Goal: Task Accomplishment & Management: Manage account settings

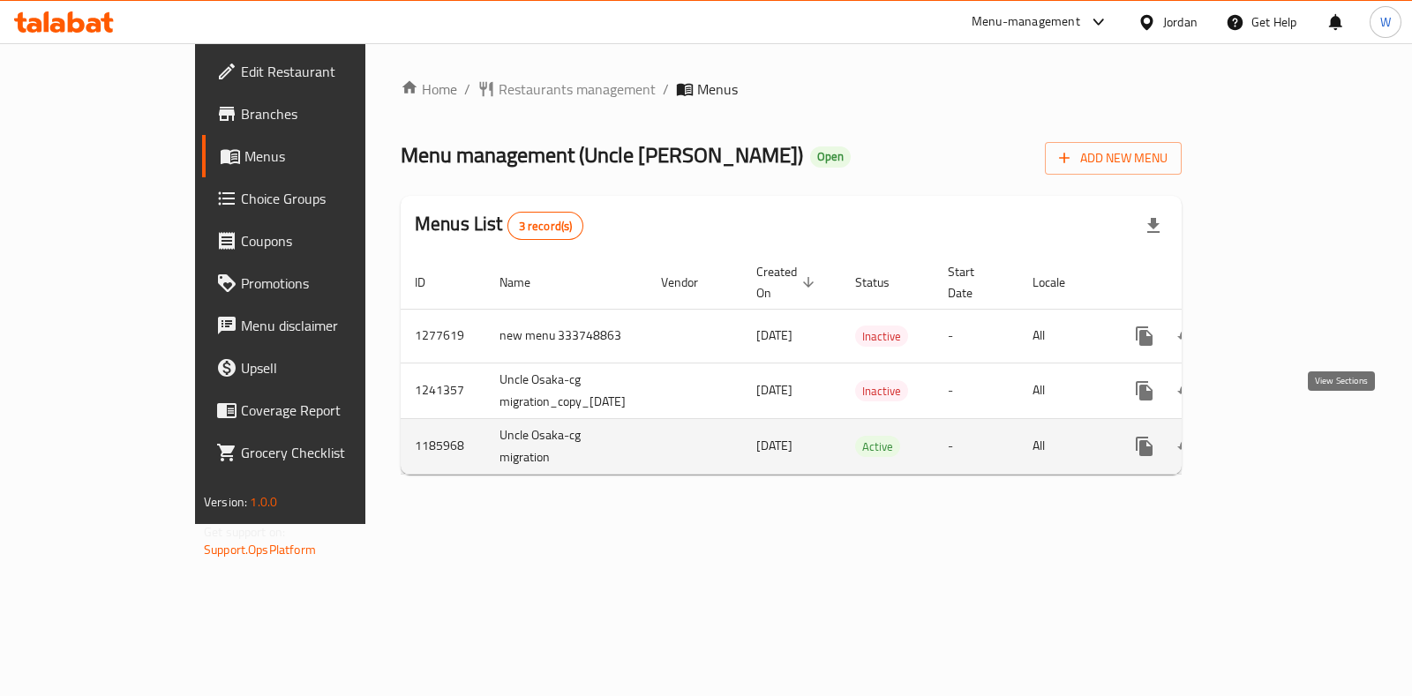
click at [1282, 436] on icon "enhanced table" at bounding box center [1271, 446] width 21 height 21
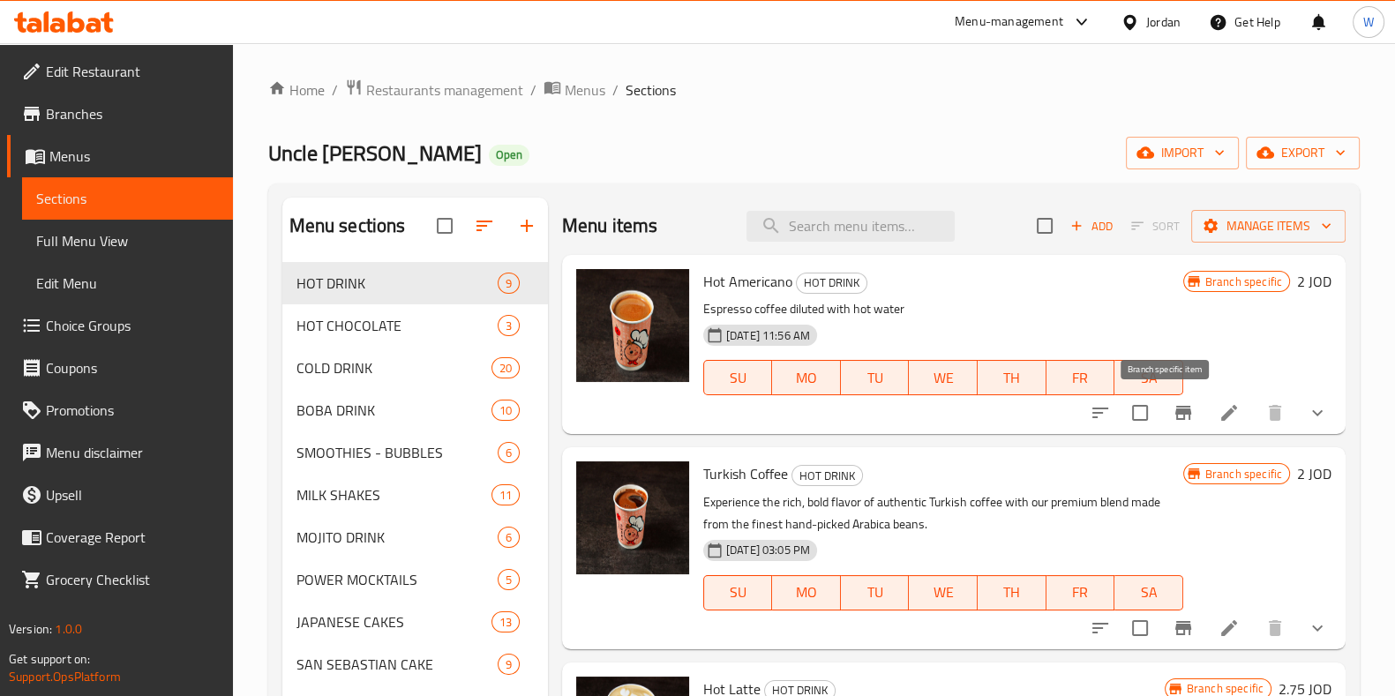
click at [1173, 423] on icon "Branch-specific-item" at bounding box center [1183, 412] width 21 height 21
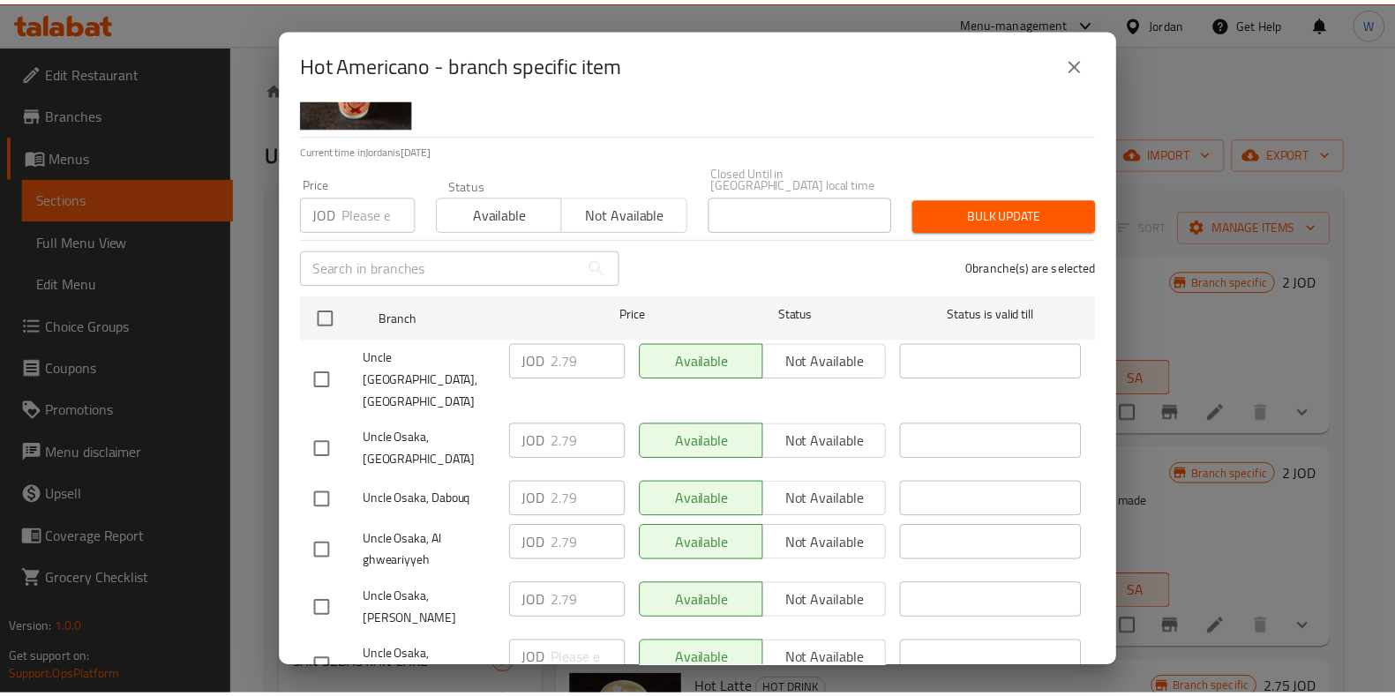
scroll to position [162, 0]
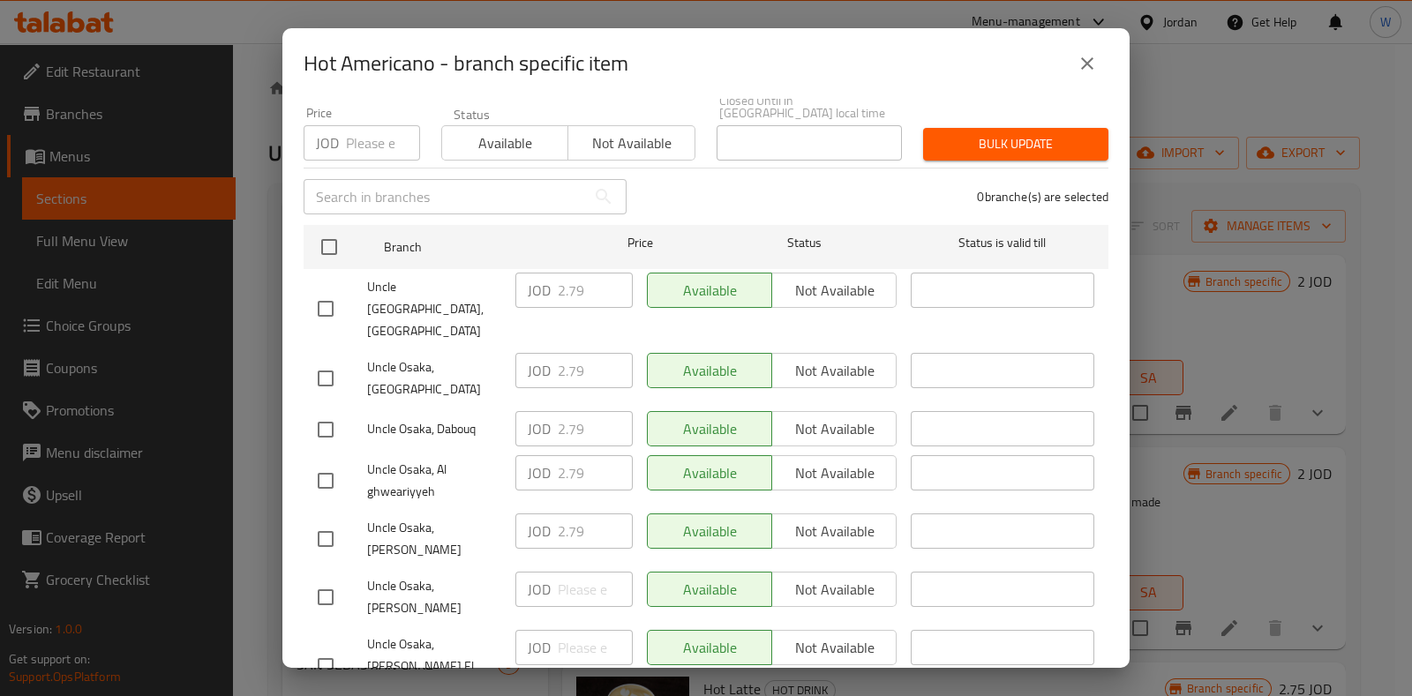
click at [1086, 68] on icon "close" at bounding box center [1087, 63] width 21 height 21
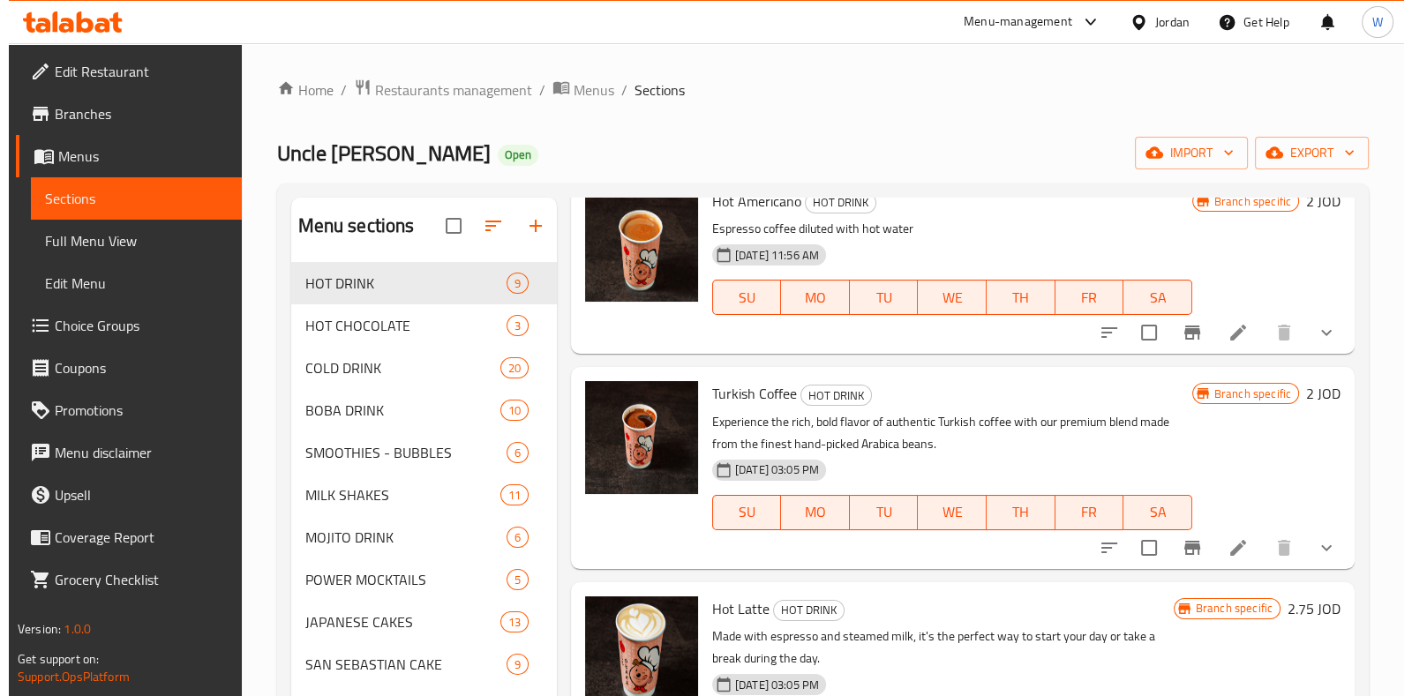
scroll to position [109, 0]
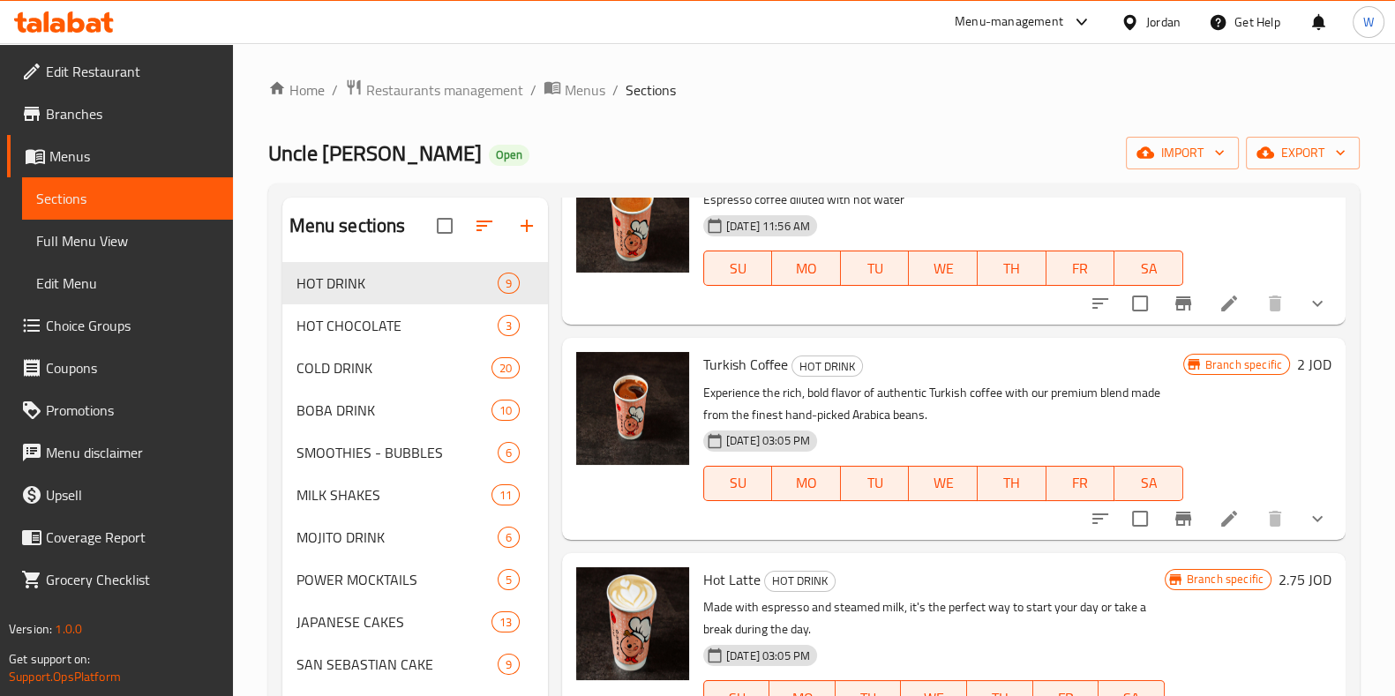
click at [1173, 527] on icon "Branch-specific-item" at bounding box center [1183, 518] width 21 height 21
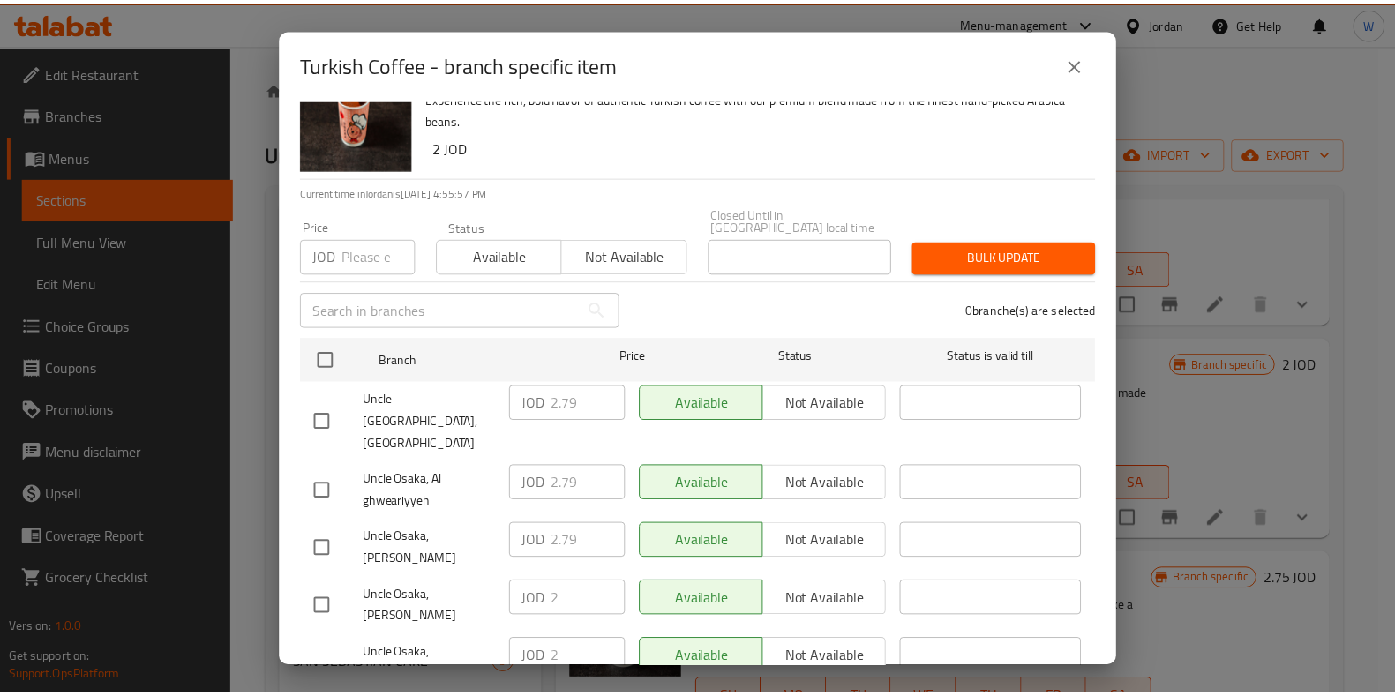
scroll to position [162, 0]
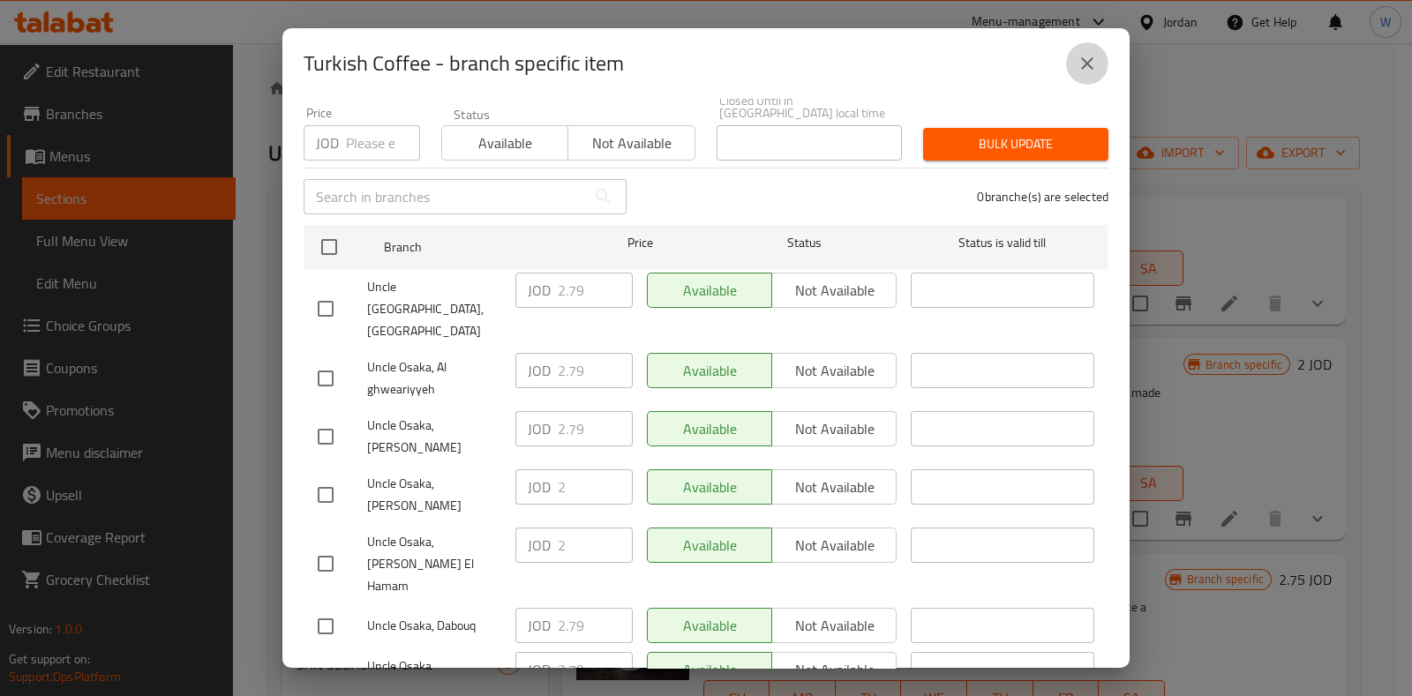
drag, startPoint x: 1087, startPoint y: 68, endPoint x: 1130, endPoint y: 100, distance: 53.0
click at [1092, 71] on icon "close" at bounding box center [1087, 63] width 21 height 21
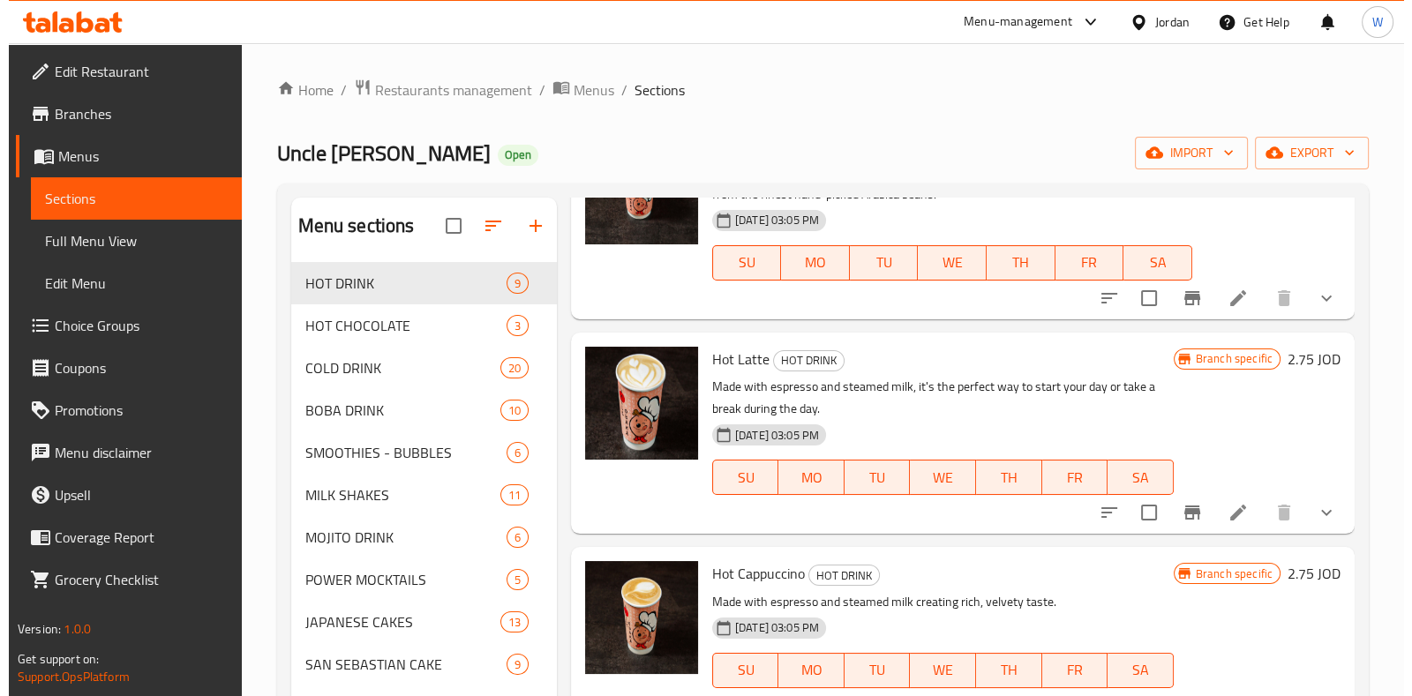
scroll to position [331, 0]
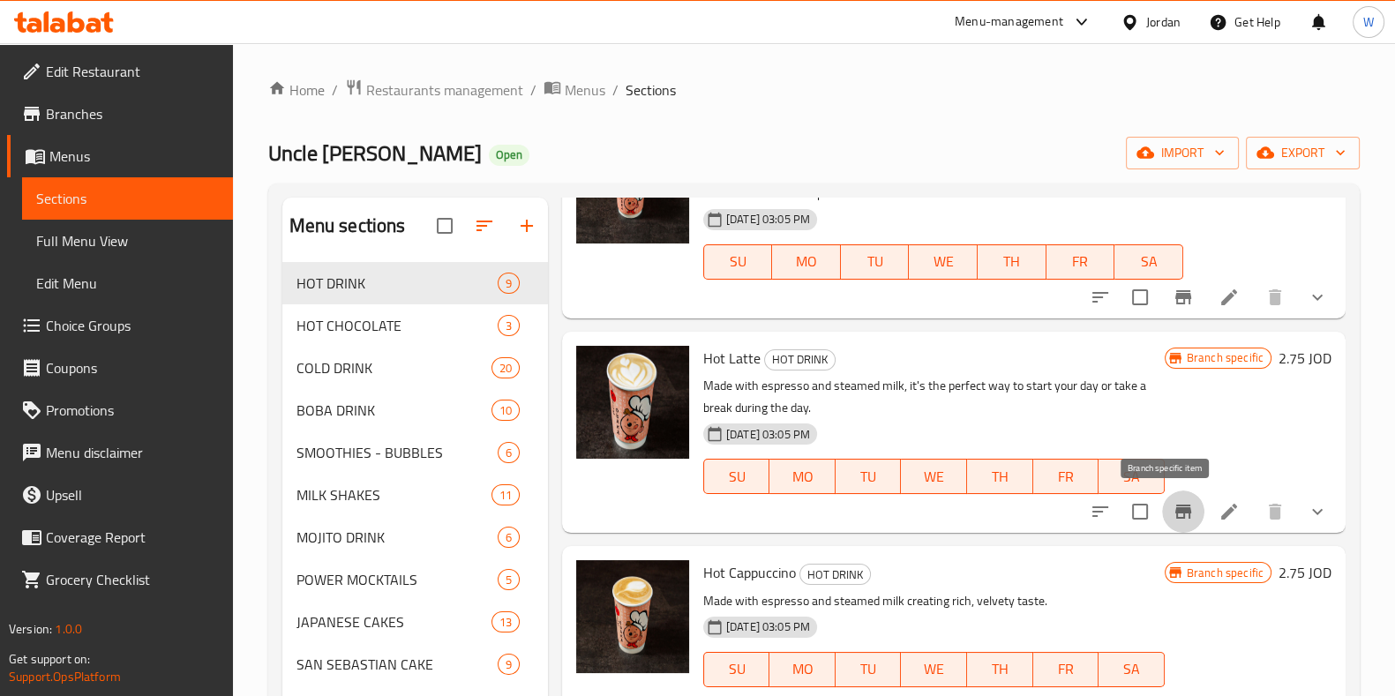
click at [1174, 507] on icon "Branch-specific-item" at bounding box center [1183, 511] width 21 height 21
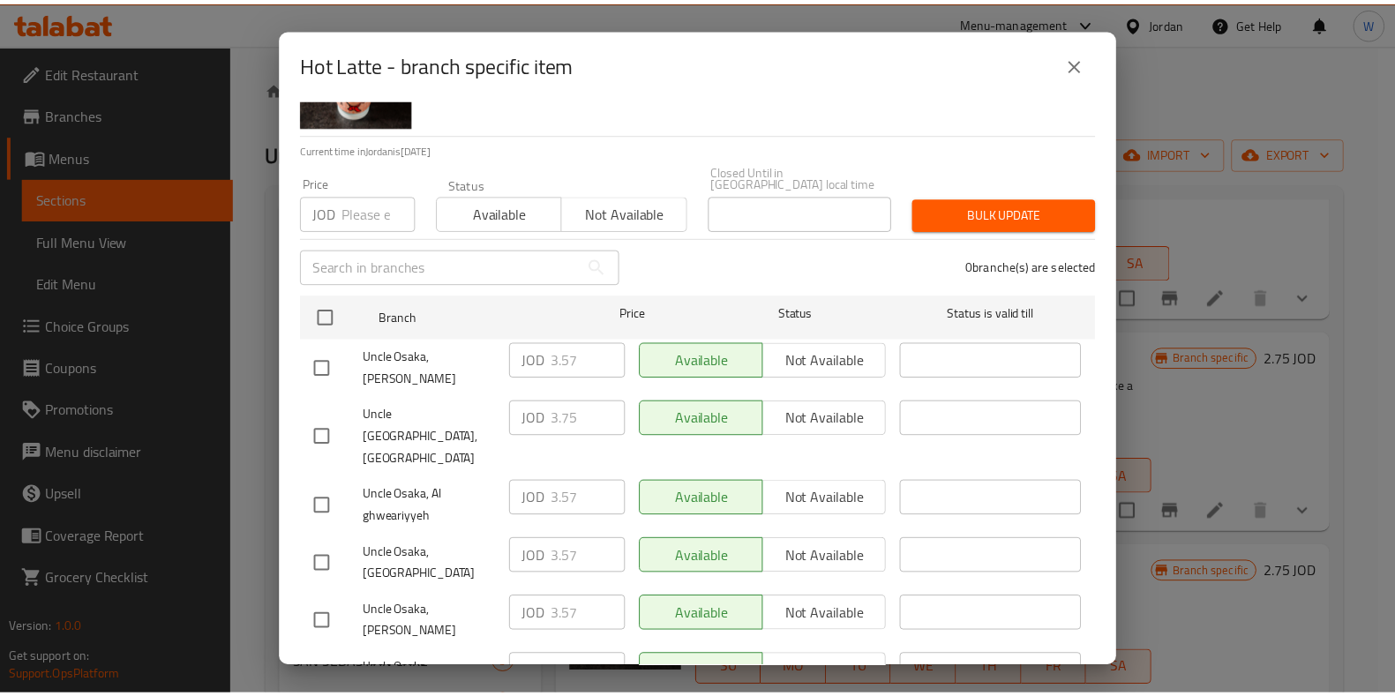
scroll to position [162, 0]
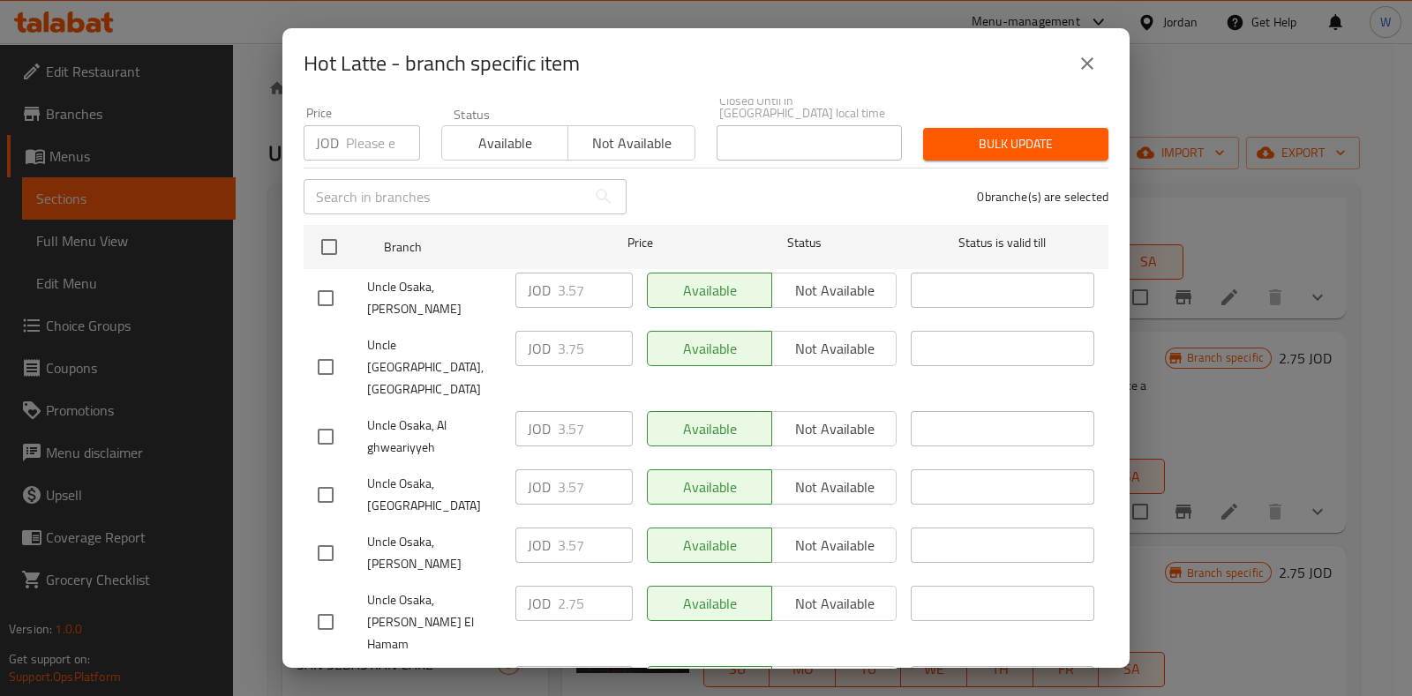
click at [1086, 64] on icon "close" at bounding box center [1087, 63] width 12 height 12
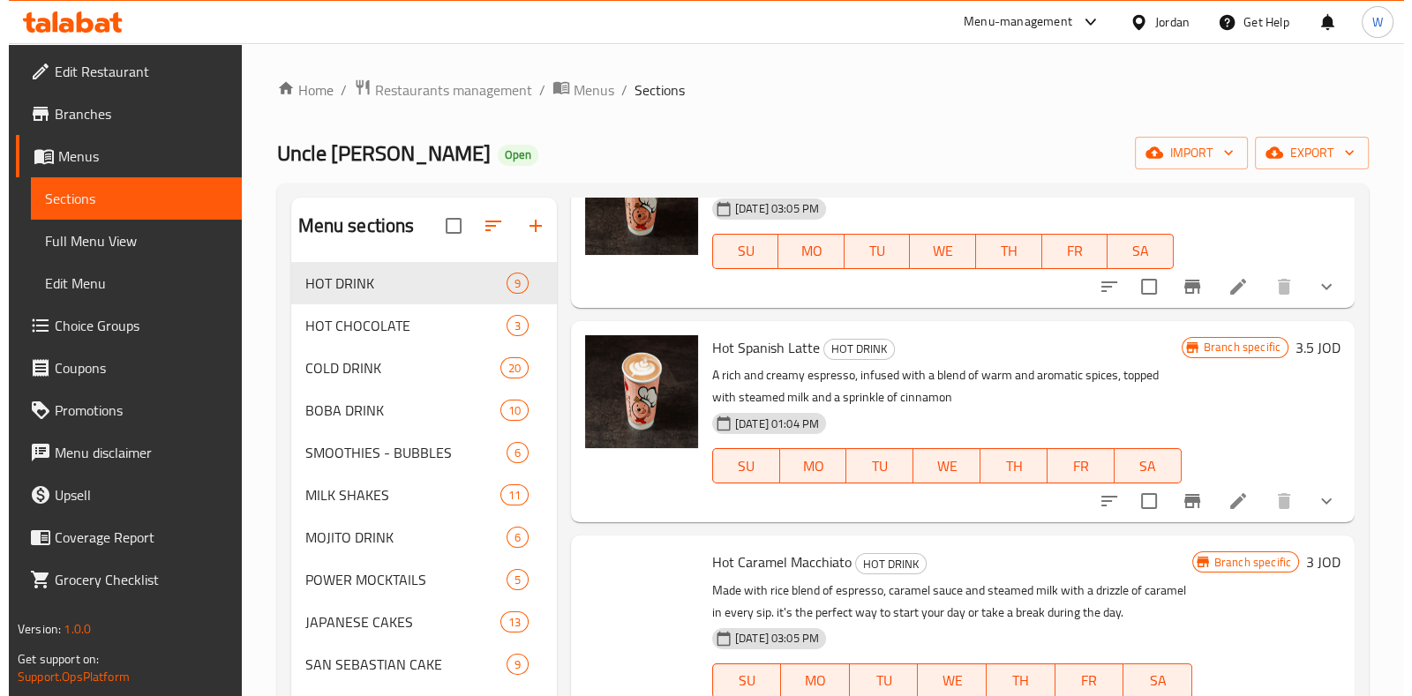
scroll to position [882, 0]
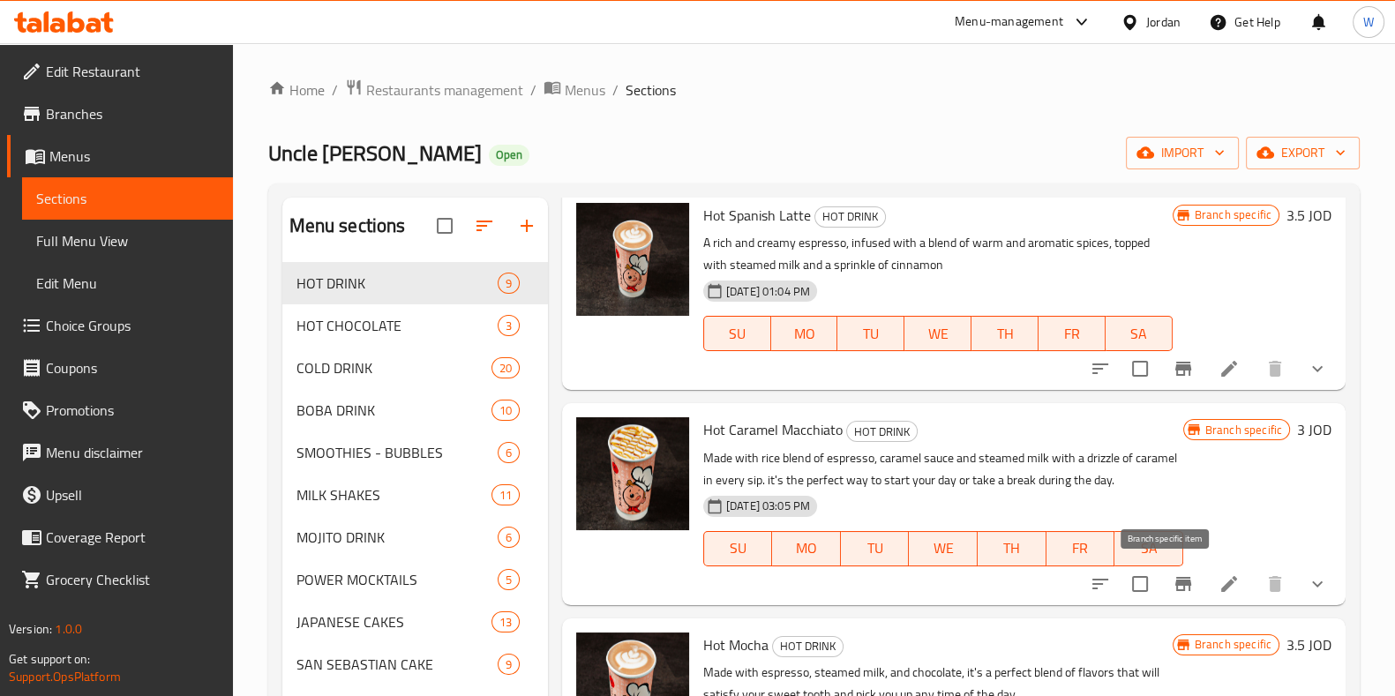
click at [1176, 589] on icon "Branch-specific-item" at bounding box center [1184, 584] width 16 height 14
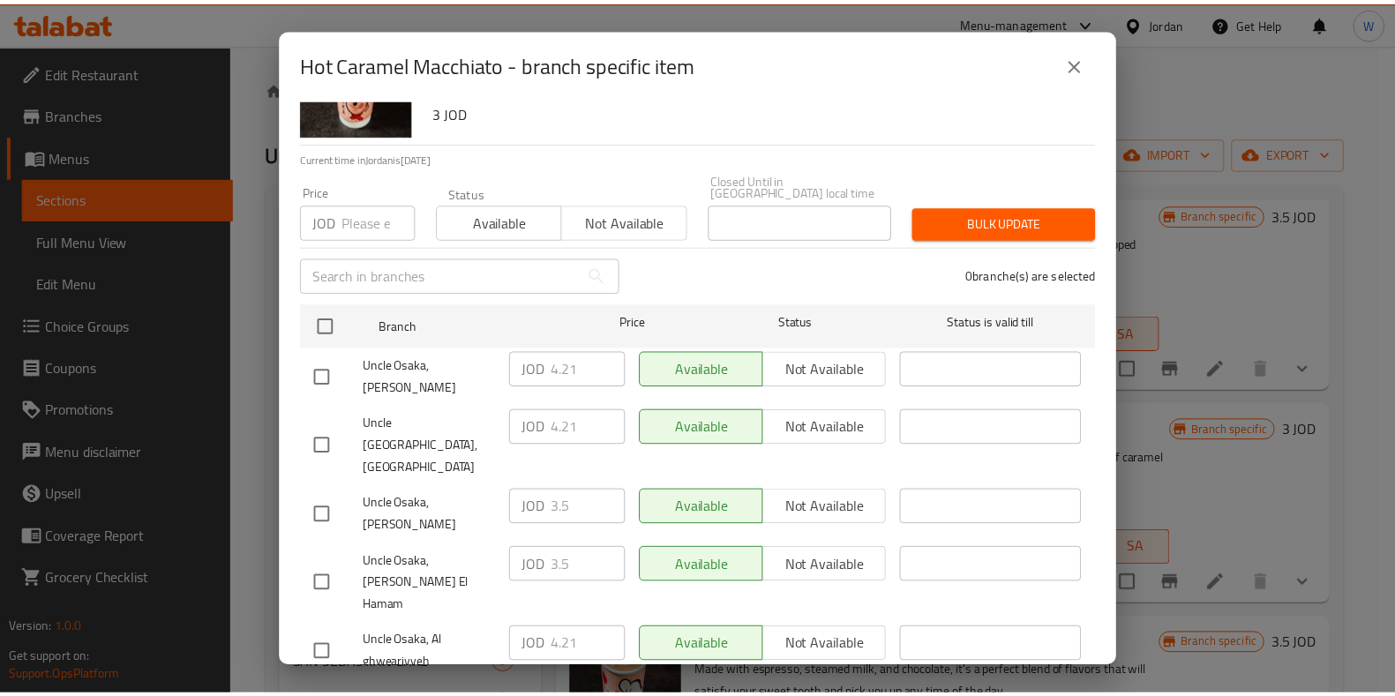
scroll to position [162, 0]
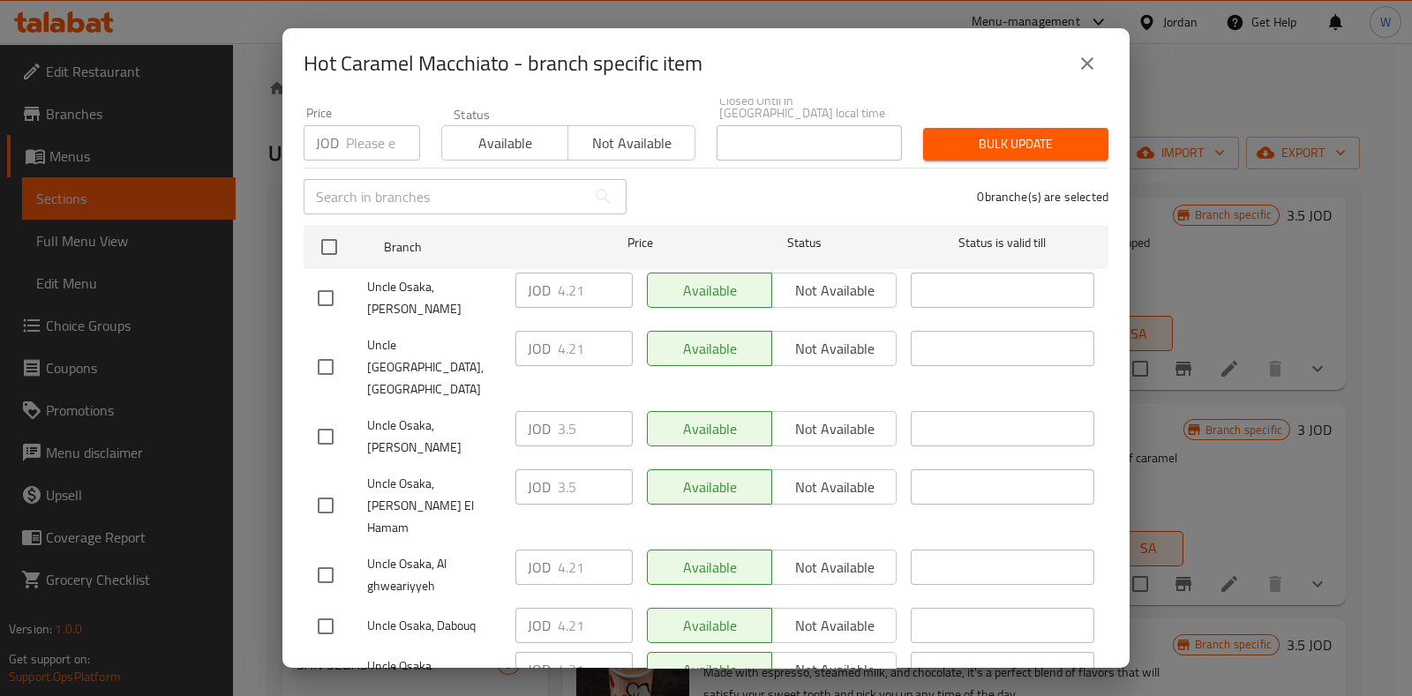
click at [1089, 57] on icon "close" at bounding box center [1087, 63] width 21 height 21
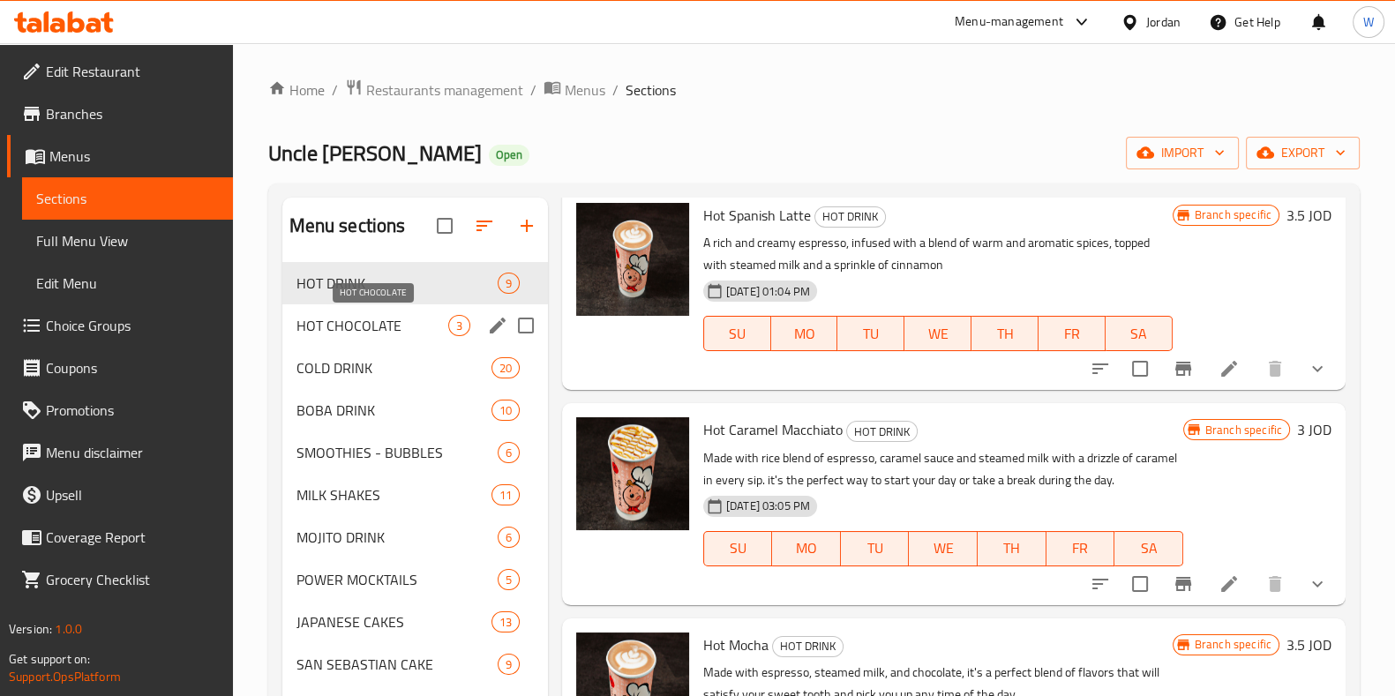
drag, startPoint x: 393, startPoint y: 323, endPoint x: 494, endPoint y: 331, distance: 101.8
click at [394, 323] on span "HOT CHOCOLATE" at bounding box center [373, 325] width 152 height 21
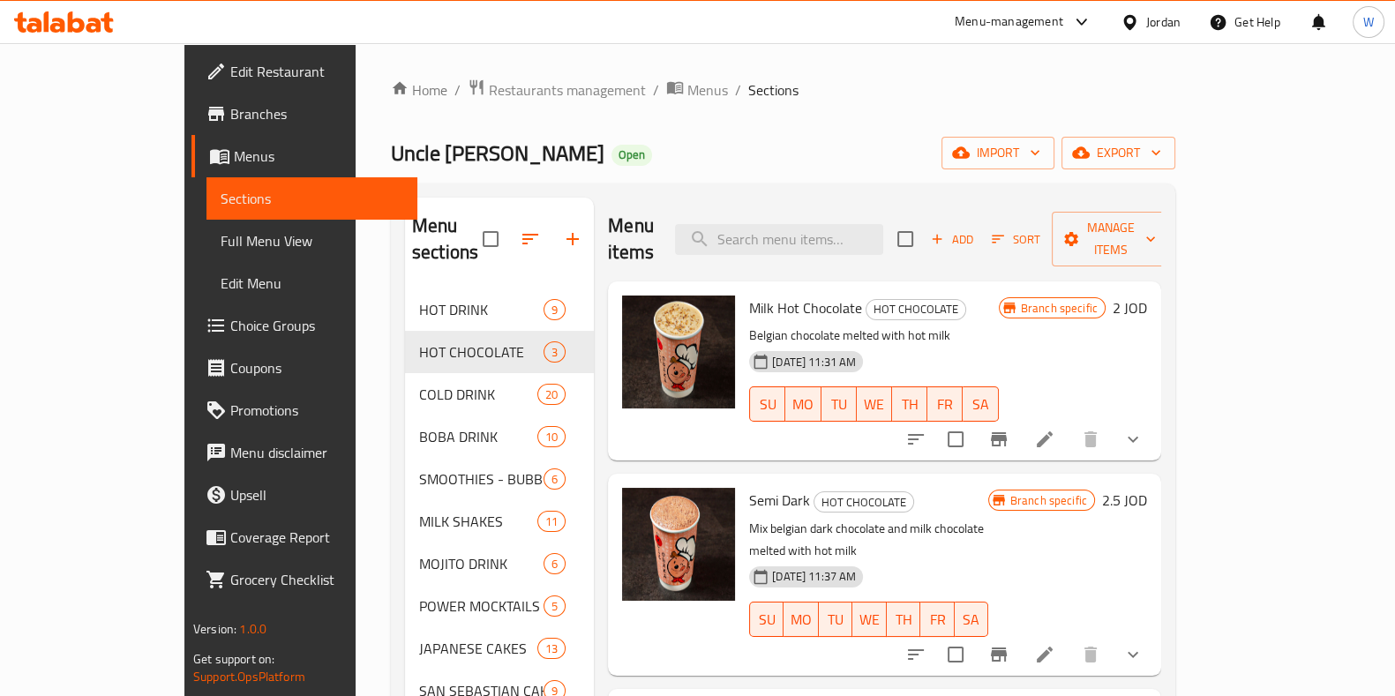
click at [1010, 429] on icon "Branch-specific-item" at bounding box center [998, 439] width 21 height 21
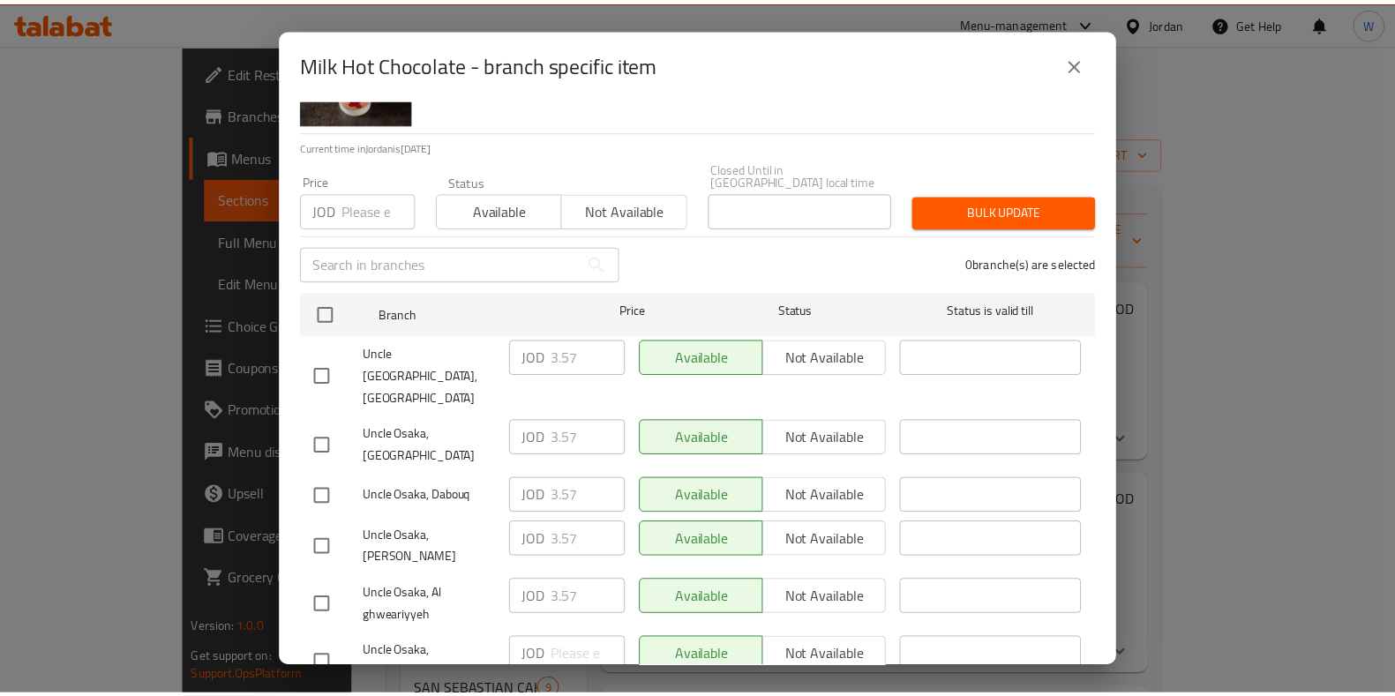
scroll to position [162, 0]
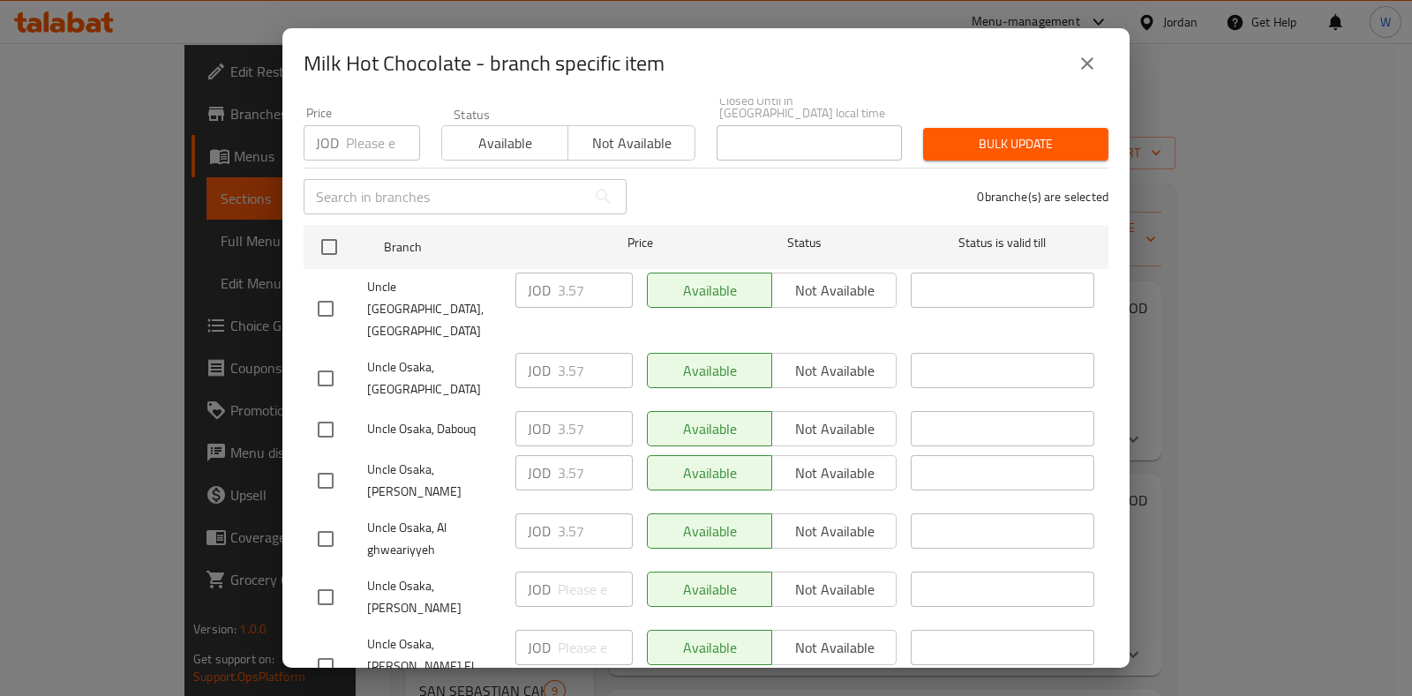
click at [1086, 64] on icon "close" at bounding box center [1087, 63] width 12 height 12
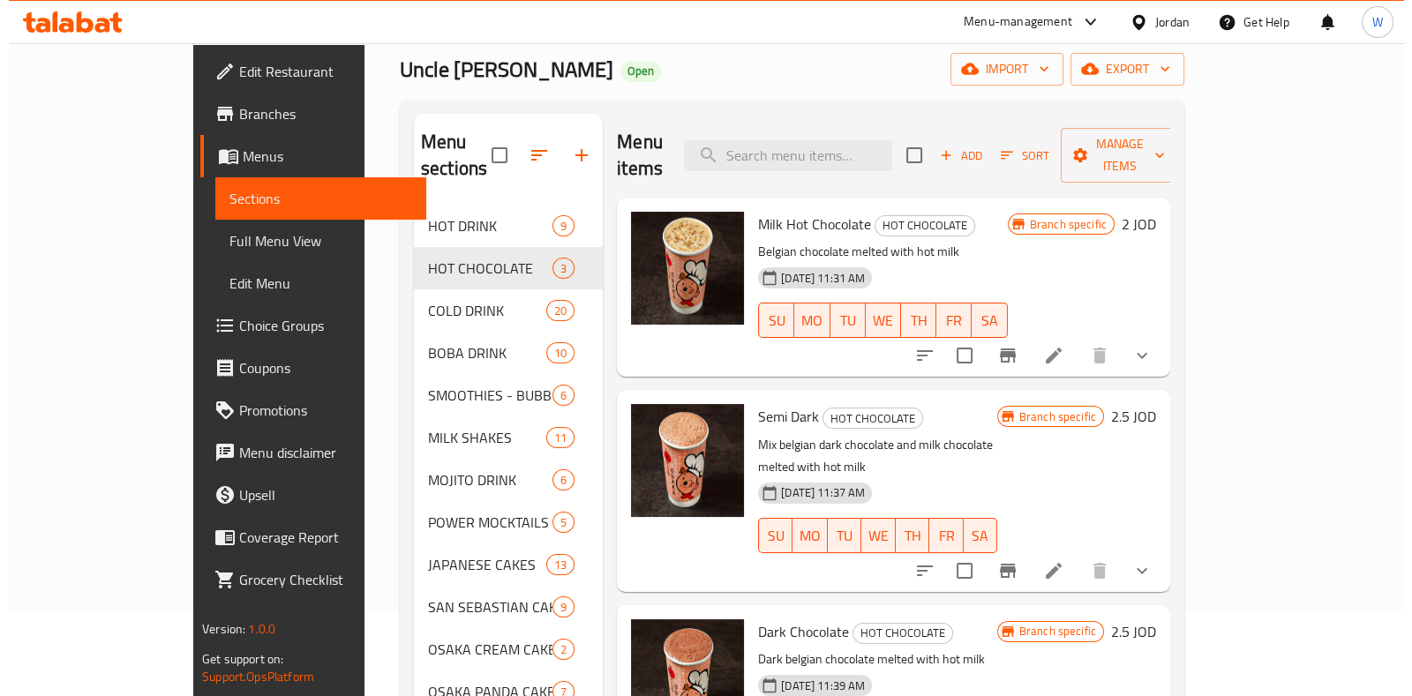
scroll to position [331, 0]
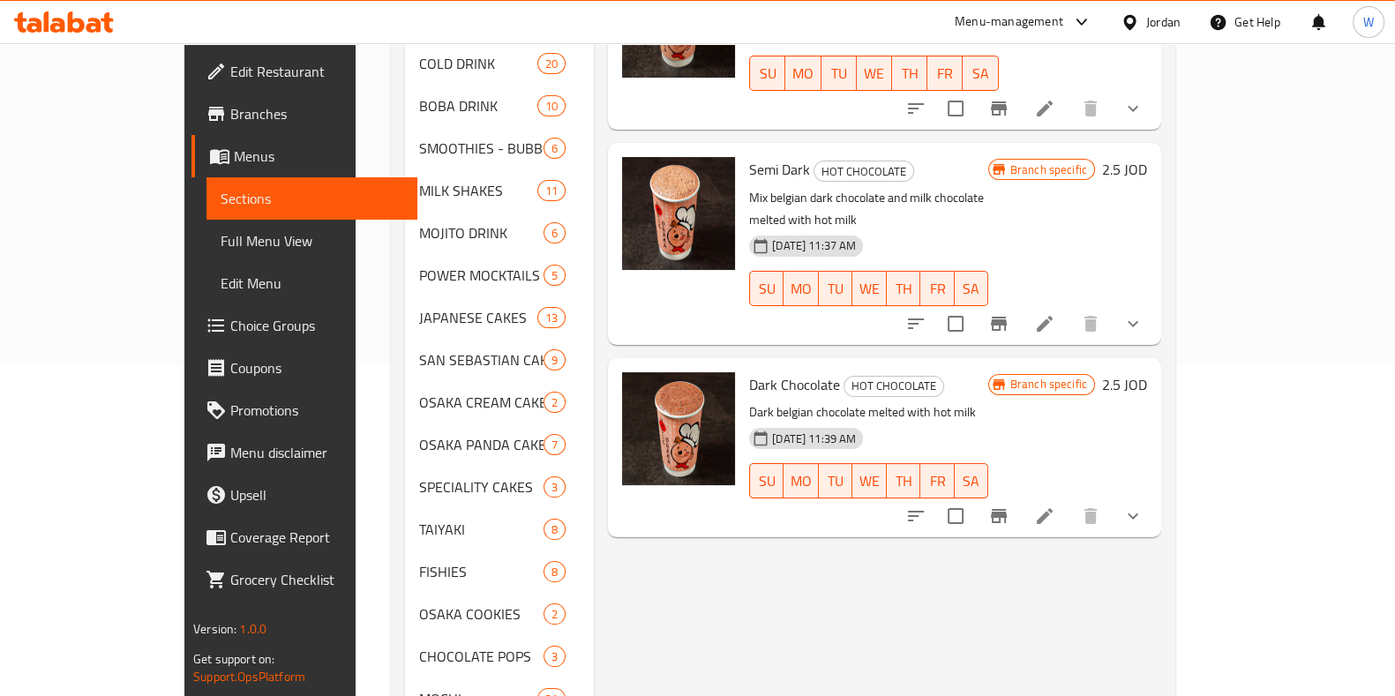
click at [1010, 313] on icon "Branch-specific-item" at bounding box center [998, 323] width 21 height 21
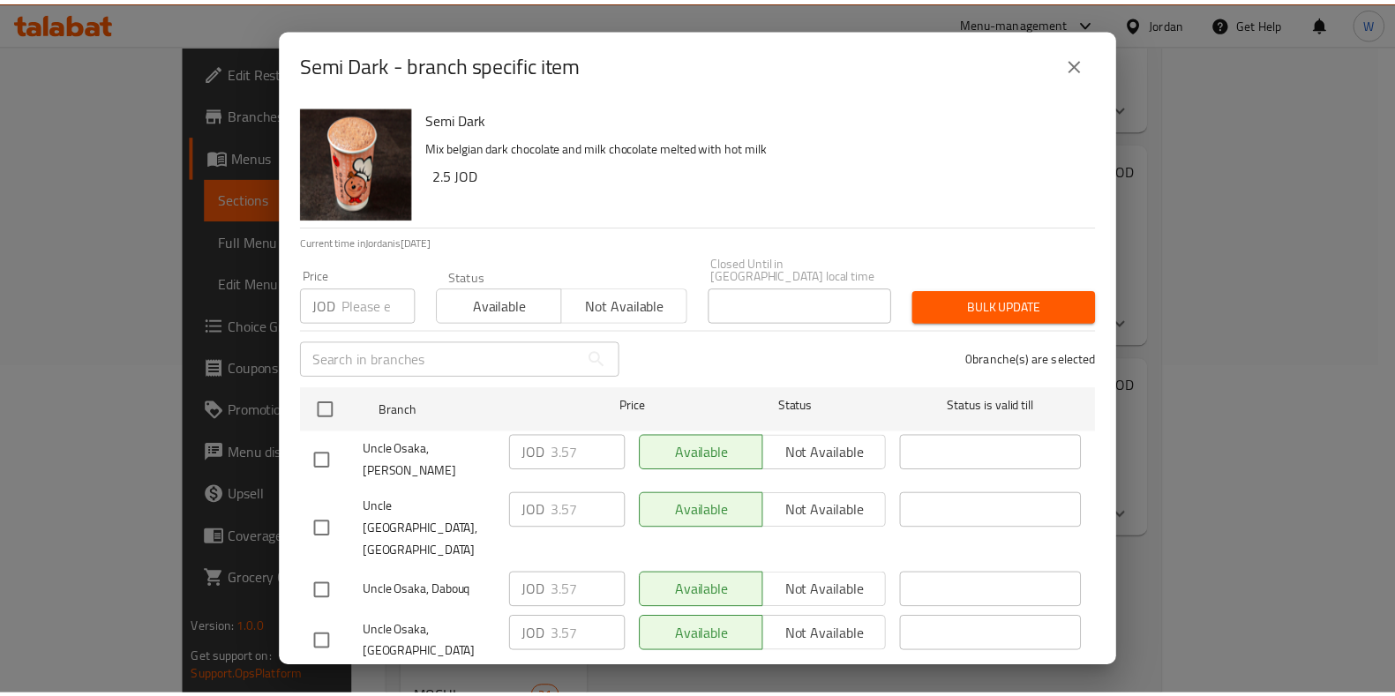
scroll to position [162, 0]
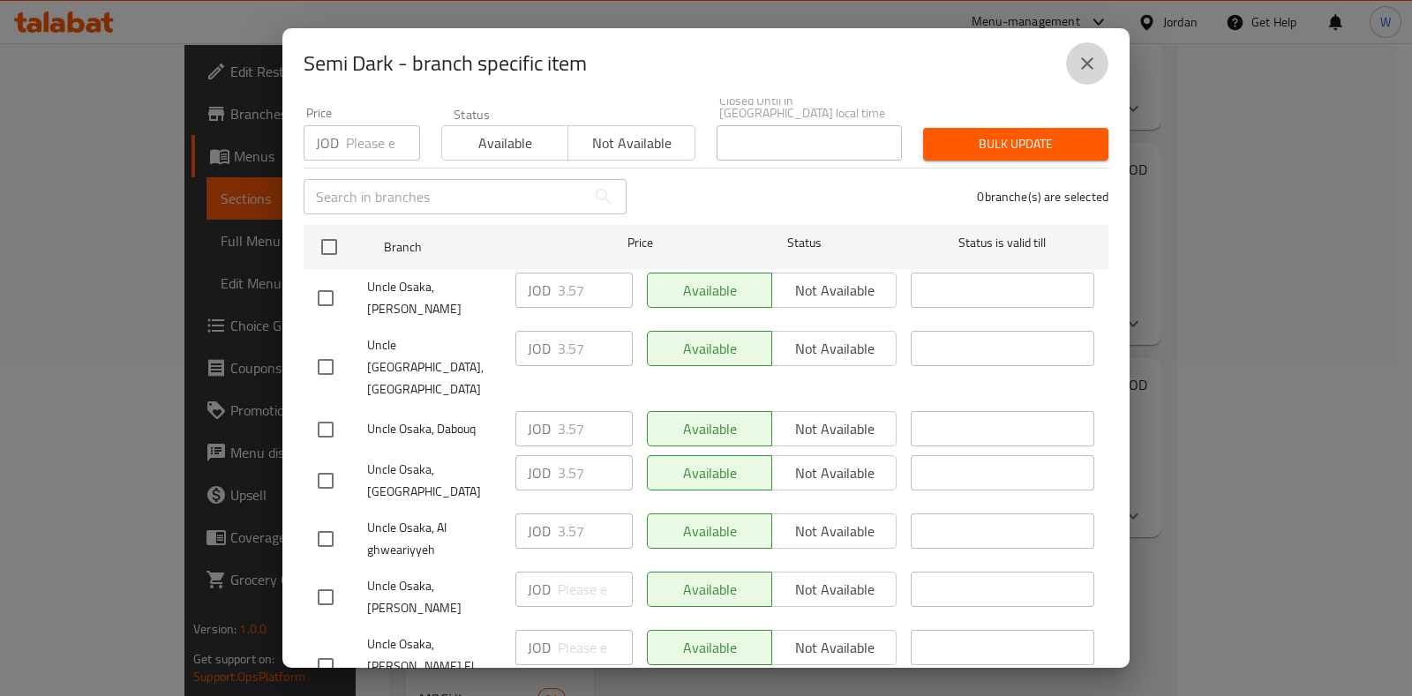
click at [1089, 67] on icon "close" at bounding box center [1087, 63] width 21 height 21
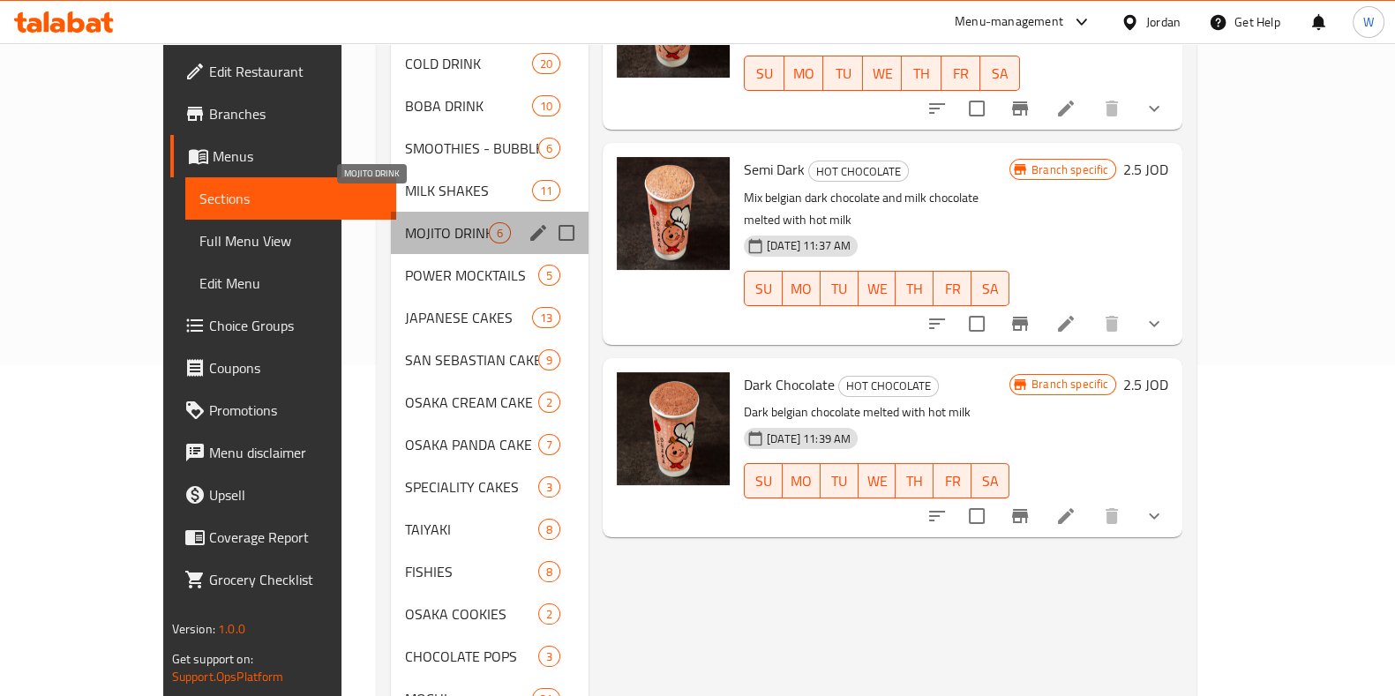
click at [405, 222] on span "MOJITO DRINK" at bounding box center [447, 232] width 84 height 21
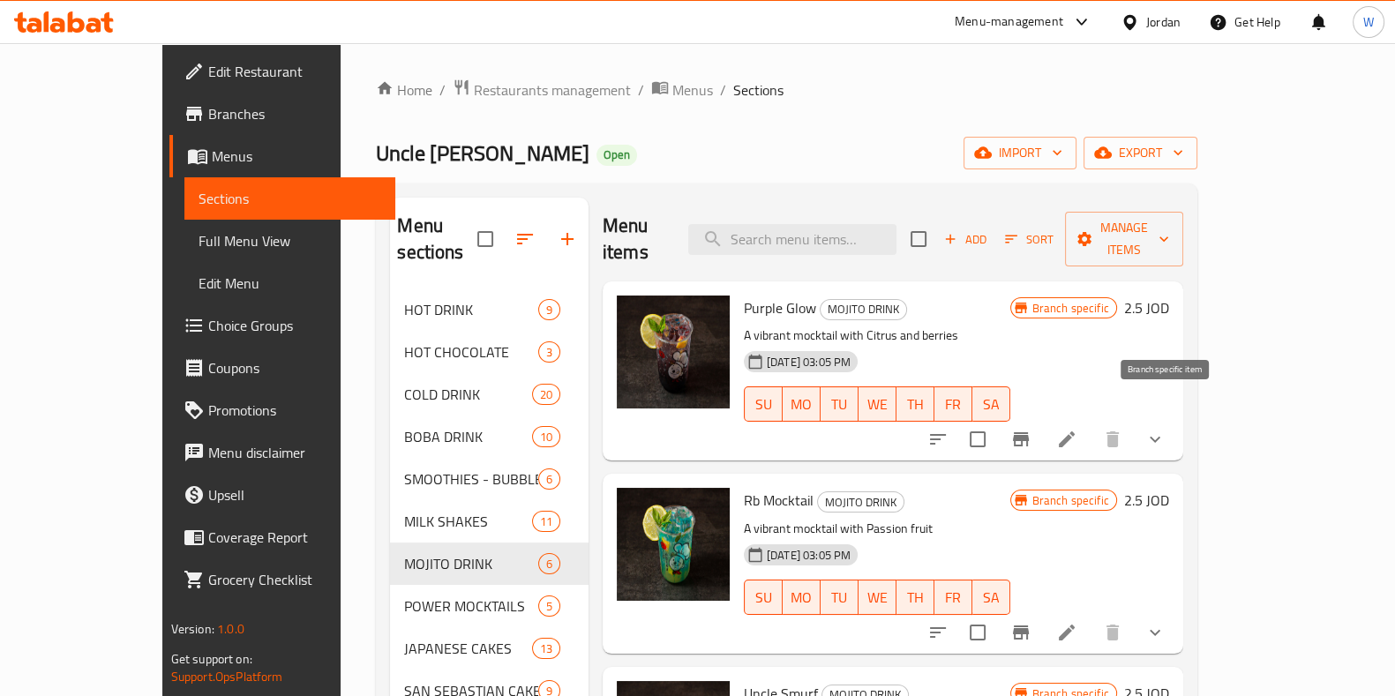
click at [1032, 429] on icon "Branch-specific-item" at bounding box center [1020, 439] width 21 height 21
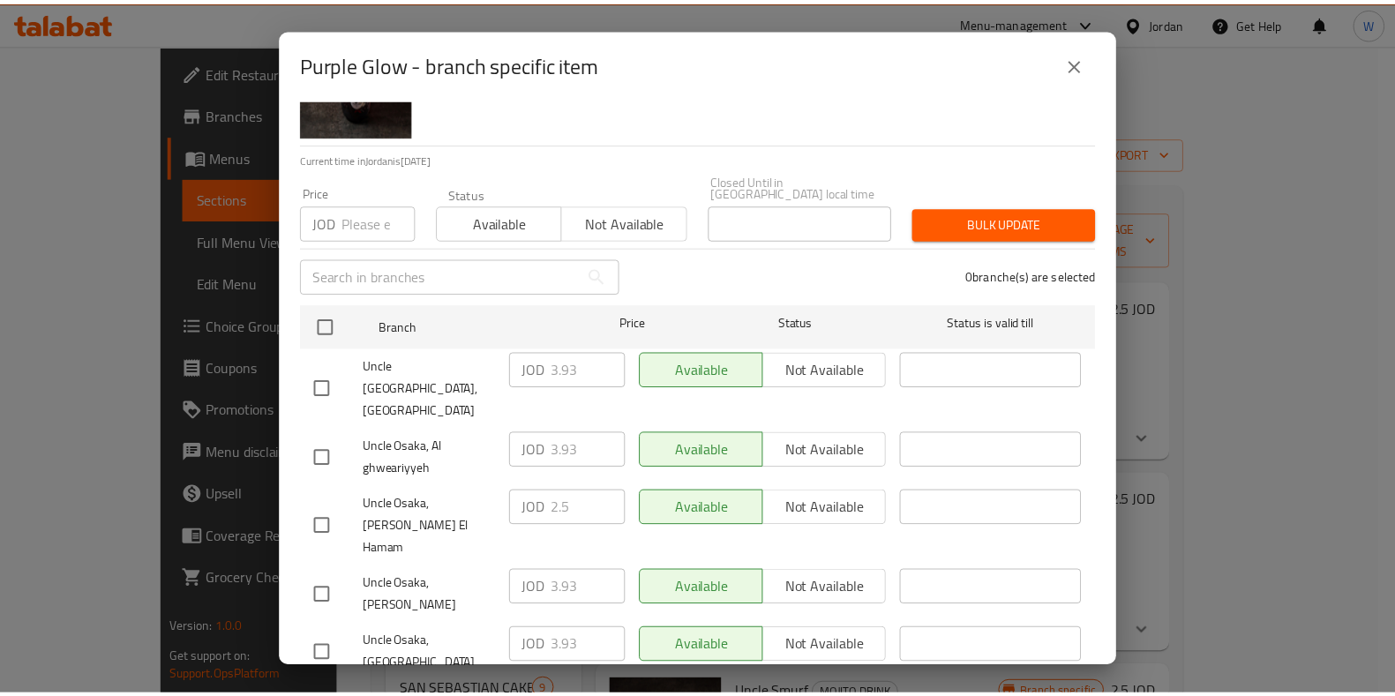
scroll to position [162, 0]
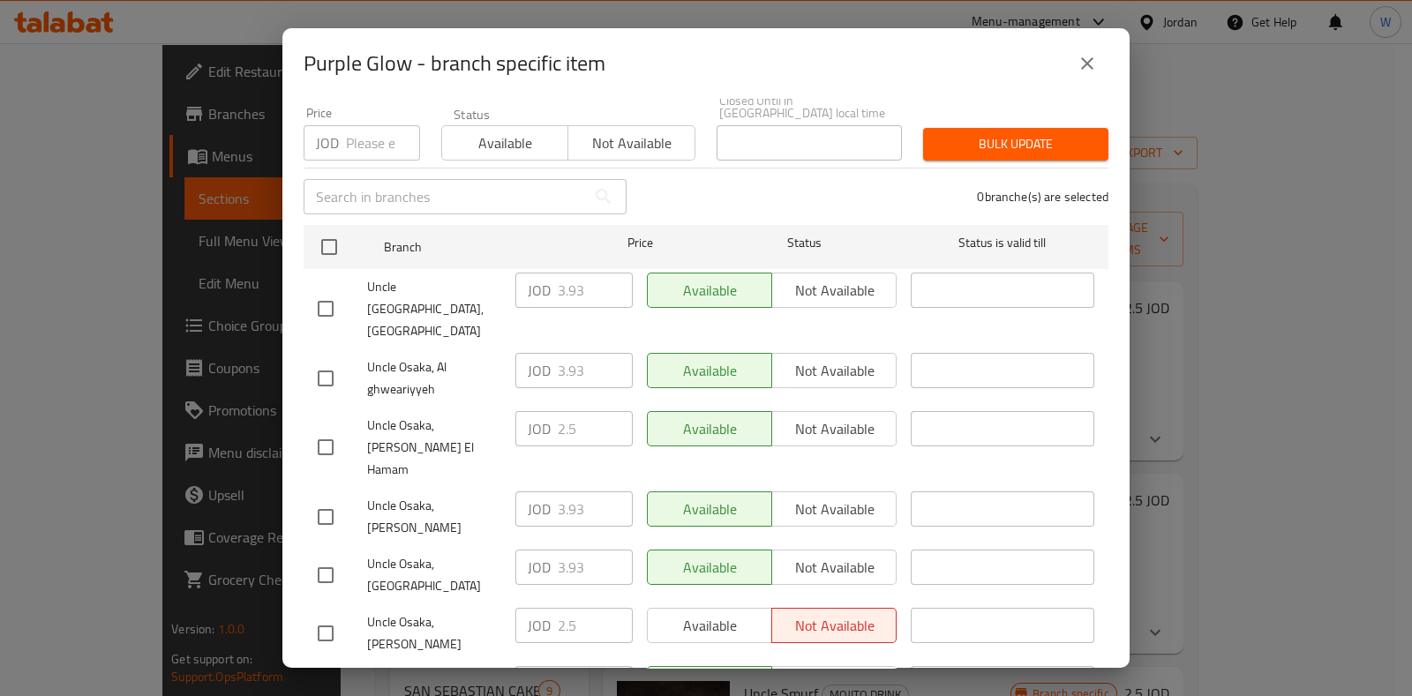
click at [1096, 71] on icon "close" at bounding box center [1087, 63] width 21 height 21
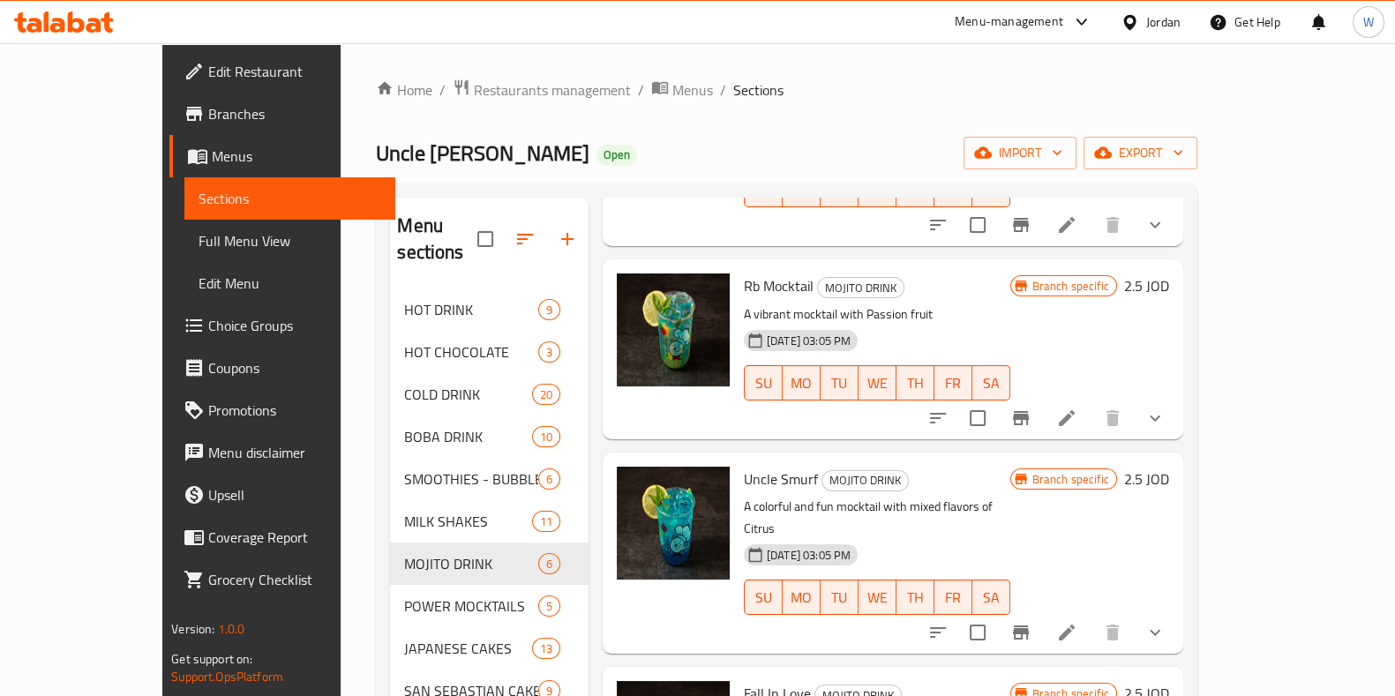
scroll to position [366, 0]
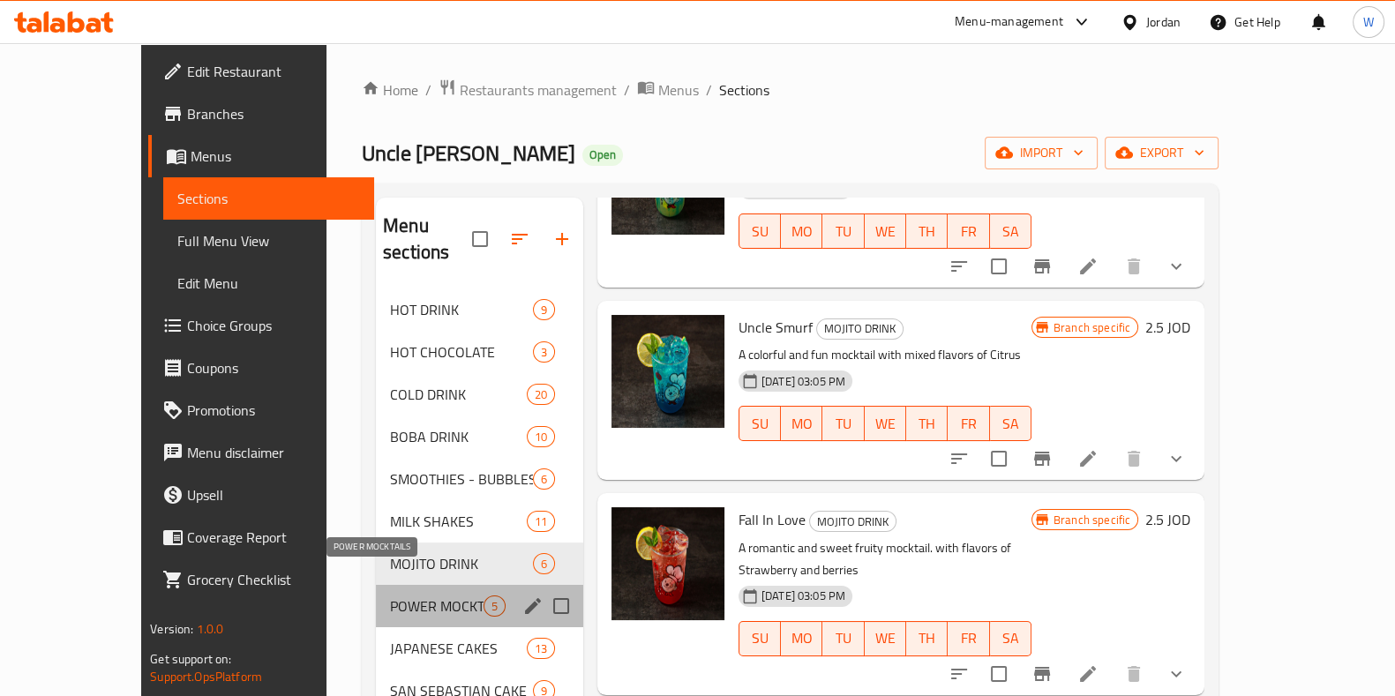
click at [390, 596] on span "POWER MOCKTAILS" at bounding box center [437, 606] width 94 height 21
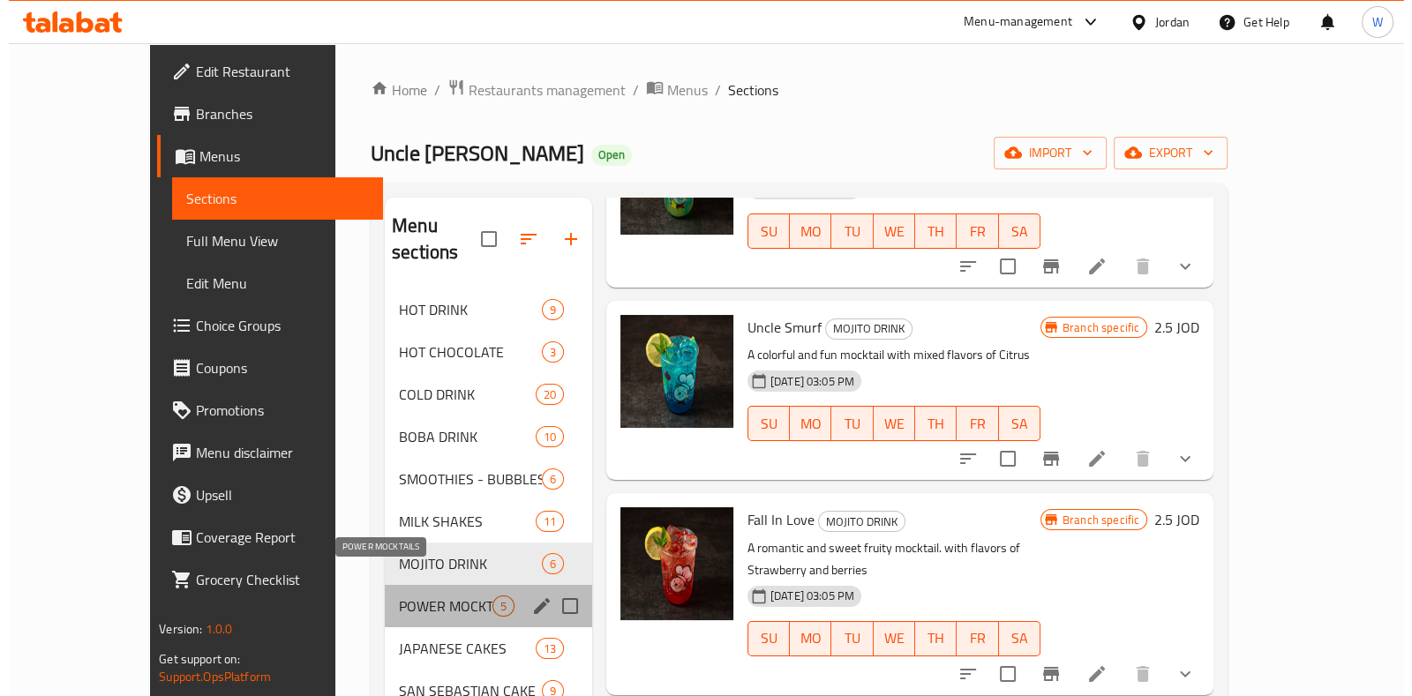
scroll to position [196, 0]
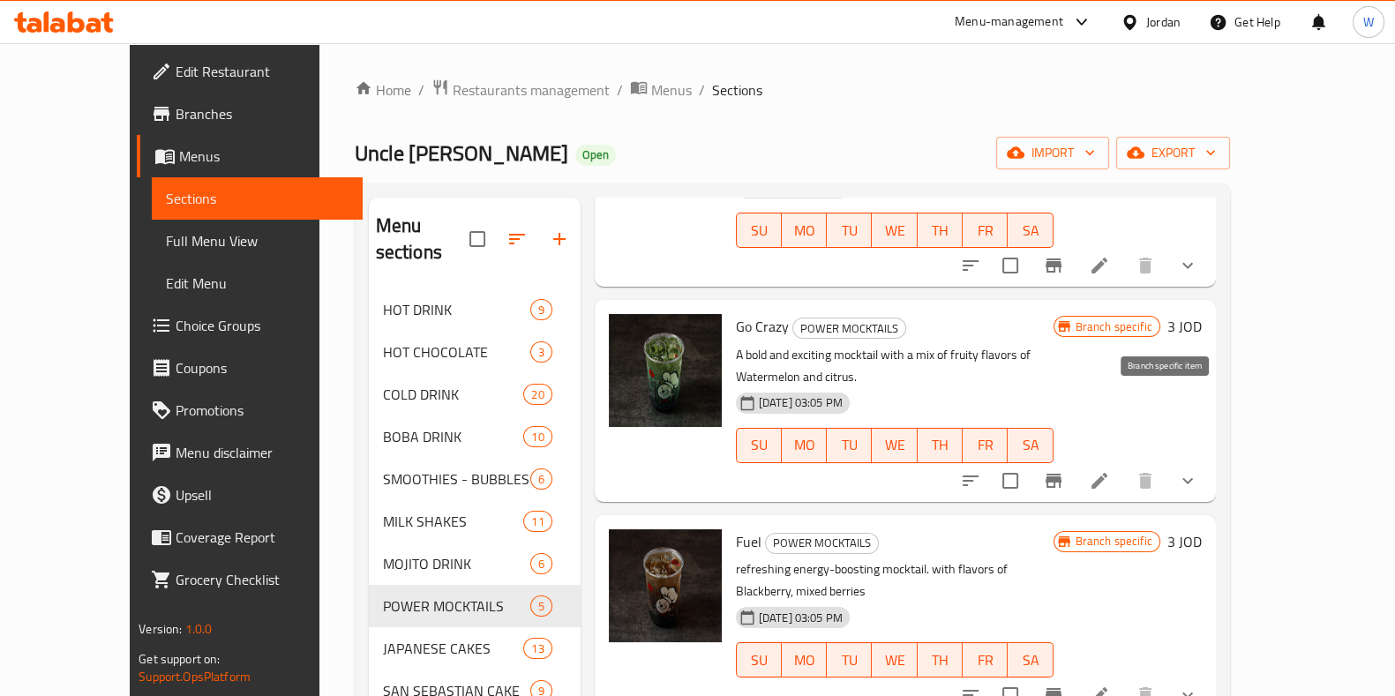
click at [1064, 470] on icon "Branch-specific-item" at bounding box center [1053, 480] width 21 height 21
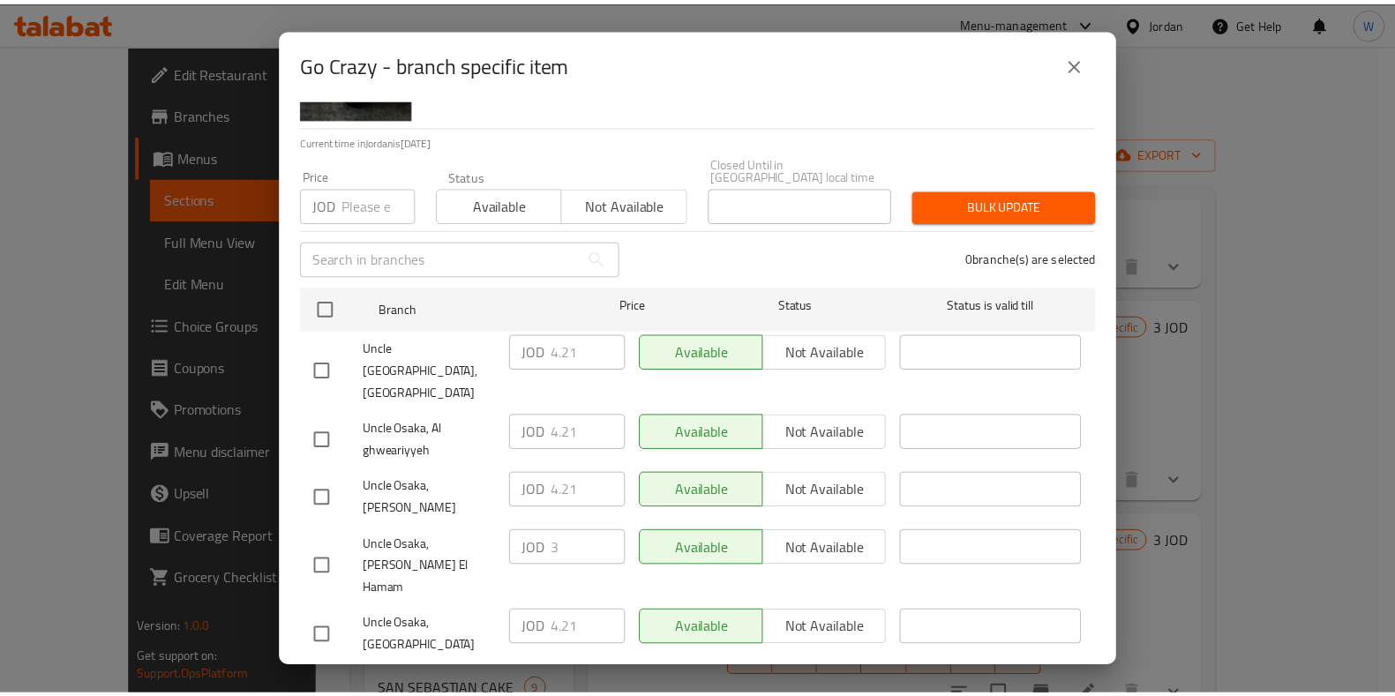
scroll to position [162, 0]
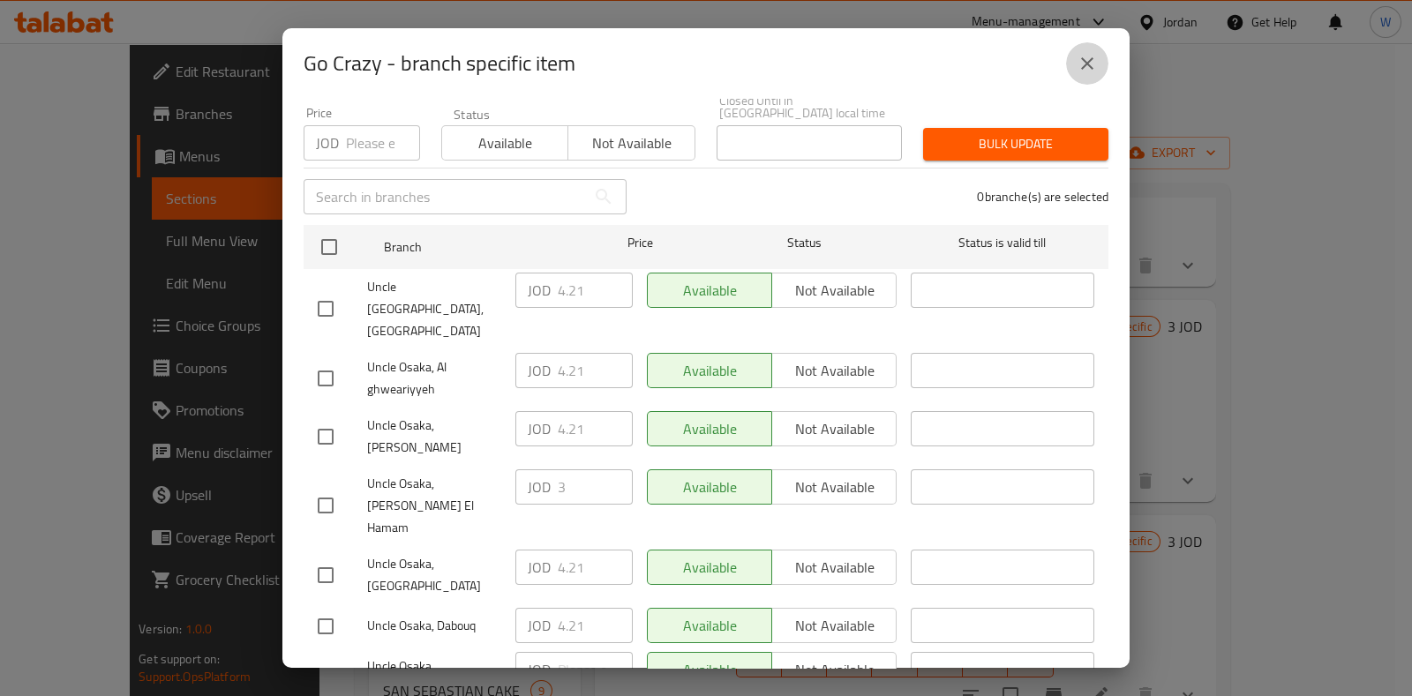
click at [1103, 64] on button "close" at bounding box center [1087, 63] width 42 height 42
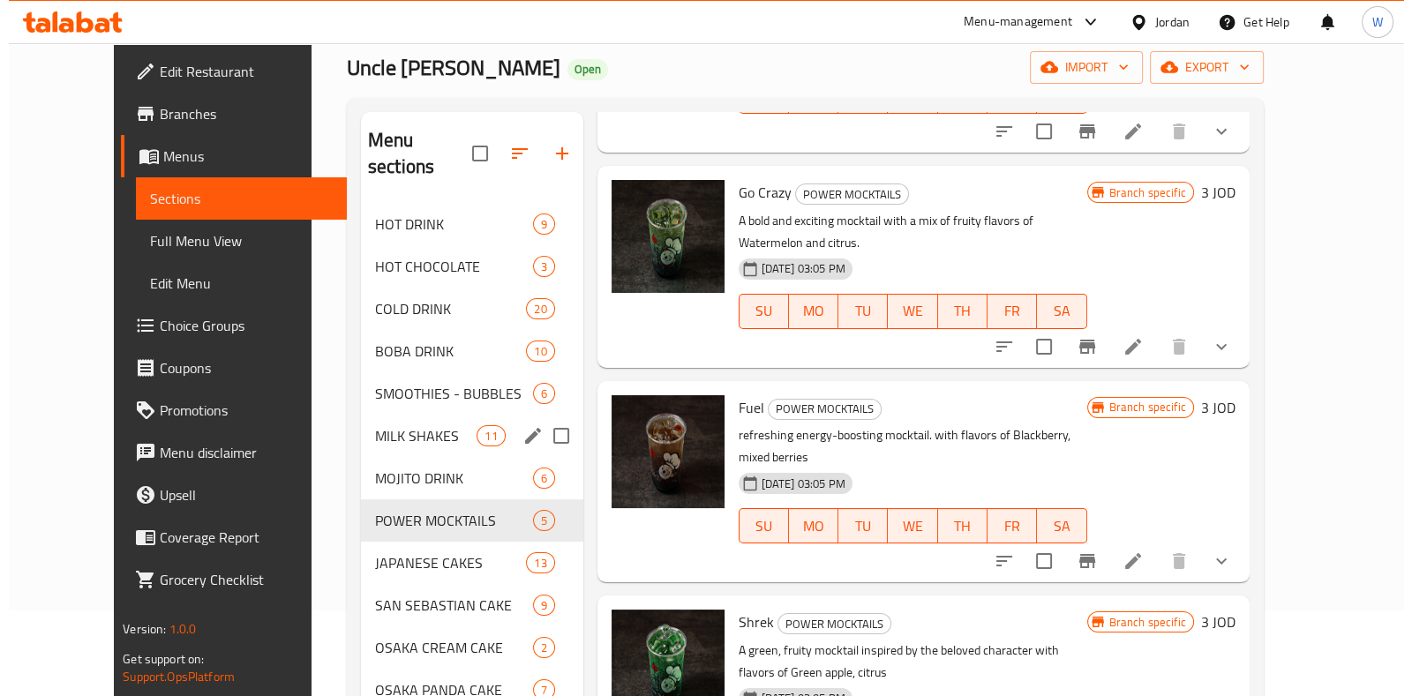
scroll to position [220, 0]
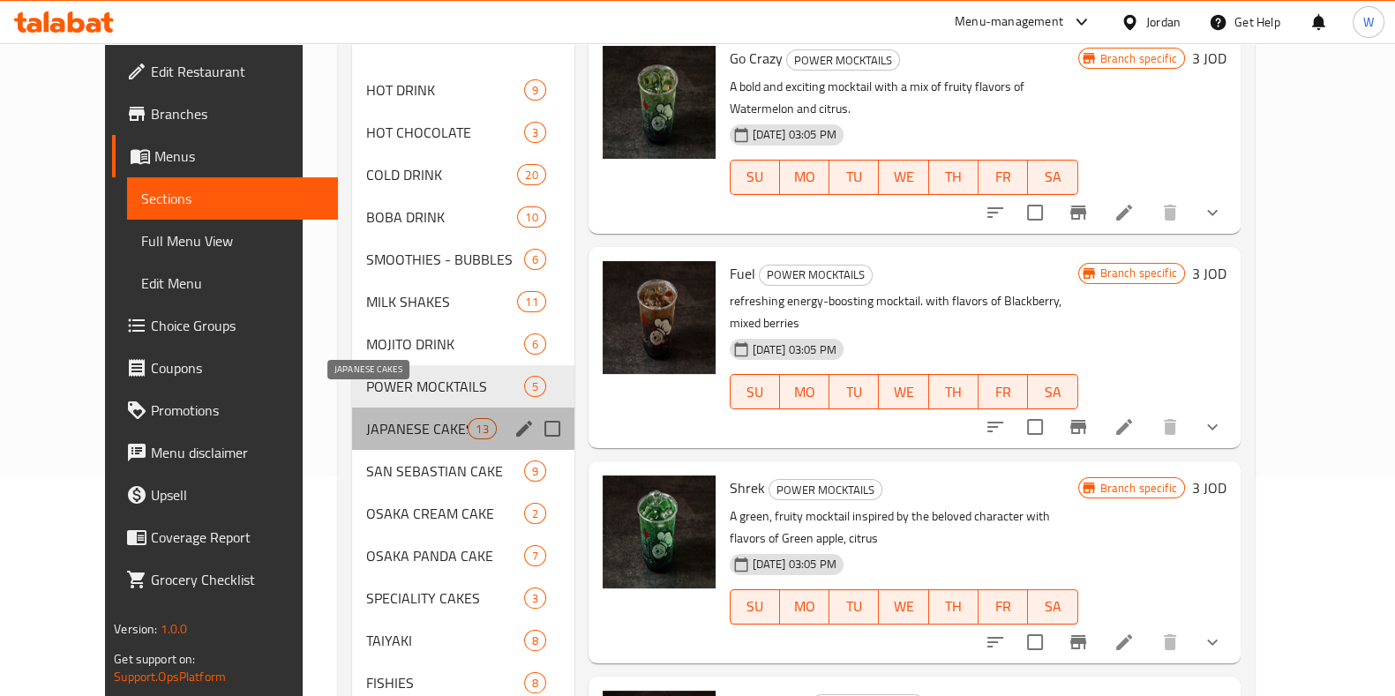
click at [387, 418] on span "JAPANESE CAKES" at bounding box center [416, 428] width 101 height 21
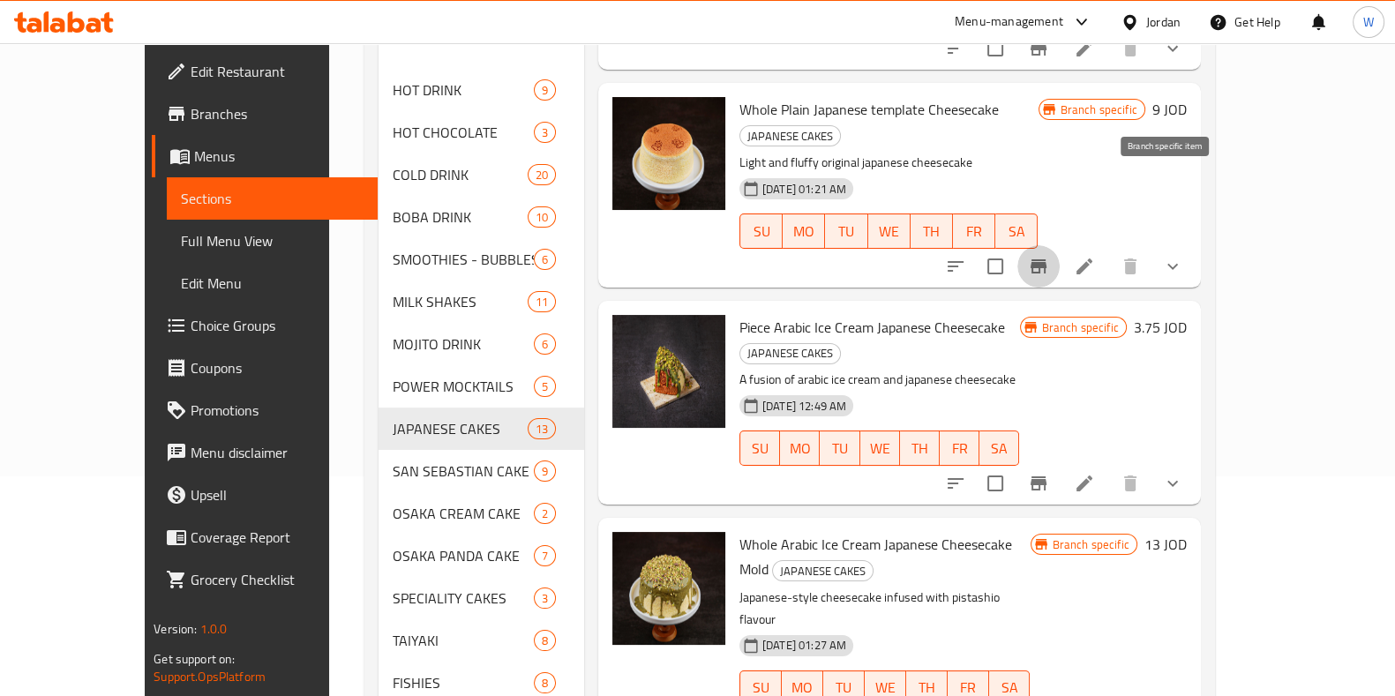
click at [1049, 256] on icon "Branch-specific-item" at bounding box center [1038, 266] width 21 height 21
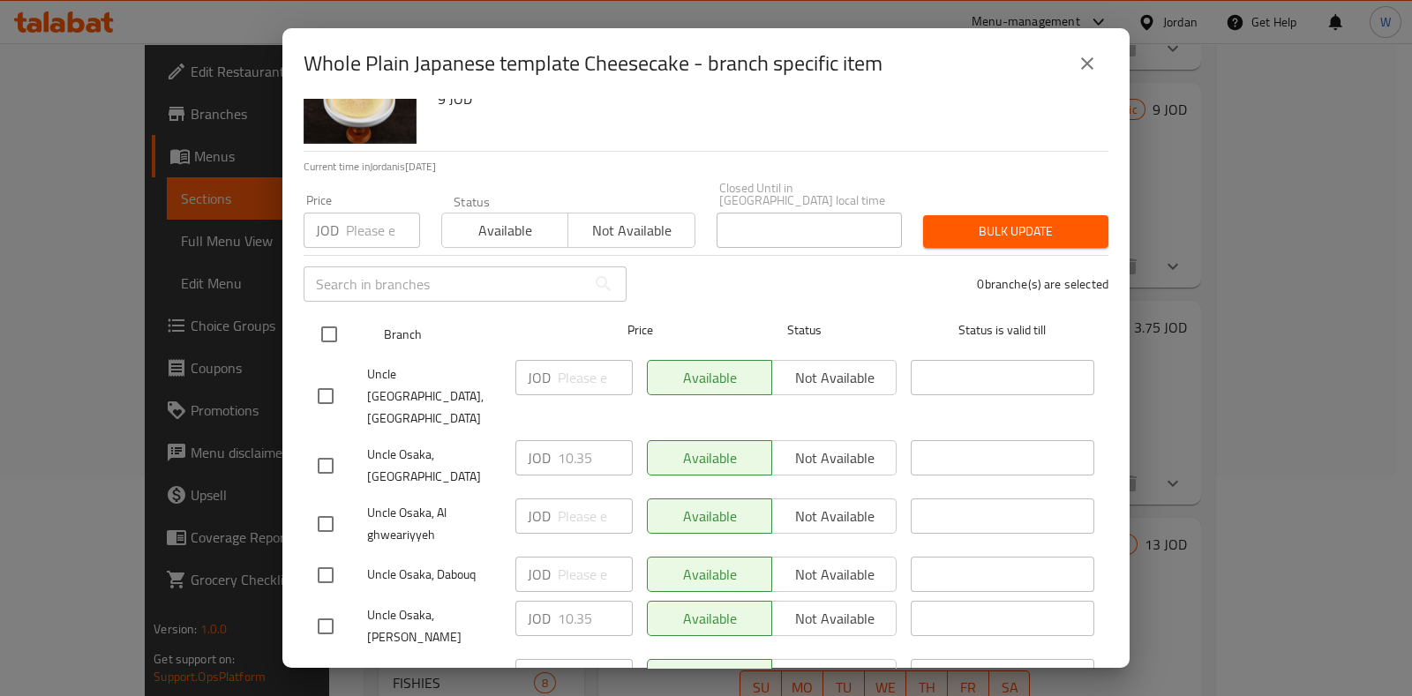
scroll to position [162, 0]
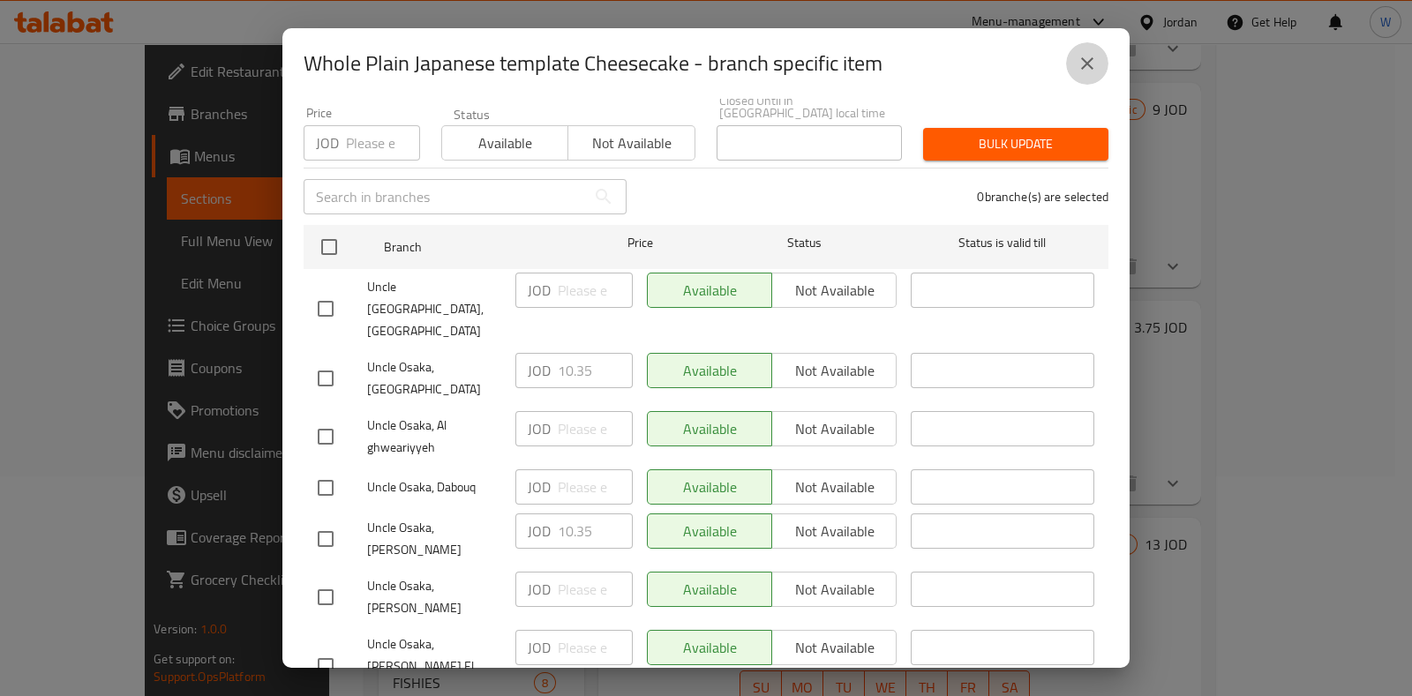
click at [1089, 74] on button "close" at bounding box center [1087, 63] width 42 height 42
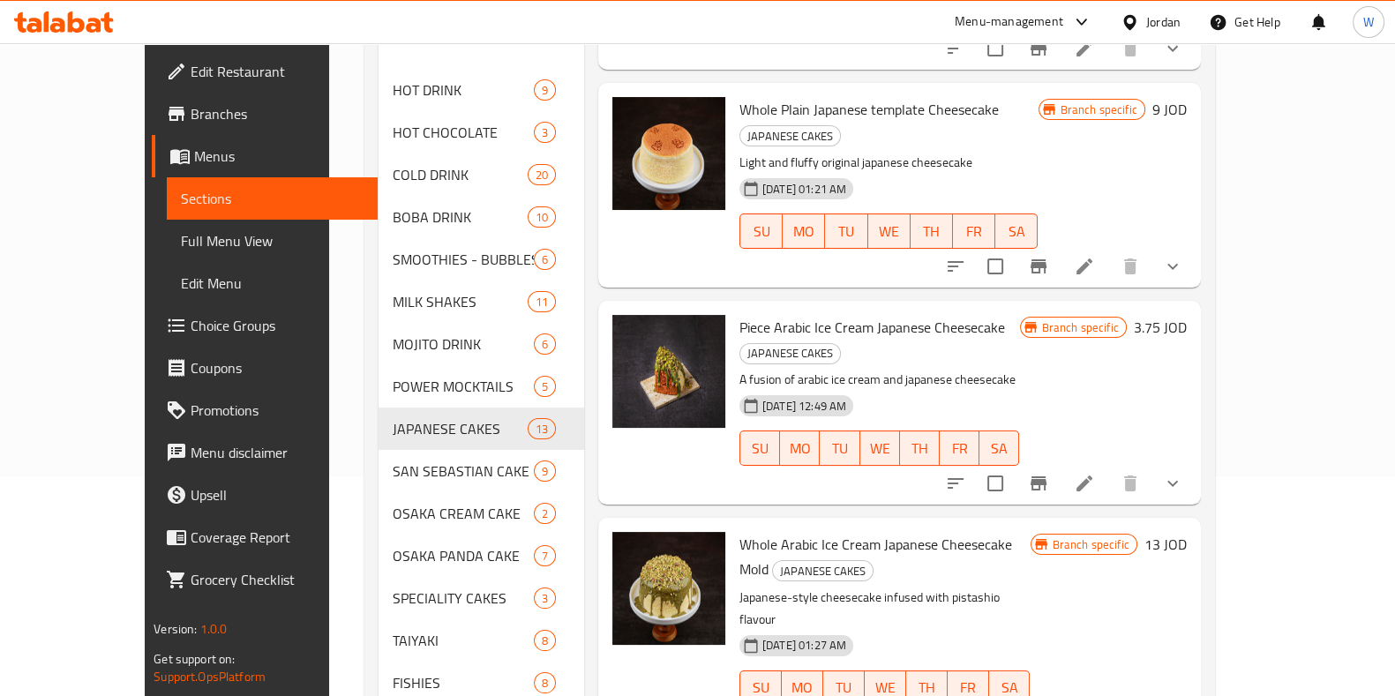
click at [1060, 462] on button "Branch-specific-item" at bounding box center [1039, 483] width 42 height 42
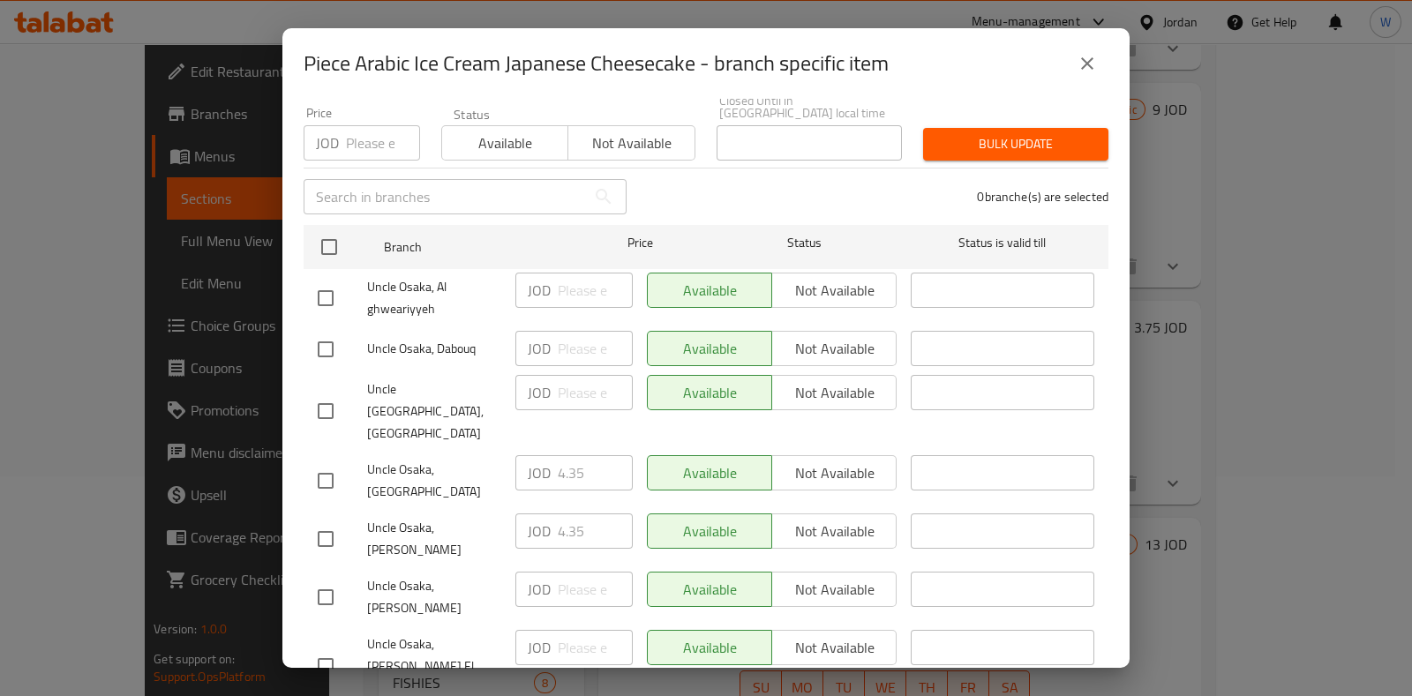
click at [1094, 59] on icon "close" at bounding box center [1087, 63] width 21 height 21
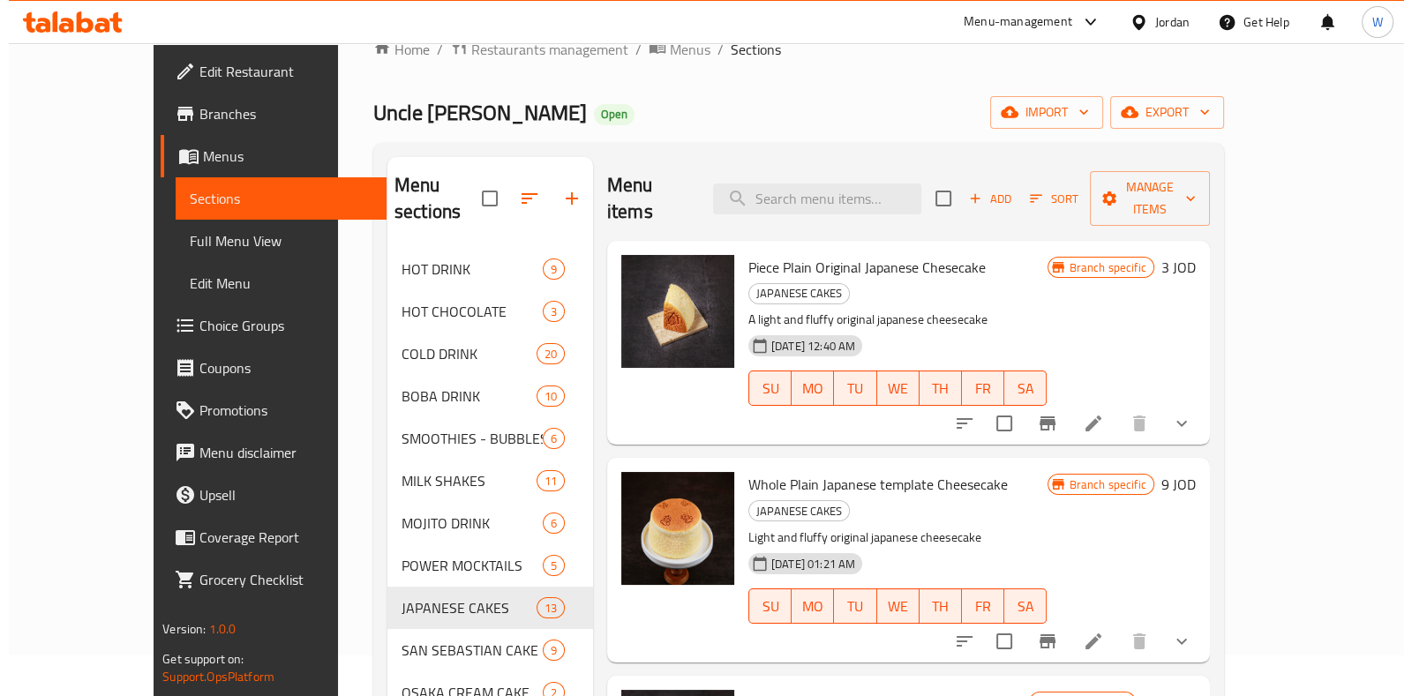
scroll to position [0, 0]
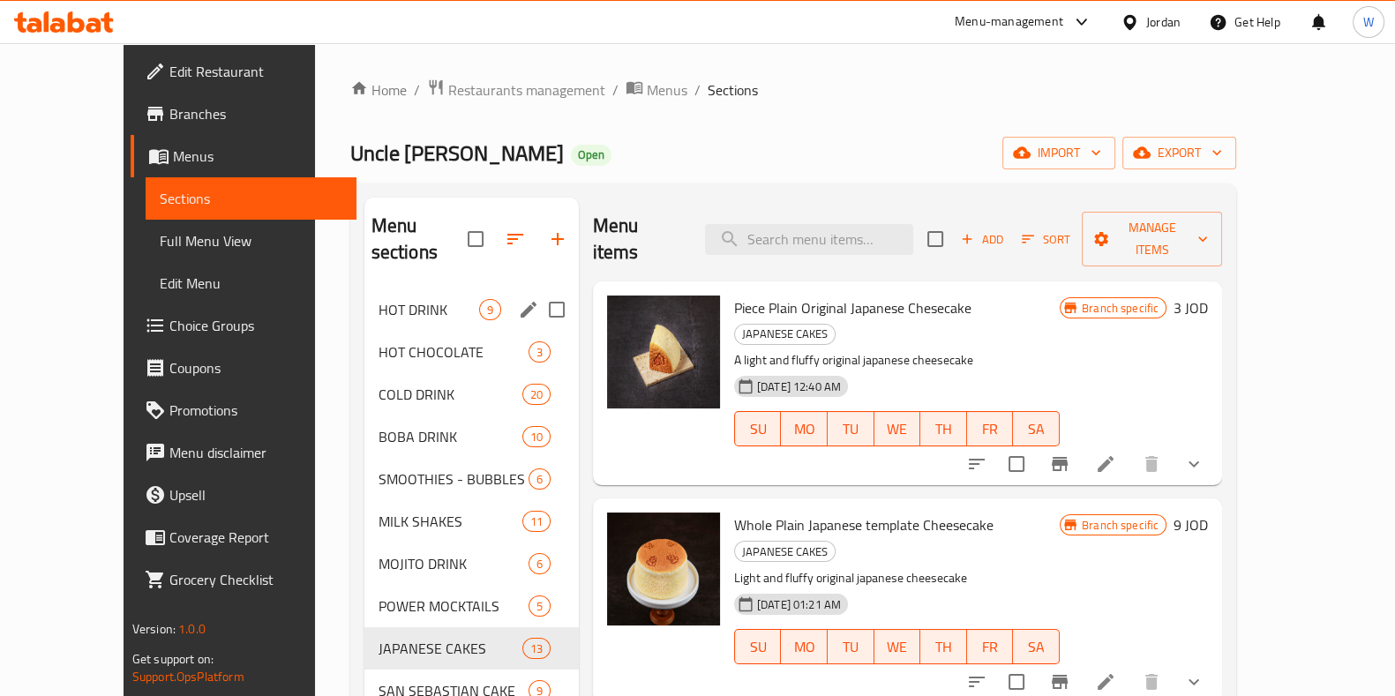
click at [397, 299] on span "HOT DRINK" at bounding box center [429, 309] width 101 height 21
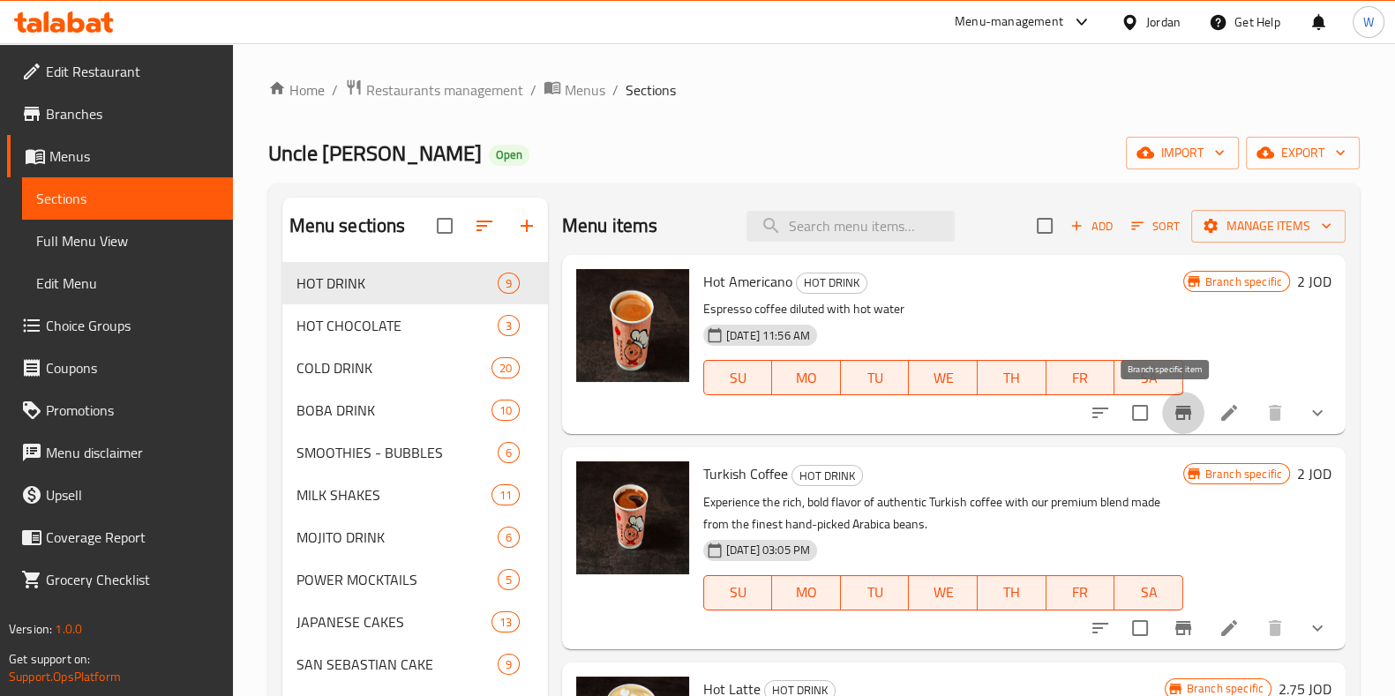
click at [1176, 414] on icon "Branch-specific-item" at bounding box center [1184, 413] width 16 height 14
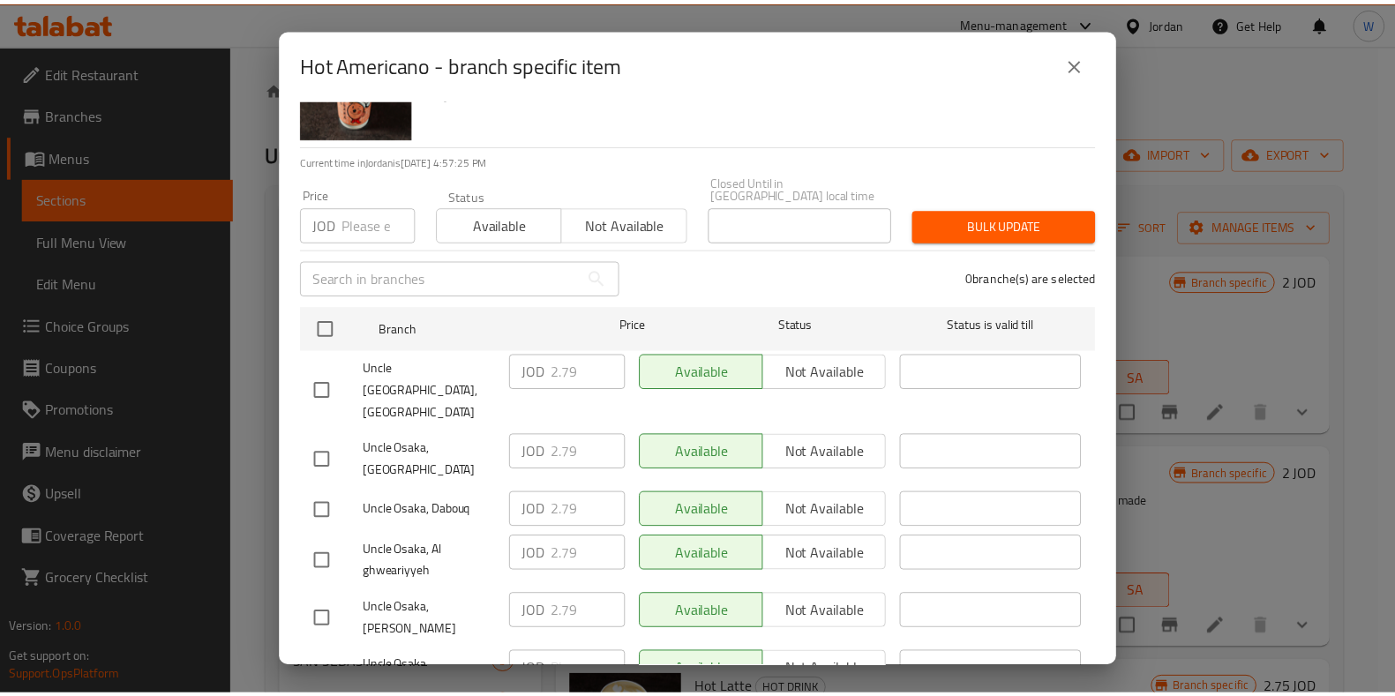
scroll to position [162, 0]
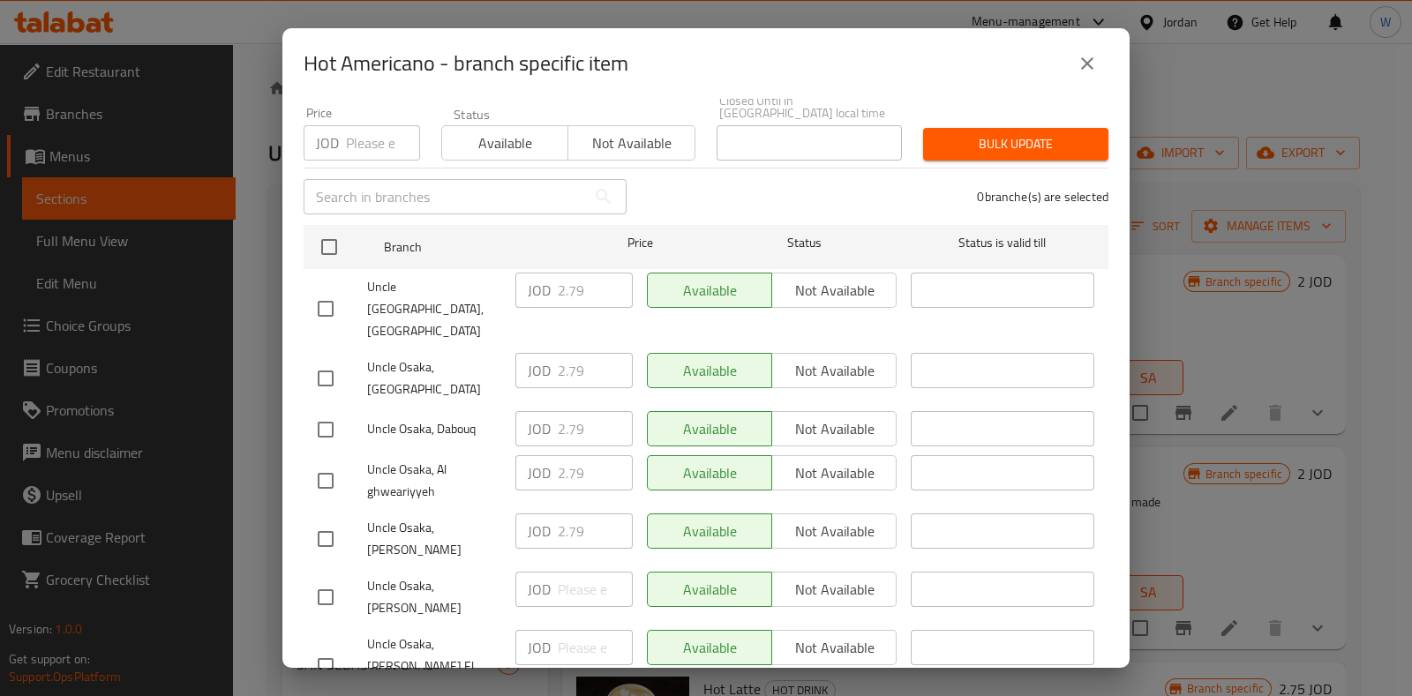
click at [334, 360] on input "checkbox" at bounding box center [325, 378] width 37 height 37
checkbox input "true"
click at [570, 353] on input "2.79" at bounding box center [595, 370] width 75 height 35
click at [567, 353] on input "2.79" at bounding box center [595, 370] width 75 height 35
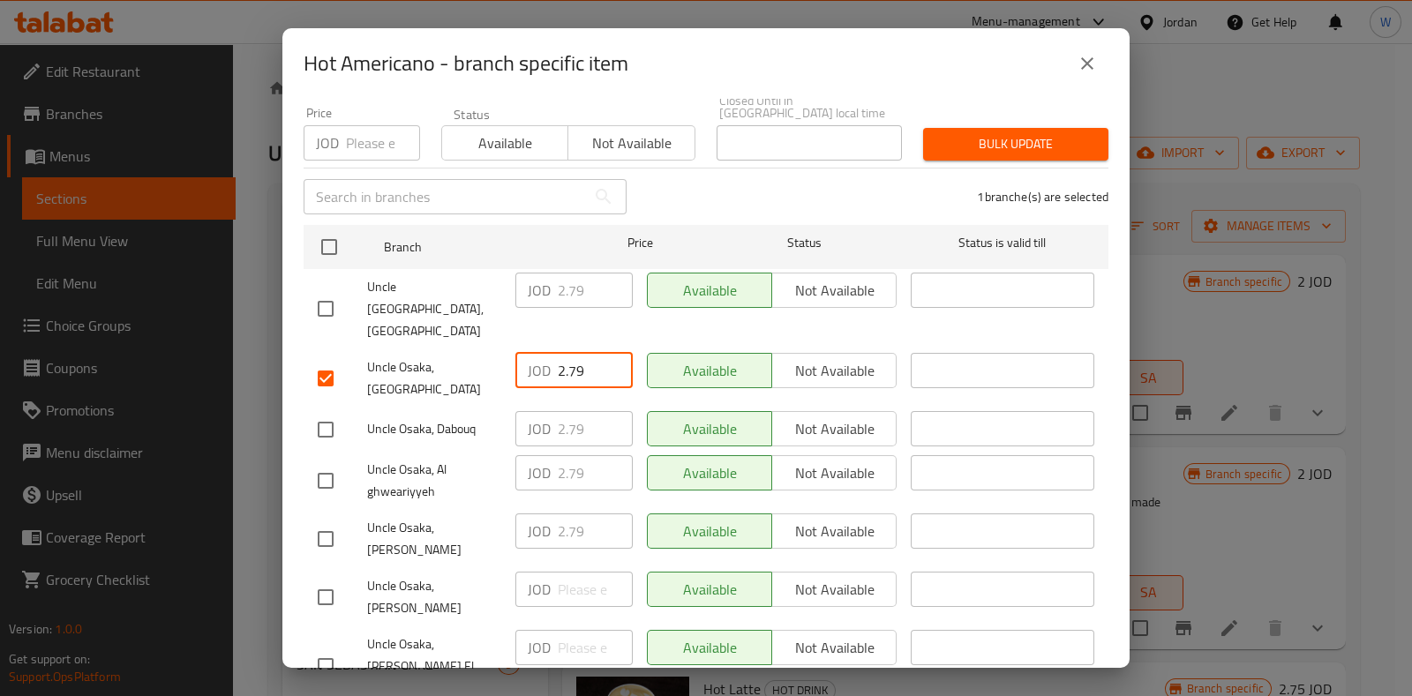
click at [1090, 51] on button "close" at bounding box center [1087, 63] width 42 height 42
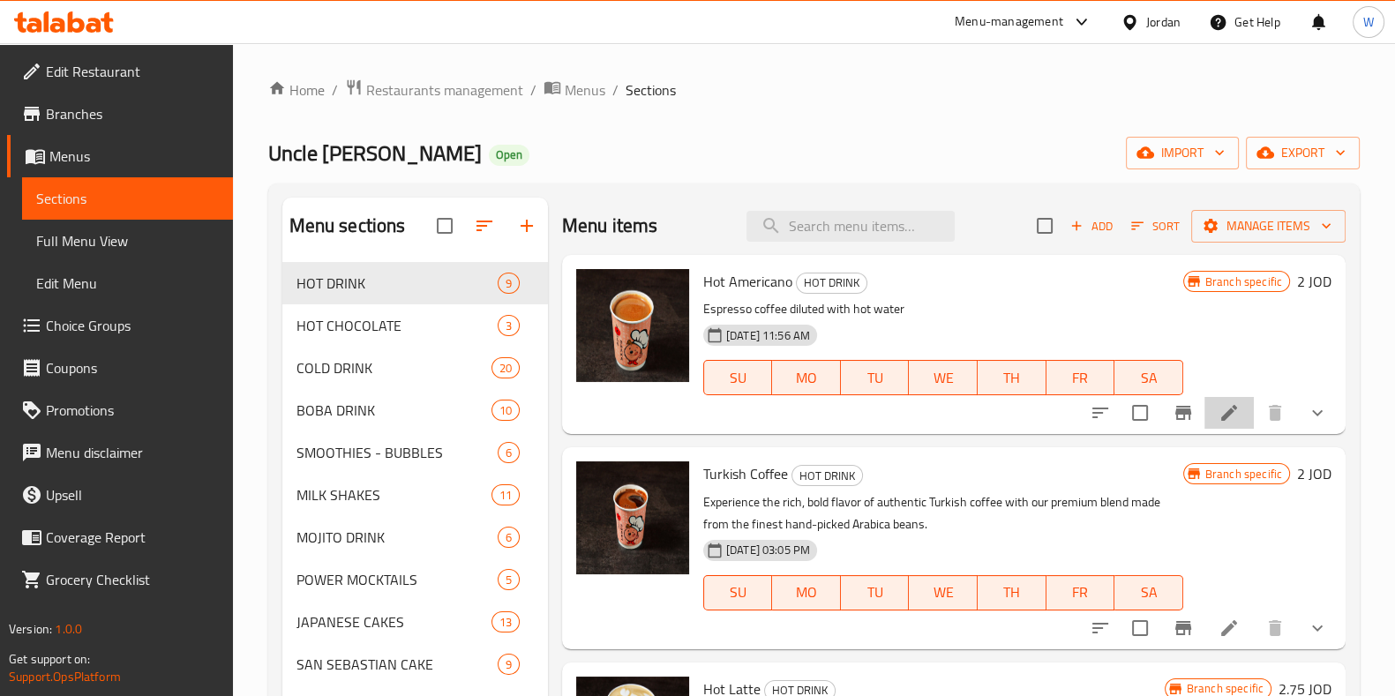
click at [1205, 424] on li at bounding box center [1229, 413] width 49 height 32
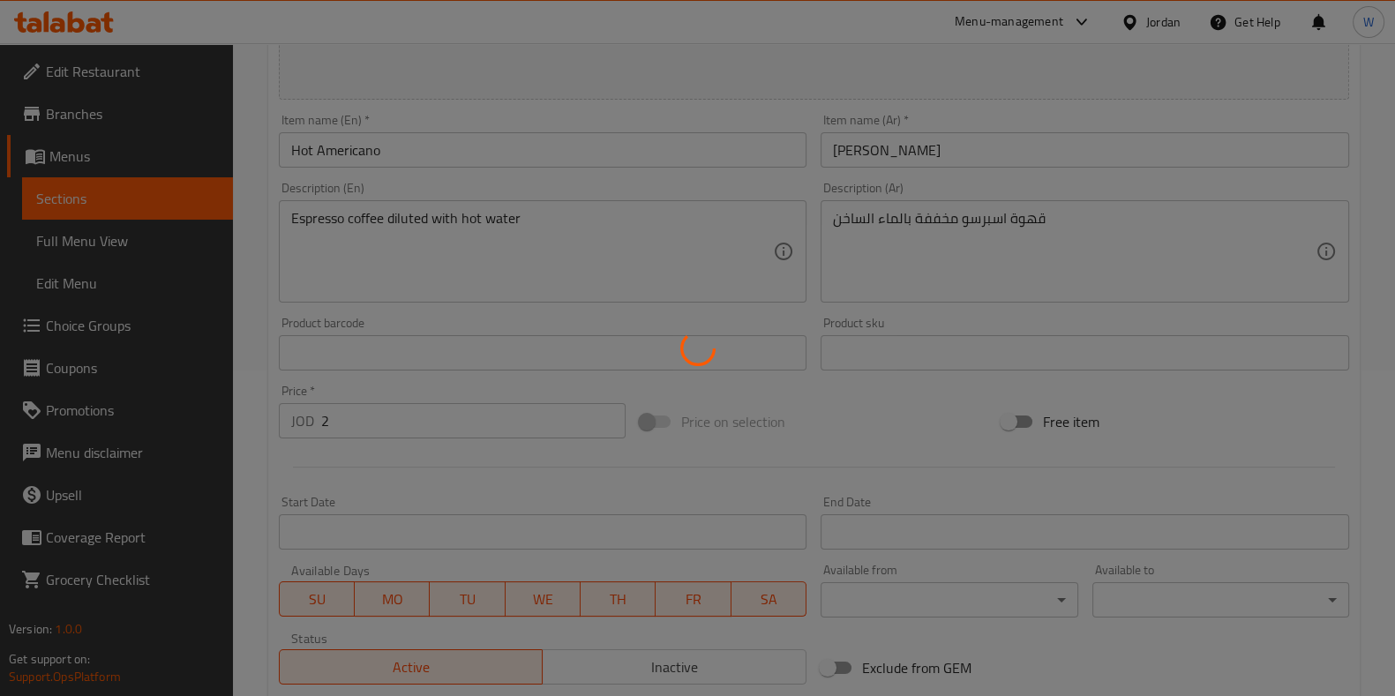
scroll to position [331, 0]
type input "الحجم"
type input "1"
type input "زيادة قهوة"
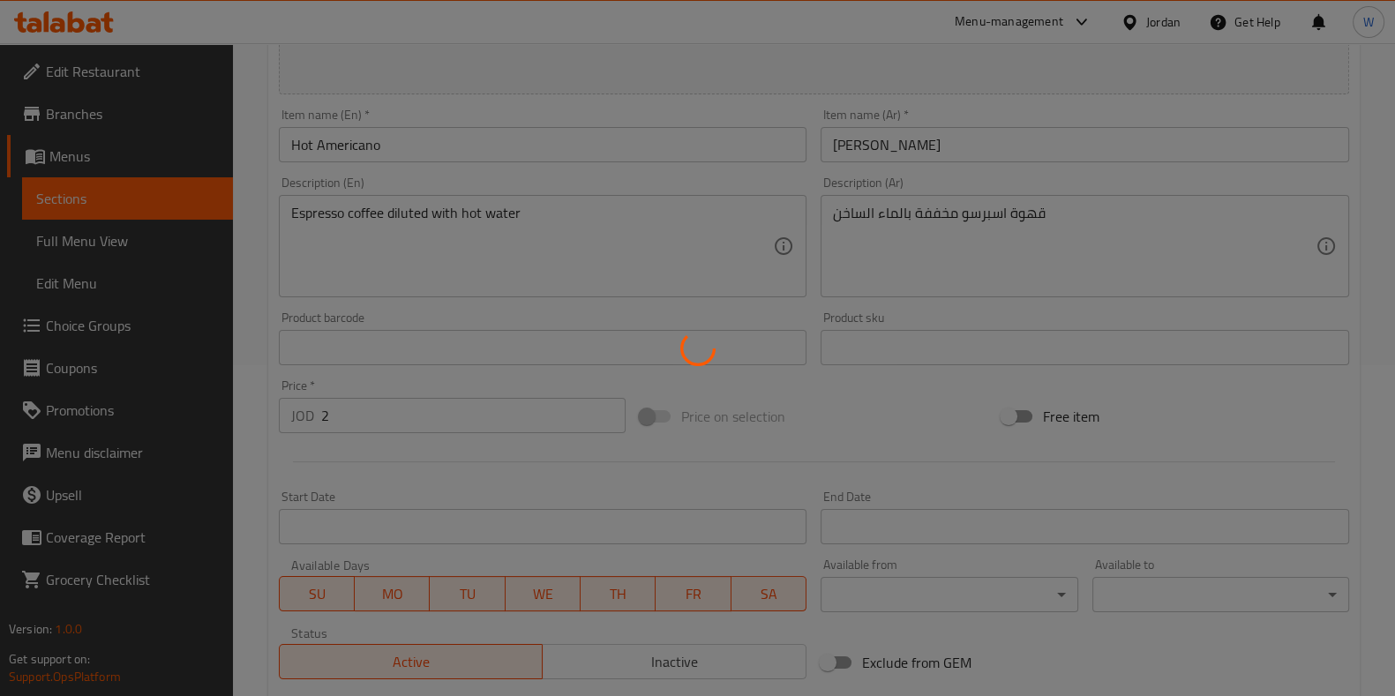
type input "0"
type input "1"
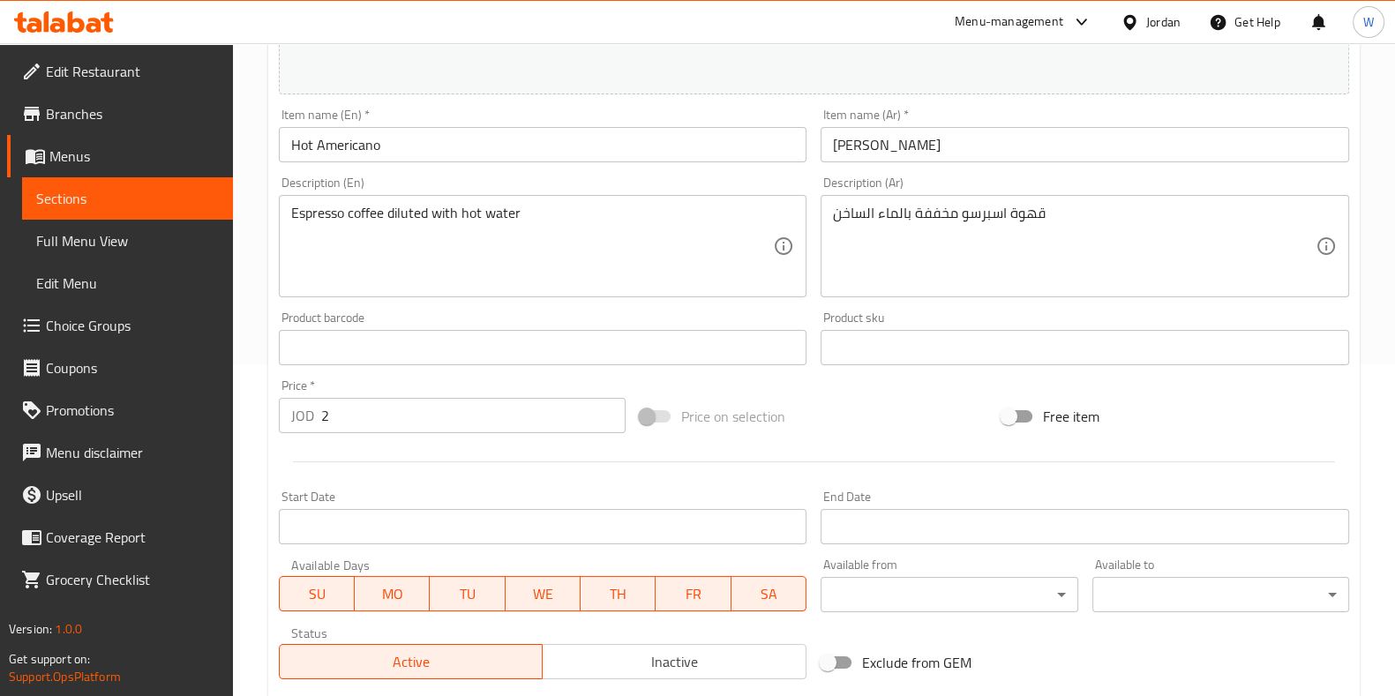
click at [413, 409] on input "2" at bounding box center [473, 415] width 305 height 35
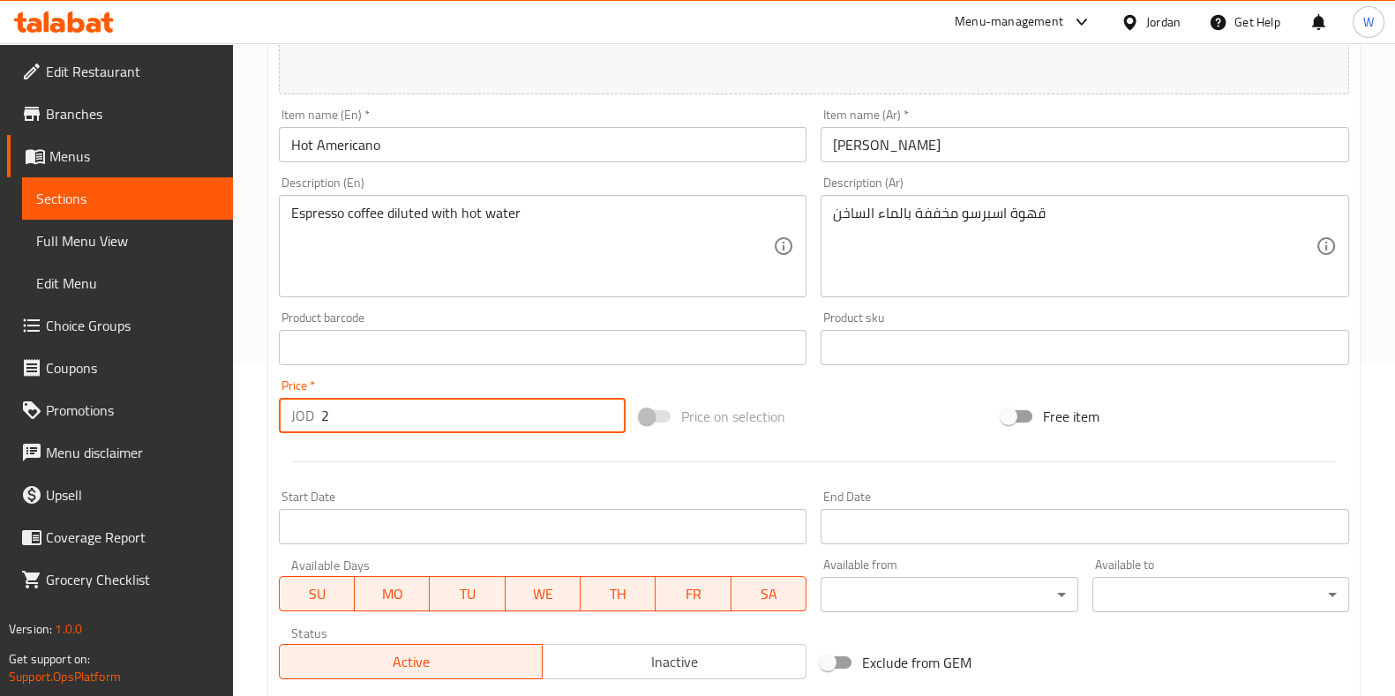
click at [413, 409] on input "2" at bounding box center [473, 415] width 305 height 35
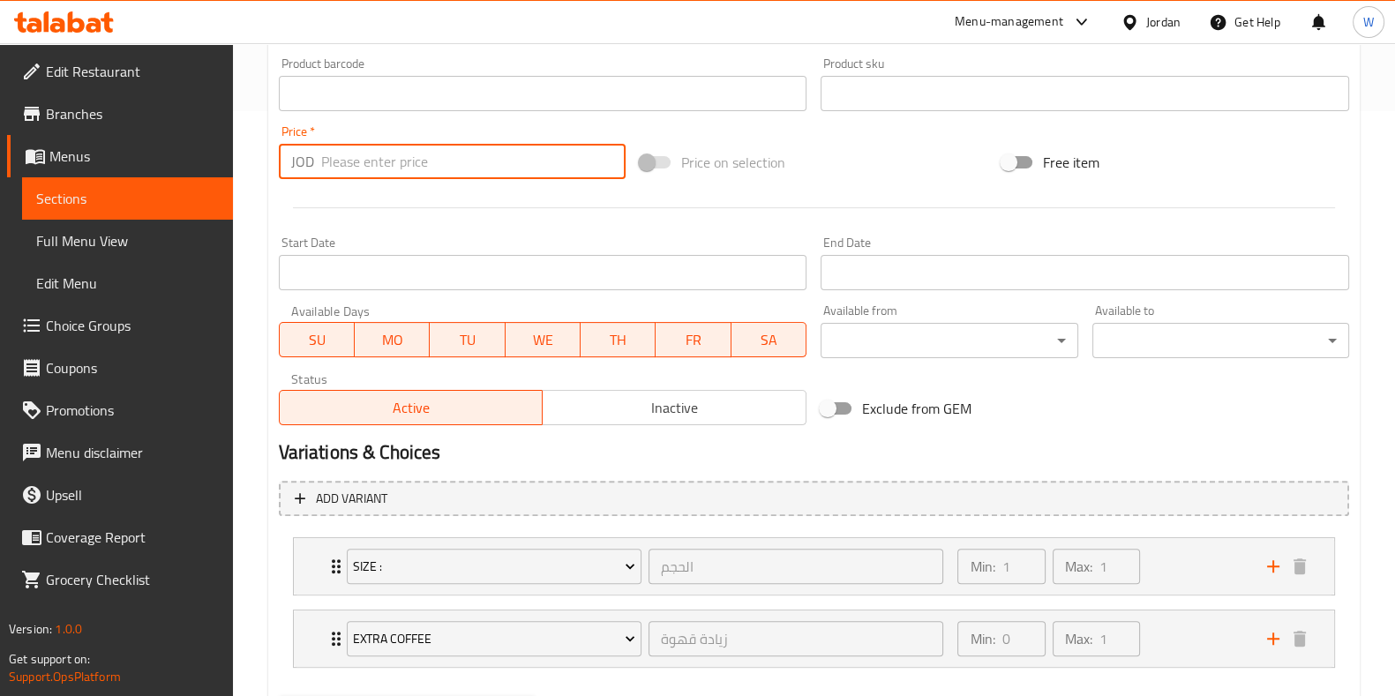
scroll to position [676, 0]
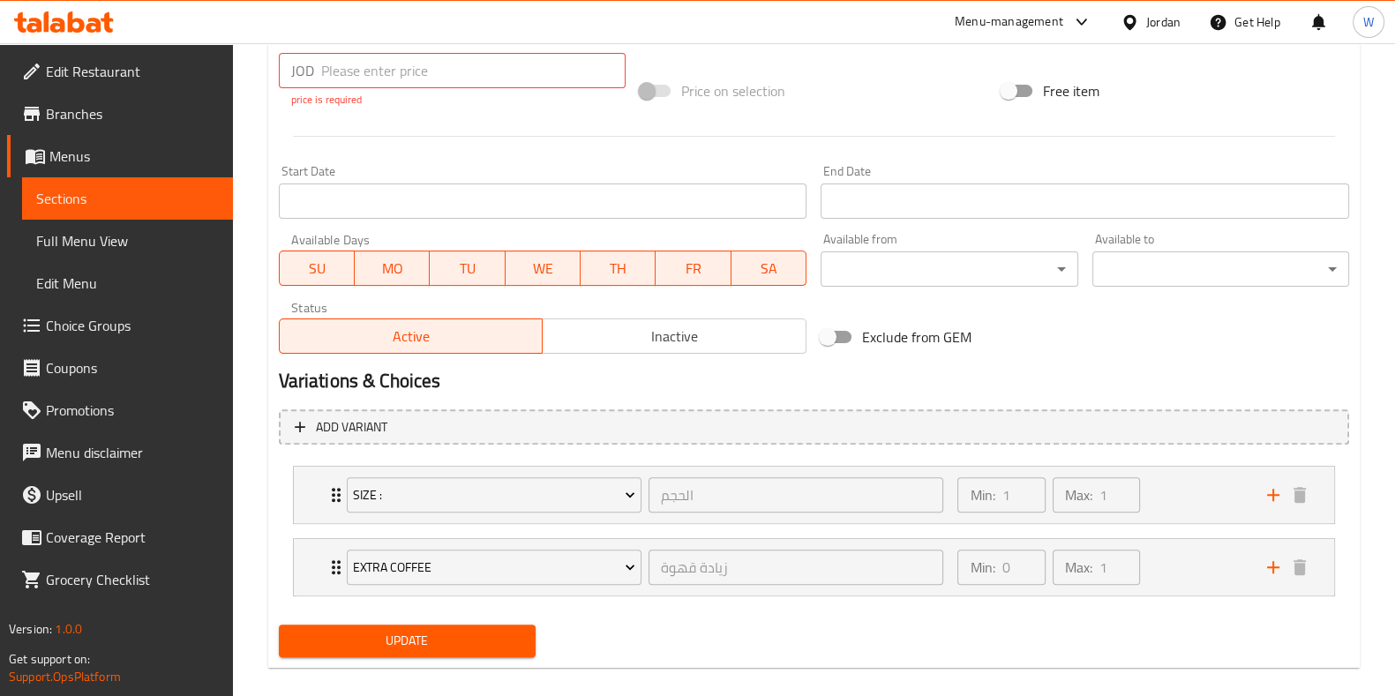
click at [395, 90] on div "Price   * JOD Price * price is required" at bounding box center [453, 70] width 362 height 87
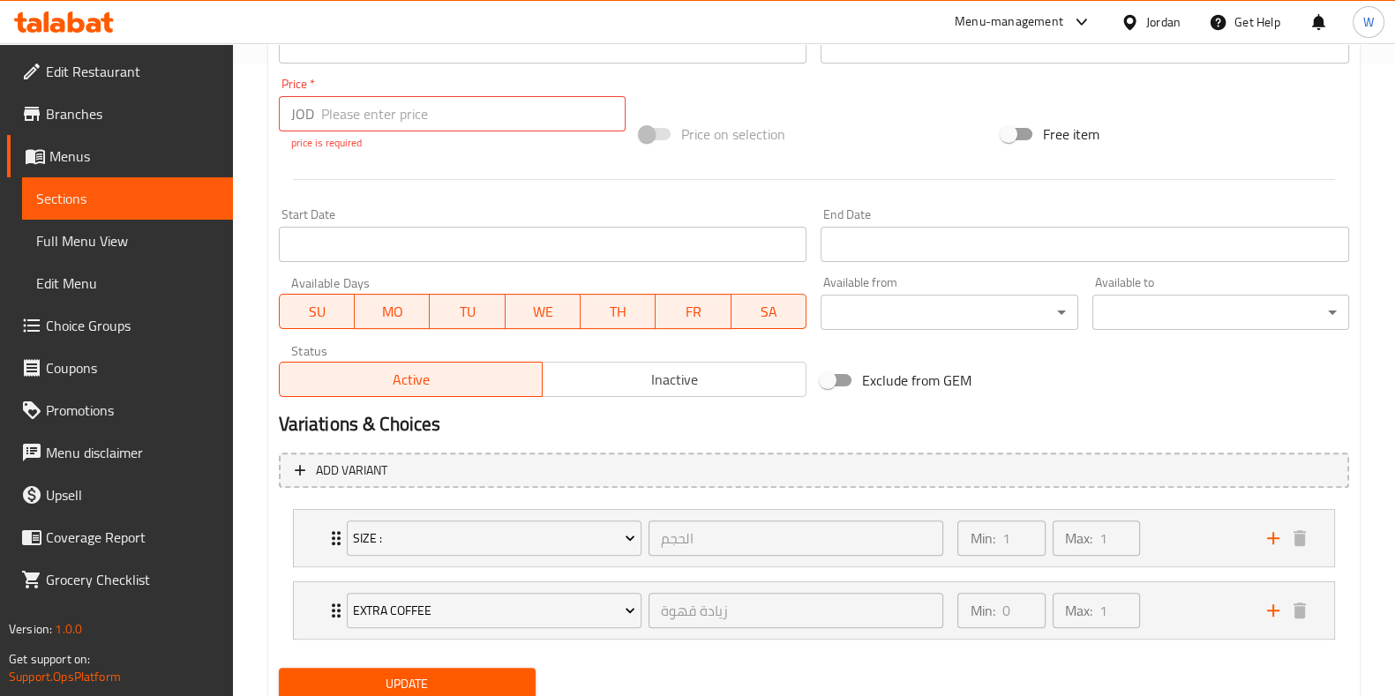
scroll to position [566, 0]
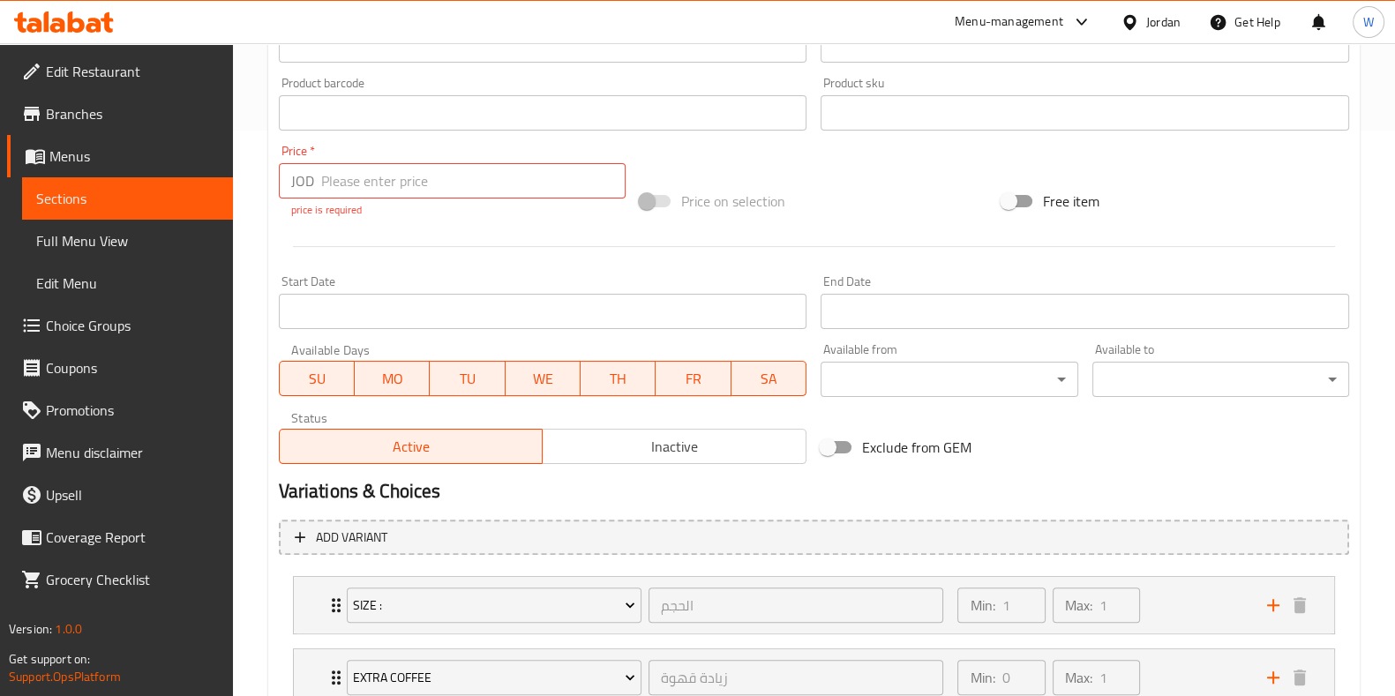
click at [394, 174] on input "number" at bounding box center [473, 180] width 305 height 35
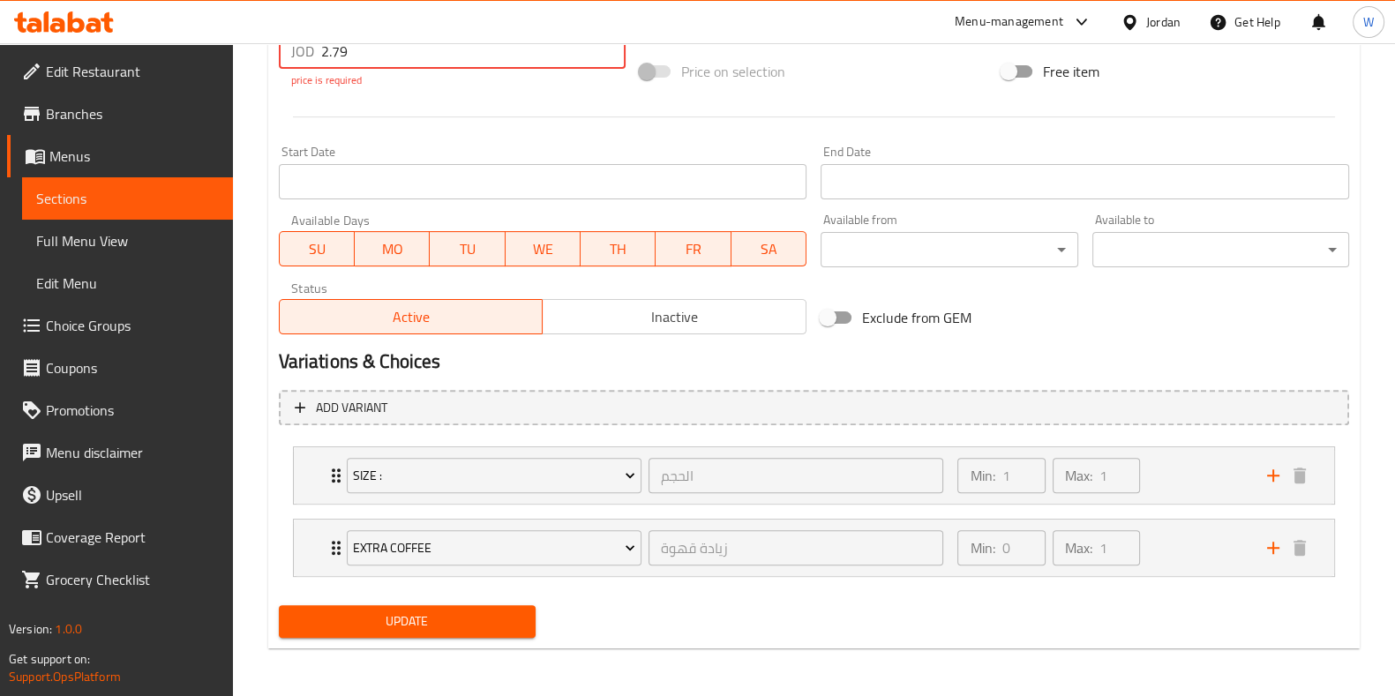
type input "2.79"
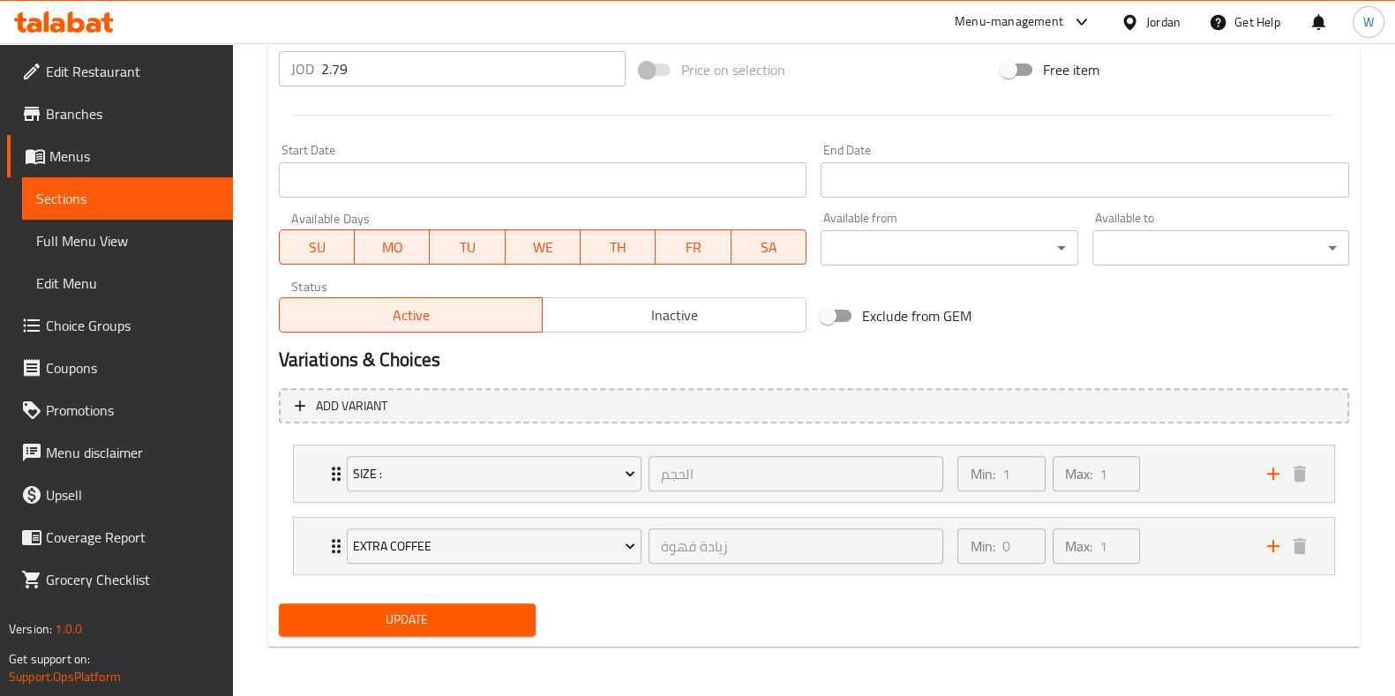
scroll to position [676, 0]
click at [422, 598] on div "Update" at bounding box center [407, 621] width 271 height 47
click at [425, 606] on button "Update" at bounding box center [407, 621] width 257 height 33
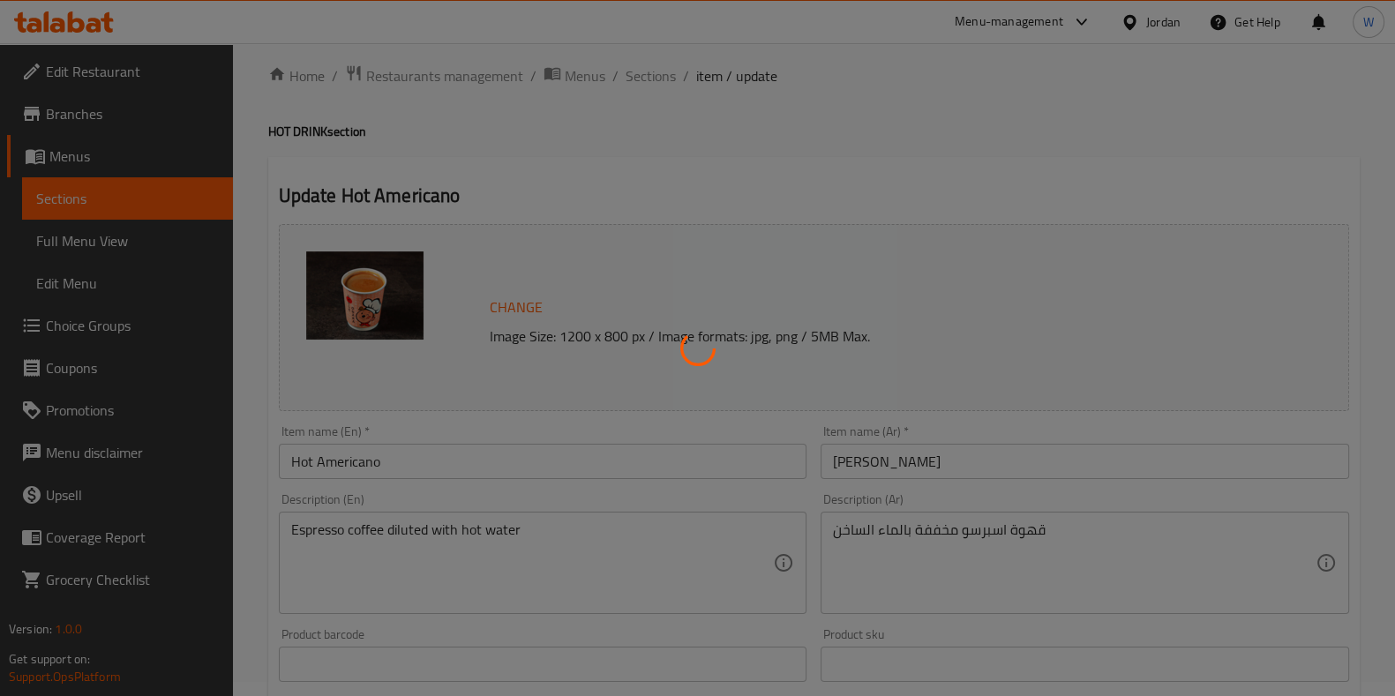
scroll to position [0, 0]
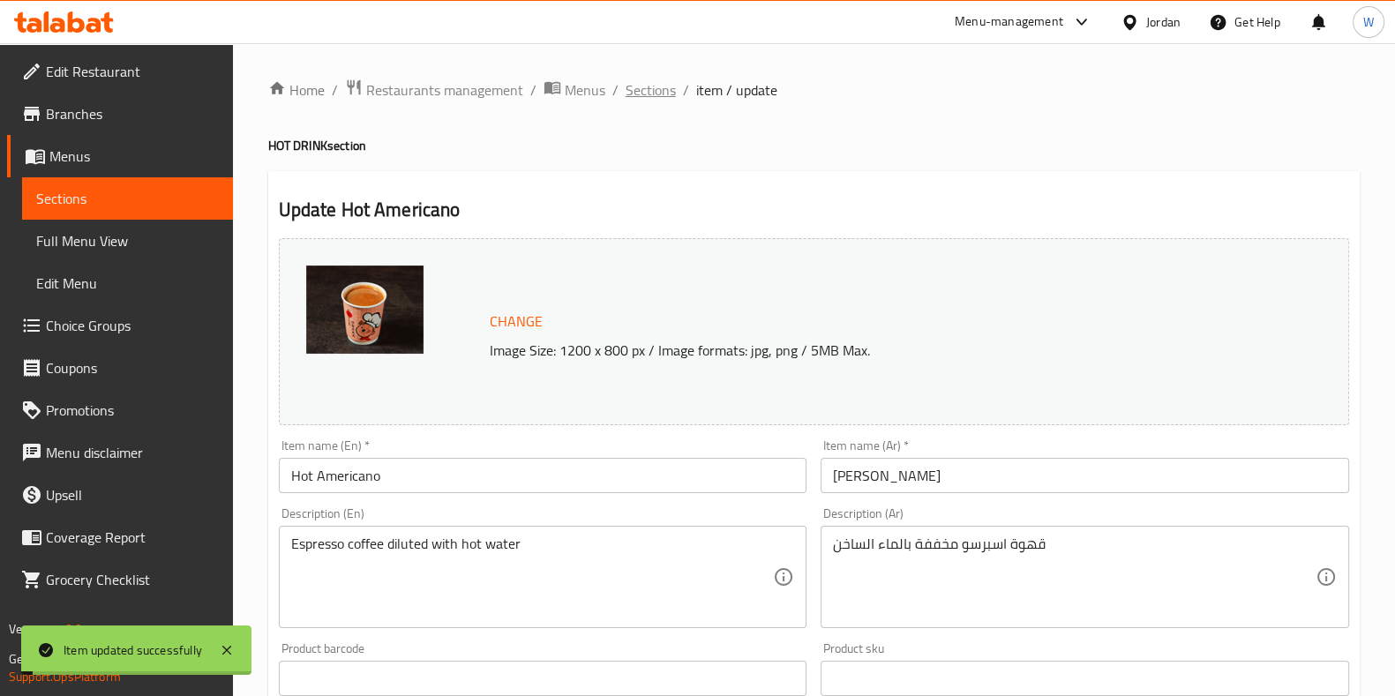
click at [632, 90] on span "Sections" at bounding box center [651, 89] width 50 height 21
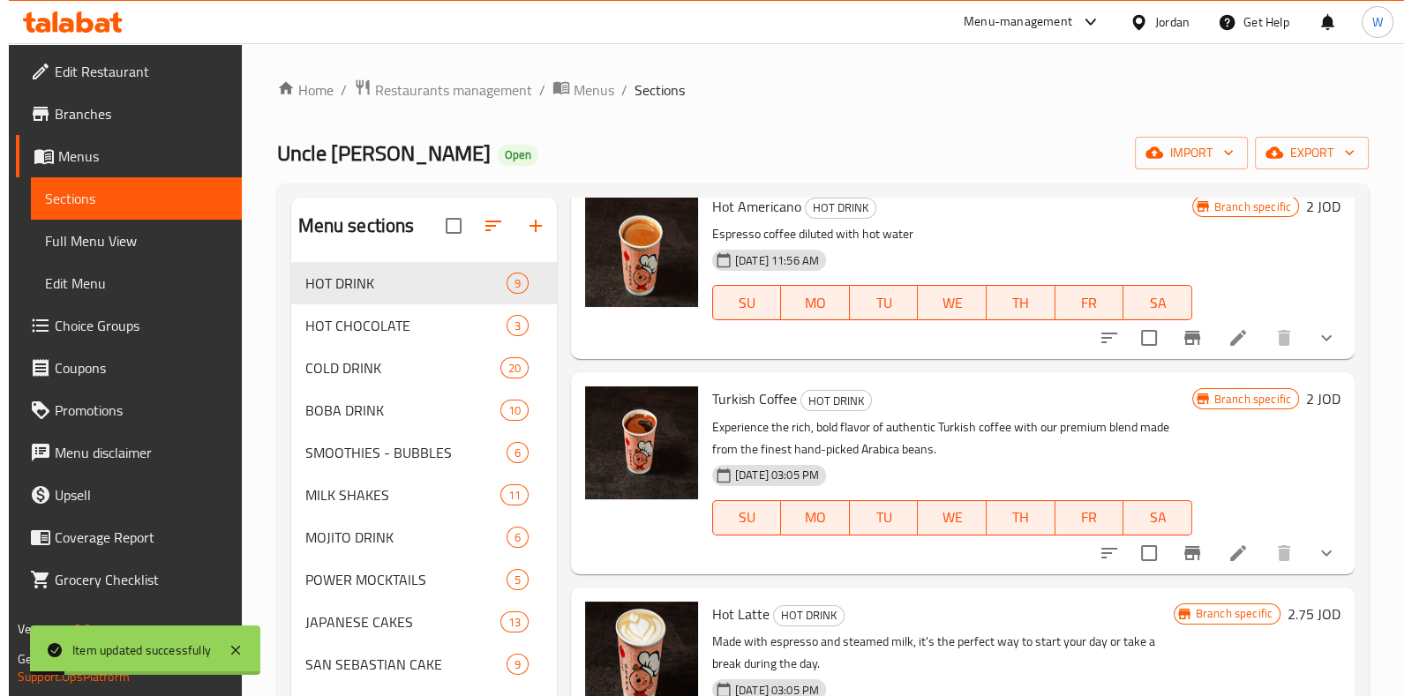
scroll to position [109, 0]
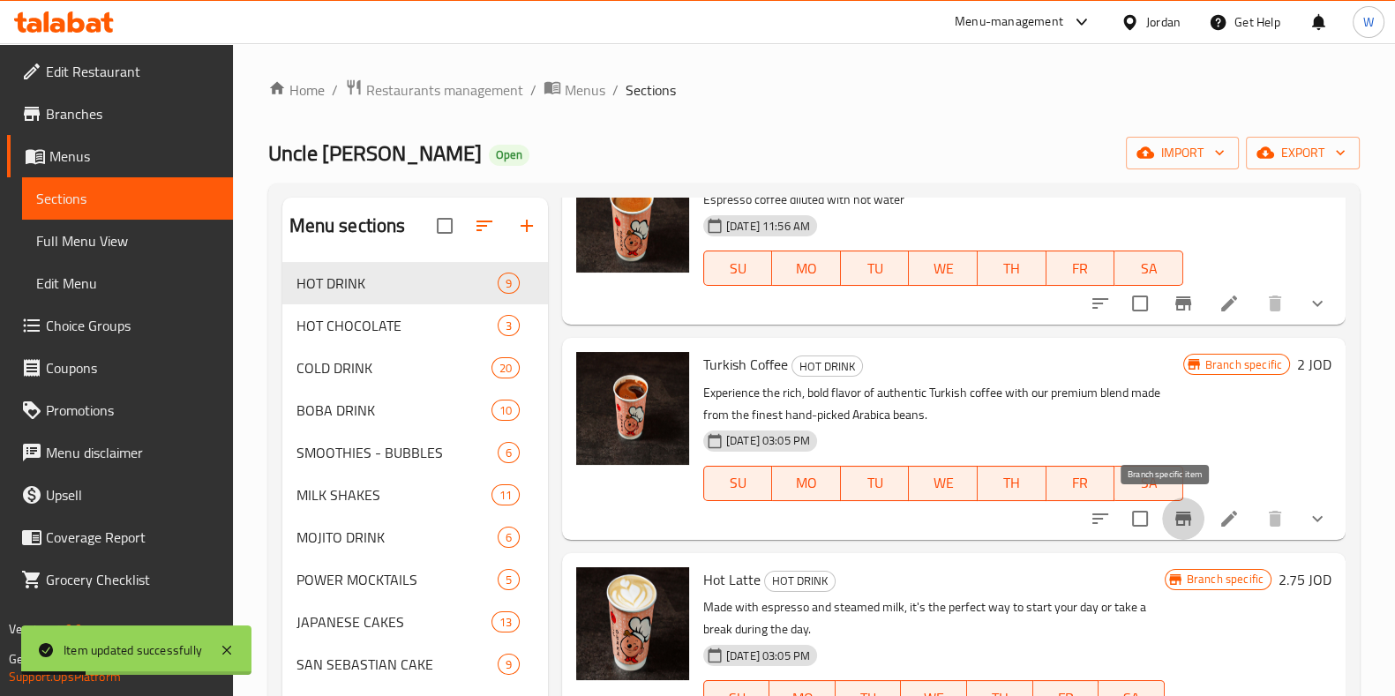
click at [1173, 509] on icon "Branch-specific-item" at bounding box center [1183, 518] width 21 height 21
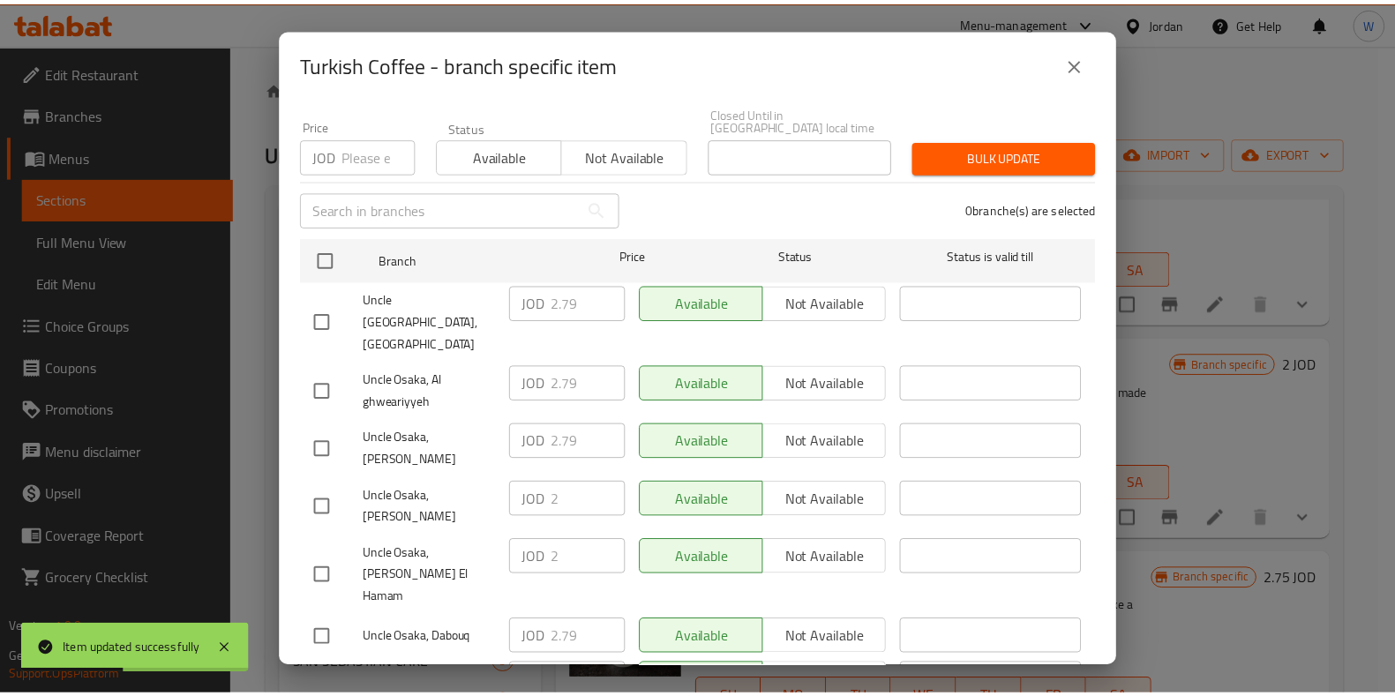
scroll to position [162, 0]
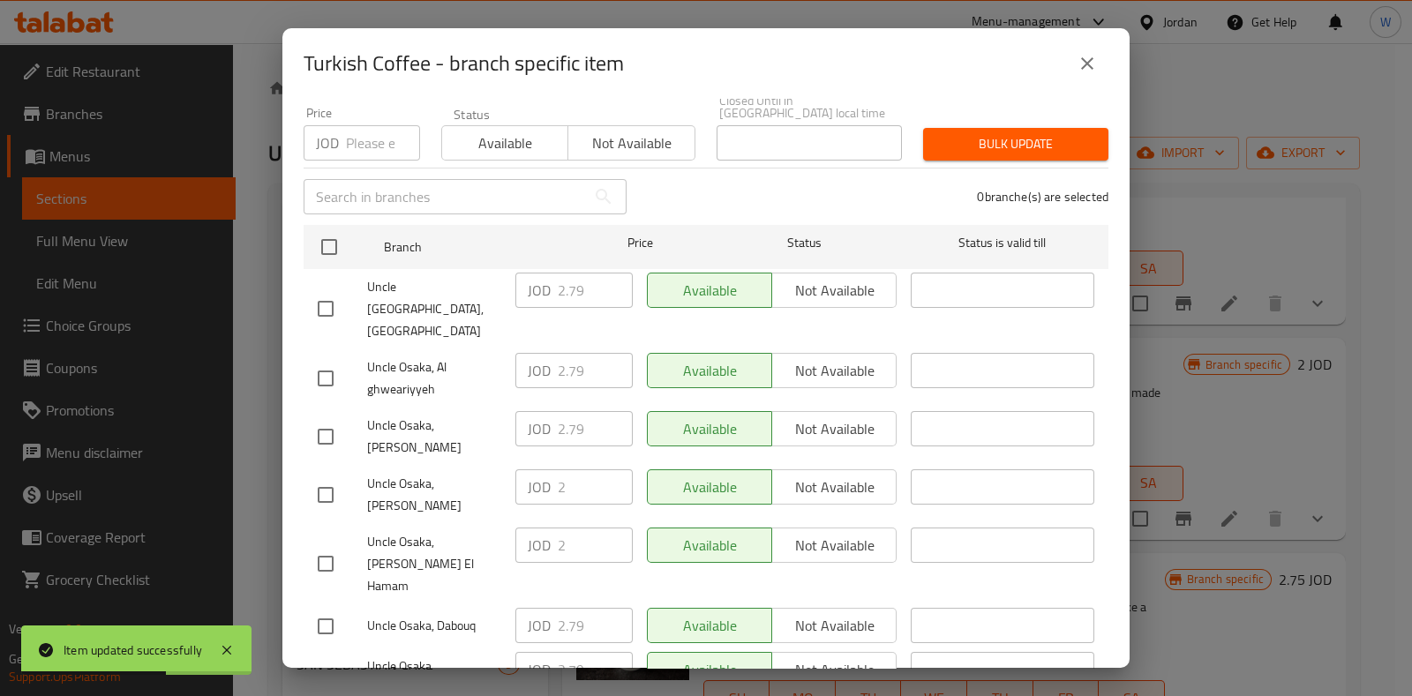
click at [1093, 68] on icon "close" at bounding box center [1087, 63] width 12 height 12
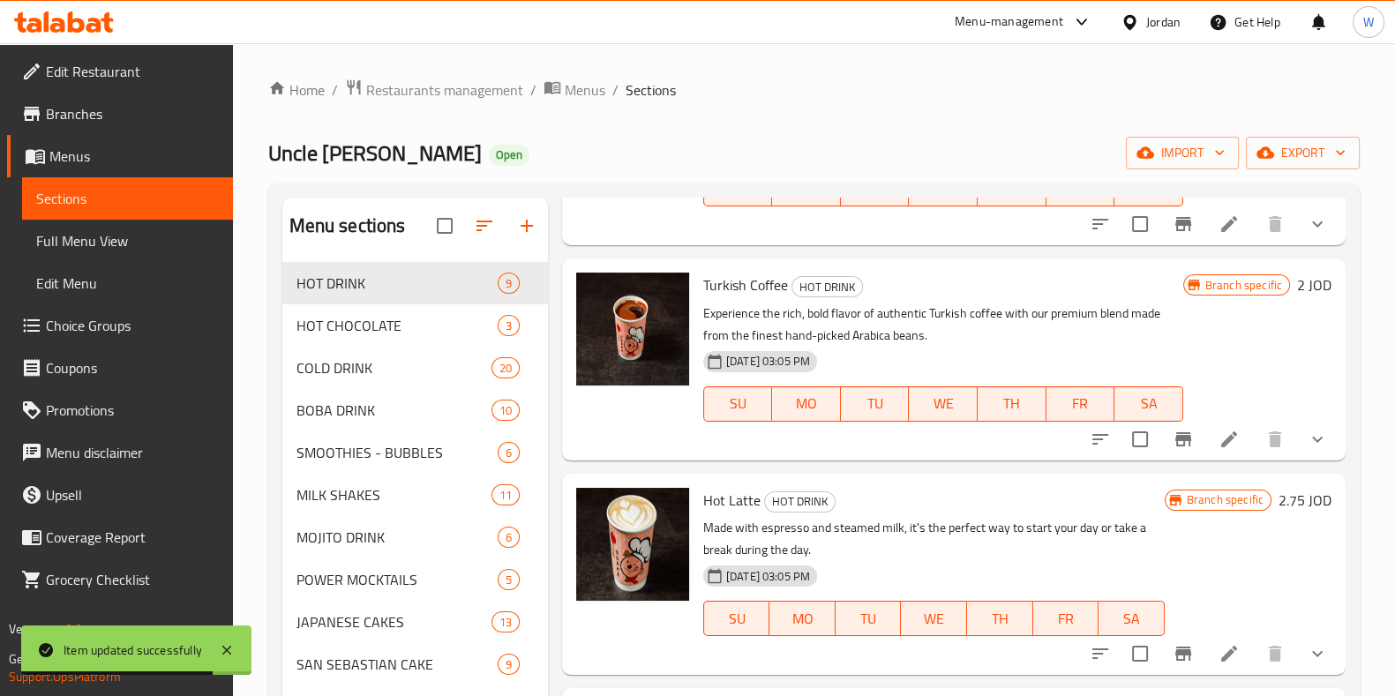
scroll to position [109, 0]
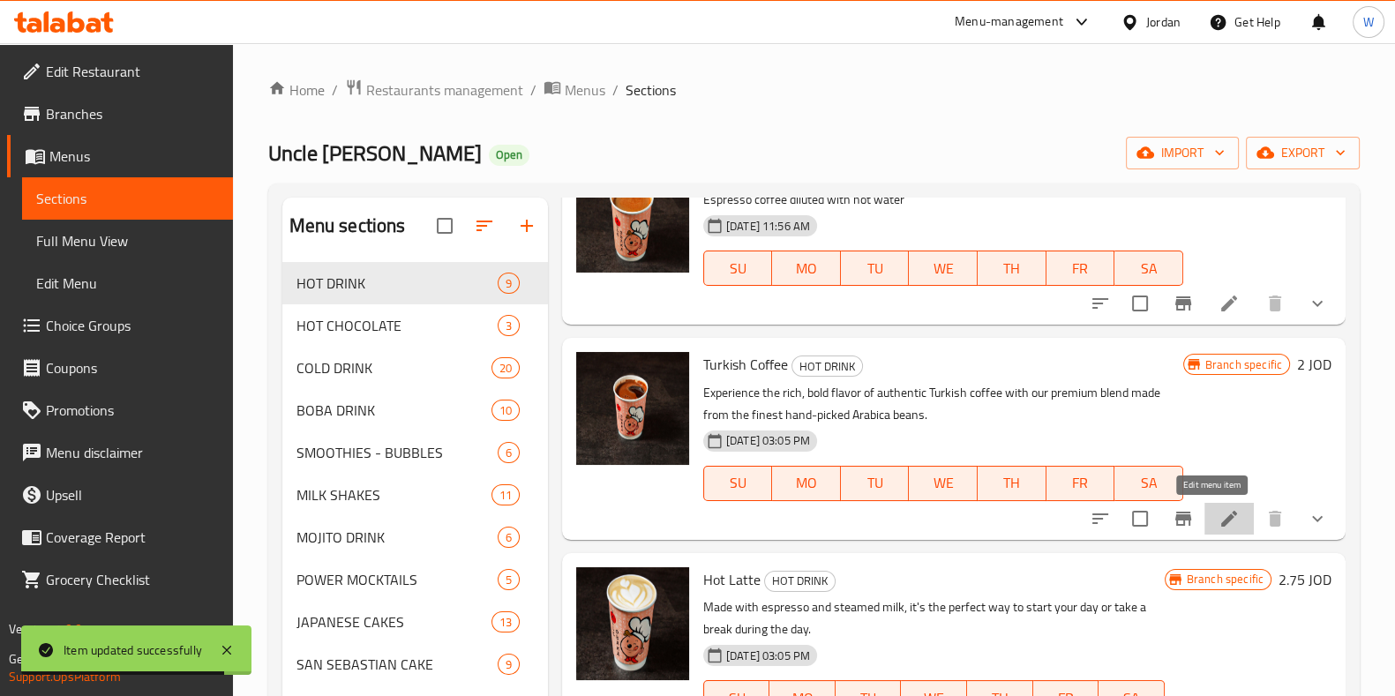
click at [1219, 523] on icon at bounding box center [1229, 518] width 21 height 21
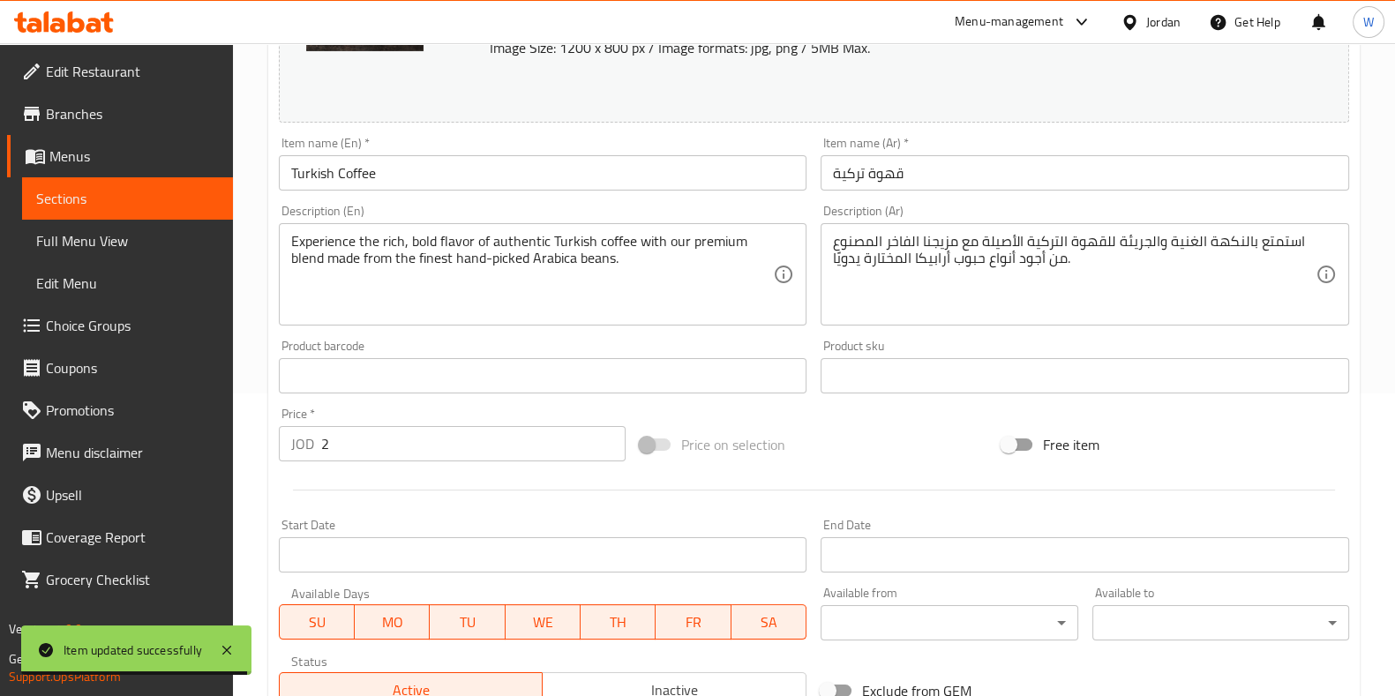
scroll to position [440, 0]
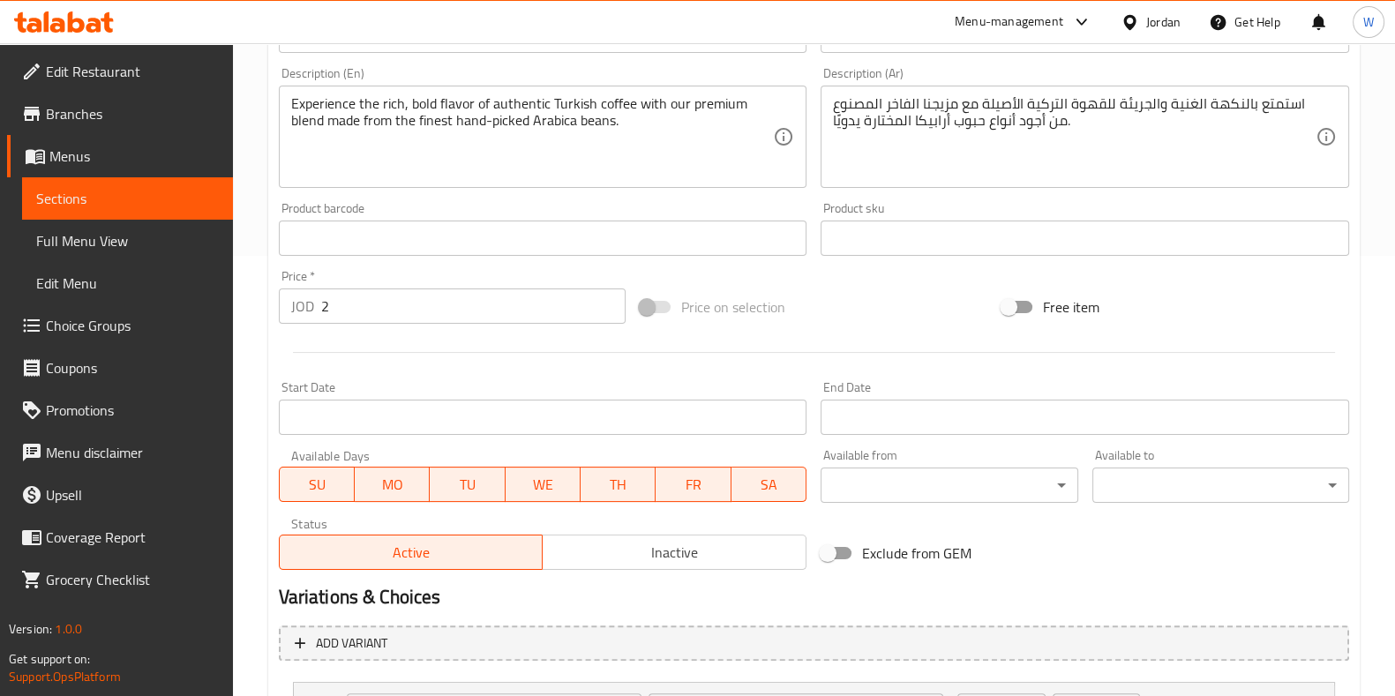
click at [374, 309] on input "2" at bounding box center [473, 306] width 305 height 35
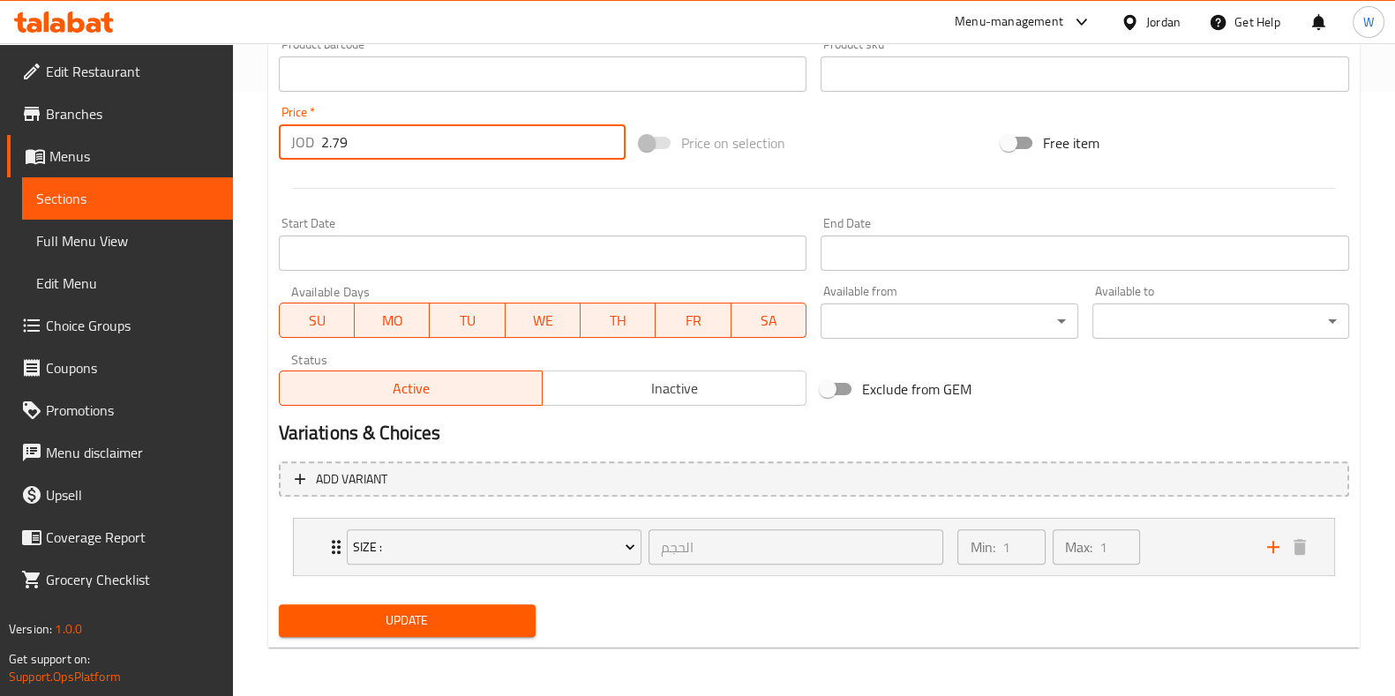
type input "2.79"
click at [413, 620] on span "Update" at bounding box center [407, 621] width 229 height 22
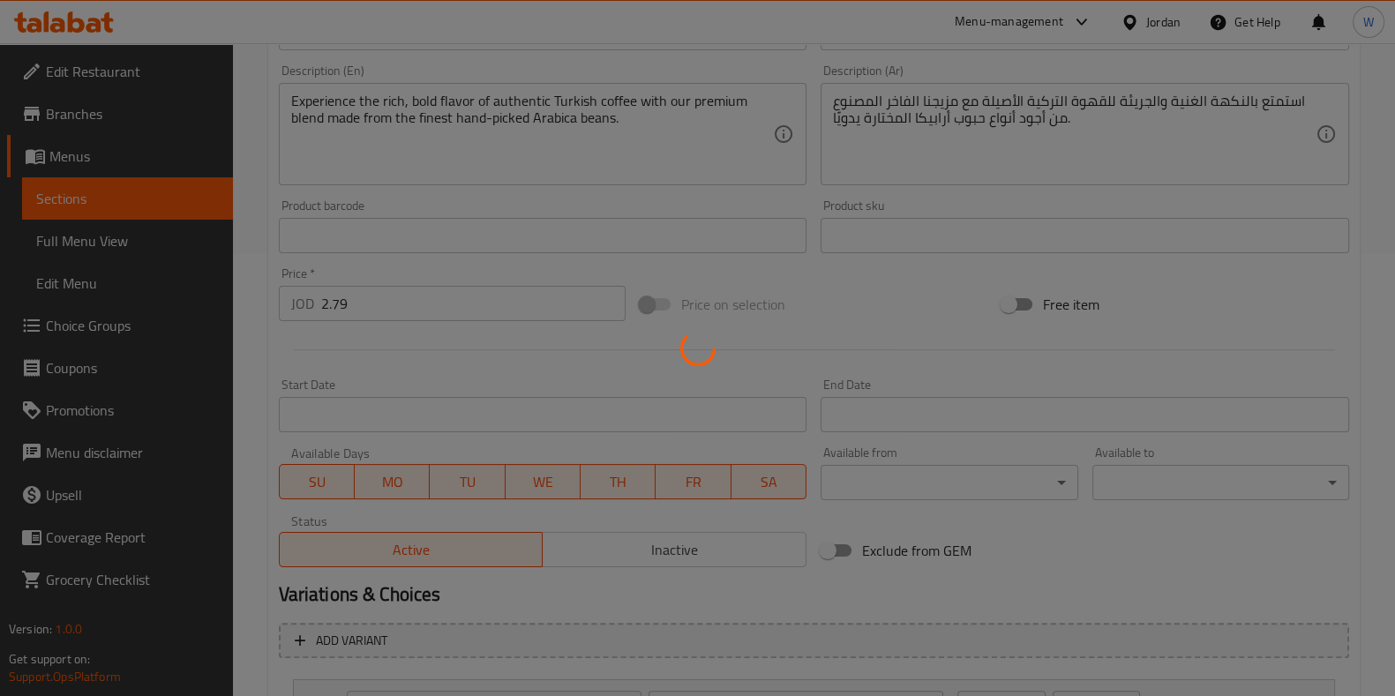
scroll to position [0, 0]
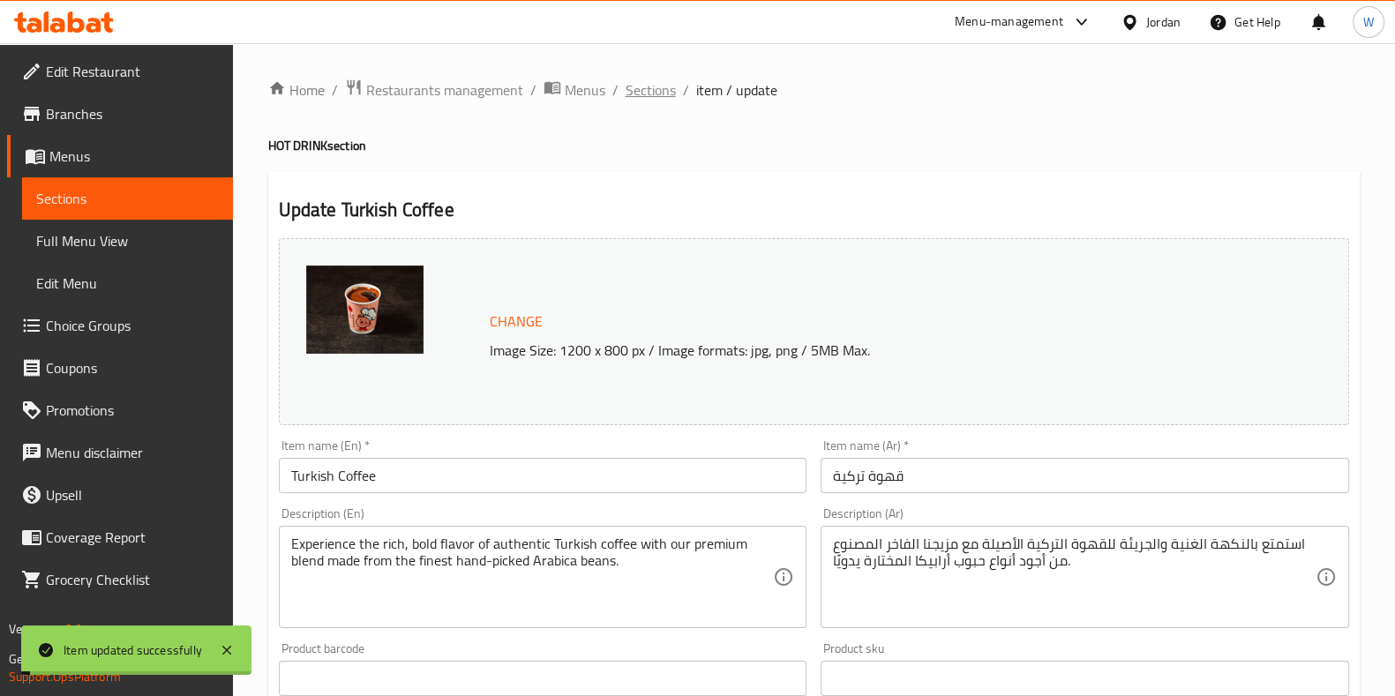
click at [642, 84] on span "Sections" at bounding box center [651, 89] width 50 height 21
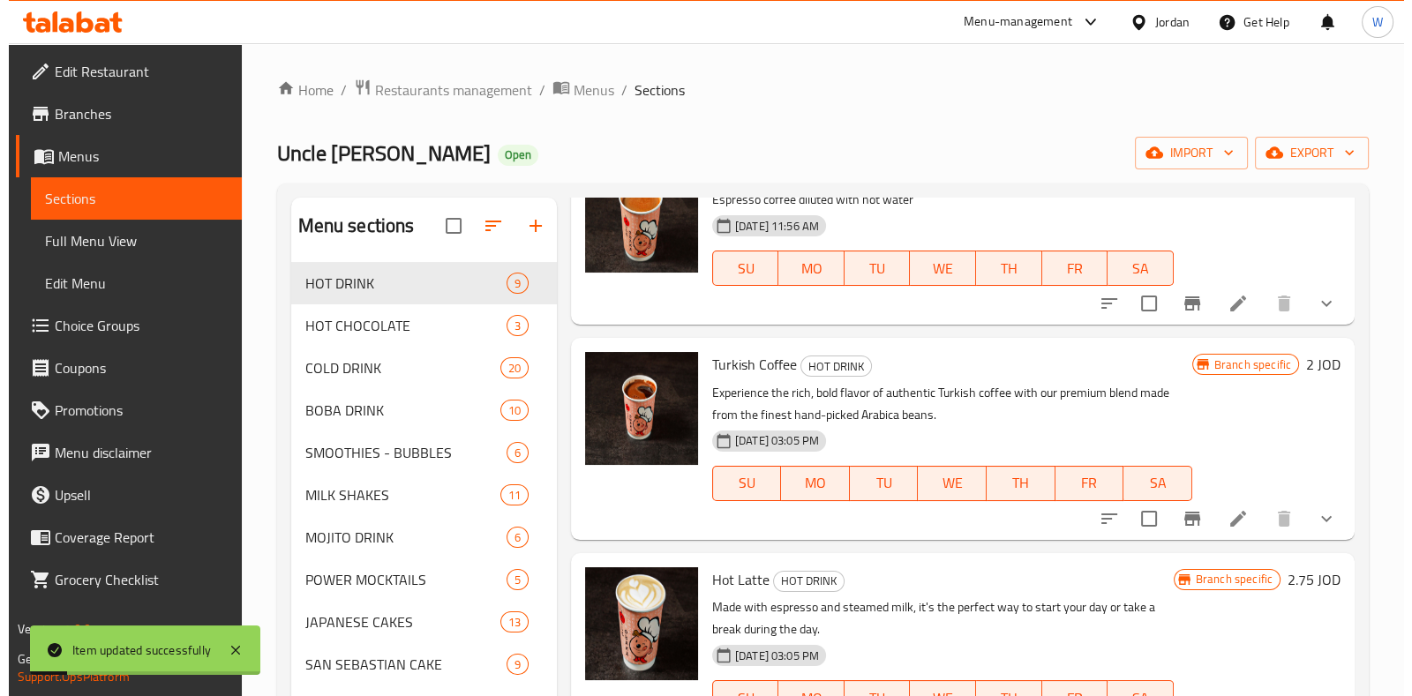
scroll to position [331, 0]
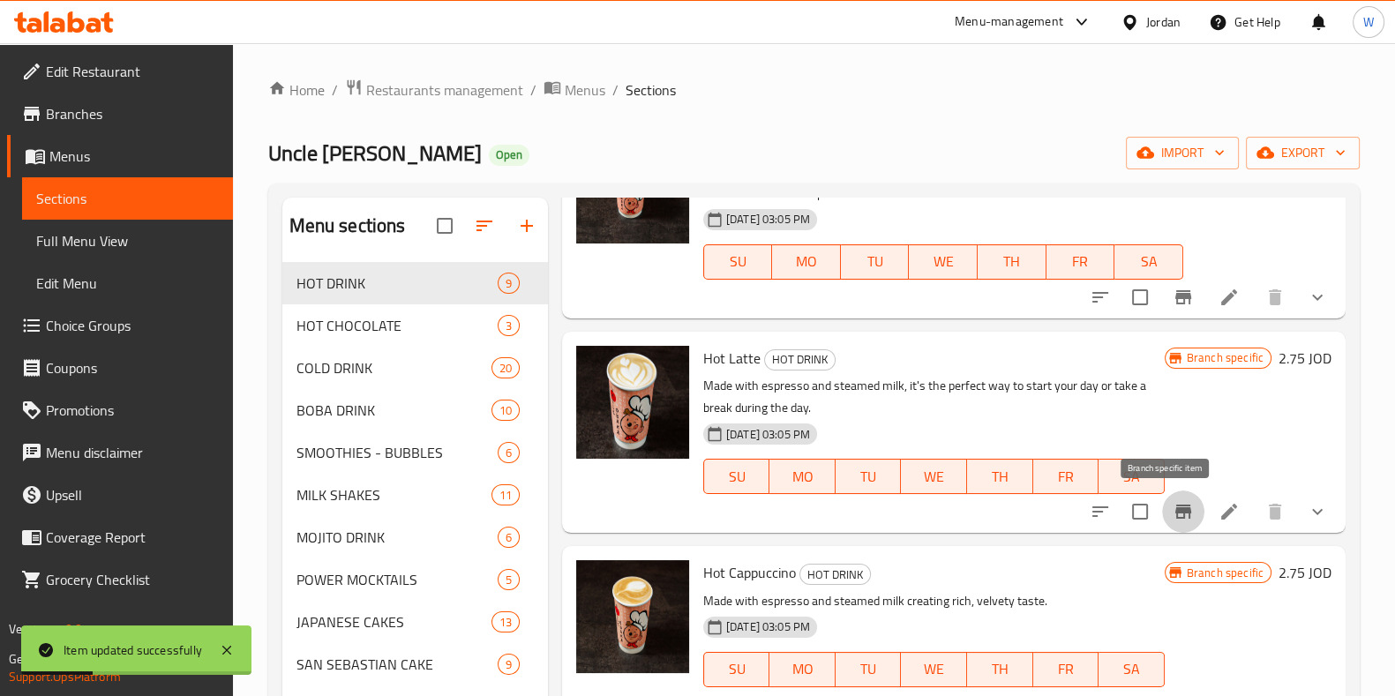
click at [1176, 513] on icon "Branch-specific-item" at bounding box center [1184, 512] width 16 height 14
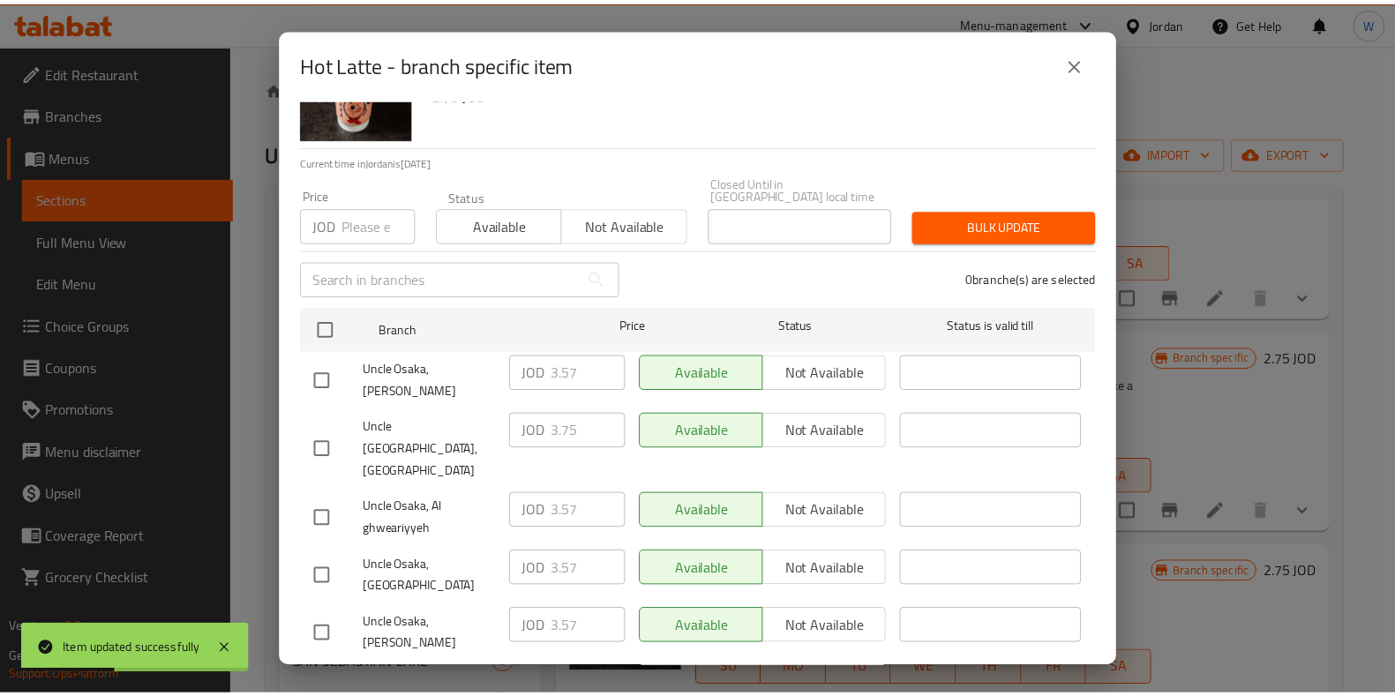
scroll to position [162, 0]
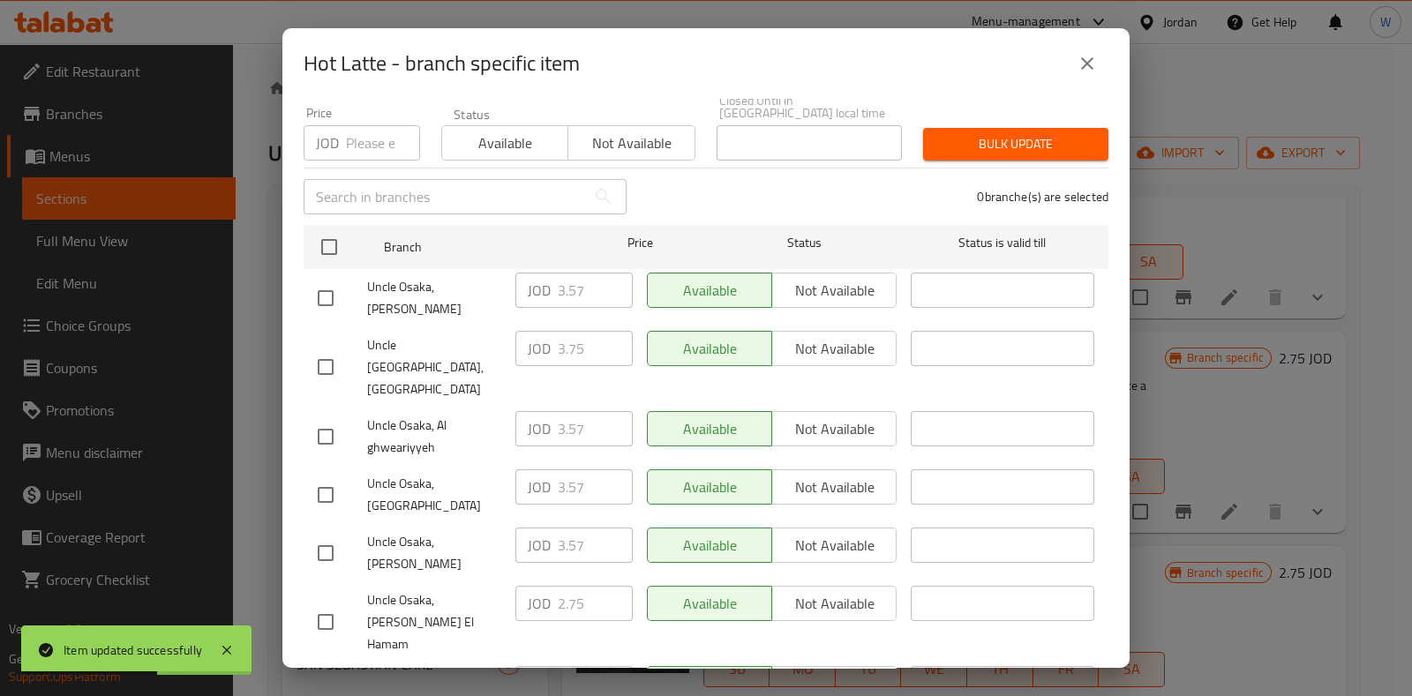
drag, startPoint x: 327, startPoint y: 377, endPoint x: 560, endPoint y: 342, distance: 236.4
click at [327, 418] on input "checkbox" at bounding box center [325, 436] width 37 height 37
checkbox input "true"
click at [566, 411] on input "3.57" at bounding box center [595, 428] width 75 height 35
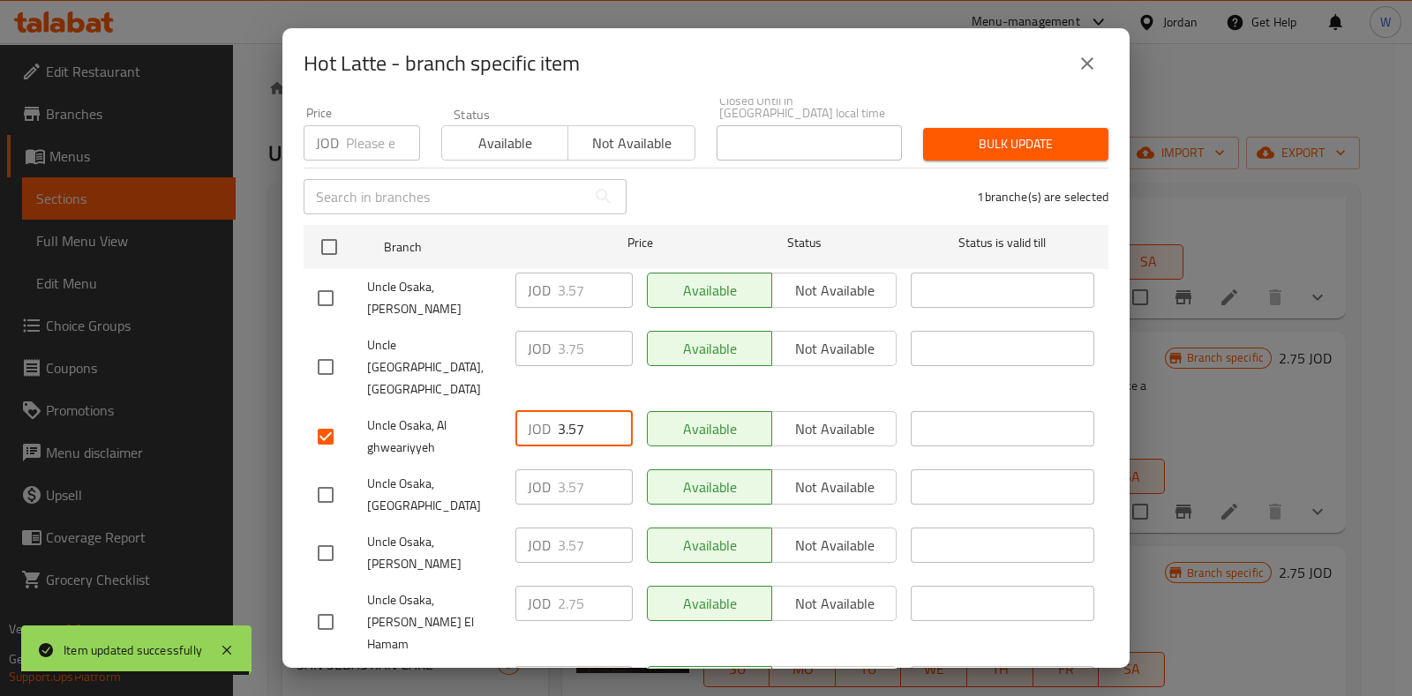
click at [1081, 56] on icon "close" at bounding box center [1087, 63] width 21 height 21
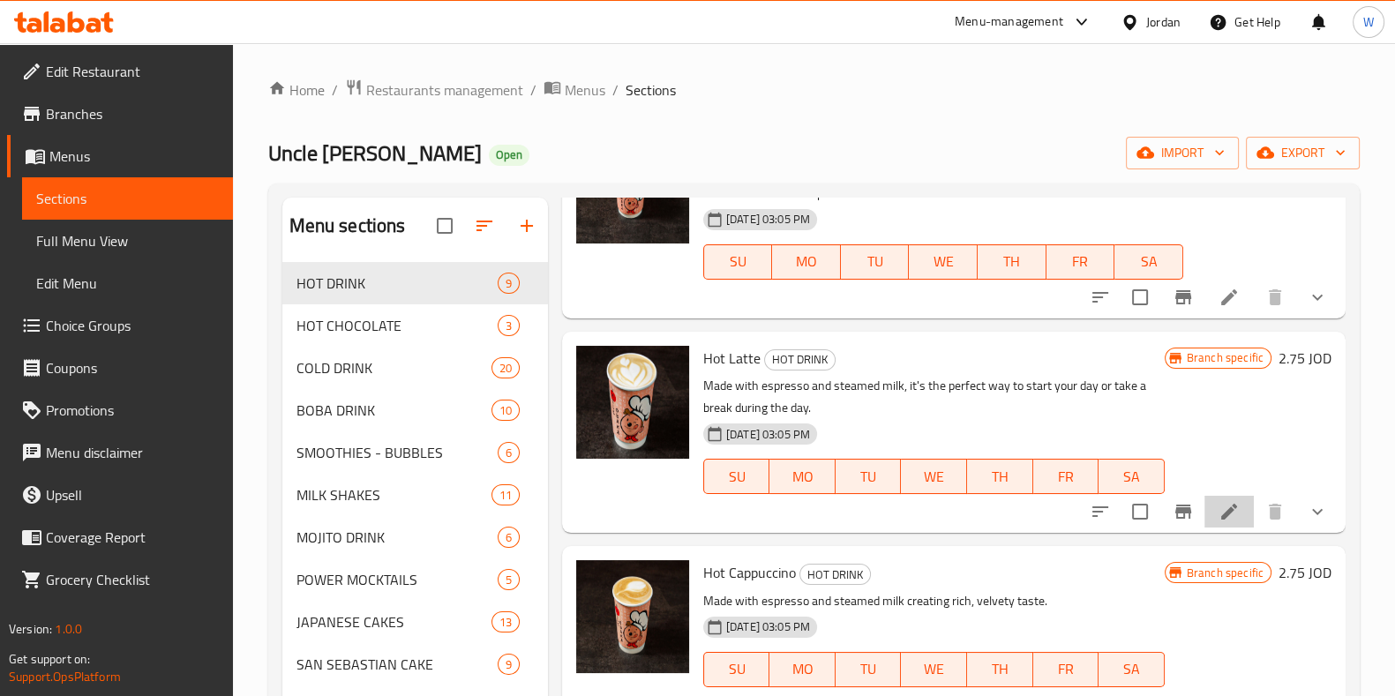
click at [1221, 514] on icon at bounding box center [1229, 512] width 16 height 16
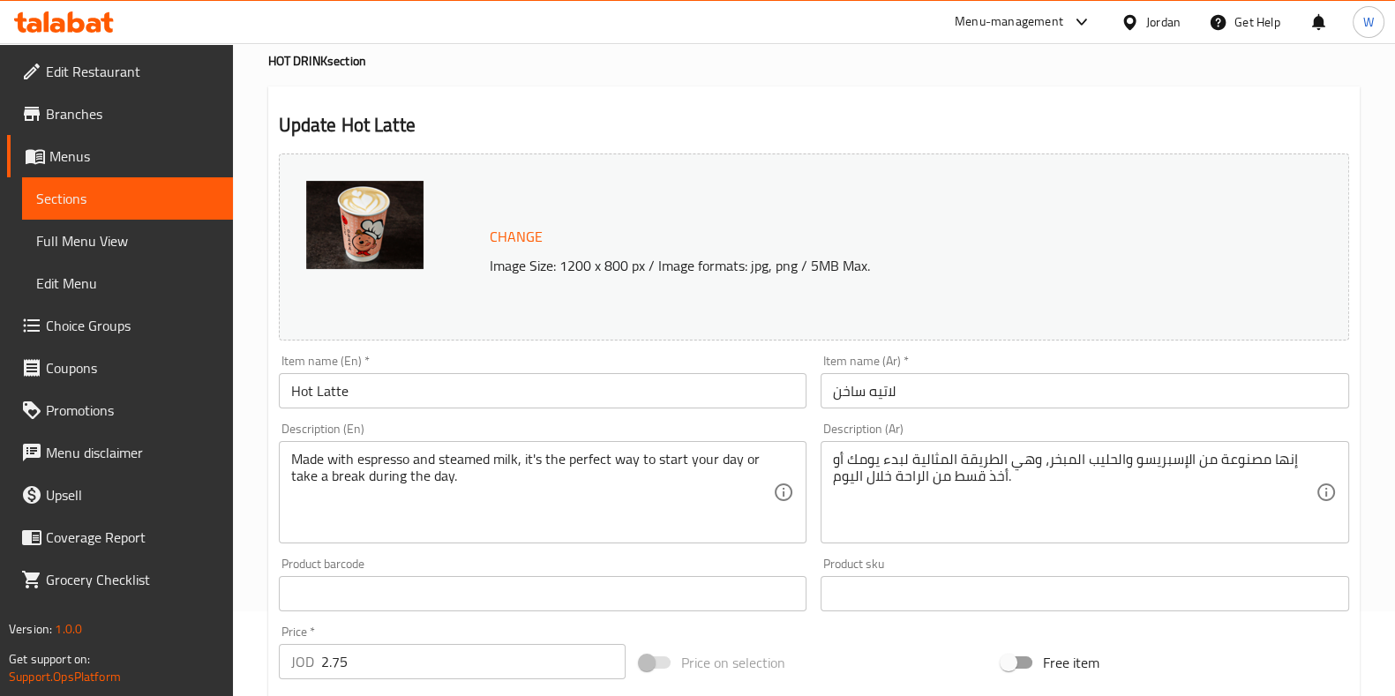
scroll to position [331, 0]
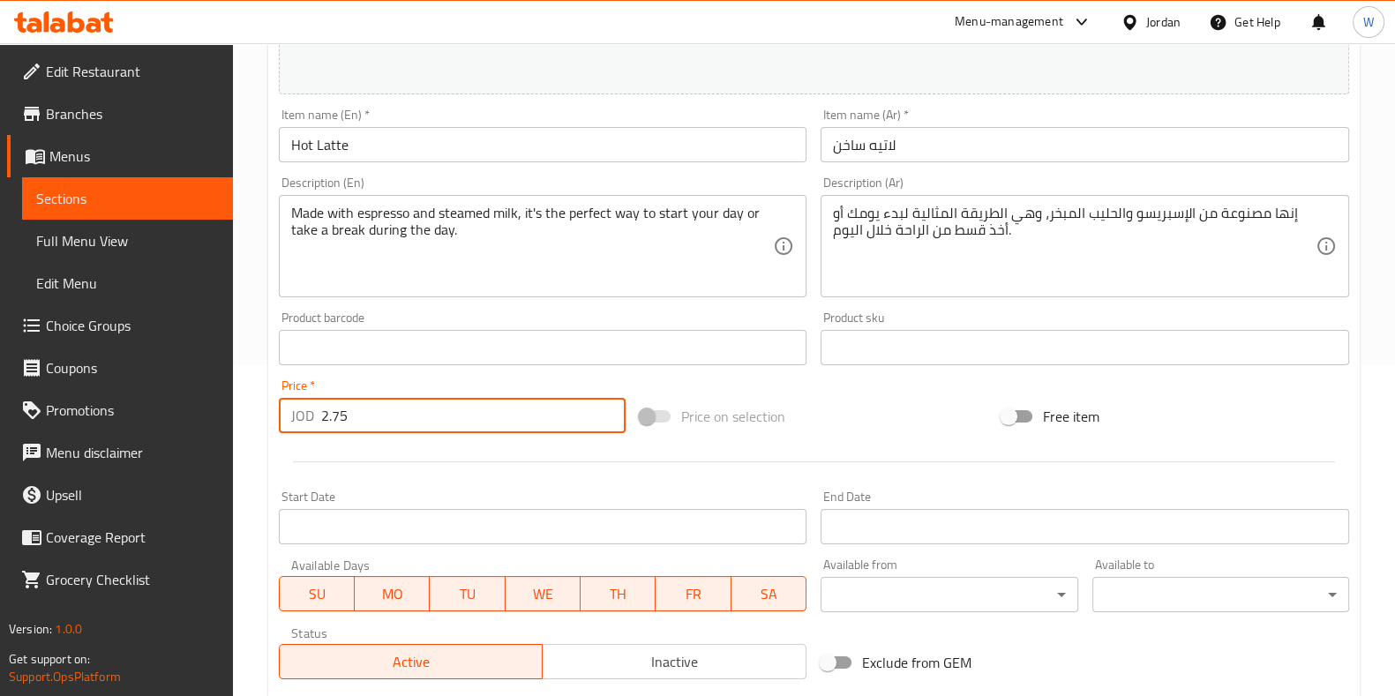
click at [380, 409] on input "2.75" at bounding box center [473, 415] width 305 height 35
paste input "3.57"
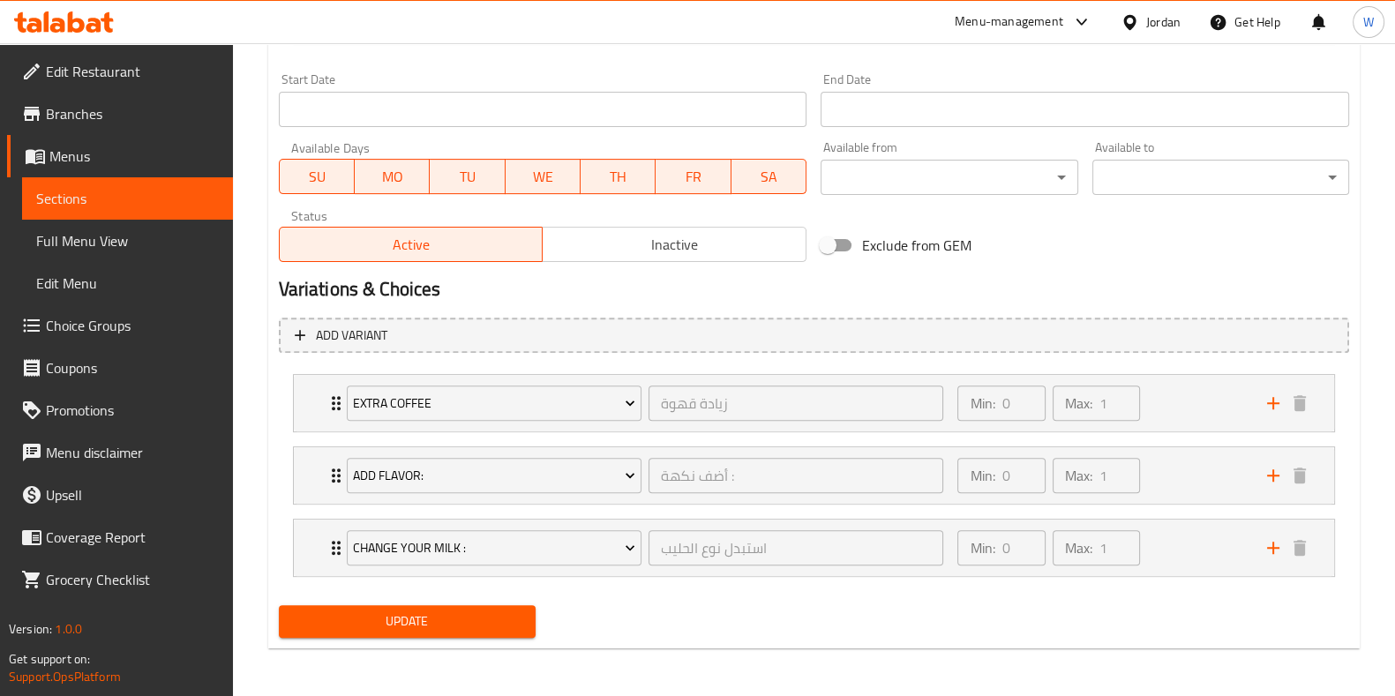
type input "3.57"
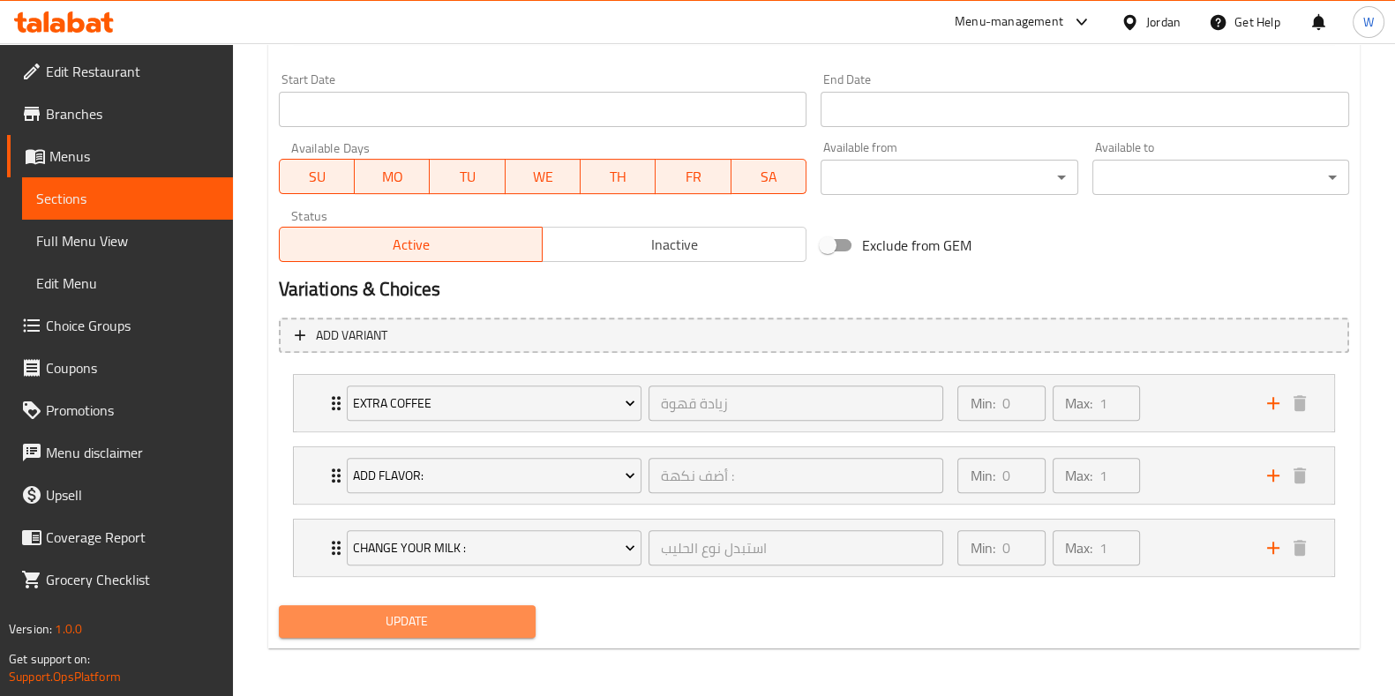
drag, startPoint x: 465, startPoint y: 620, endPoint x: 574, endPoint y: 549, distance: 129.5
click at [463, 618] on span "Update" at bounding box center [407, 622] width 229 height 22
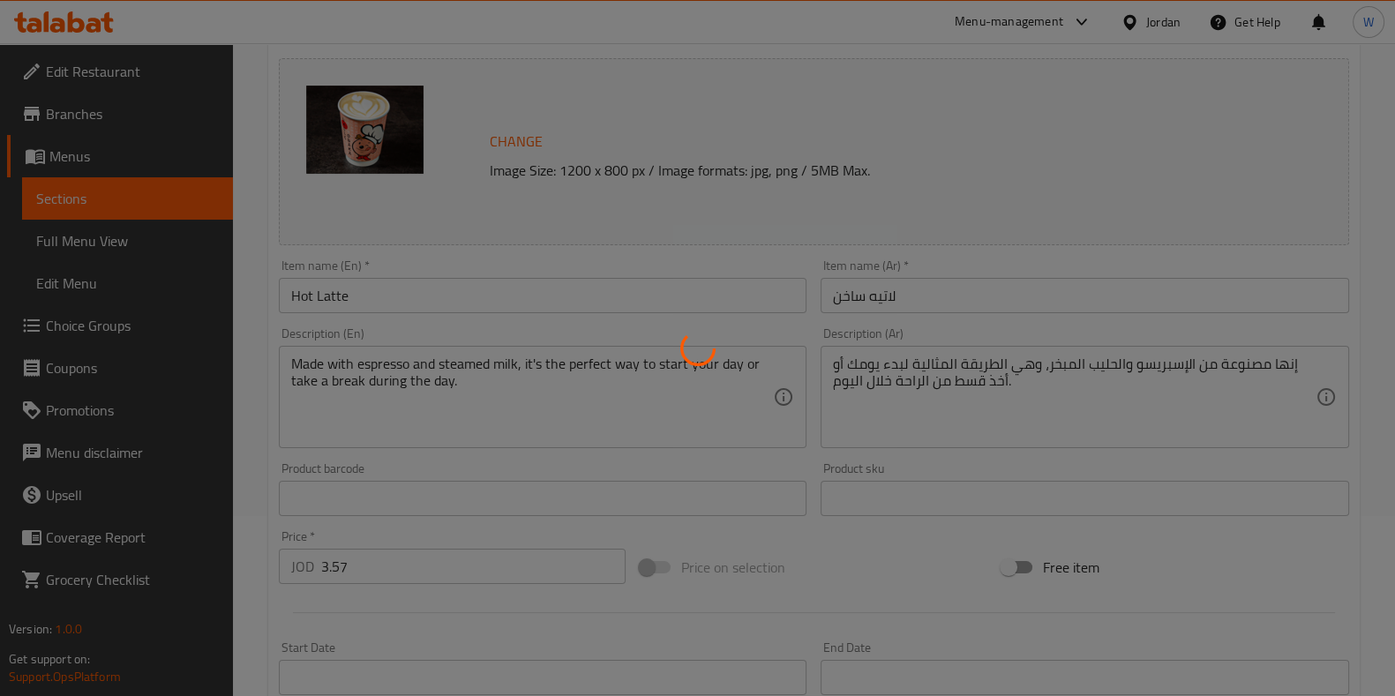
scroll to position [0, 0]
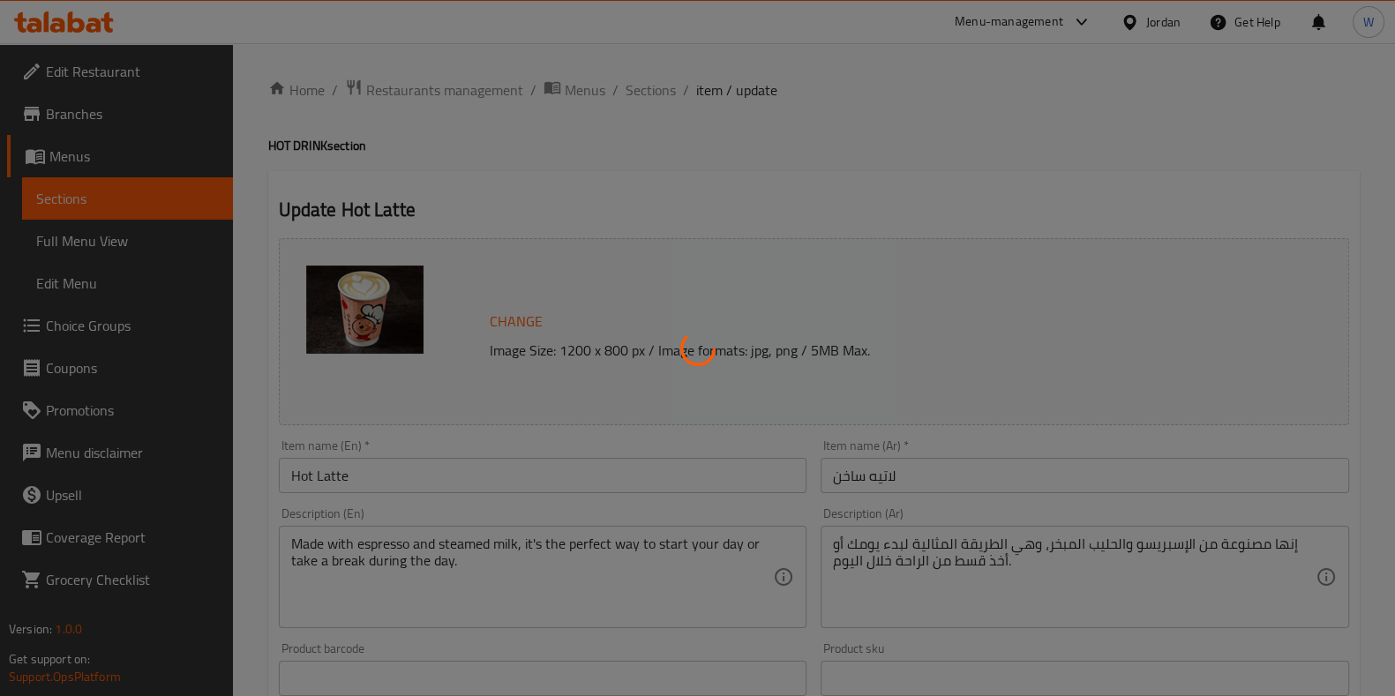
click at [649, 77] on div at bounding box center [697, 348] width 1395 height 696
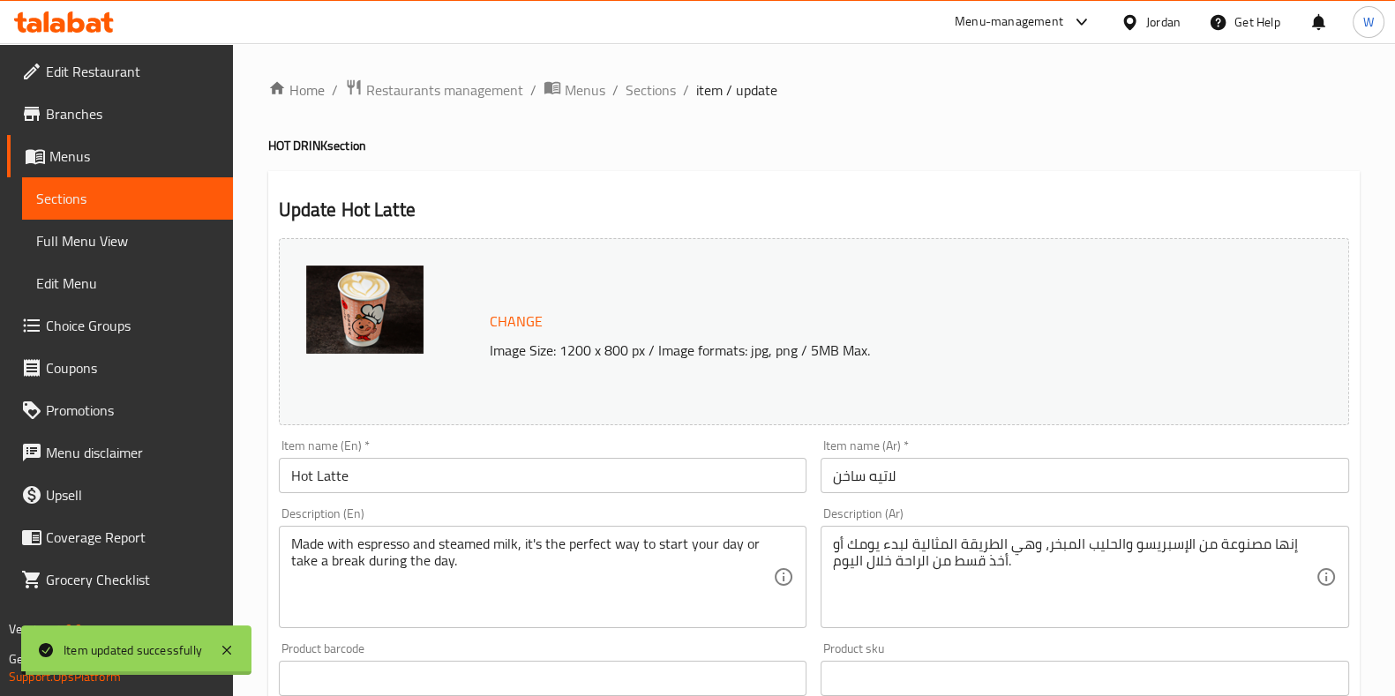
click at [644, 94] on span "Sections" at bounding box center [651, 89] width 50 height 21
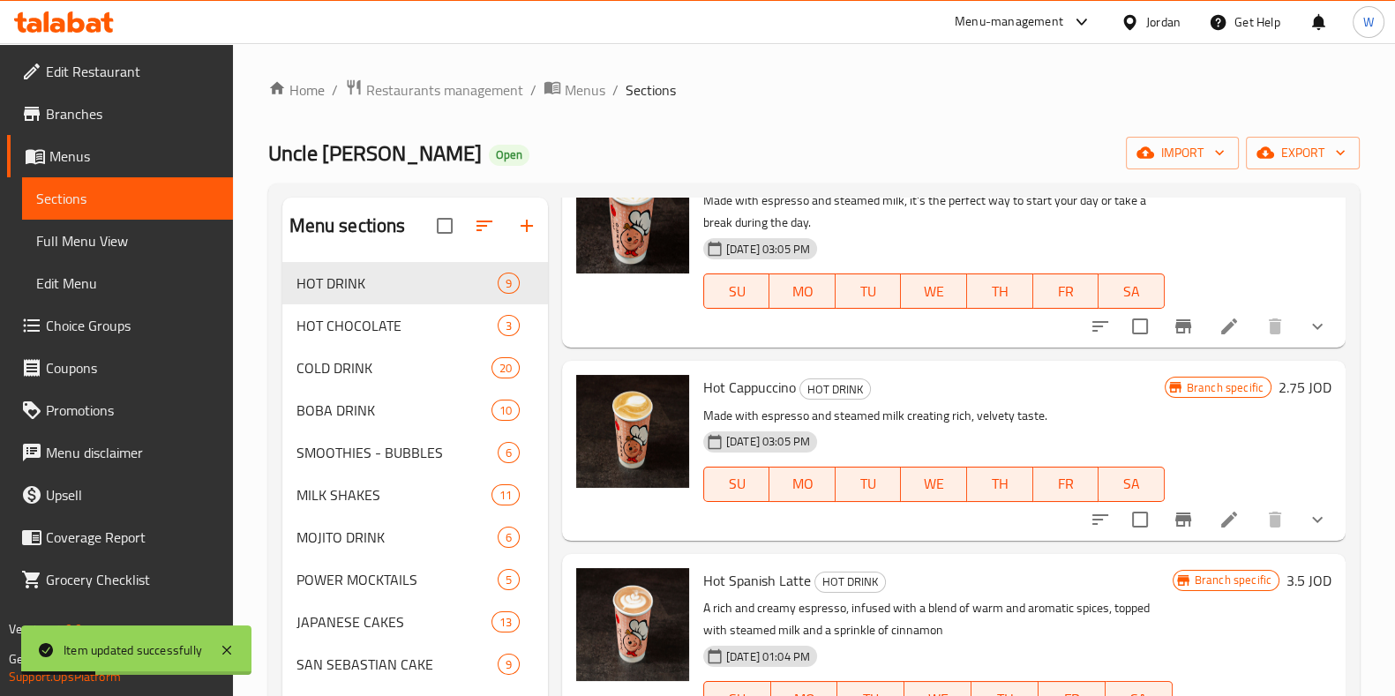
scroll to position [552, 0]
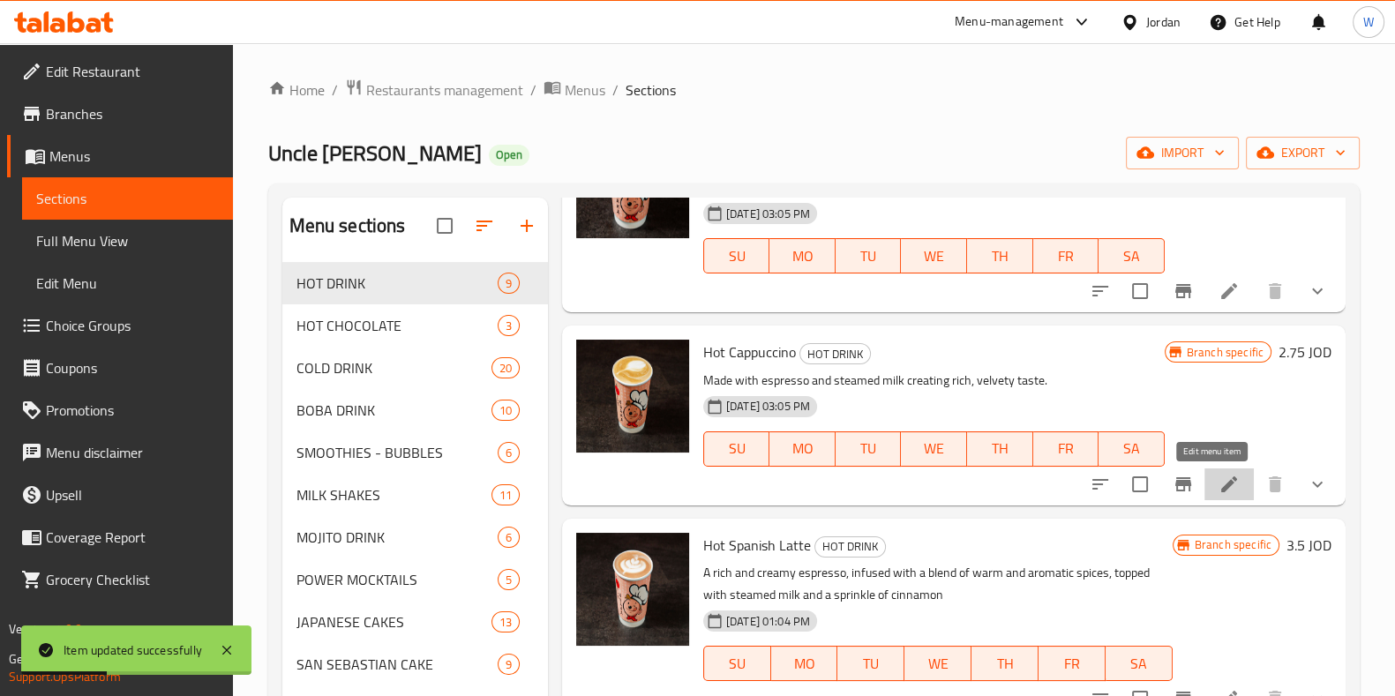
click at [1219, 490] on icon at bounding box center [1229, 484] width 21 height 21
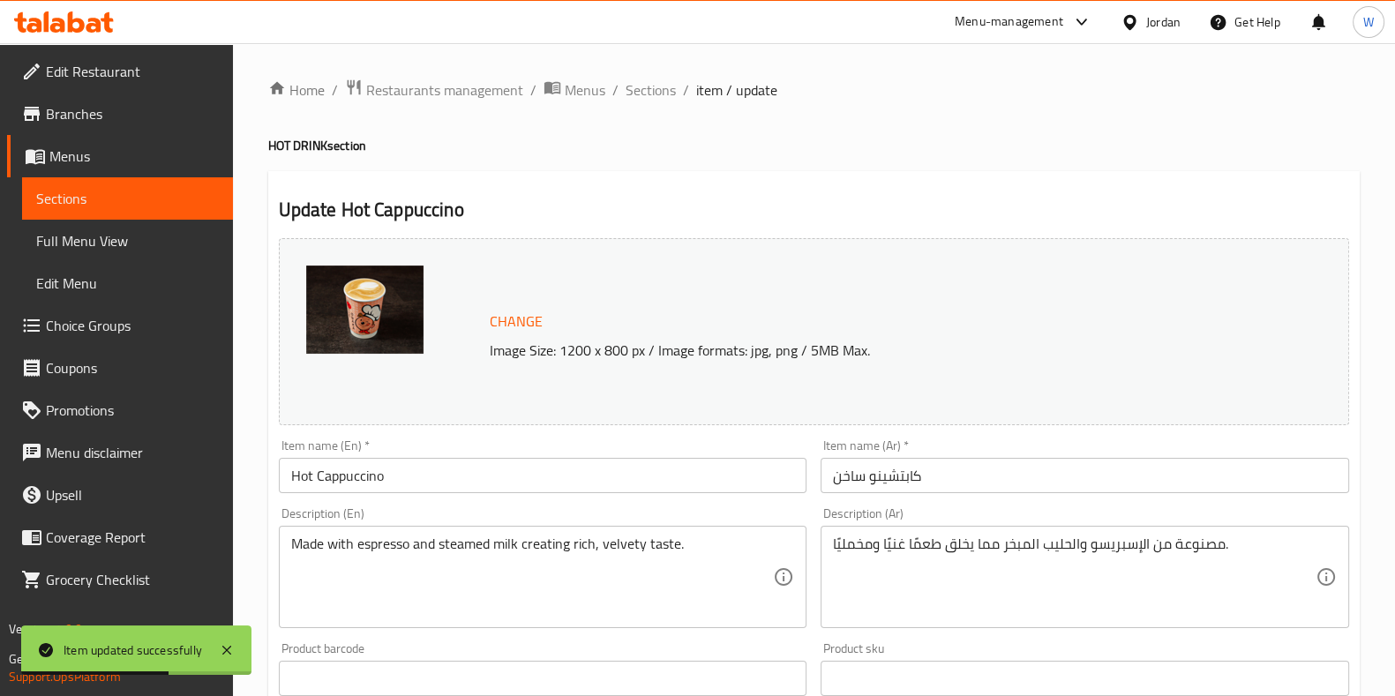
click at [636, 68] on div "Home / Restaurants management / Menus / Sections / item / update HOT DRINK sect…" at bounding box center [814, 708] width 1162 height 1331
click at [652, 89] on span "Sections" at bounding box center [651, 89] width 50 height 21
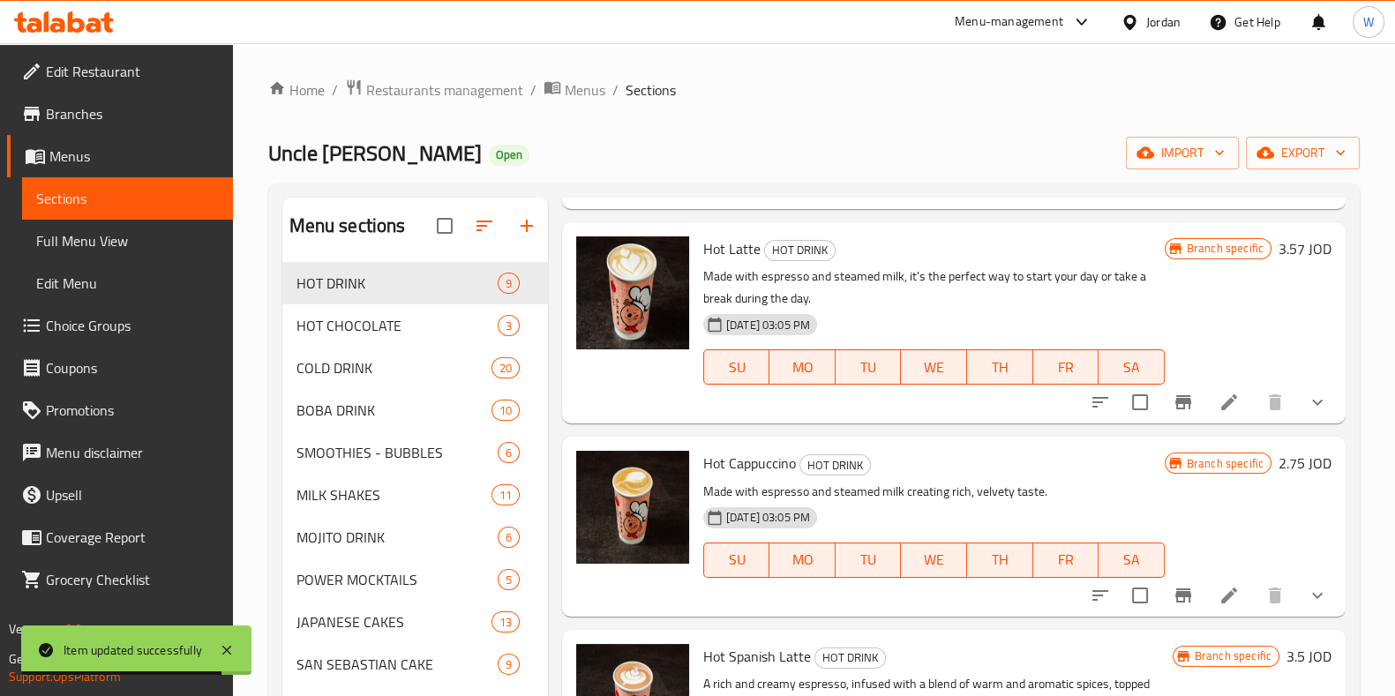
scroll to position [552, 0]
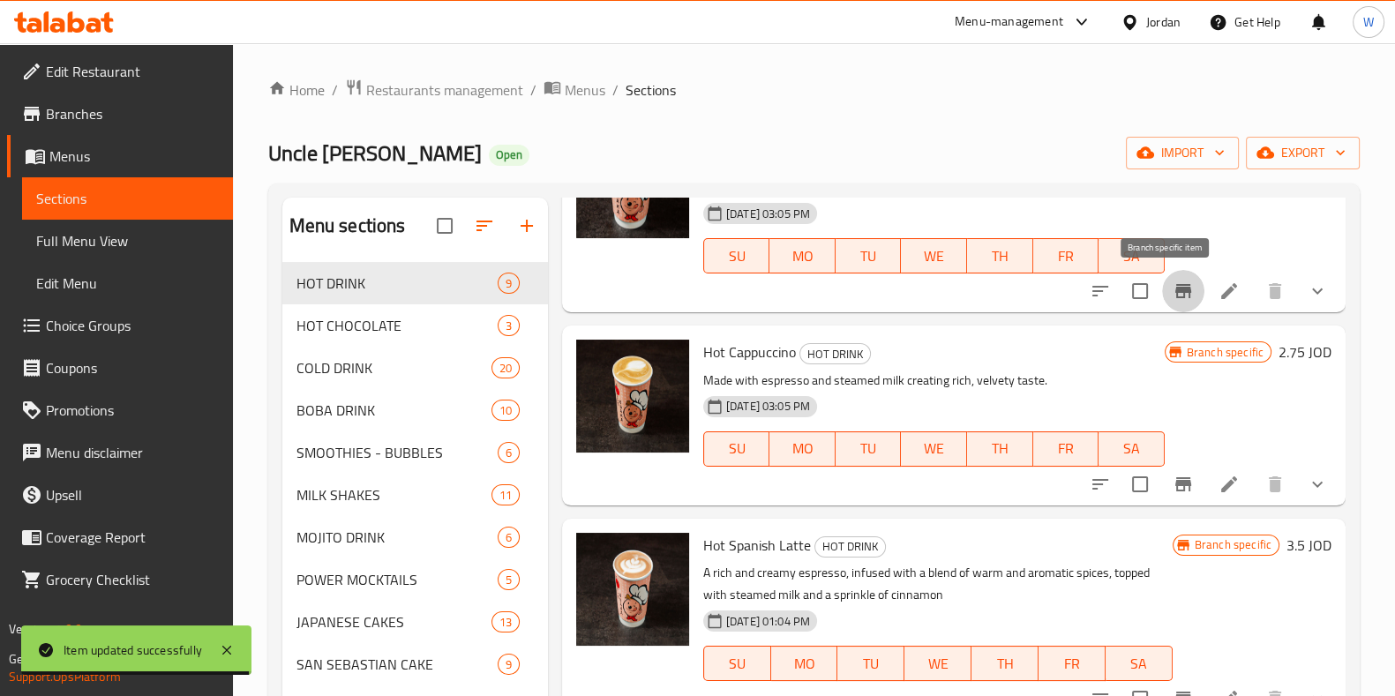
click at [1173, 281] on icon "Branch-specific-item" at bounding box center [1183, 291] width 21 height 21
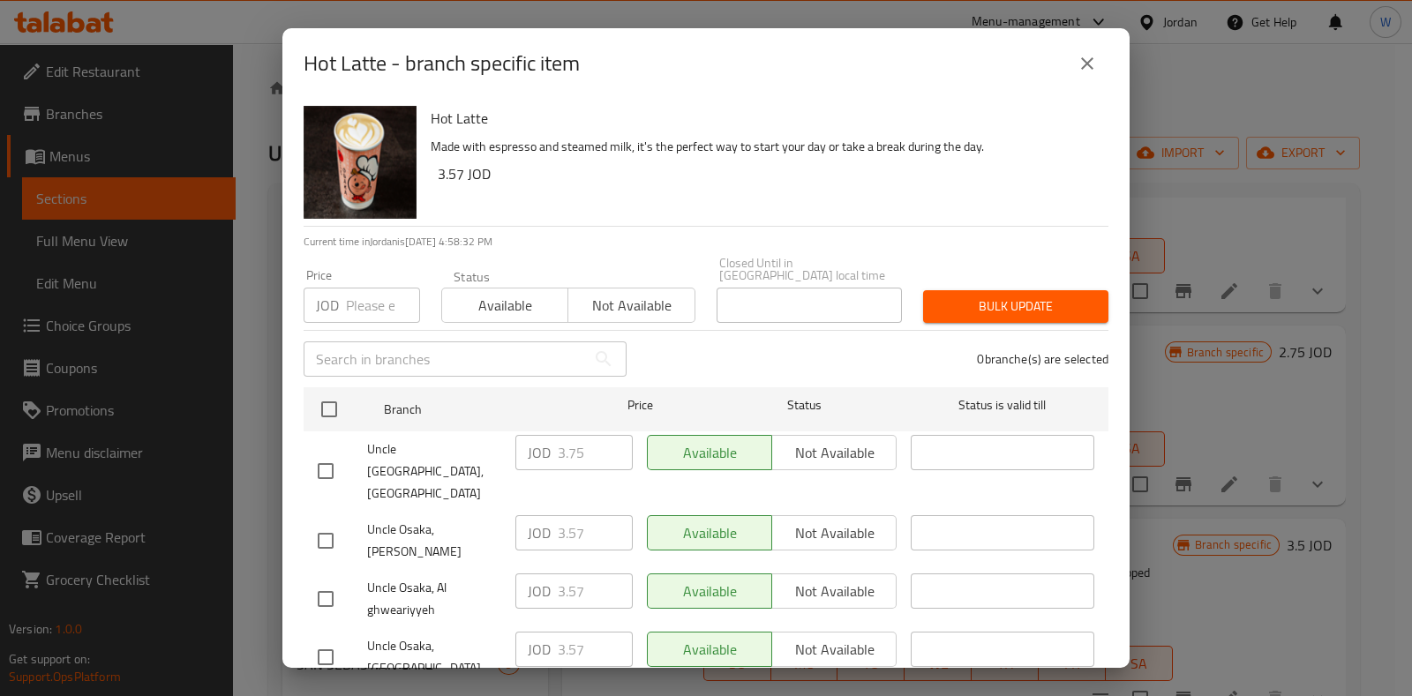
click at [1081, 46] on button "close" at bounding box center [1087, 63] width 42 height 42
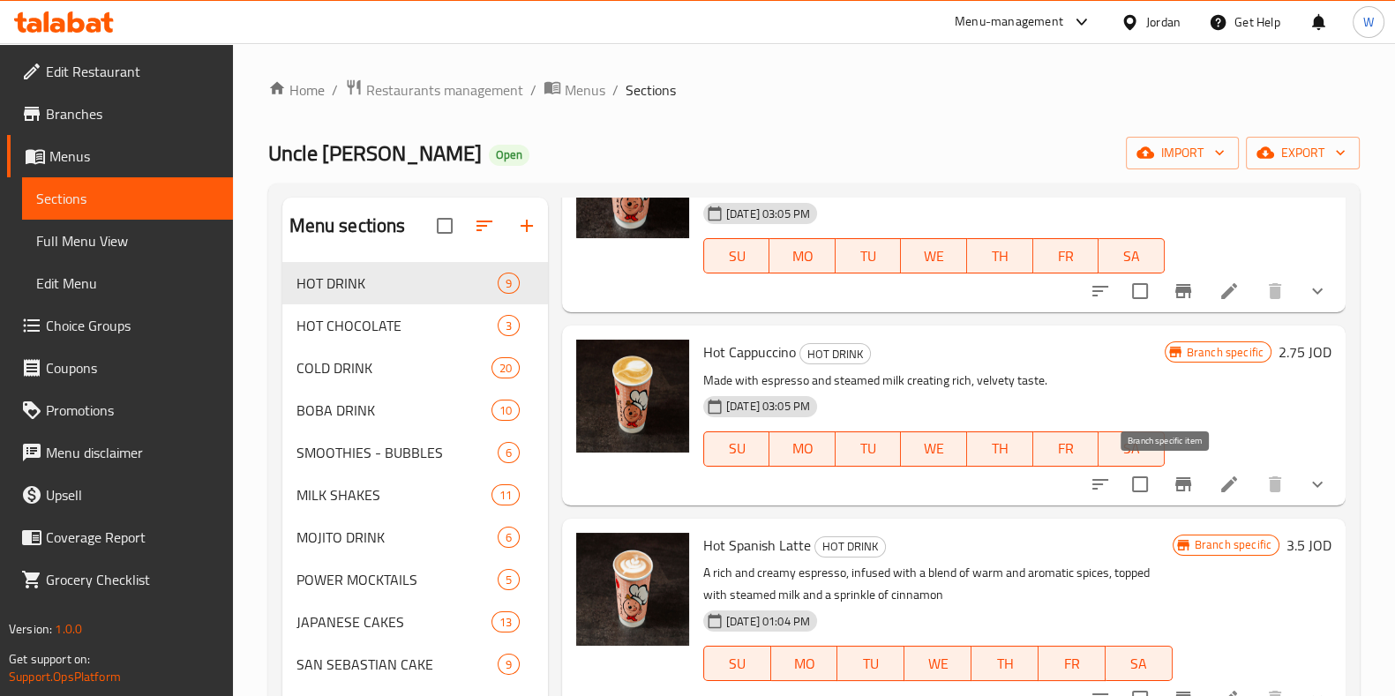
click at [1178, 486] on button "Branch-specific-item" at bounding box center [1183, 484] width 42 height 42
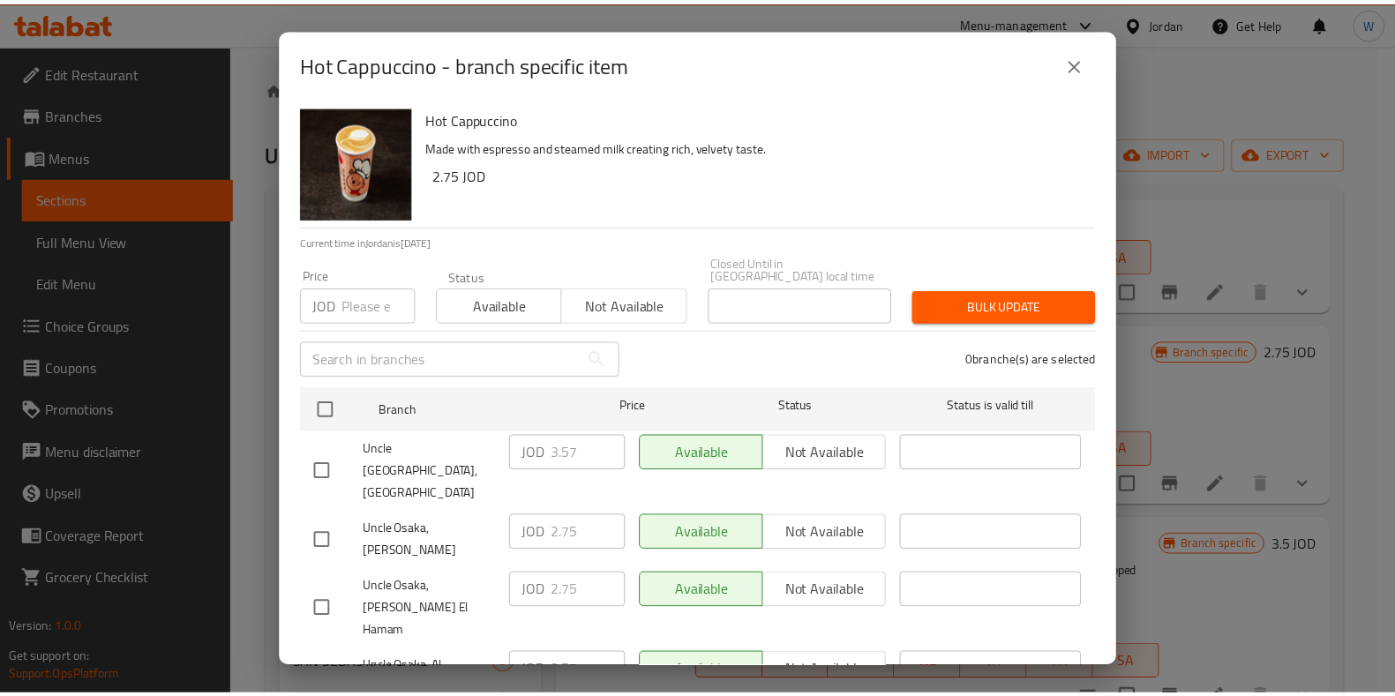
scroll to position [162, 0]
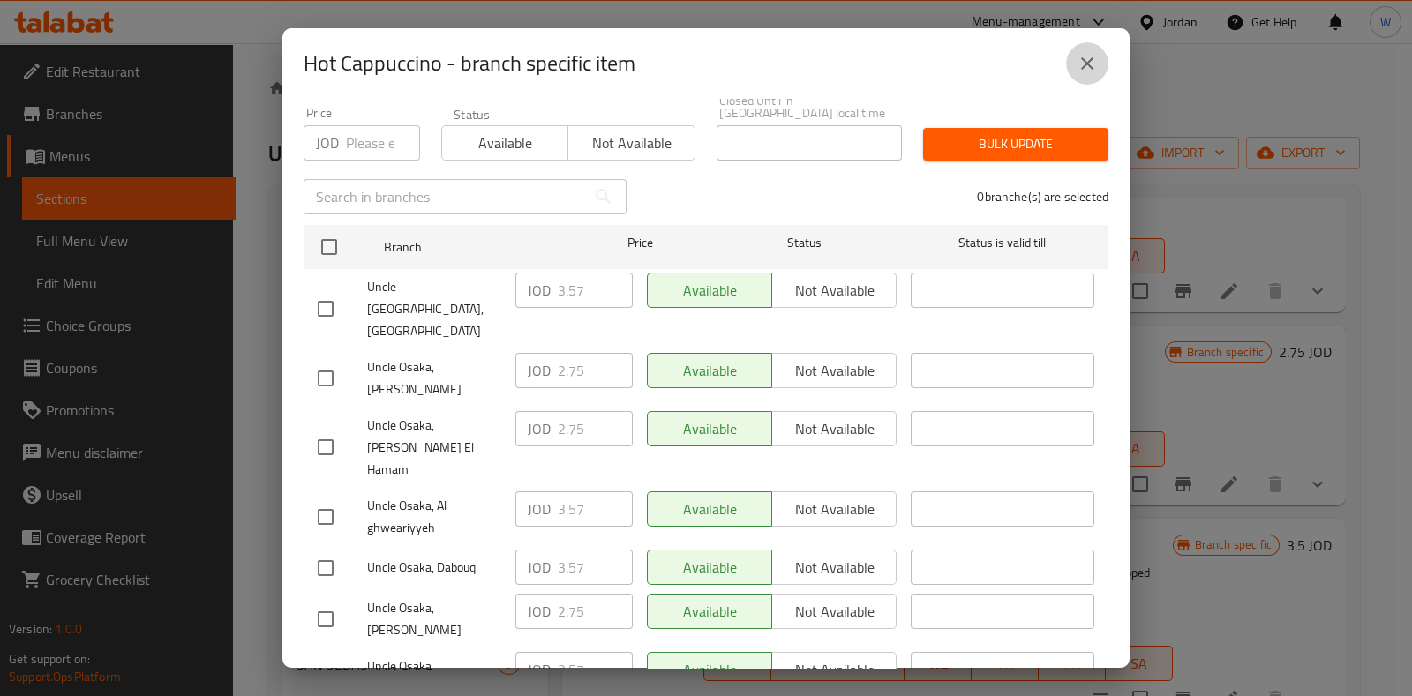
click at [1087, 66] on icon "close" at bounding box center [1087, 63] width 21 height 21
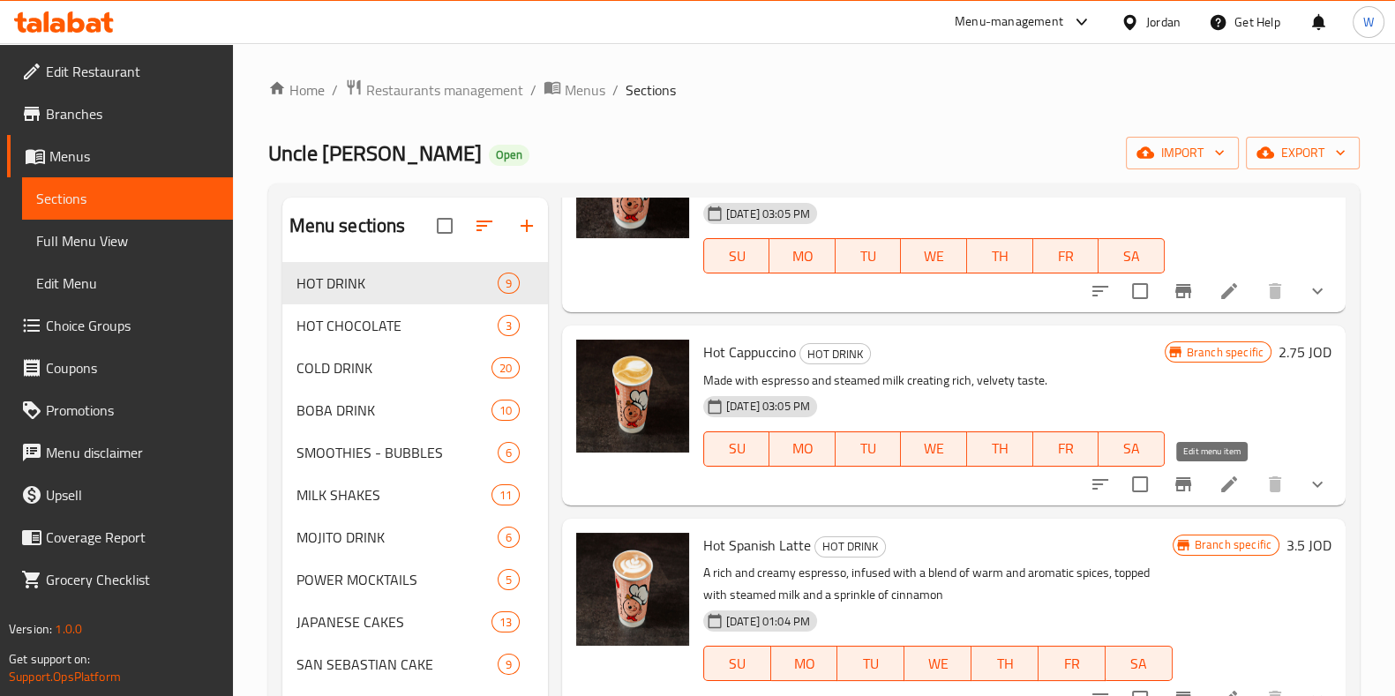
click at [1219, 487] on icon at bounding box center [1229, 484] width 21 height 21
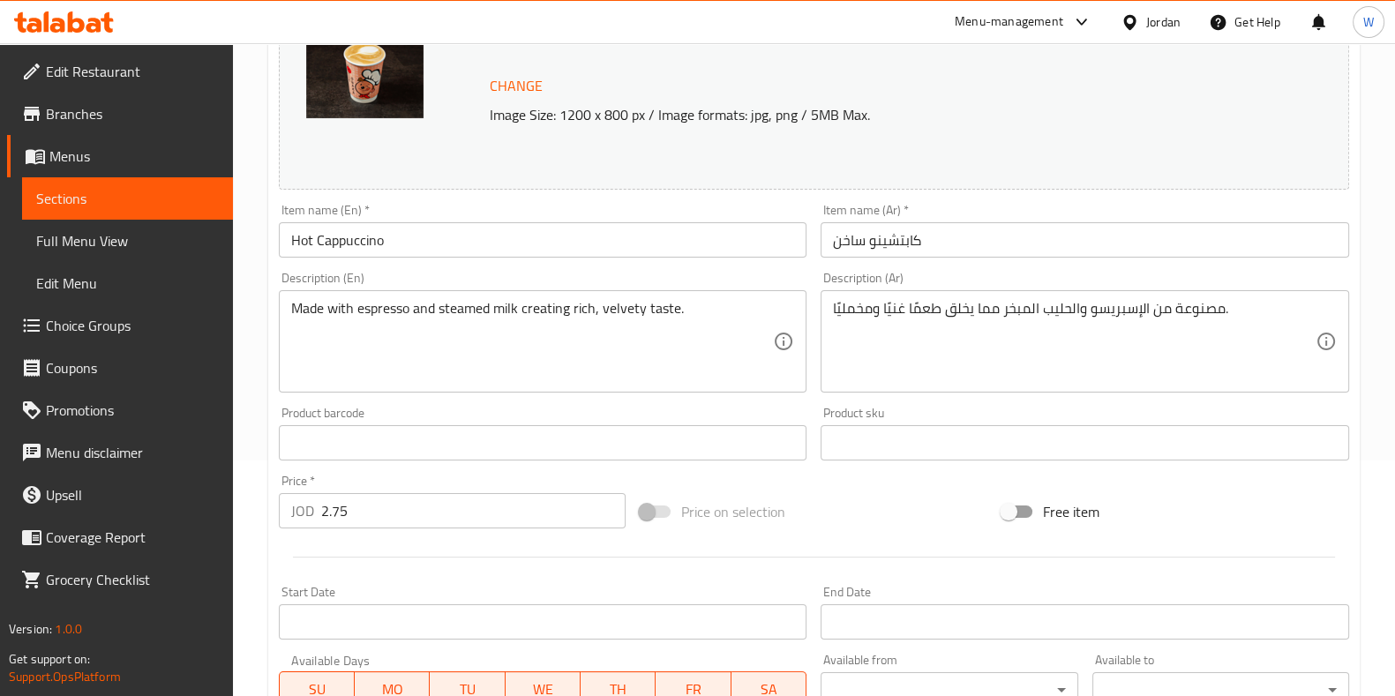
scroll to position [440, 0]
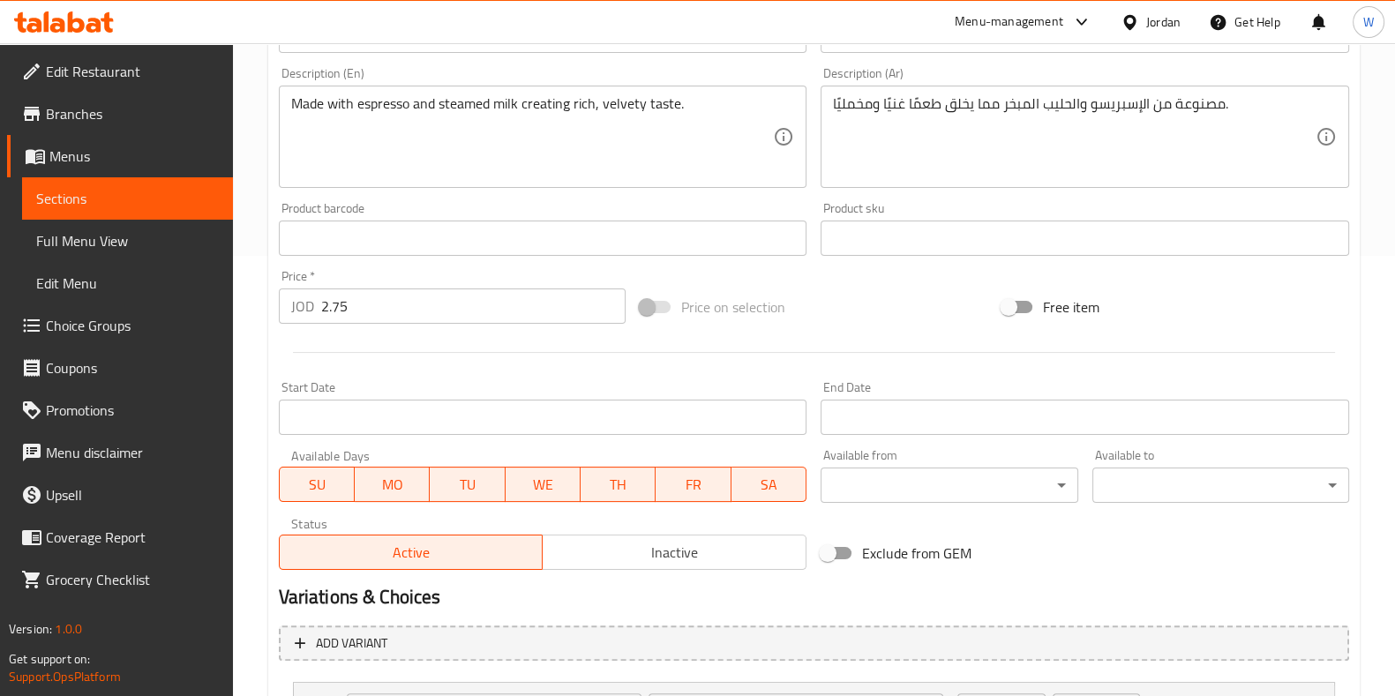
click at [372, 287] on div "Price   * JOD 2.75 Price *" at bounding box center [453, 297] width 348 height 54
click at [365, 331] on div at bounding box center [814, 352] width 1085 height 43
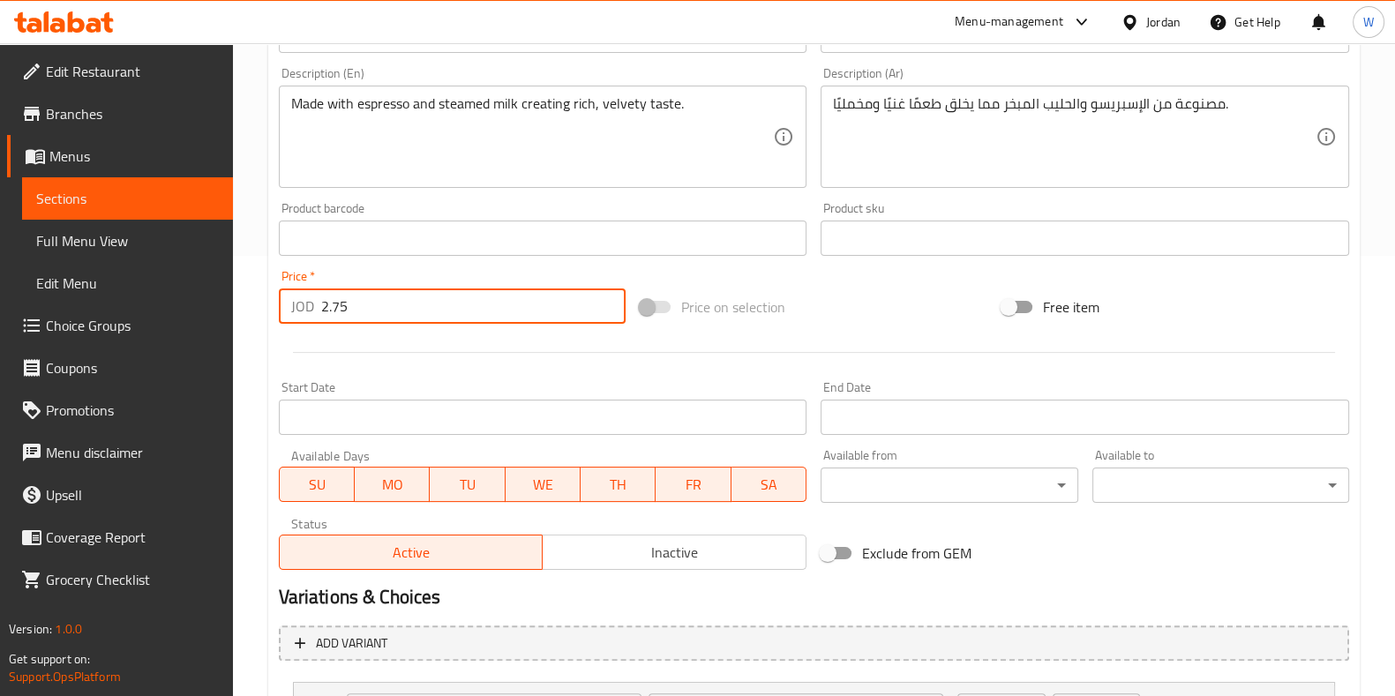
drag, startPoint x: 327, startPoint y: 304, endPoint x: 309, endPoint y: 321, distance: 24.3
click at [309, 321] on div "JOD 2.75 Price *" at bounding box center [453, 306] width 348 height 35
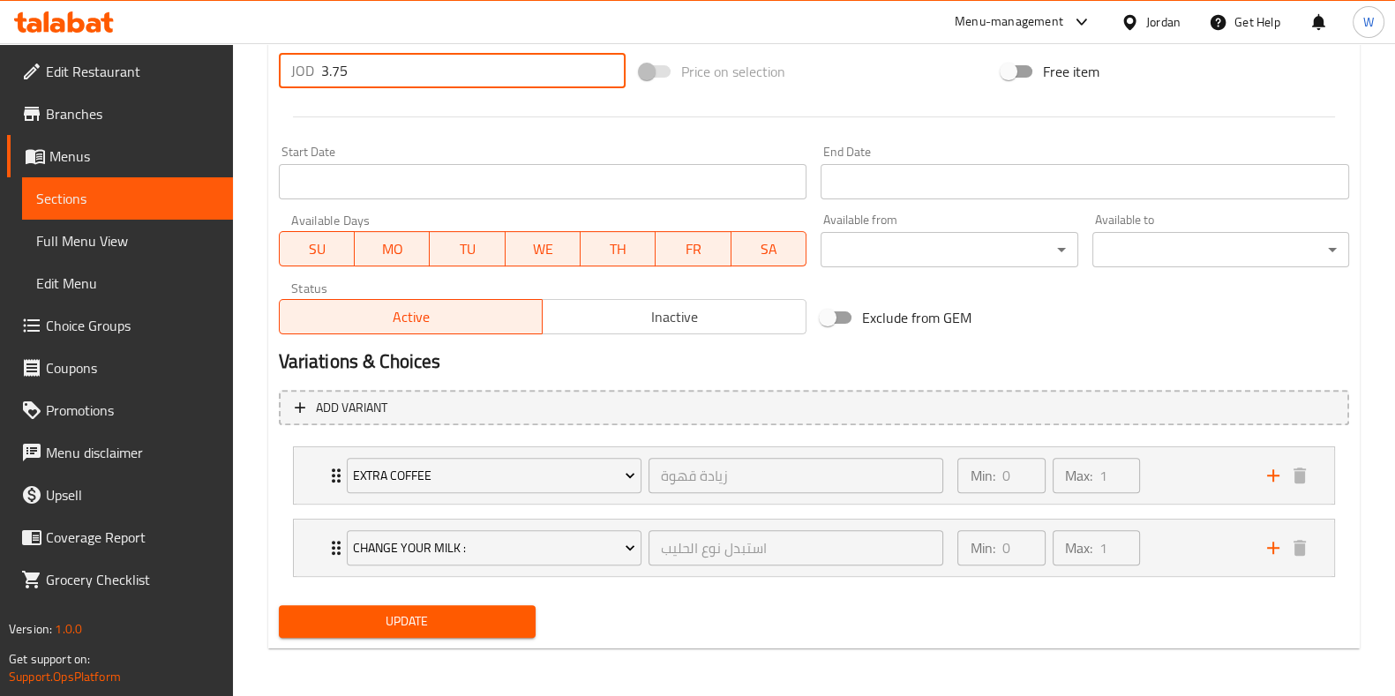
type input "3.75"
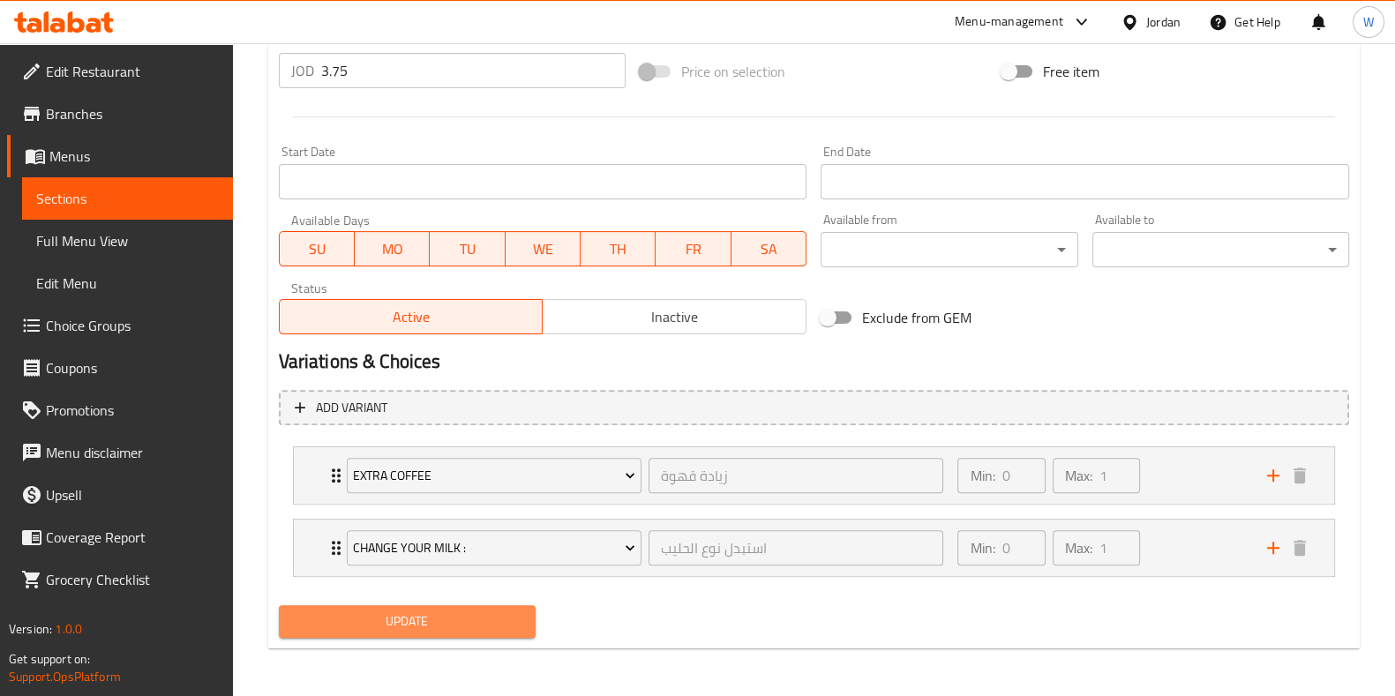
click at [411, 623] on span "Update" at bounding box center [407, 622] width 229 height 22
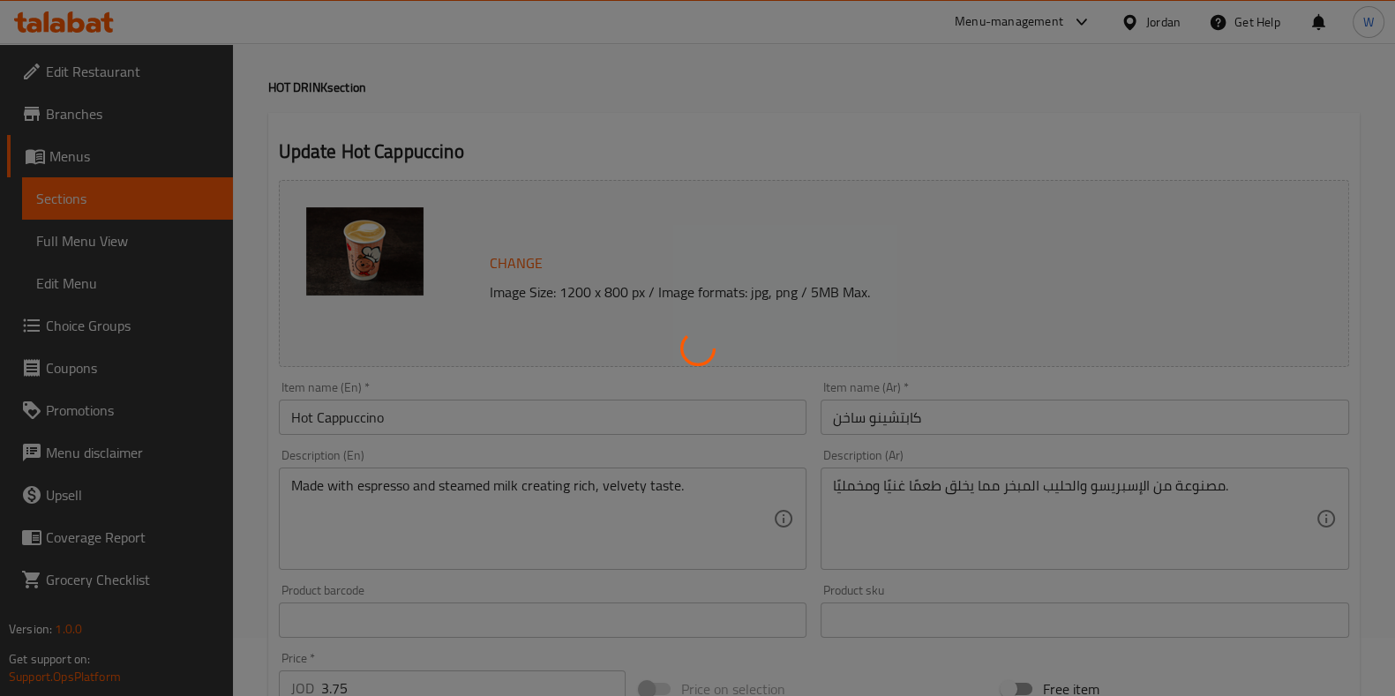
scroll to position [0, 0]
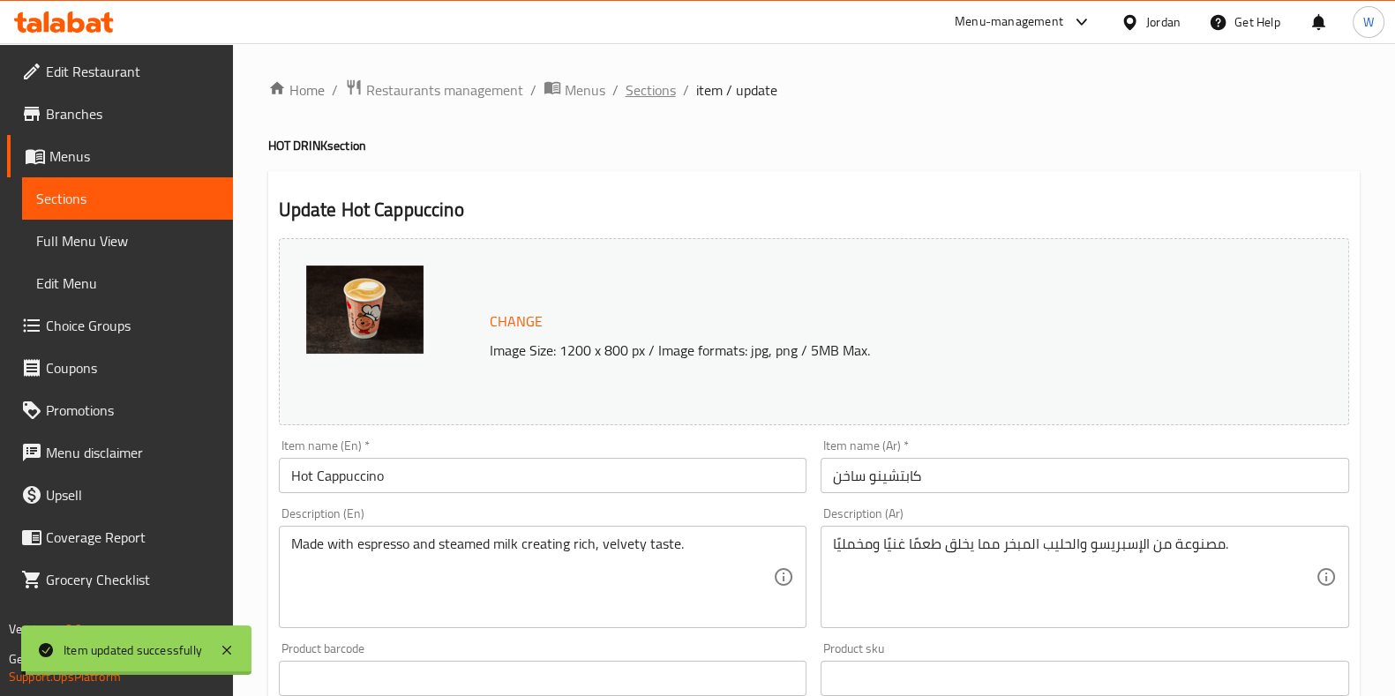
click at [649, 88] on span "Sections" at bounding box center [651, 89] width 50 height 21
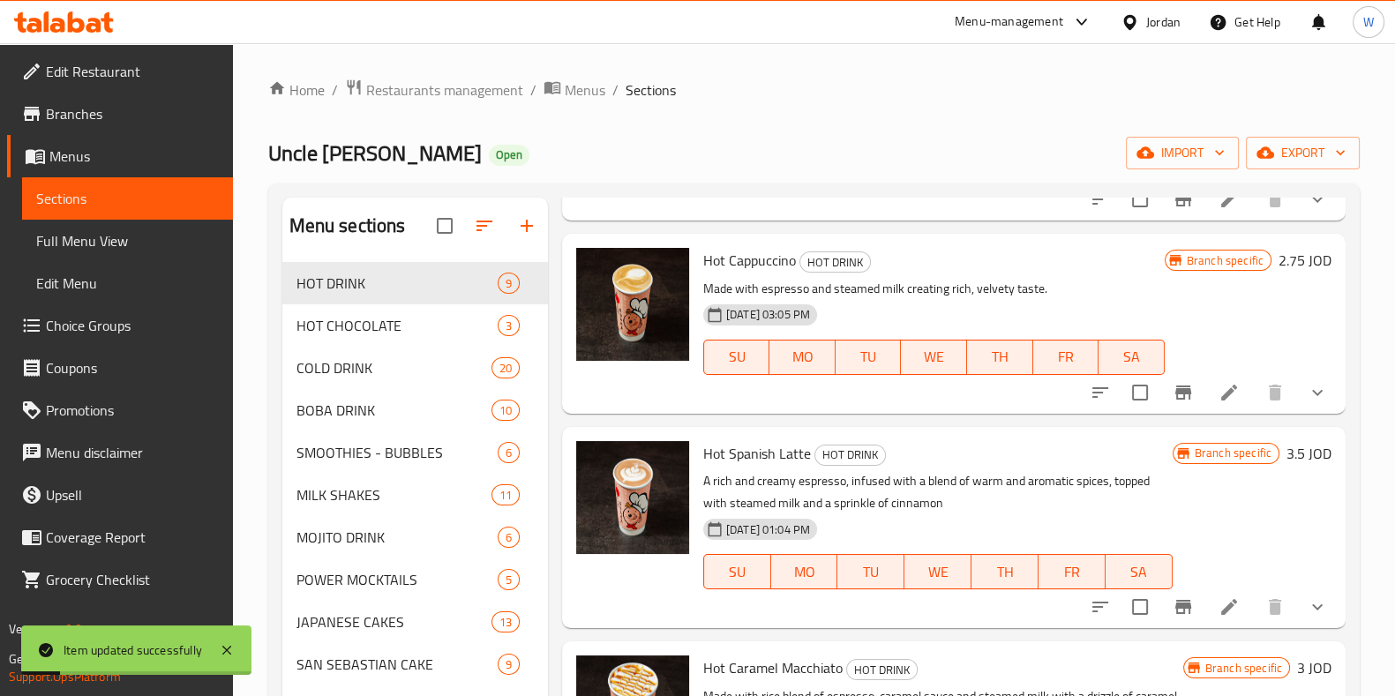
scroll to position [771, 0]
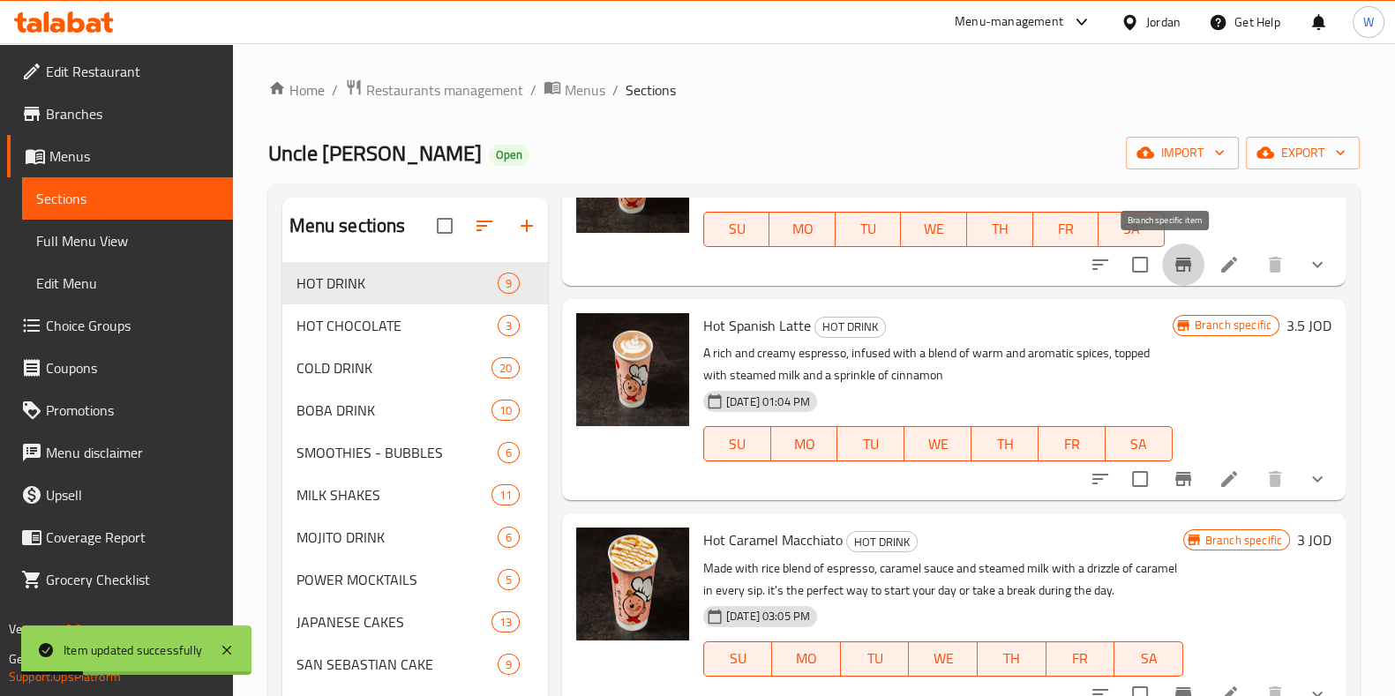
click at [1176, 262] on icon "Branch-specific-item" at bounding box center [1184, 265] width 16 height 14
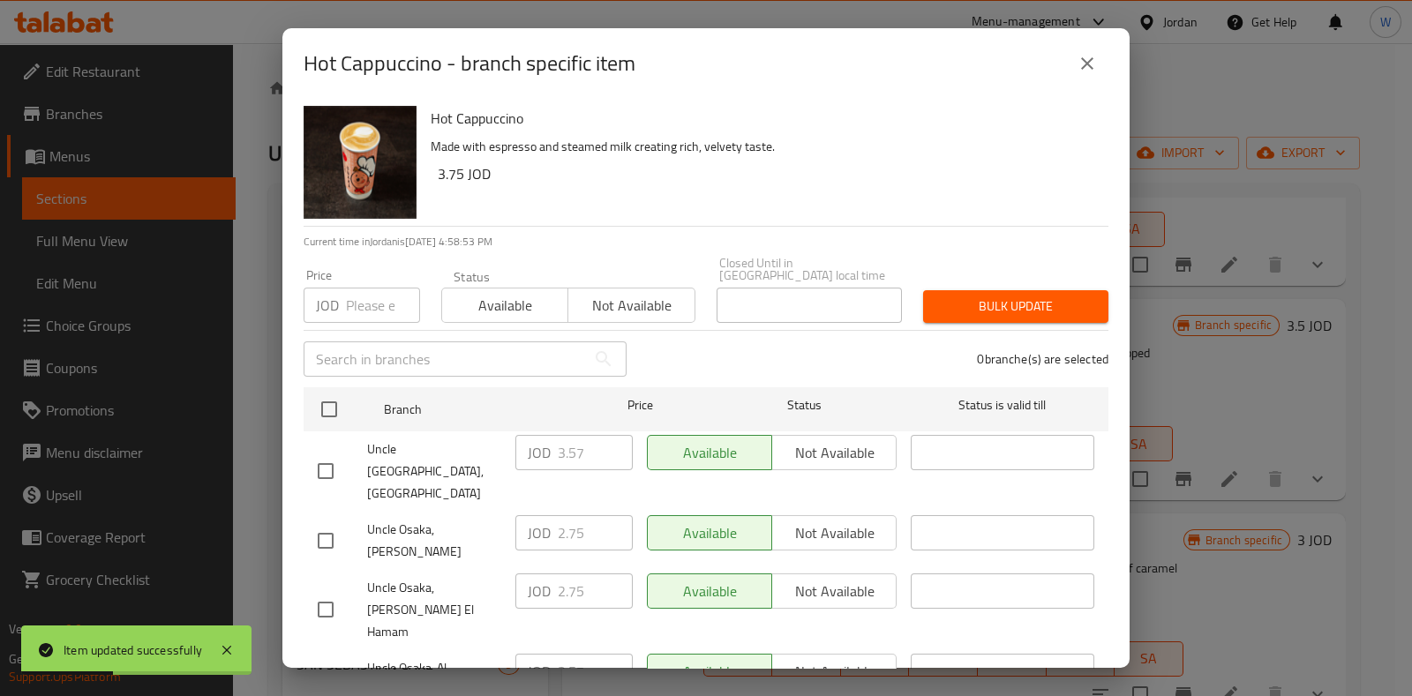
click at [1088, 49] on button "close" at bounding box center [1087, 63] width 42 height 42
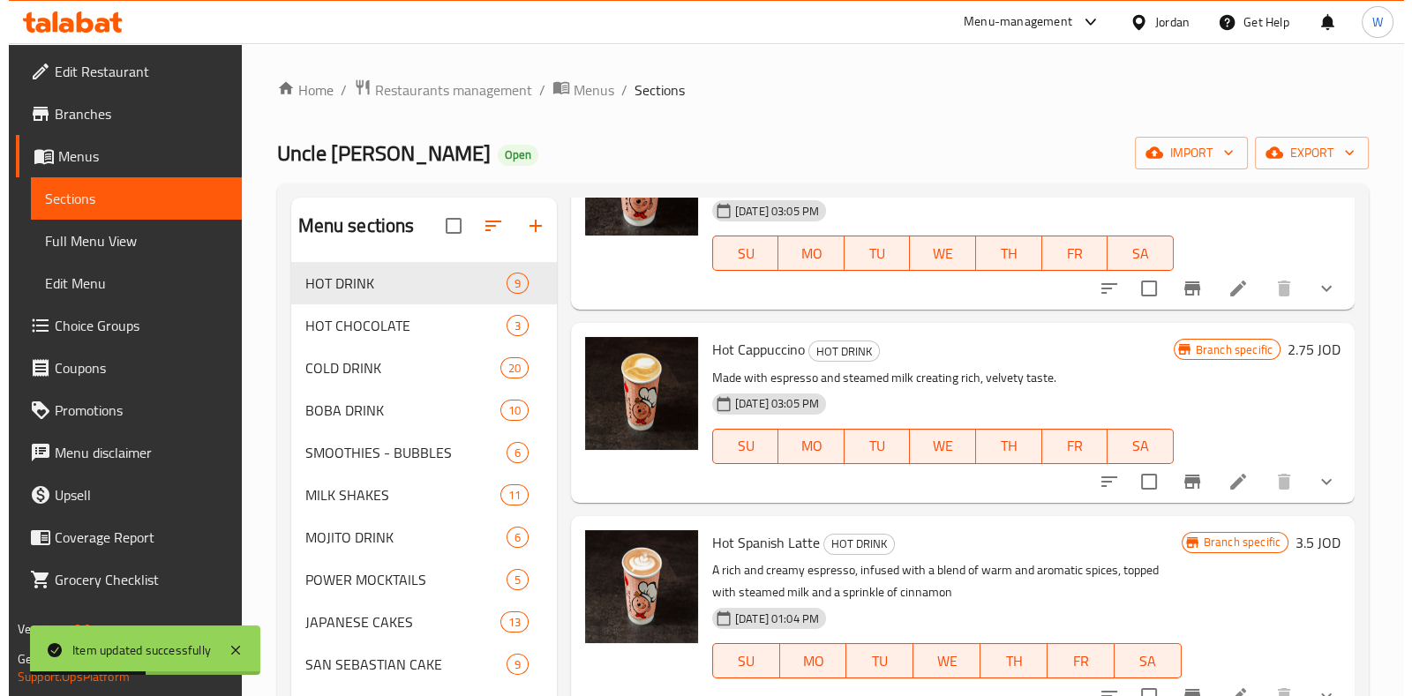
scroll to position [552, 0]
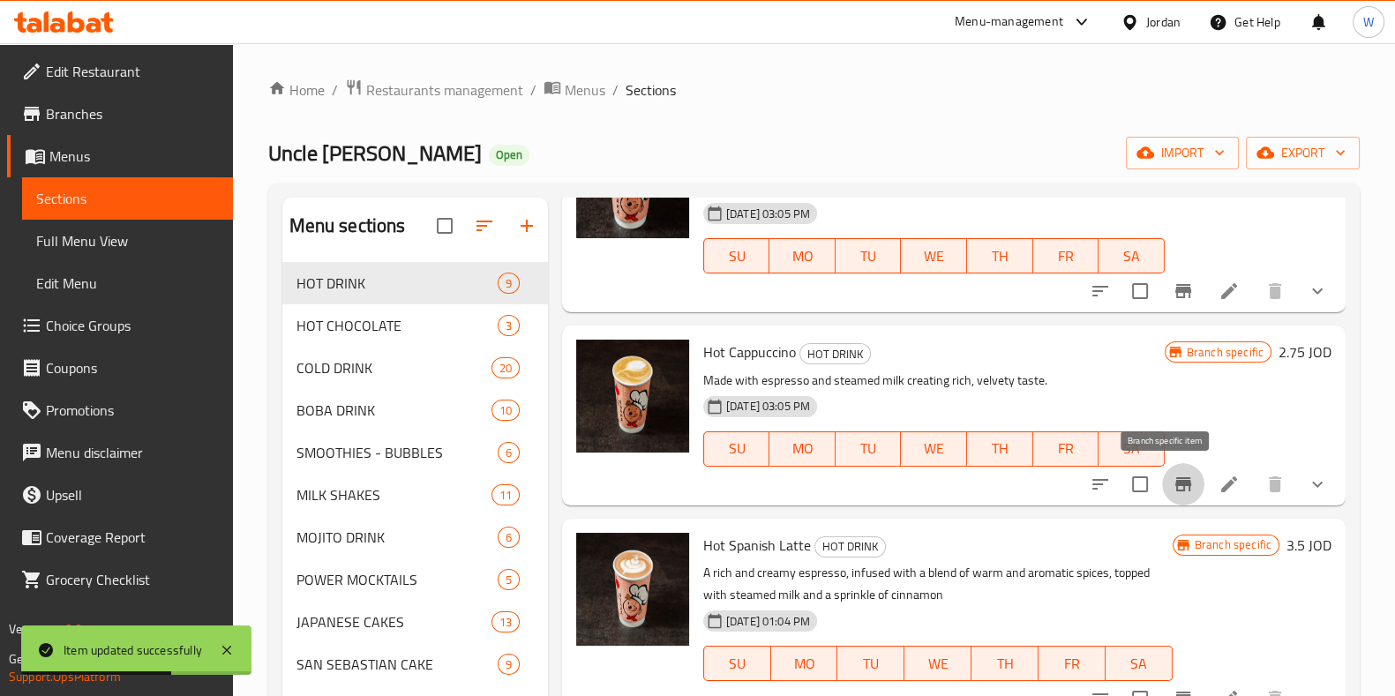
click at [1176, 478] on icon "Branch-specific-item" at bounding box center [1183, 484] width 21 height 21
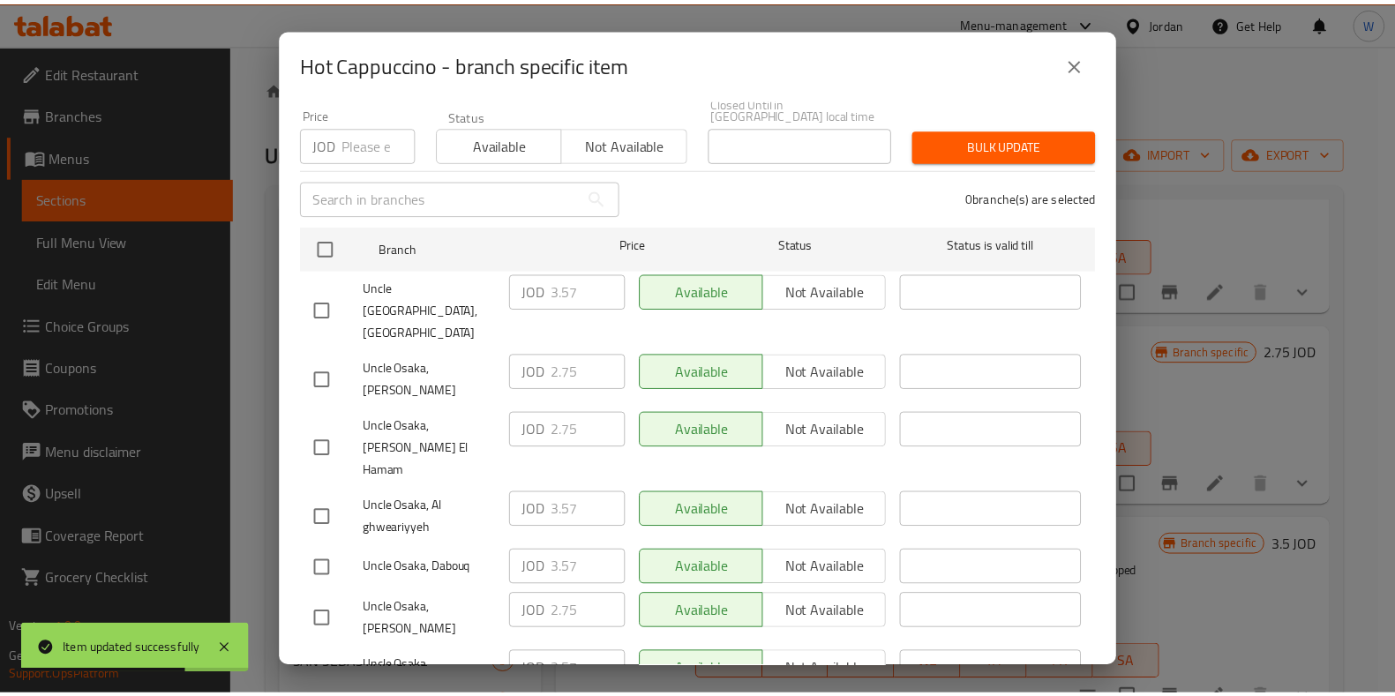
scroll to position [162, 0]
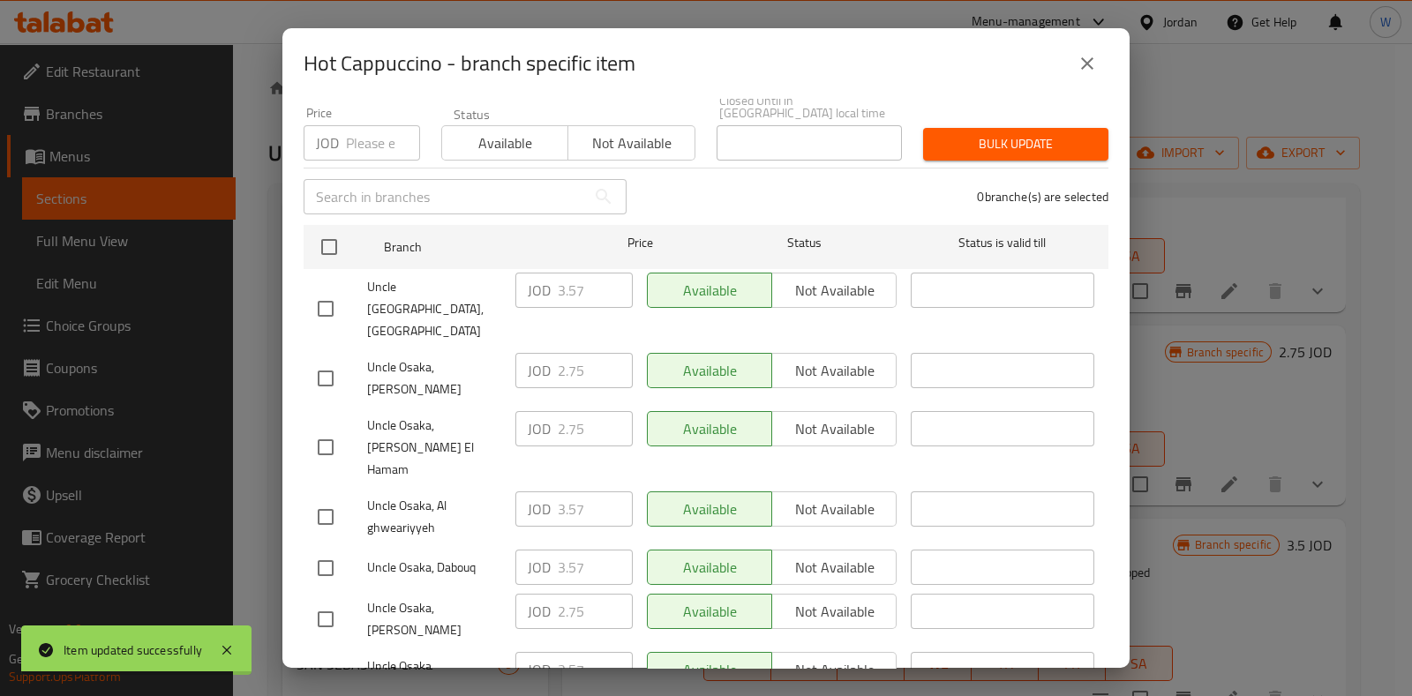
drag, startPoint x: 331, startPoint y: 607, endPoint x: 492, endPoint y: 575, distance: 164.6
click at [331, 659] on input "checkbox" at bounding box center [325, 677] width 37 height 37
checkbox input "true"
click at [567, 652] on input "3.57" at bounding box center [595, 669] width 75 height 35
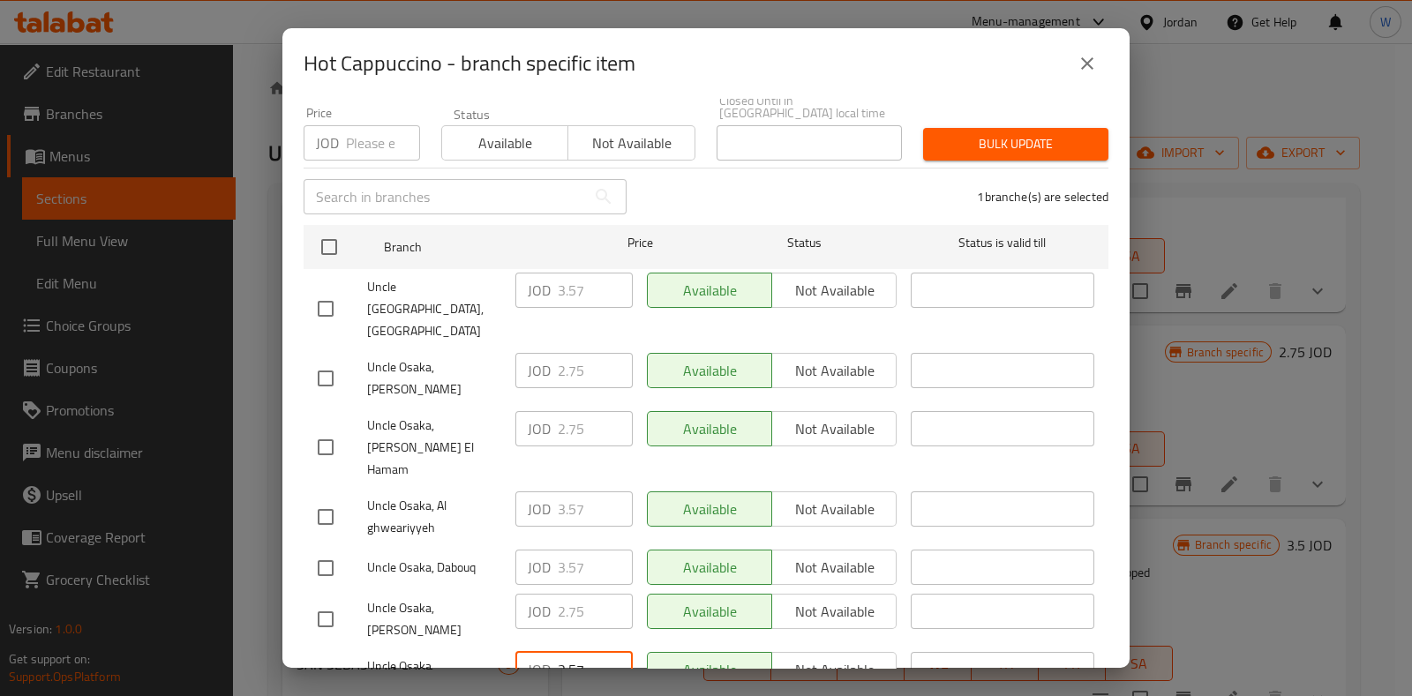
click at [568, 652] on input "3.57" at bounding box center [595, 669] width 75 height 35
click at [569, 652] on input "3.57" at bounding box center [595, 669] width 75 height 35
click at [1086, 62] on icon "close" at bounding box center [1087, 63] width 21 height 21
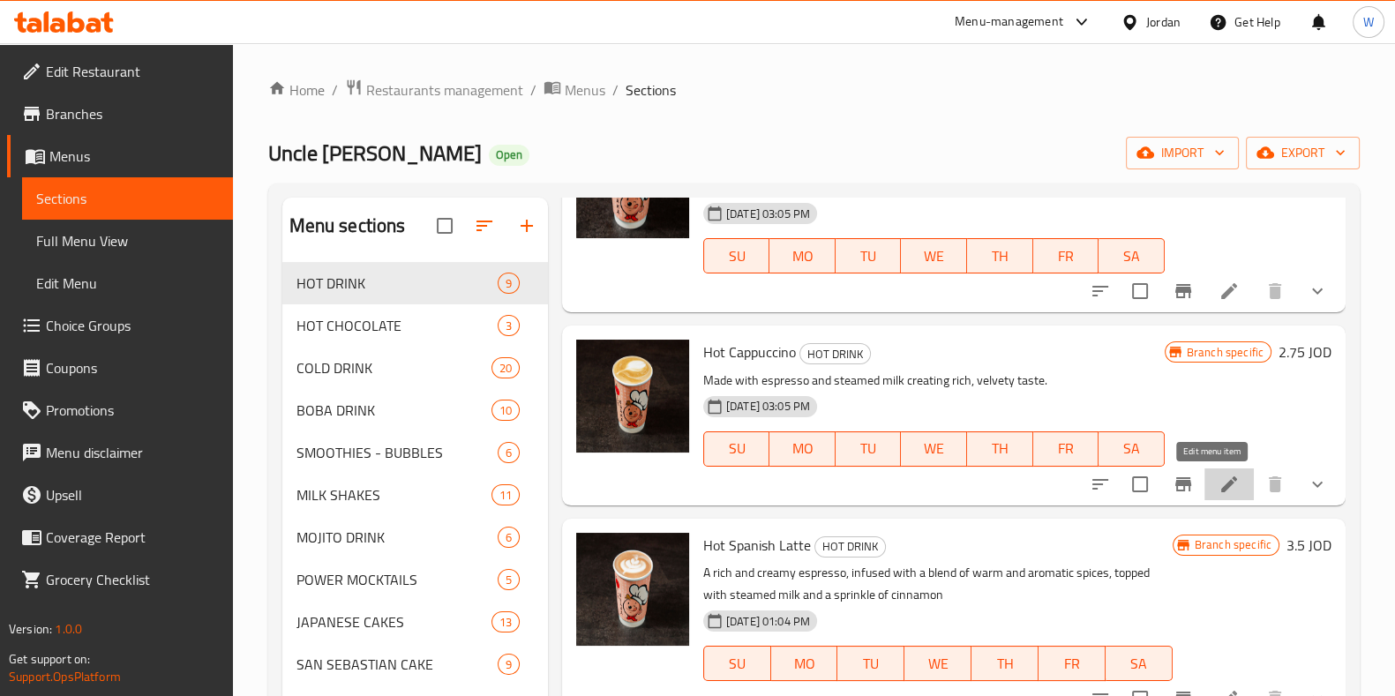
click at [1221, 484] on icon at bounding box center [1229, 485] width 16 height 16
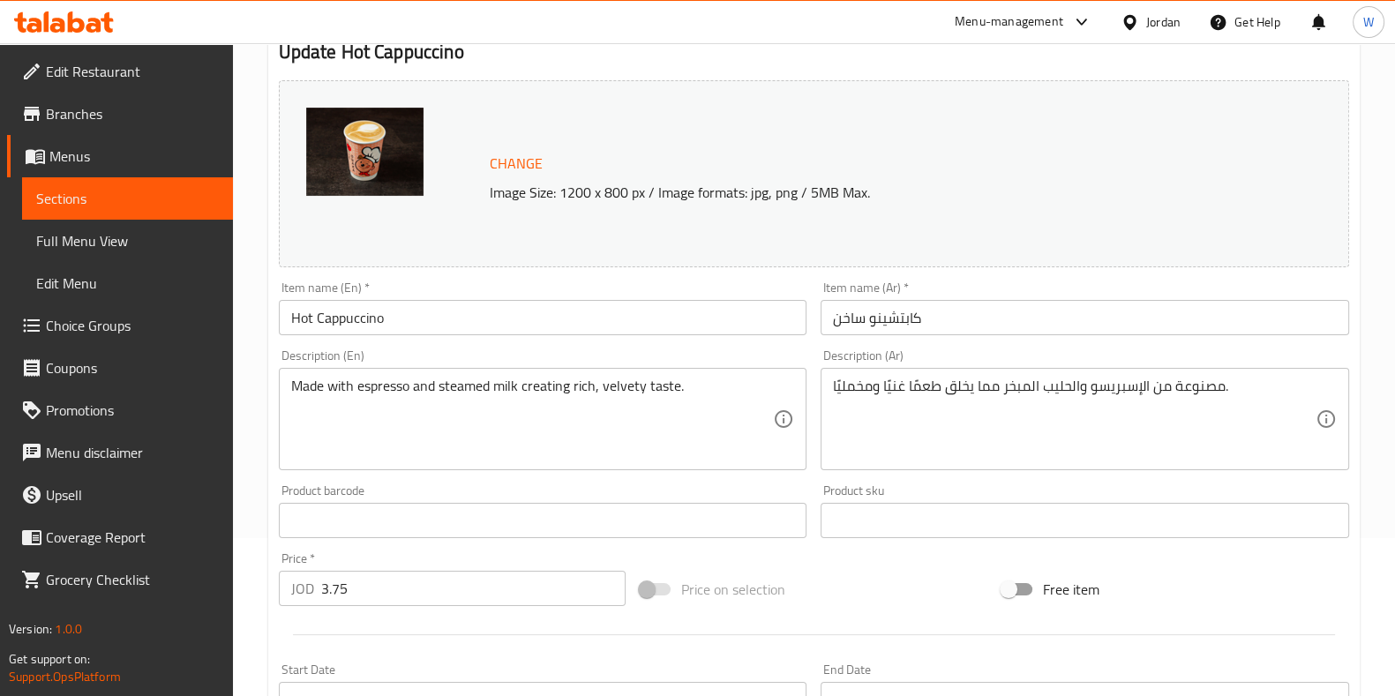
scroll to position [220, 0]
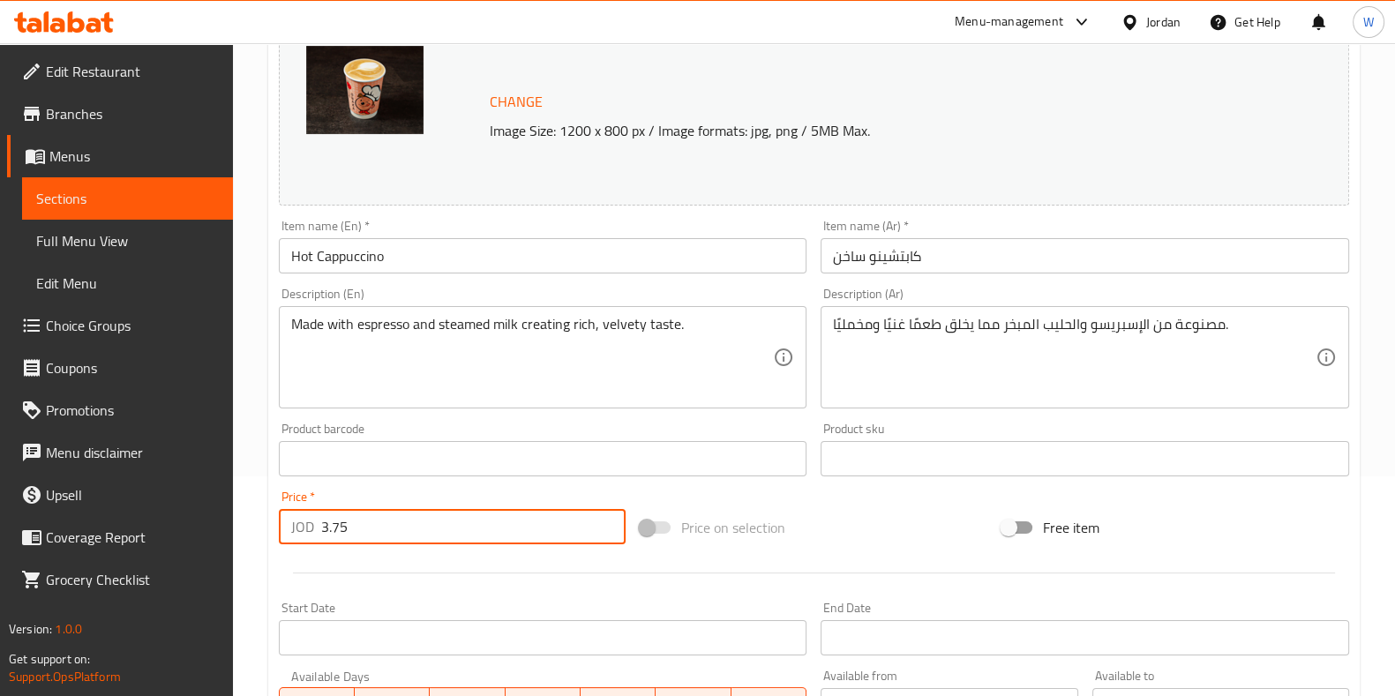
click at [401, 537] on input "3.75" at bounding box center [473, 526] width 305 height 35
click at [400, 530] on input "3.75" at bounding box center [473, 526] width 305 height 35
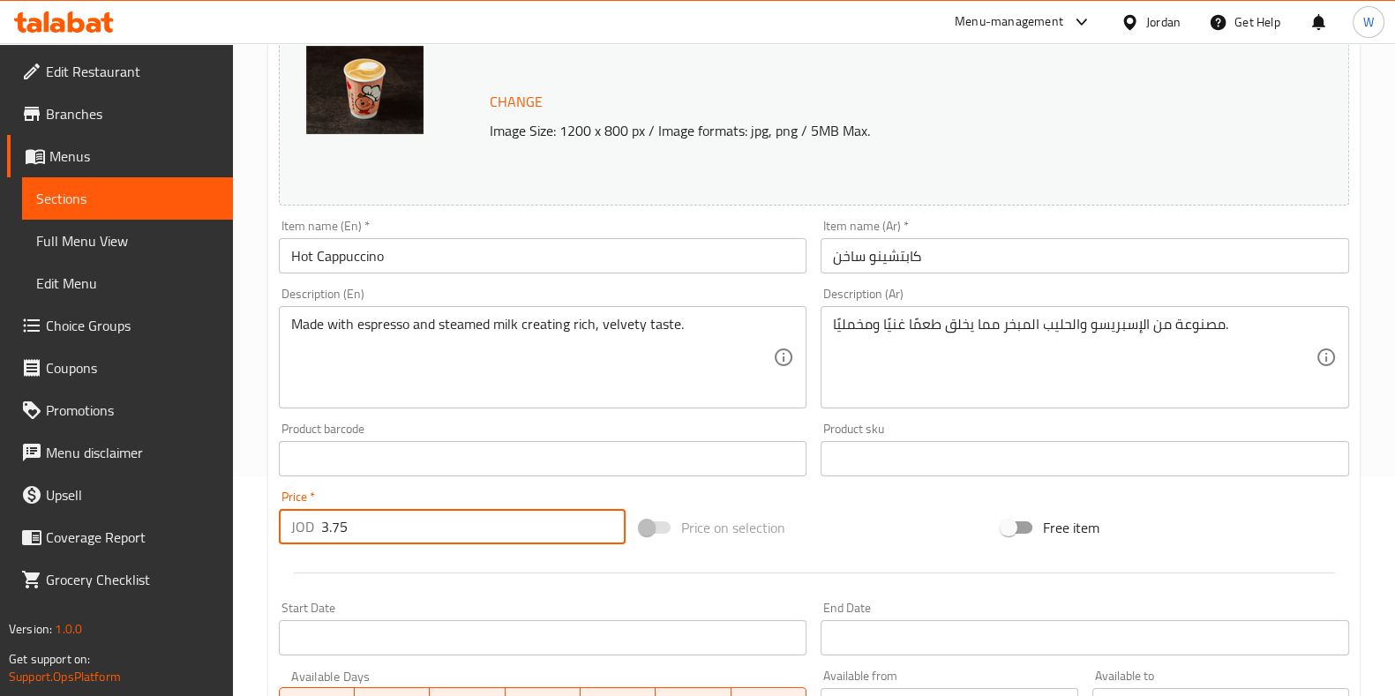
paste input "57"
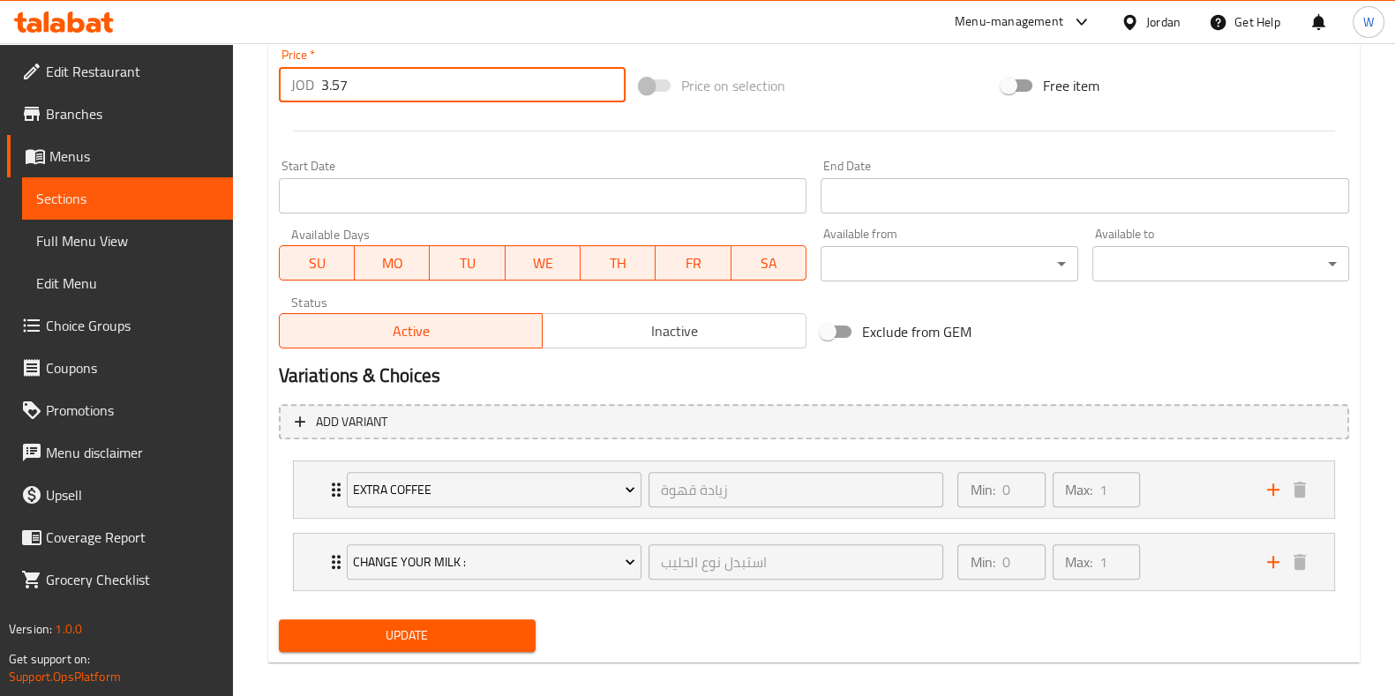
type input "3.57"
click at [392, 625] on span "Update" at bounding box center [407, 636] width 229 height 22
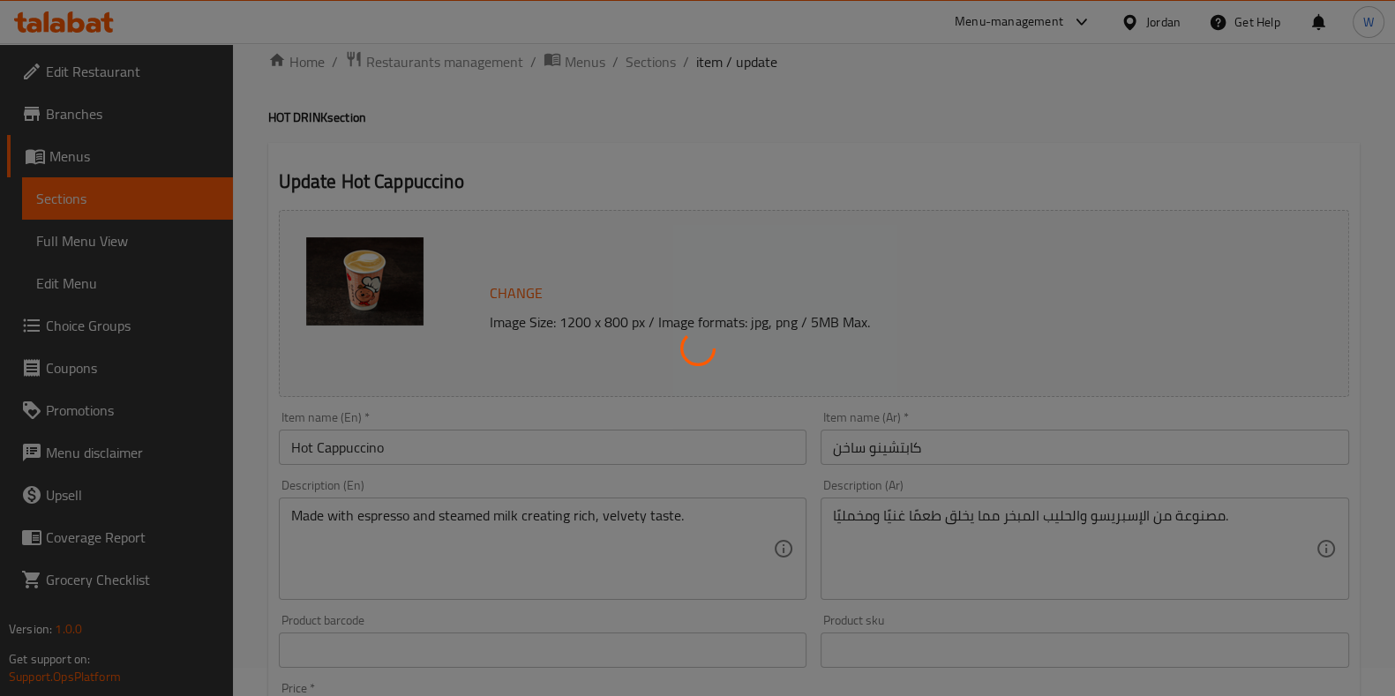
scroll to position [0, 0]
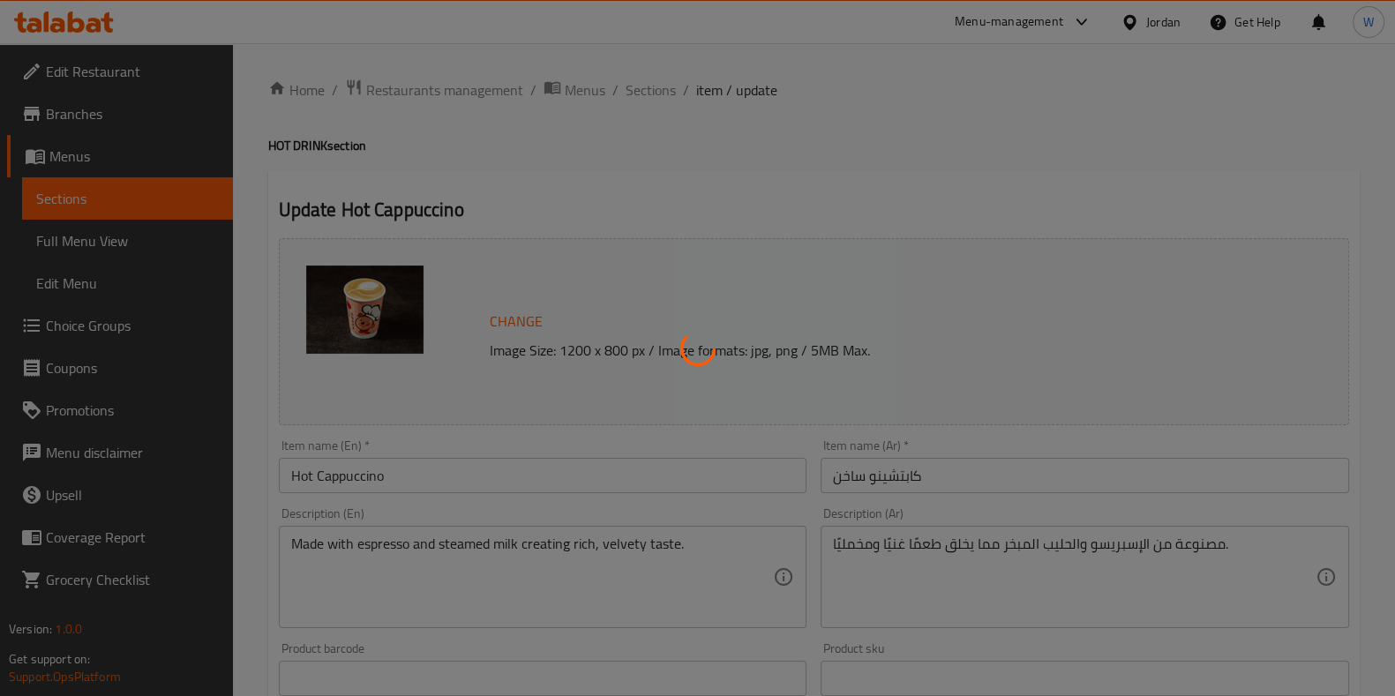
click at [644, 81] on div at bounding box center [697, 348] width 1395 height 696
click at [646, 96] on div at bounding box center [697, 348] width 1395 height 696
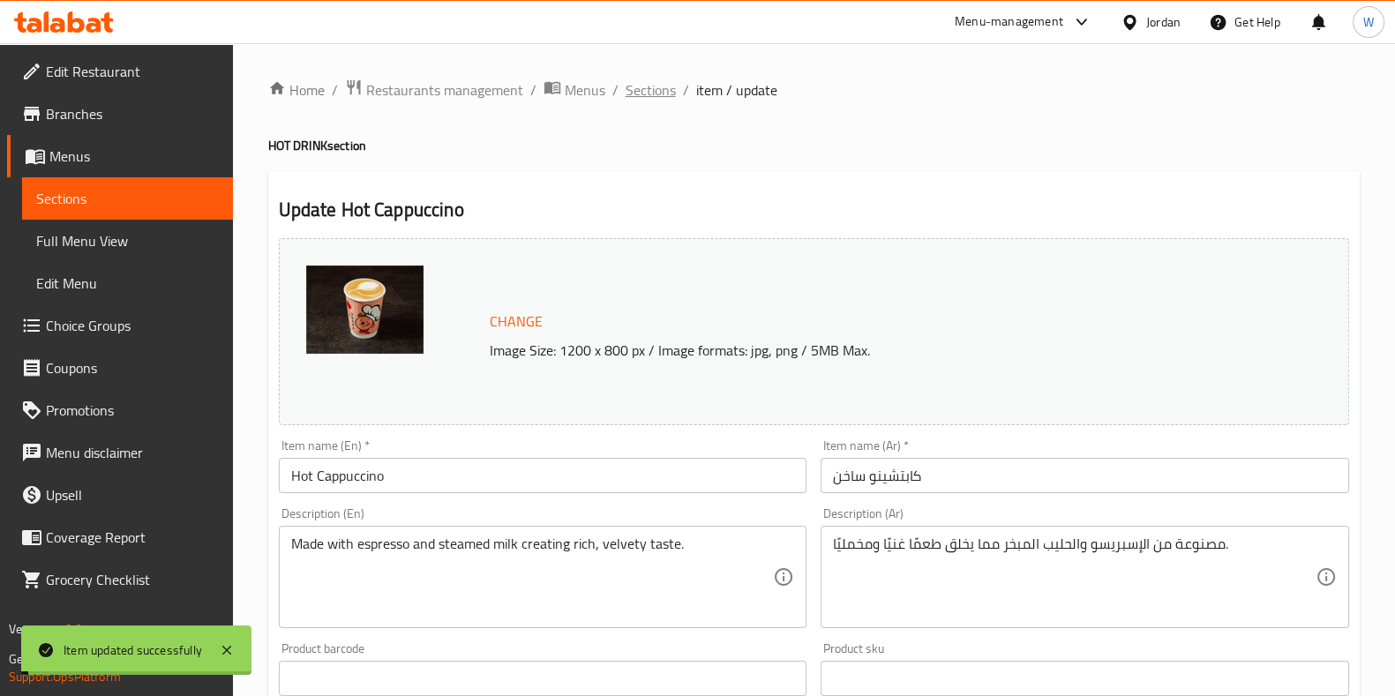
click at [647, 86] on span "Sections" at bounding box center [651, 89] width 50 height 21
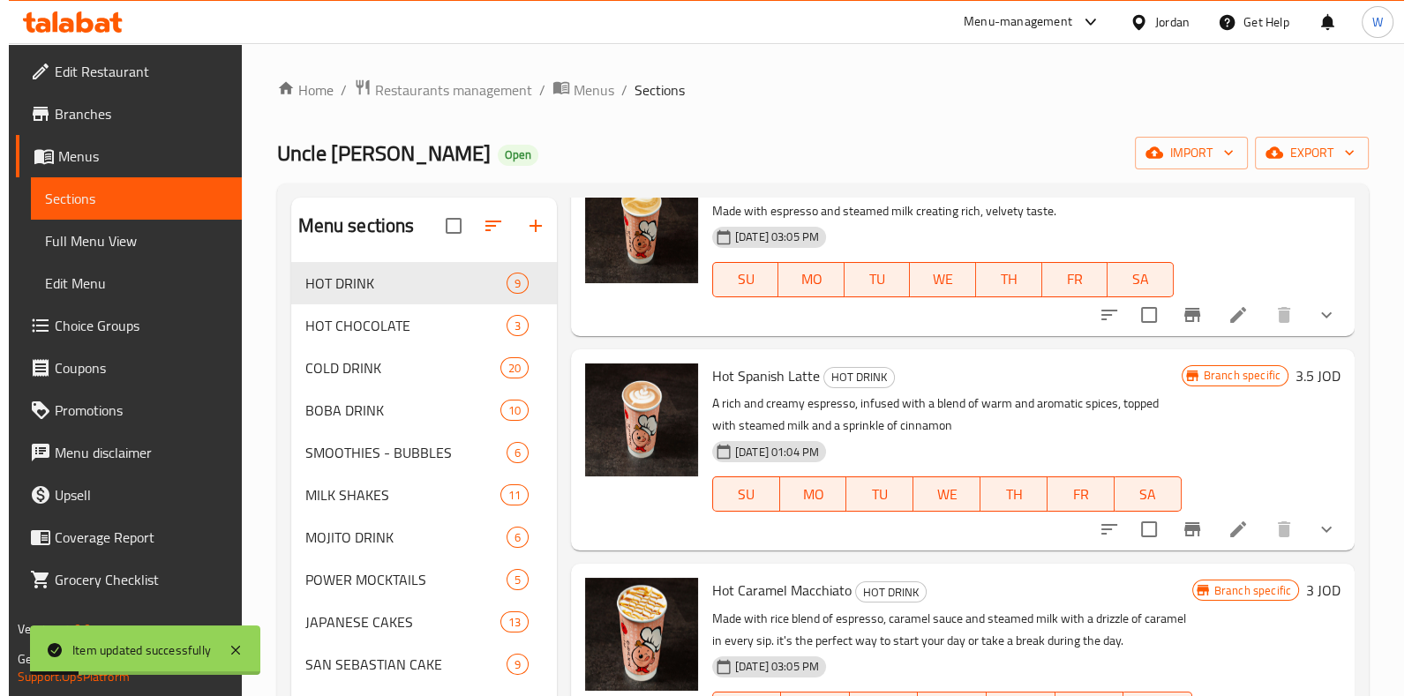
scroll to position [771, 0]
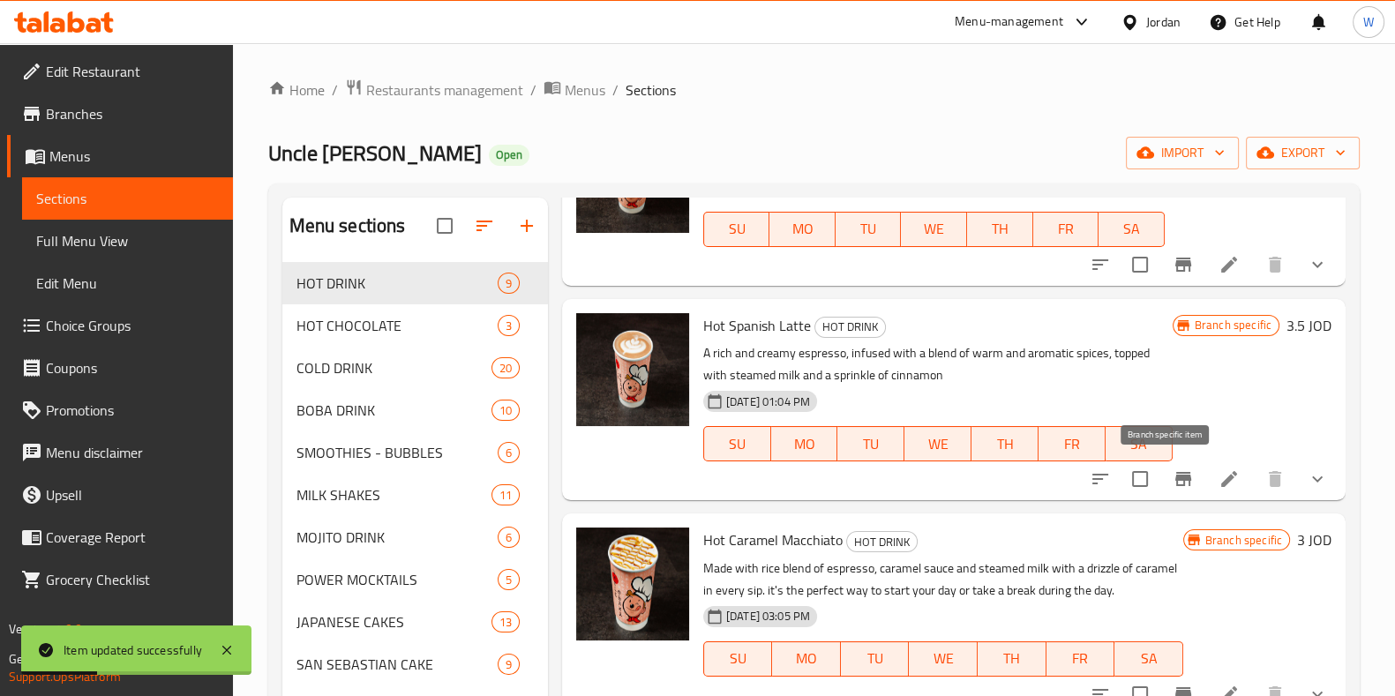
click at [1173, 473] on icon "Branch-specific-item" at bounding box center [1183, 479] width 21 height 21
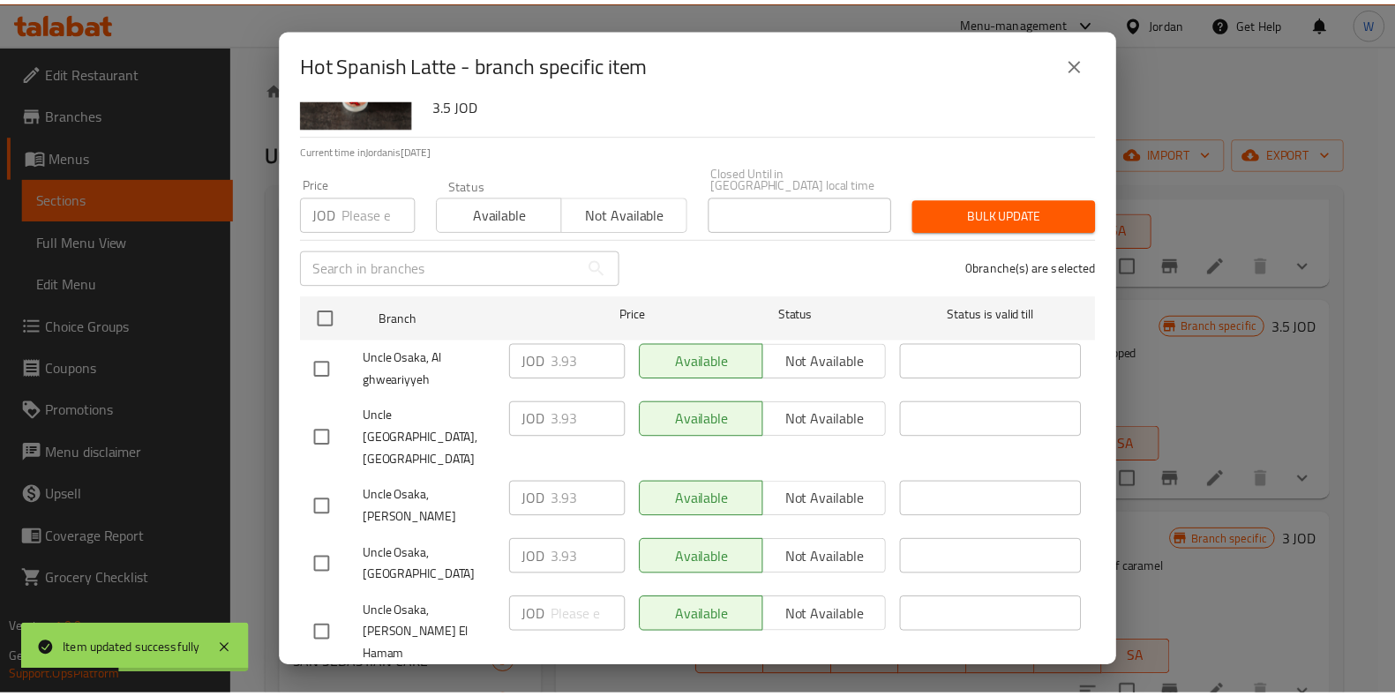
scroll to position [162, 0]
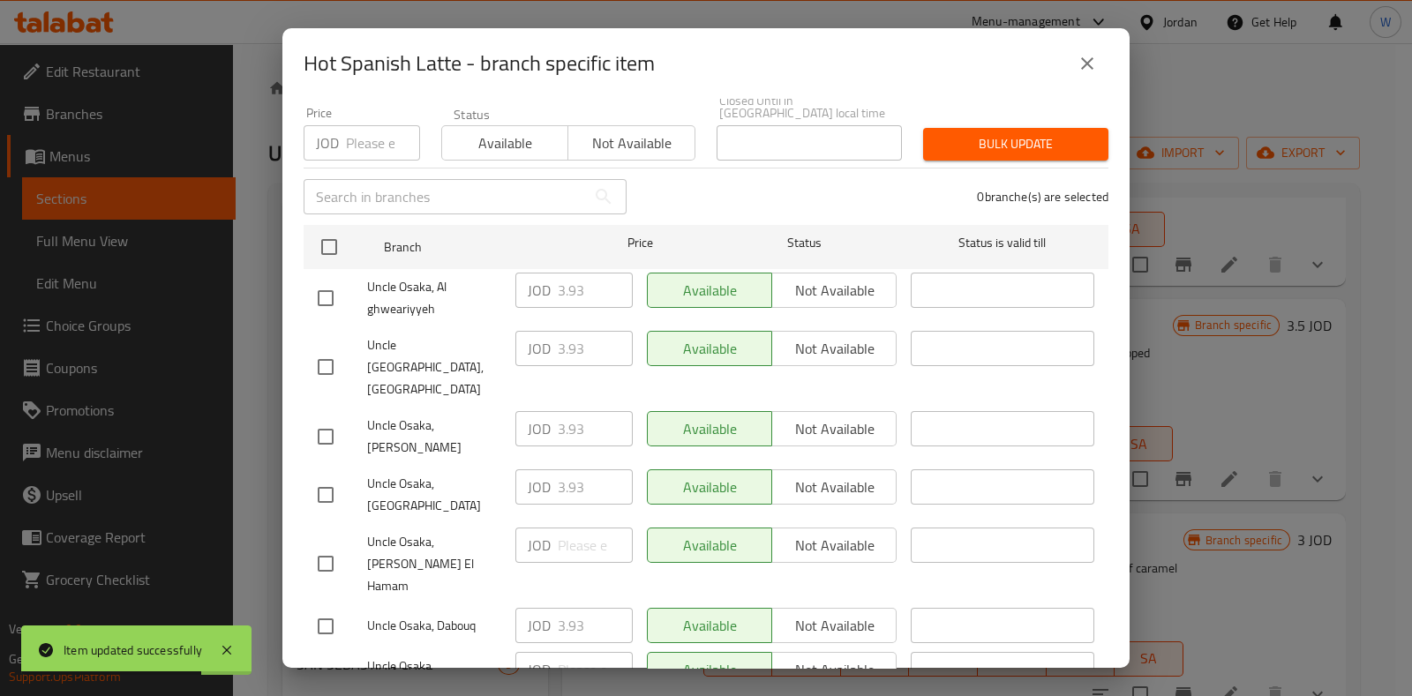
drag, startPoint x: 318, startPoint y: 432, endPoint x: 521, endPoint y: 450, distance: 203.8
click at [328, 477] on input "checkbox" at bounding box center [325, 495] width 37 height 37
checkbox input "true"
click at [560, 470] on input "3.93" at bounding box center [595, 487] width 75 height 35
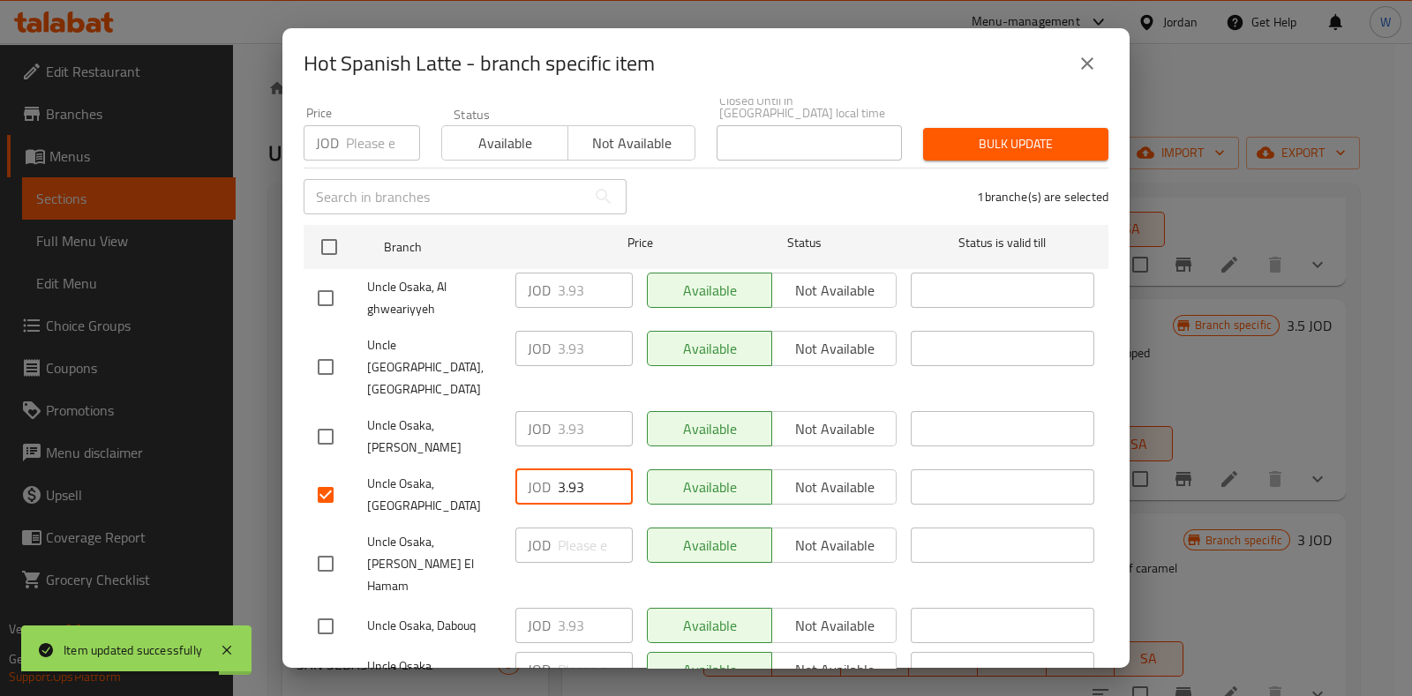
click at [560, 470] on input "3.93" at bounding box center [595, 487] width 75 height 35
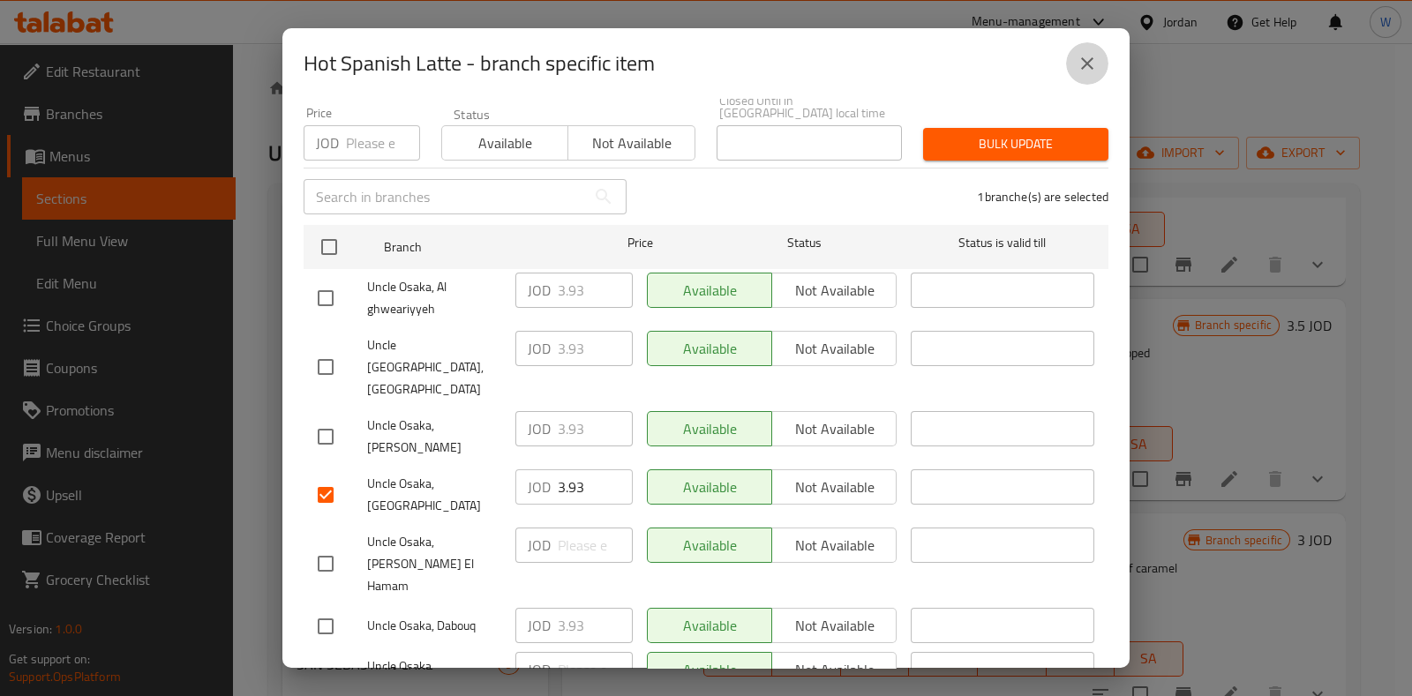
click at [1094, 77] on button "close" at bounding box center [1087, 63] width 42 height 42
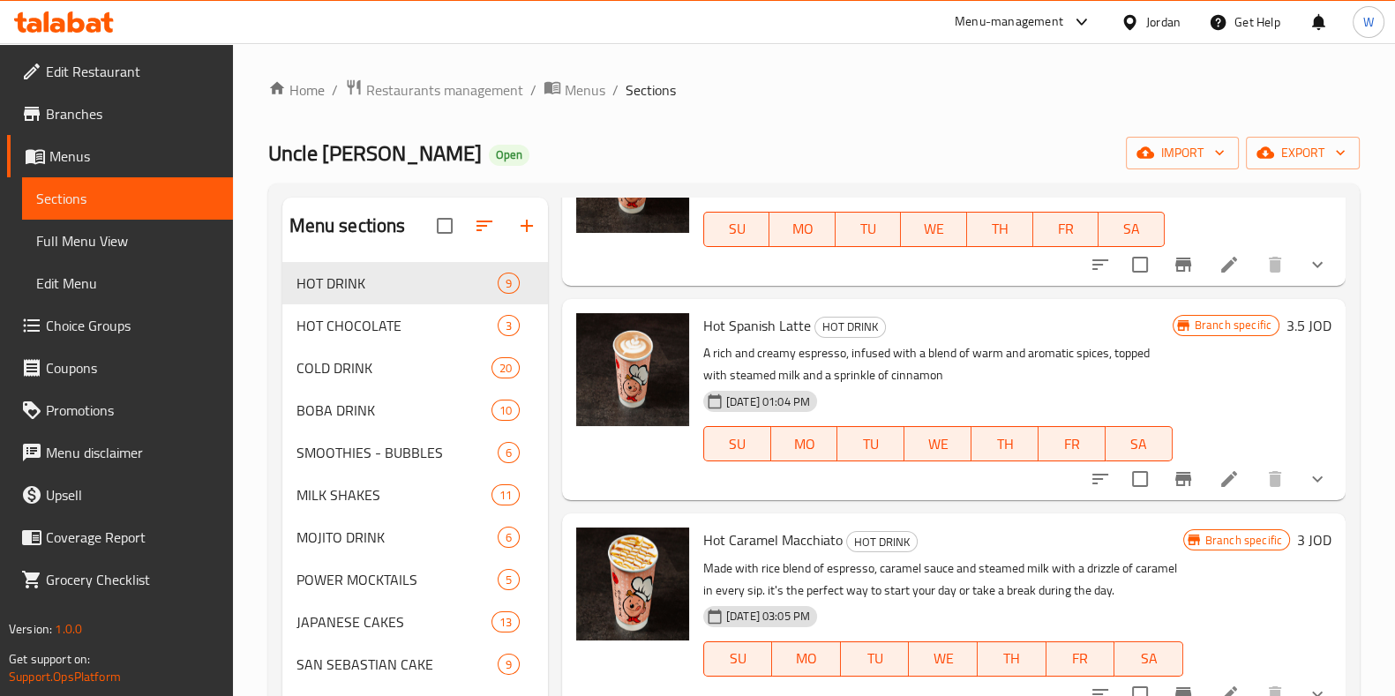
click at [1217, 463] on li at bounding box center [1229, 479] width 49 height 32
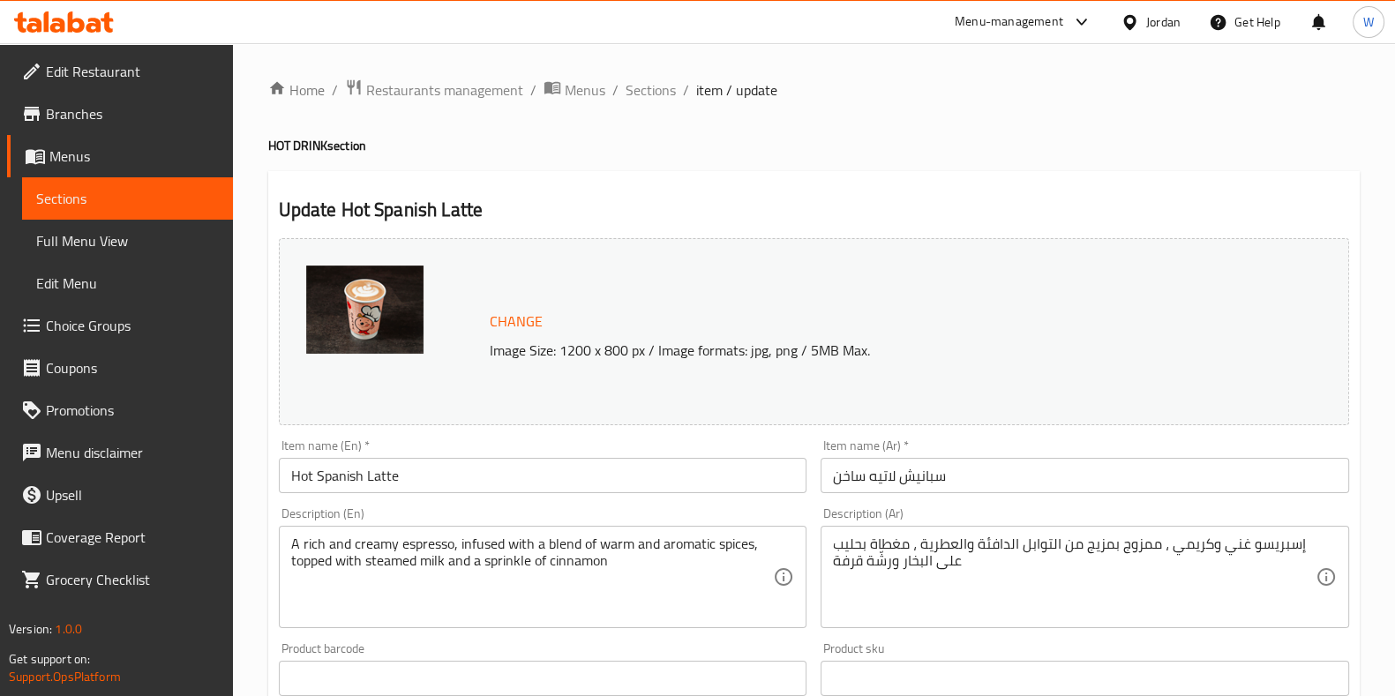
scroll to position [331, 0]
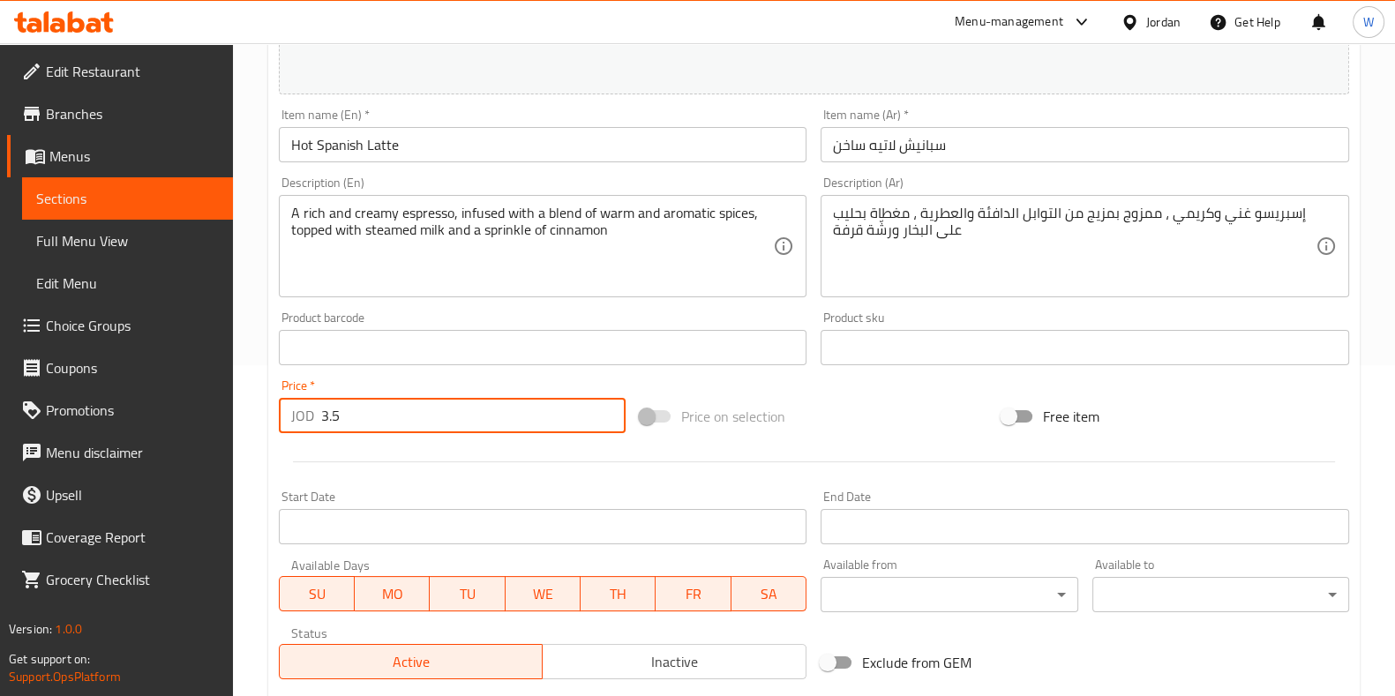
click at [379, 408] on input "3.5" at bounding box center [473, 415] width 305 height 35
paste input "93"
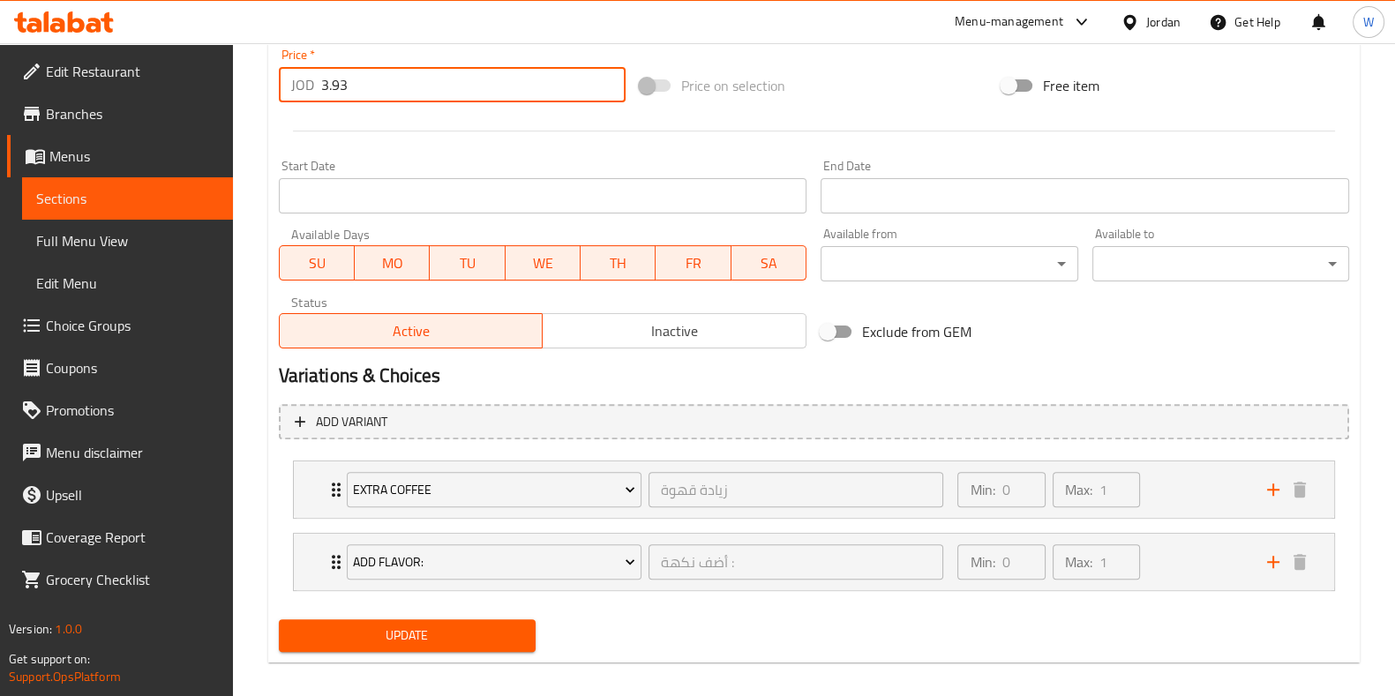
type input "3.93"
click at [439, 640] on span "Update" at bounding box center [407, 636] width 229 height 22
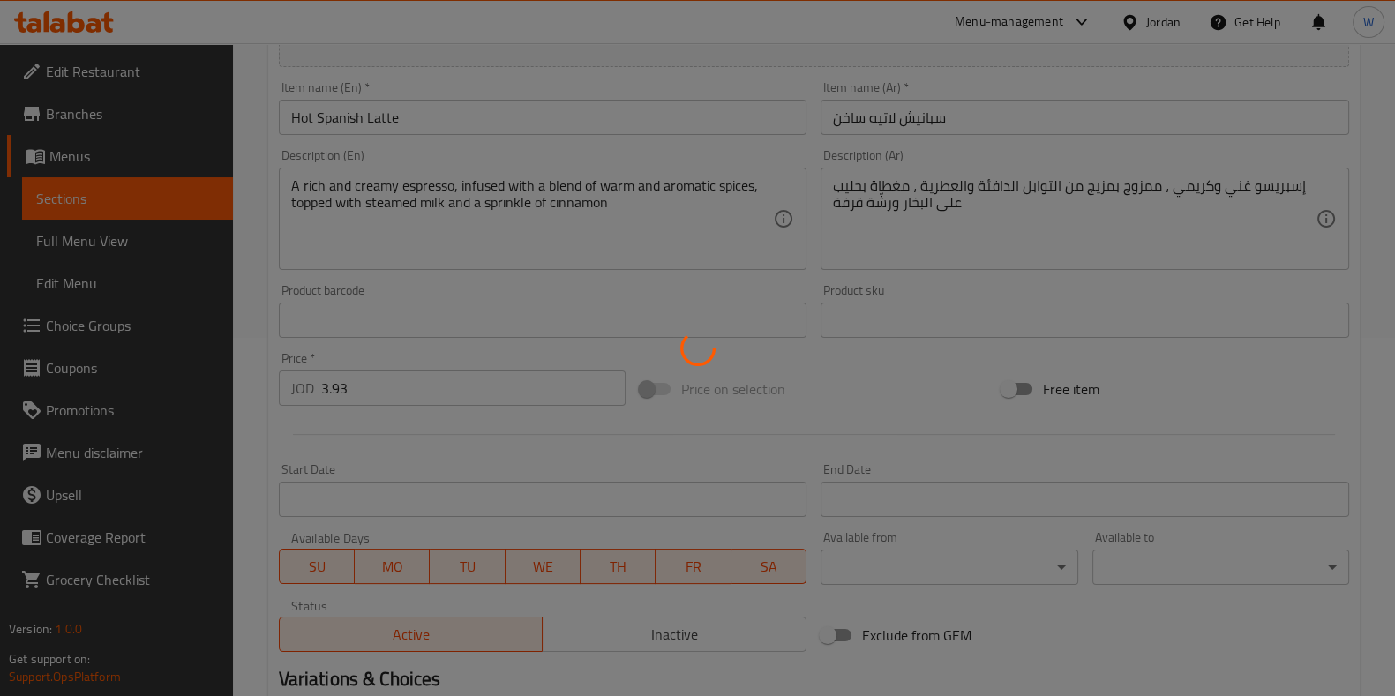
scroll to position [0, 0]
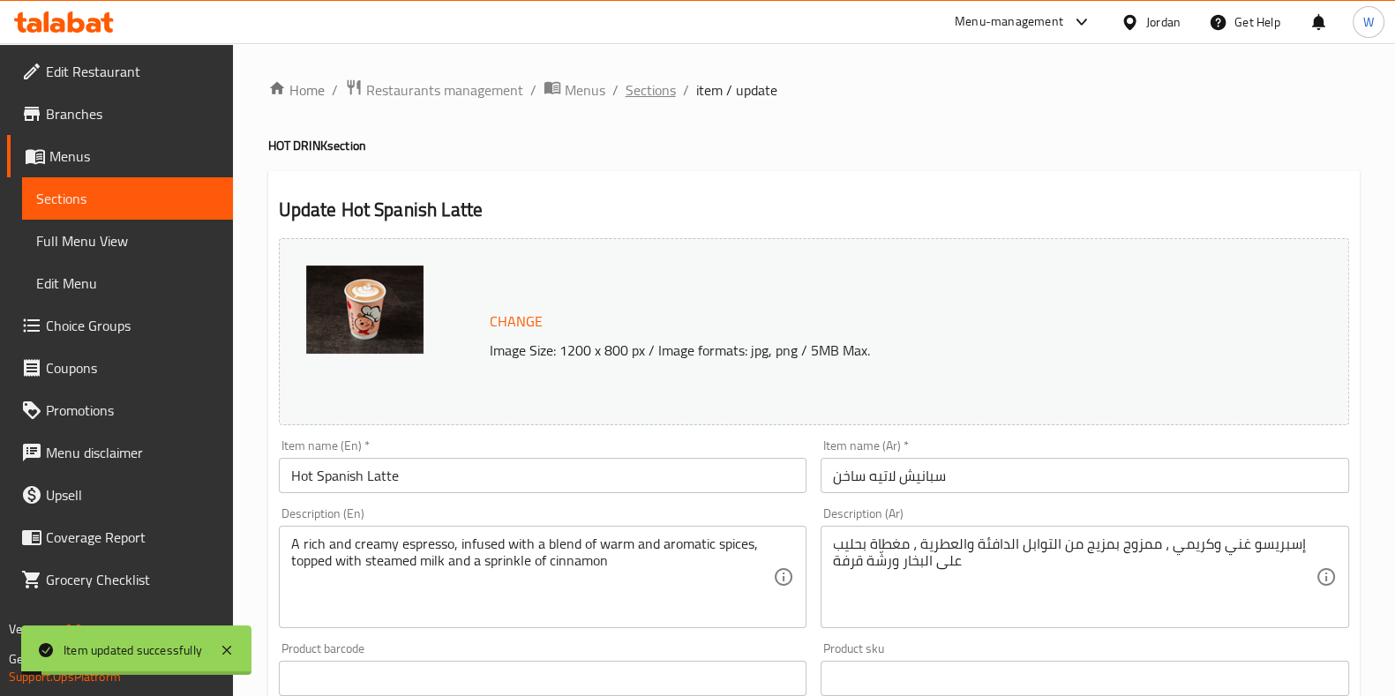
click at [662, 90] on span "Sections" at bounding box center [651, 89] width 50 height 21
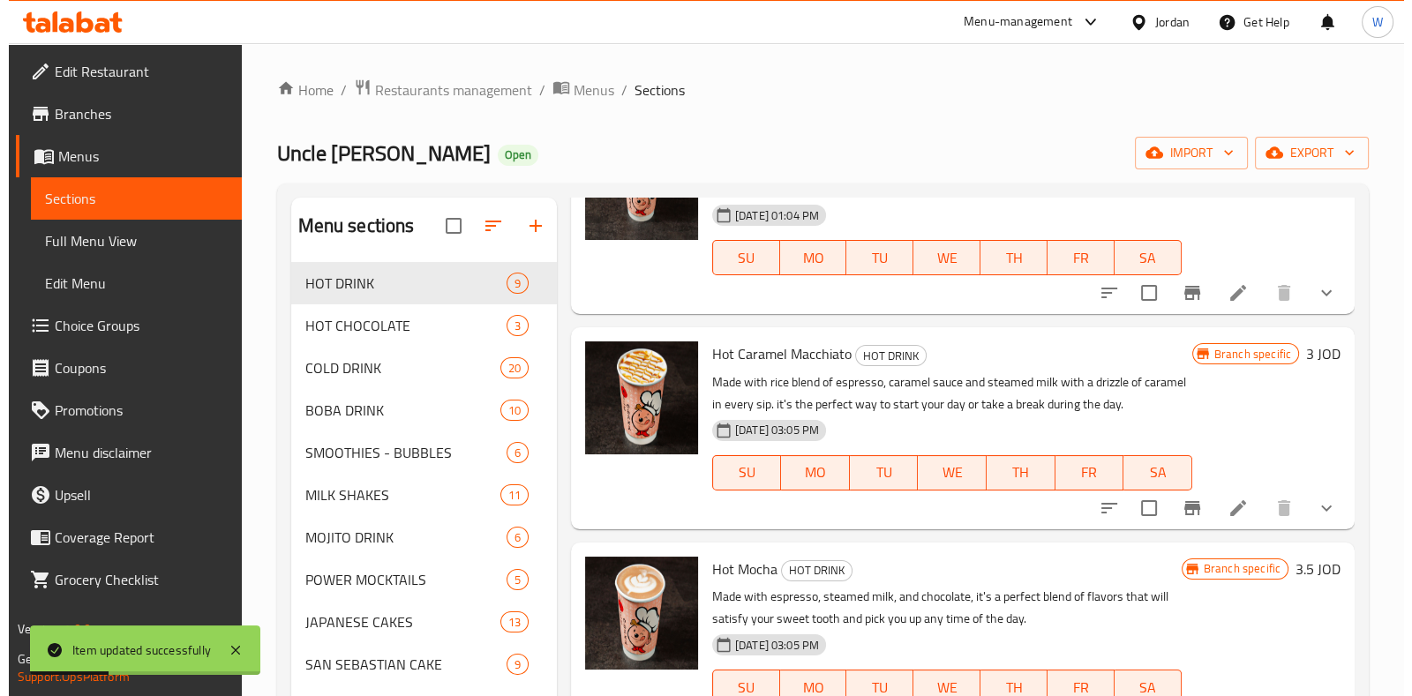
scroll to position [993, 0]
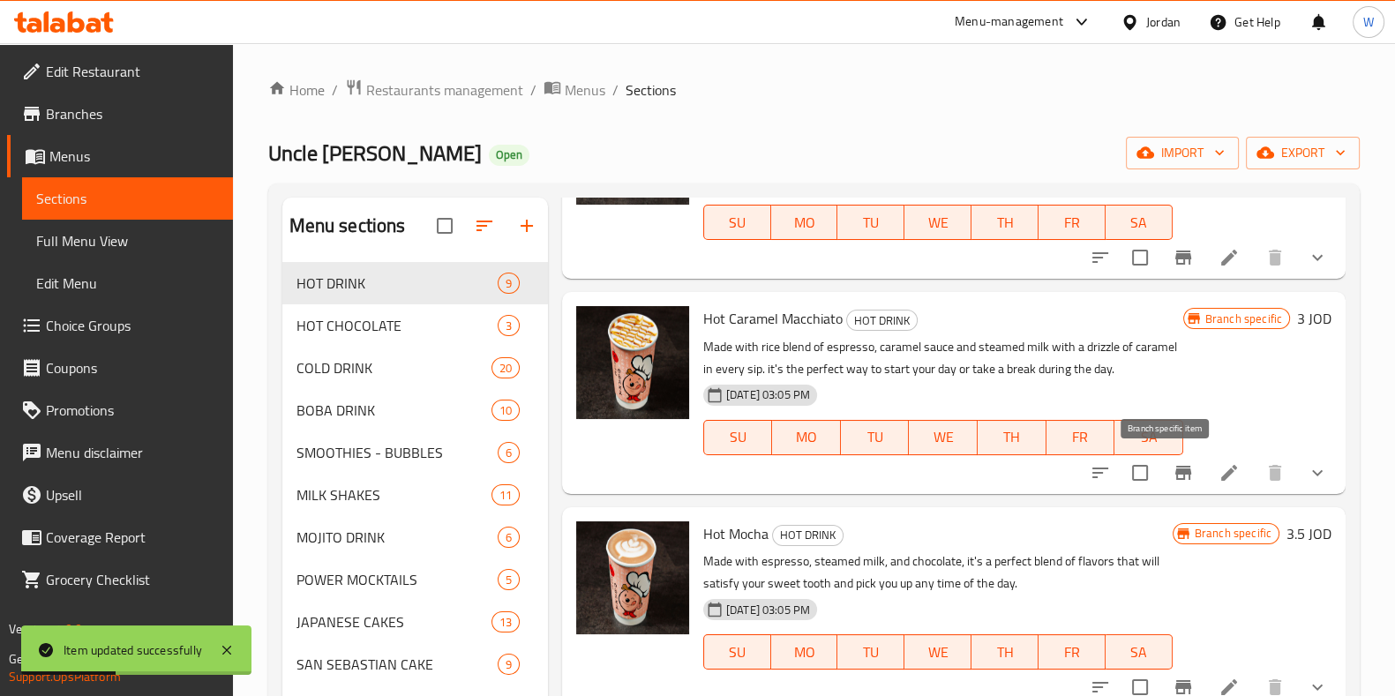
click at [1176, 470] on icon "Branch-specific-item" at bounding box center [1183, 472] width 21 height 21
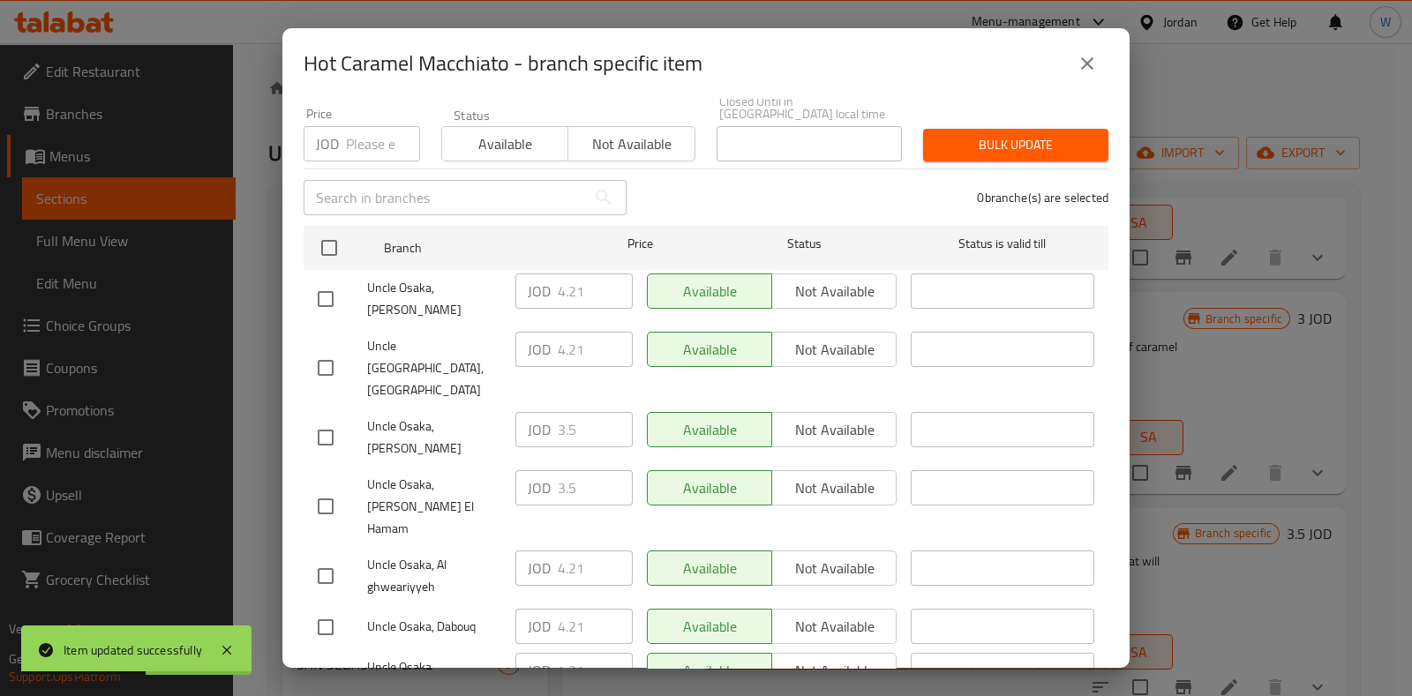
scroll to position [162, 0]
click at [322, 659] on input "checkbox" at bounding box center [325, 677] width 37 height 37
checkbox input "true"
click at [570, 652] on input "4.21" at bounding box center [595, 669] width 75 height 35
click at [569, 652] on input "4.21" at bounding box center [595, 669] width 75 height 35
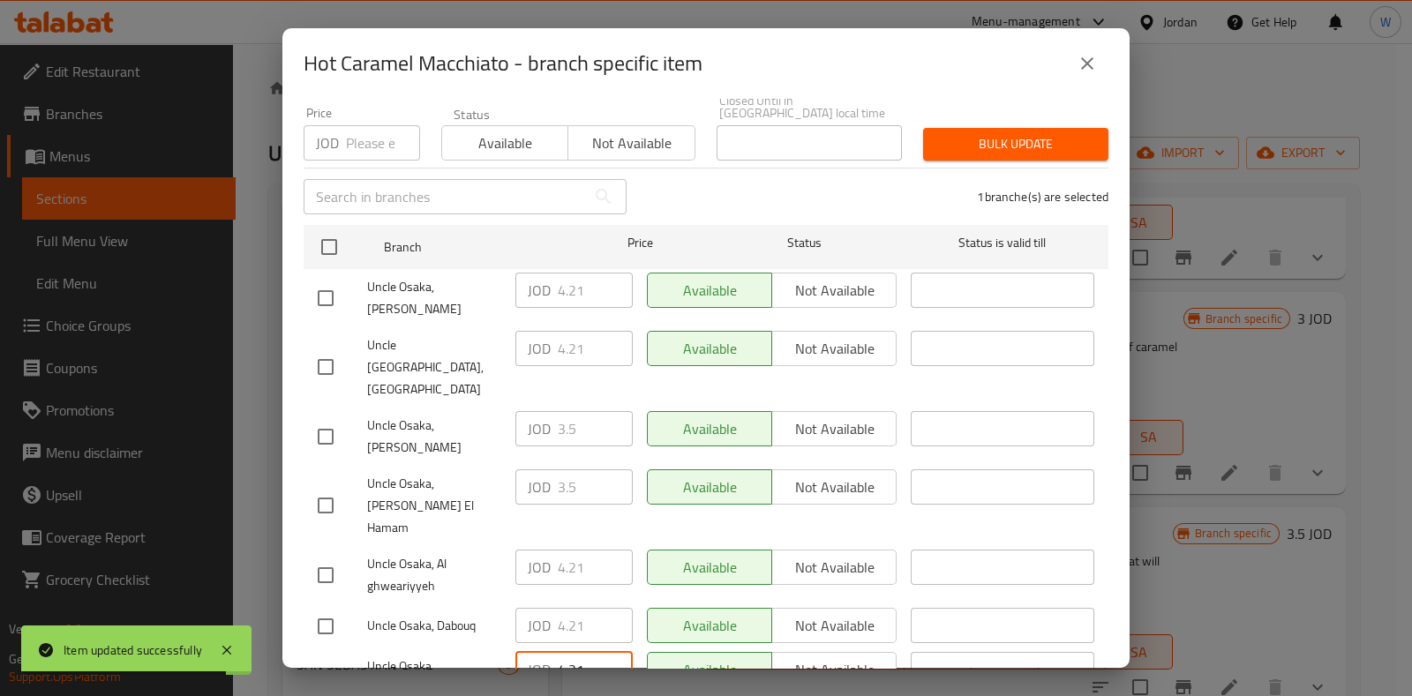
click at [569, 652] on input "4.21" at bounding box center [595, 669] width 75 height 35
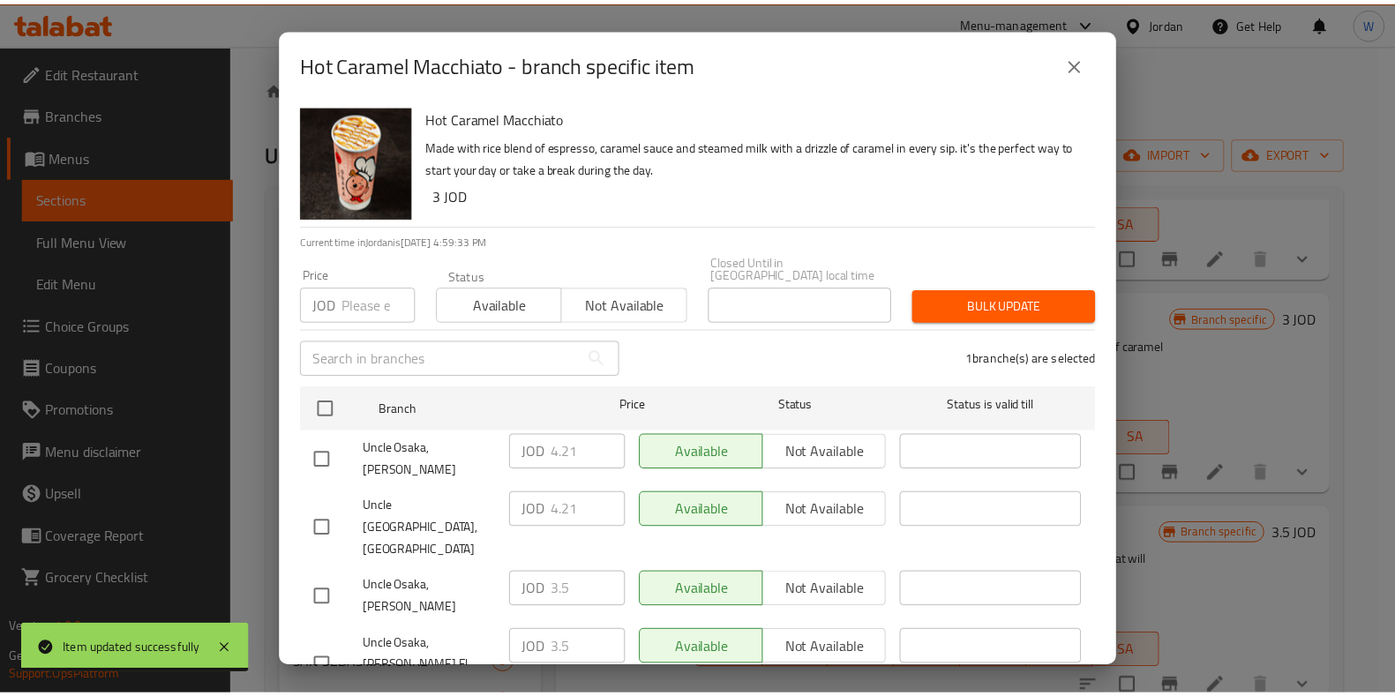
scroll to position [0, 0]
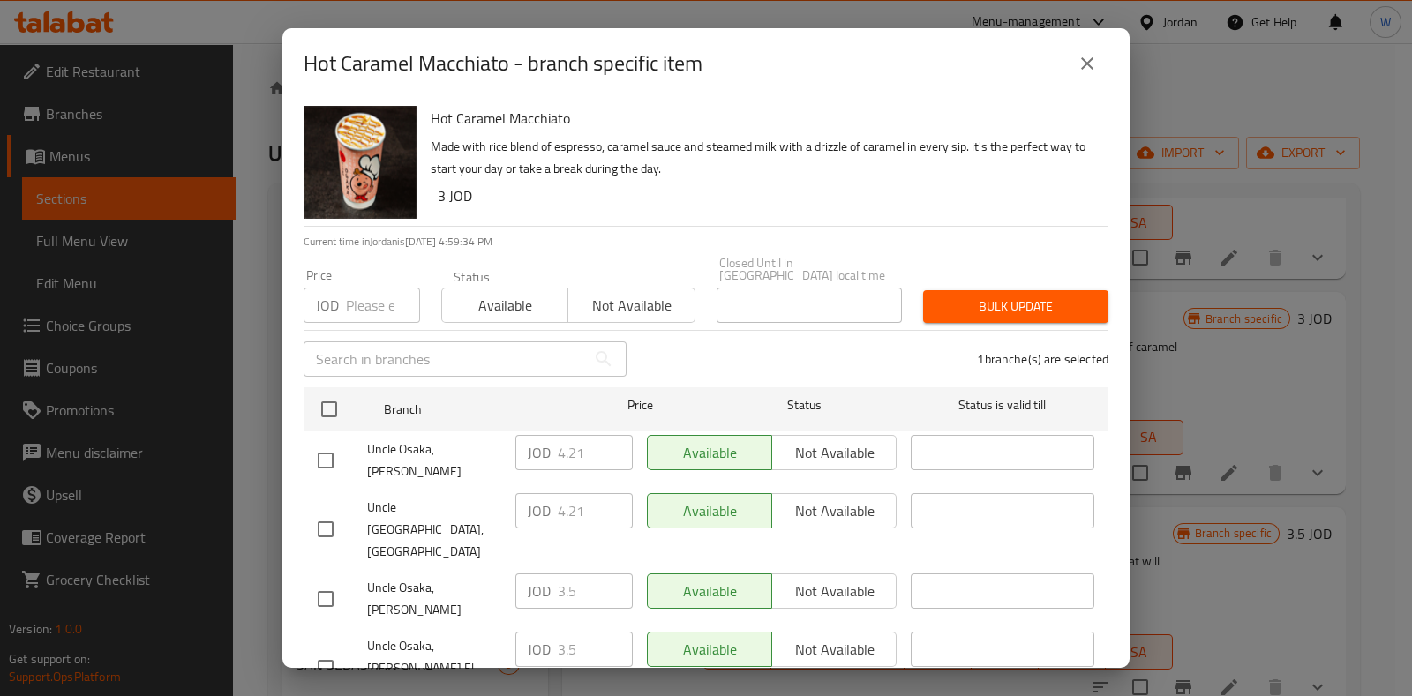
click at [1074, 59] on button "close" at bounding box center [1087, 63] width 42 height 42
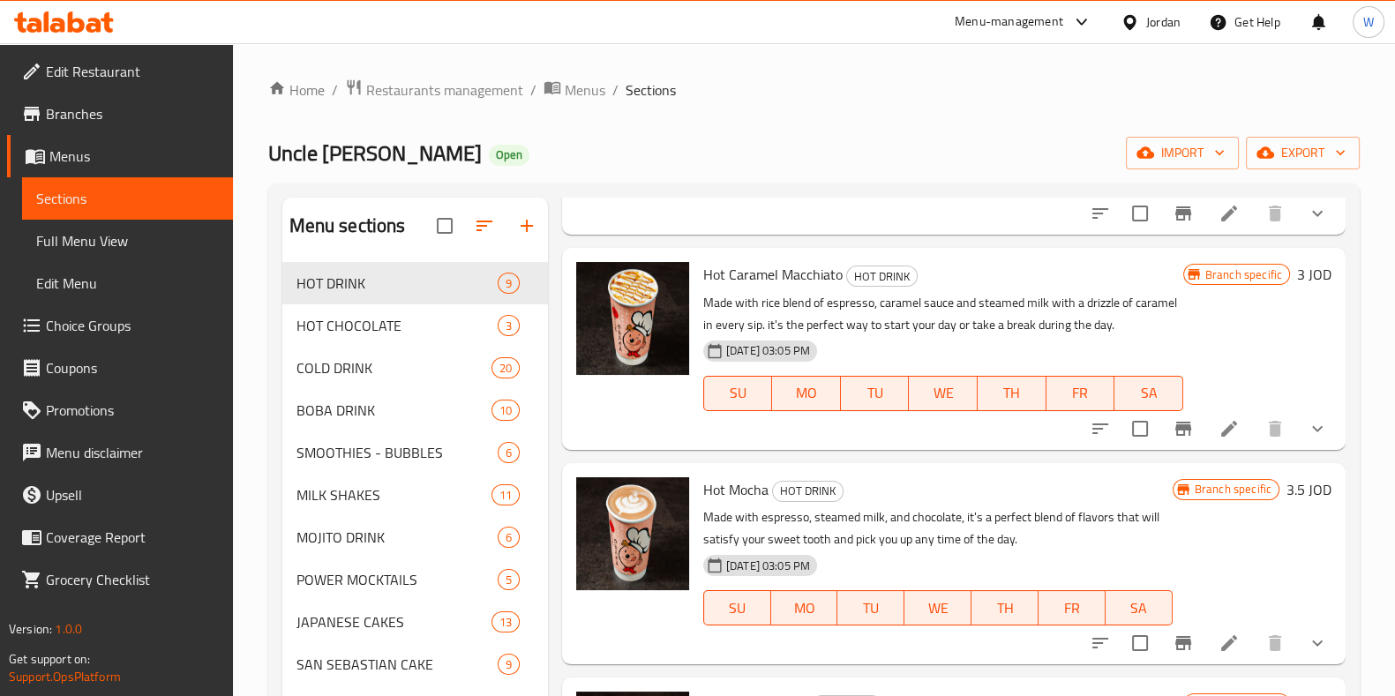
scroll to position [1077, 0]
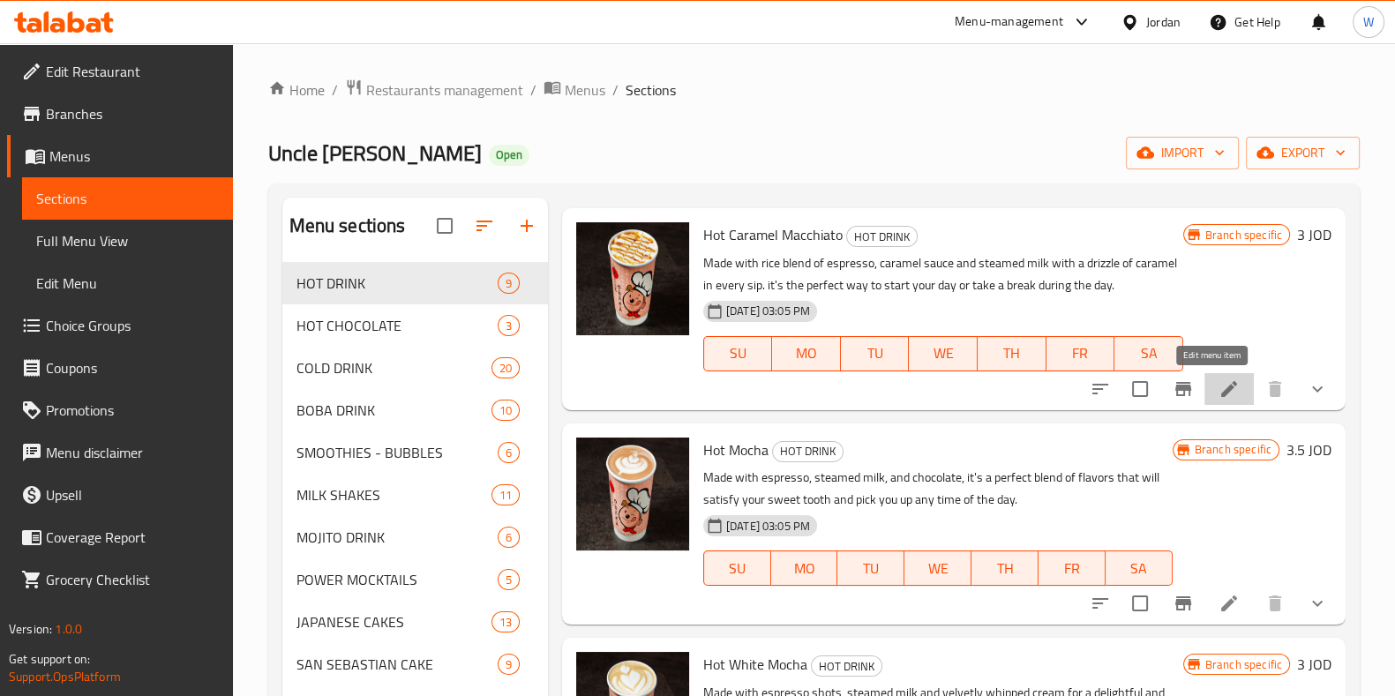
click at [1219, 381] on icon at bounding box center [1229, 389] width 21 height 21
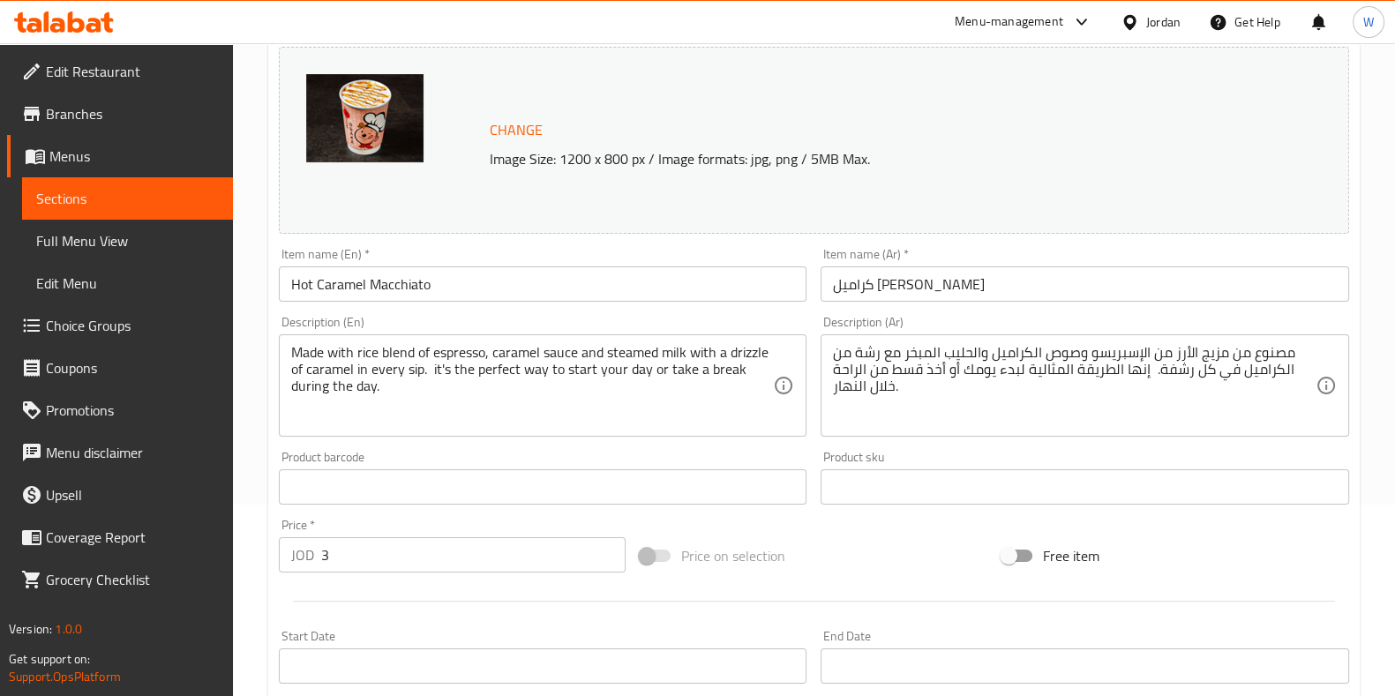
scroll to position [331, 0]
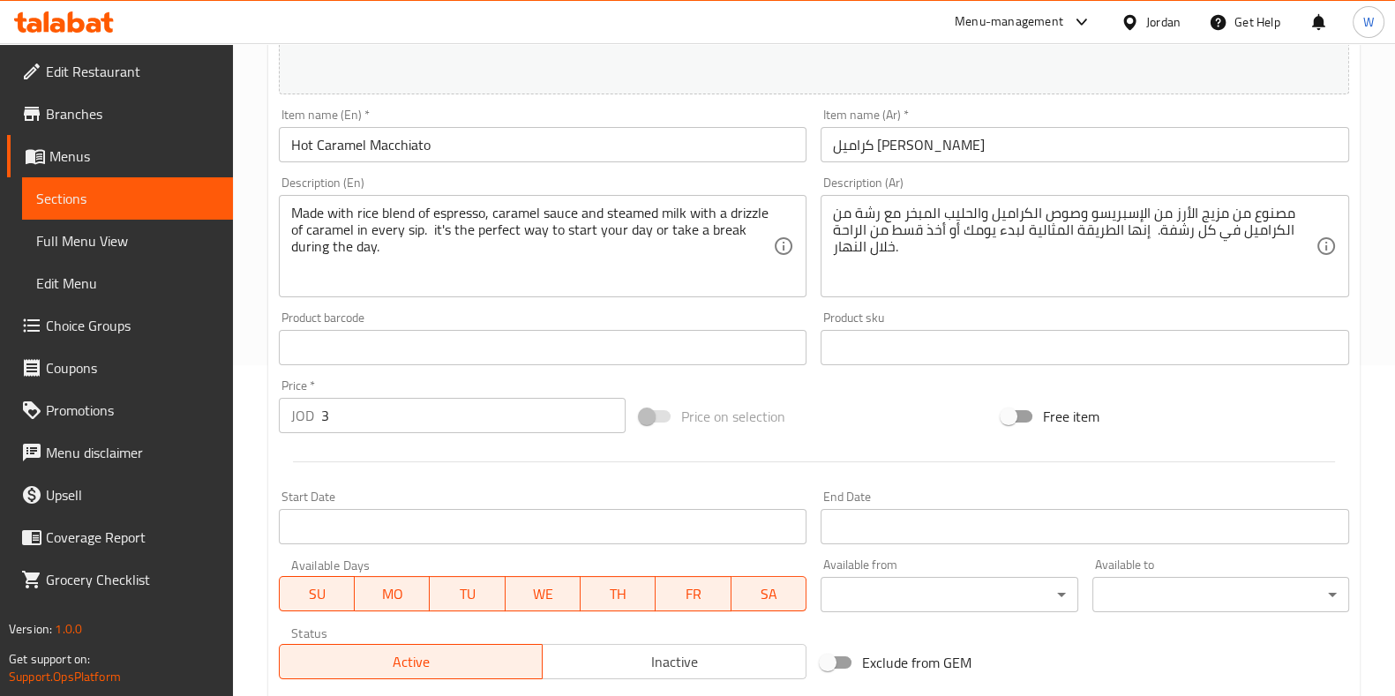
click at [406, 421] on input "3" at bounding box center [473, 415] width 305 height 35
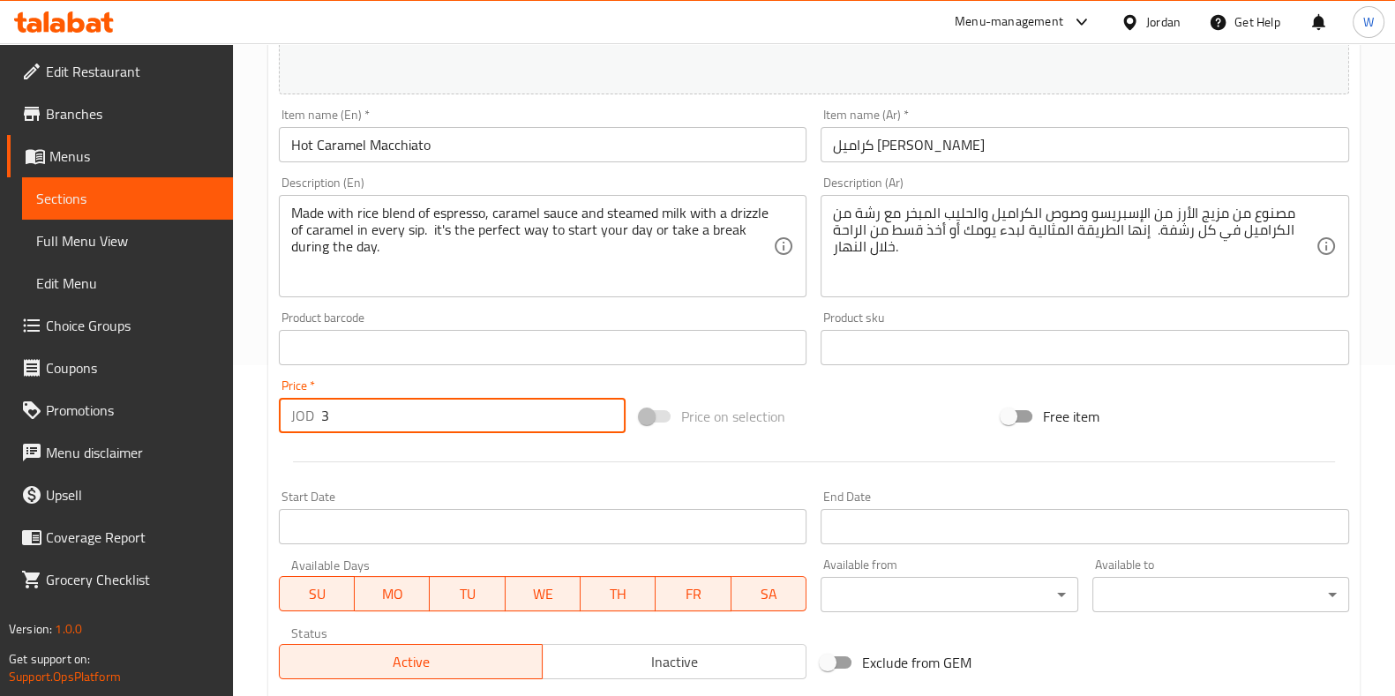
click at [406, 421] on input "3" at bounding box center [473, 415] width 305 height 35
paste input "4.21"
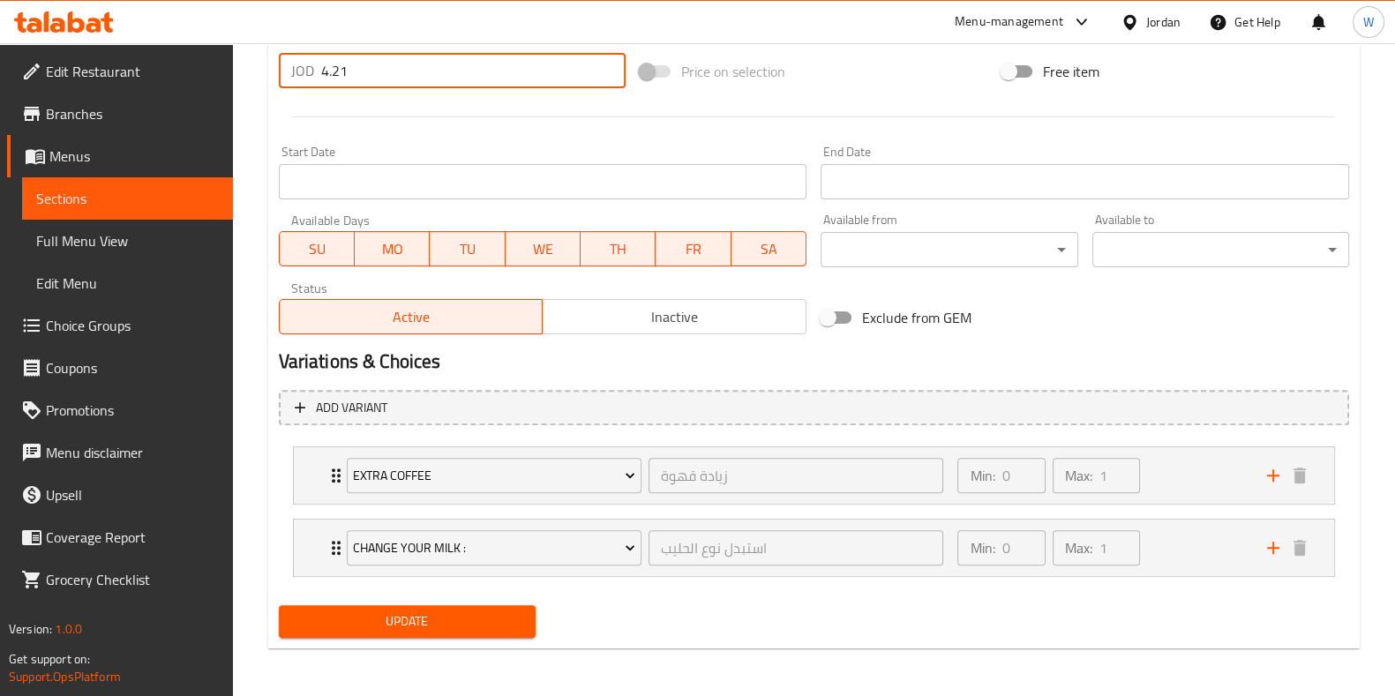
type input "4.21"
click at [418, 620] on span "Update" at bounding box center [407, 622] width 229 height 22
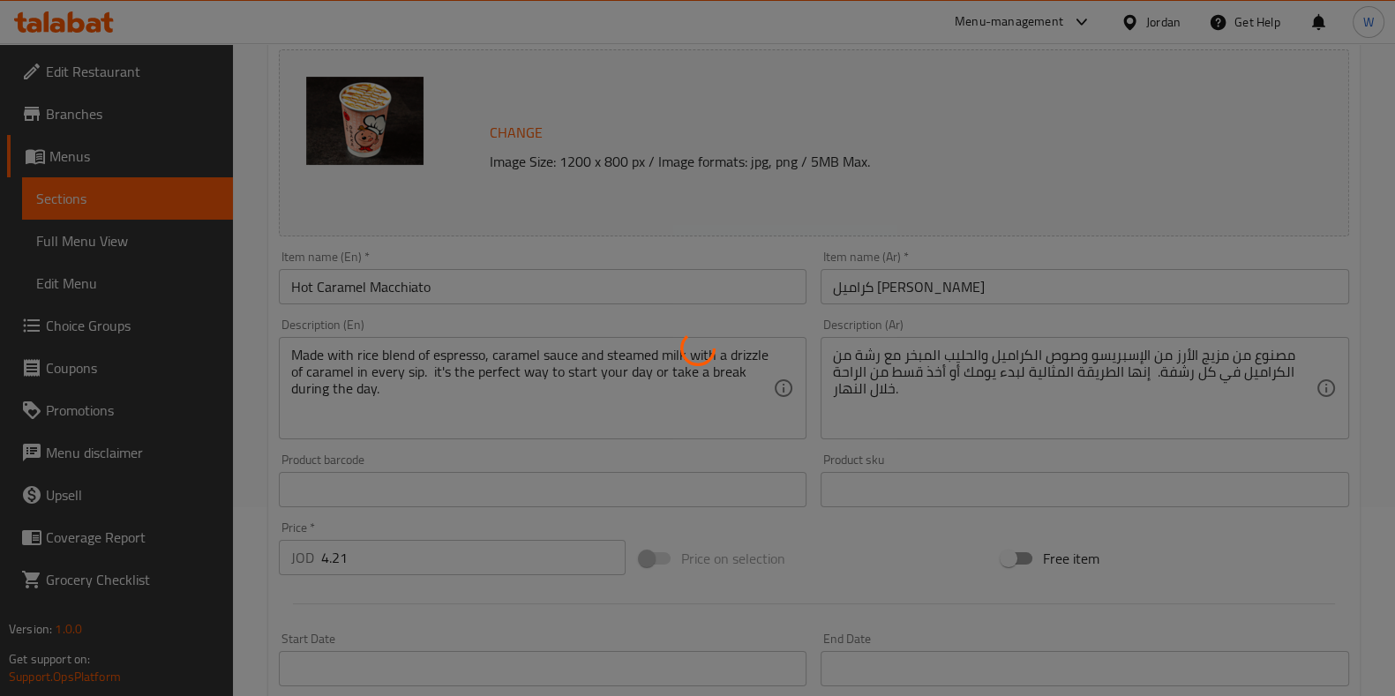
scroll to position [14, 0]
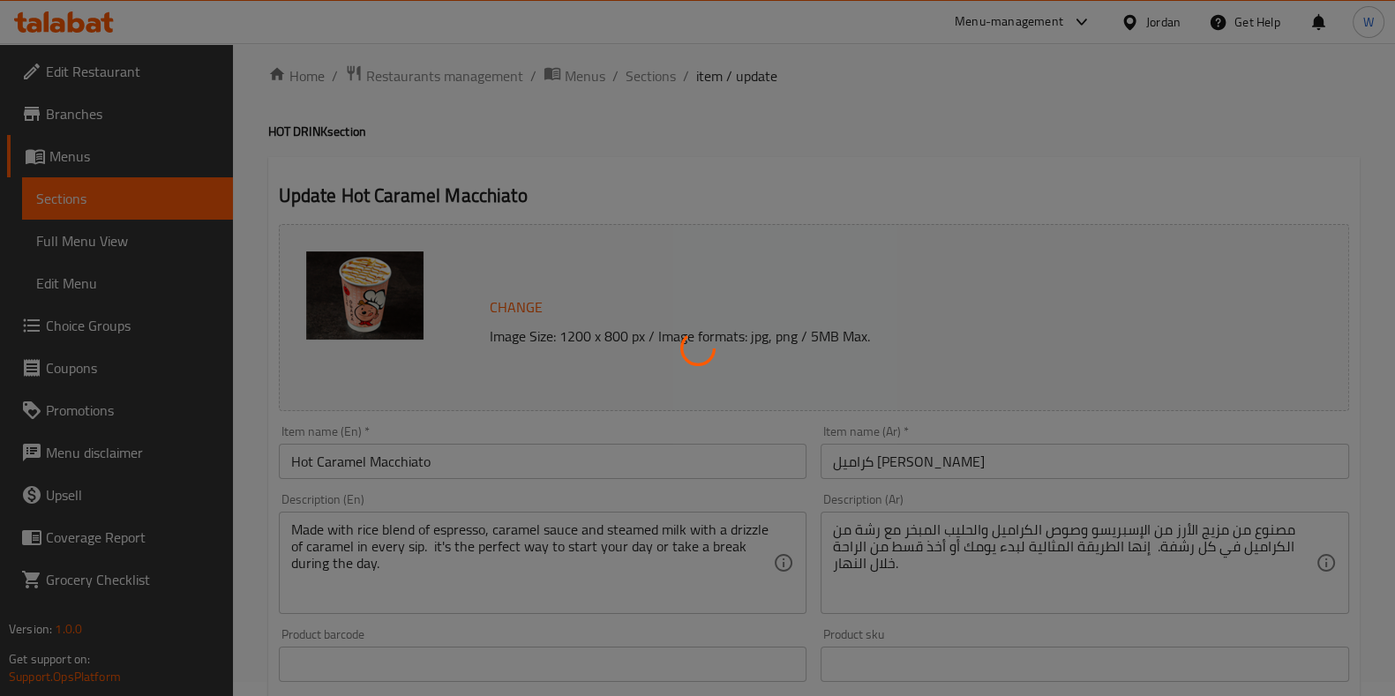
click at [660, 72] on div at bounding box center [697, 348] width 1395 height 696
click at [638, 82] on div at bounding box center [697, 348] width 1395 height 696
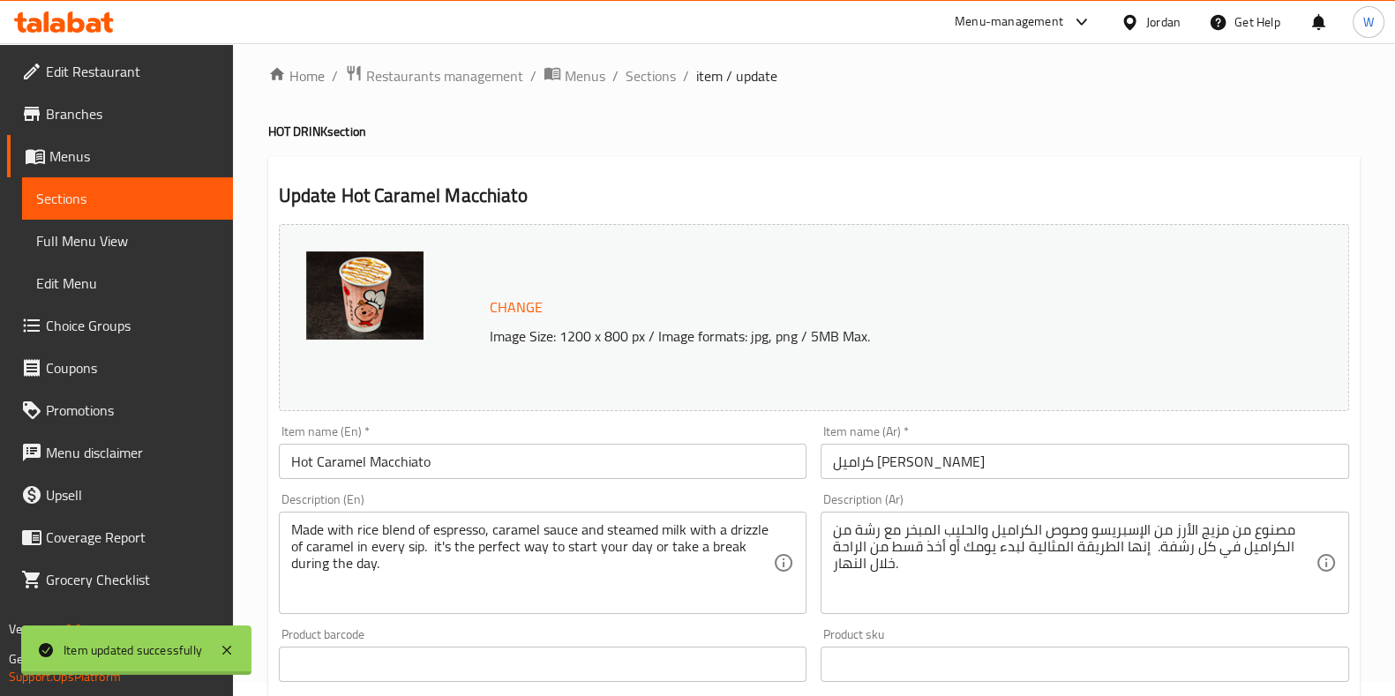
click at [644, 77] on div at bounding box center [697, 348] width 1395 height 696
click at [649, 71] on span "Sections" at bounding box center [651, 75] width 50 height 21
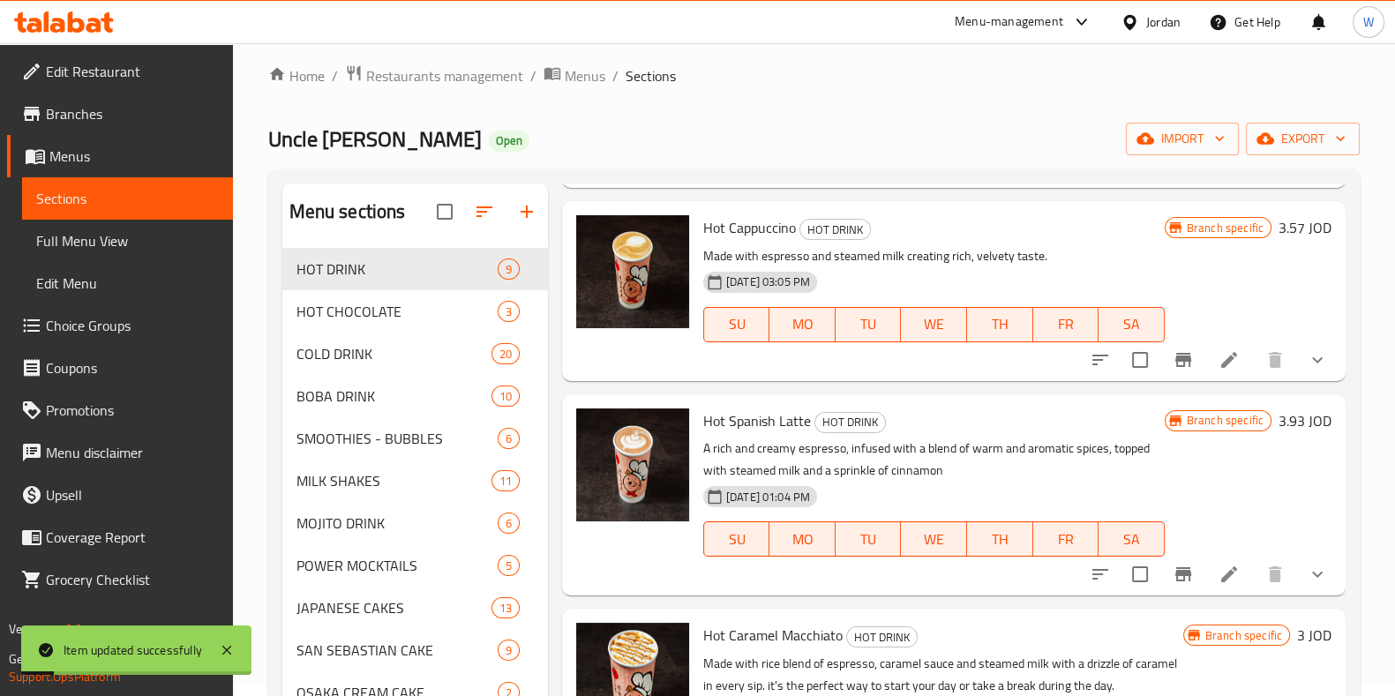
scroll to position [993, 0]
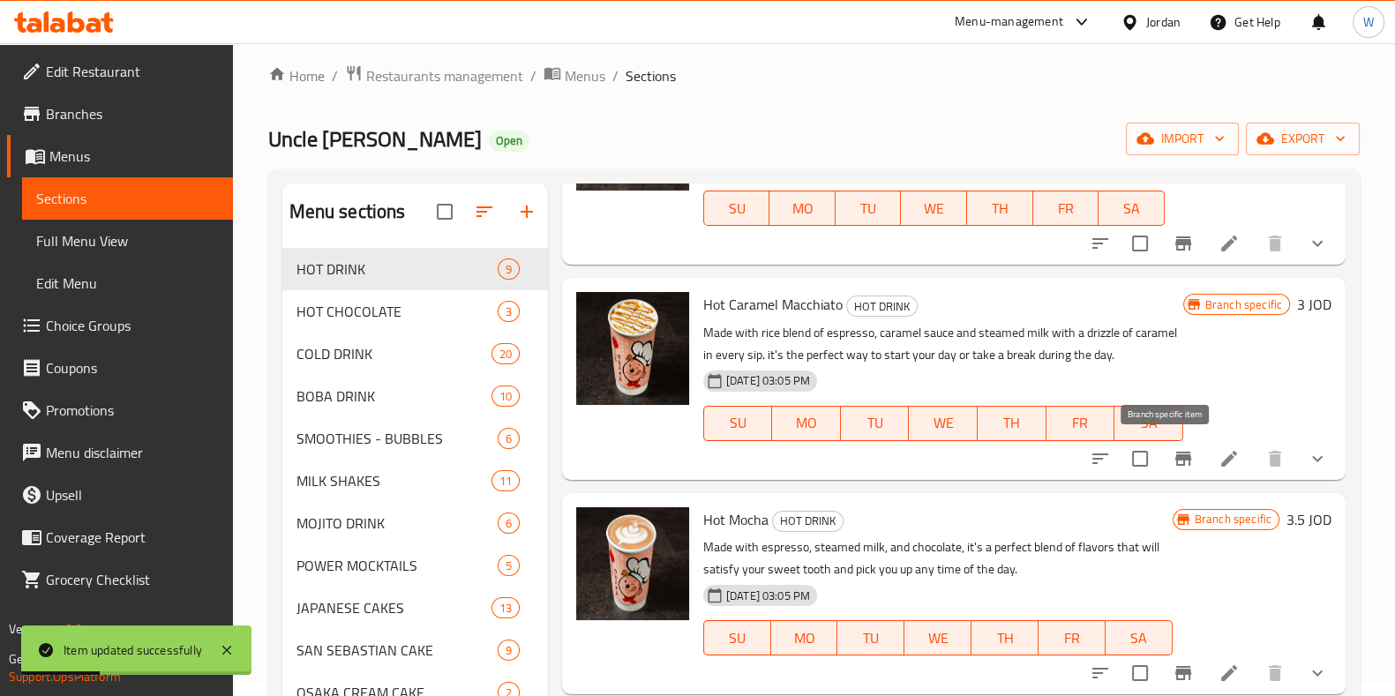
click at [1174, 460] on icon "Branch-specific-item" at bounding box center [1183, 458] width 21 height 21
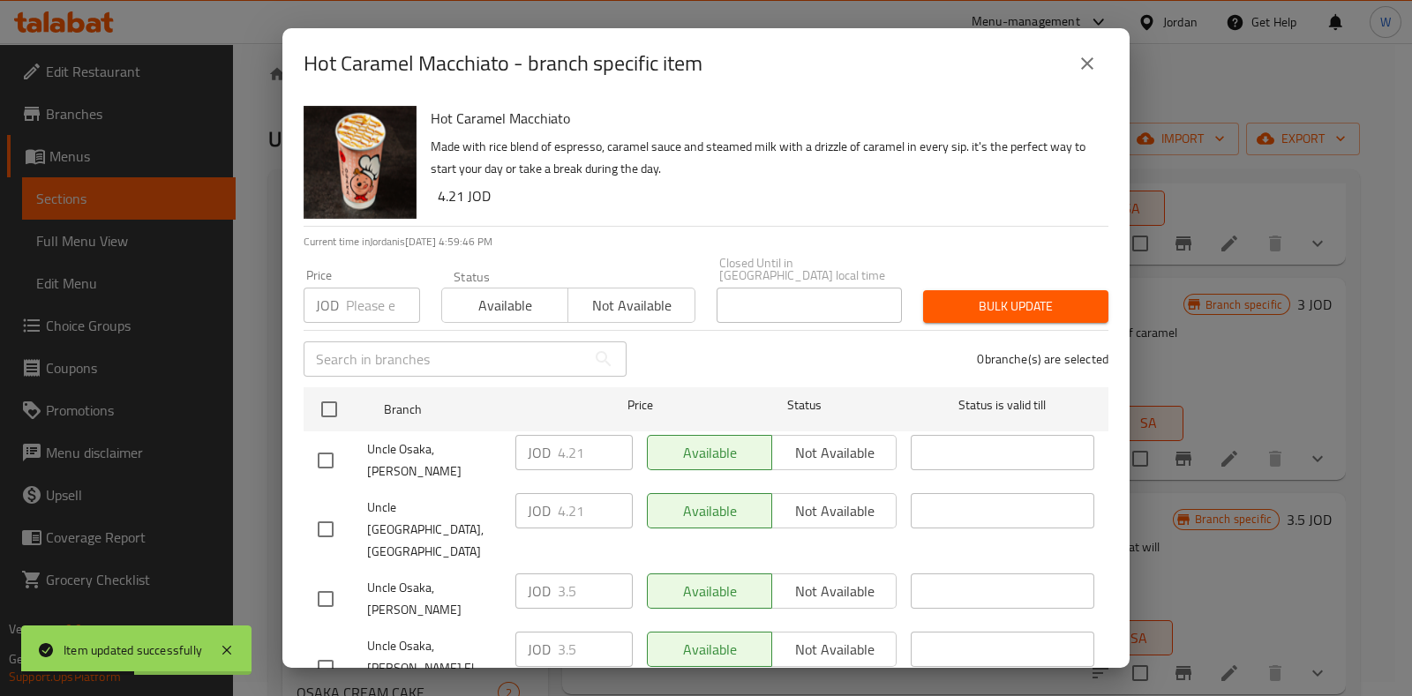
drag, startPoint x: 1092, startPoint y: 75, endPoint x: 1090, endPoint y: 86, distance: 10.7
click at [1090, 80] on button "close" at bounding box center [1087, 63] width 42 height 42
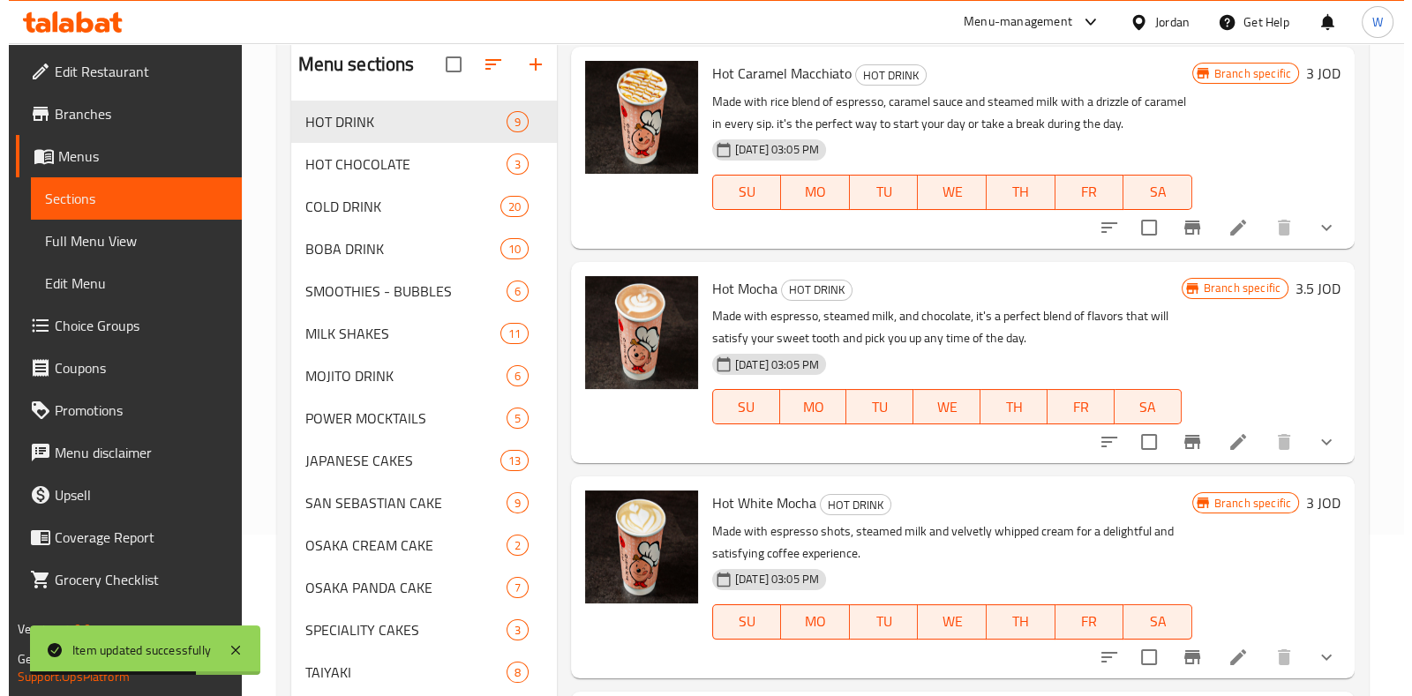
scroll to position [235, 0]
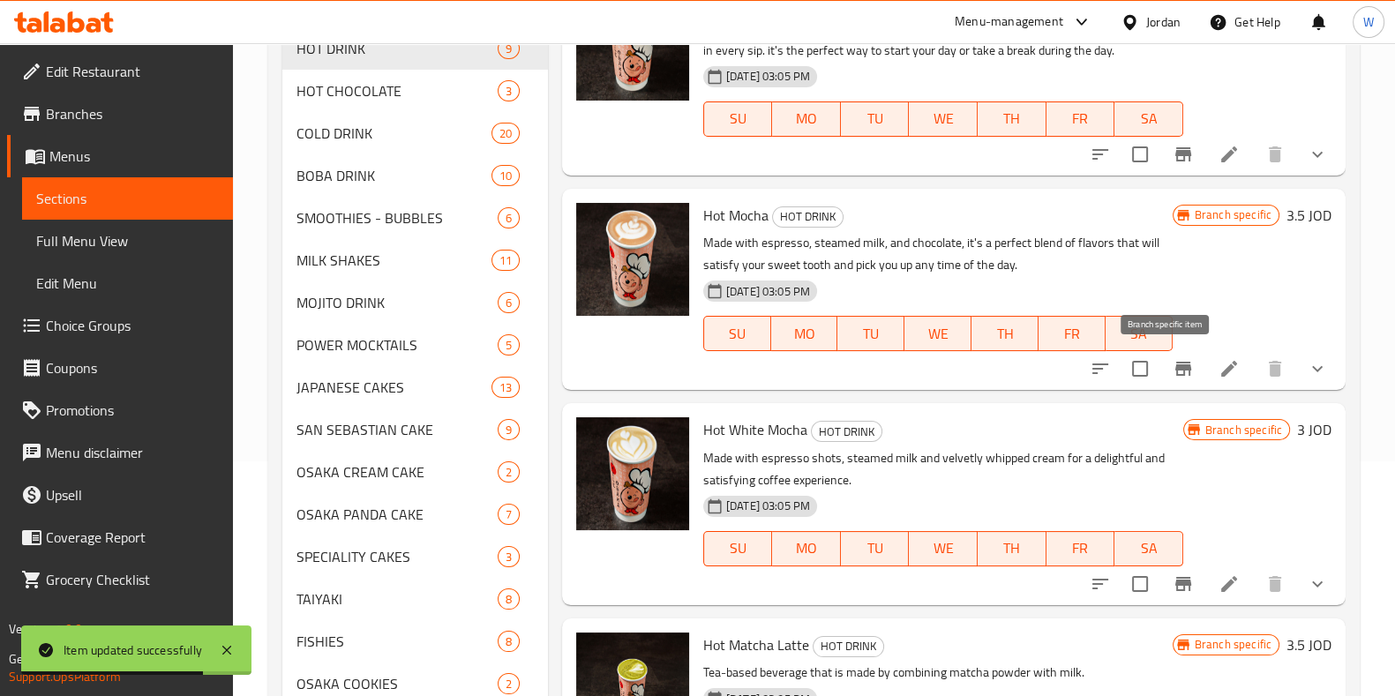
click at [1176, 364] on icon "Branch-specific-item" at bounding box center [1184, 369] width 16 height 14
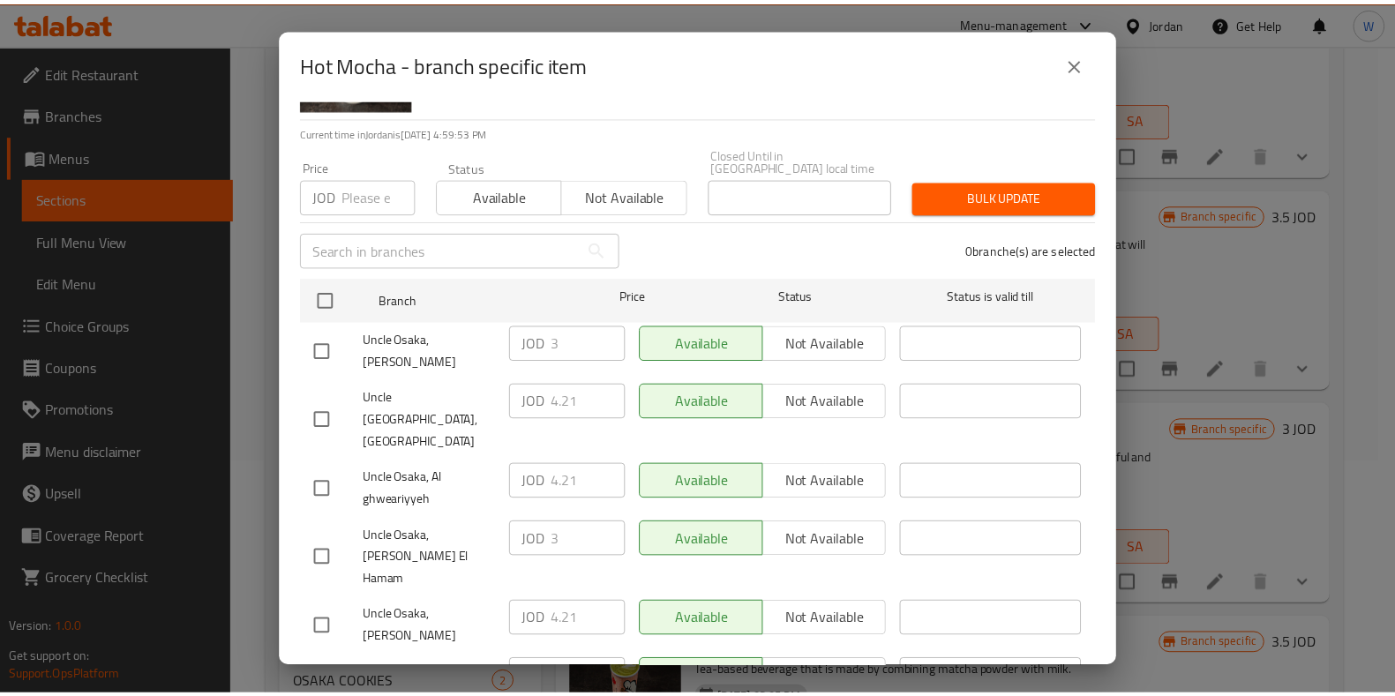
scroll to position [162, 0]
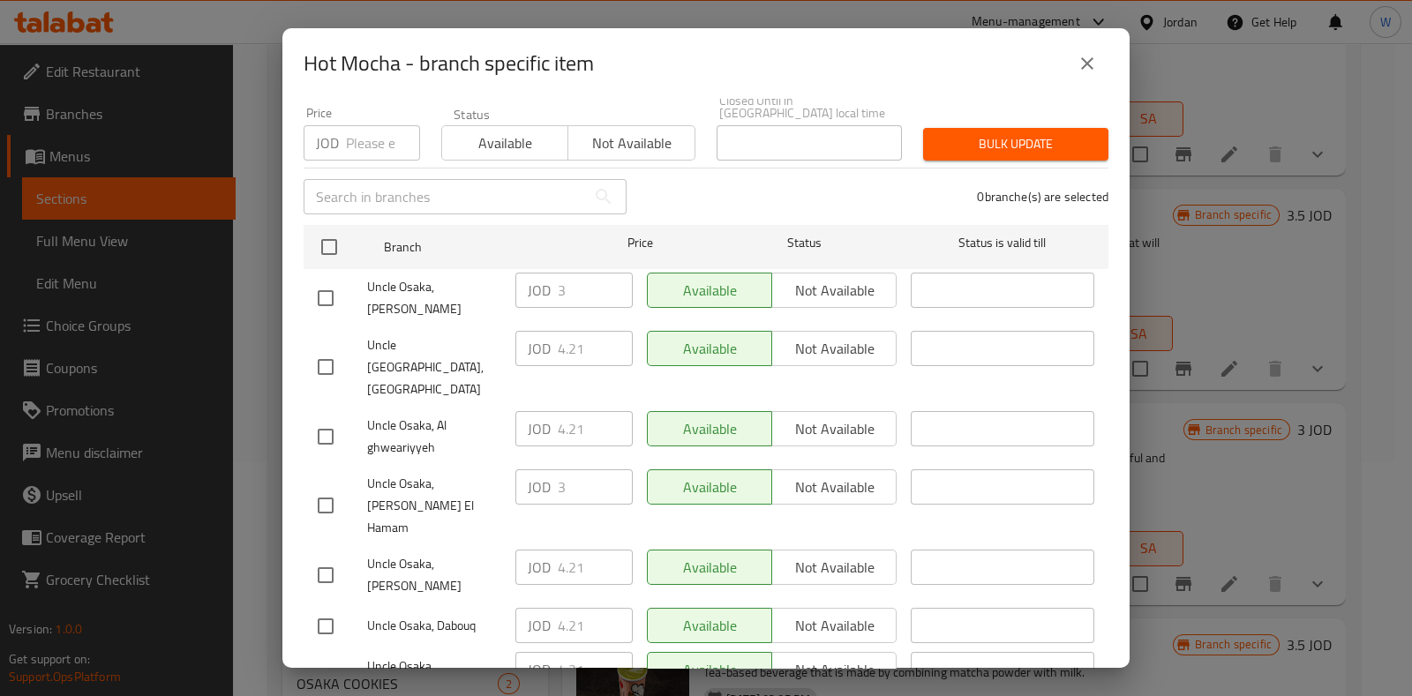
drag, startPoint x: 327, startPoint y: 589, endPoint x: 575, endPoint y: 583, distance: 248.9
click at [329, 659] on input "checkbox" at bounding box center [325, 677] width 37 height 37
checkbox input "true"
click at [568, 652] on input "4.21" at bounding box center [595, 669] width 75 height 35
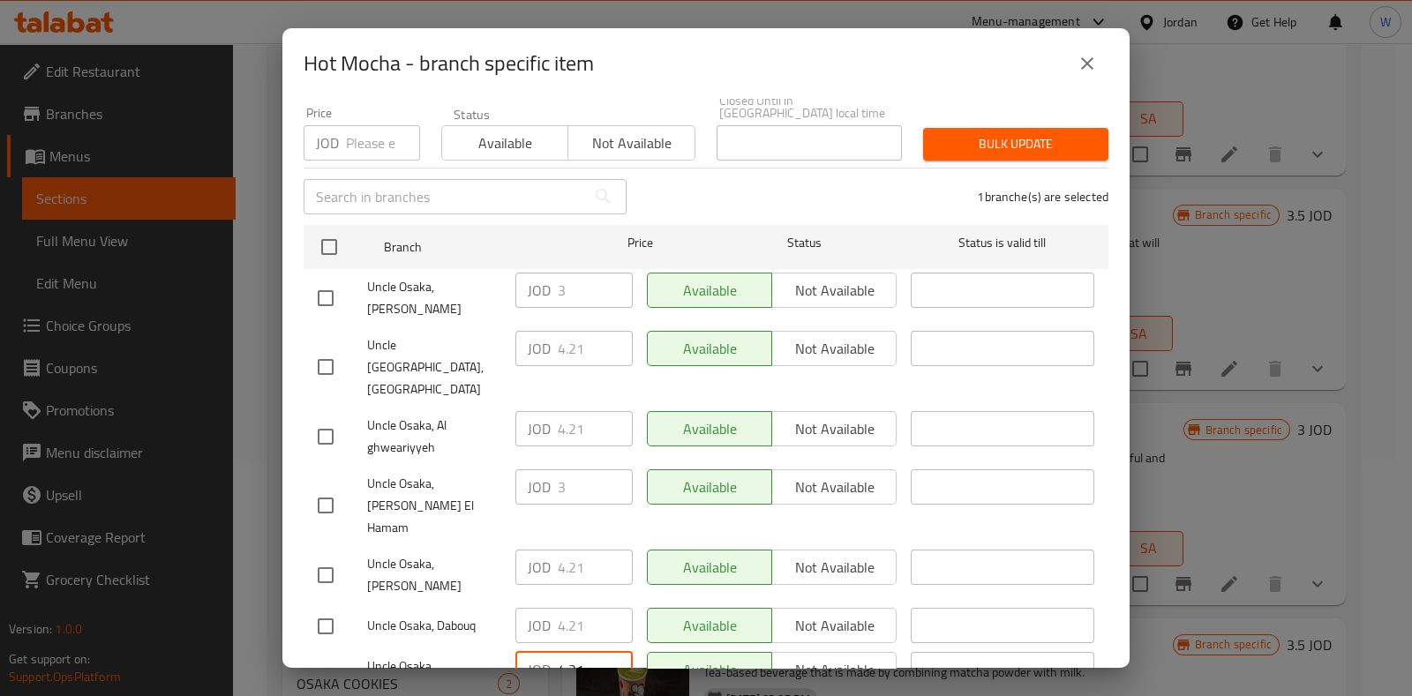
click at [1087, 64] on icon "close" at bounding box center [1087, 63] width 12 height 12
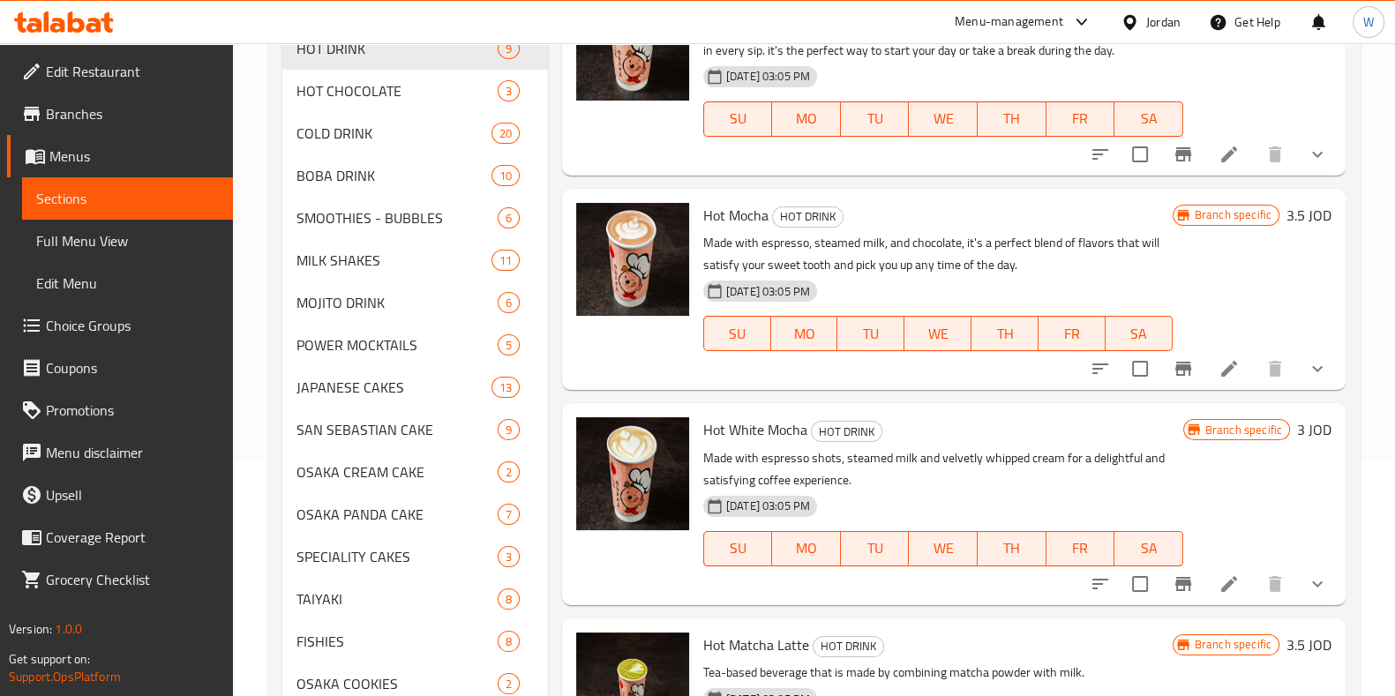
click at [1221, 371] on icon at bounding box center [1229, 369] width 16 height 16
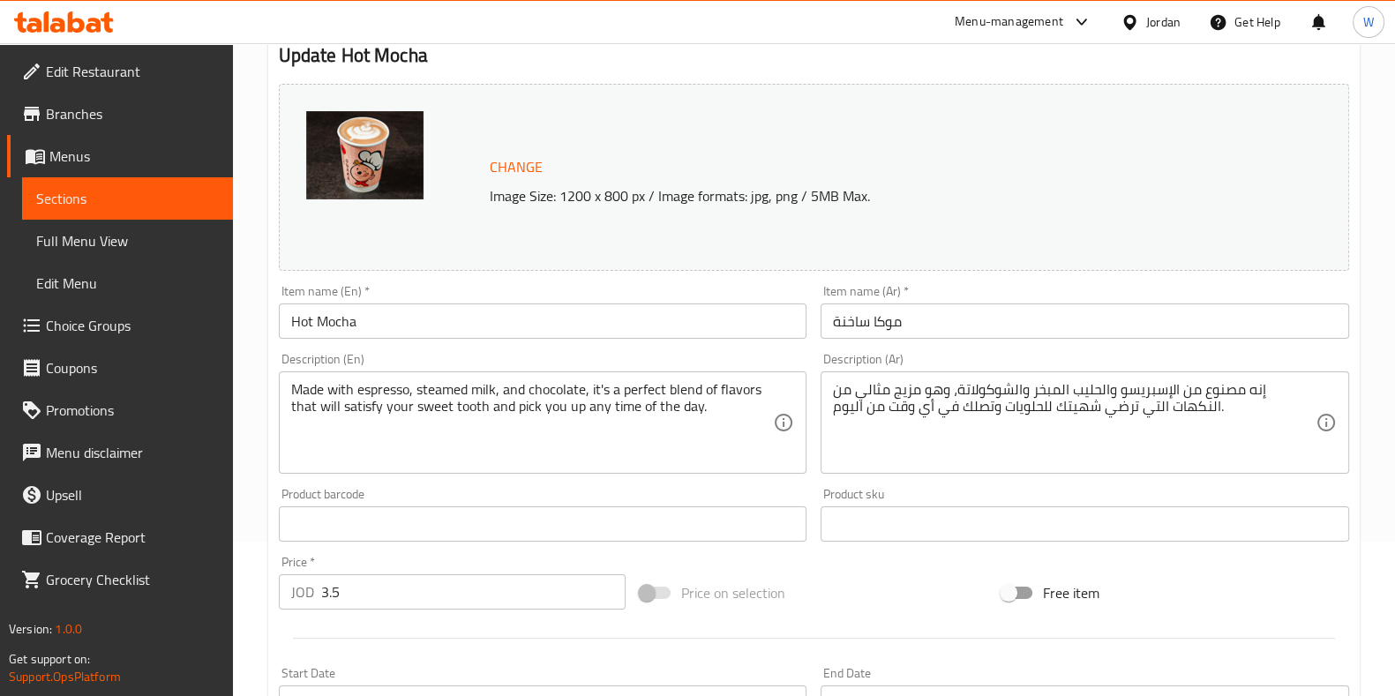
scroll to position [331, 0]
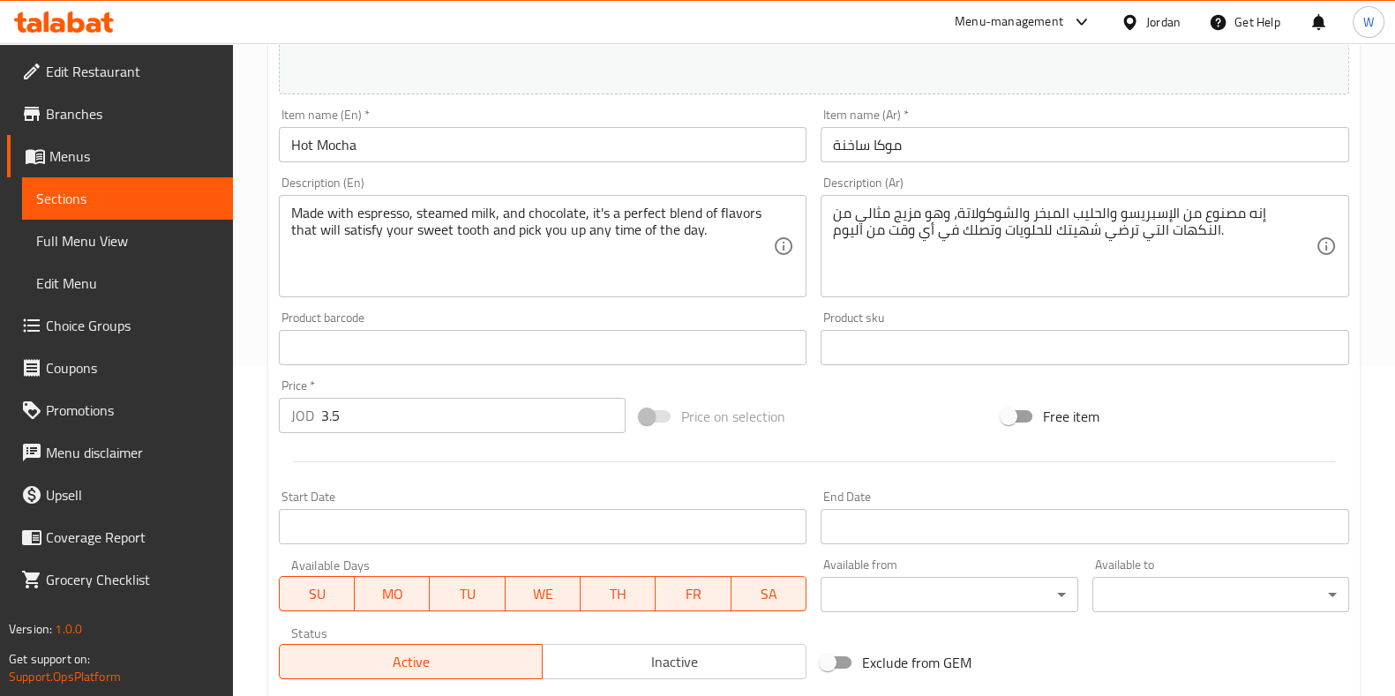
click at [389, 426] on input "3.5" at bounding box center [473, 415] width 305 height 35
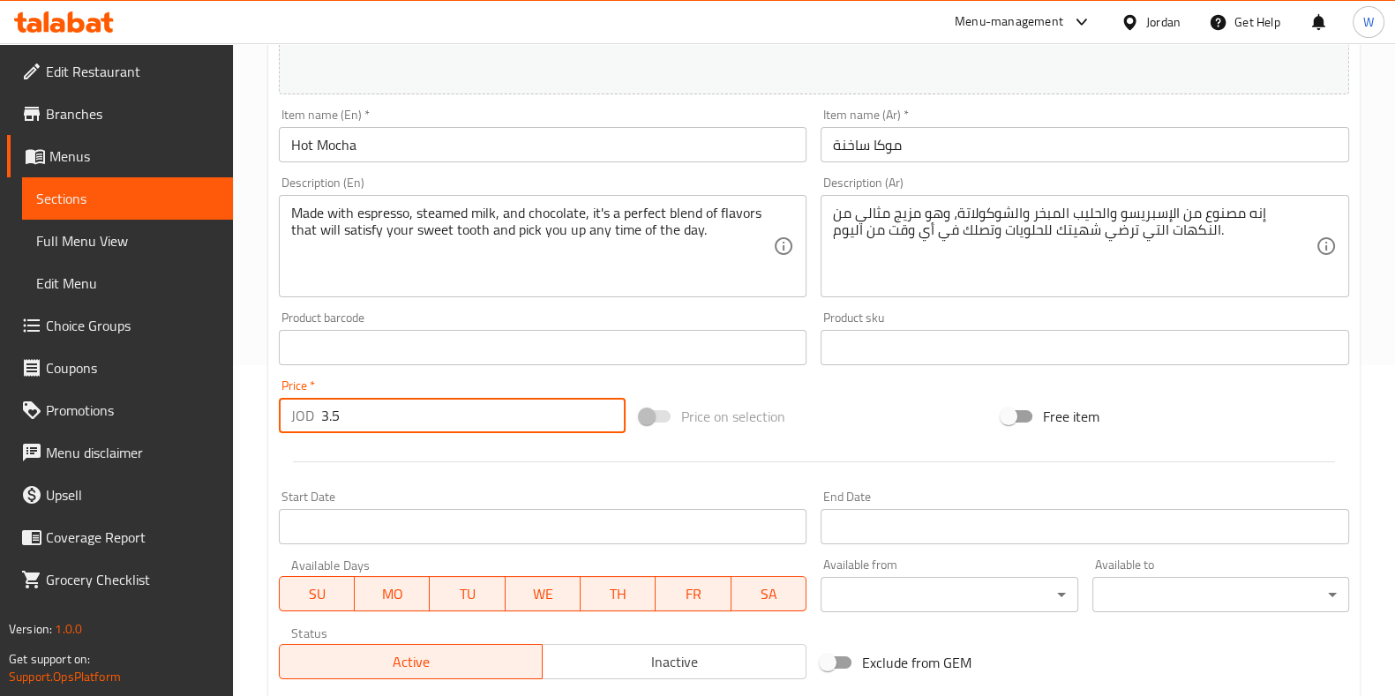
click at [389, 426] on input "3.5" at bounding box center [473, 415] width 305 height 35
paste input "4.21"
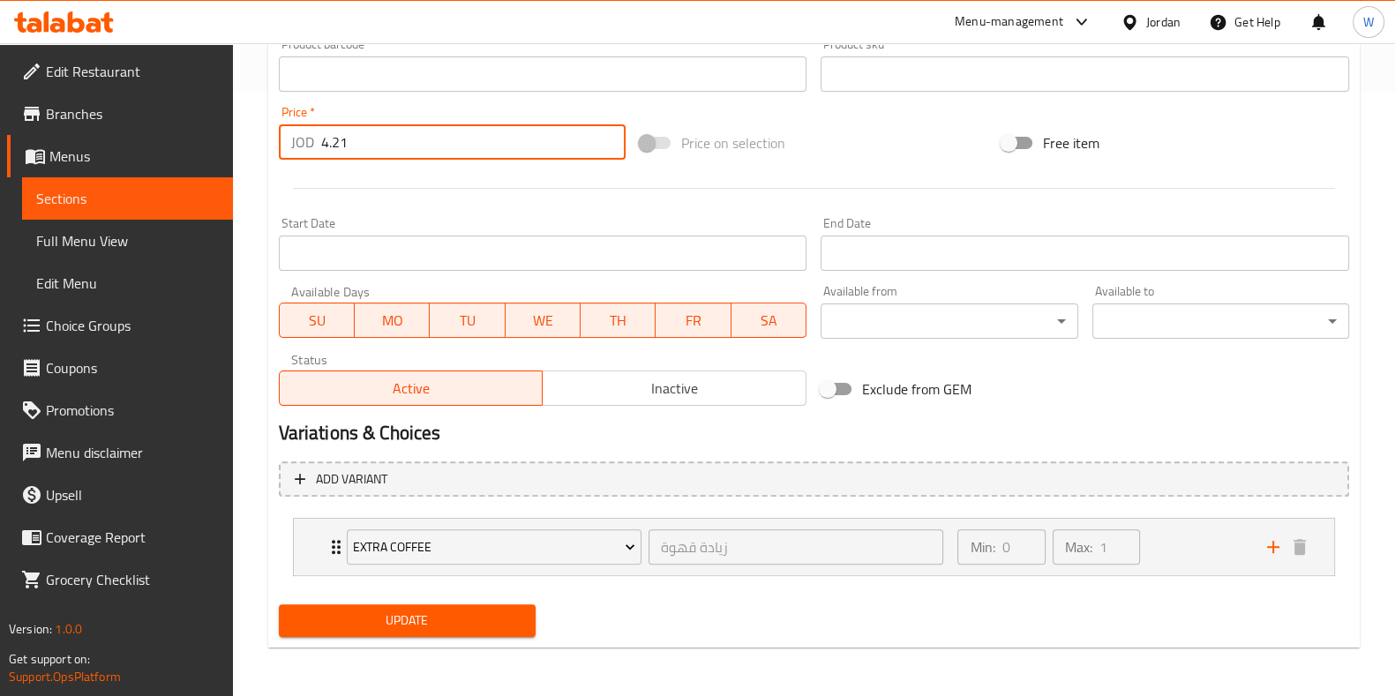
type input "4.21"
drag, startPoint x: 446, startPoint y: 617, endPoint x: 527, endPoint y: 530, distance: 118.6
click at [447, 613] on span "Update" at bounding box center [407, 621] width 229 height 22
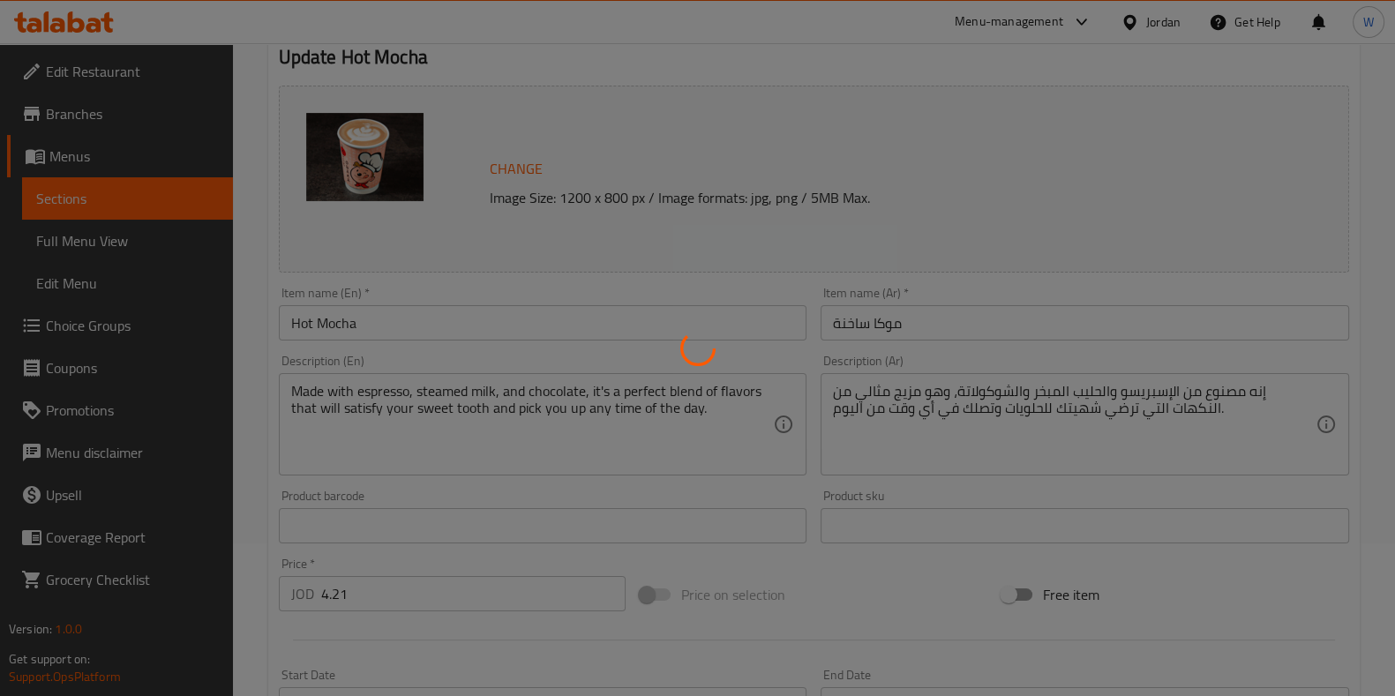
scroll to position [0, 0]
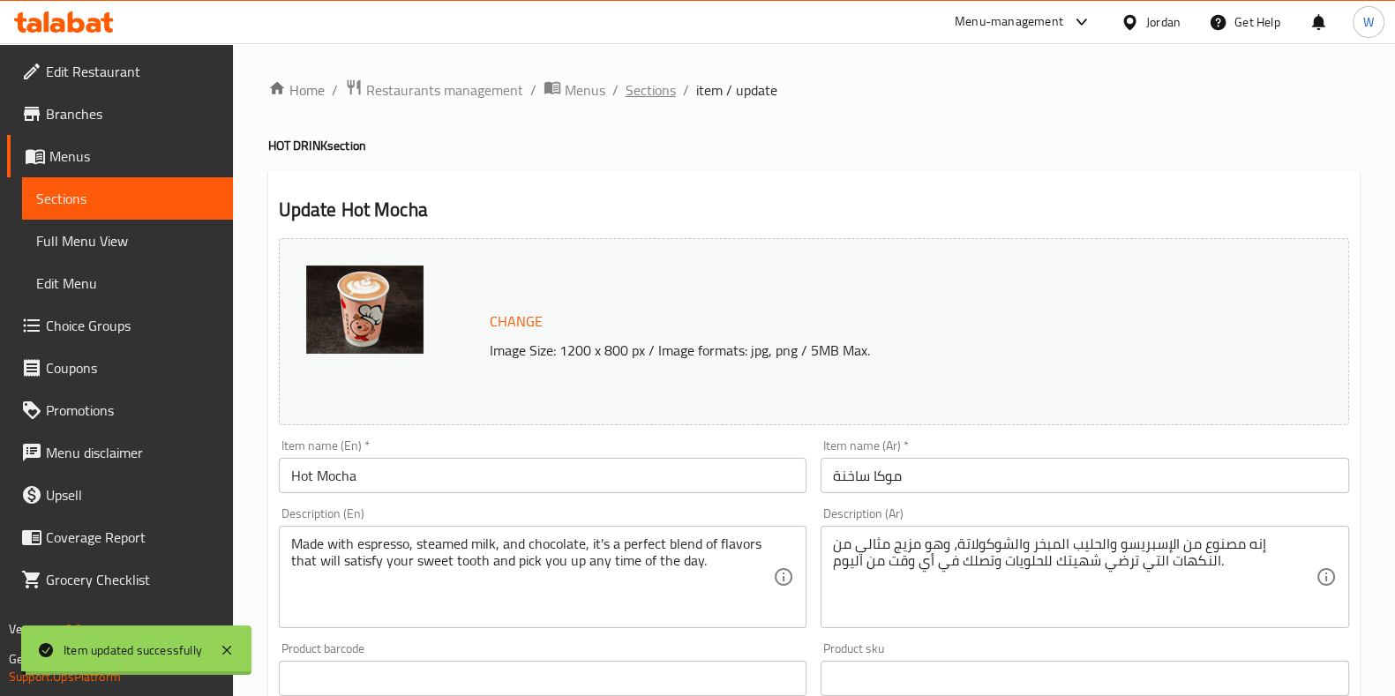
click at [660, 88] on span "Sections" at bounding box center [651, 89] width 50 height 21
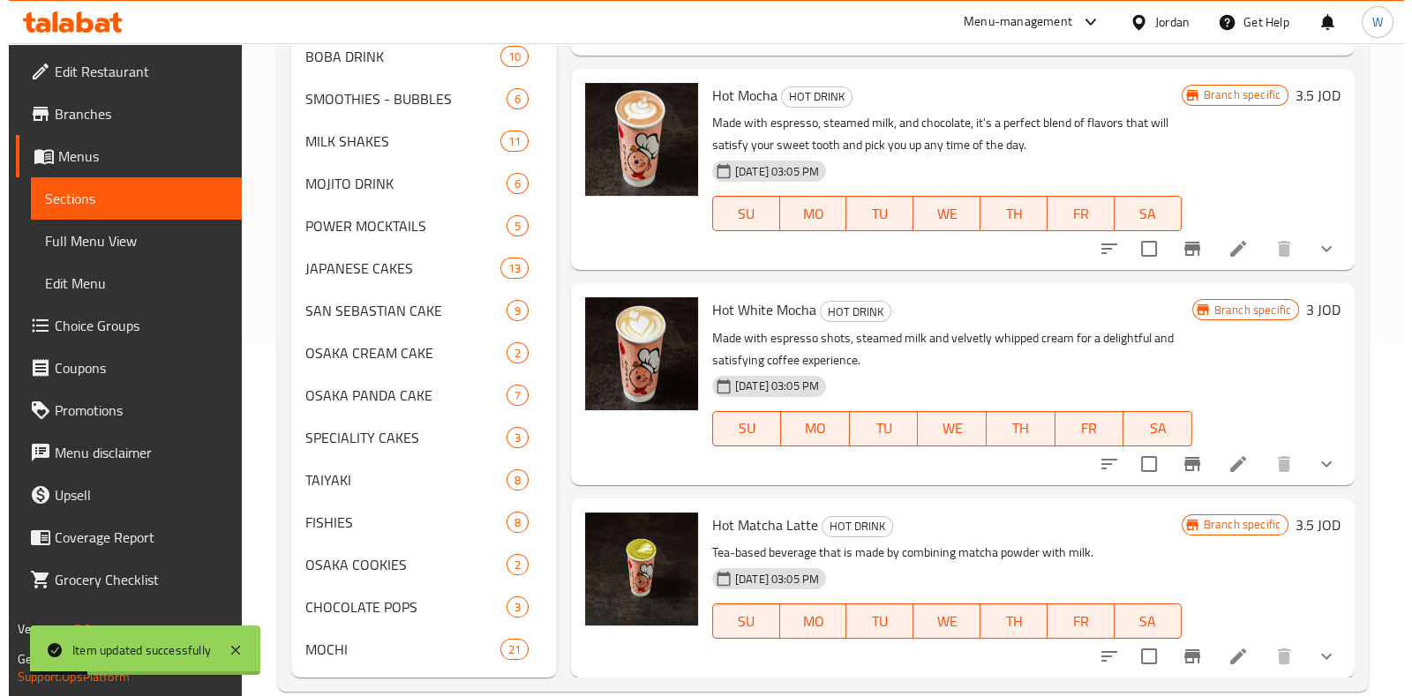
scroll to position [384, 0]
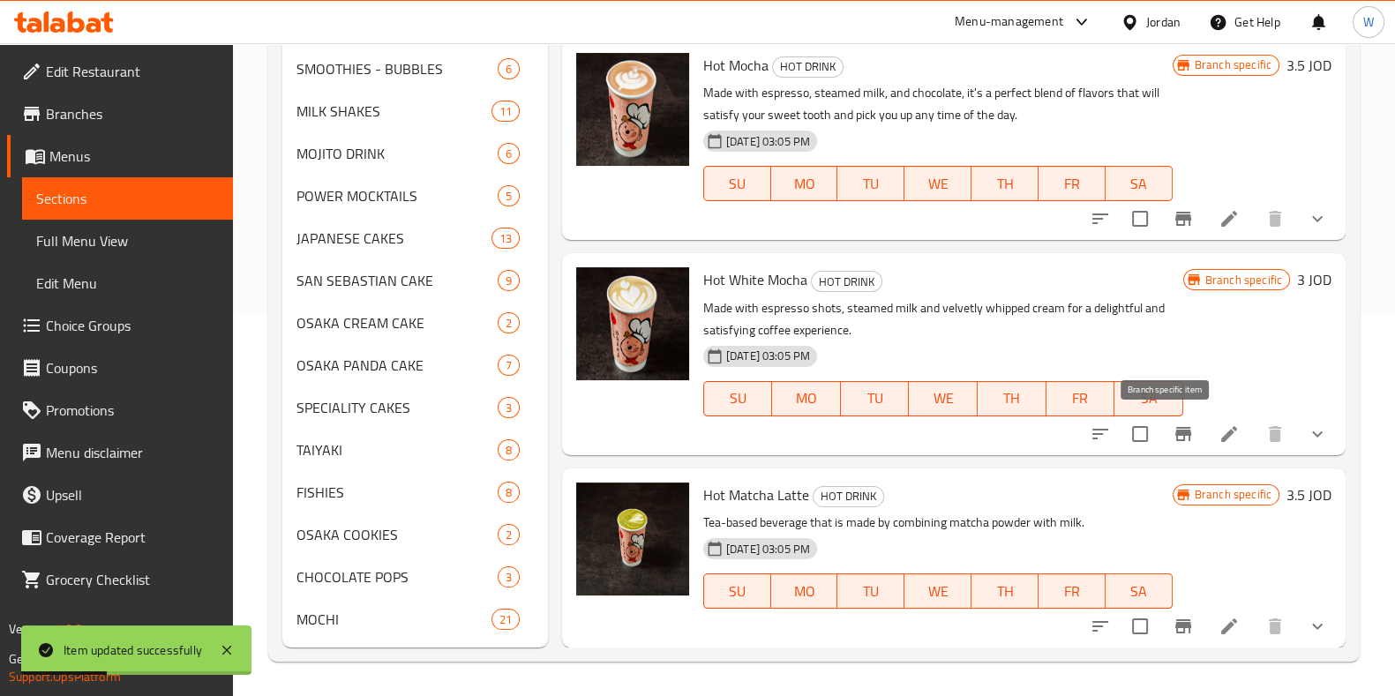
click at [1171, 420] on button "Branch-specific-item" at bounding box center [1183, 434] width 42 height 42
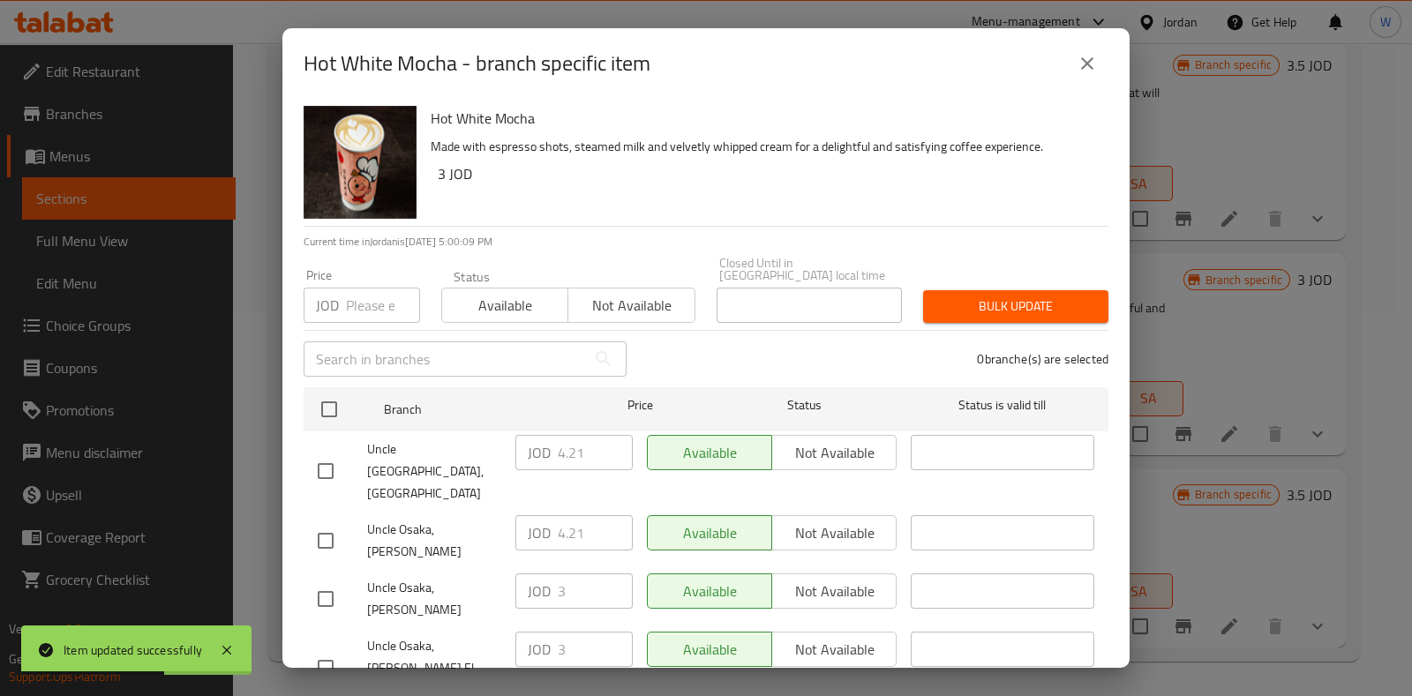
click at [363, 581] on div at bounding box center [342, 599] width 49 height 37
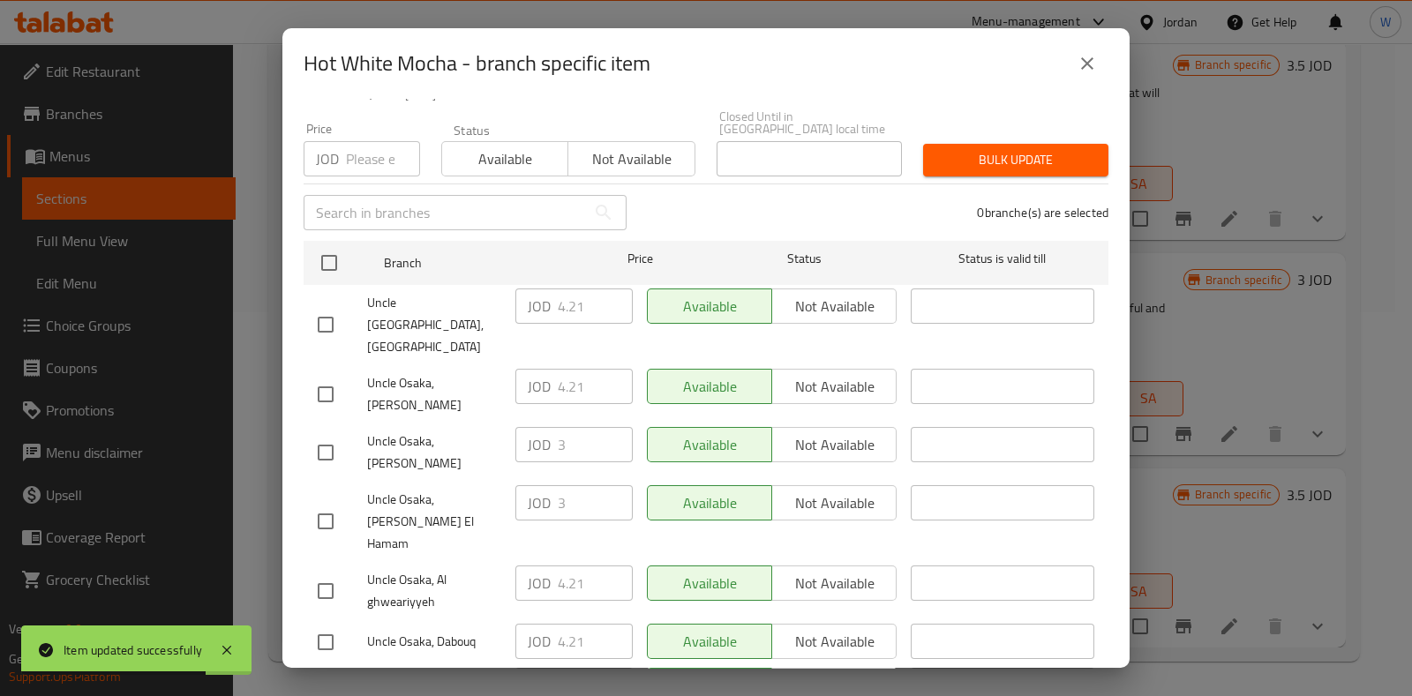
scroll to position [162, 0]
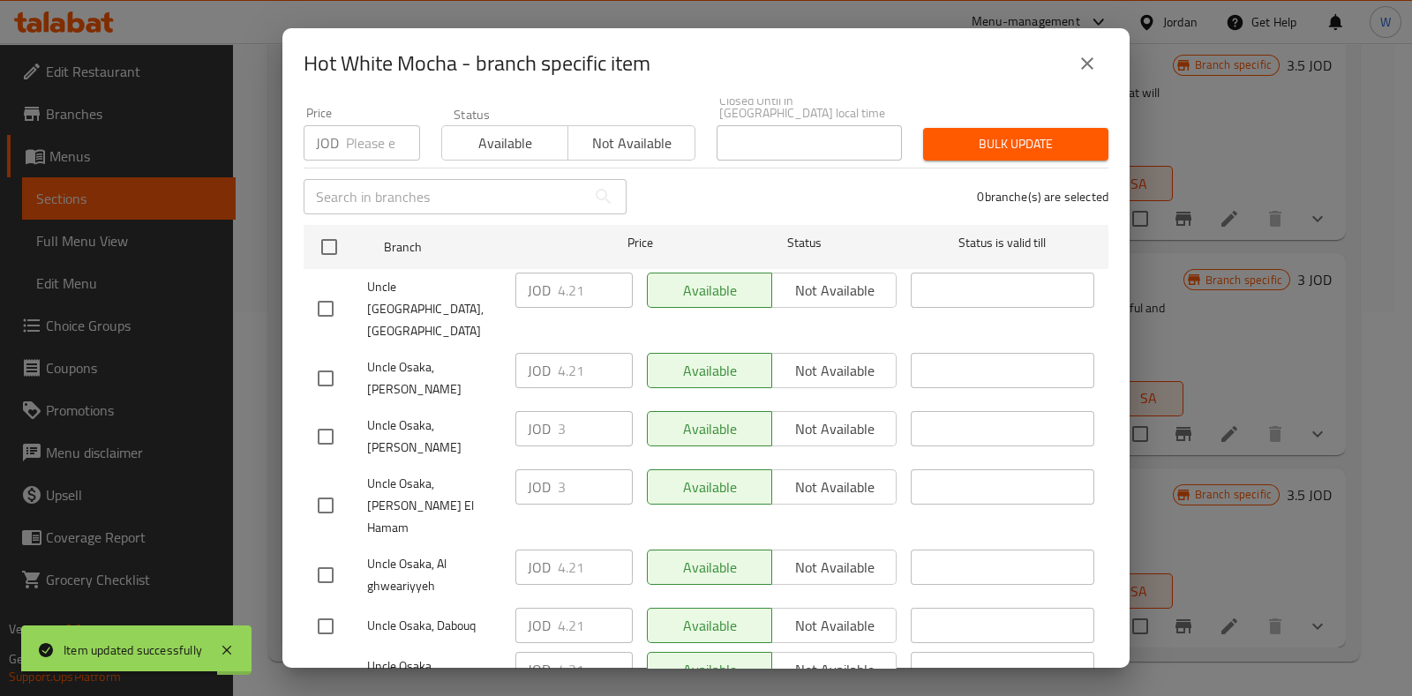
drag, startPoint x: 333, startPoint y: 597, endPoint x: 572, endPoint y: 552, distance: 243.4
click at [346, 659] on div at bounding box center [342, 677] width 49 height 37
click at [327, 659] on input "checkbox" at bounding box center [325, 677] width 37 height 37
checkbox input "true"
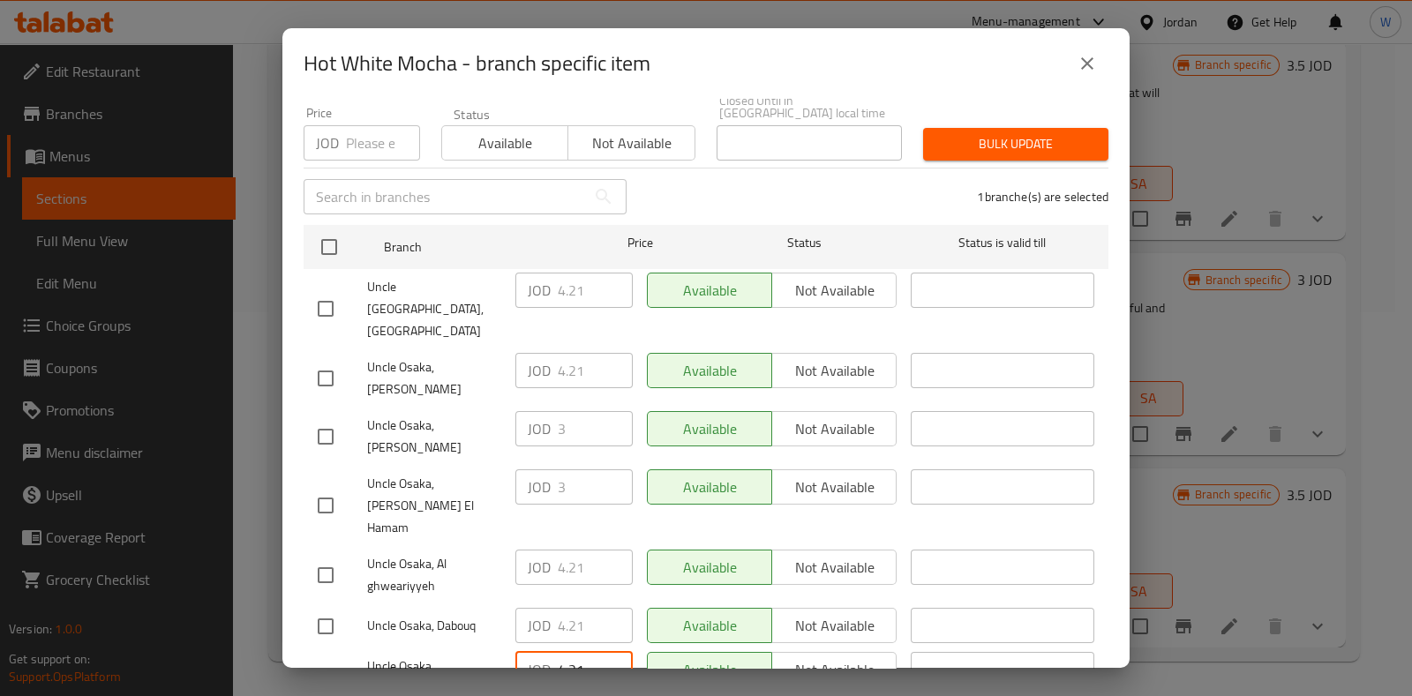
click at [560, 652] on input "4.21" at bounding box center [595, 669] width 75 height 35
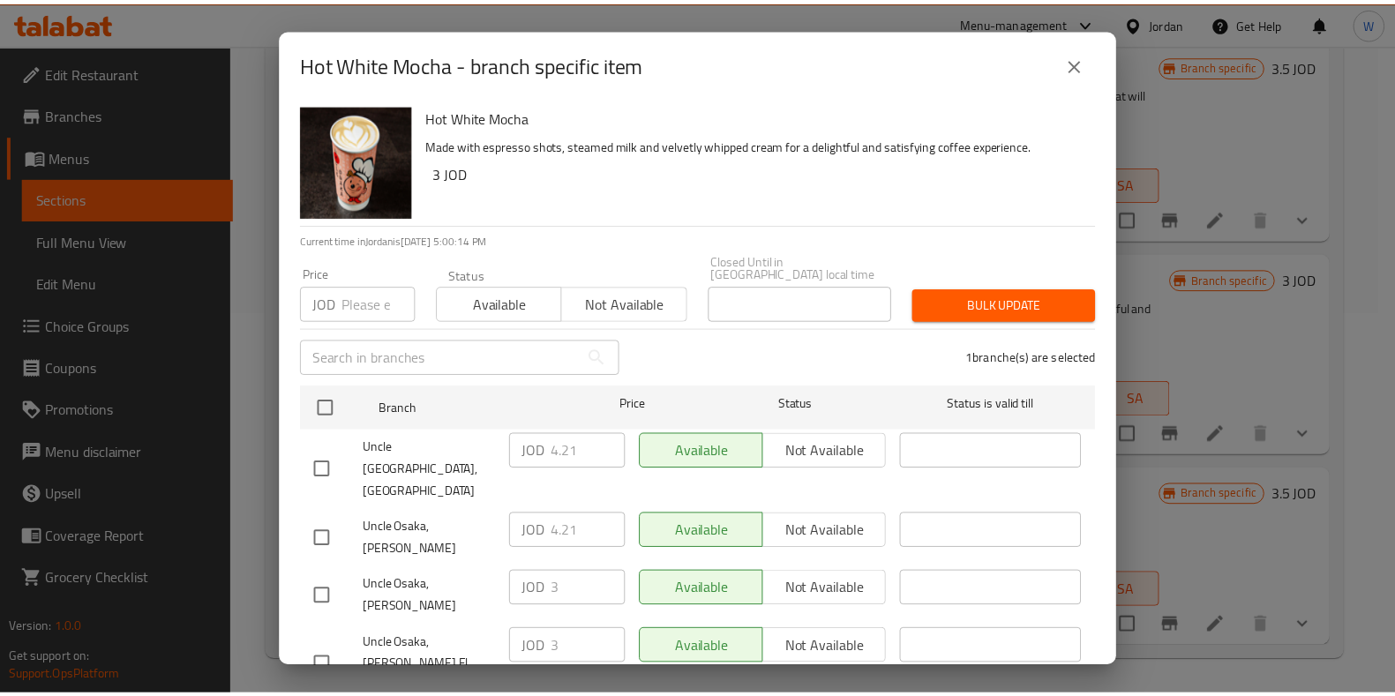
scroll to position [0, 0]
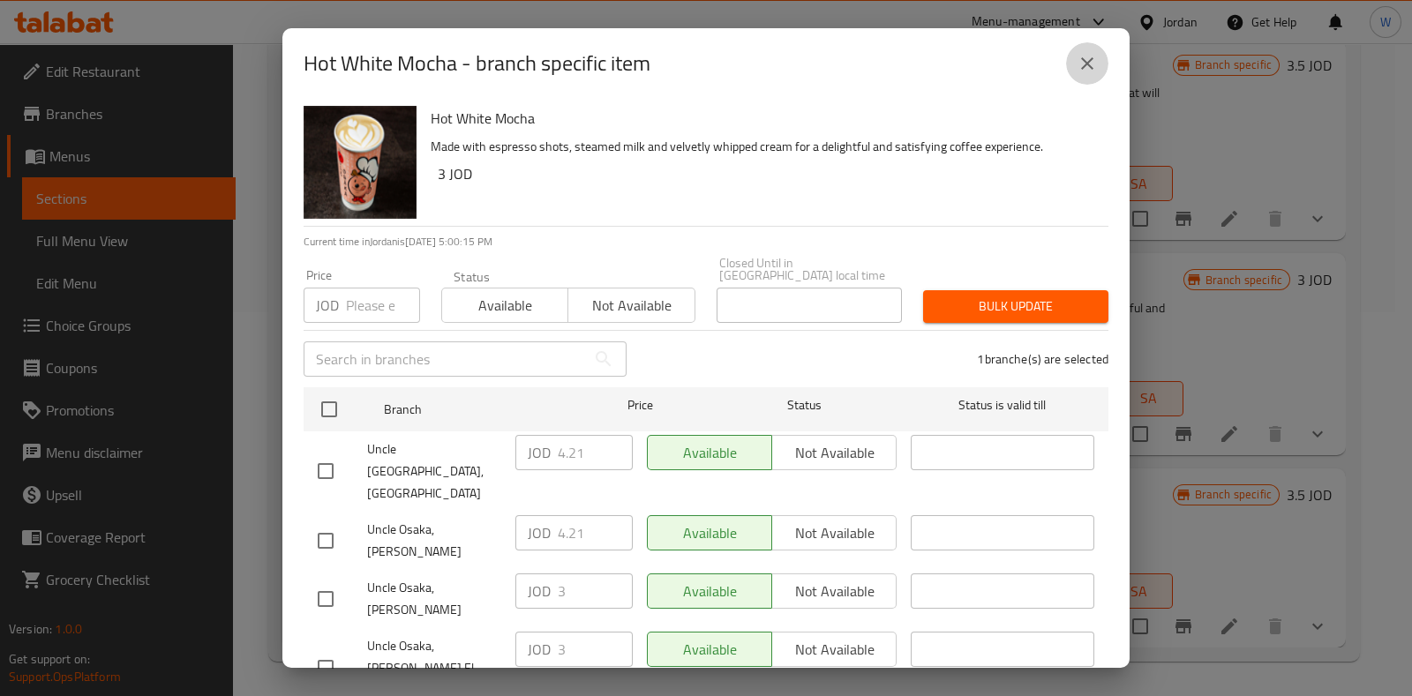
drag, startPoint x: 1093, startPoint y: 64, endPoint x: 1127, endPoint y: 124, distance: 68.7
click at [1094, 64] on icon "close" at bounding box center [1087, 63] width 21 height 21
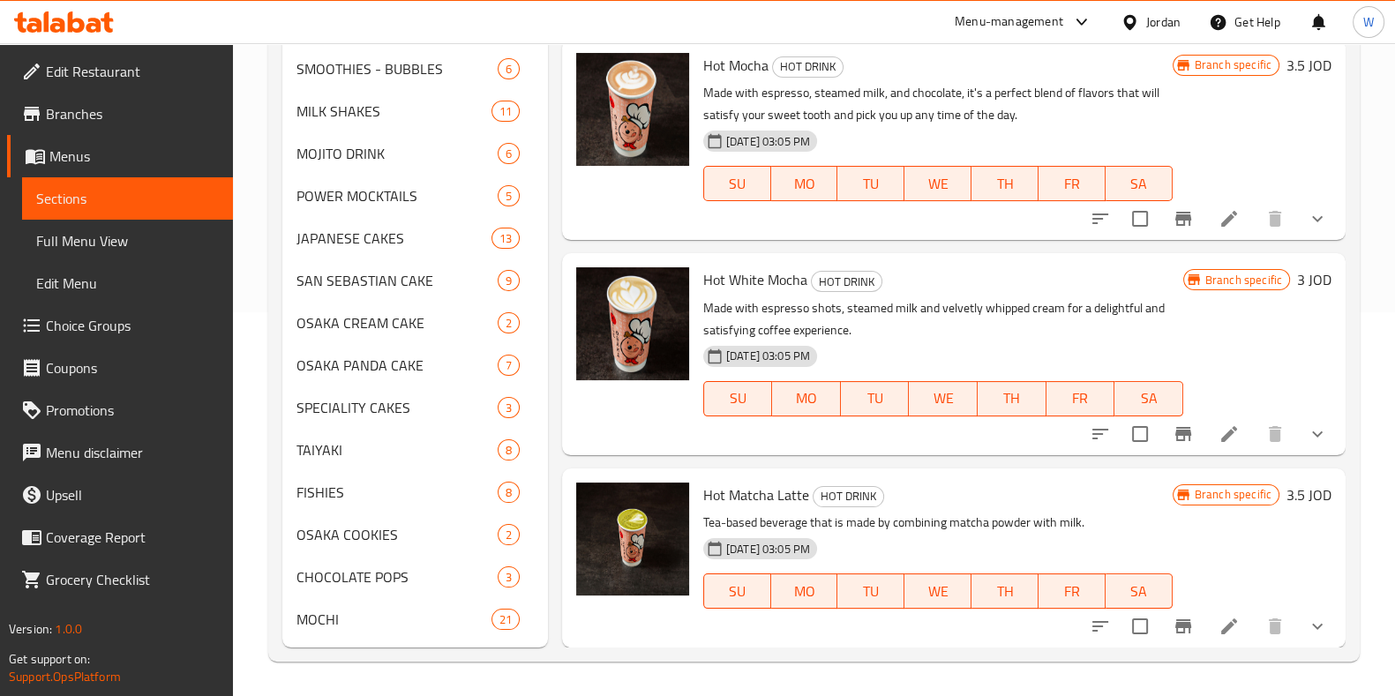
click at [1221, 426] on icon at bounding box center [1229, 434] width 21 height 21
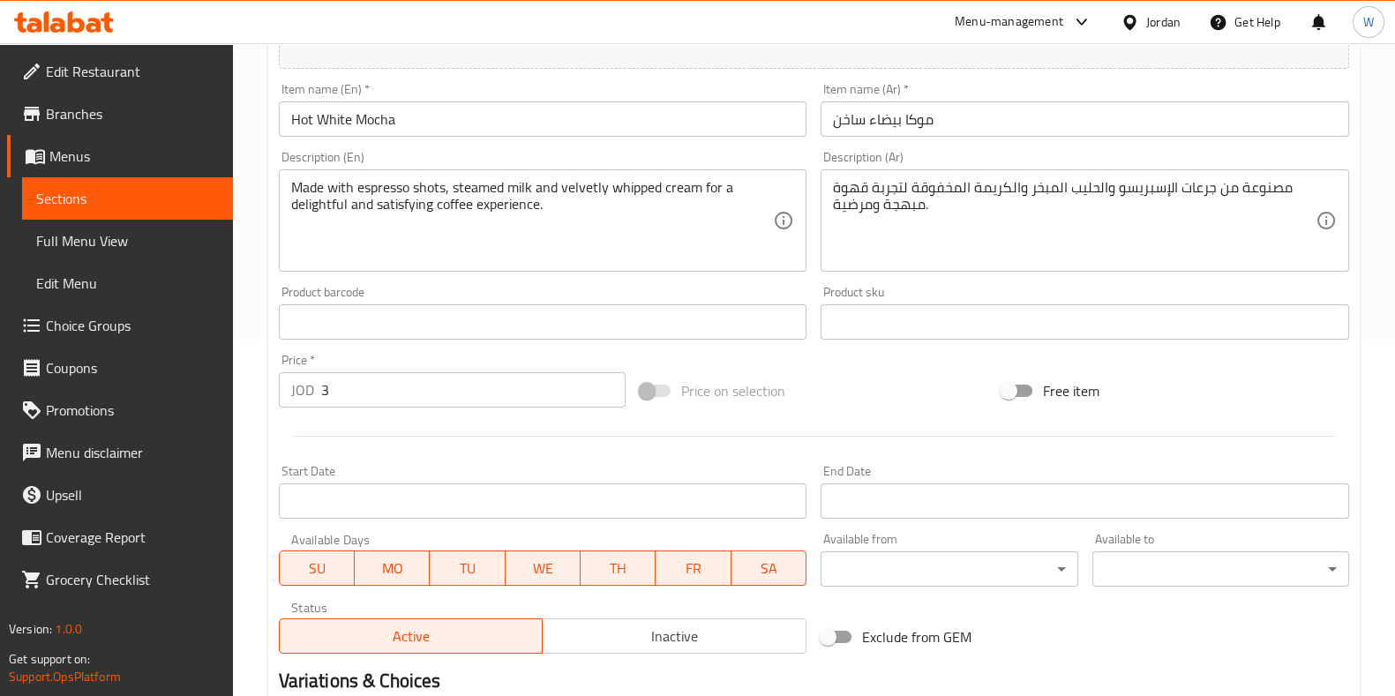
scroll to position [552, 0]
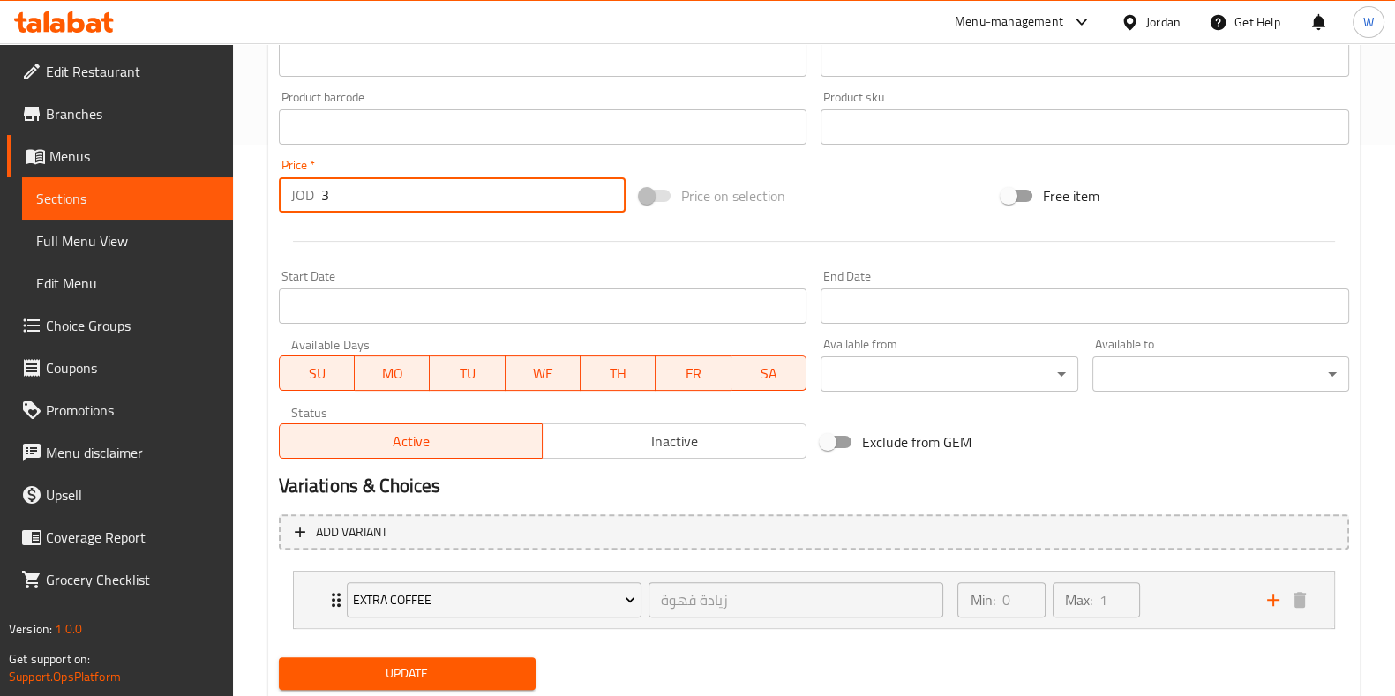
click at [389, 192] on input "3" at bounding box center [473, 194] width 305 height 35
paste input "4.21"
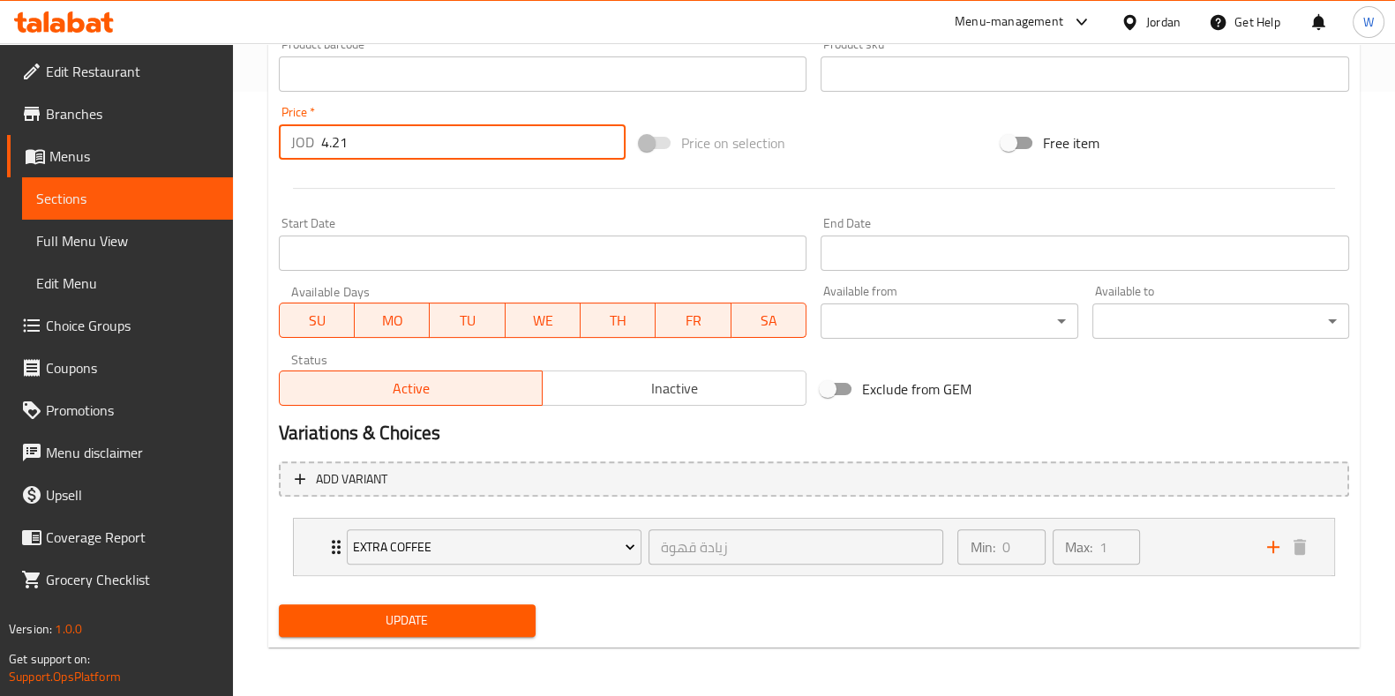
type input "4.21"
drag, startPoint x: 457, startPoint y: 615, endPoint x: 485, endPoint y: 589, distance: 38.7
click at [455, 615] on span "Update" at bounding box center [407, 621] width 229 height 22
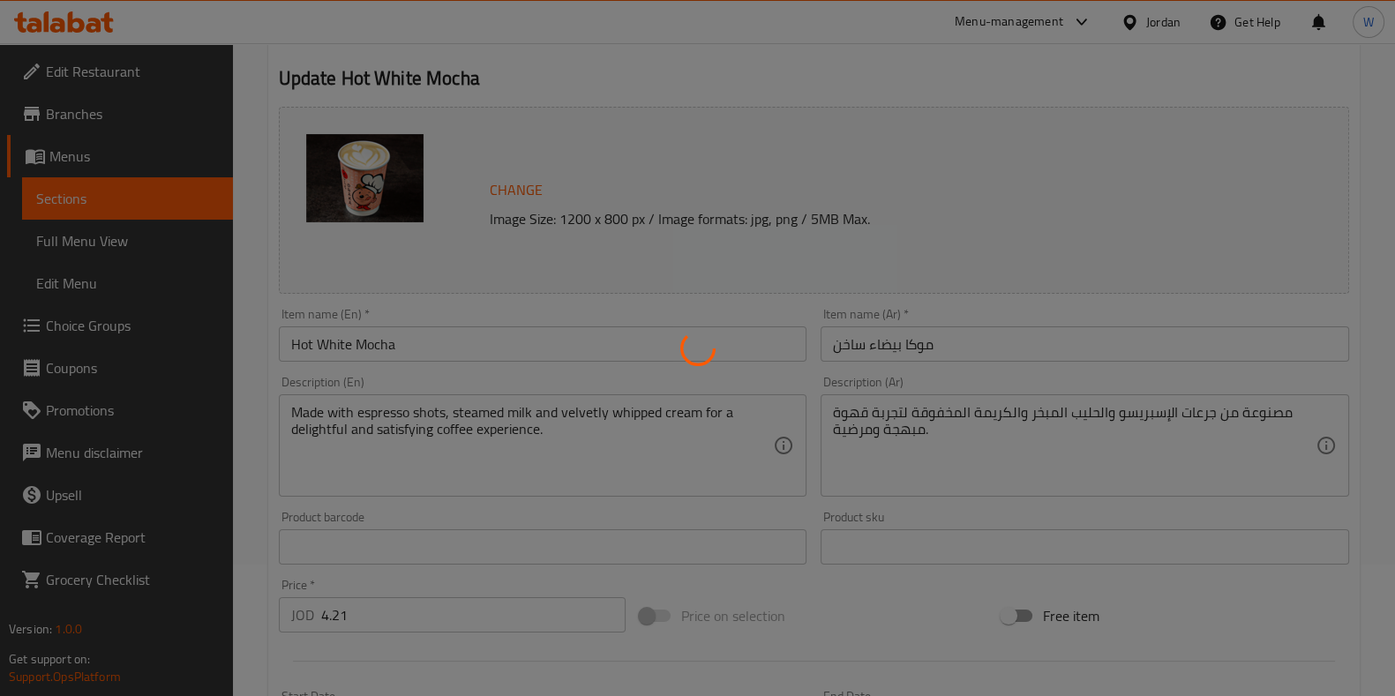
scroll to position [0, 0]
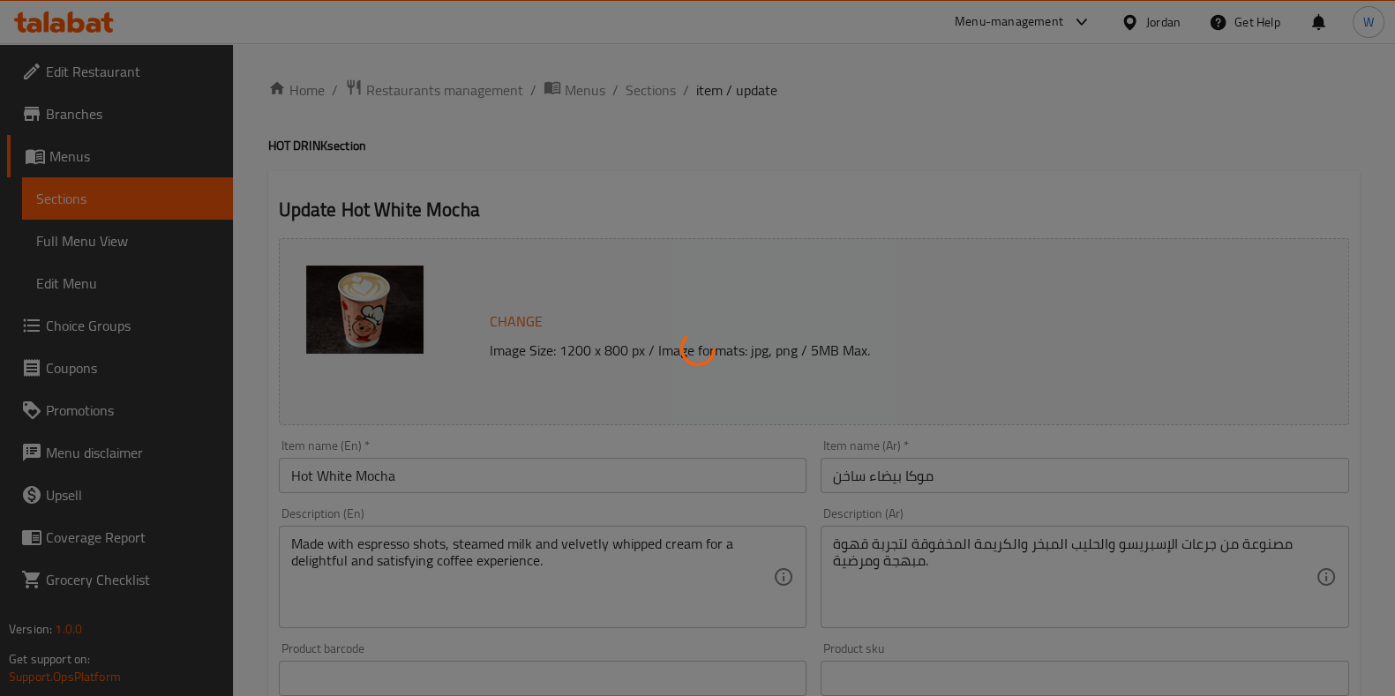
click at [638, 88] on div at bounding box center [697, 348] width 1395 height 696
click at [642, 97] on div at bounding box center [697, 348] width 1395 height 696
click at [653, 54] on div at bounding box center [697, 348] width 1395 height 696
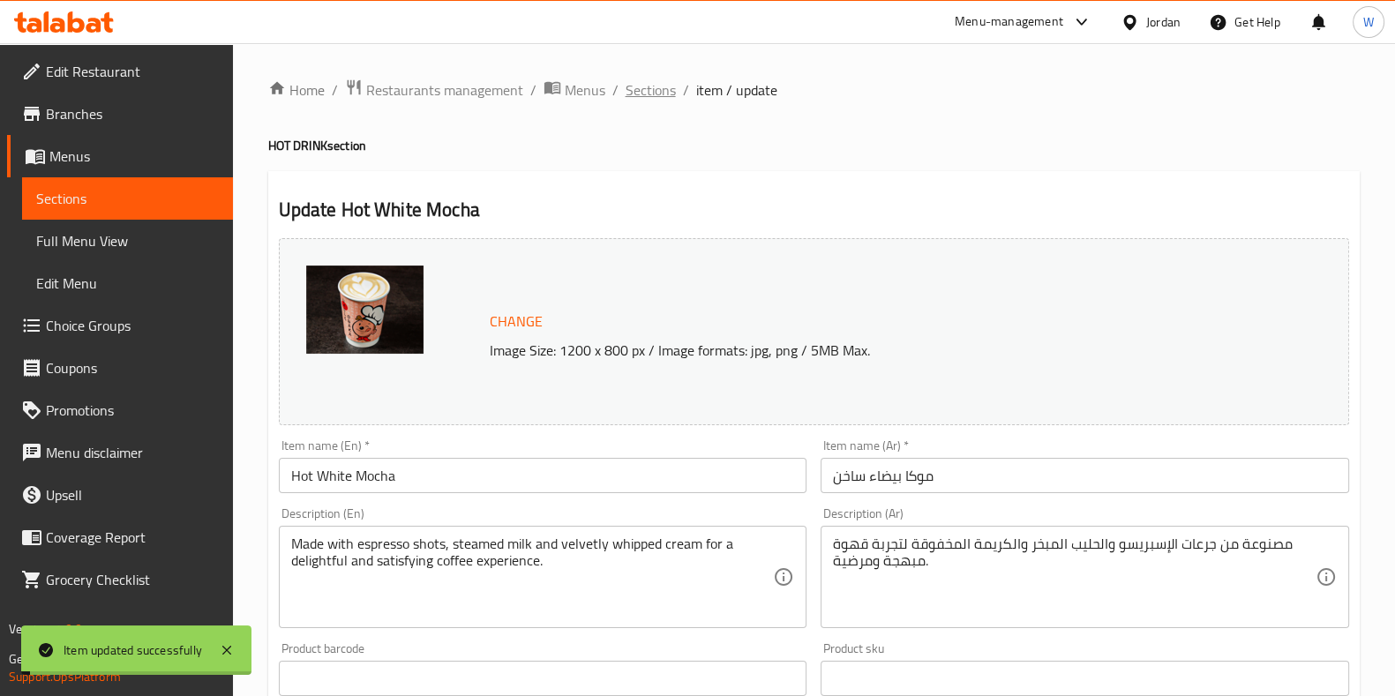
click at [655, 80] on span "Sections" at bounding box center [651, 89] width 50 height 21
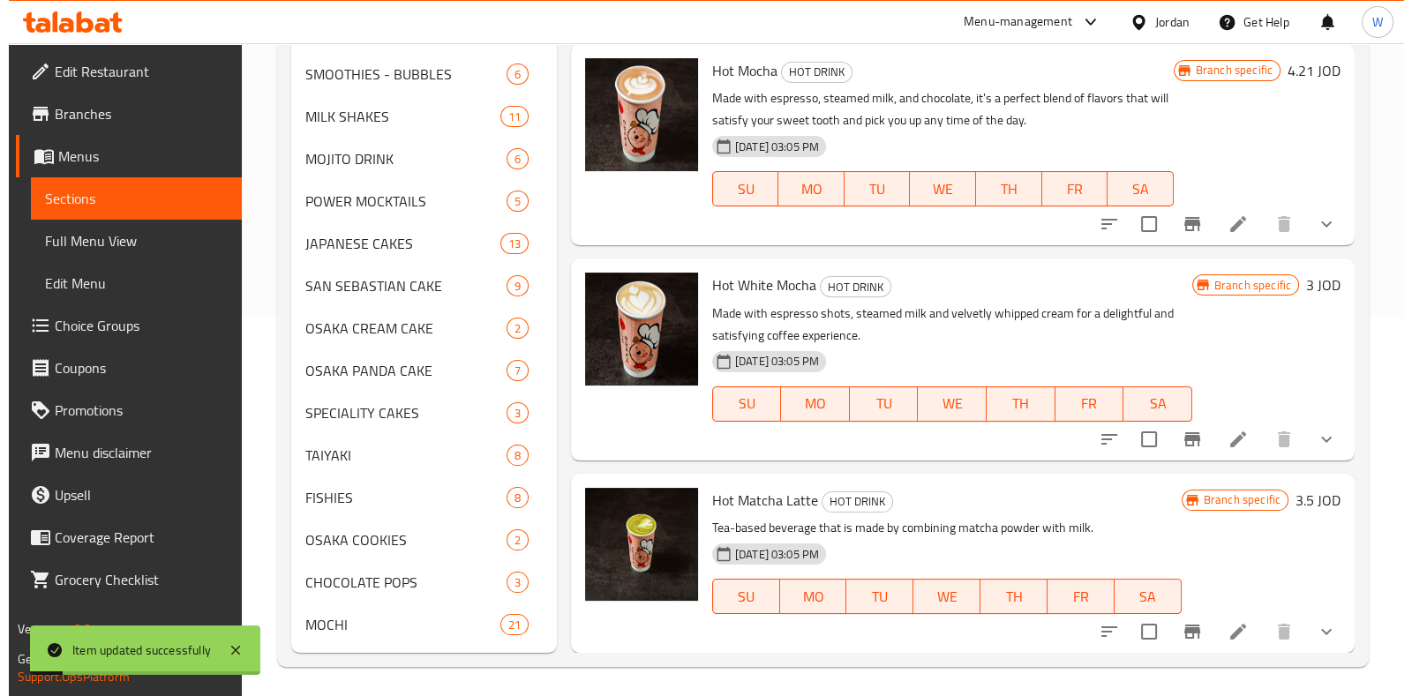
scroll to position [384, 0]
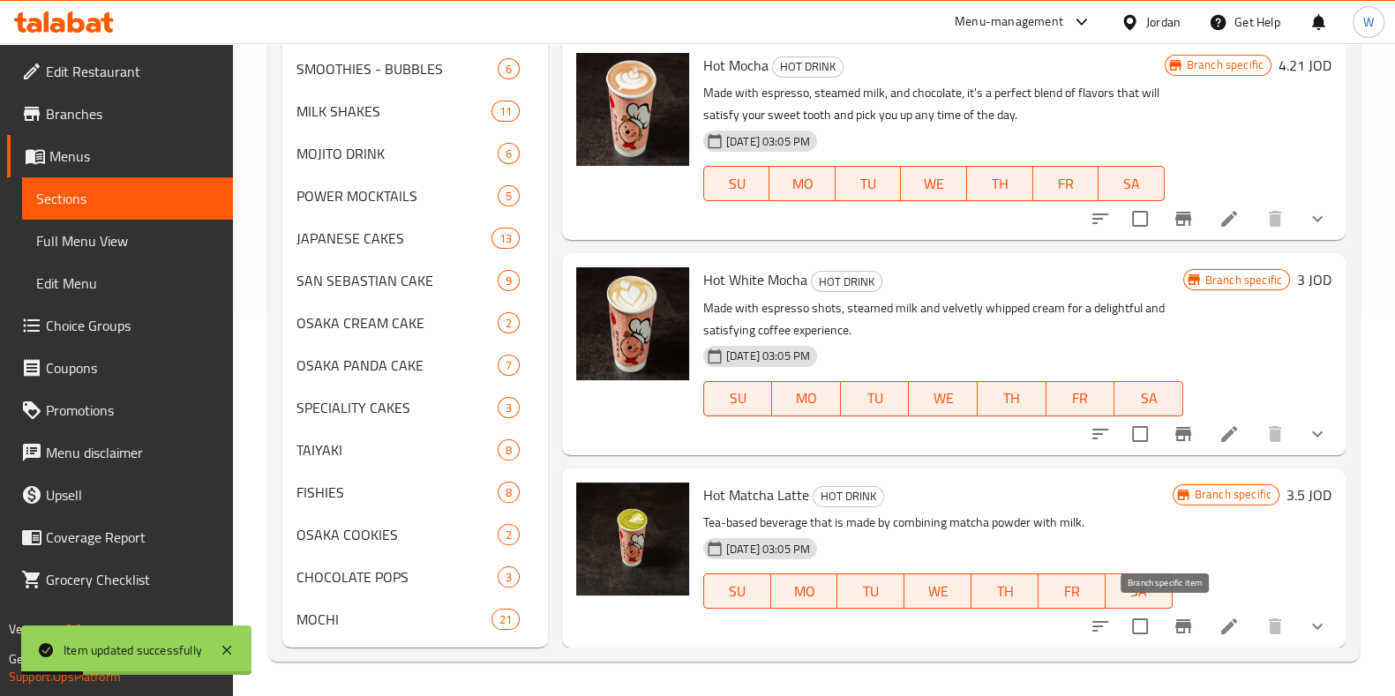
click at [1173, 633] on icon "Branch-specific-item" at bounding box center [1183, 626] width 21 height 21
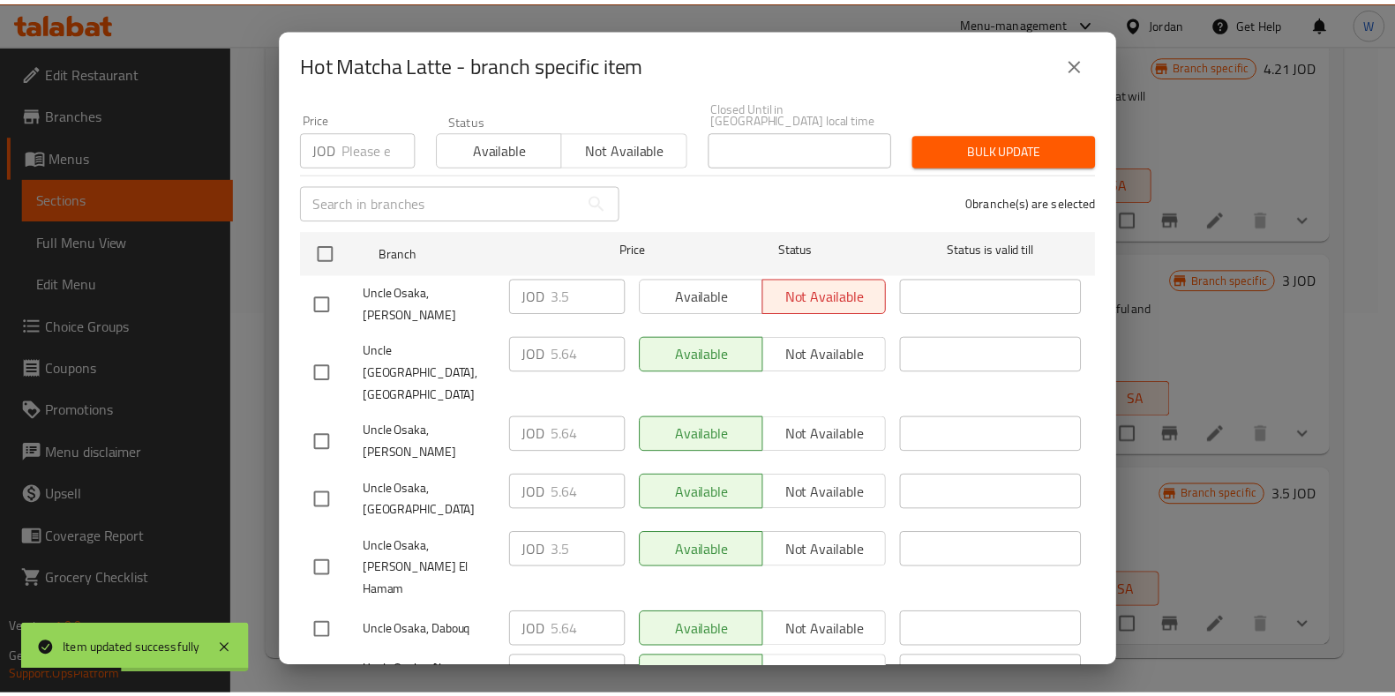
scroll to position [162, 0]
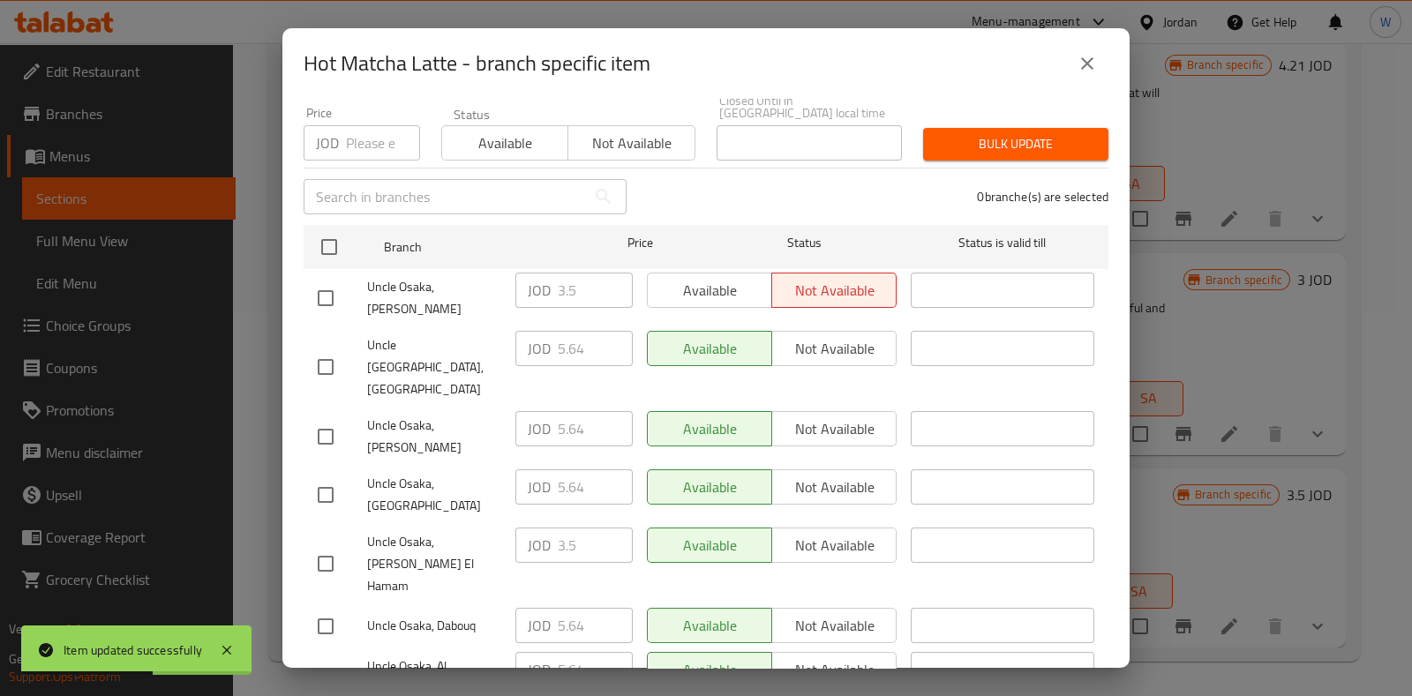
drag, startPoint x: 319, startPoint y: 421, endPoint x: 640, endPoint y: 405, distance: 321.6
click at [324, 477] on input "checkbox" at bounding box center [325, 495] width 37 height 37
checkbox input "true"
click at [569, 470] on input "5.64" at bounding box center [595, 487] width 75 height 35
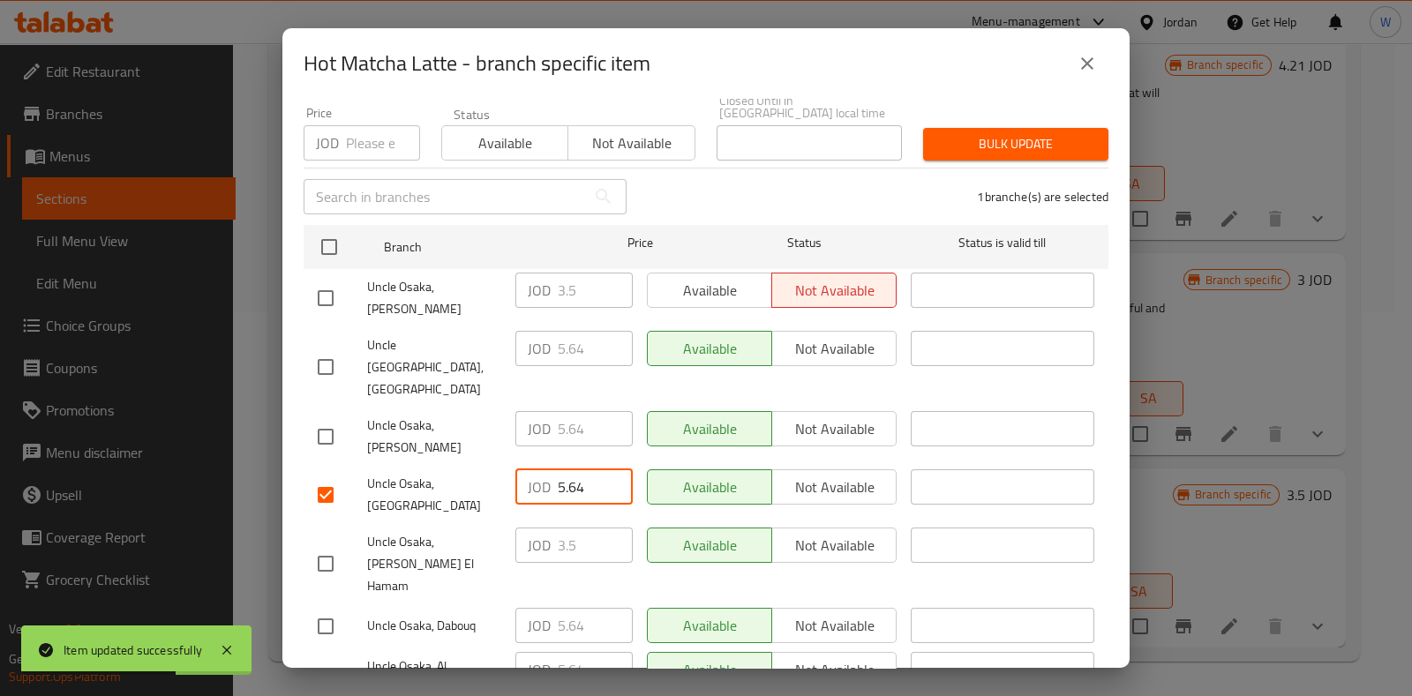
click at [569, 470] on input "5.64" at bounding box center [595, 487] width 75 height 35
click at [1091, 58] on icon "close" at bounding box center [1087, 63] width 12 height 12
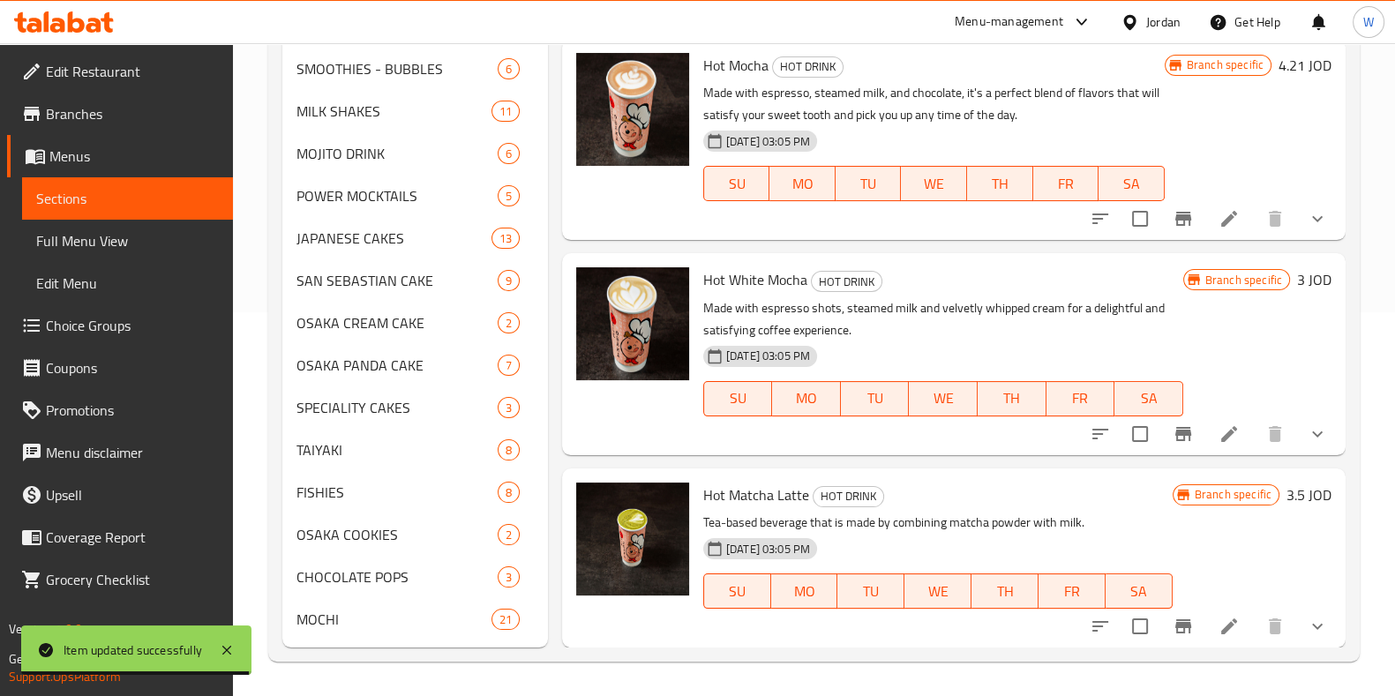
click at [1219, 623] on icon at bounding box center [1229, 626] width 21 height 21
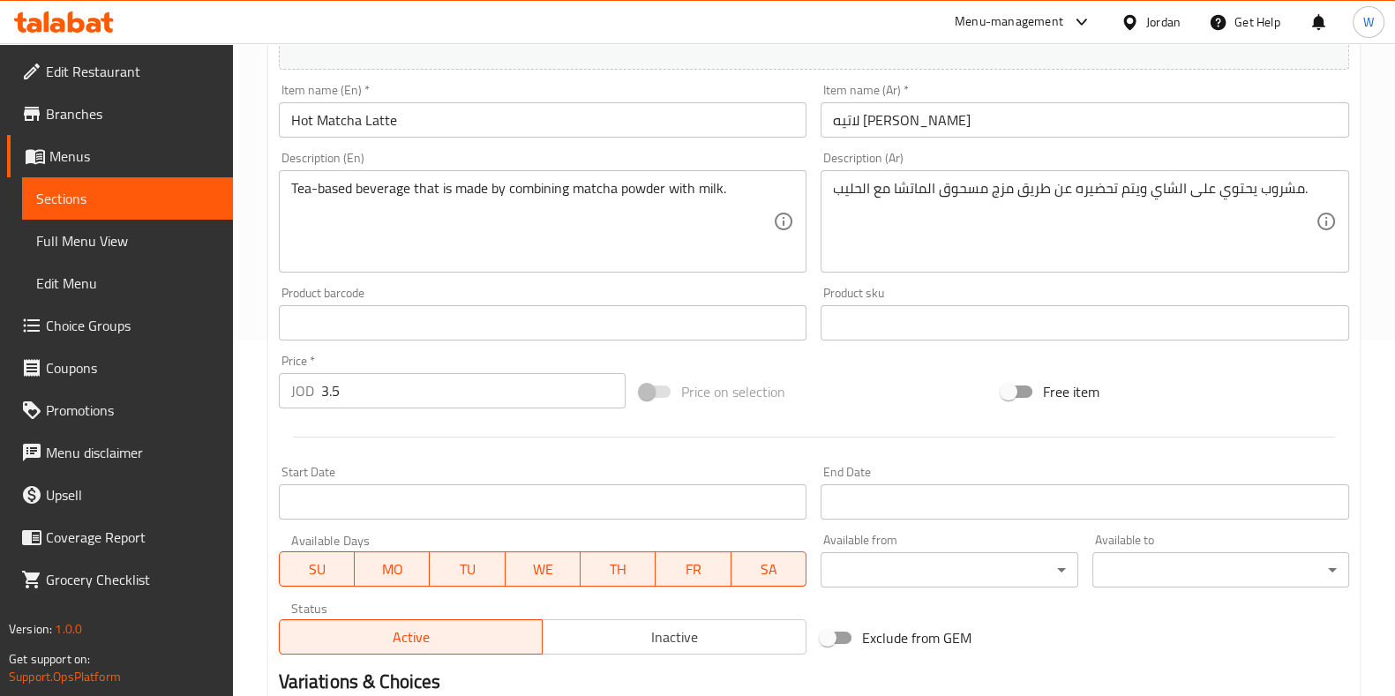
scroll to position [235, 0]
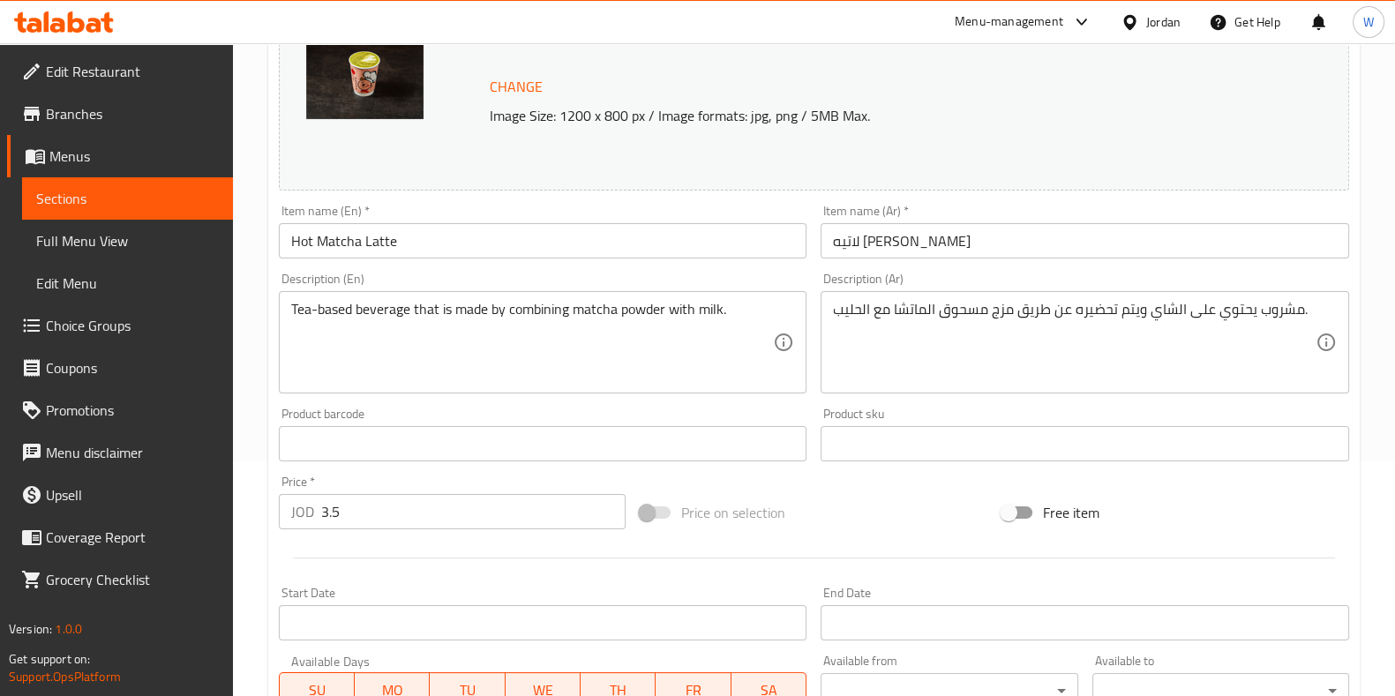
click at [393, 515] on input "3.5" at bounding box center [473, 511] width 305 height 35
paste input "5.64"
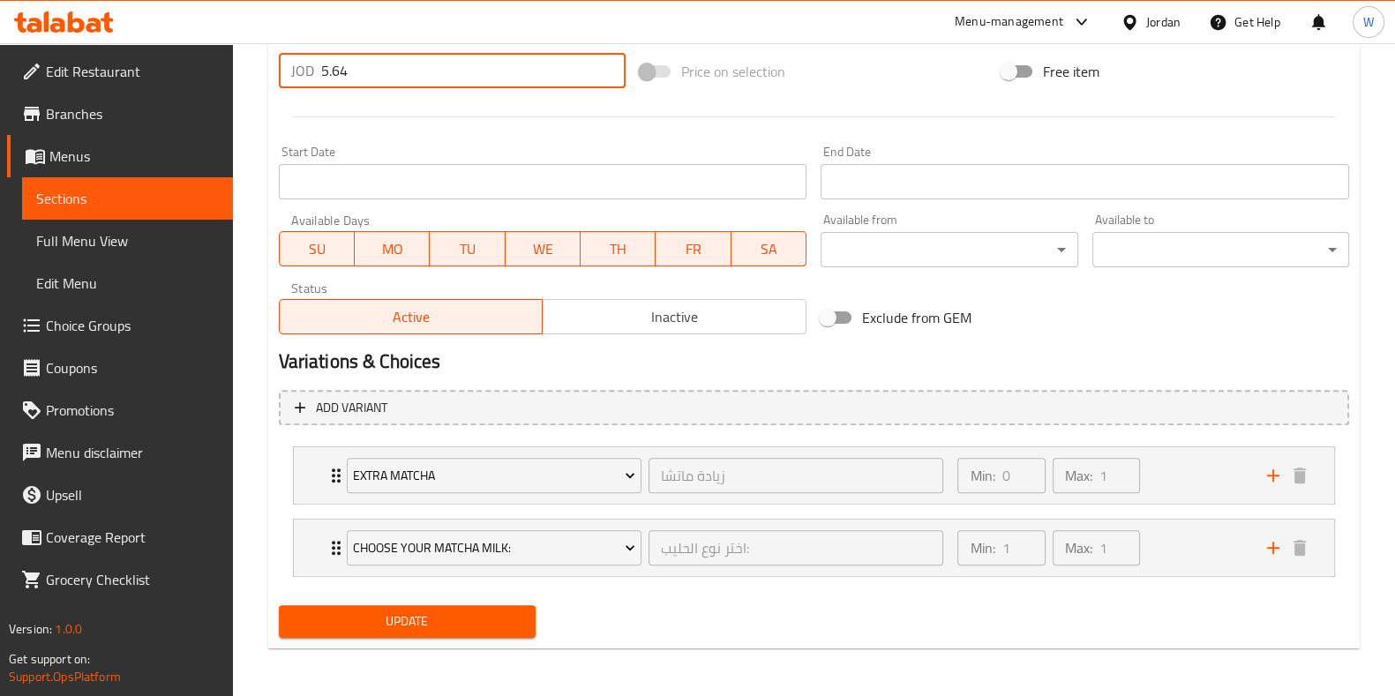
type input "5.64"
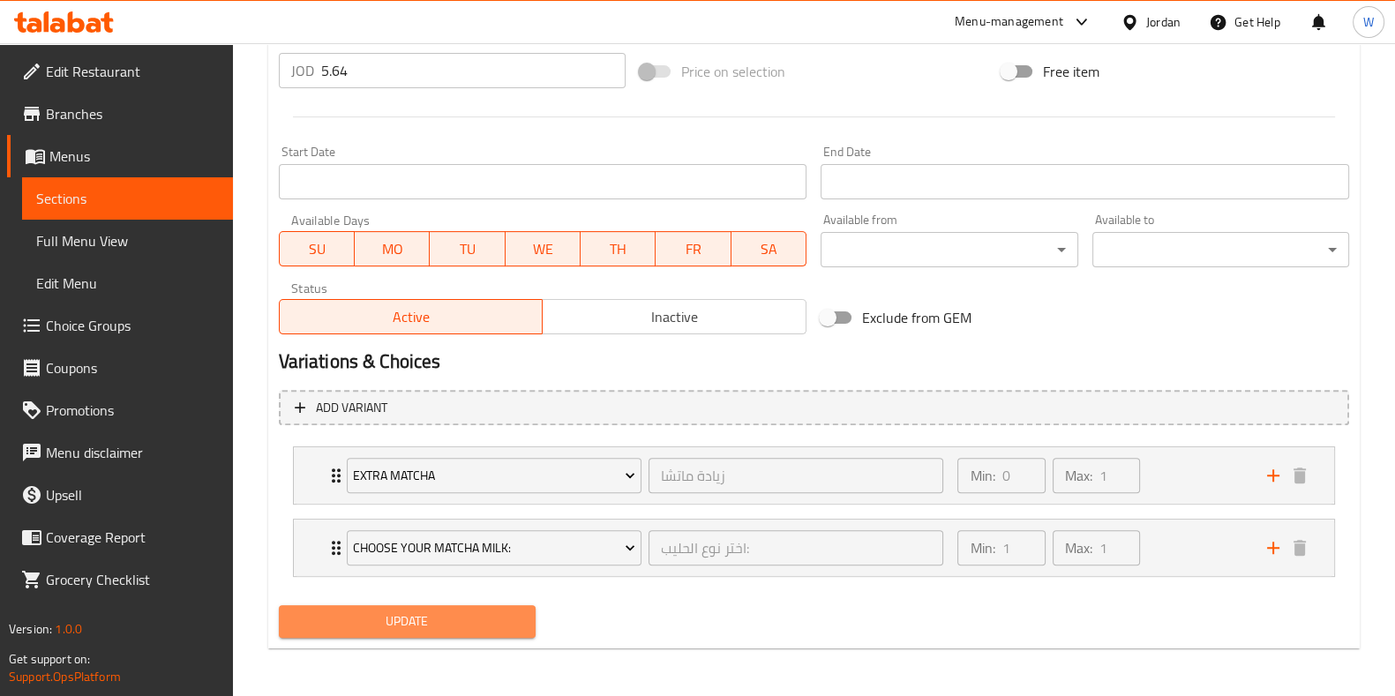
drag, startPoint x: 406, startPoint y: 620, endPoint x: 544, endPoint y: 510, distance: 176.4
click at [407, 619] on span "Update" at bounding box center [407, 622] width 229 height 22
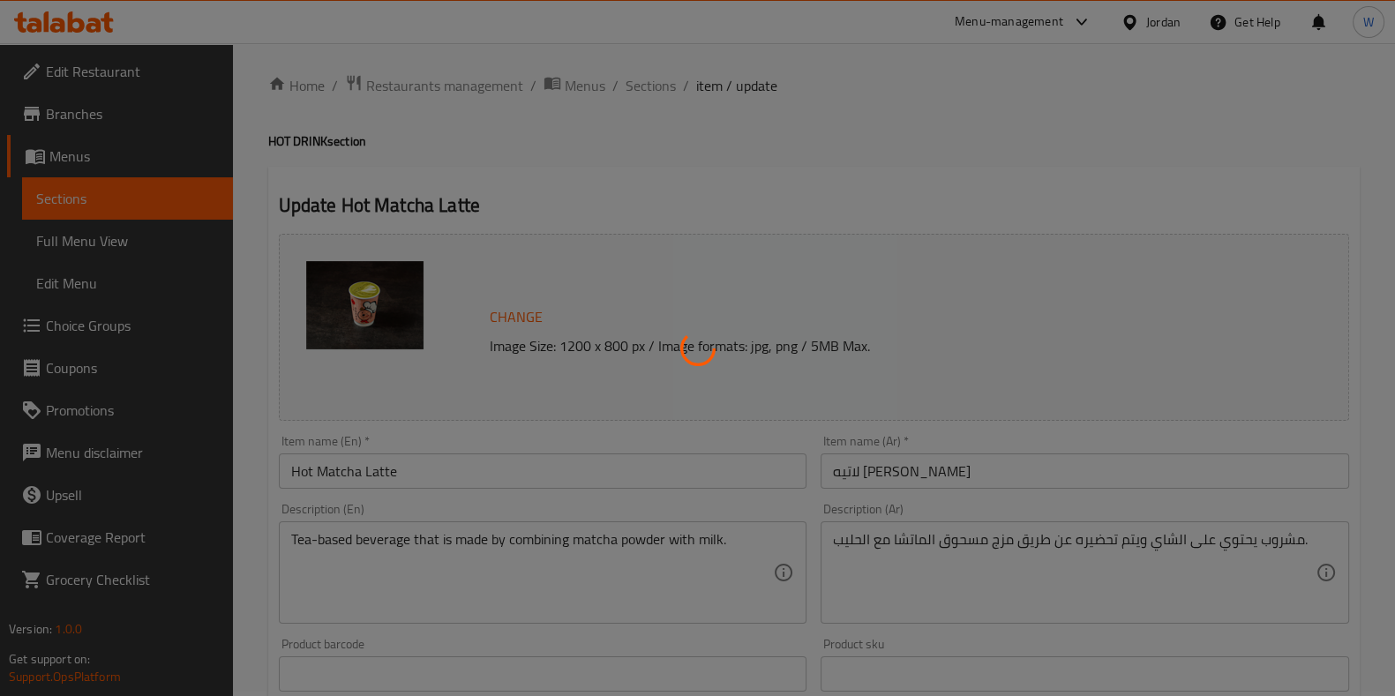
scroll to position [0, 0]
click at [652, 91] on div at bounding box center [697, 348] width 1395 height 696
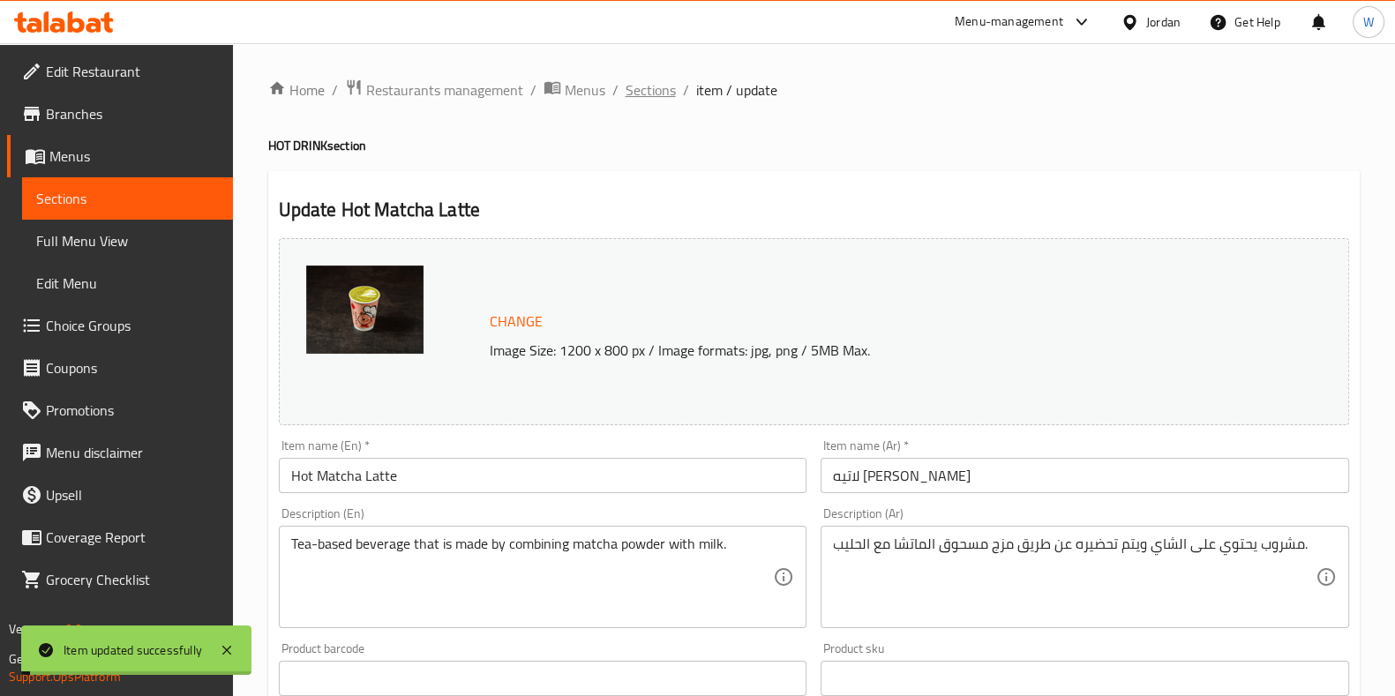
click at [657, 86] on span "Sections" at bounding box center [651, 89] width 50 height 21
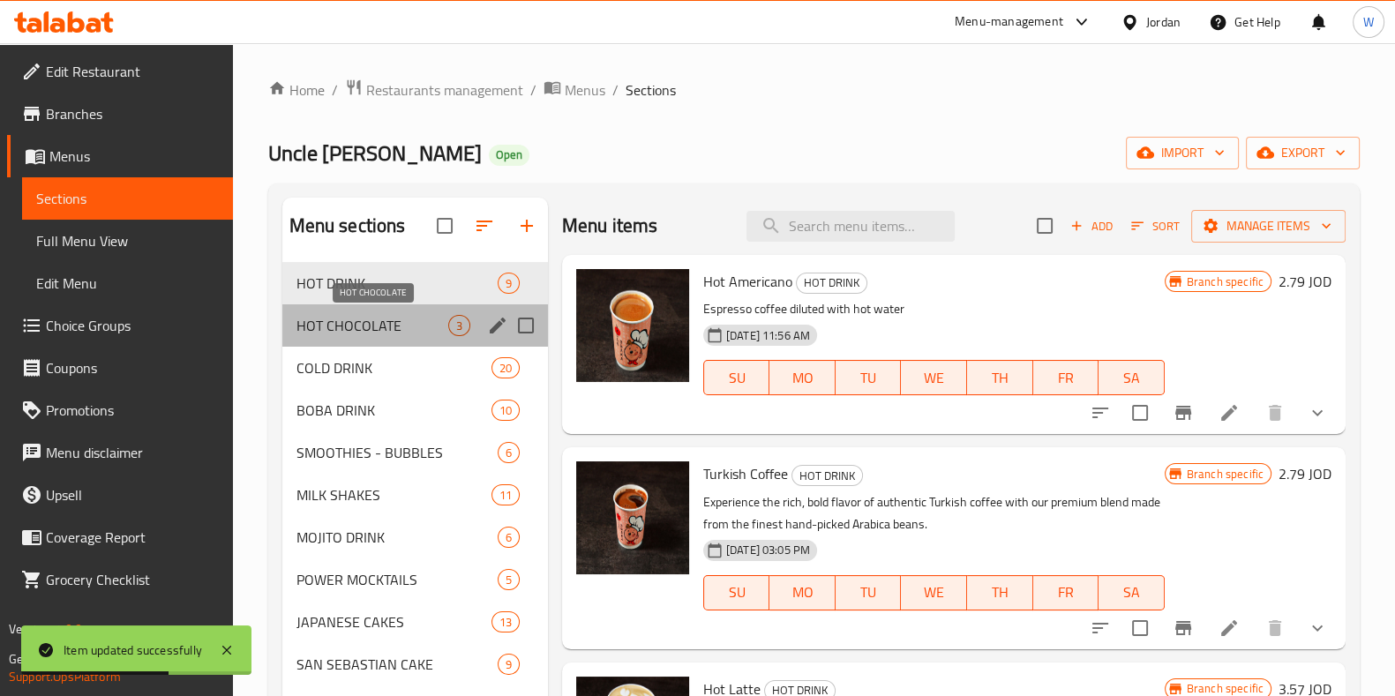
drag, startPoint x: 403, startPoint y: 317, endPoint x: 502, endPoint y: 341, distance: 101.7
click at [403, 312] on div "HOT CHOCOLATE 3" at bounding box center [415, 325] width 266 height 42
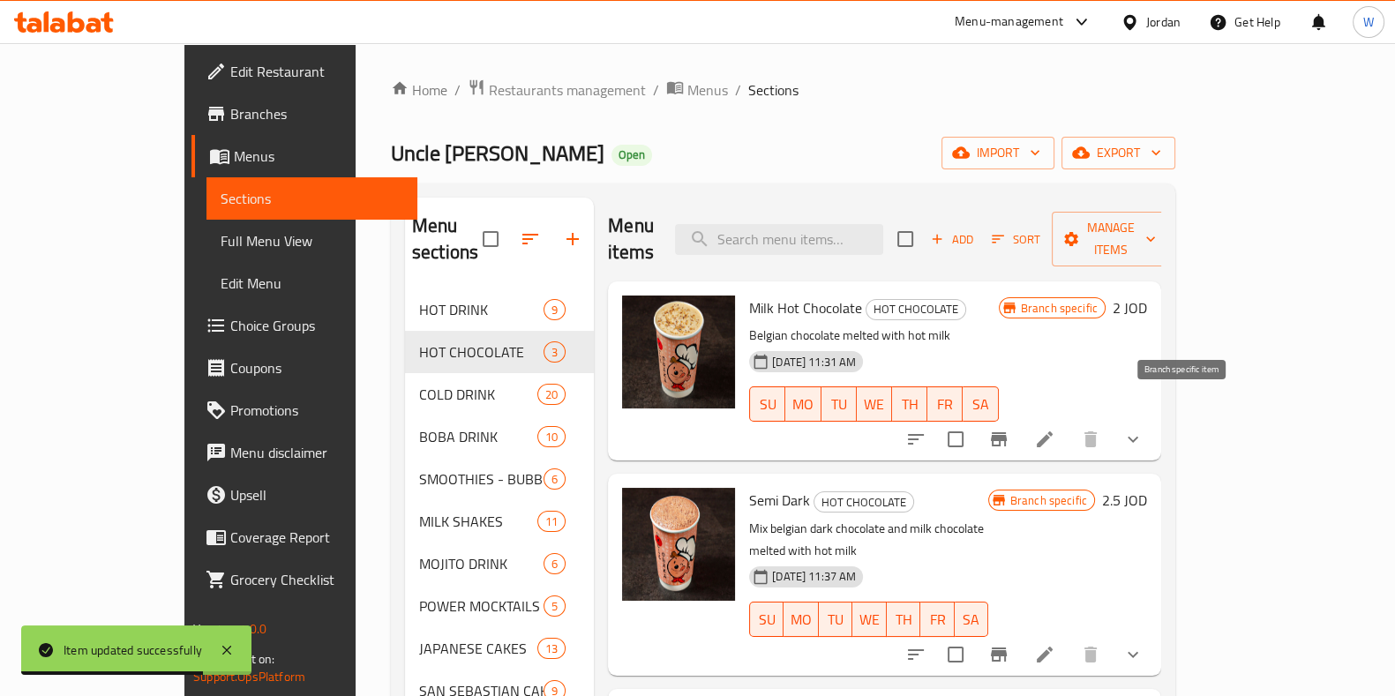
click at [1010, 429] on icon "Branch-specific-item" at bounding box center [998, 439] width 21 height 21
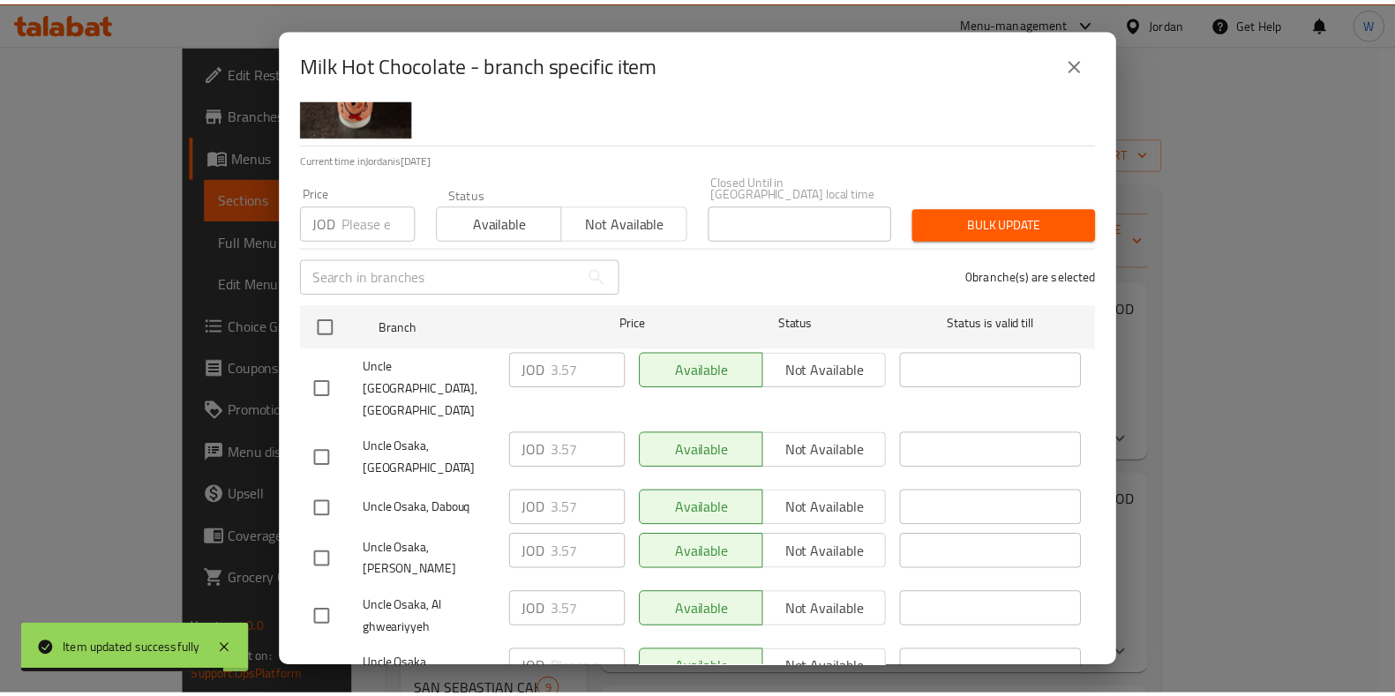
scroll to position [162, 0]
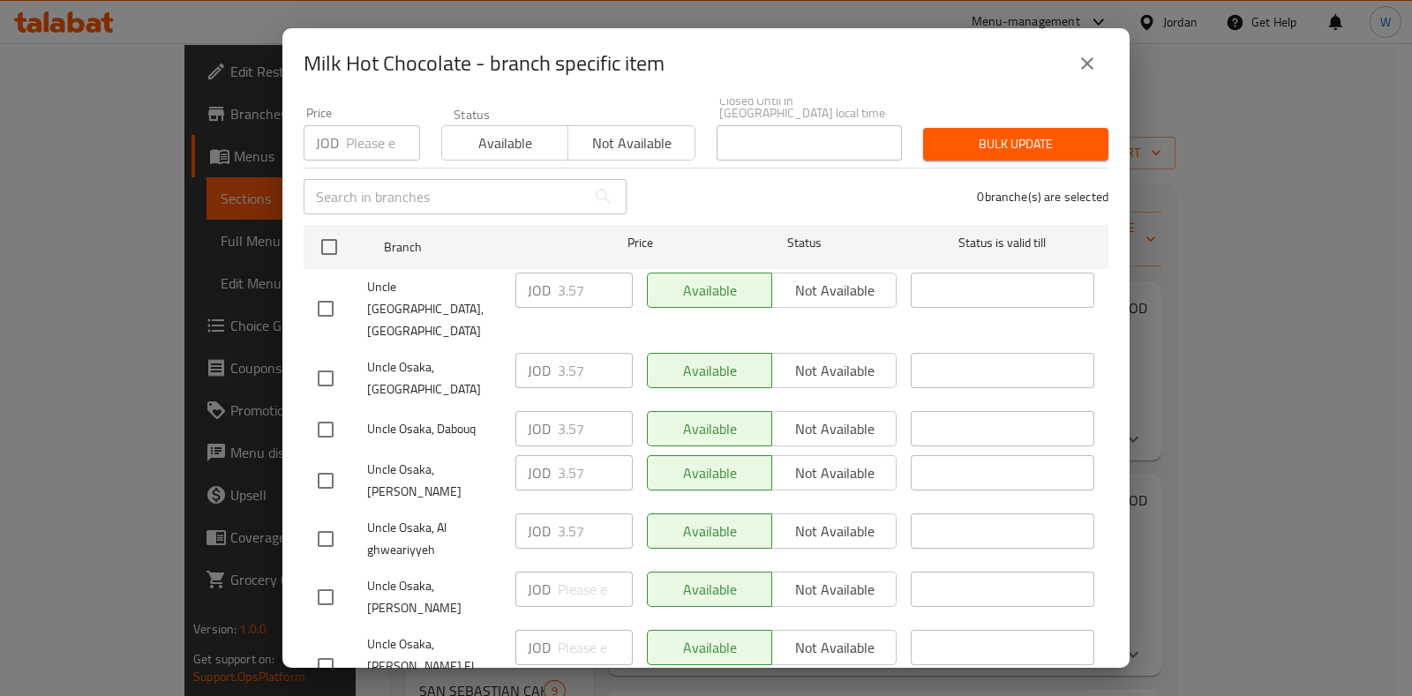
drag, startPoint x: 326, startPoint y: 342, endPoint x: 521, endPoint y: 347, distance: 195.1
click at [333, 360] on input "checkbox" at bounding box center [325, 378] width 37 height 37
checkbox input "true"
click at [568, 353] on input "3.57" at bounding box center [595, 370] width 75 height 35
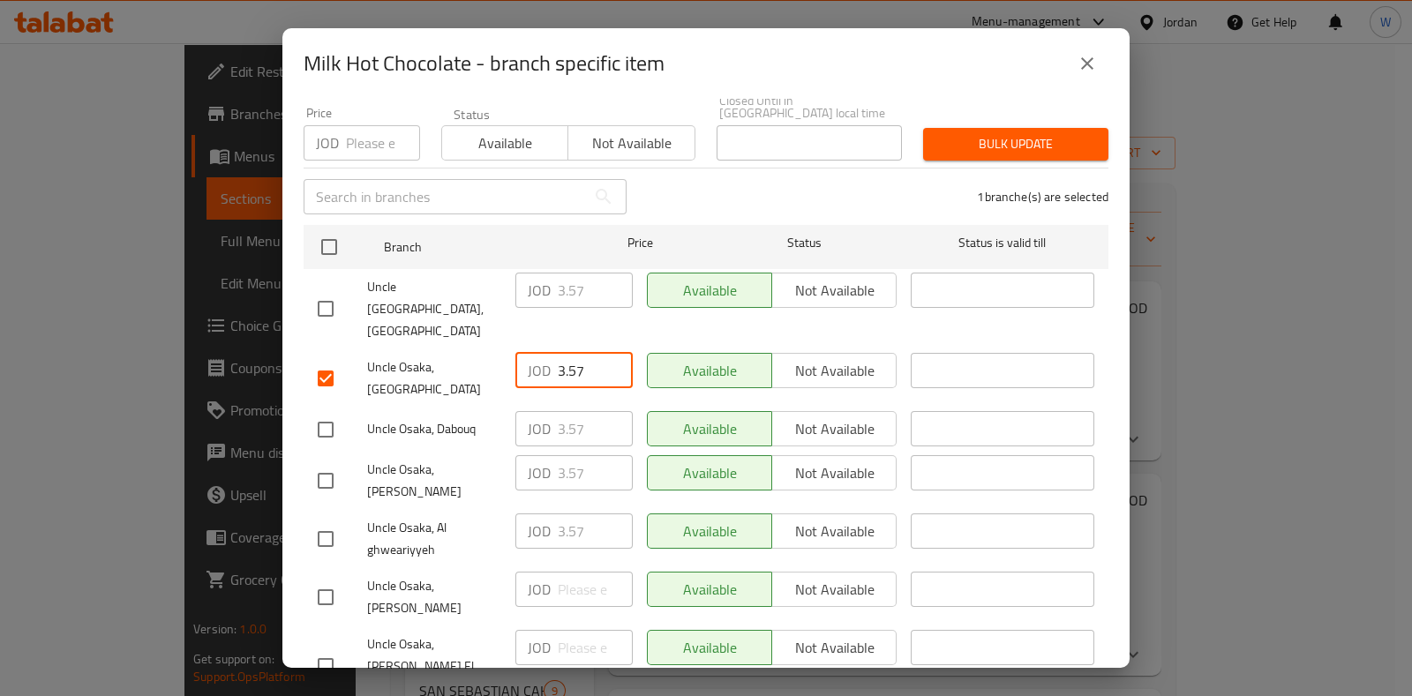
drag, startPoint x: 1086, startPoint y: 64, endPoint x: 1163, endPoint y: 222, distance: 175.2
click at [1086, 67] on icon "close" at bounding box center [1087, 63] width 21 height 21
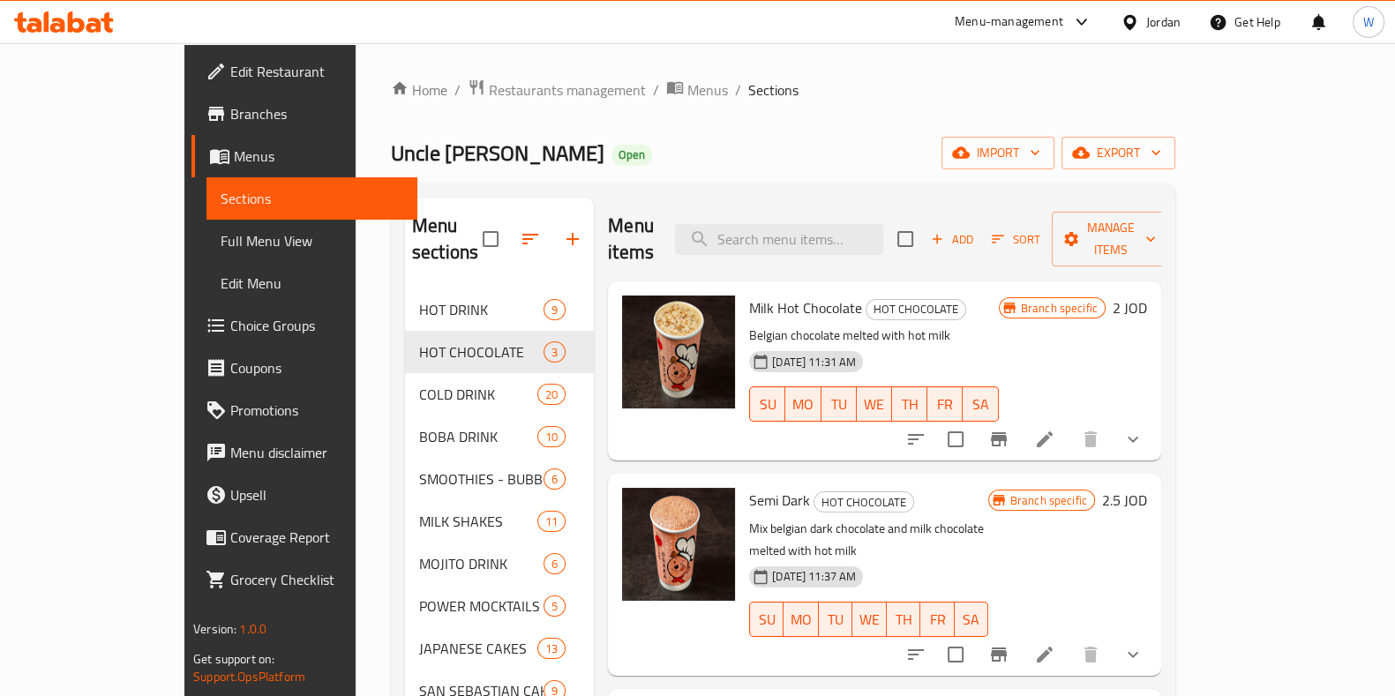
click at [1056, 429] on icon at bounding box center [1044, 439] width 21 height 21
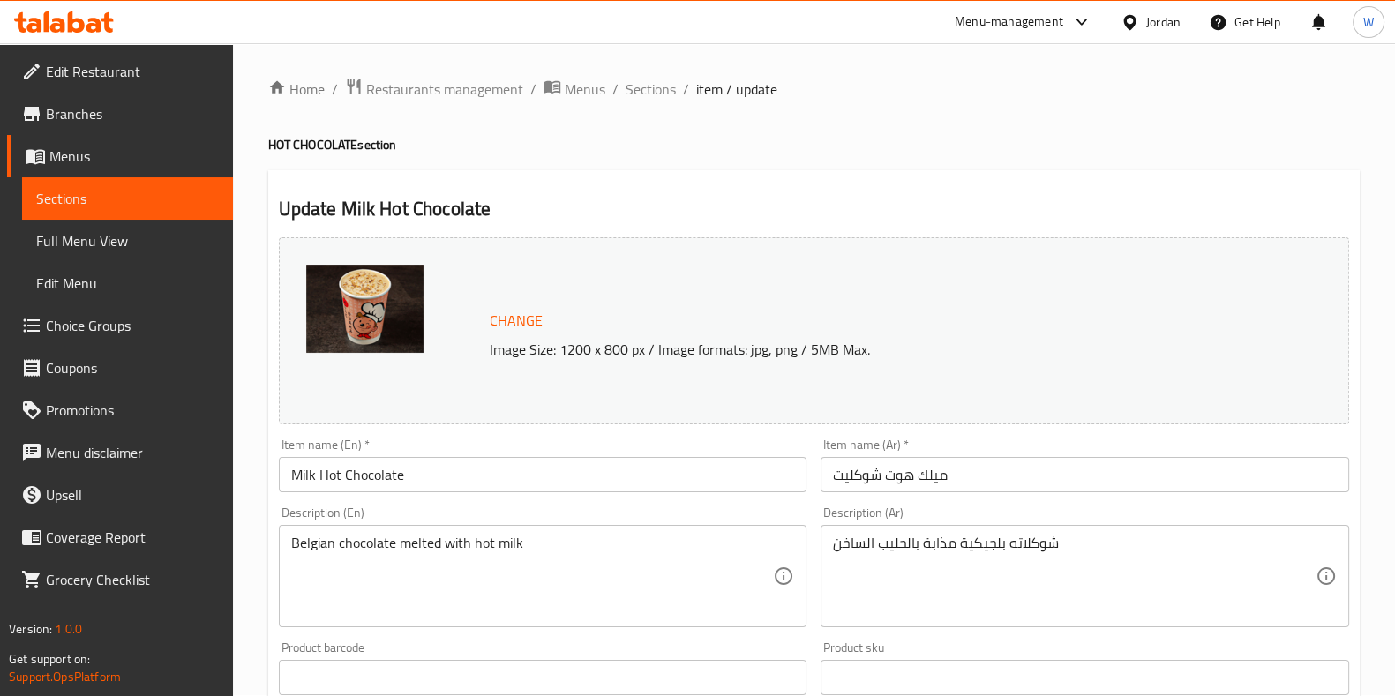
scroll to position [331, 0]
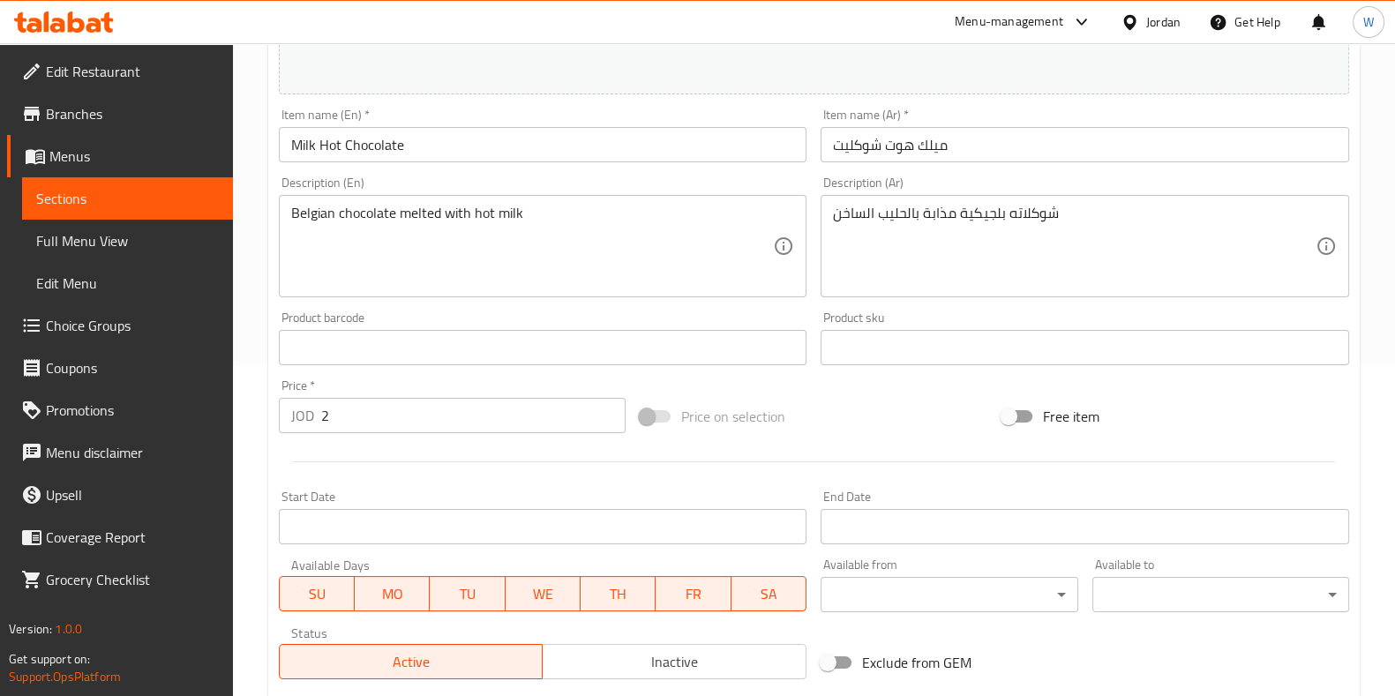
click at [358, 415] on input "2" at bounding box center [473, 415] width 305 height 35
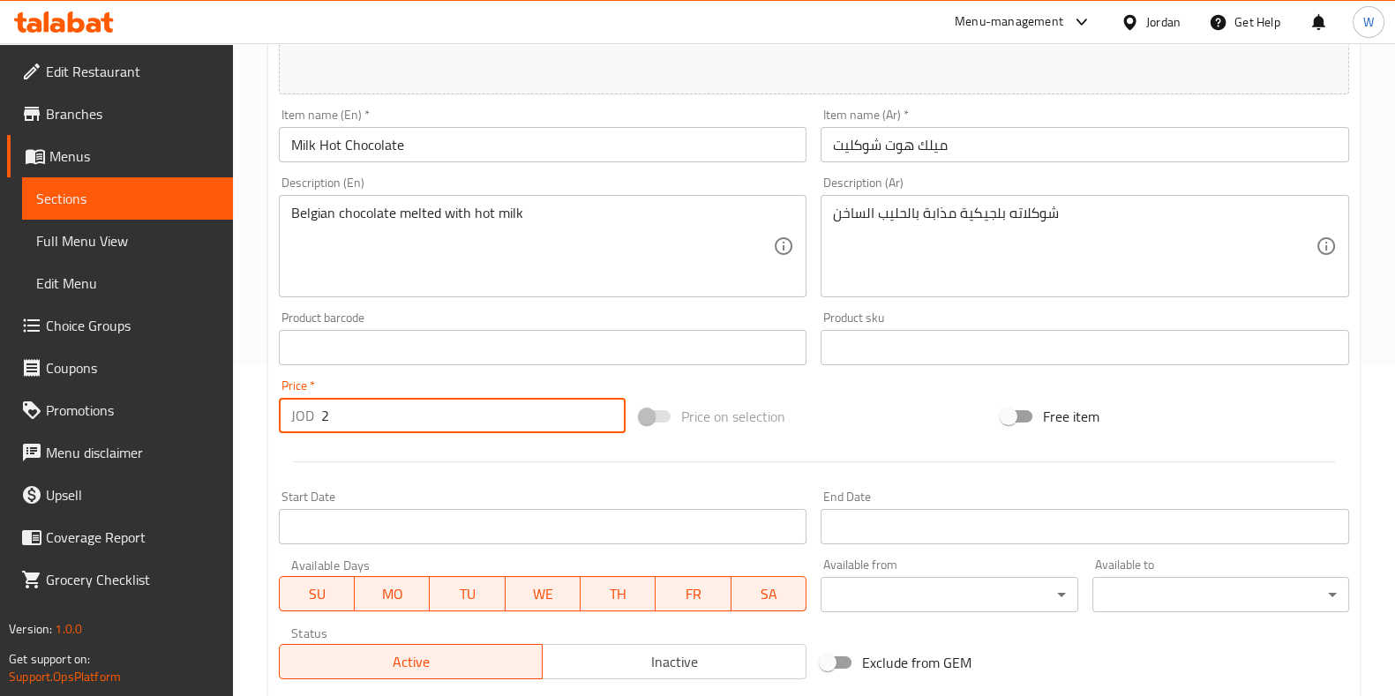
click at [358, 415] on input "2" at bounding box center [473, 415] width 305 height 35
paste input "3.57"
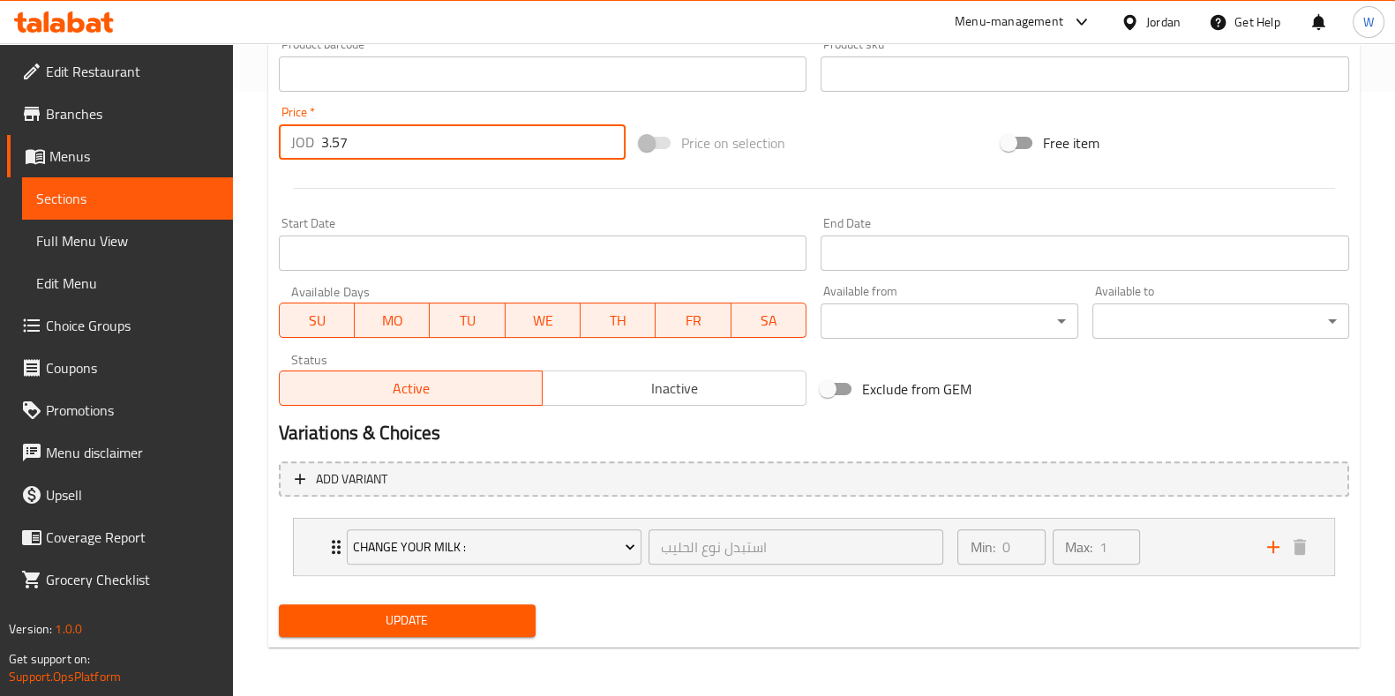
type input "3.57"
click at [402, 612] on span "Update" at bounding box center [407, 621] width 229 height 22
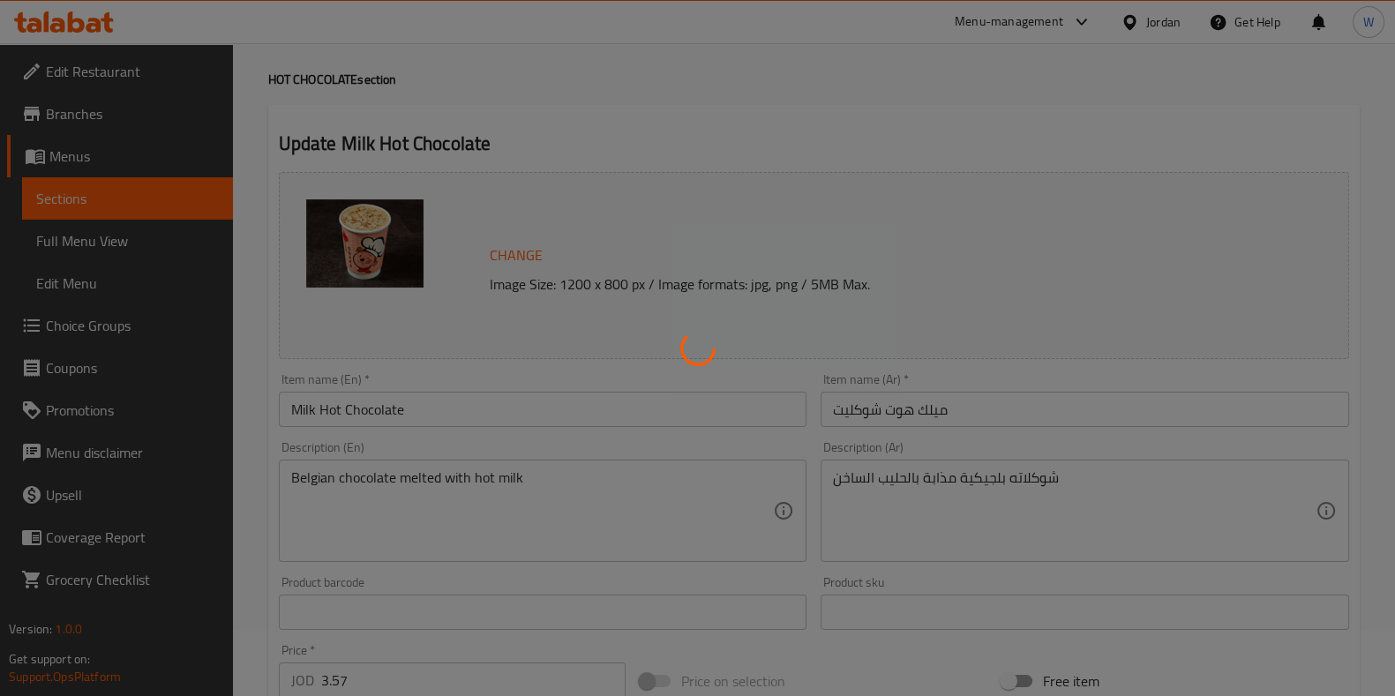
scroll to position [0, 0]
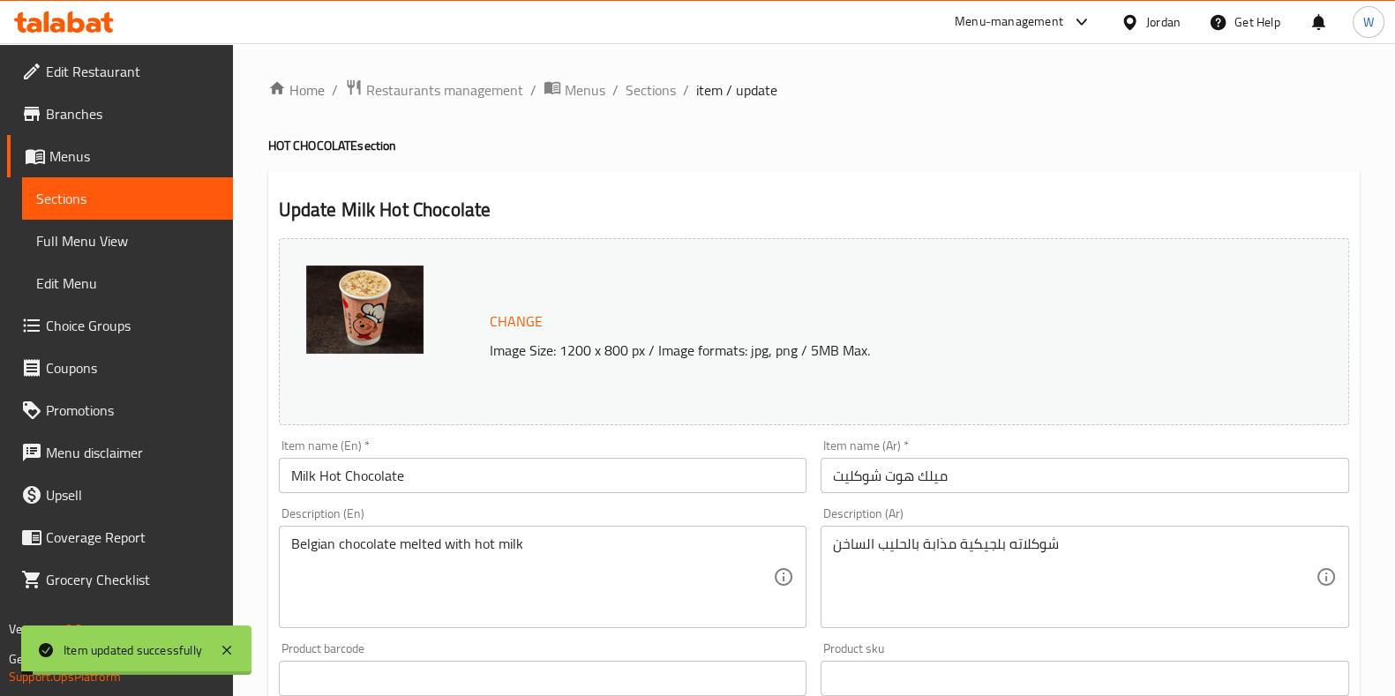
click at [687, 80] on ol "Home / Restaurants management / Menus / Sections / item / update" at bounding box center [814, 90] width 1092 height 23
click at [664, 99] on span "Sections" at bounding box center [651, 89] width 50 height 21
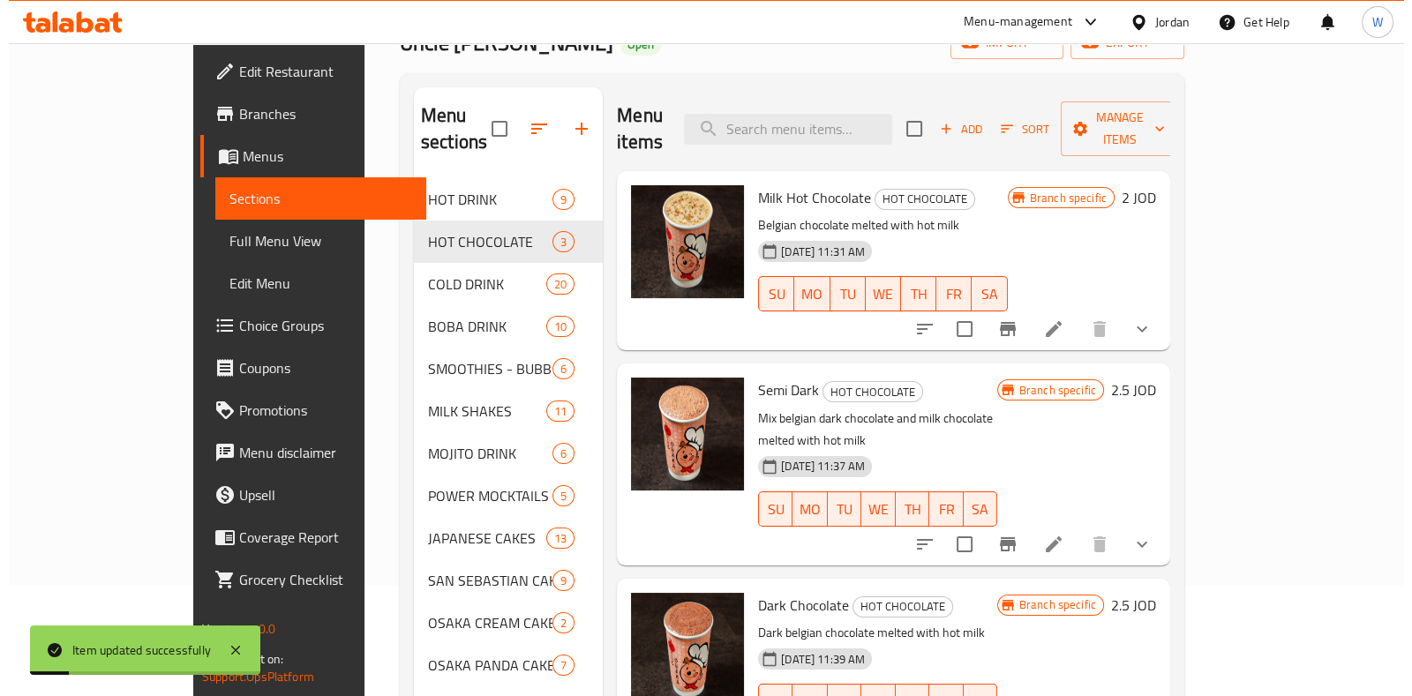
scroll to position [220, 0]
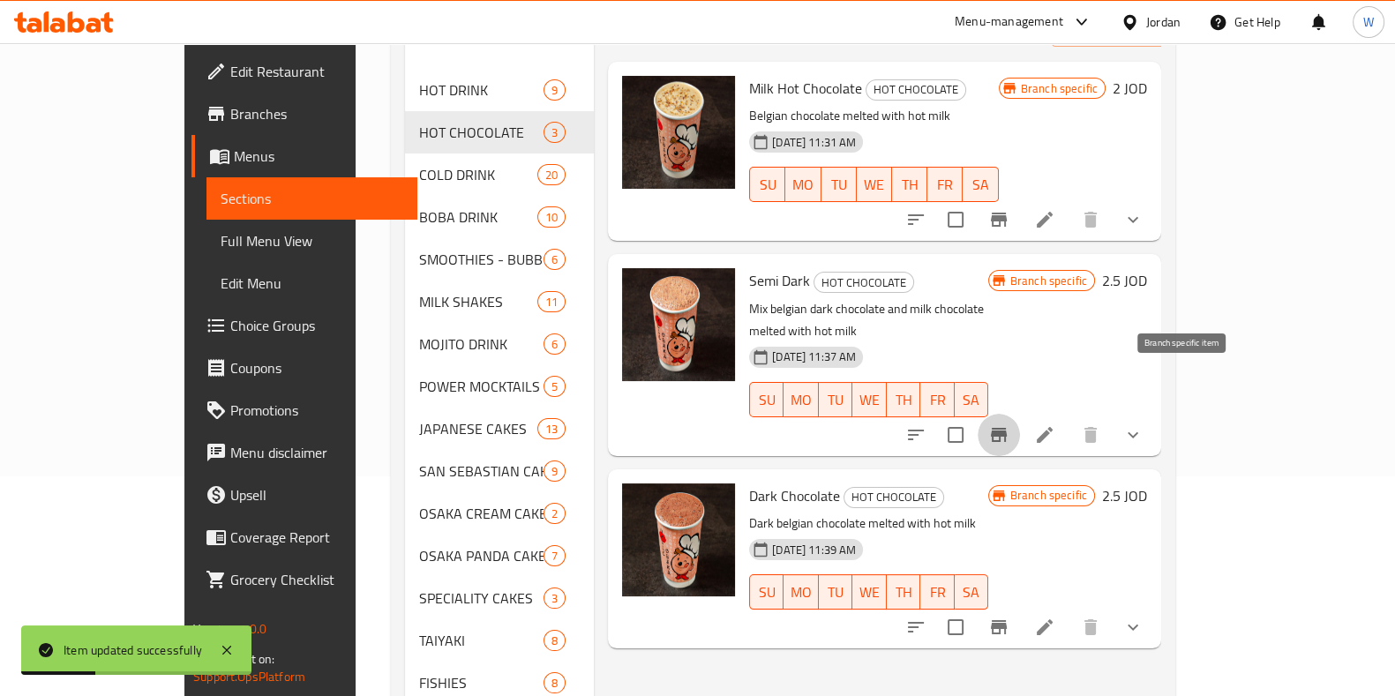
click at [1010, 424] on icon "Branch-specific-item" at bounding box center [998, 434] width 21 height 21
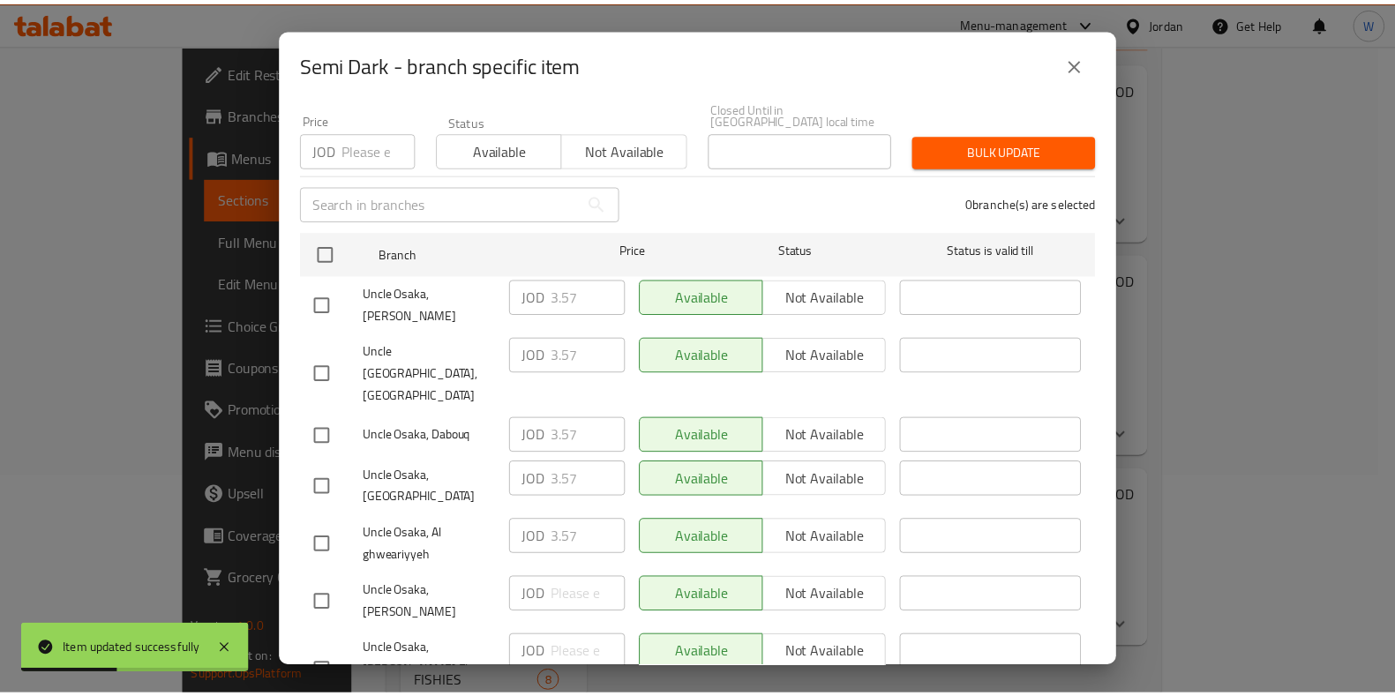
scroll to position [162, 0]
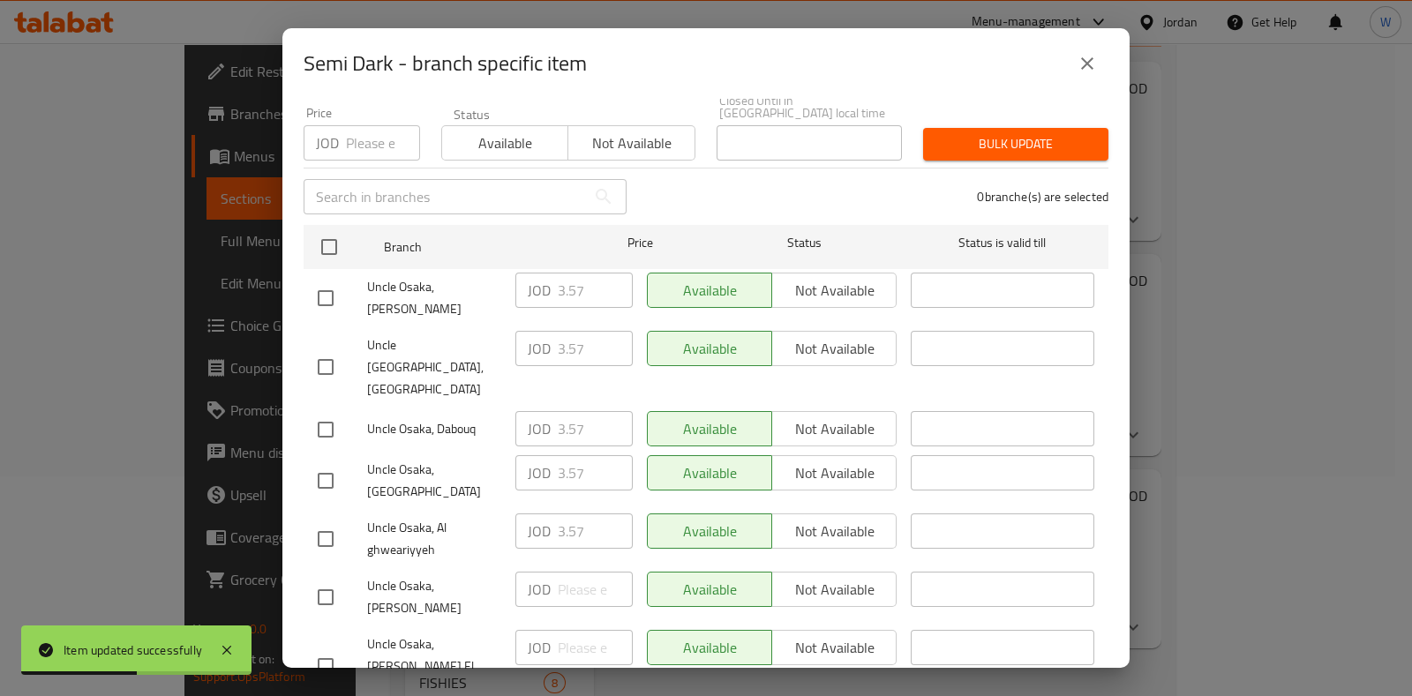
drag, startPoint x: 340, startPoint y: 423, endPoint x: 494, endPoint y: 396, distance: 156.7
click at [340, 462] on input "checkbox" at bounding box center [325, 480] width 37 height 37
checkbox input "true"
click at [560, 455] on input "3.57" at bounding box center [595, 472] width 75 height 35
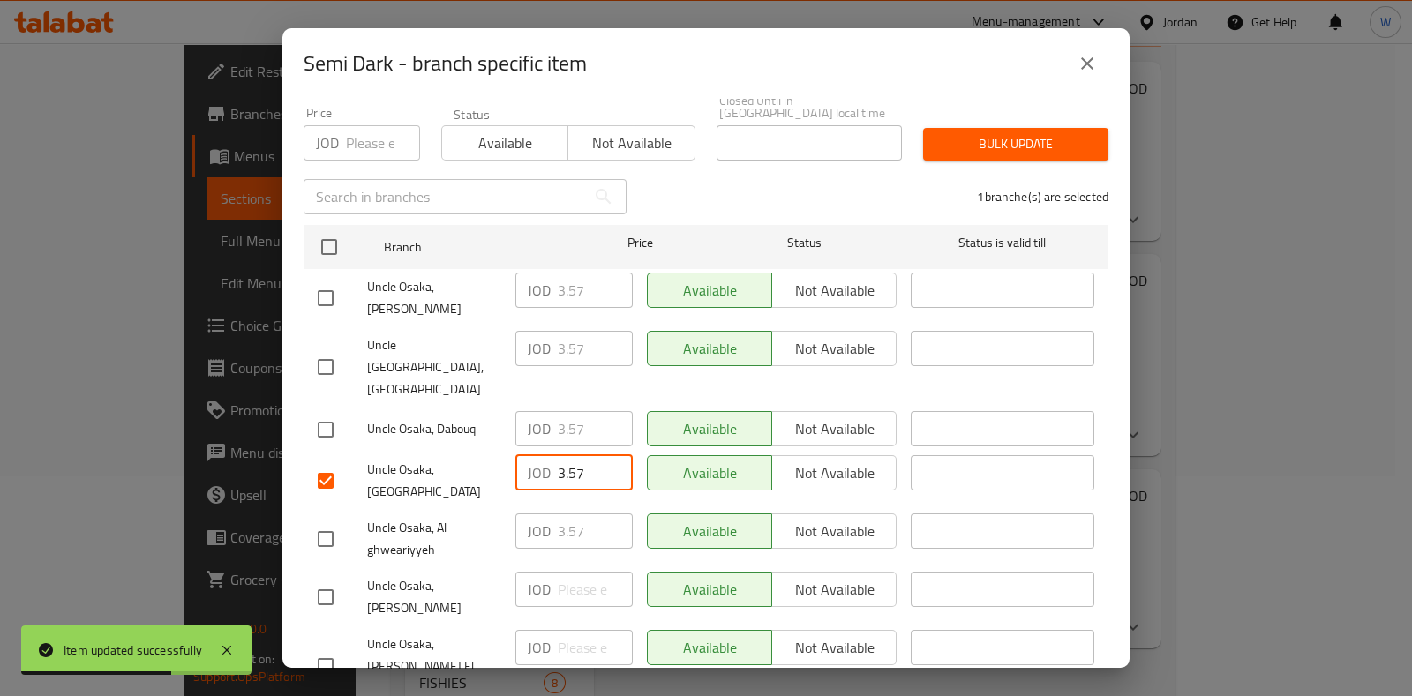
click at [1079, 56] on icon "close" at bounding box center [1087, 63] width 21 height 21
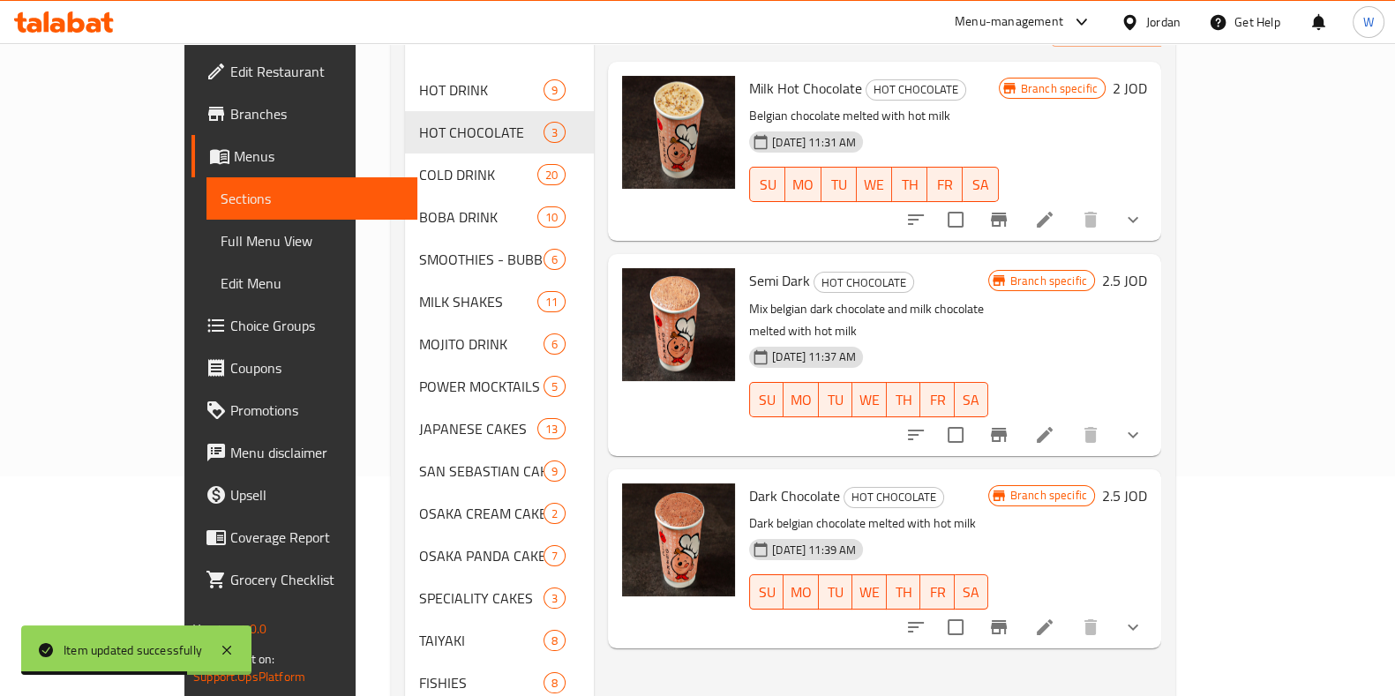
click at [1056, 424] on icon at bounding box center [1044, 434] width 21 height 21
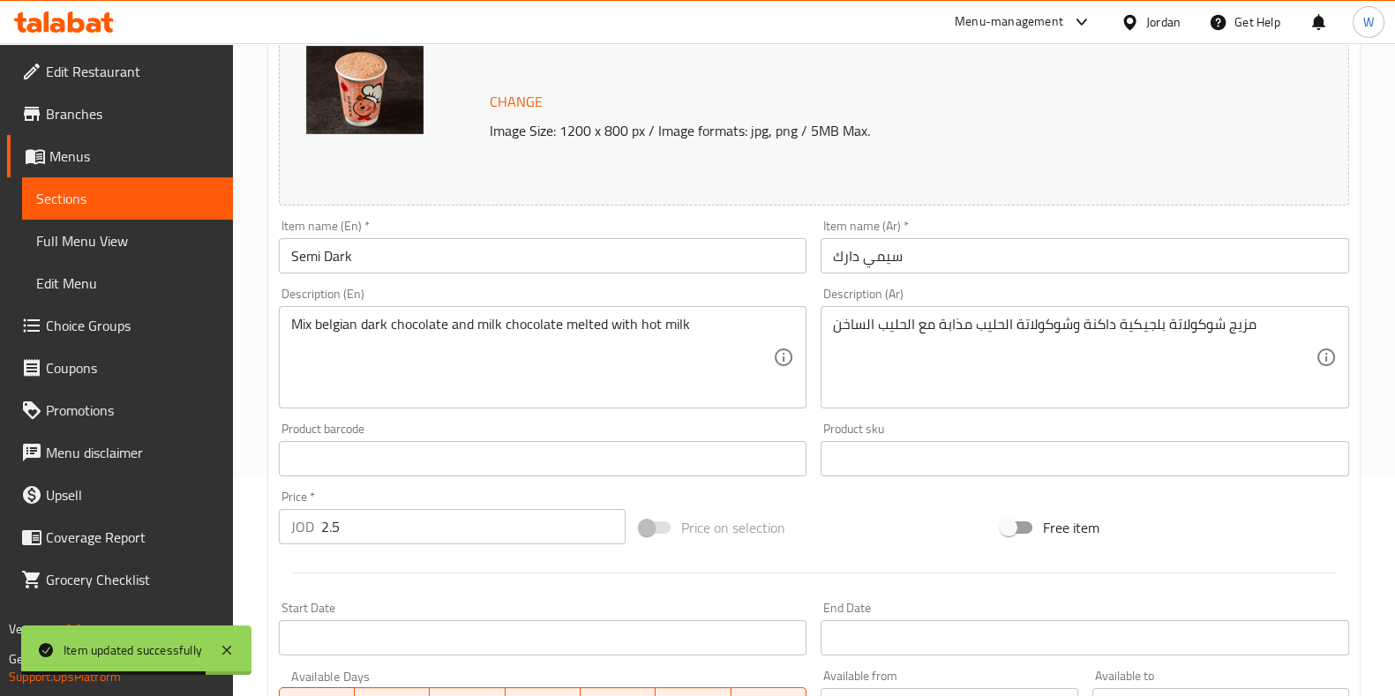
scroll to position [220, 0]
click at [417, 524] on input "2.5" at bounding box center [473, 526] width 305 height 35
paste input "3.57"
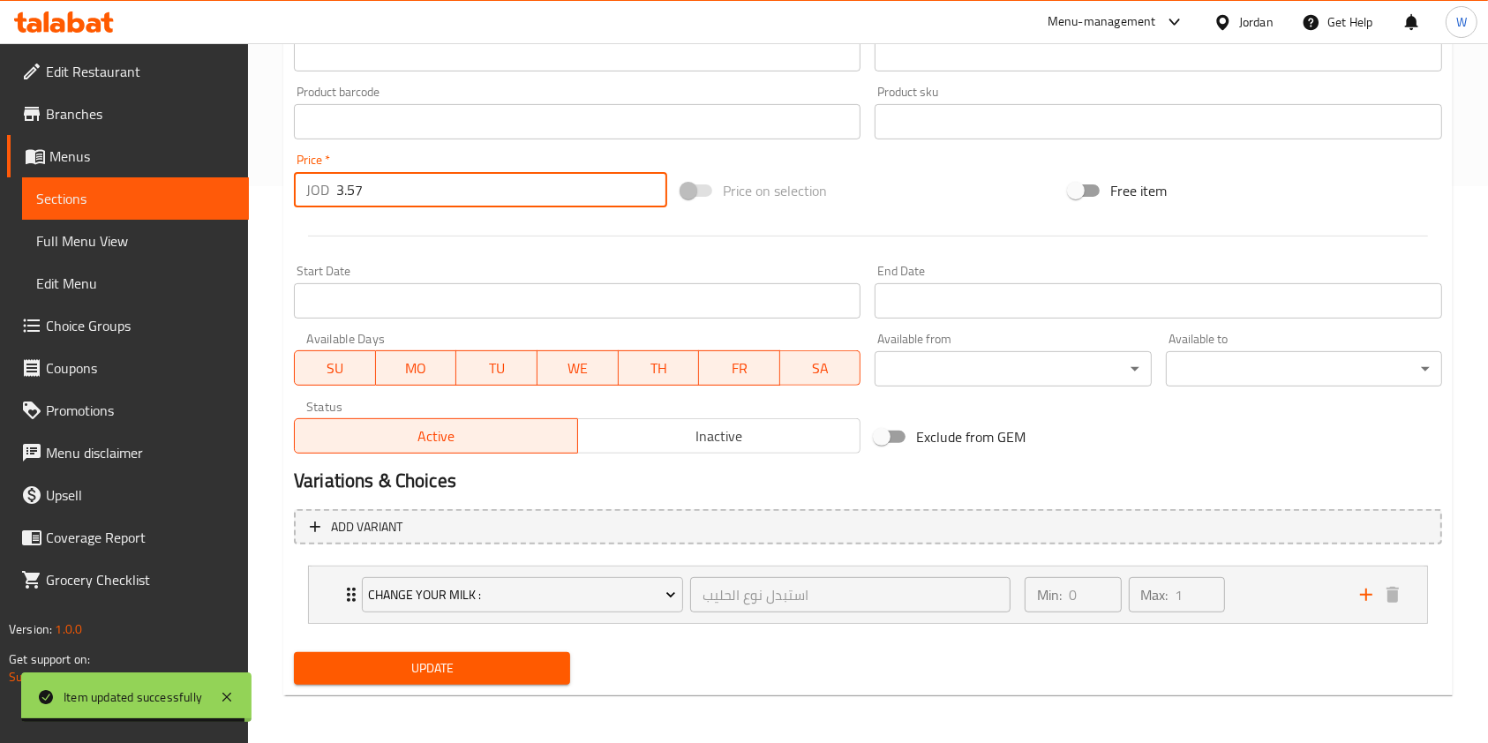
type input "3.57"
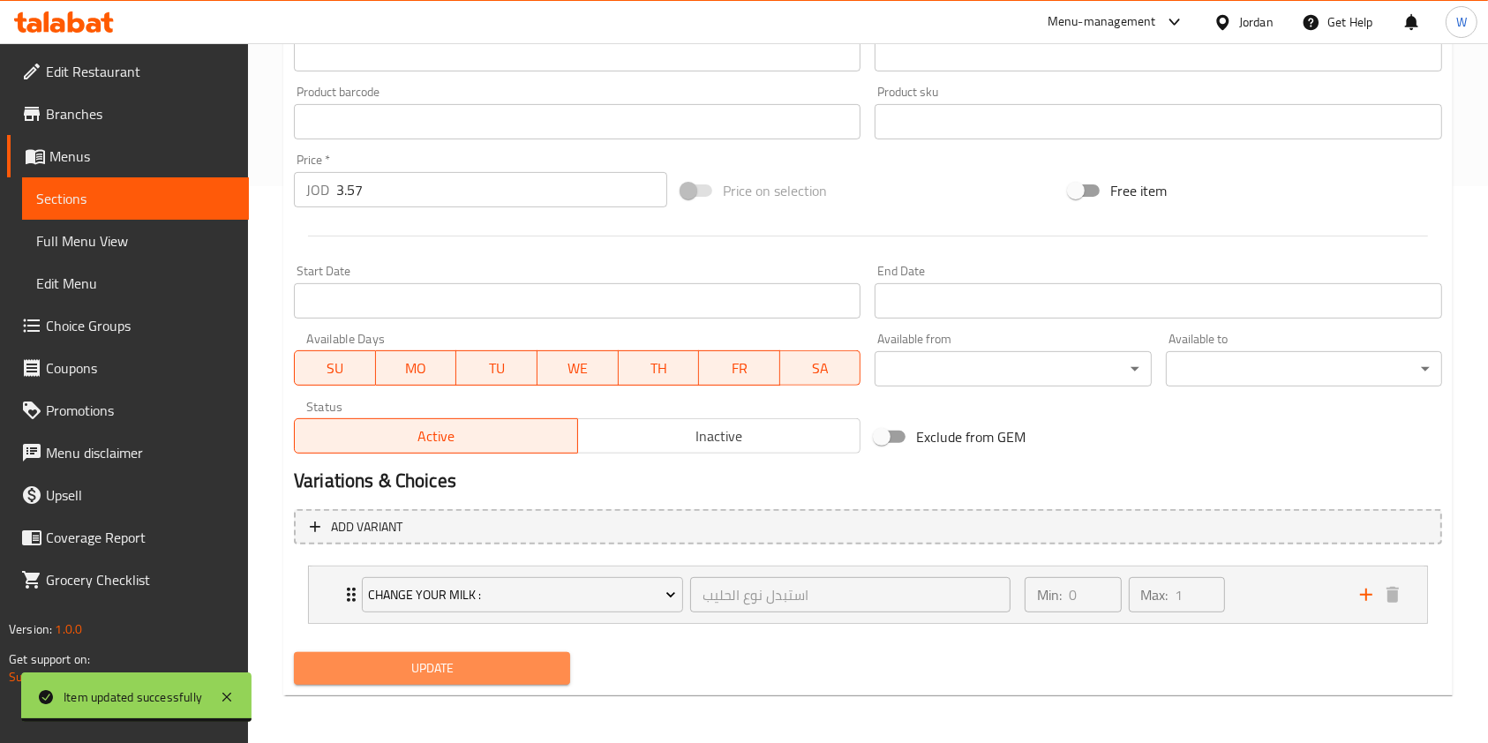
click at [440, 673] on span "Update" at bounding box center [432, 668] width 248 height 22
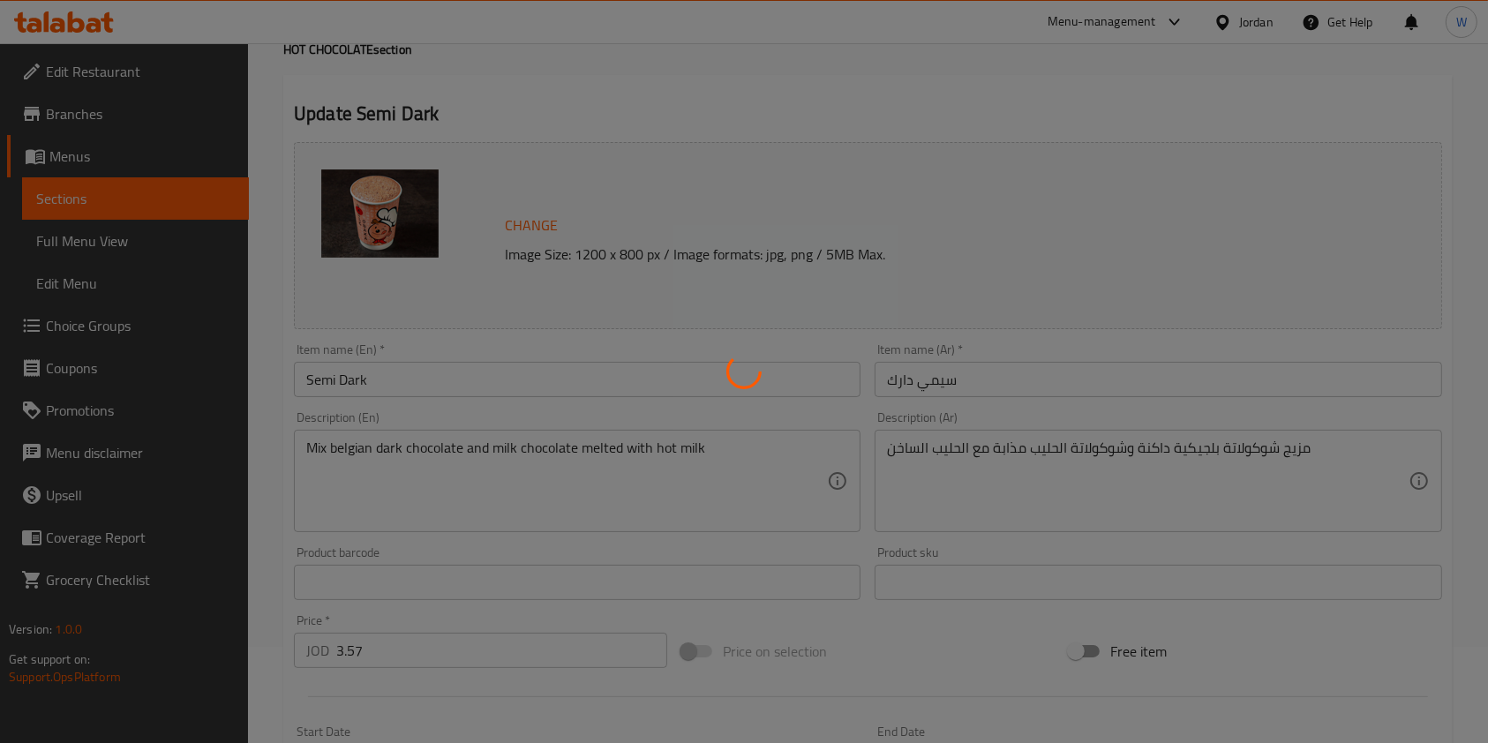
scroll to position [0, 0]
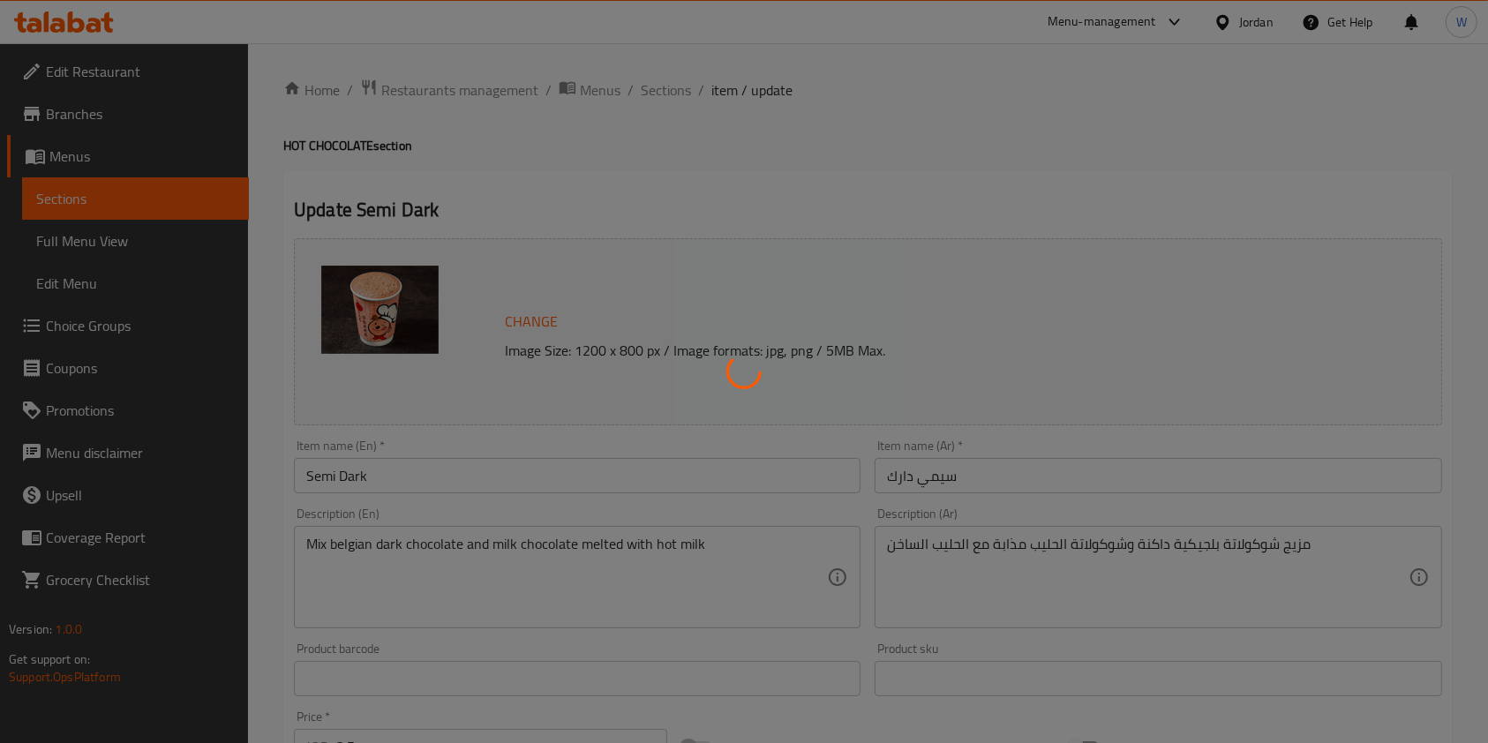
click at [681, 94] on div at bounding box center [744, 371] width 1488 height 743
click at [664, 86] on div at bounding box center [744, 371] width 1488 height 743
click at [658, 89] on div at bounding box center [744, 371] width 1488 height 743
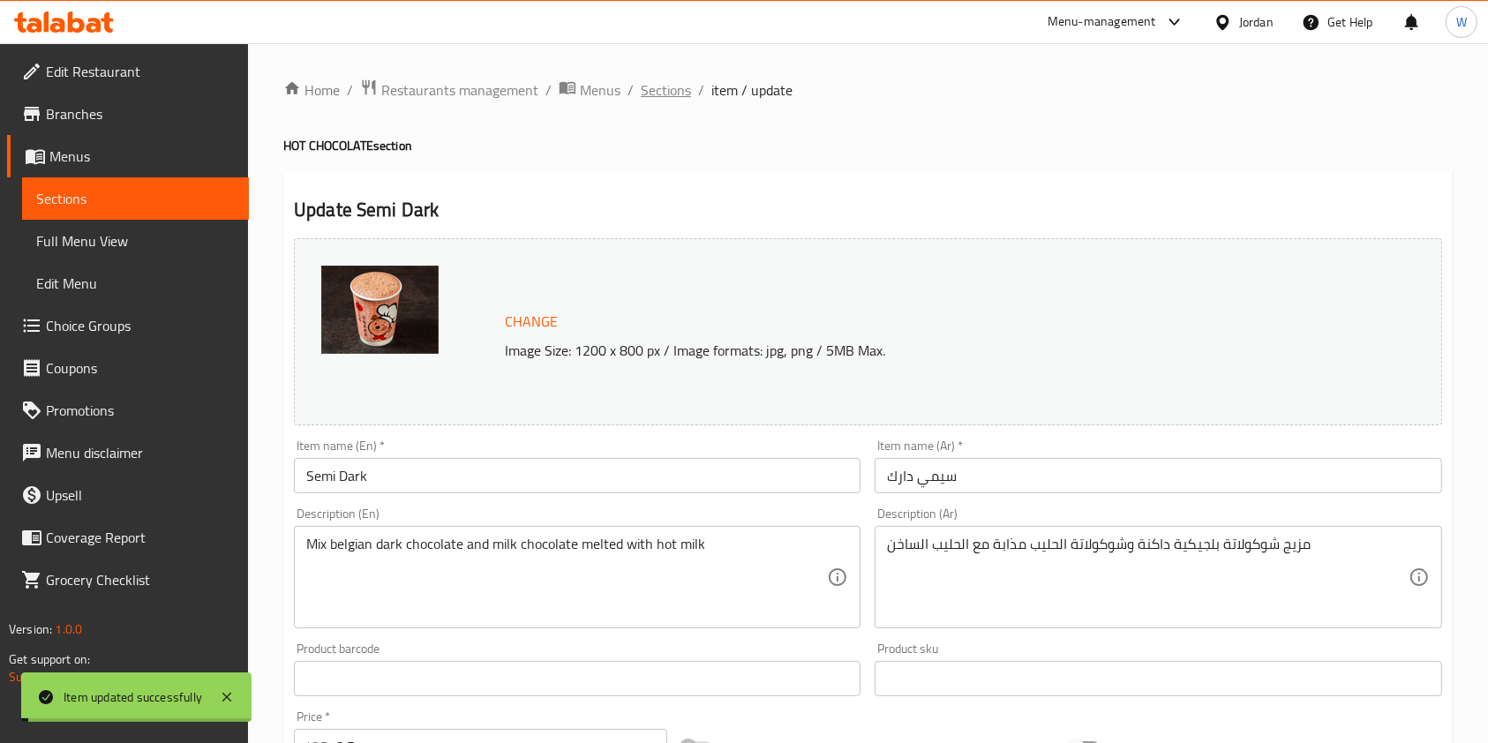
click at [665, 79] on span "Sections" at bounding box center [666, 89] width 50 height 21
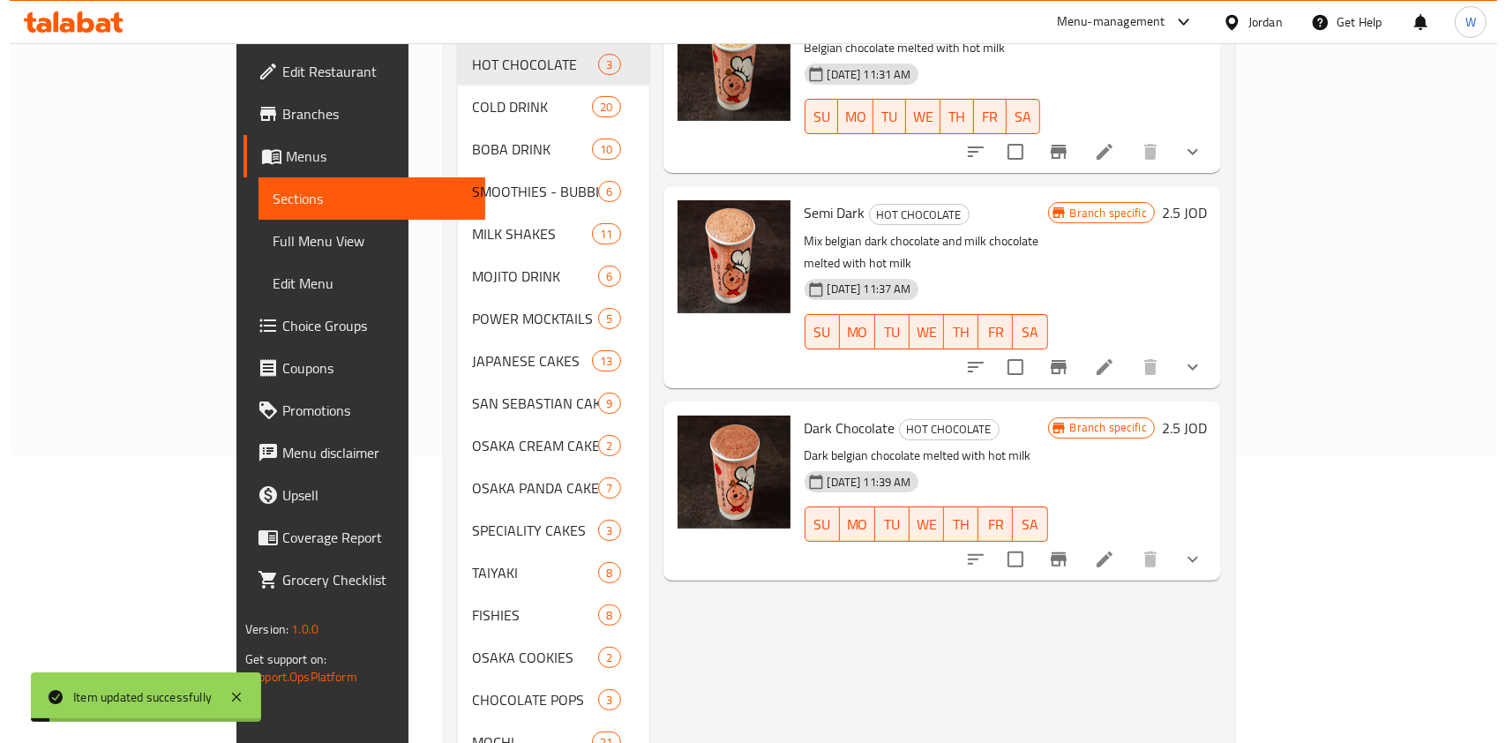
scroll to position [338, 0]
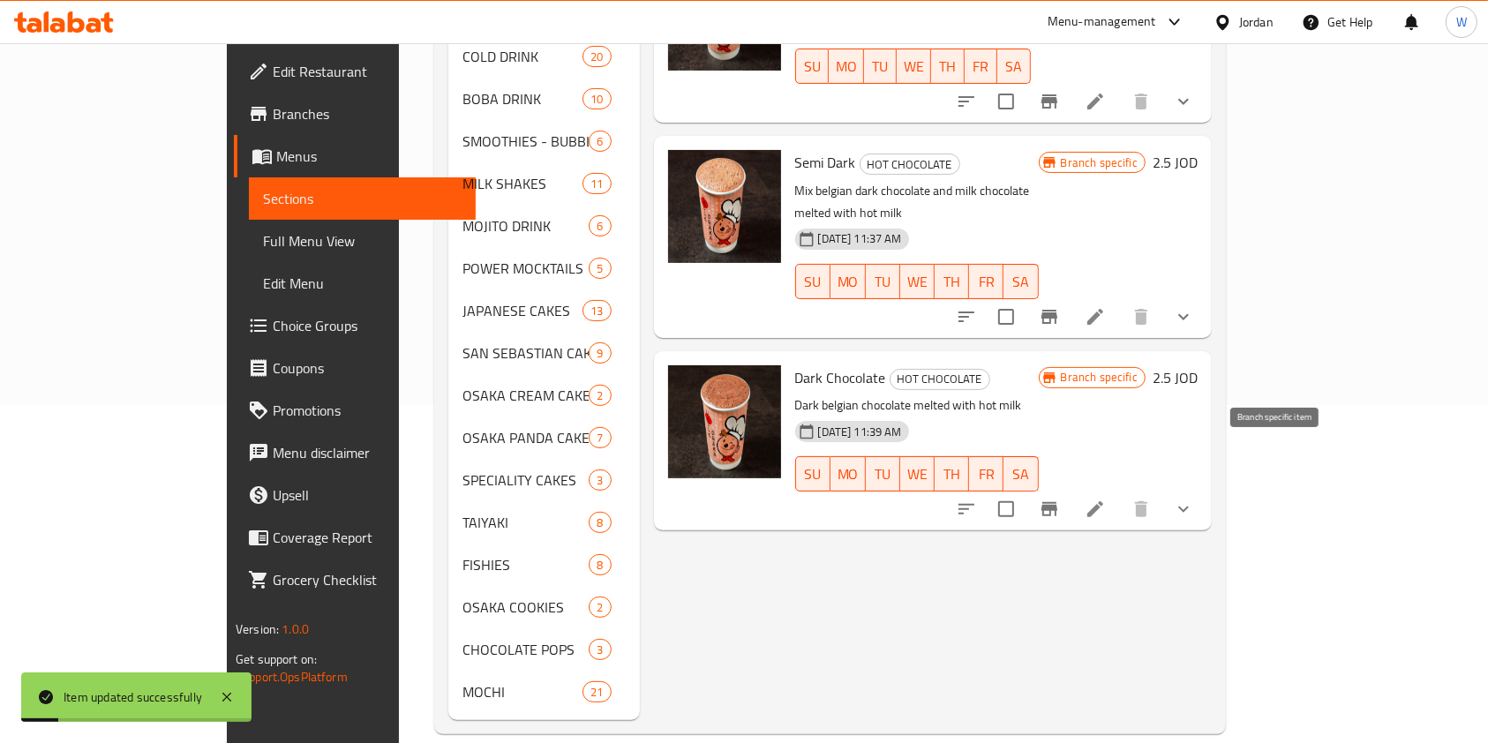
click at [1057, 502] on icon "Branch-specific-item" at bounding box center [1049, 509] width 16 height 14
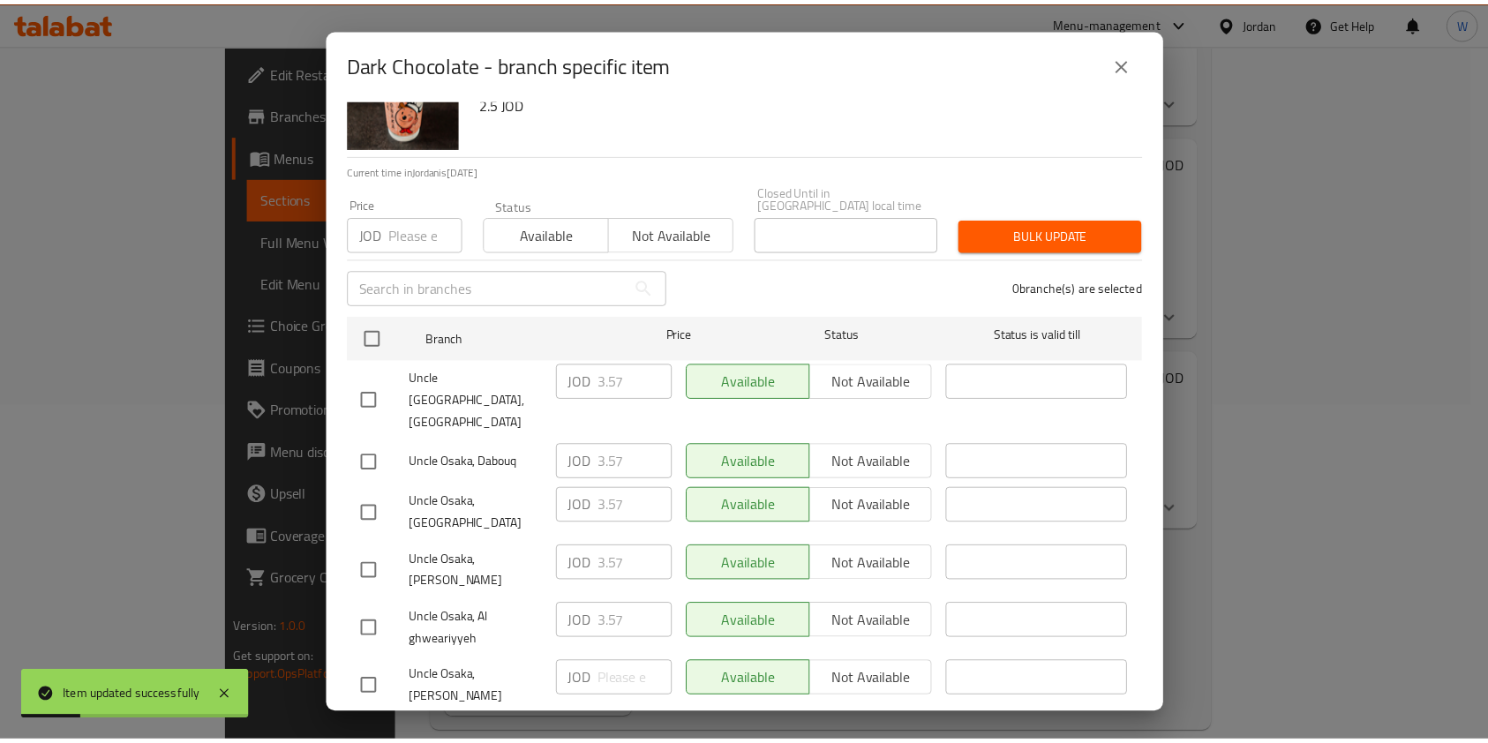
scroll to position [131, 0]
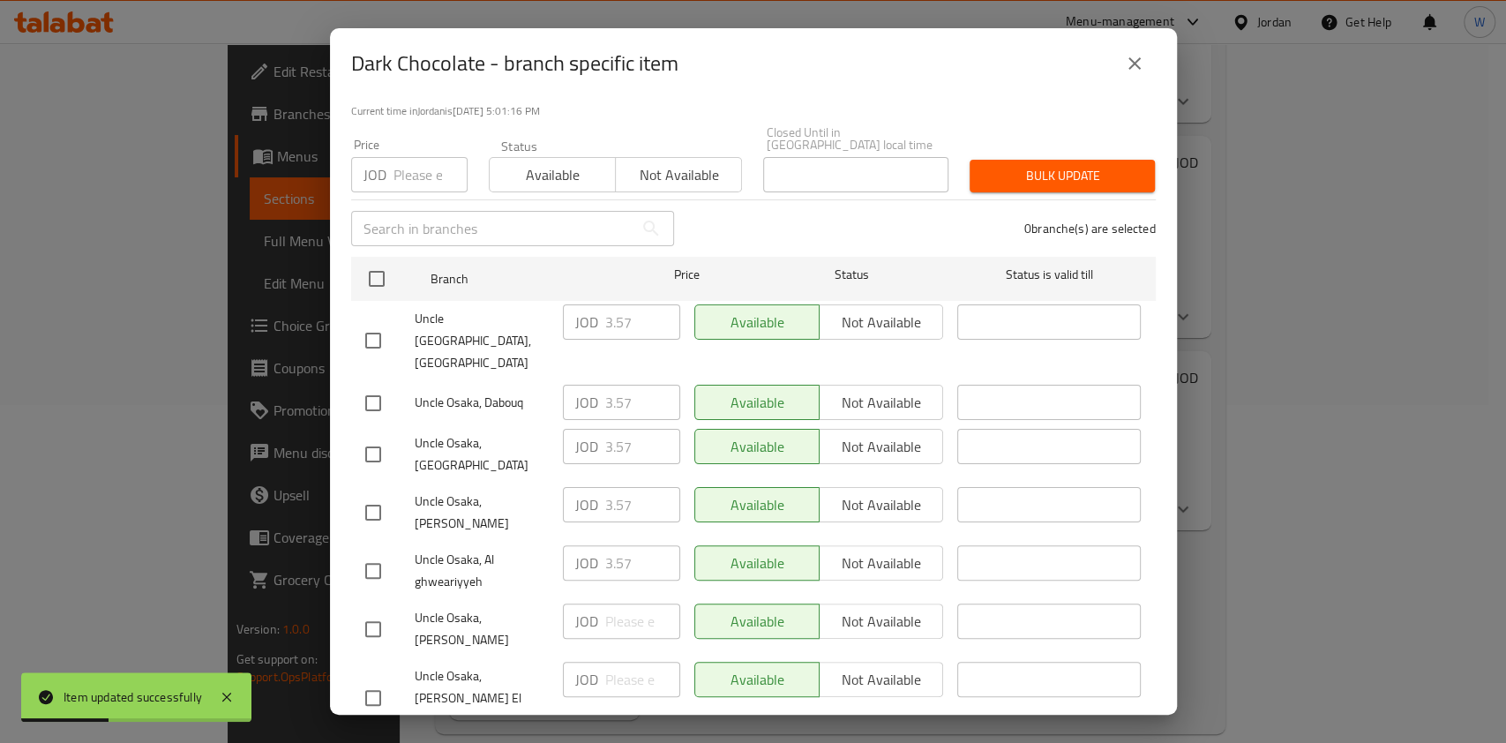
drag, startPoint x: 364, startPoint y: 413, endPoint x: 562, endPoint y: 402, distance: 198.9
click at [370, 436] on input "checkbox" at bounding box center [373, 454] width 37 height 37
checkbox input "true"
click at [614, 429] on input "3.57" at bounding box center [642, 446] width 75 height 35
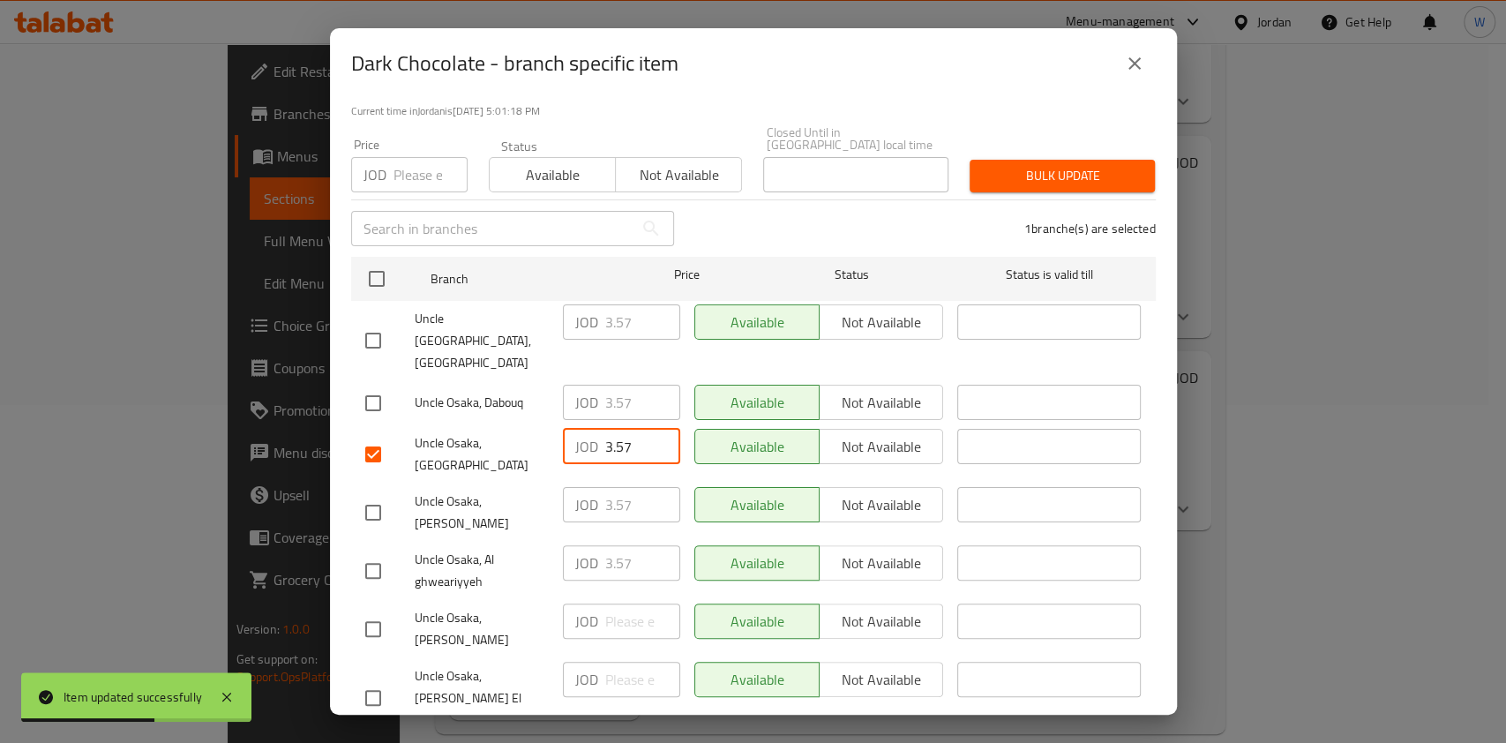
drag, startPoint x: 1137, startPoint y: 66, endPoint x: 1356, endPoint y: 415, distance: 411.6
click at [1138, 67] on icon "close" at bounding box center [1135, 63] width 12 height 12
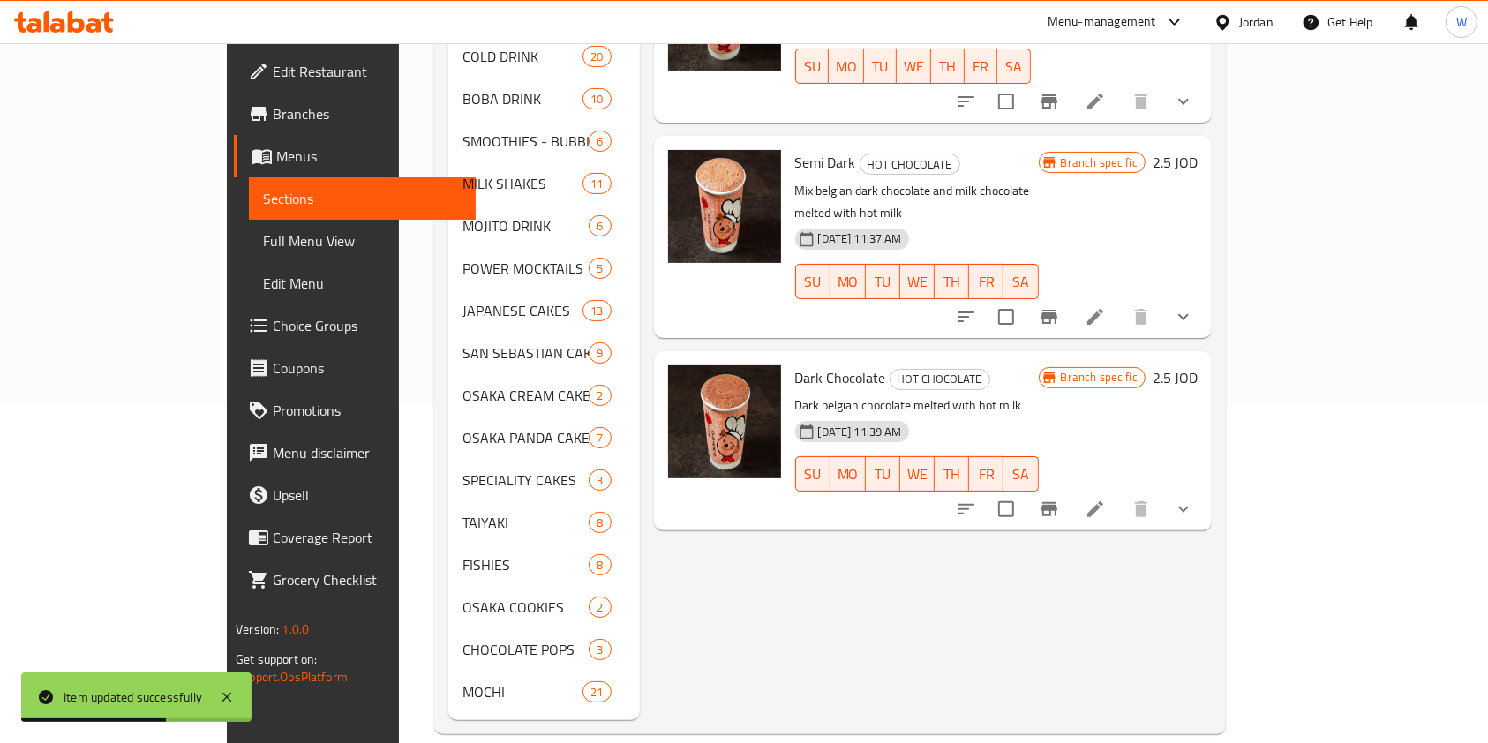
click at [1106, 499] on icon at bounding box center [1095, 509] width 21 height 21
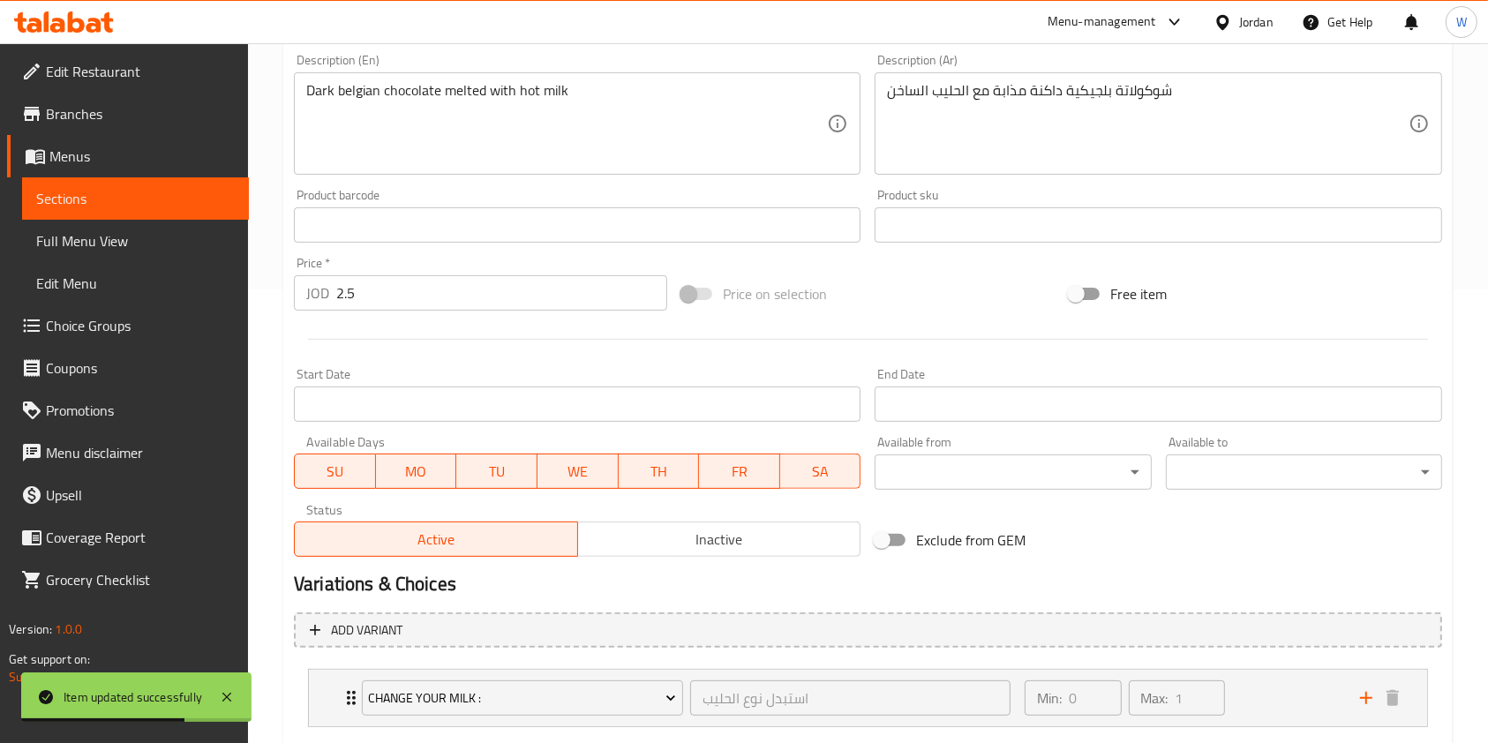
scroll to position [470, 0]
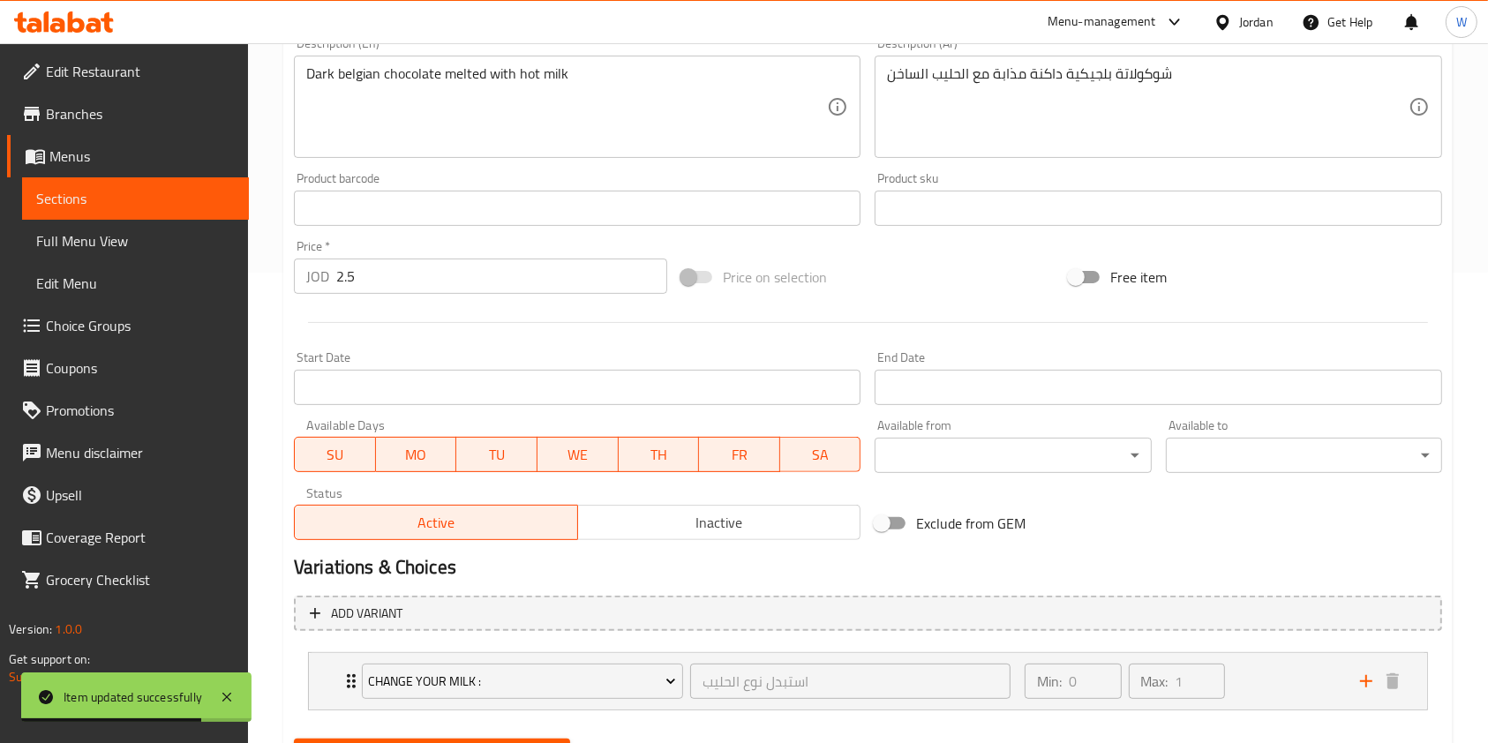
click at [421, 293] on input "2.5" at bounding box center [501, 276] width 331 height 35
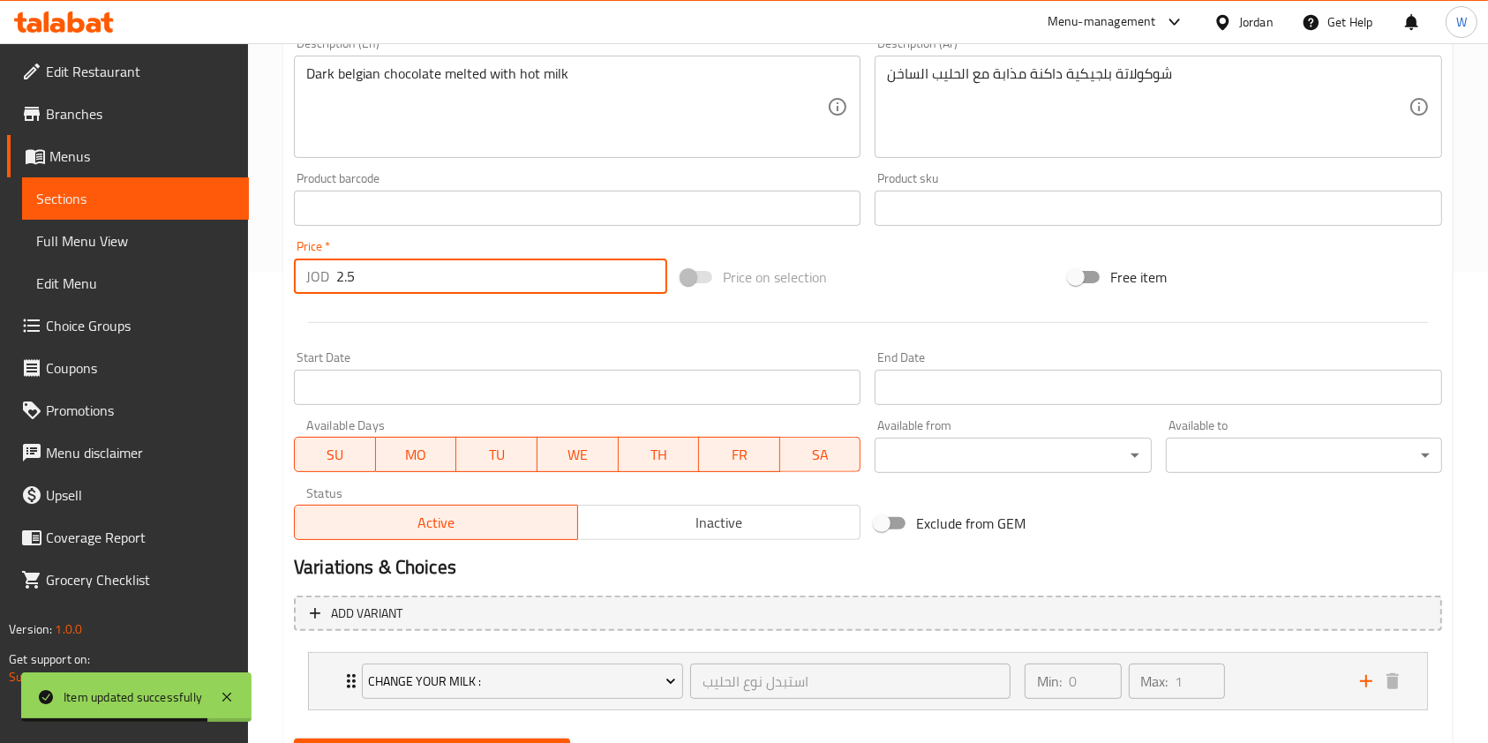
click at [421, 293] on input "2.5" at bounding box center [501, 276] width 331 height 35
paste input "3.57"
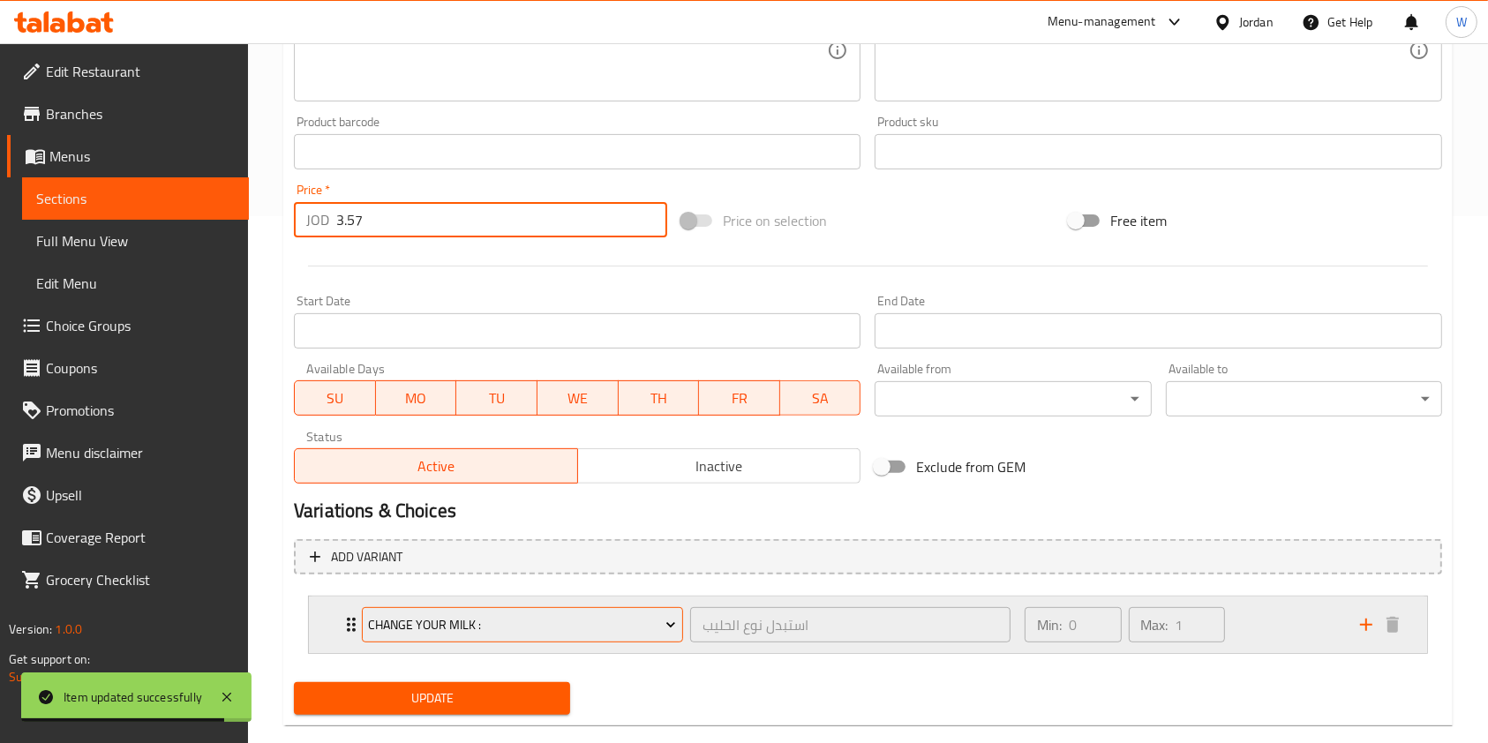
scroll to position [558, 0]
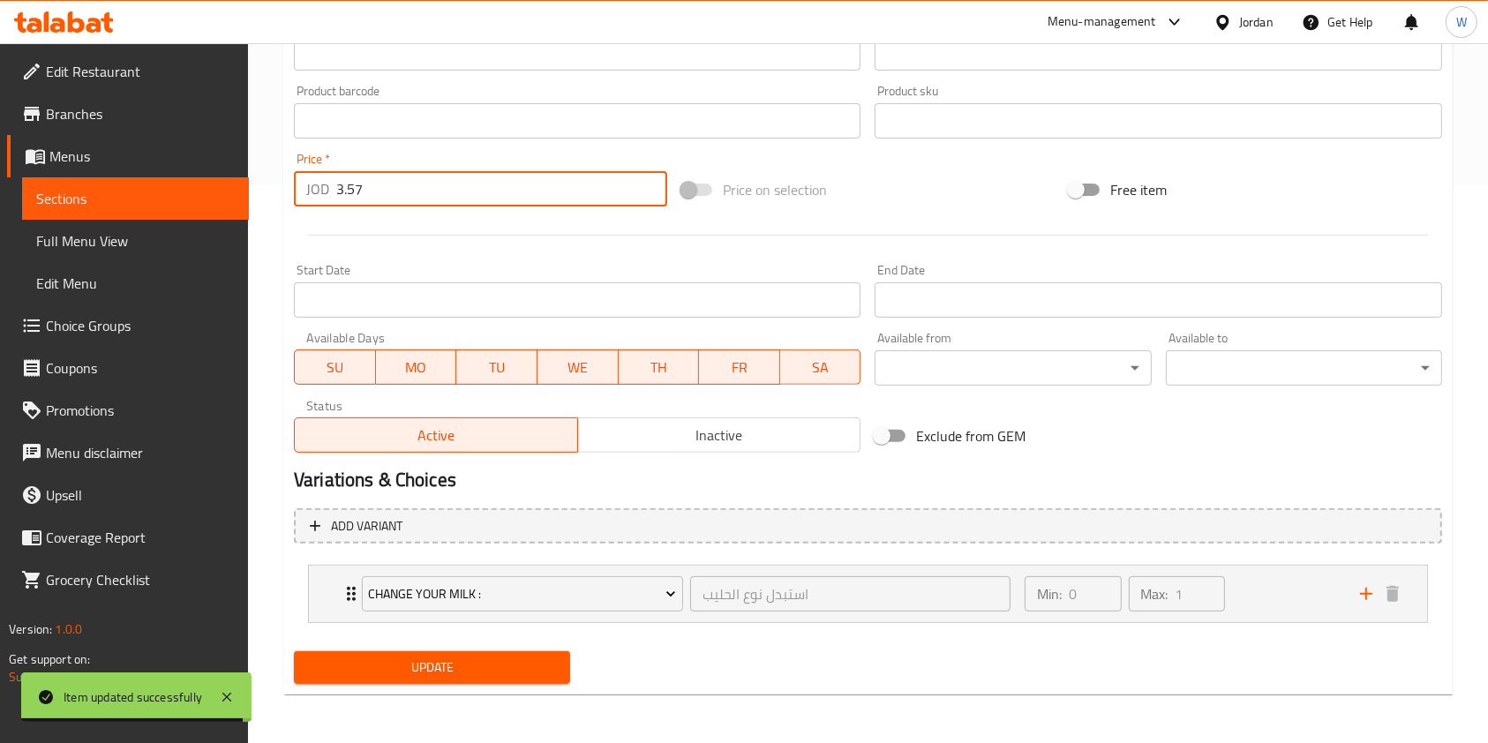
type input "3.57"
click at [458, 660] on span "Update" at bounding box center [432, 668] width 248 height 22
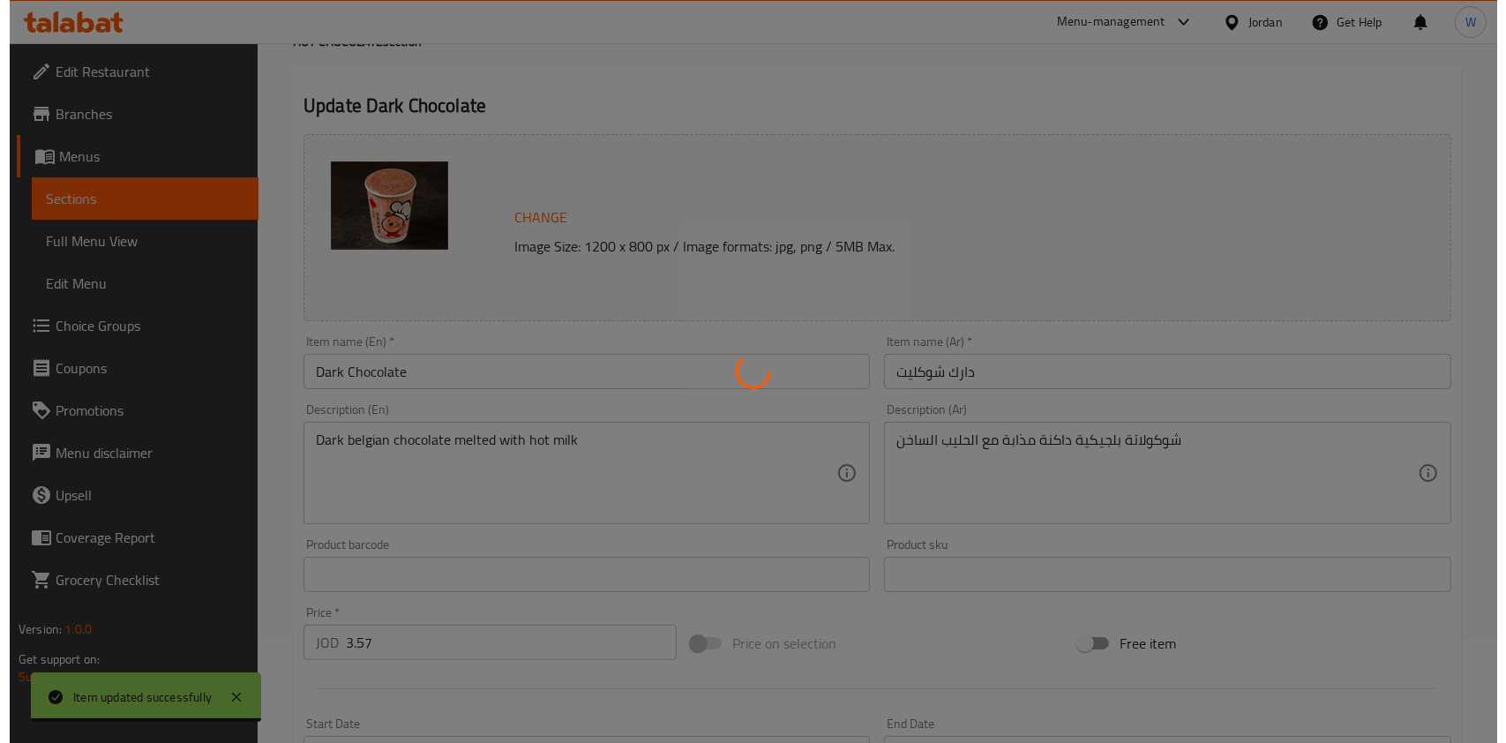
scroll to position [0, 0]
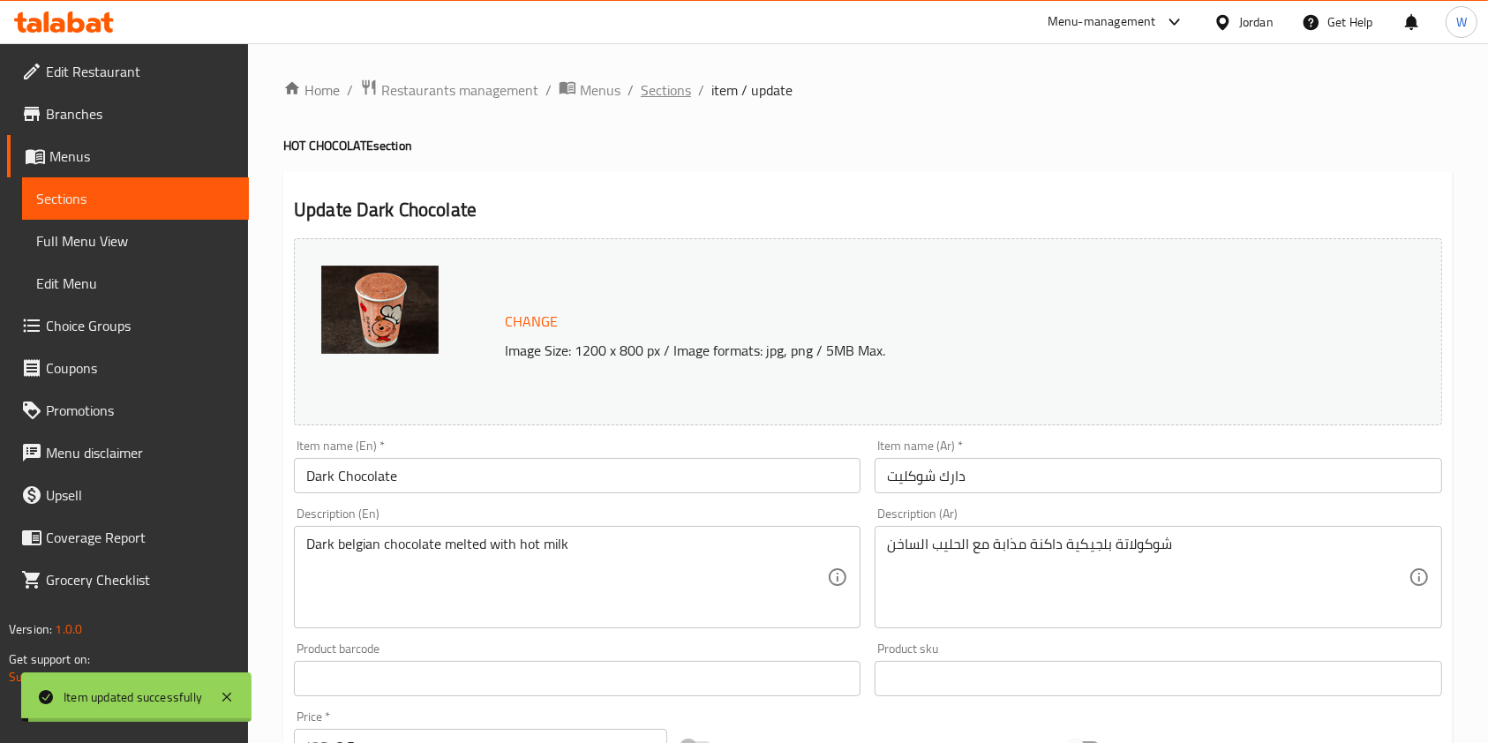
click at [654, 79] on span "Sections" at bounding box center [666, 89] width 50 height 21
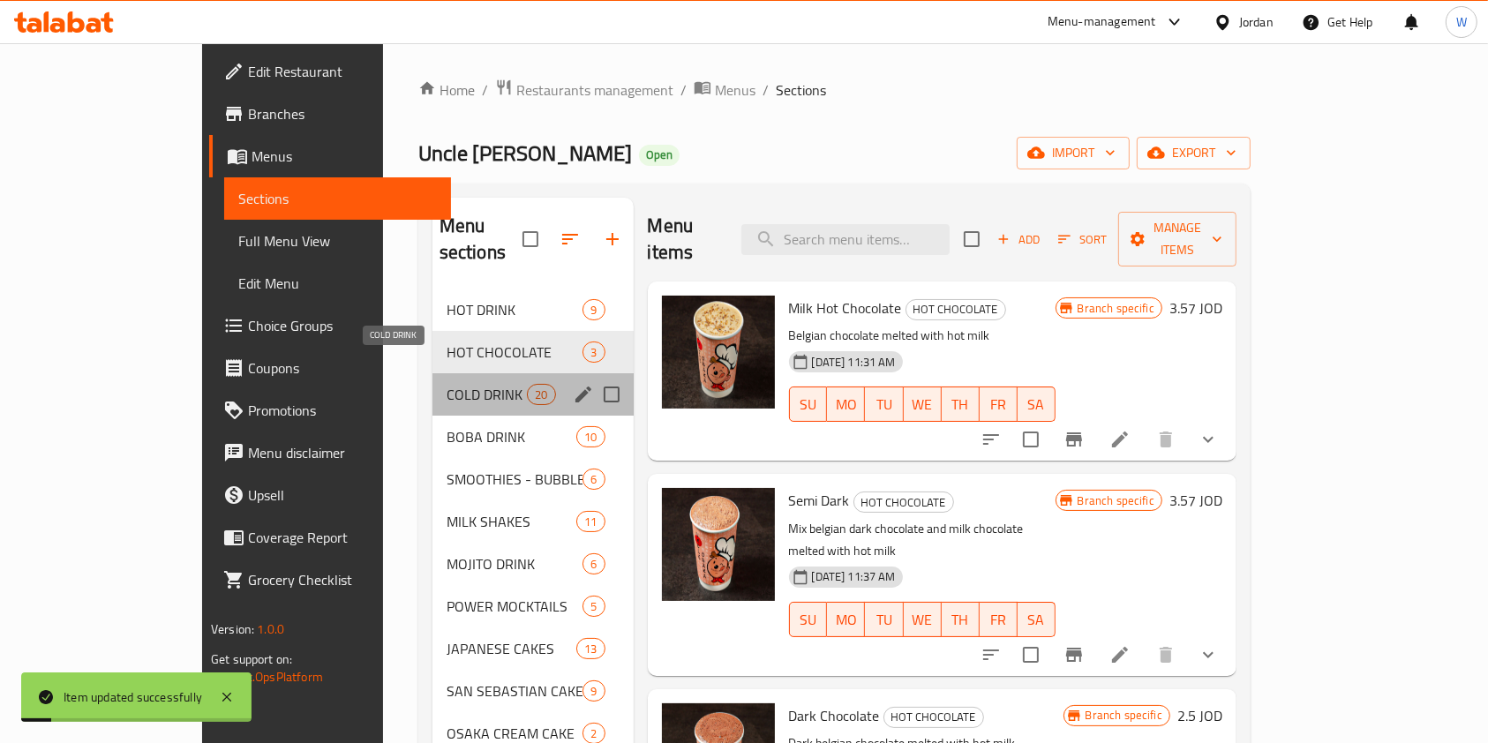
click at [447, 384] on span "COLD DRINK" at bounding box center [487, 394] width 80 height 21
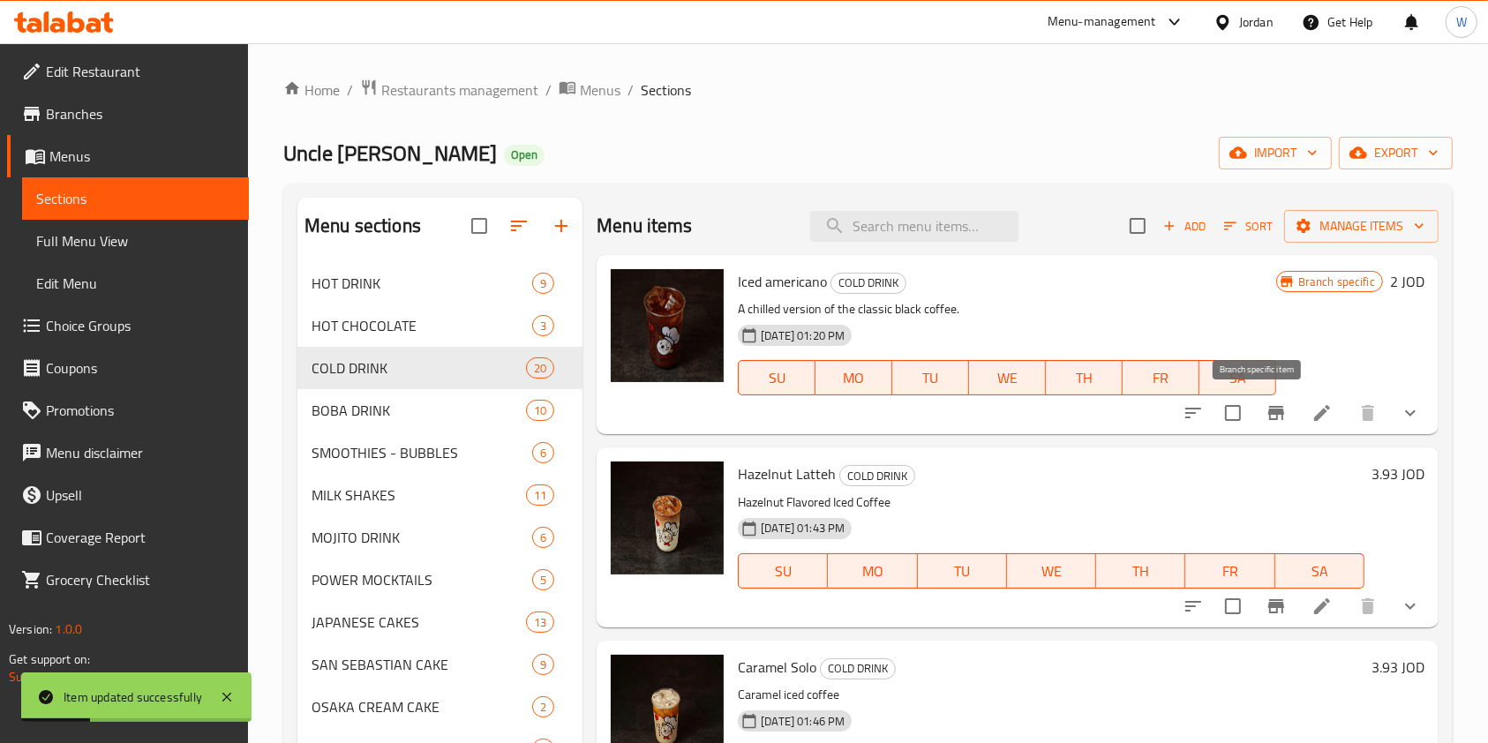
click at [1273, 420] on button "Branch-specific-item" at bounding box center [1276, 413] width 42 height 42
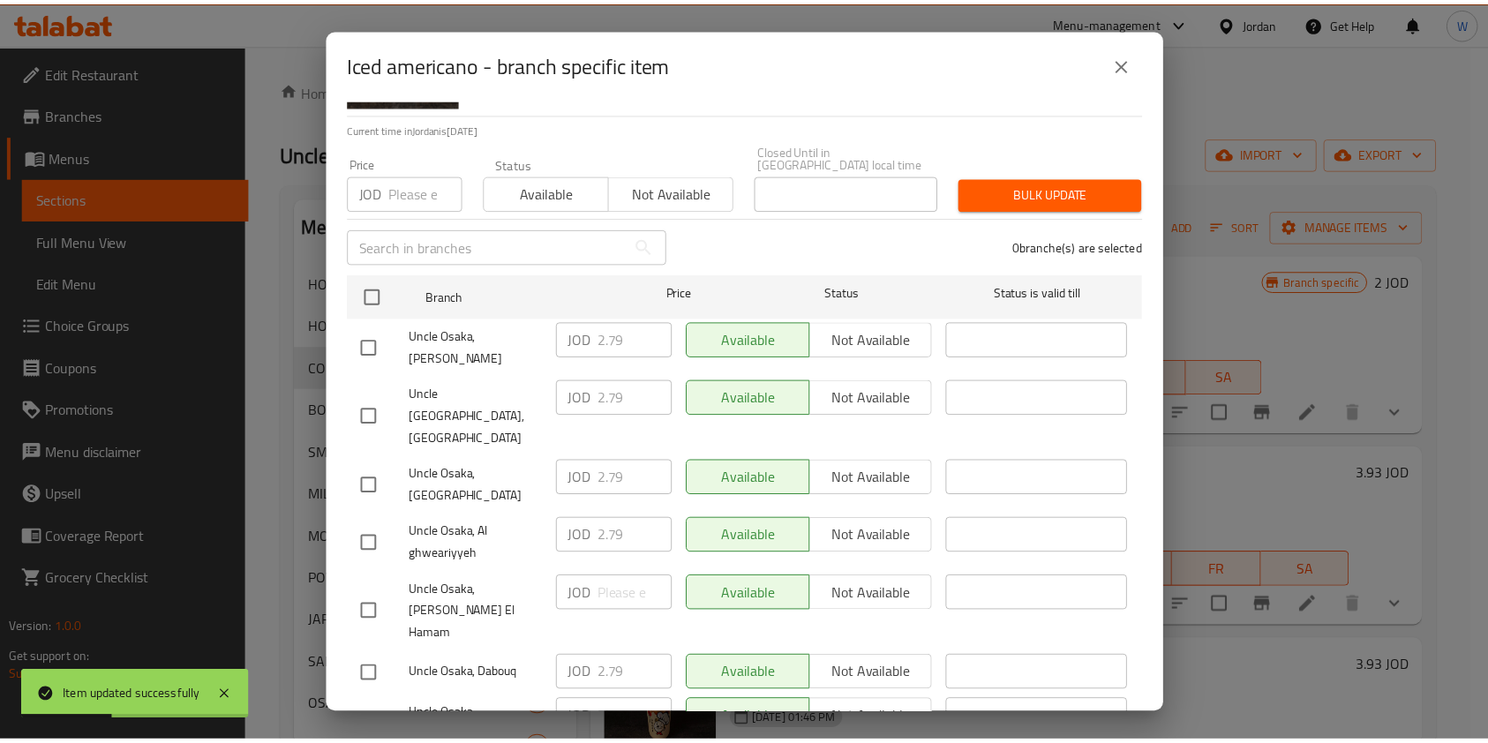
scroll to position [131, 0]
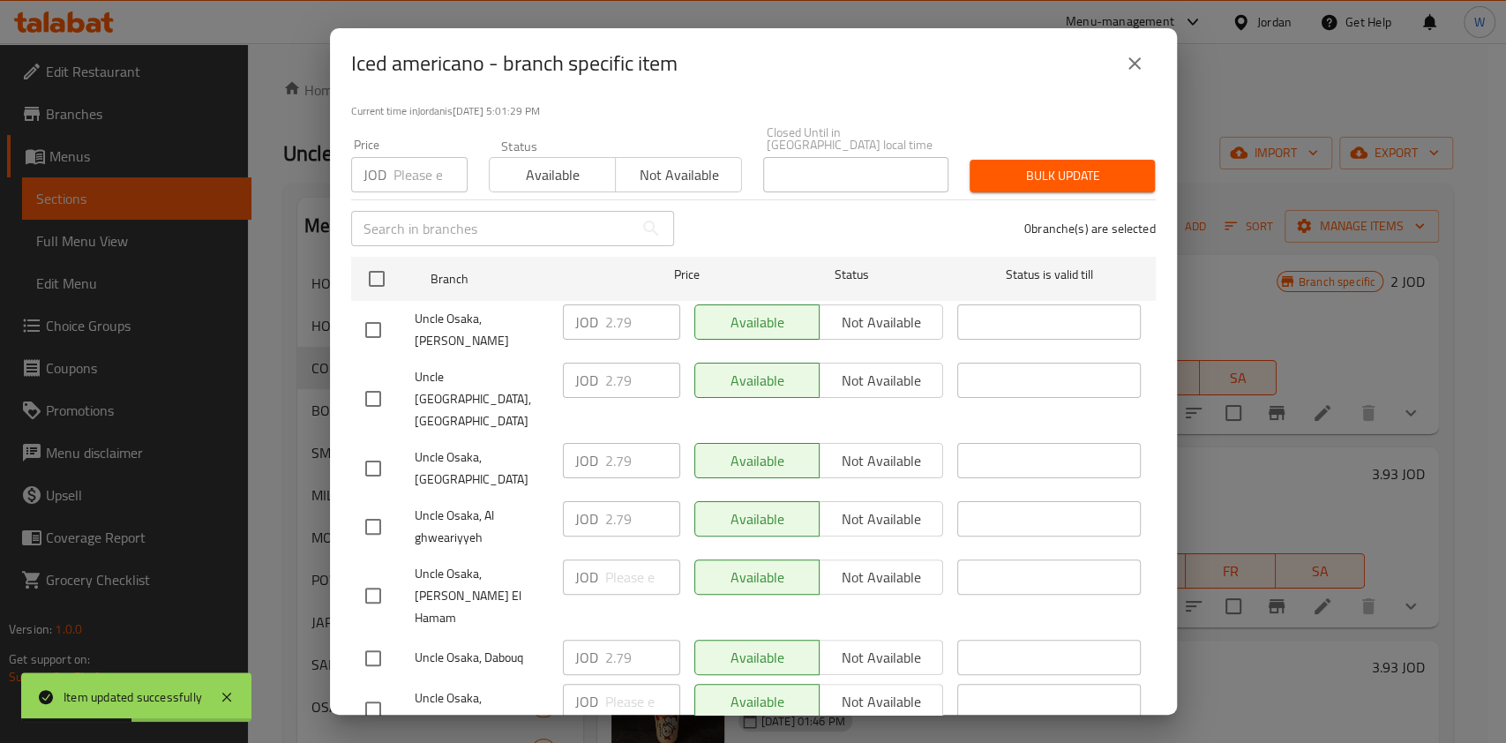
click at [374, 450] on input "checkbox" at bounding box center [373, 468] width 37 height 37
checkbox input "true"
click at [608, 443] on input "2.79" at bounding box center [642, 460] width 75 height 35
drag, startPoint x: 1138, startPoint y: 42, endPoint x: 1293, endPoint y: 415, distance: 403.5
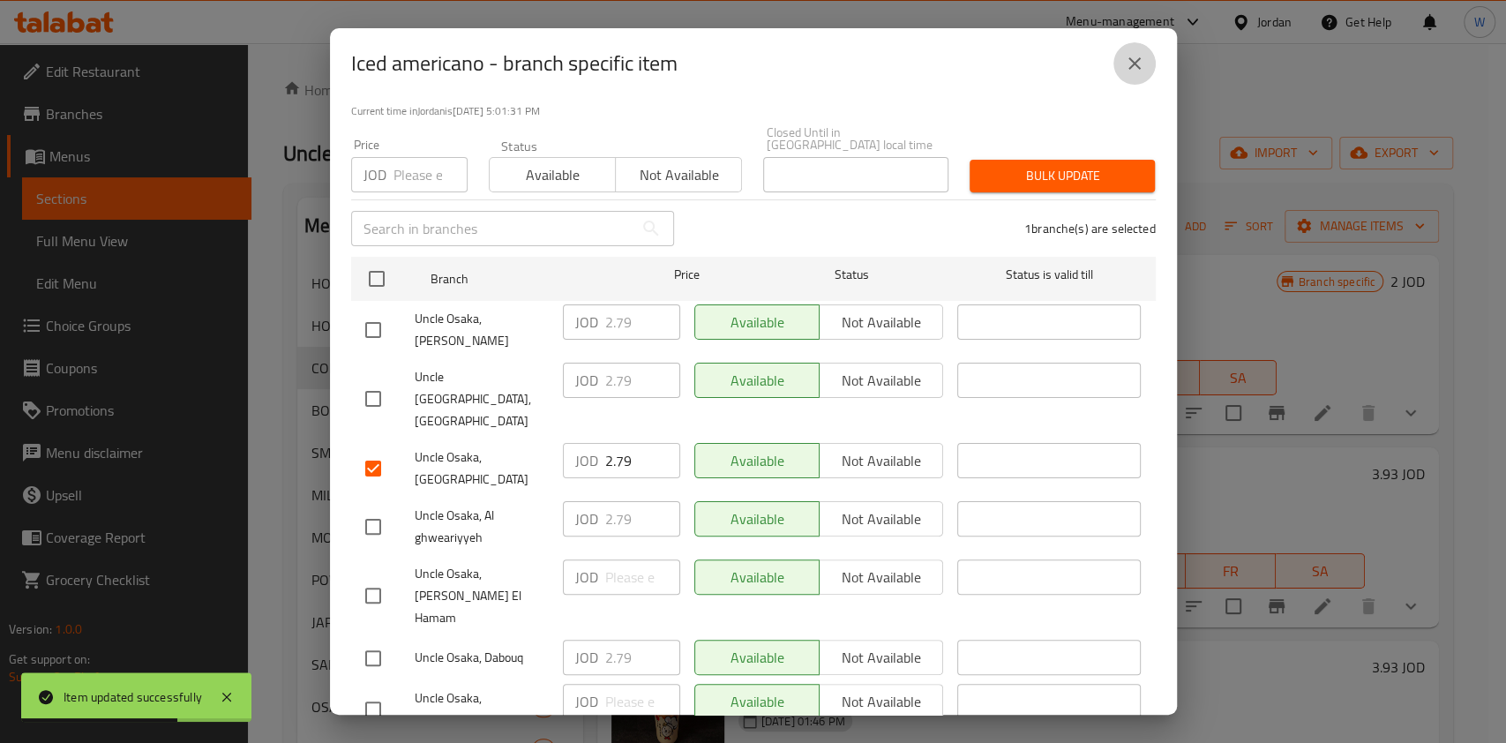
click at [1138, 43] on button "close" at bounding box center [1135, 63] width 42 height 42
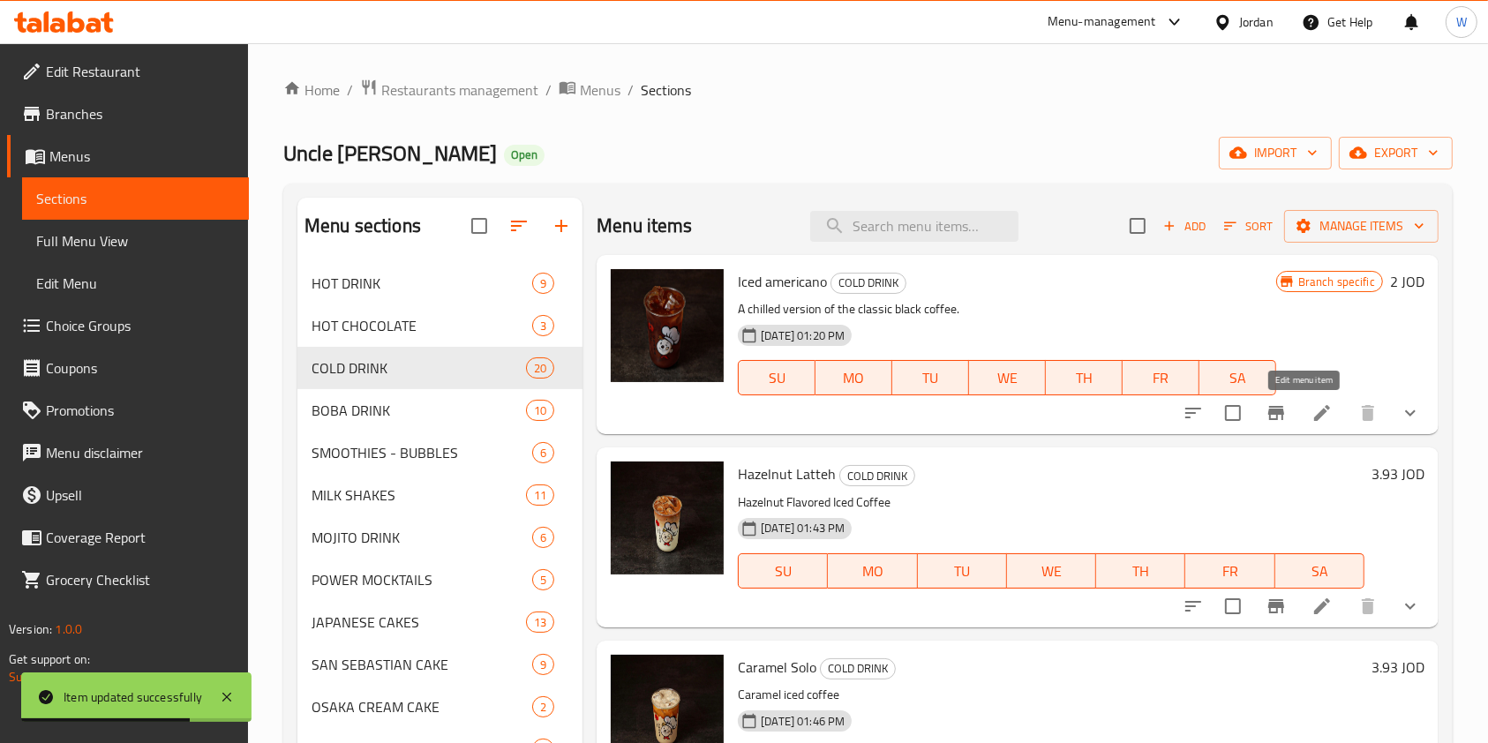
click at [1314, 399] on li at bounding box center [1321, 413] width 49 height 32
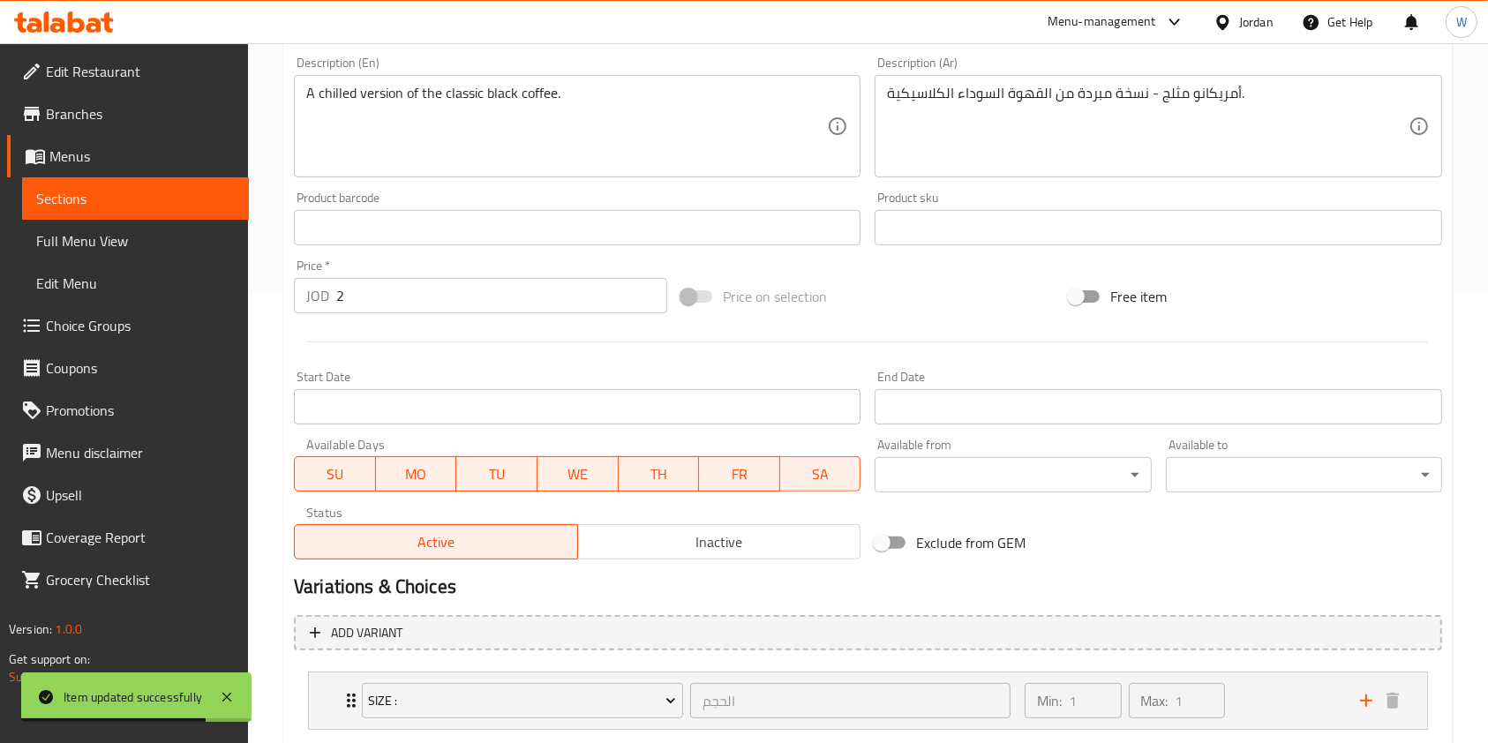
scroll to position [470, 0]
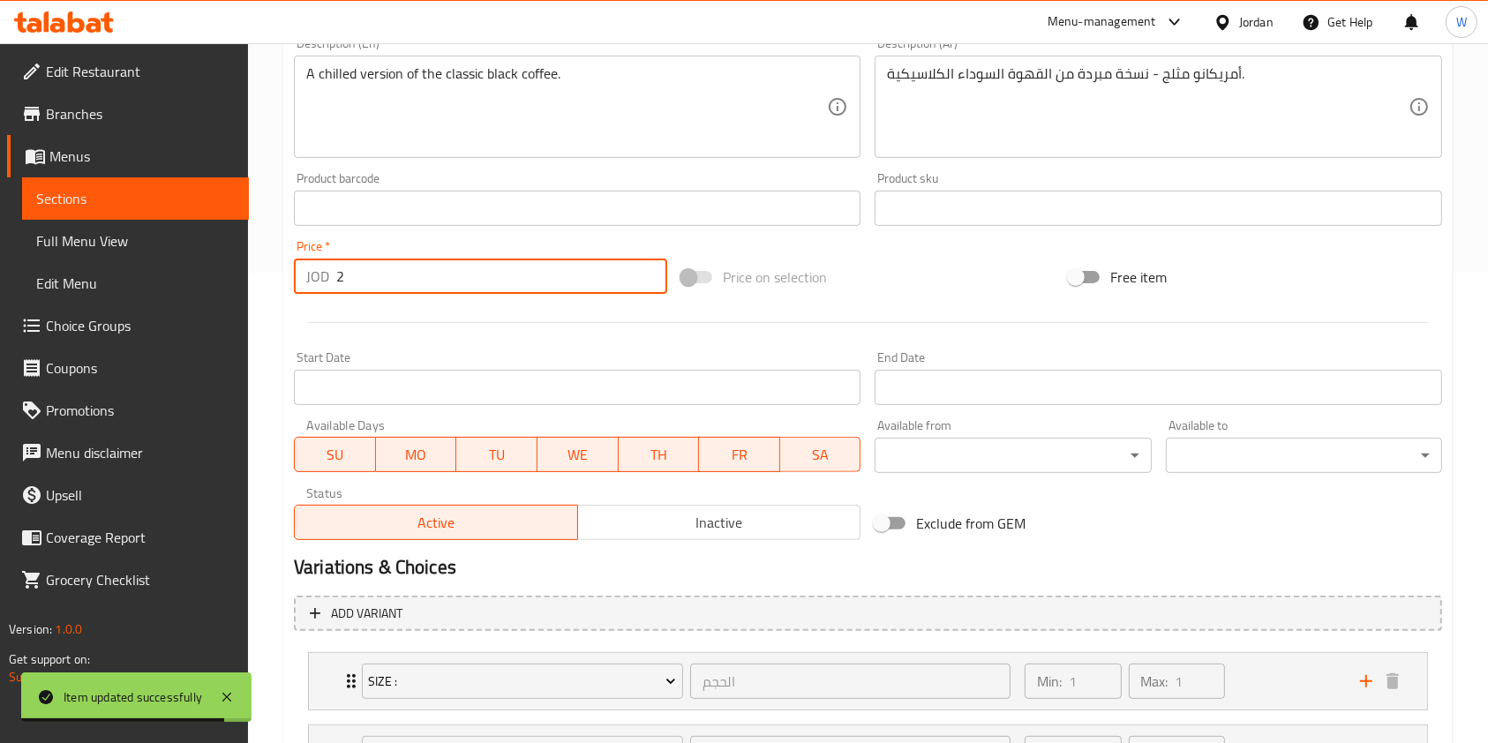
click at [381, 267] on input "2" at bounding box center [501, 276] width 331 height 35
click at [381, 268] on input "2" at bounding box center [501, 276] width 331 height 35
paste input ".79"
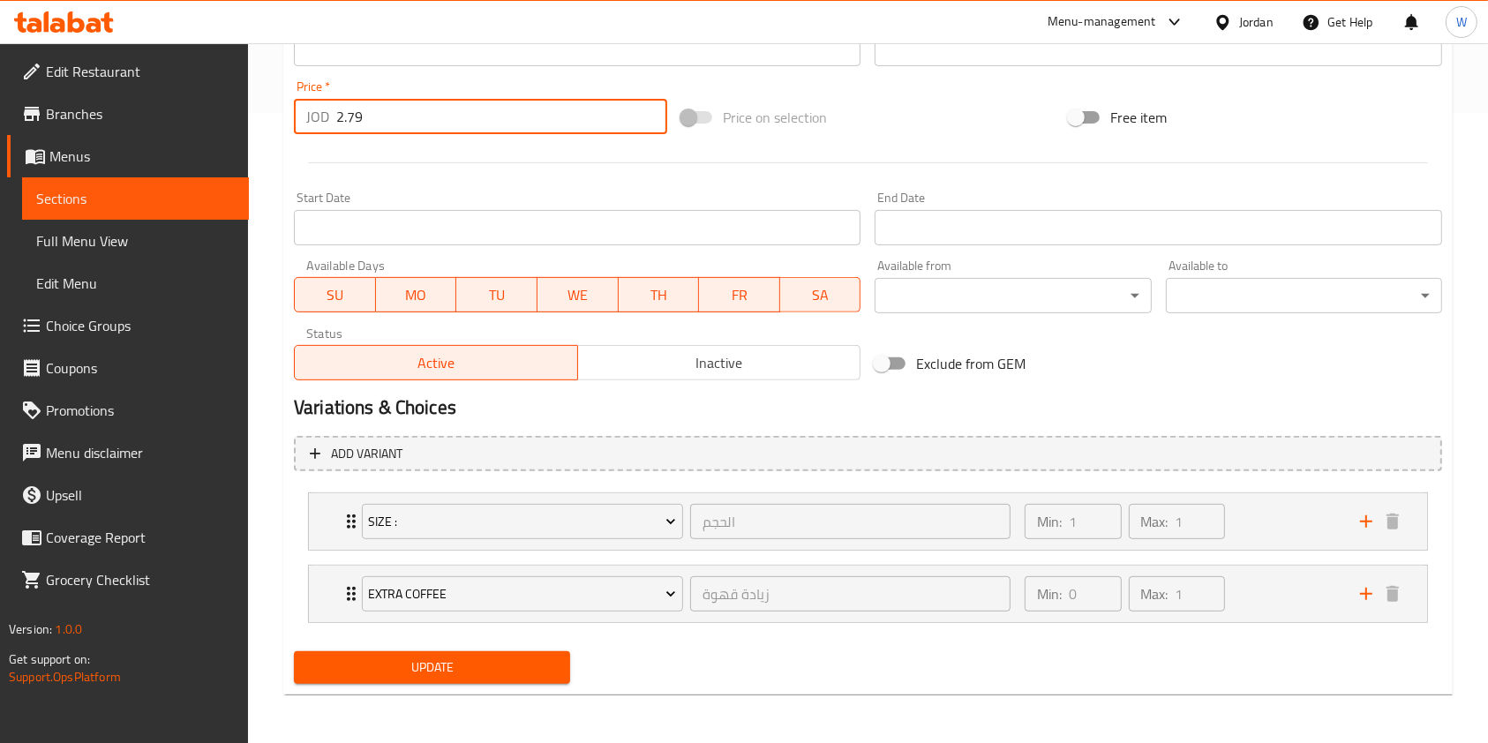
type input "2.79"
click at [488, 665] on span "Update" at bounding box center [432, 668] width 248 height 22
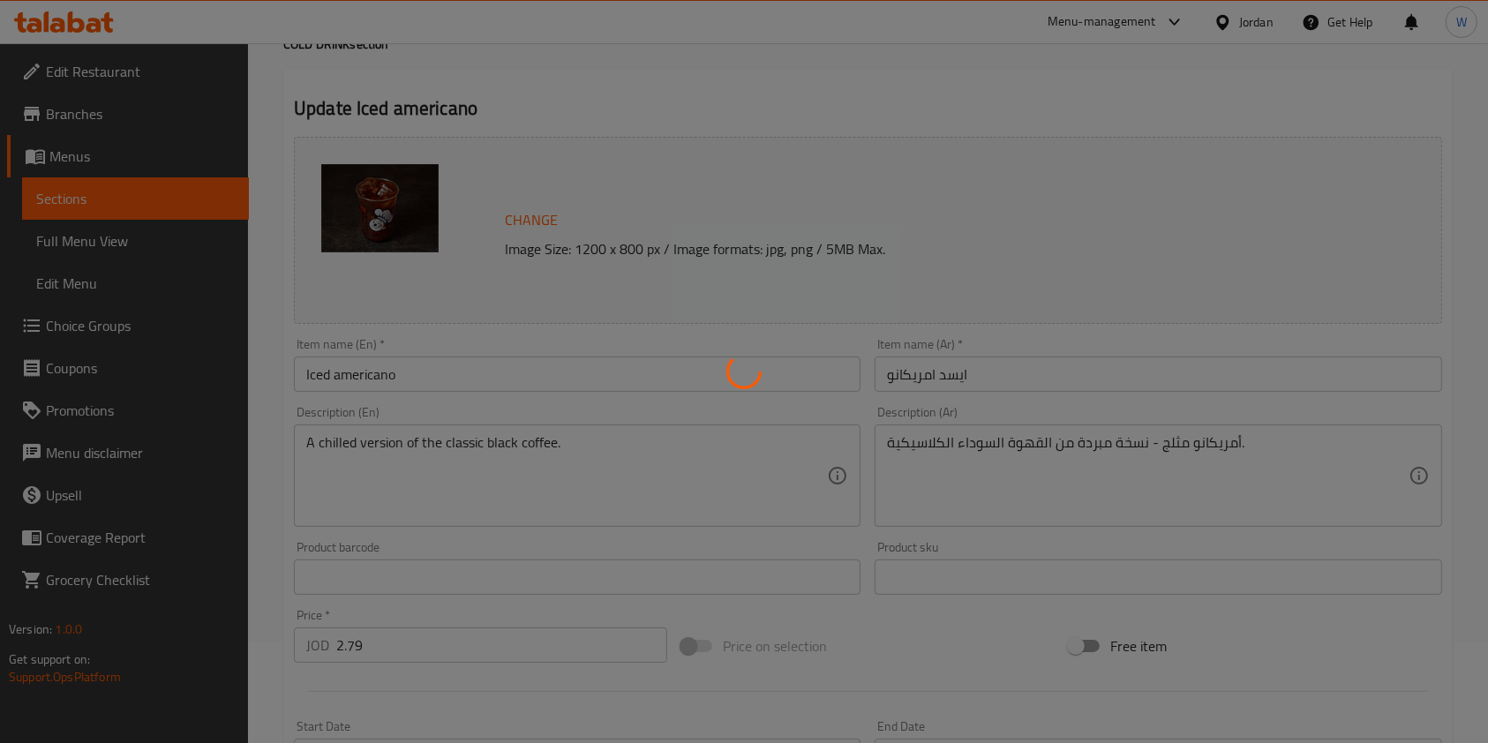
scroll to position [0, 0]
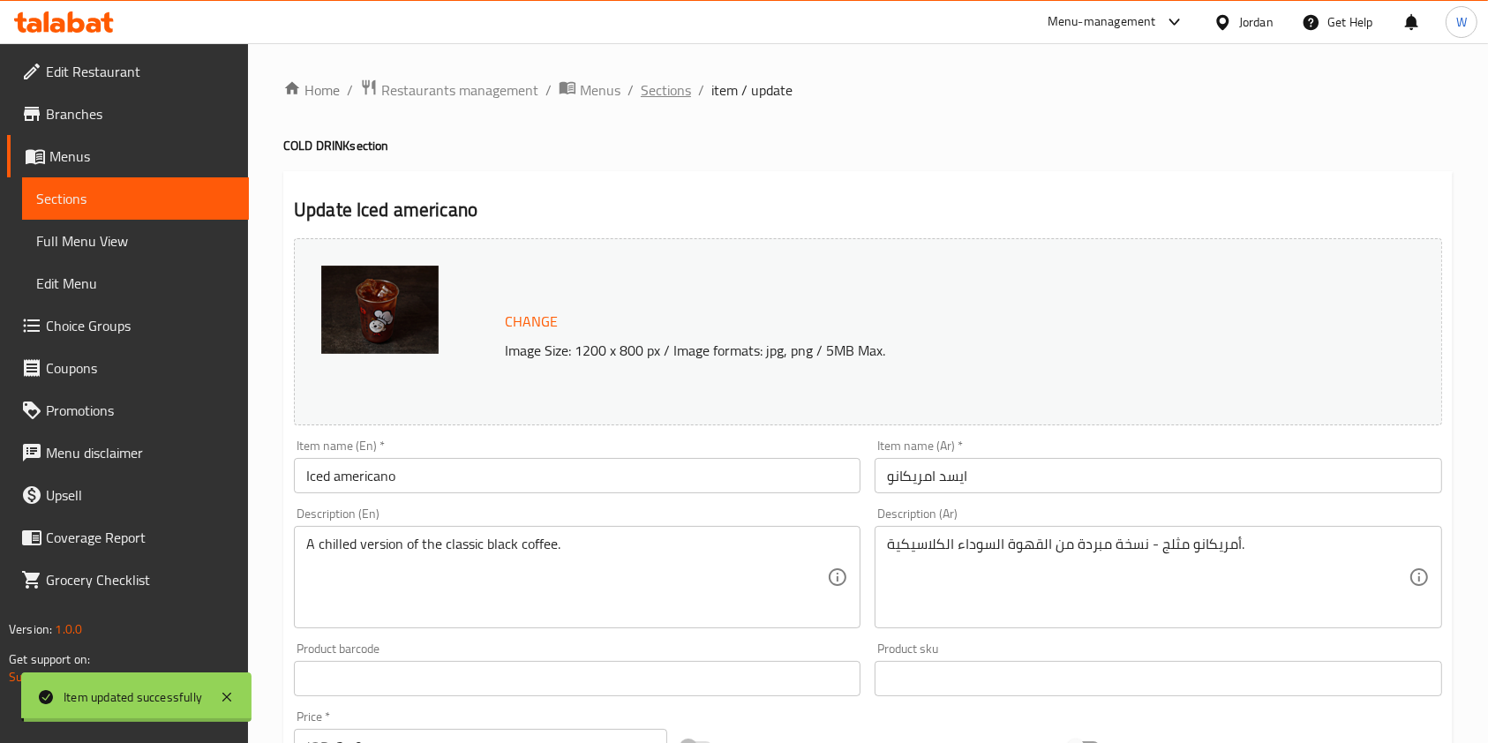
click at [661, 81] on div "Home / Restaurants management / Menus / Sections / item / update COLD DRINK sec…" at bounding box center [867, 709] width 1169 height 1260
click at [661, 81] on span "Sections" at bounding box center [666, 89] width 50 height 21
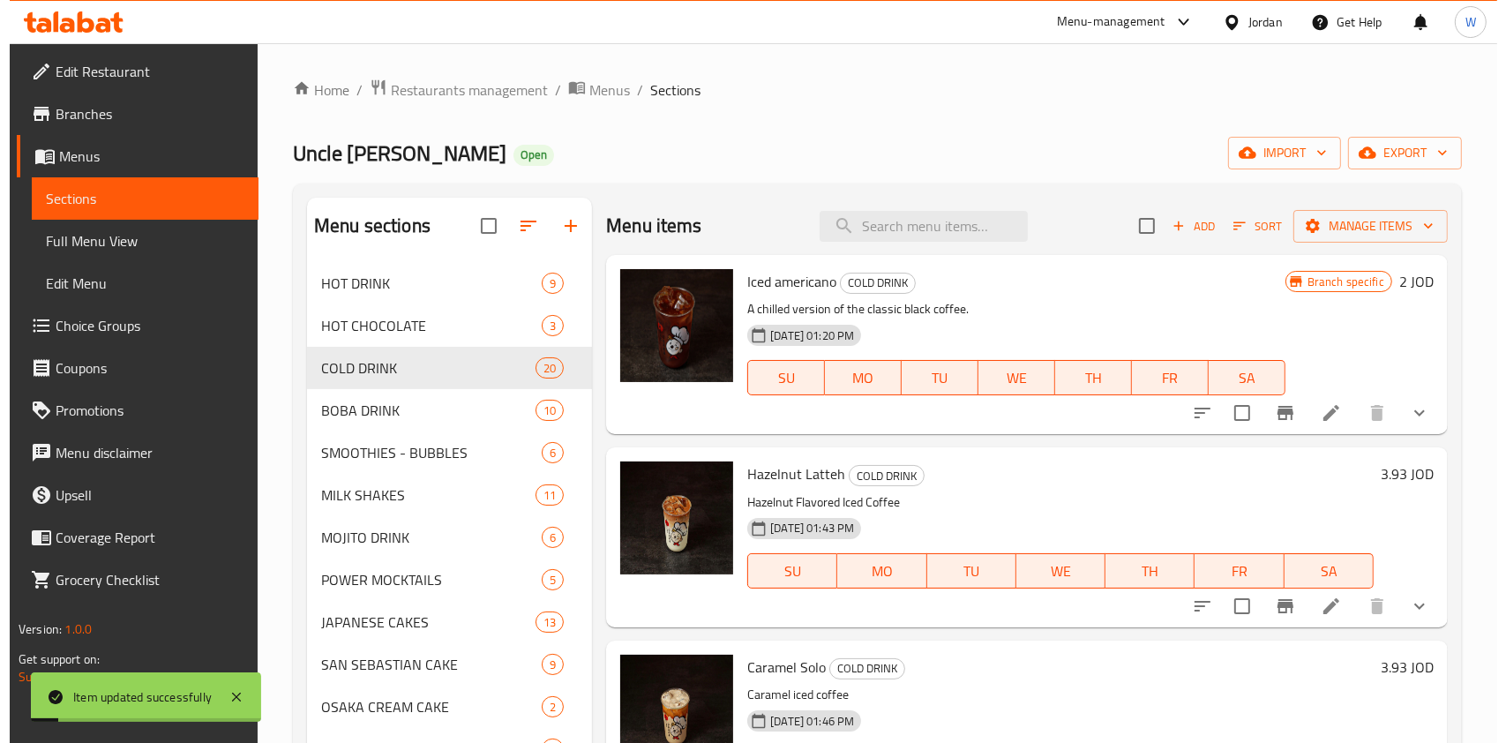
scroll to position [235, 0]
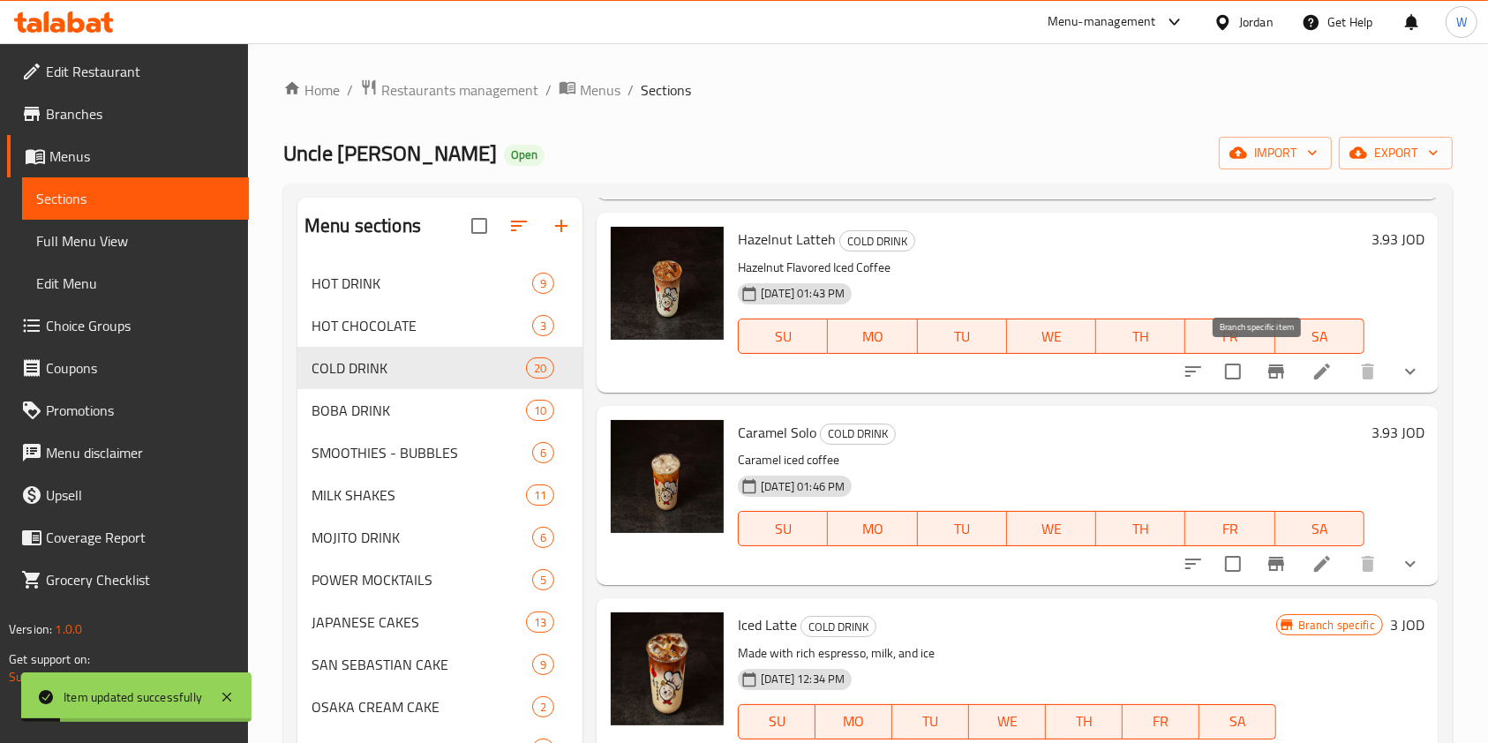
click at [1255, 370] on button "Branch-specific-item" at bounding box center [1276, 371] width 42 height 42
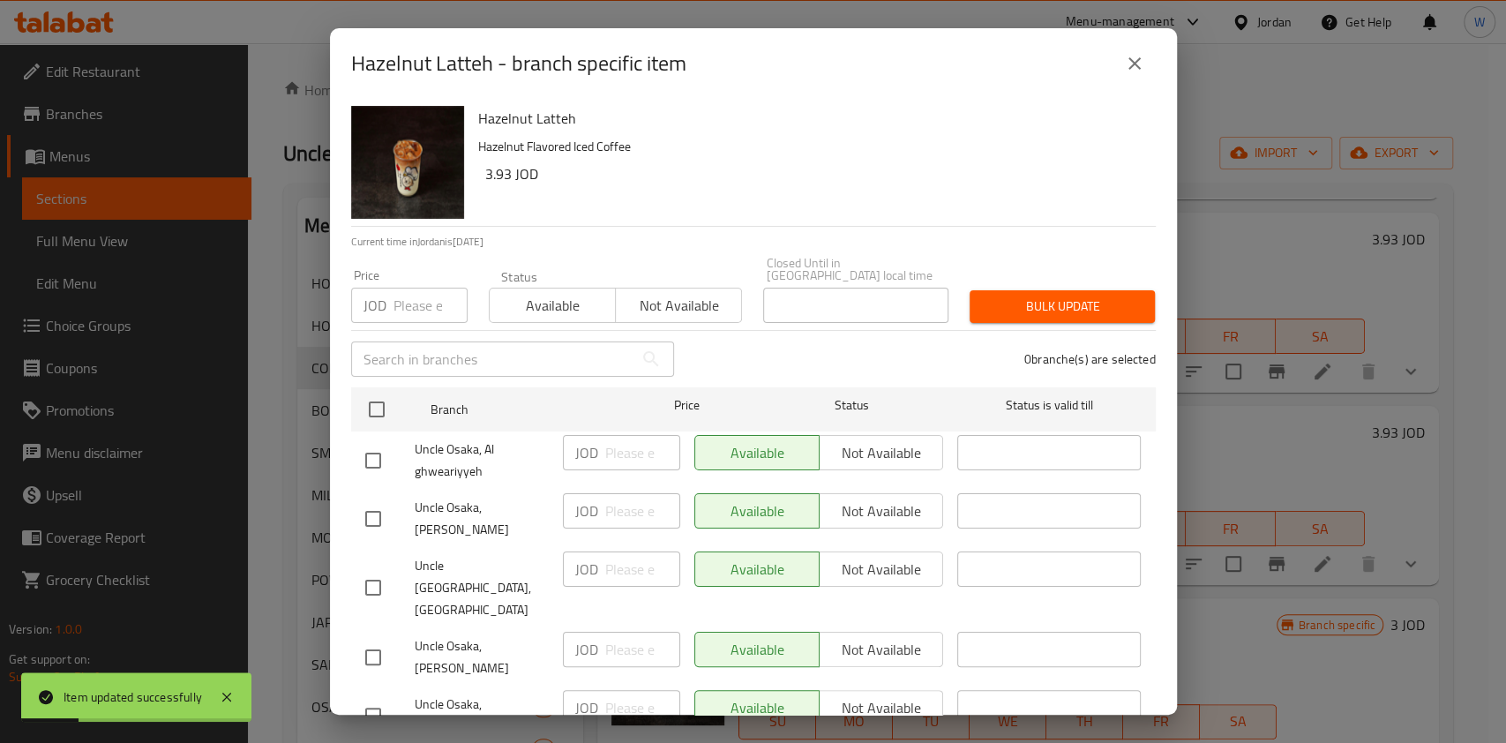
scroll to position [131, 0]
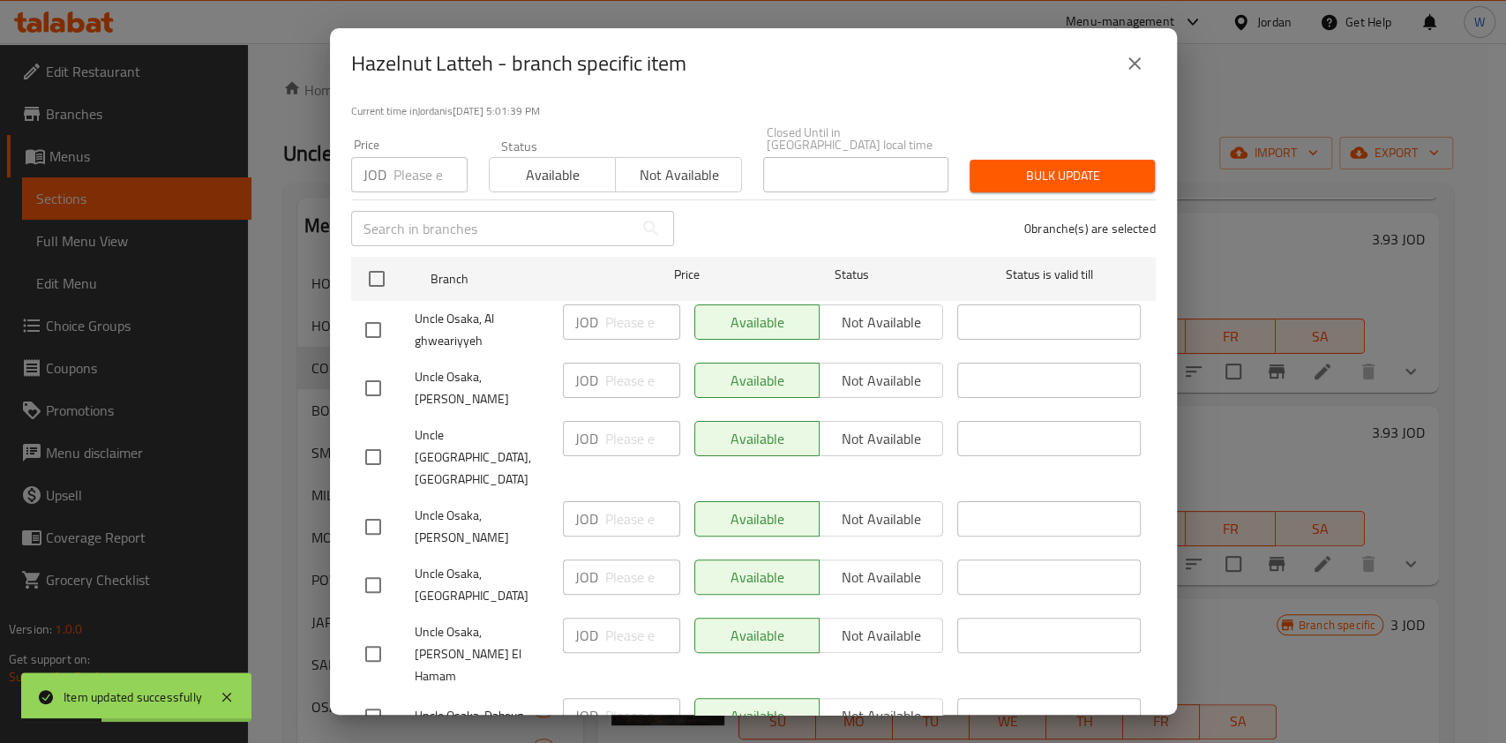
click at [379, 567] on input "checkbox" at bounding box center [373, 585] width 37 height 37
checkbox input "true"
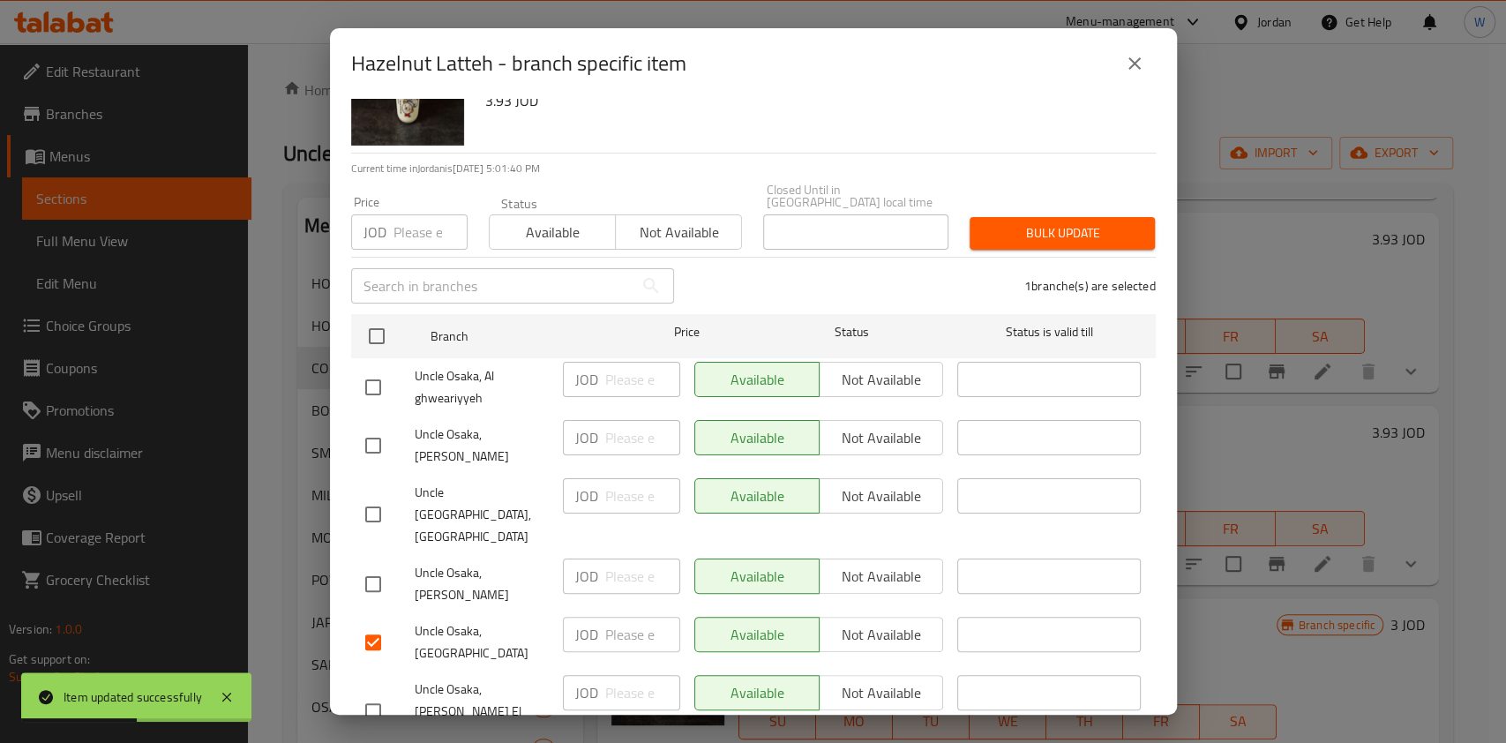
scroll to position [0, 0]
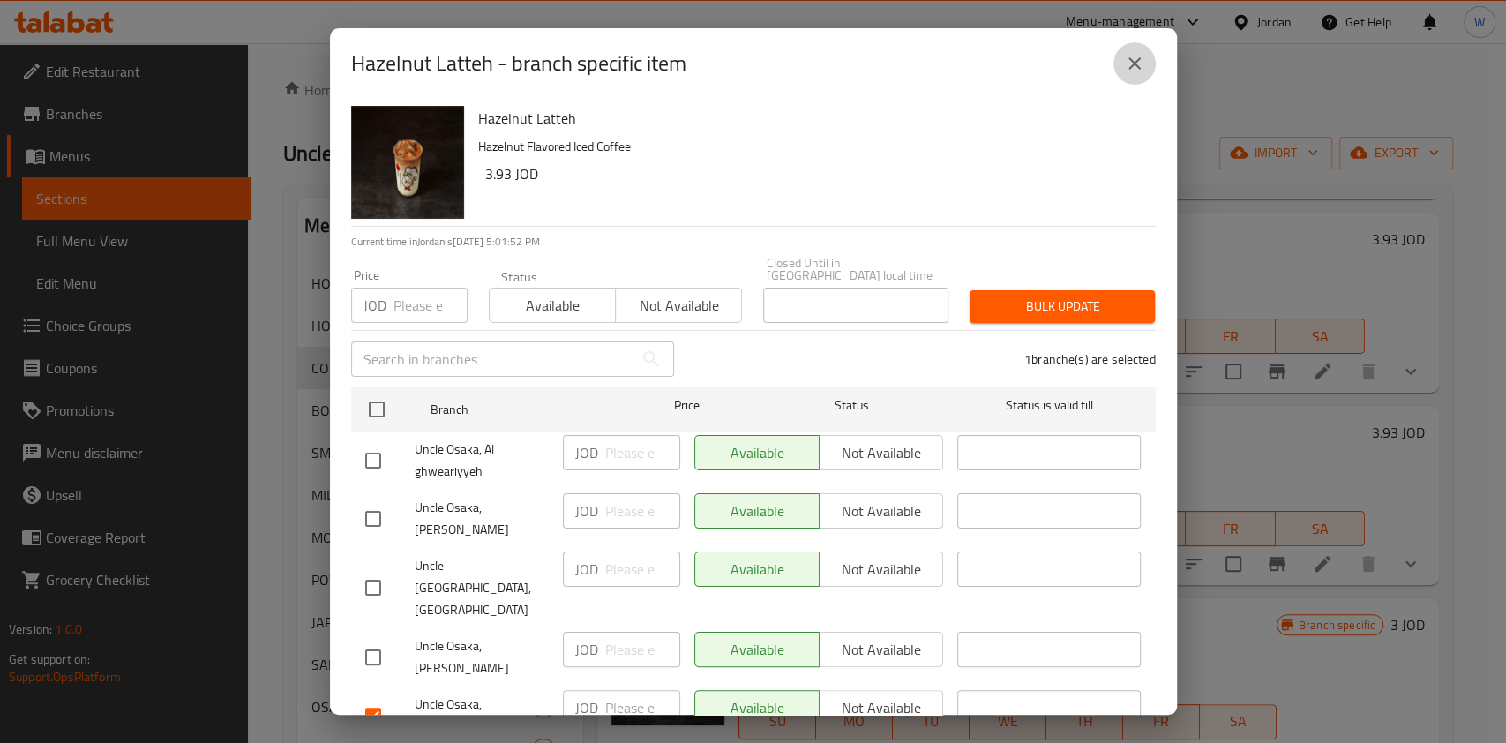
click at [1137, 78] on button "close" at bounding box center [1135, 63] width 42 height 42
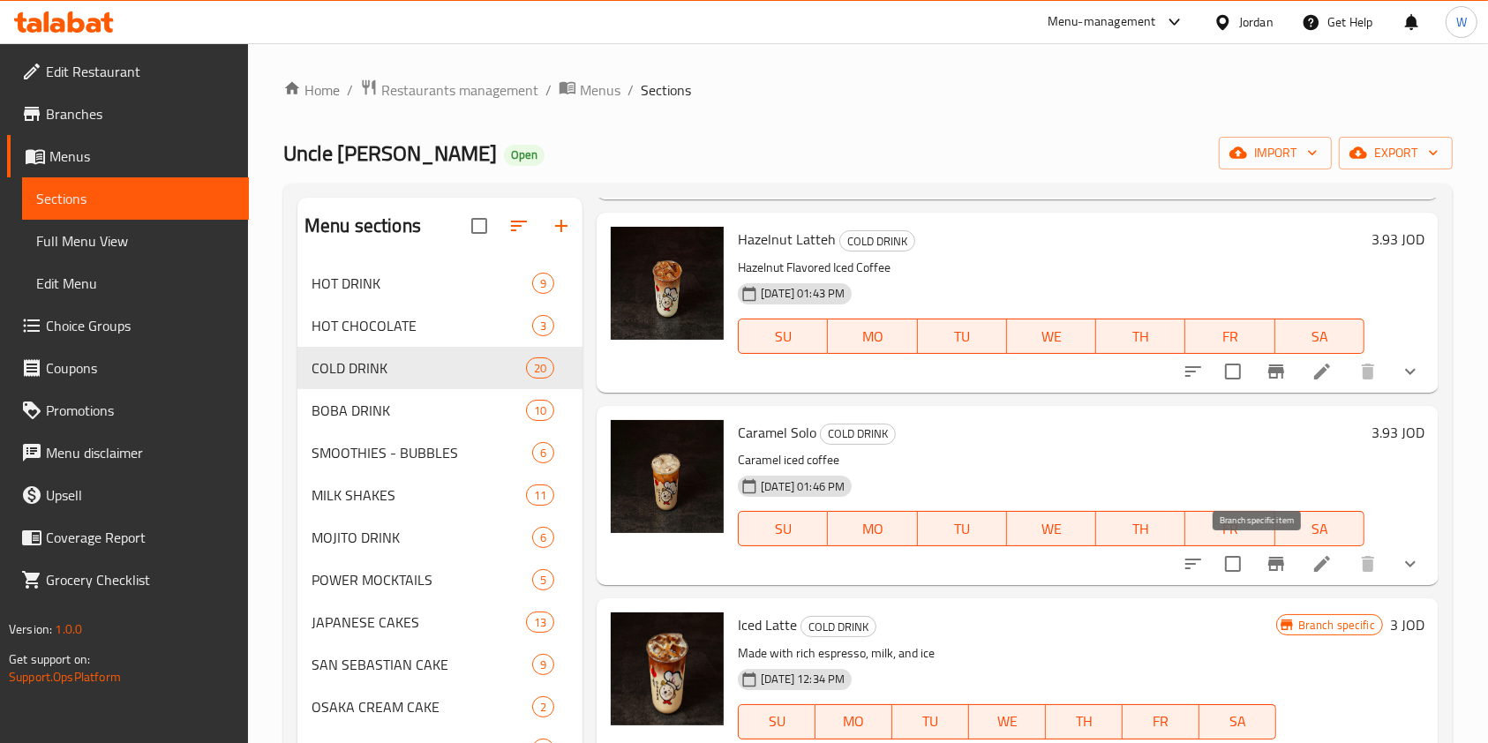
click at [1266, 576] on button "Branch-specific-item" at bounding box center [1276, 564] width 42 height 42
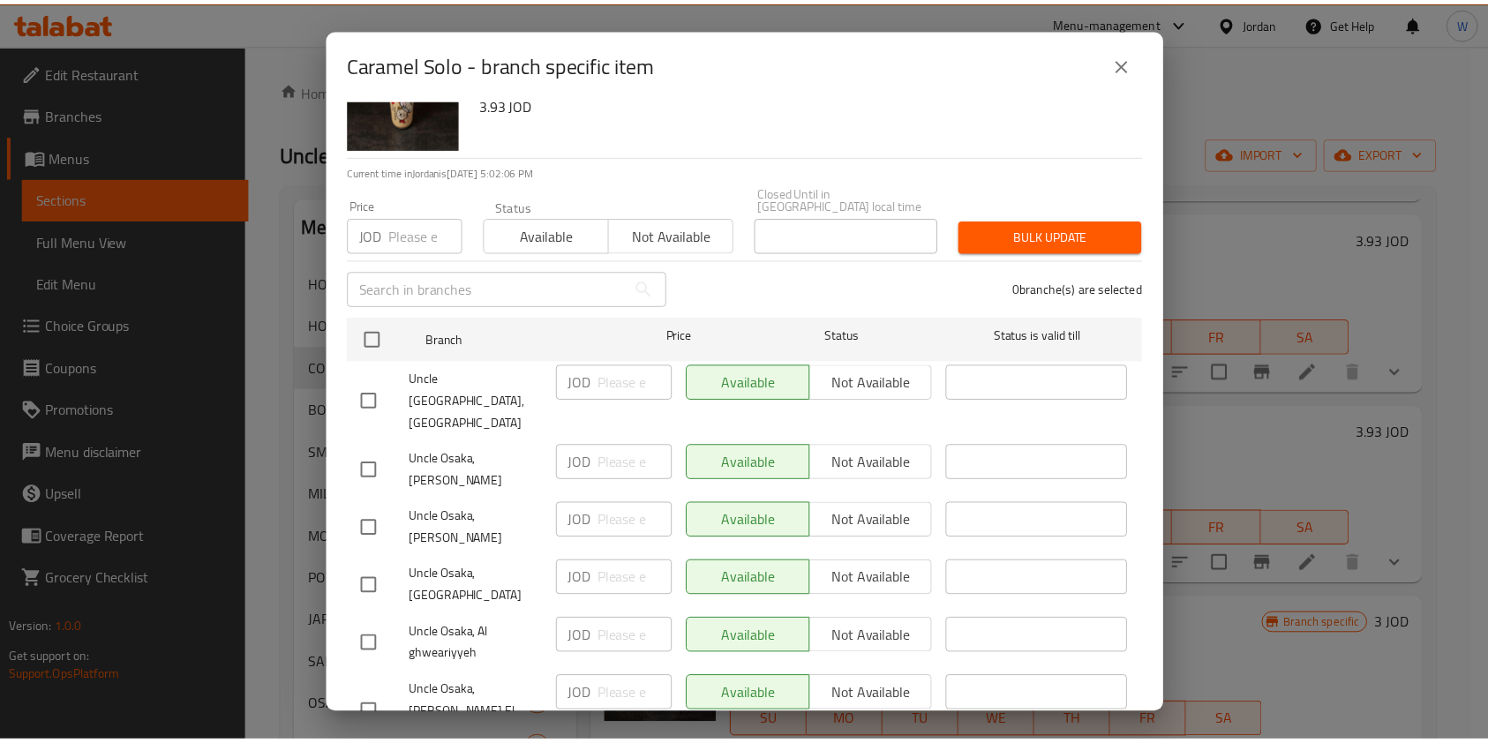
scroll to position [131, 0]
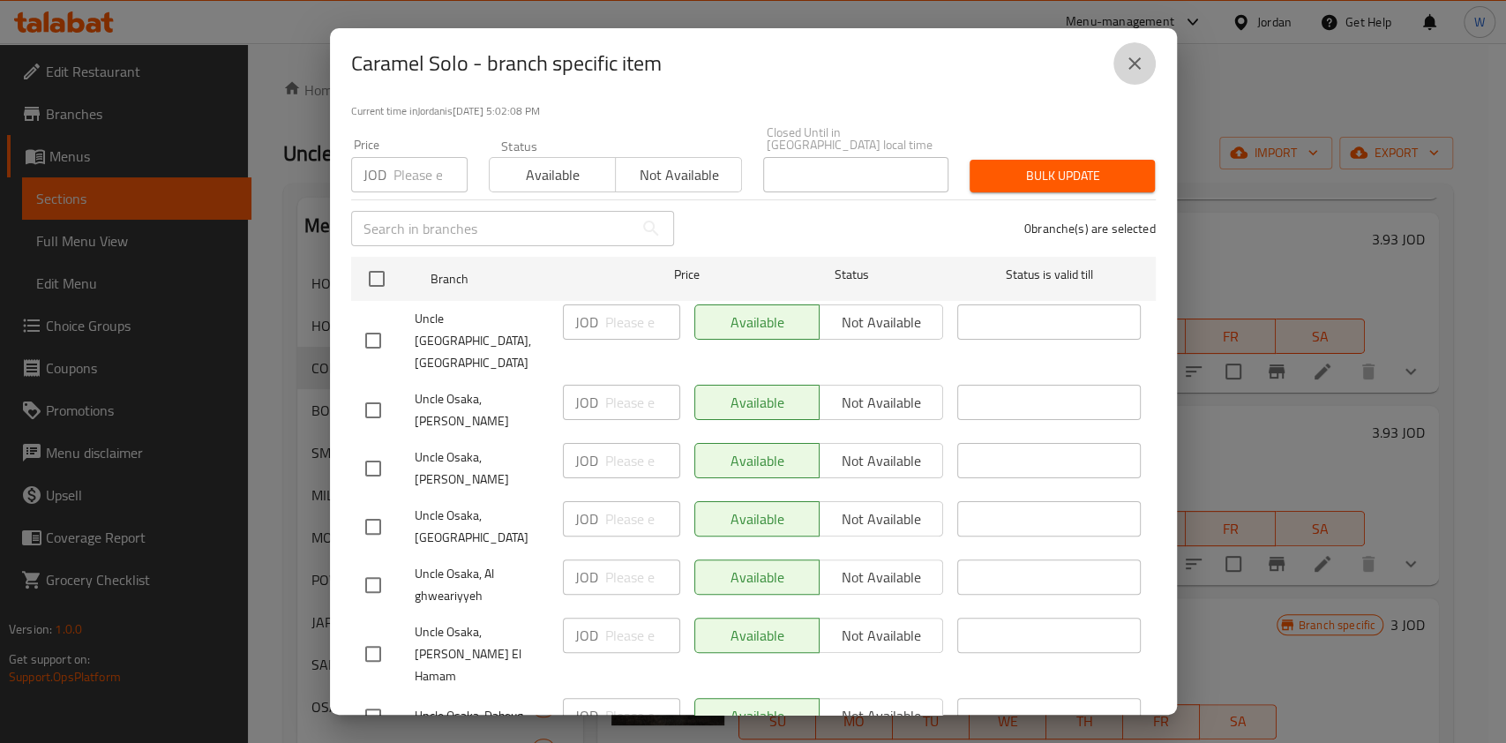
click at [1127, 66] on icon "close" at bounding box center [1134, 63] width 21 height 21
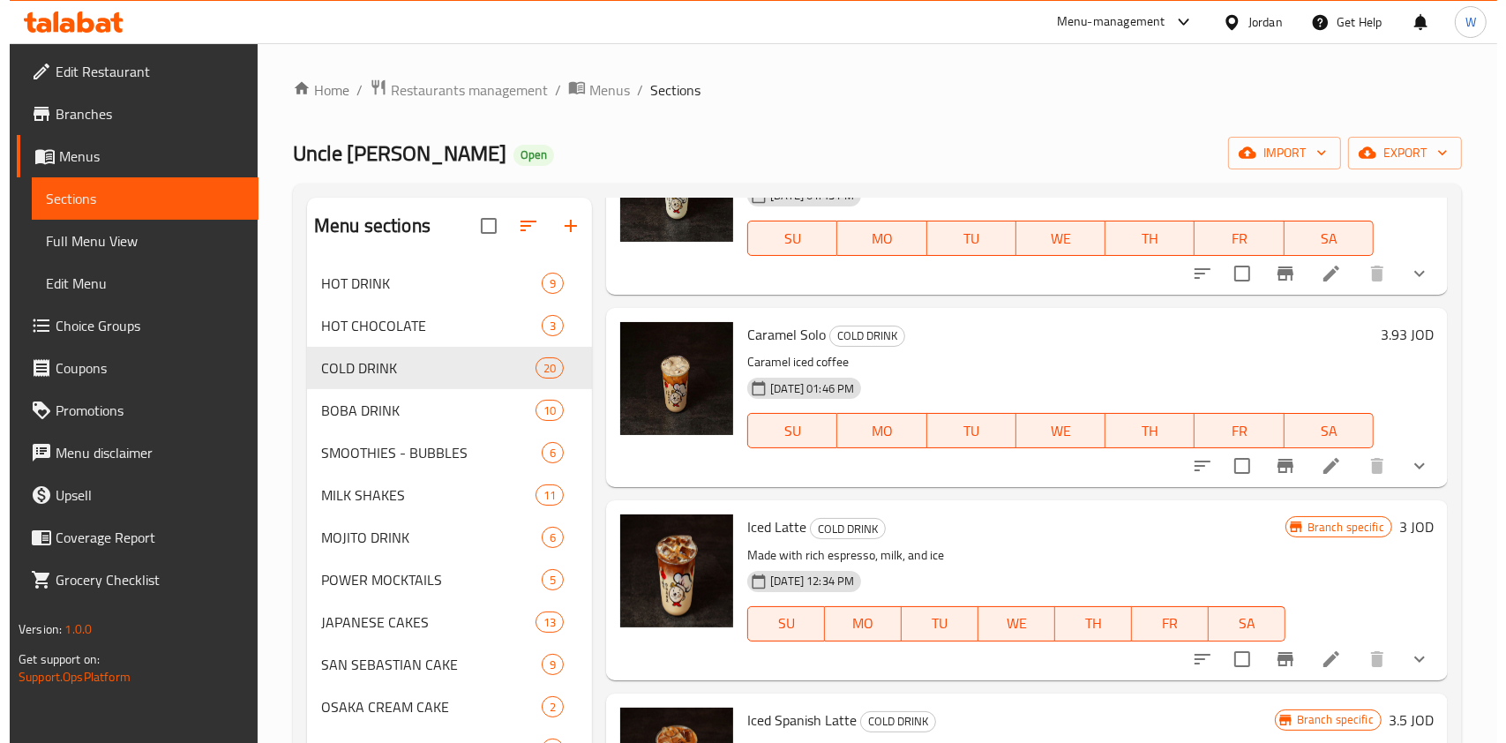
scroll to position [470, 0]
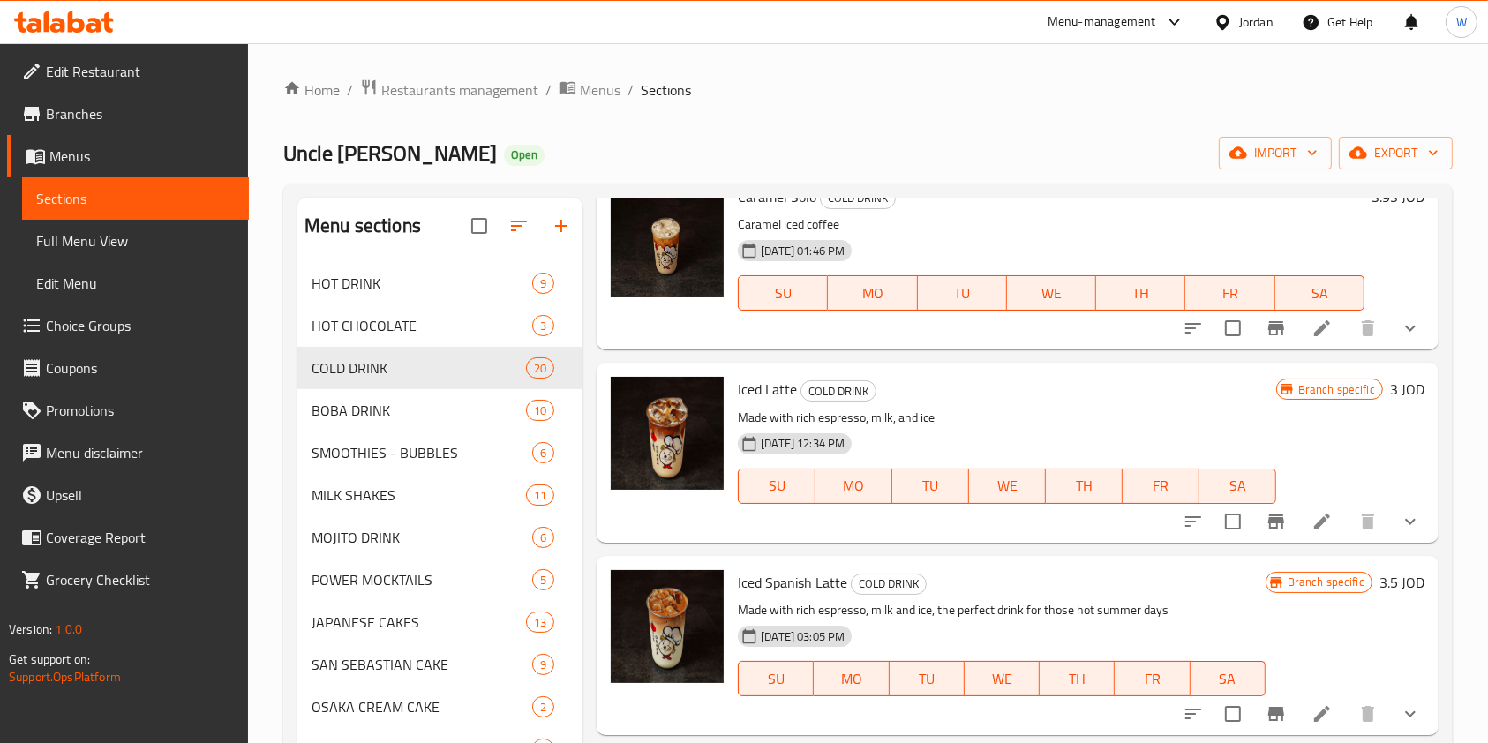
click at [1267, 512] on icon "Branch-specific-item" at bounding box center [1276, 521] width 21 height 21
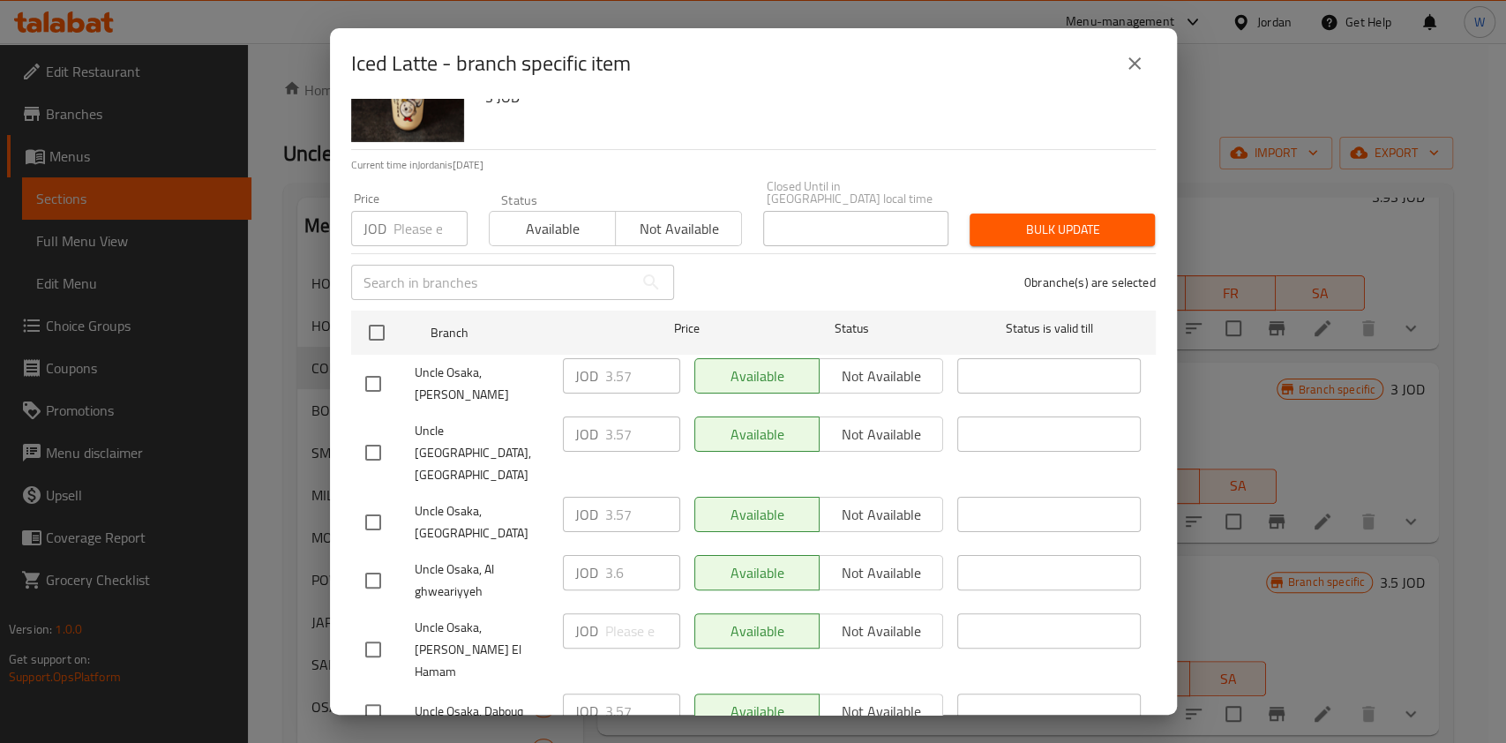
scroll to position [131, 0]
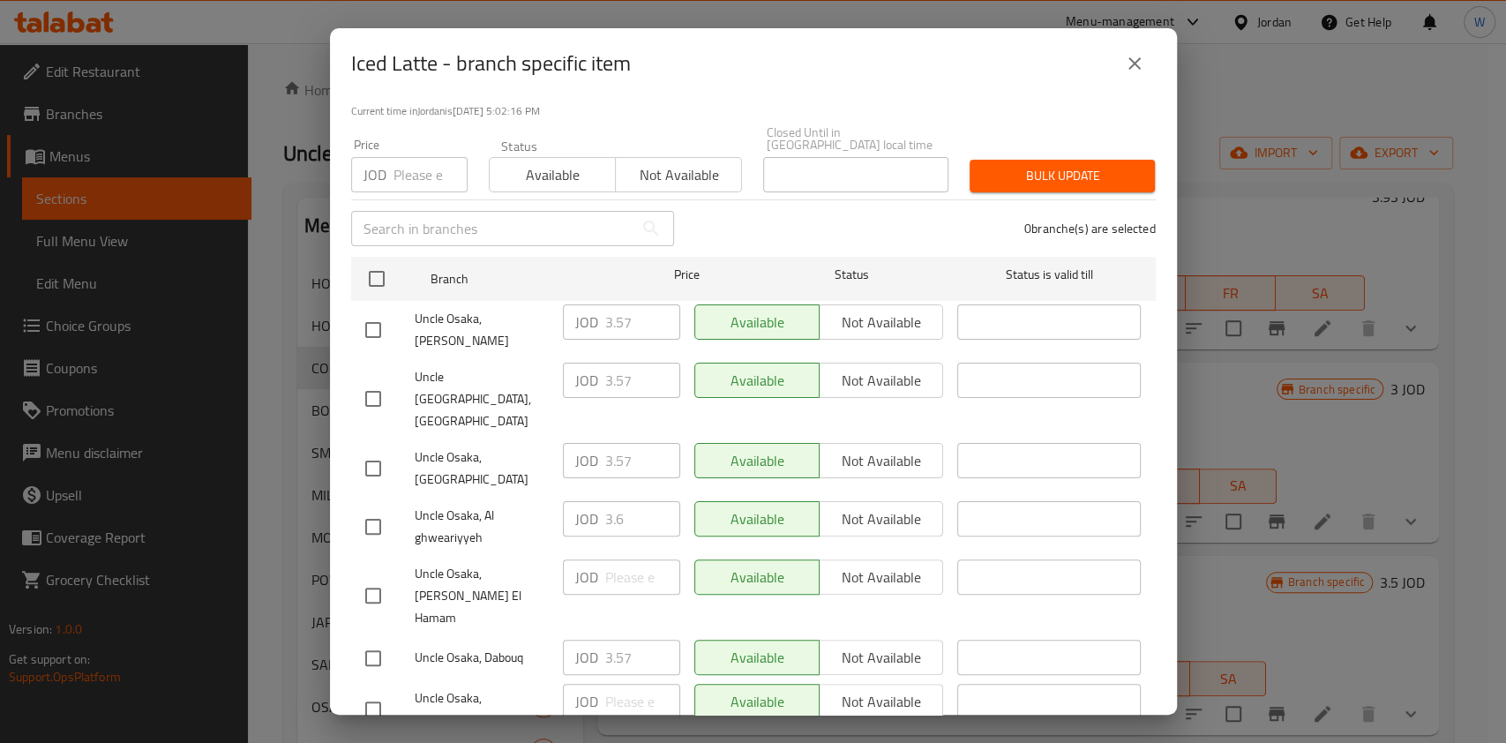
drag, startPoint x: 374, startPoint y: 420, endPoint x: 510, endPoint y: 420, distance: 135.9
click at [387, 450] on input "checkbox" at bounding box center [373, 468] width 37 height 37
checkbox input "true"
click at [626, 443] on input "3.57" at bounding box center [642, 460] width 75 height 35
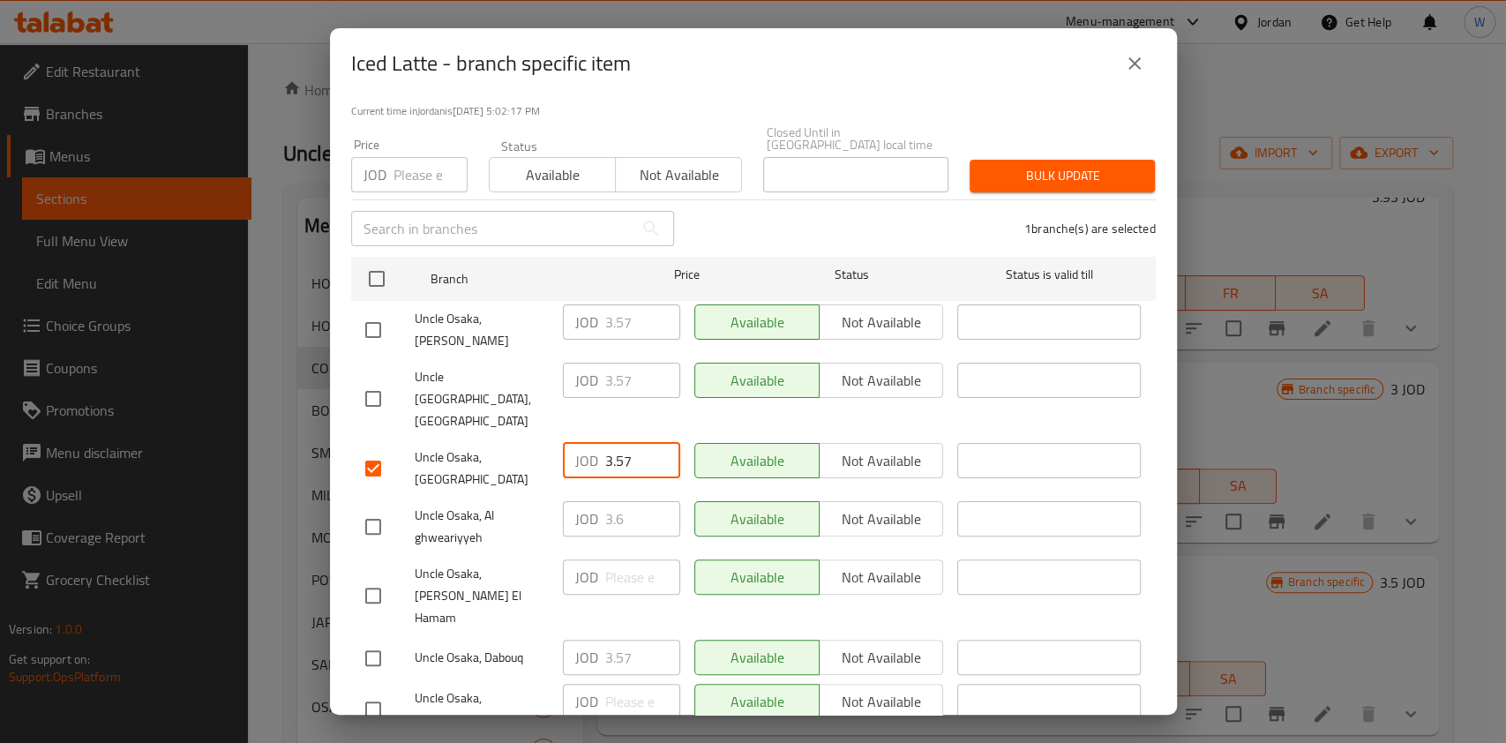
click at [621, 443] on input "3.57" at bounding box center [642, 460] width 75 height 35
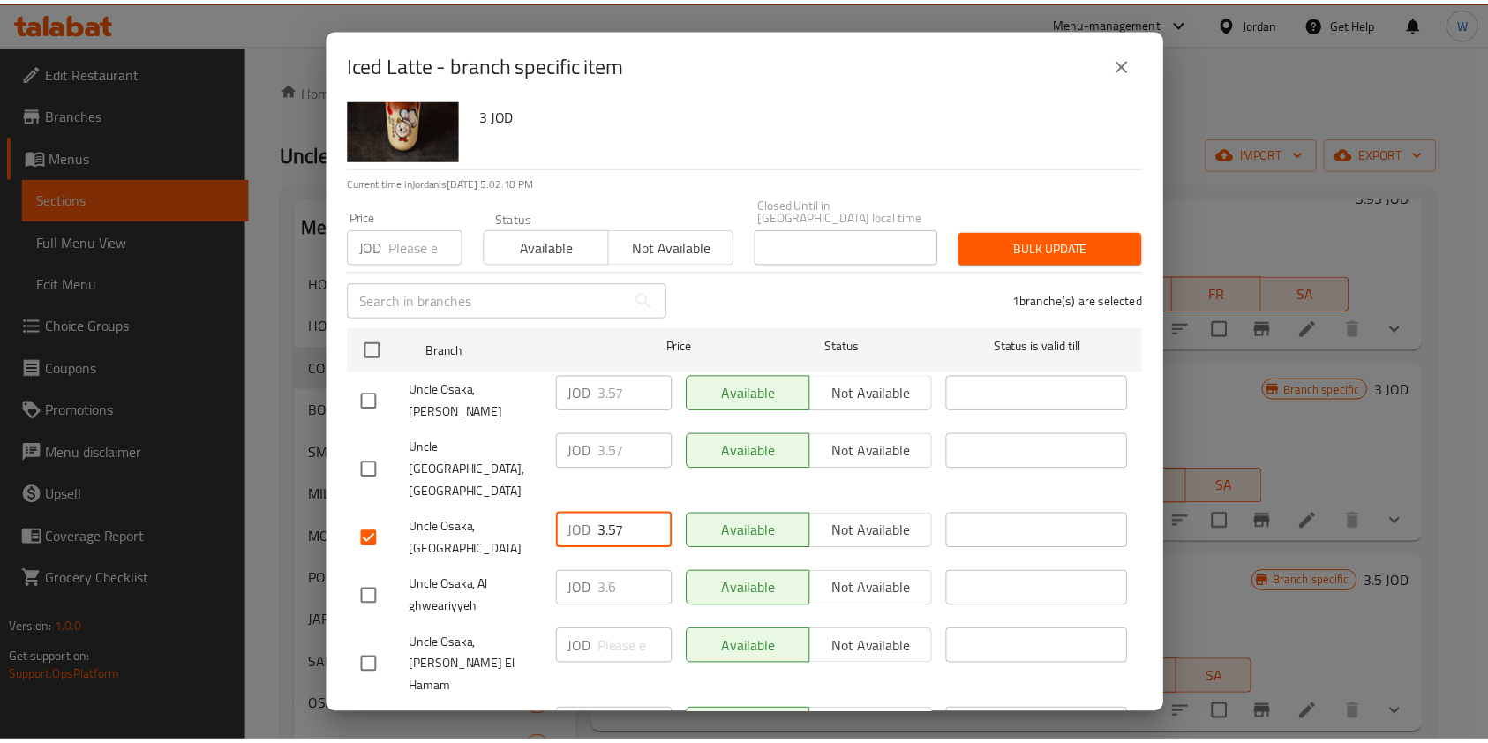
scroll to position [0, 0]
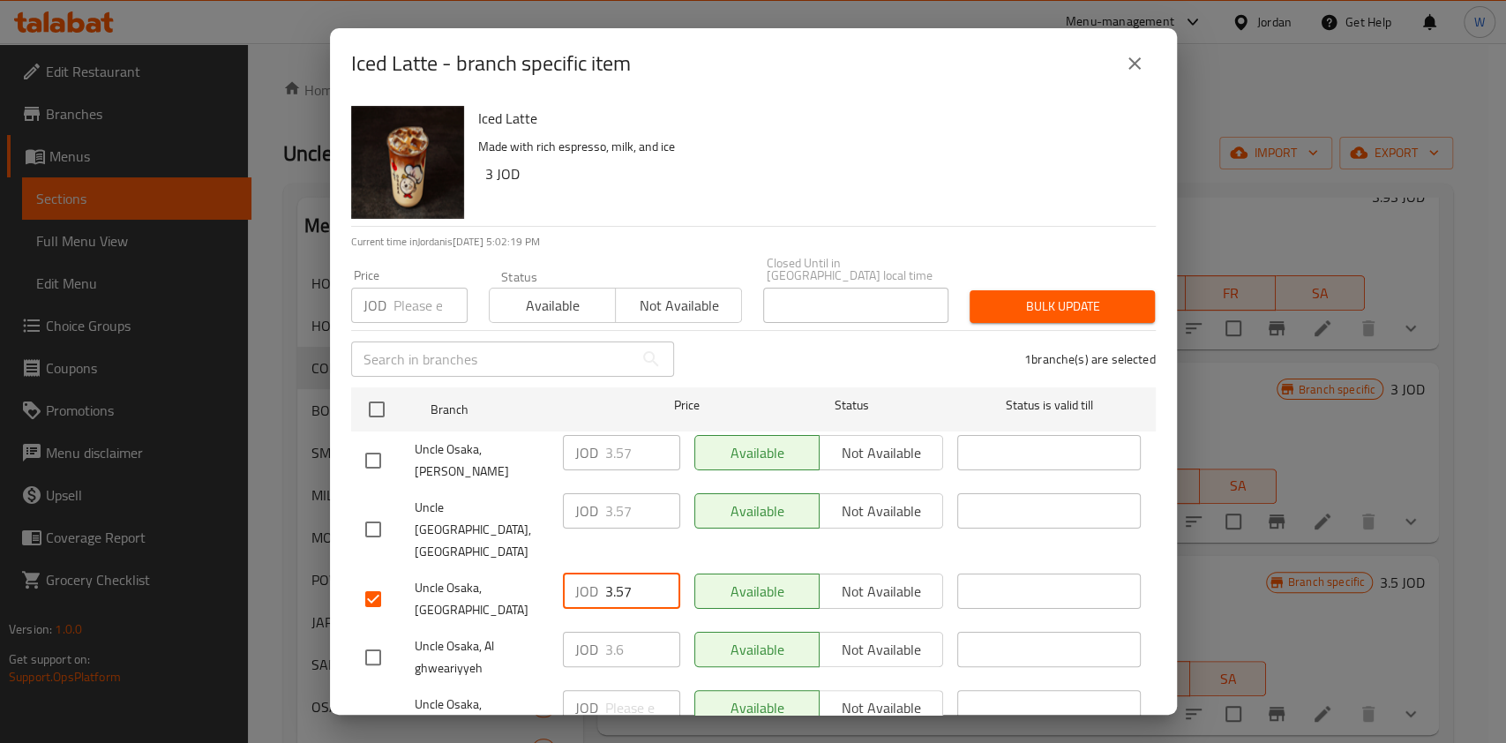
click at [1129, 64] on icon "close" at bounding box center [1134, 63] width 21 height 21
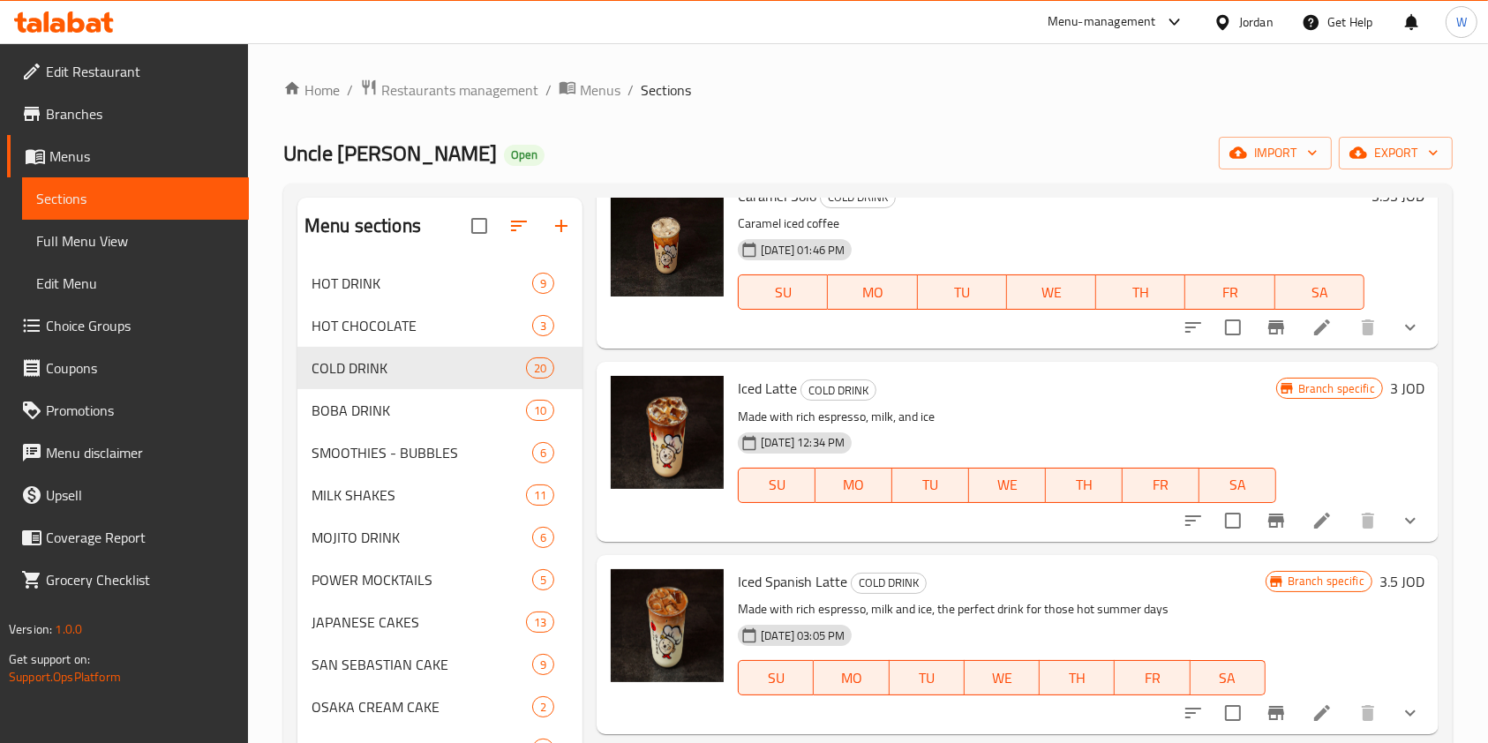
scroll to position [470, 0]
click at [1297, 510] on li at bounding box center [1321, 522] width 49 height 32
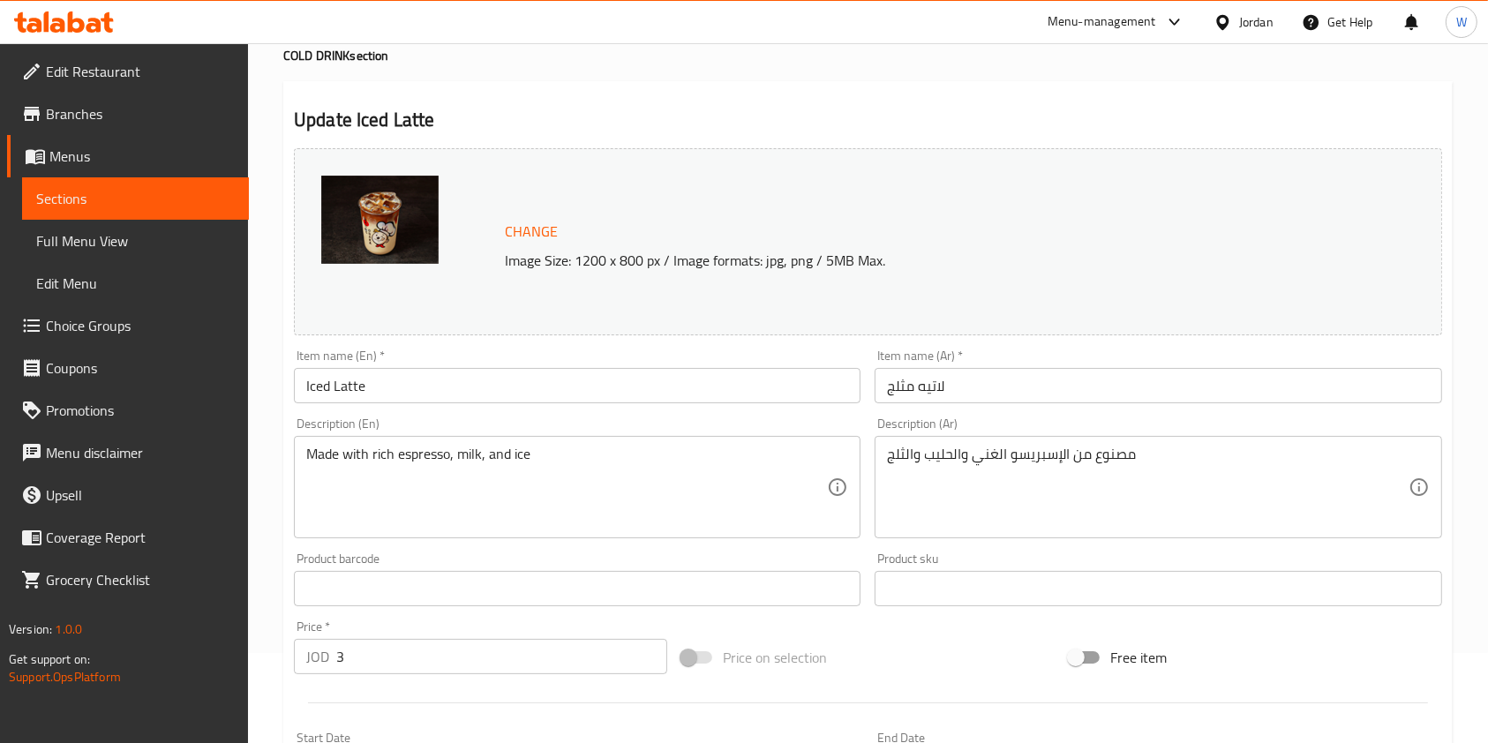
scroll to position [235, 0]
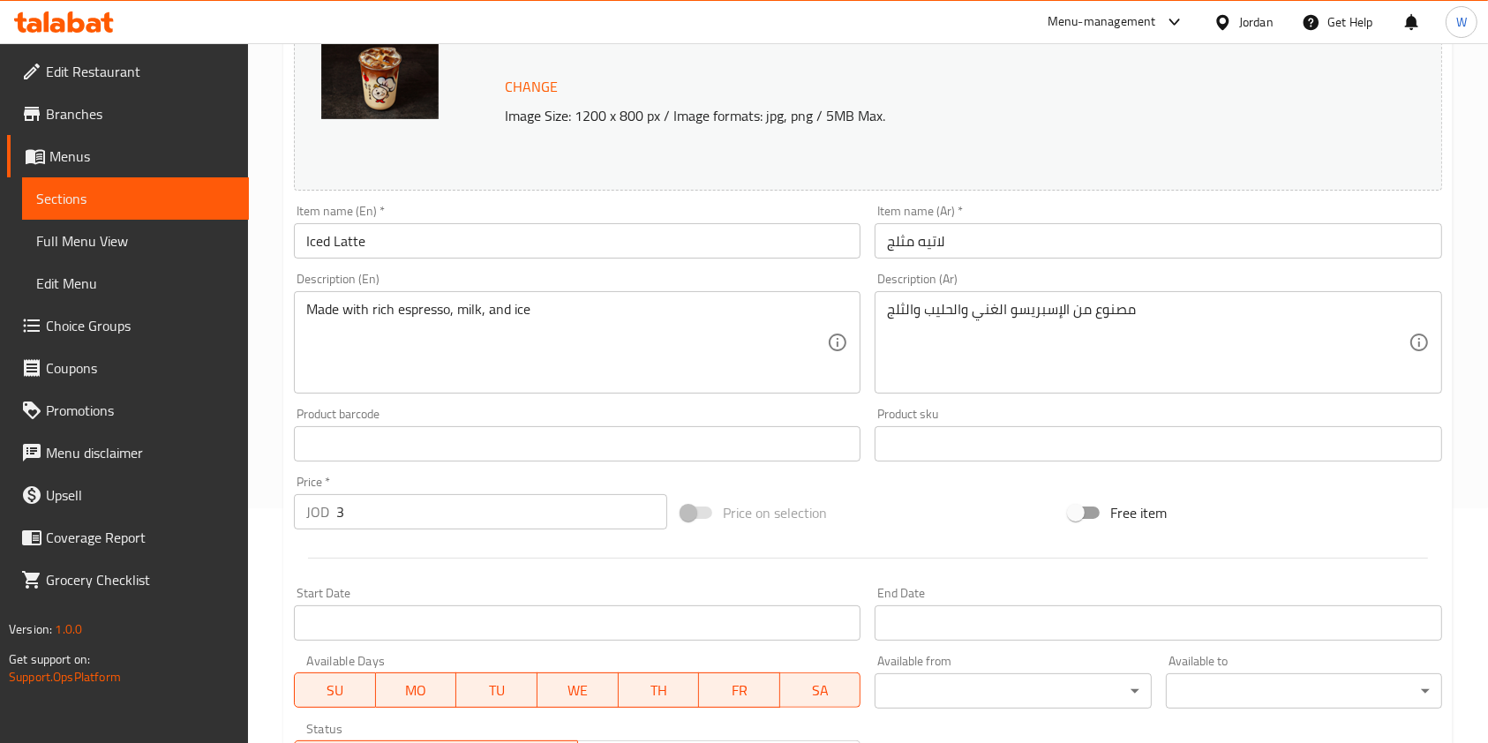
click at [428, 503] on input "3" at bounding box center [501, 511] width 331 height 35
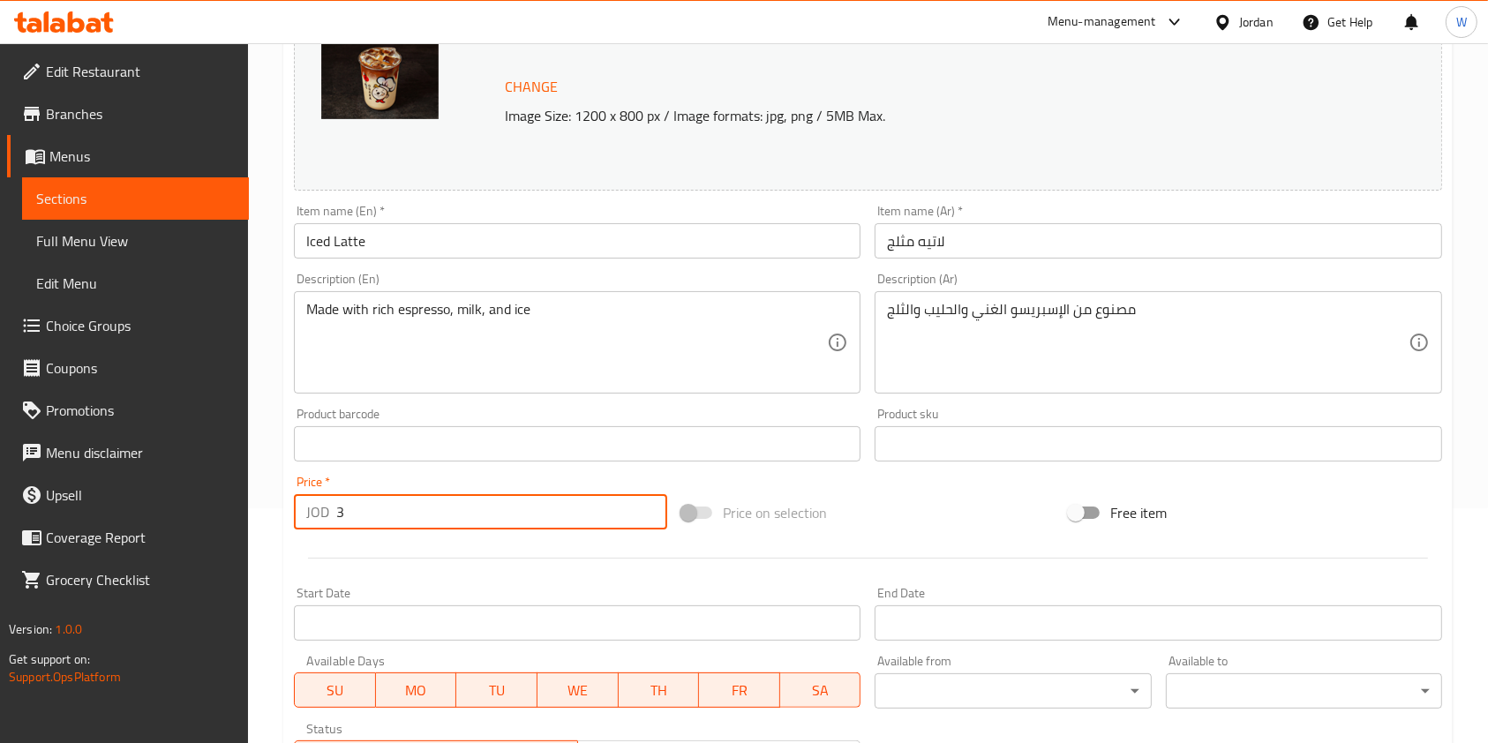
click at [428, 503] on input "3" at bounding box center [501, 511] width 331 height 35
paste input ".57"
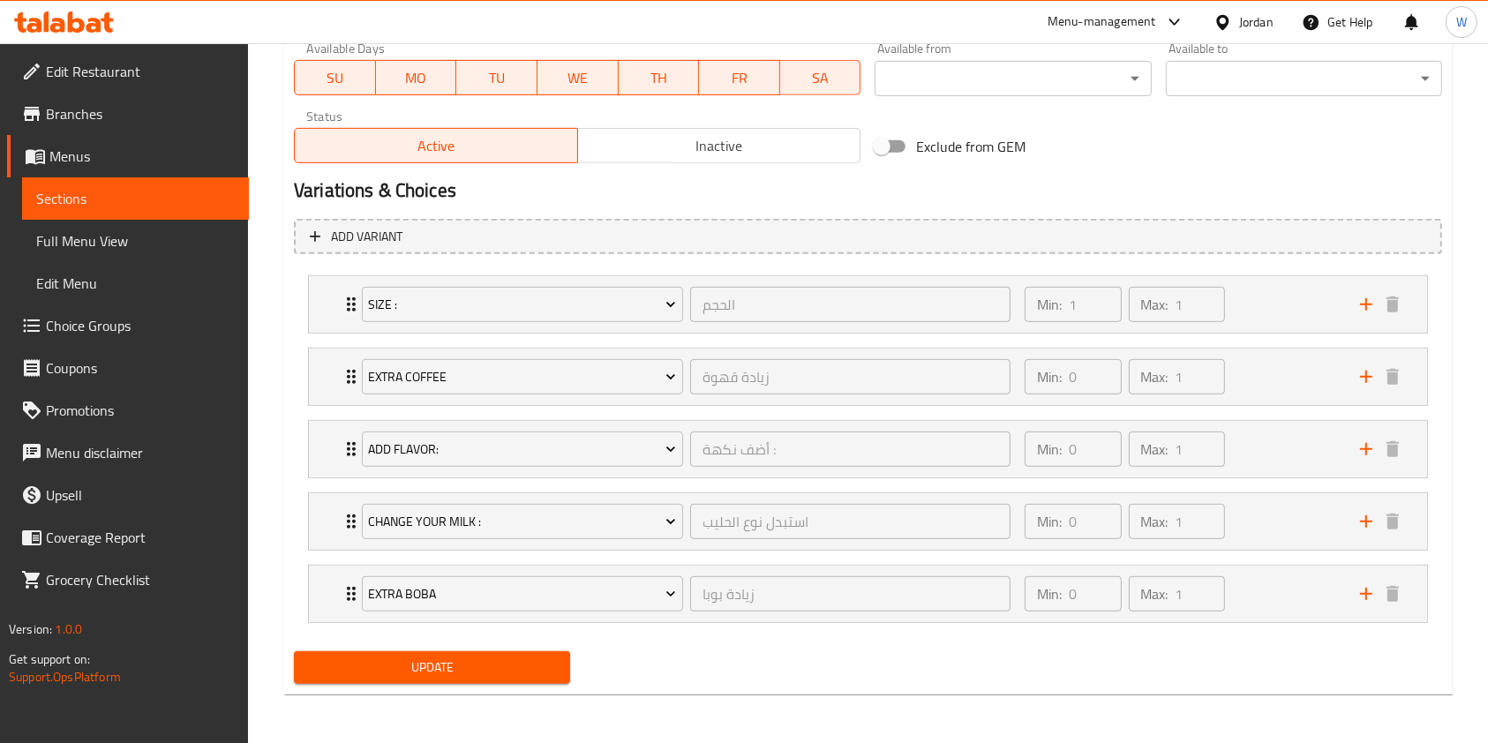
type input "3.57"
click at [446, 665] on span "Update" at bounding box center [432, 668] width 248 height 22
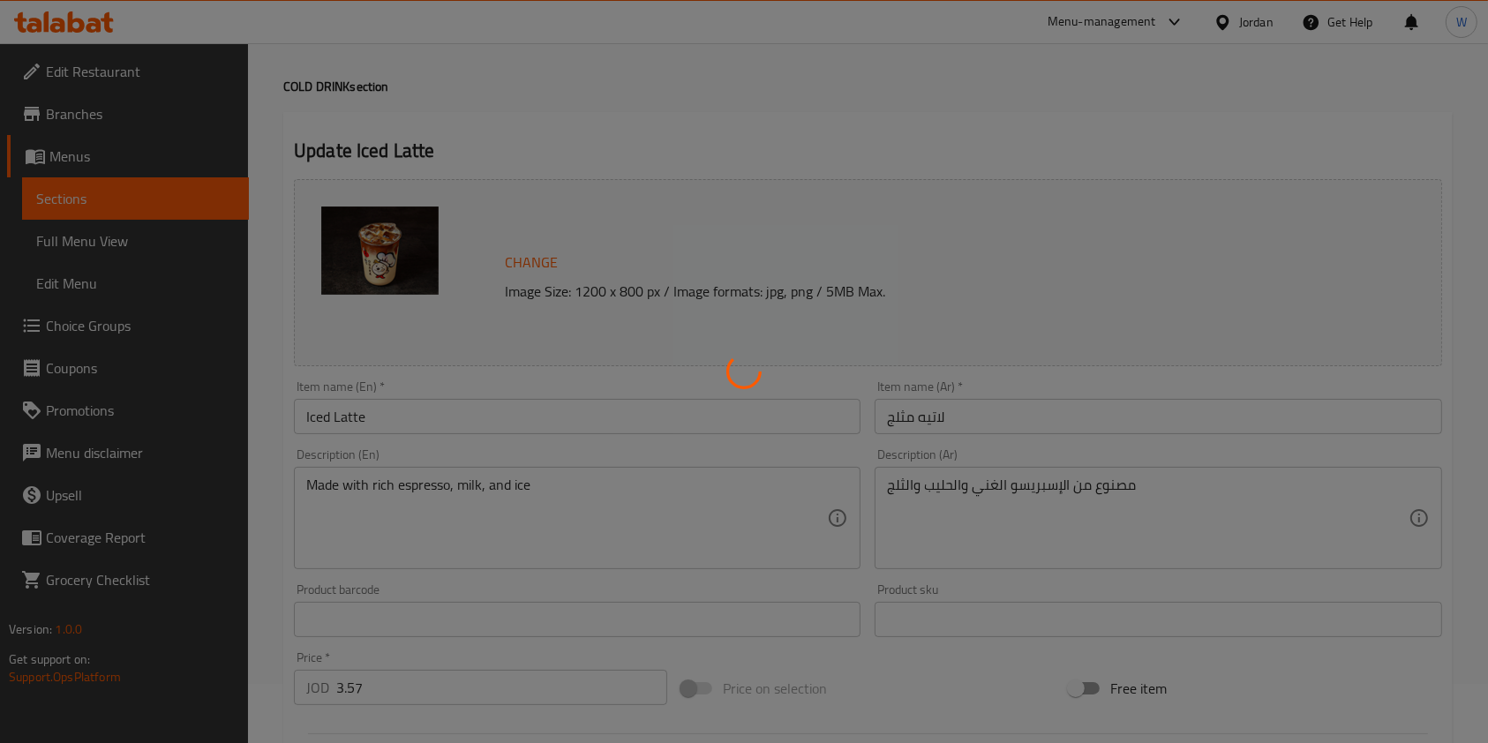
scroll to position [0, 0]
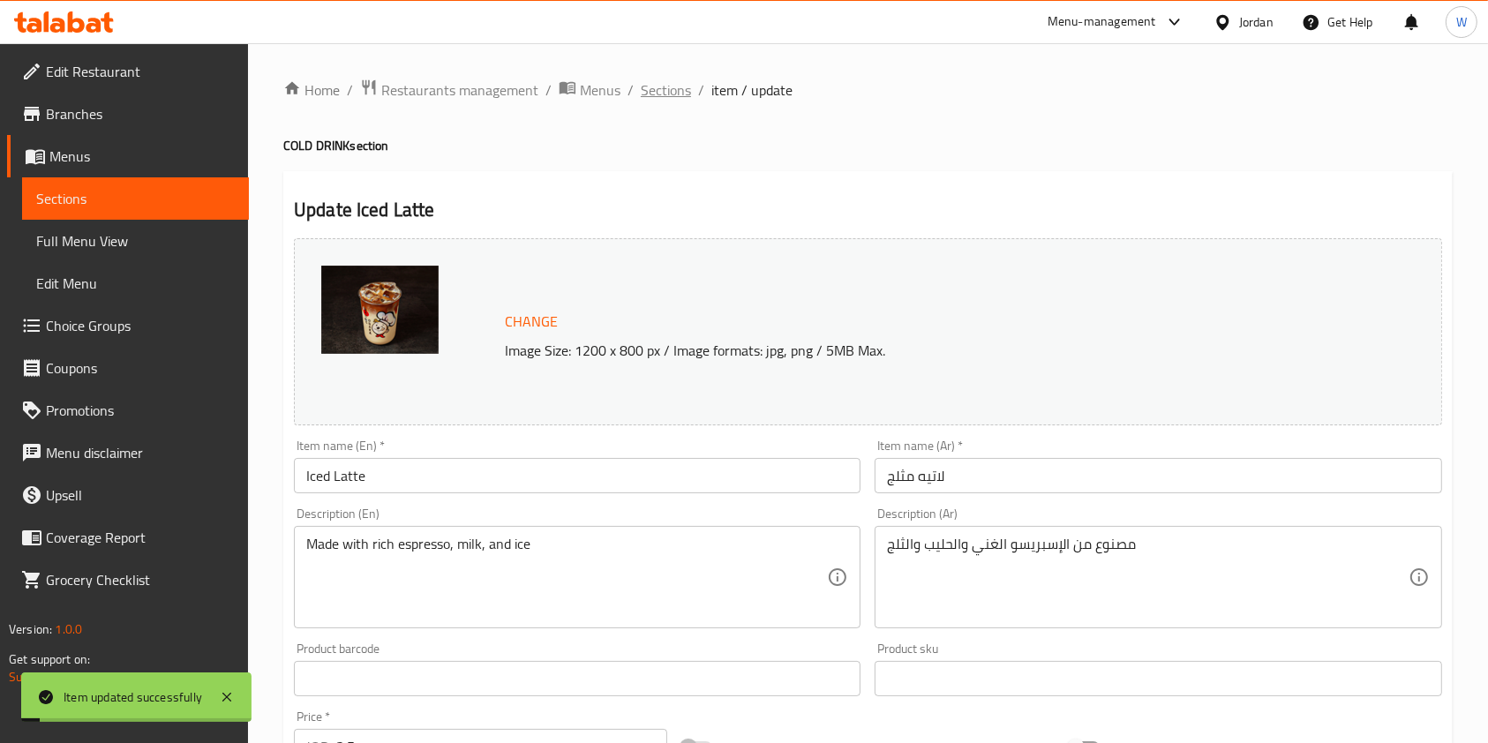
click at [650, 93] on span "Sections" at bounding box center [666, 89] width 50 height 21
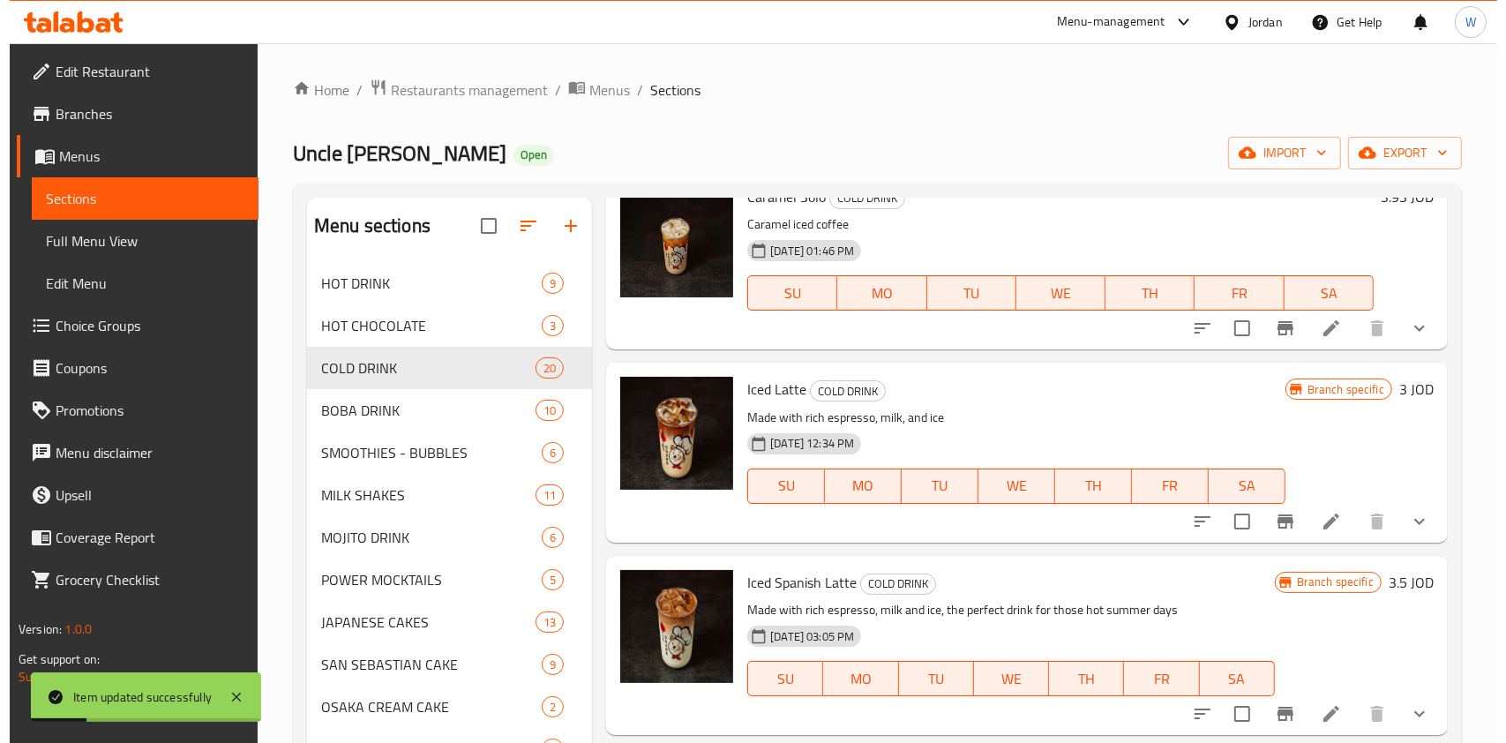
scroll to position [706, 0]
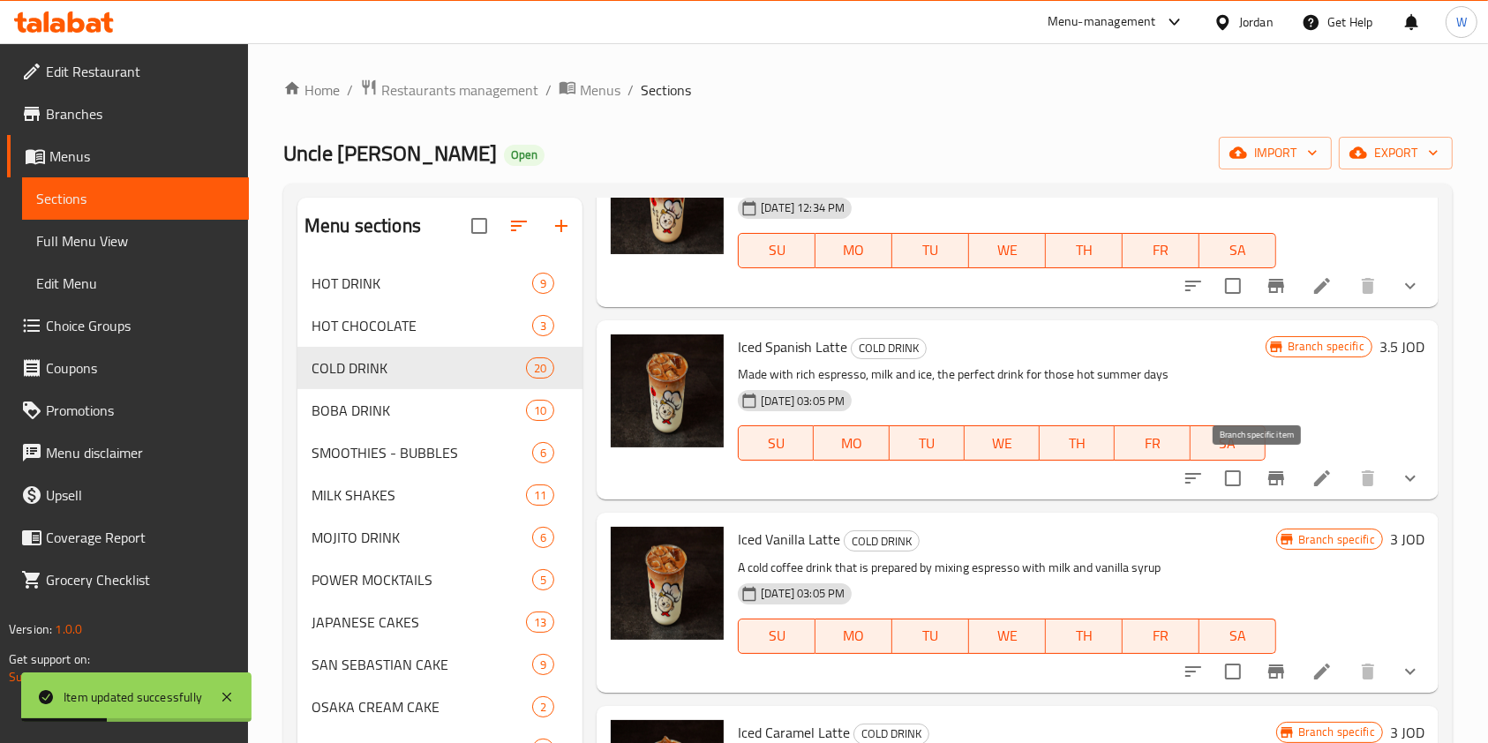
click at [1266, 477] on icon "Branch-specific-item" at bounding box center [1276, 478] width 21 height 21
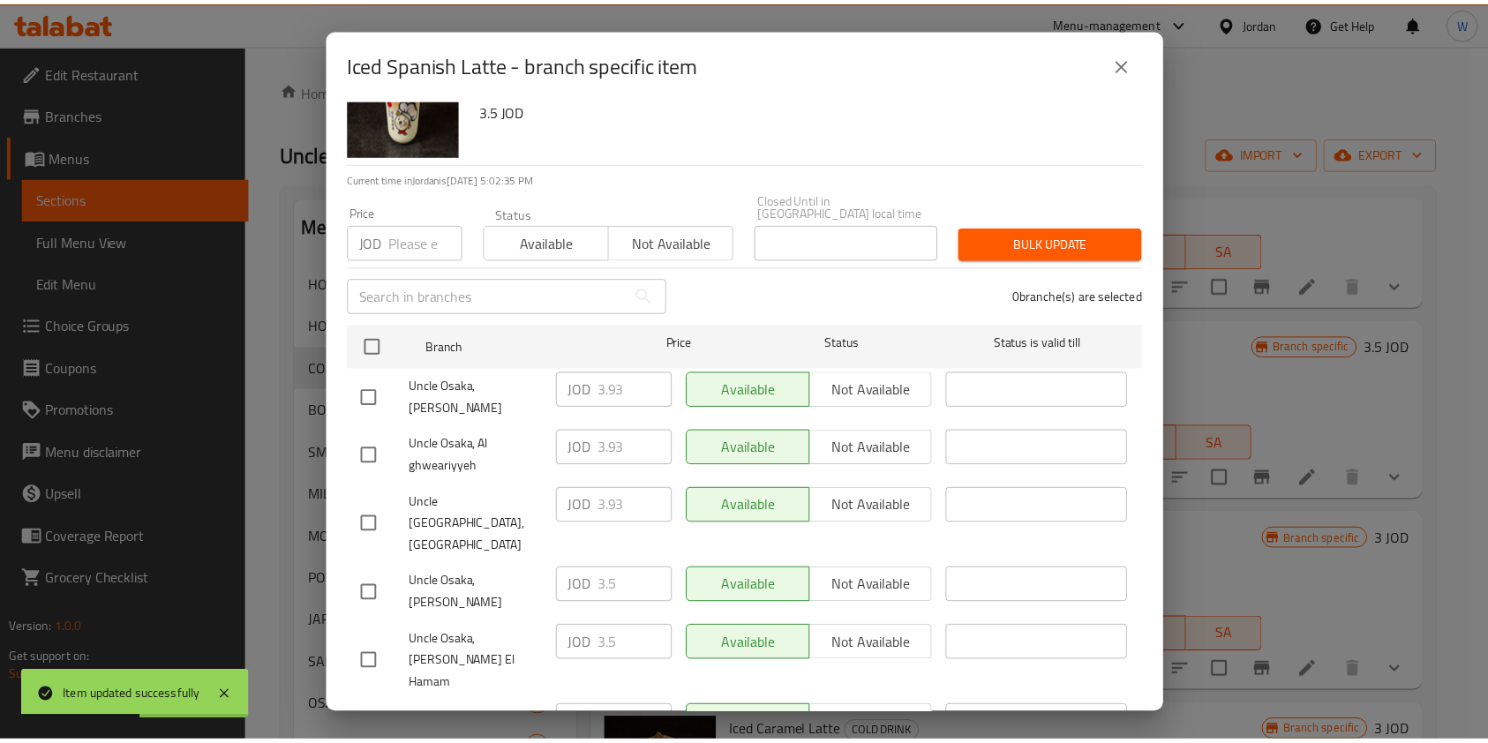
scroll to position [117, 0]
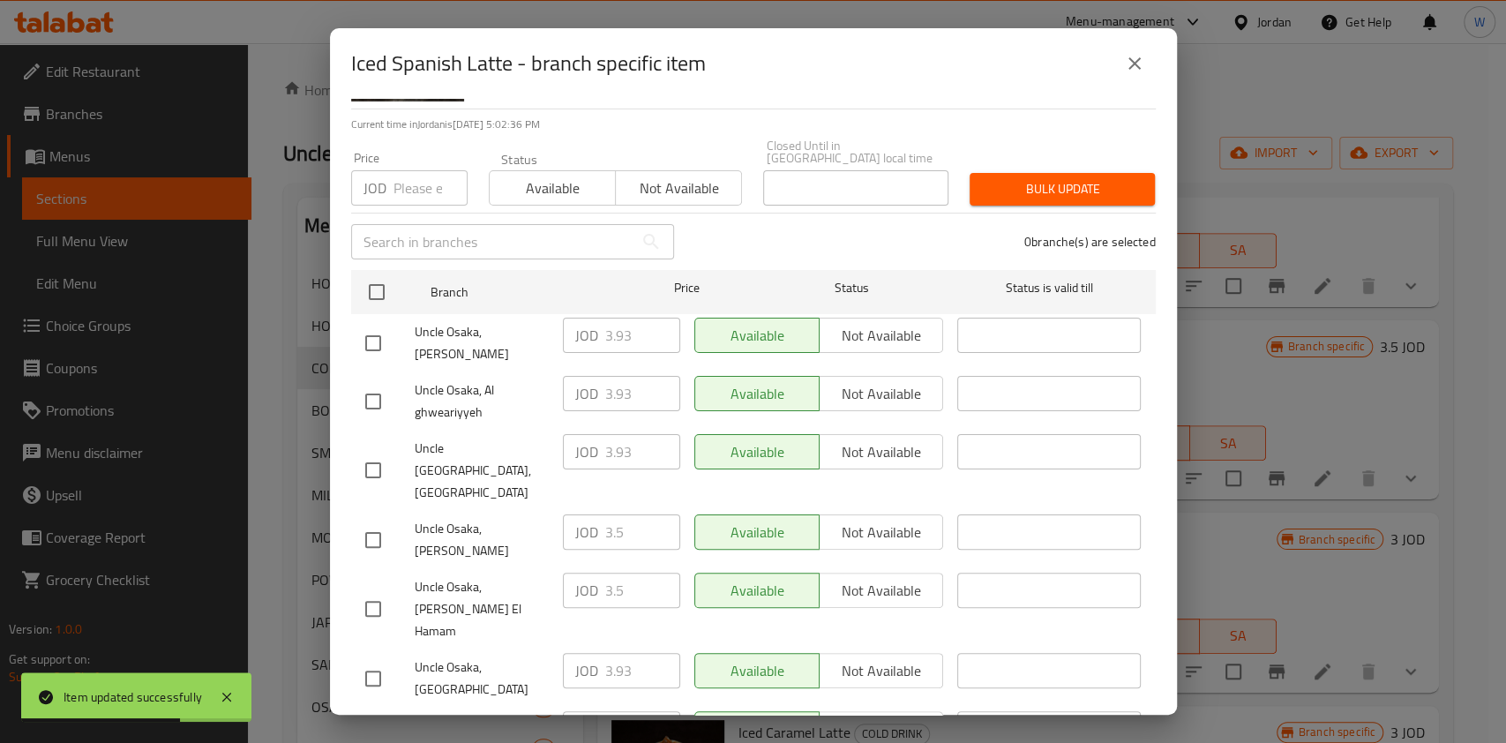
click at [372, 660] on input "checkbox" at bounding box center [373, 678] width 37 height 37
checkbox input "true"
click at [614, 653] on input "3.93" at bounding box center [642, 670] width 75 height 35
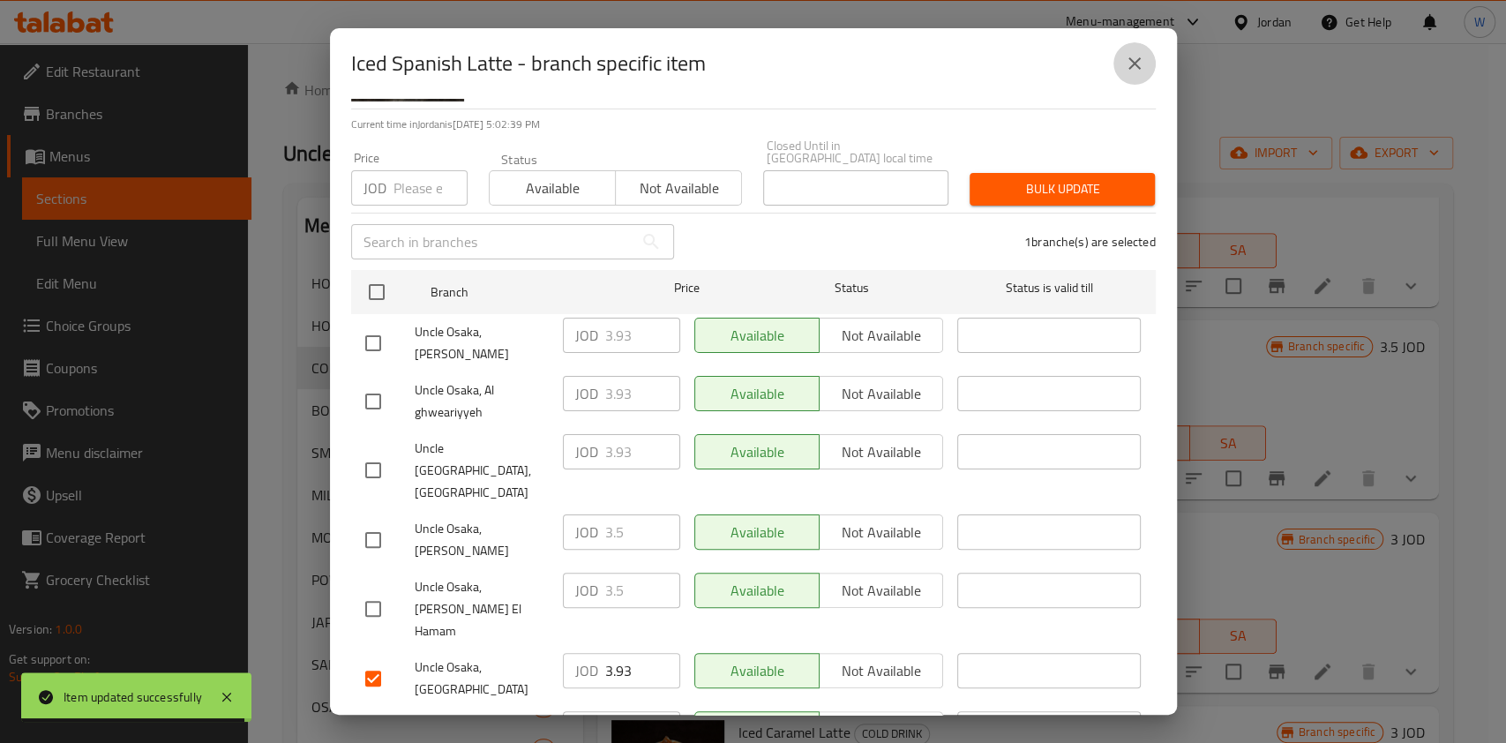
click at [1137, 63] on icon "close" at bounding box center [1134, 63] width 21 height 21
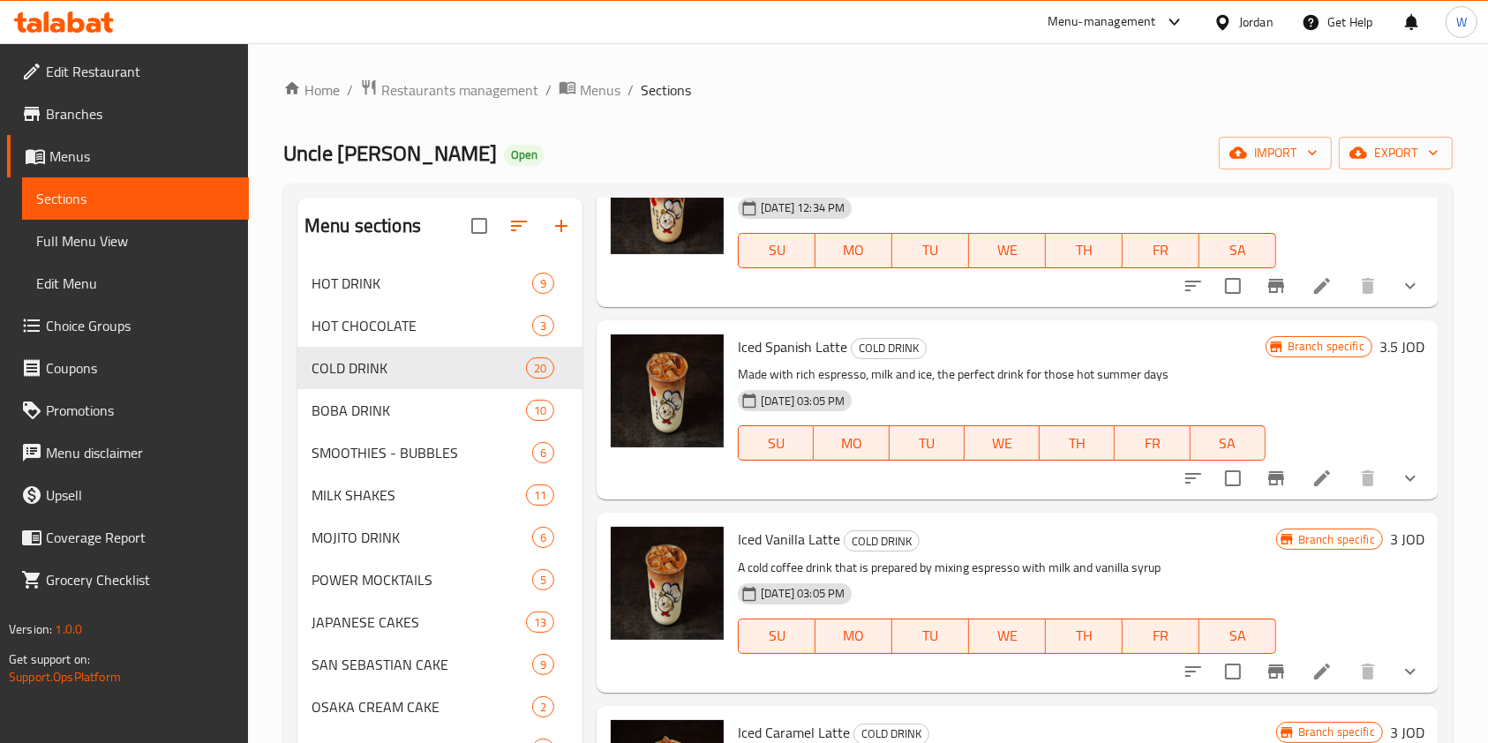
click at [1311, 470] on icon at bounding box center [1321, 478] width 21 height 21
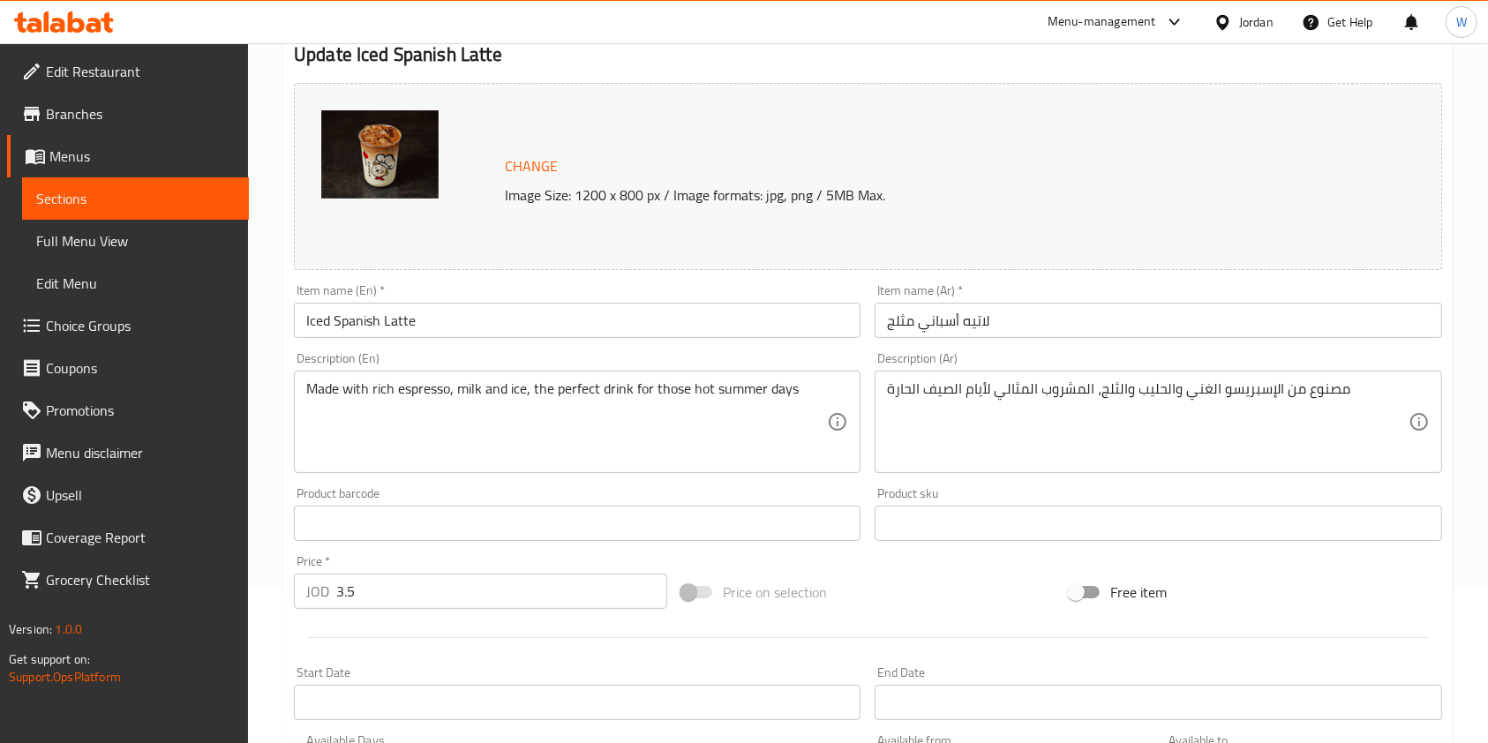
scroll to position [353, 0]
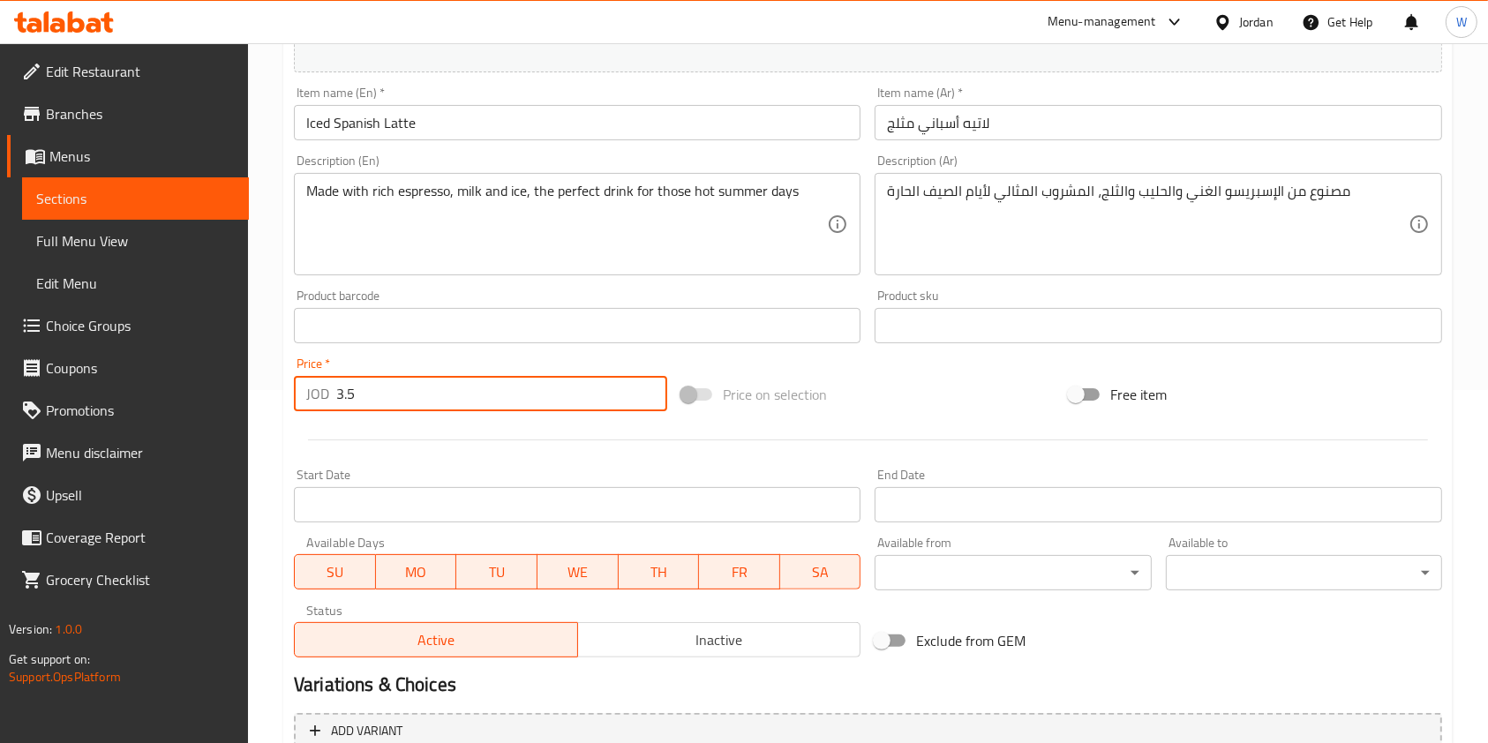
click at [378, 395] on input "3.5" at bounding box center [501, 393] width 331 height 35
paste input "93"
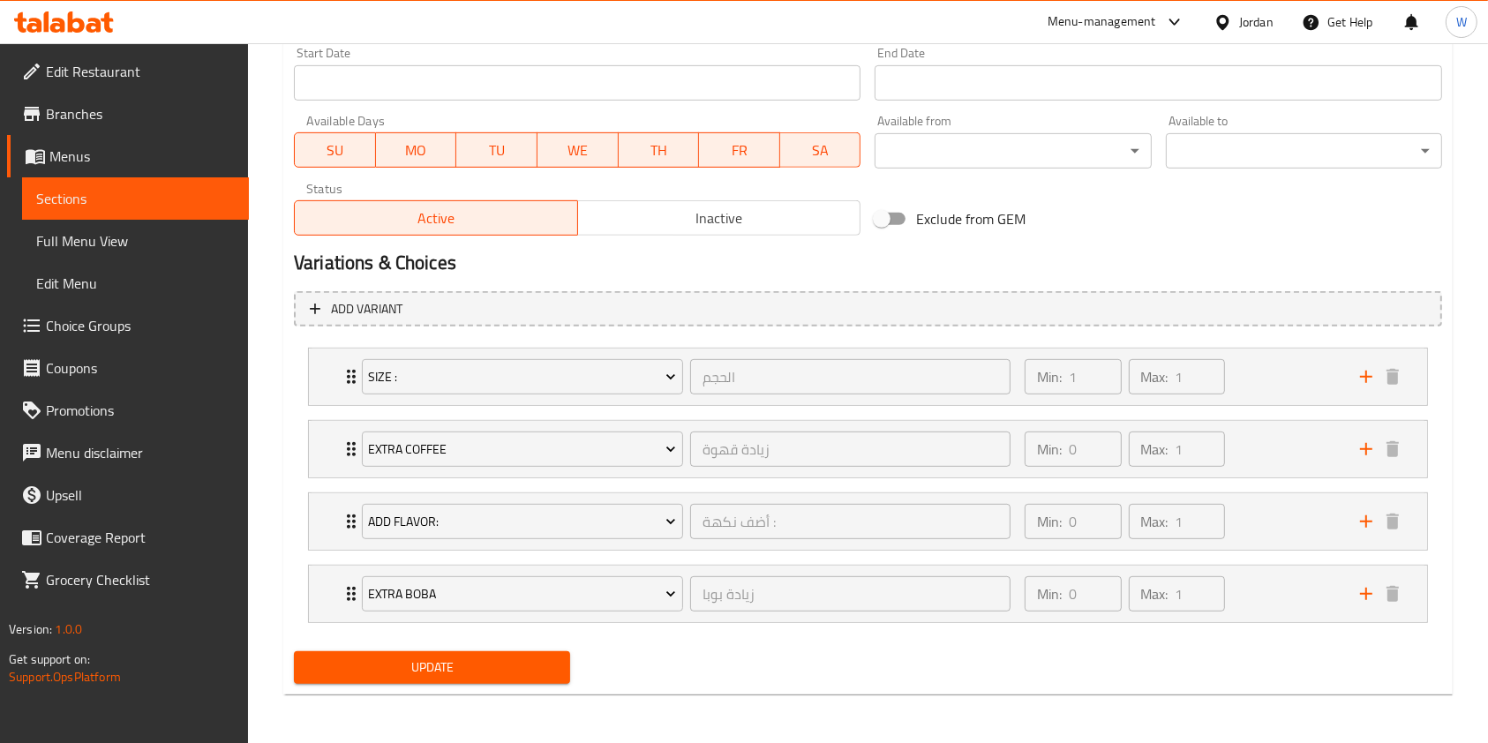
type input "3.93"
click at [413, 657] on span "Update" at bounding box center [432, 668] width 248 height 22
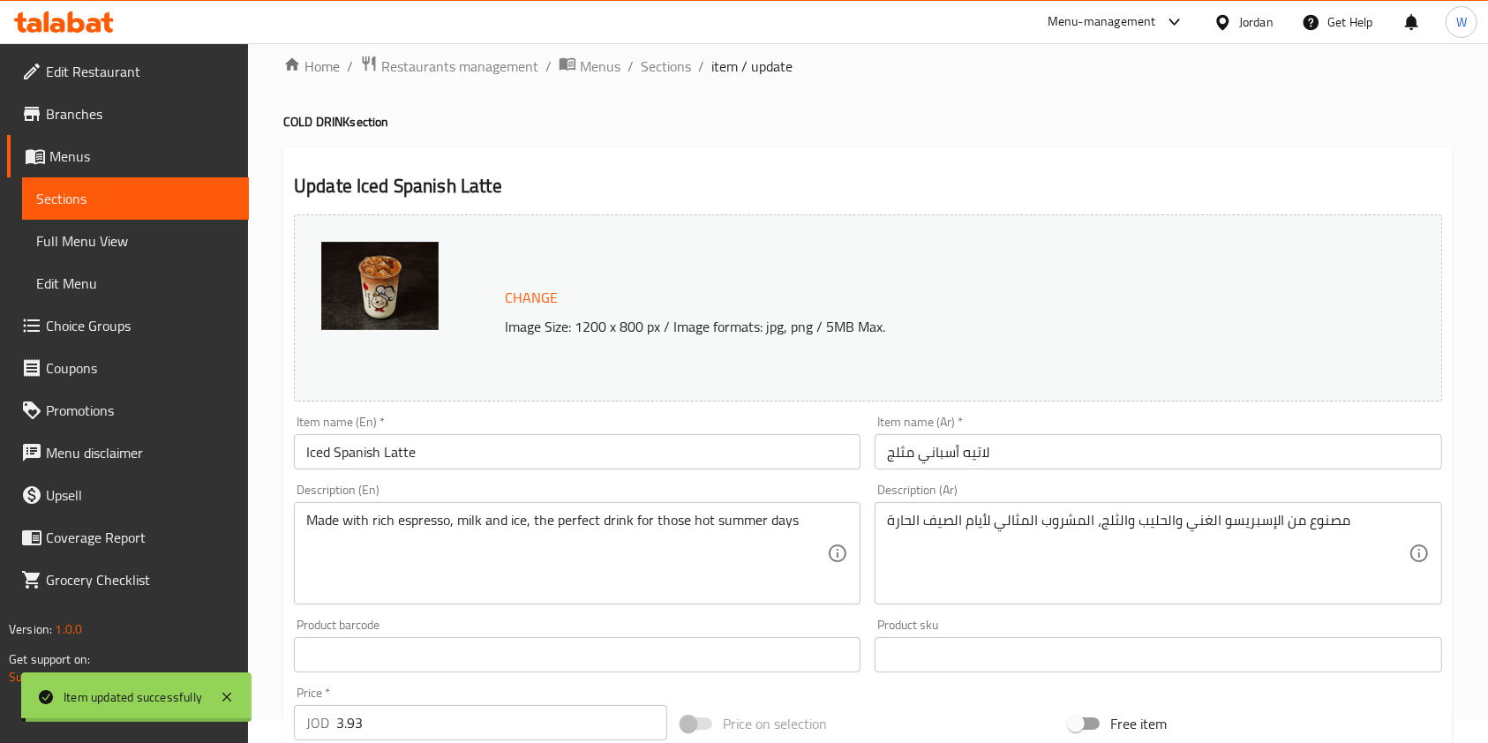
scroll to position [0, 0]
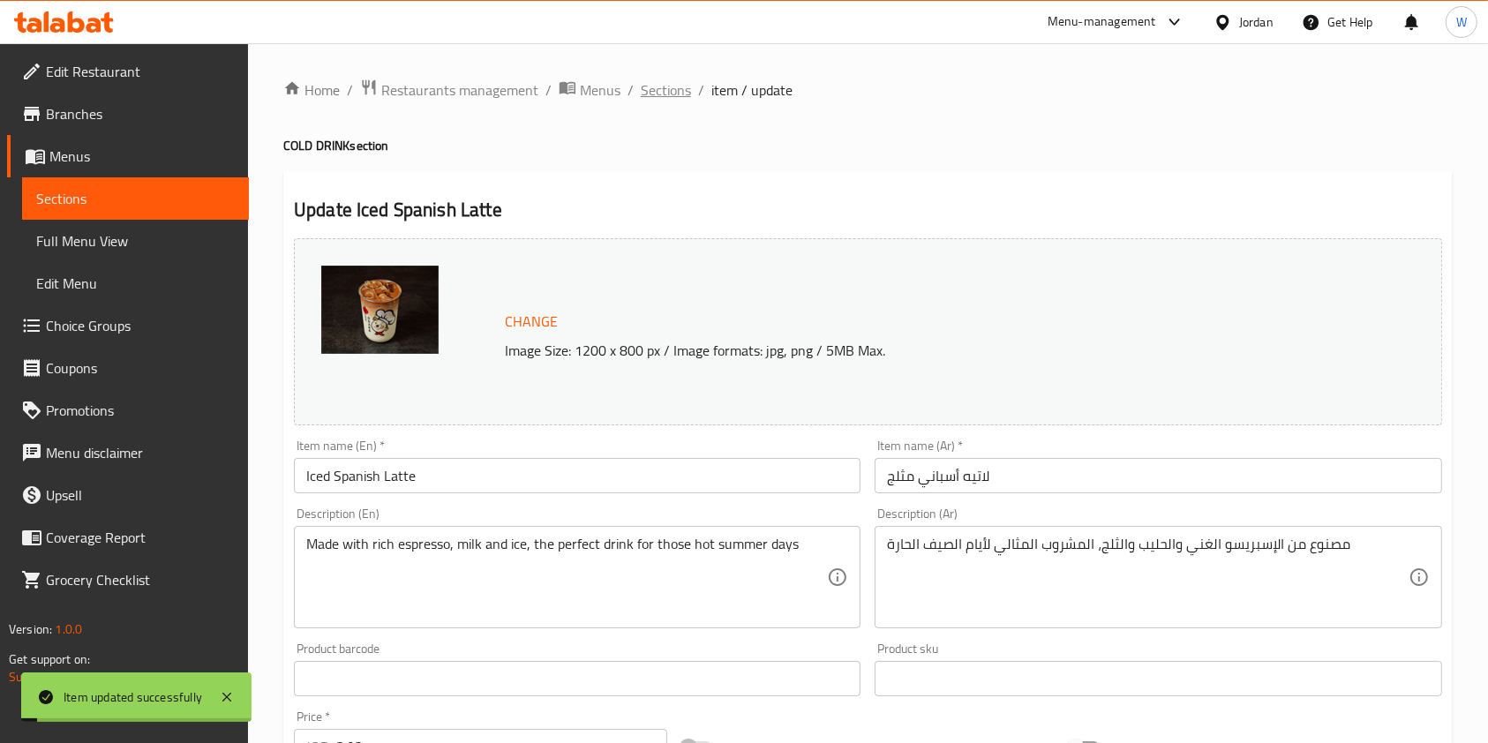
click at [654, 91] on span "Sections" at bounding box center [666, 89] width 50 height 21
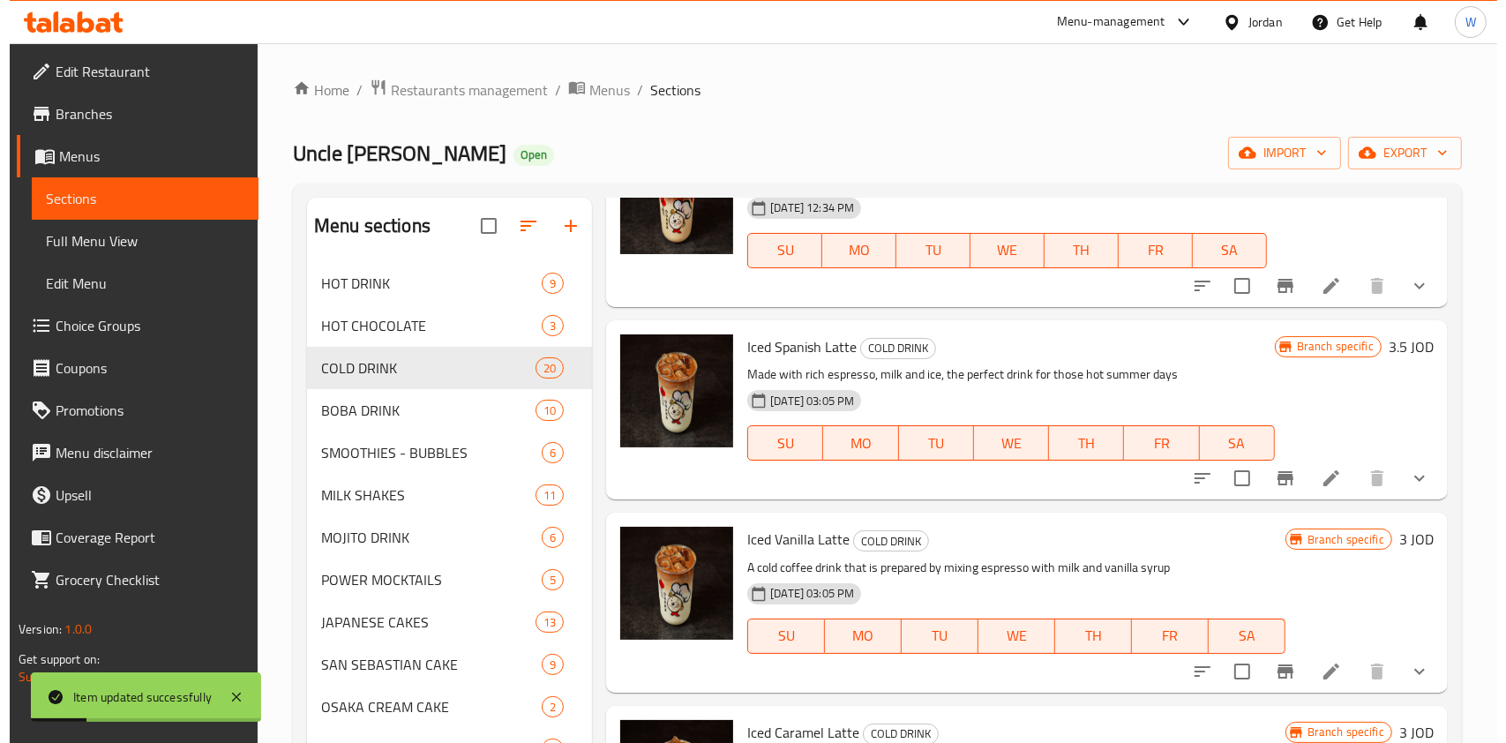
scroll to position [823, 0]
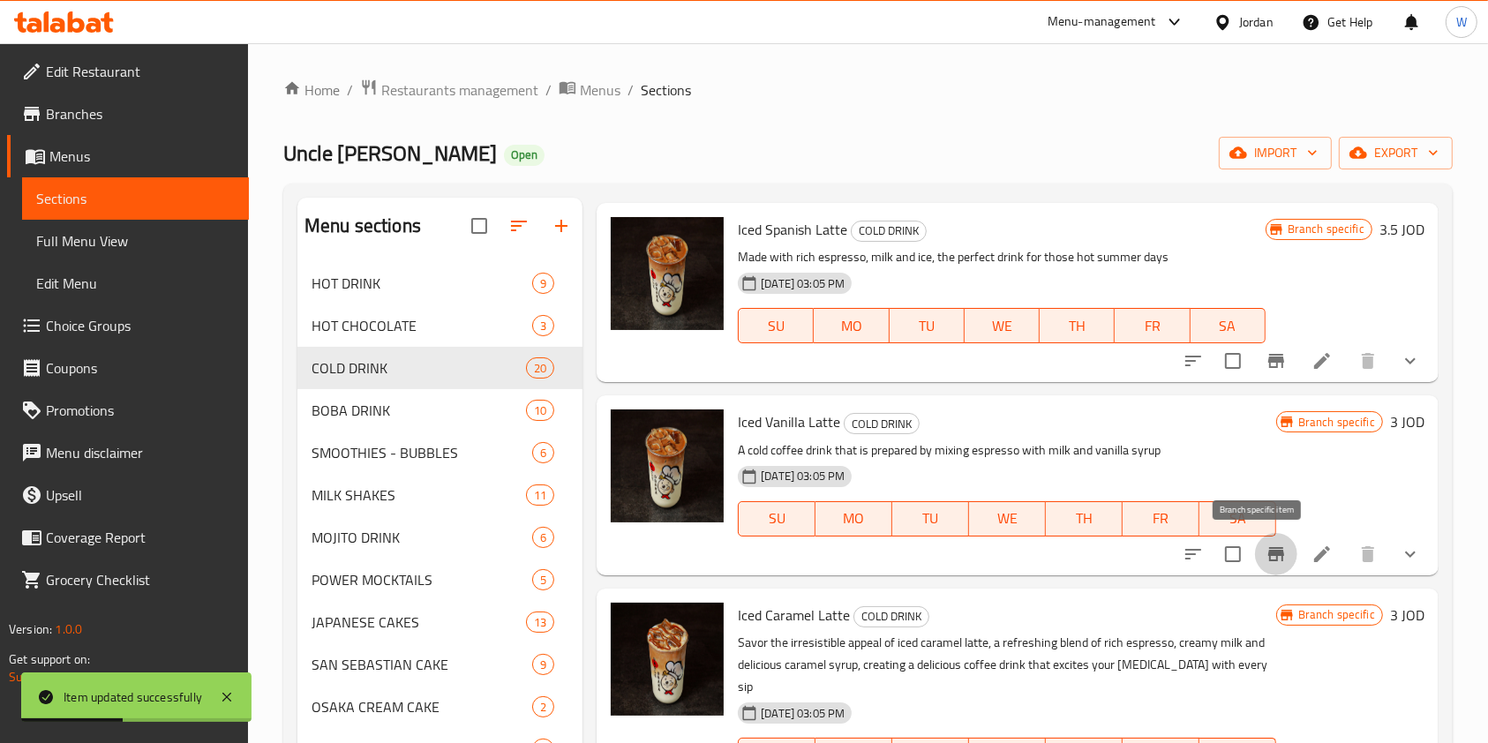
click at [1268, 558] on icon "Branch-specific-item" at bounding box center [1276, 554] width 16 height 14
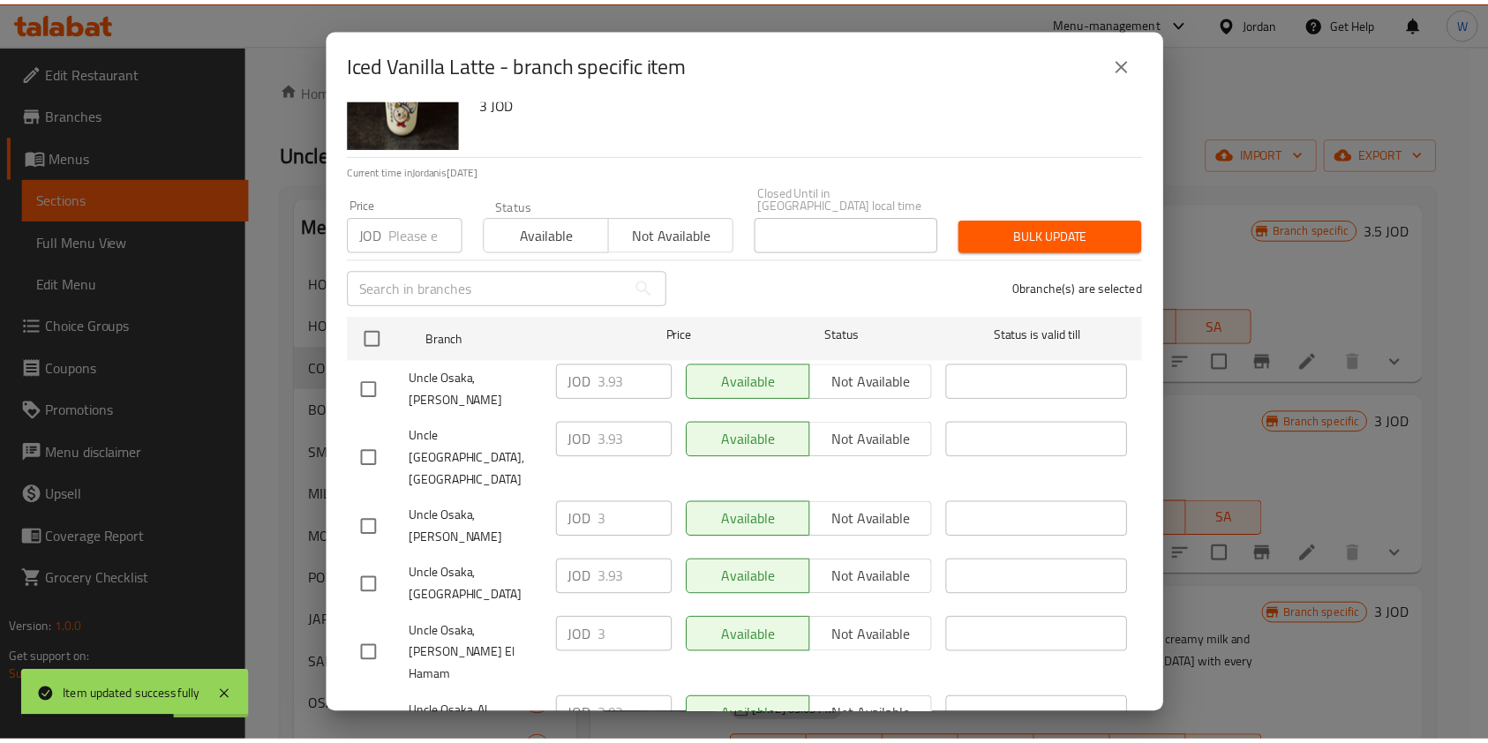
scroll to position [131, 0]
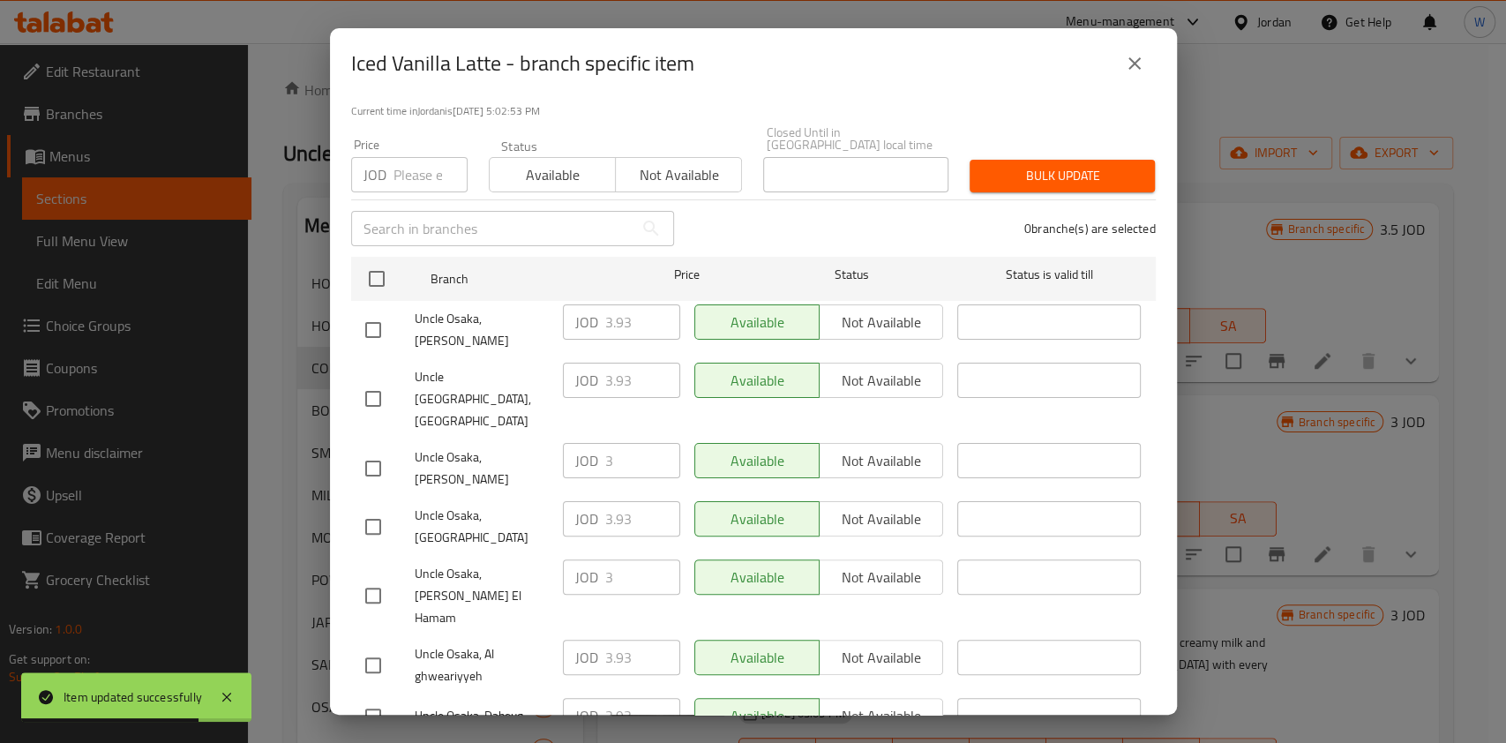
click at [377, 508] on input "checkbox" at bounding box center [373, 526] width 37 height 37
checkbox input "true"
click at [611, 501] on input "3.93" at bounding box center [642, 518] width 75 height 35
click at [1136, 59] on icon "close" at bounding box center [1134, 63] width 21 height 21
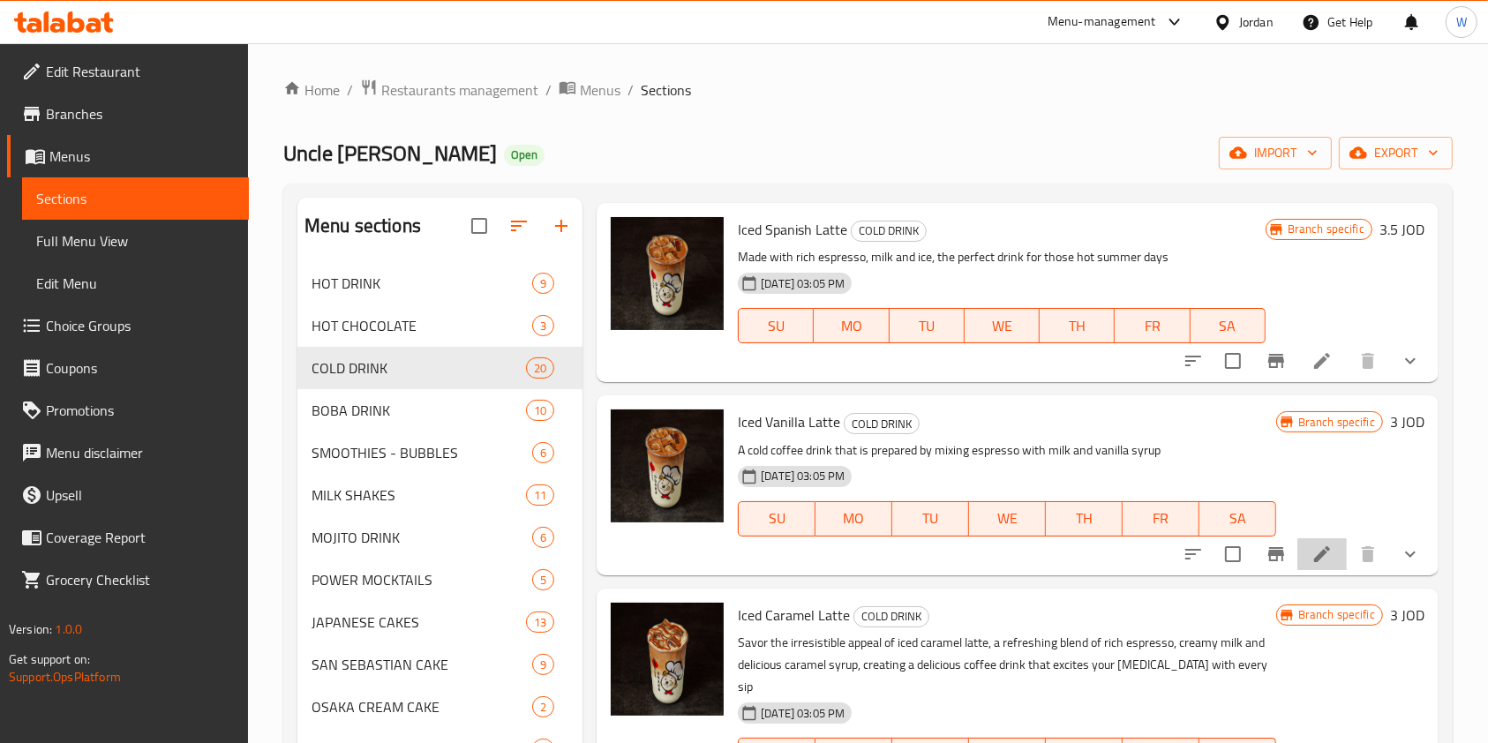
click at [1311, 540] on li at bounding box center [1321, 554] width 49 height 32
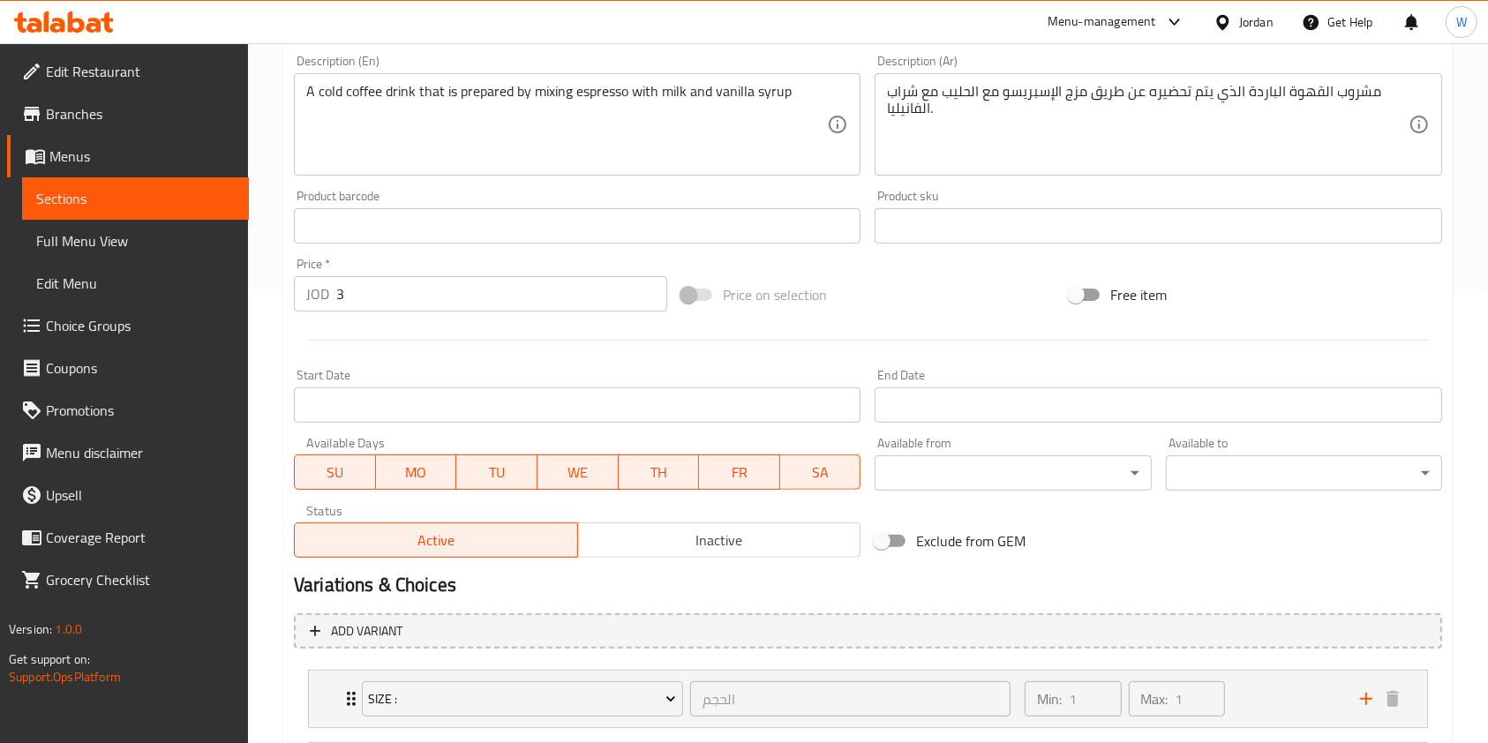
scroll to position [470, 0]
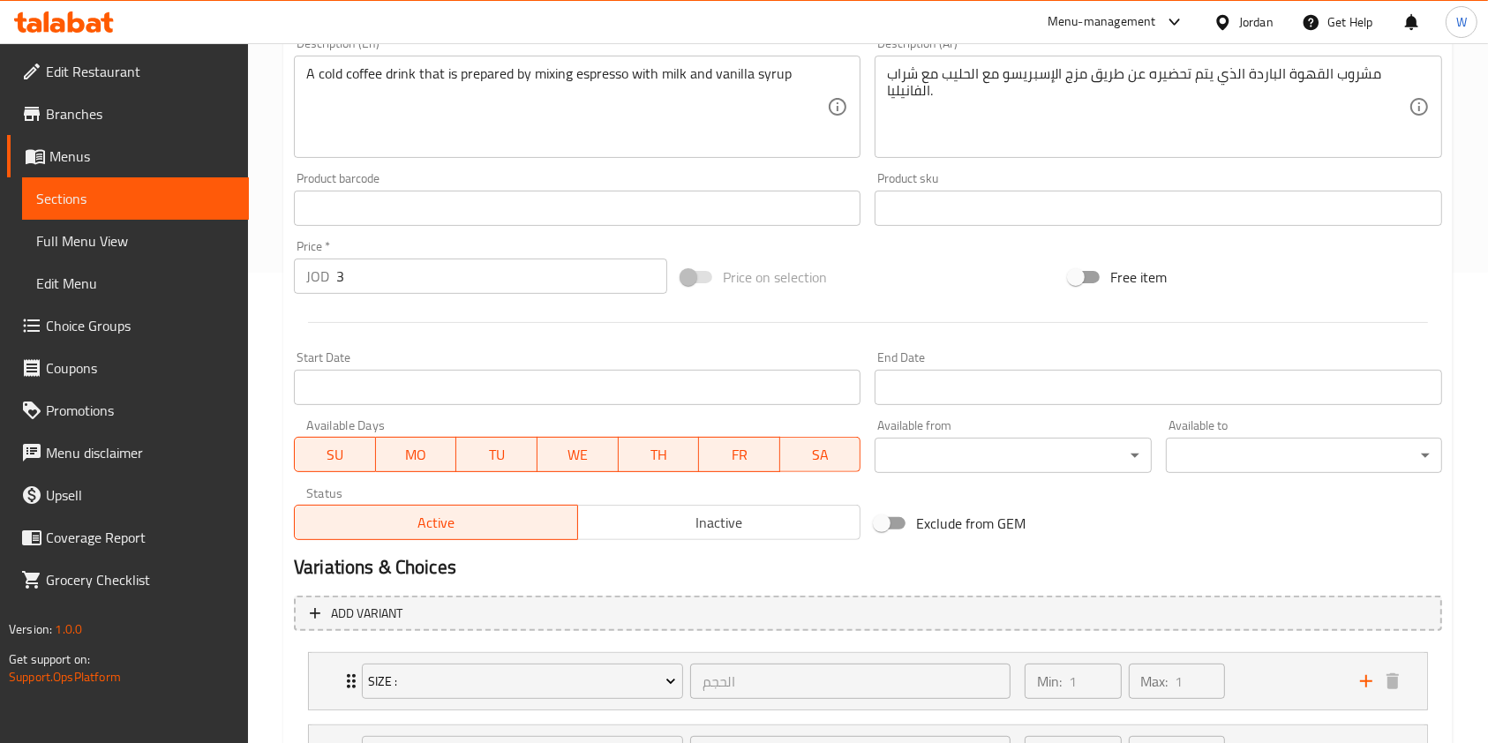
click at [407, 272] on input "3" at bounding box center [501, 276] width 331 height 35
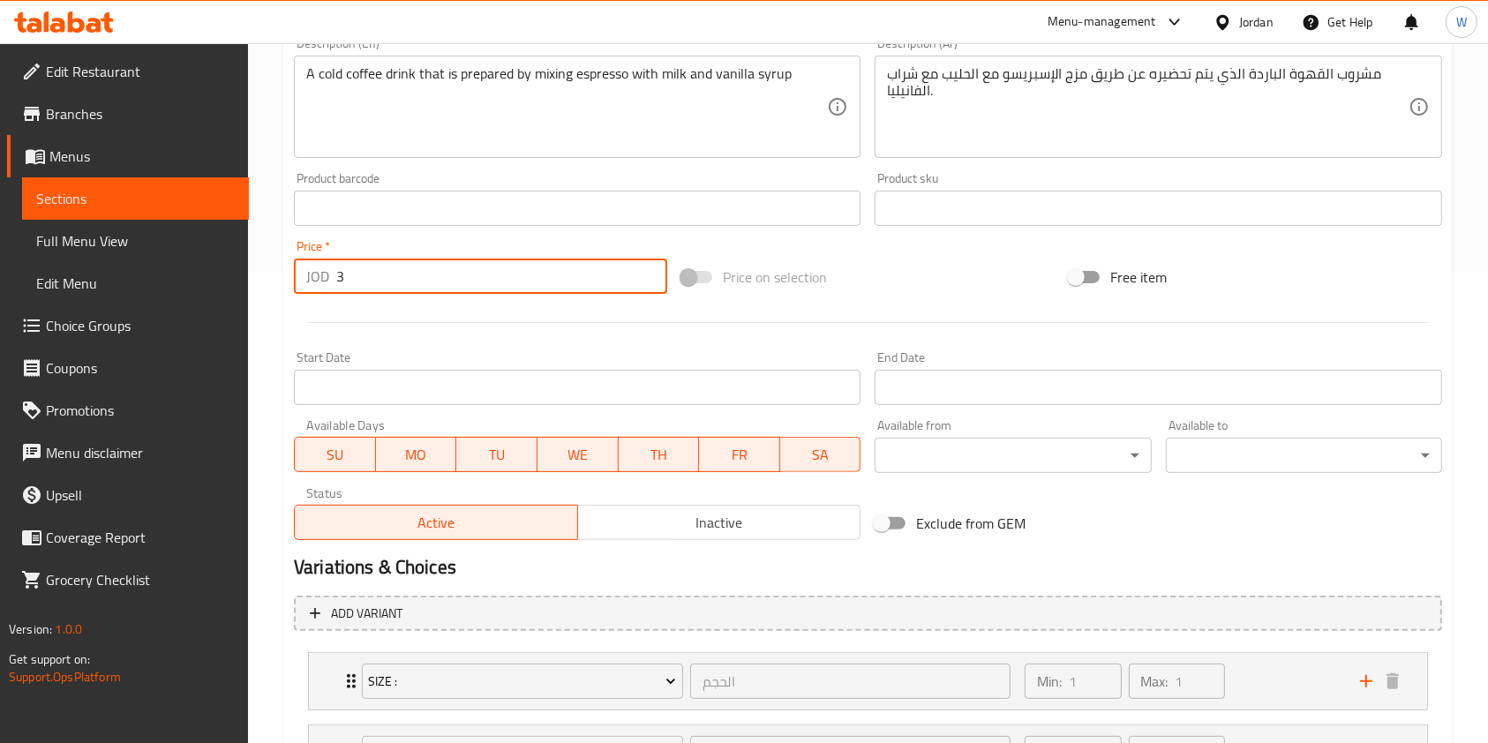
click at [407, 272] on input "3" at bounding box center [501, 276] width 331 height 35
paste input ".93"
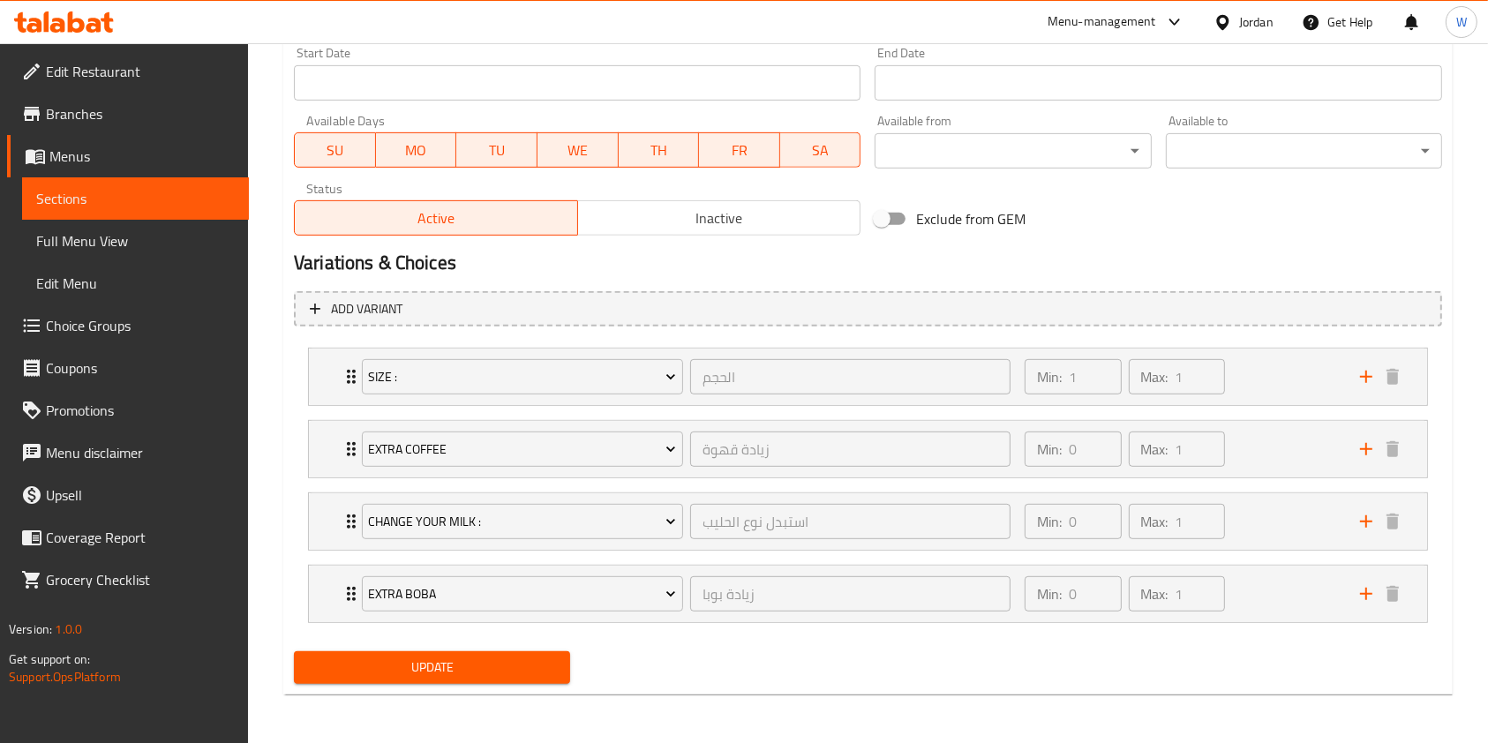
type input "3.93"
drag, startPoint x: 428, startPoint y: 657, endPoint x: 569, endPoint y: 499, distance: 211.9
click at [428, 657] on span "Update" at bounding box center [432, 668] width 248 height 22
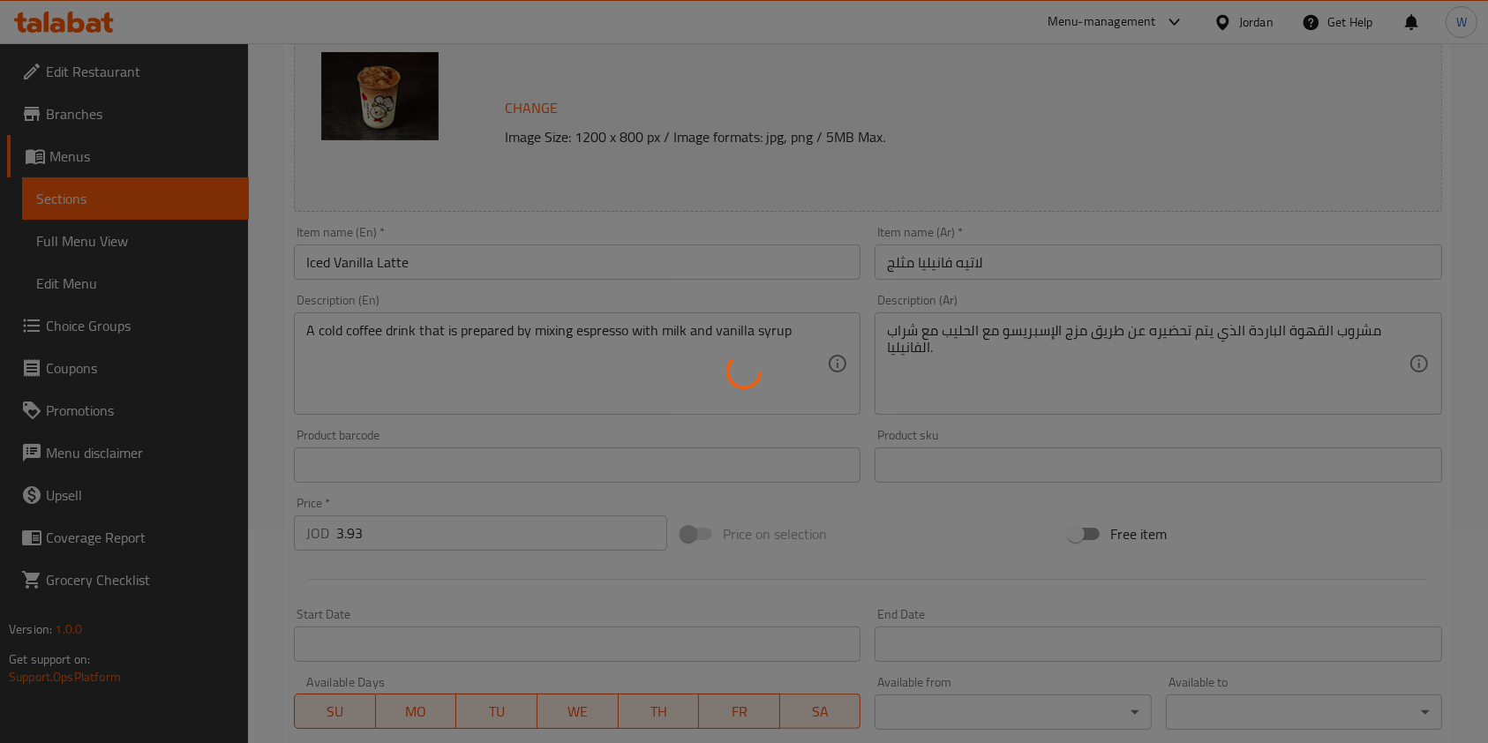
scroll to position [0, 0]
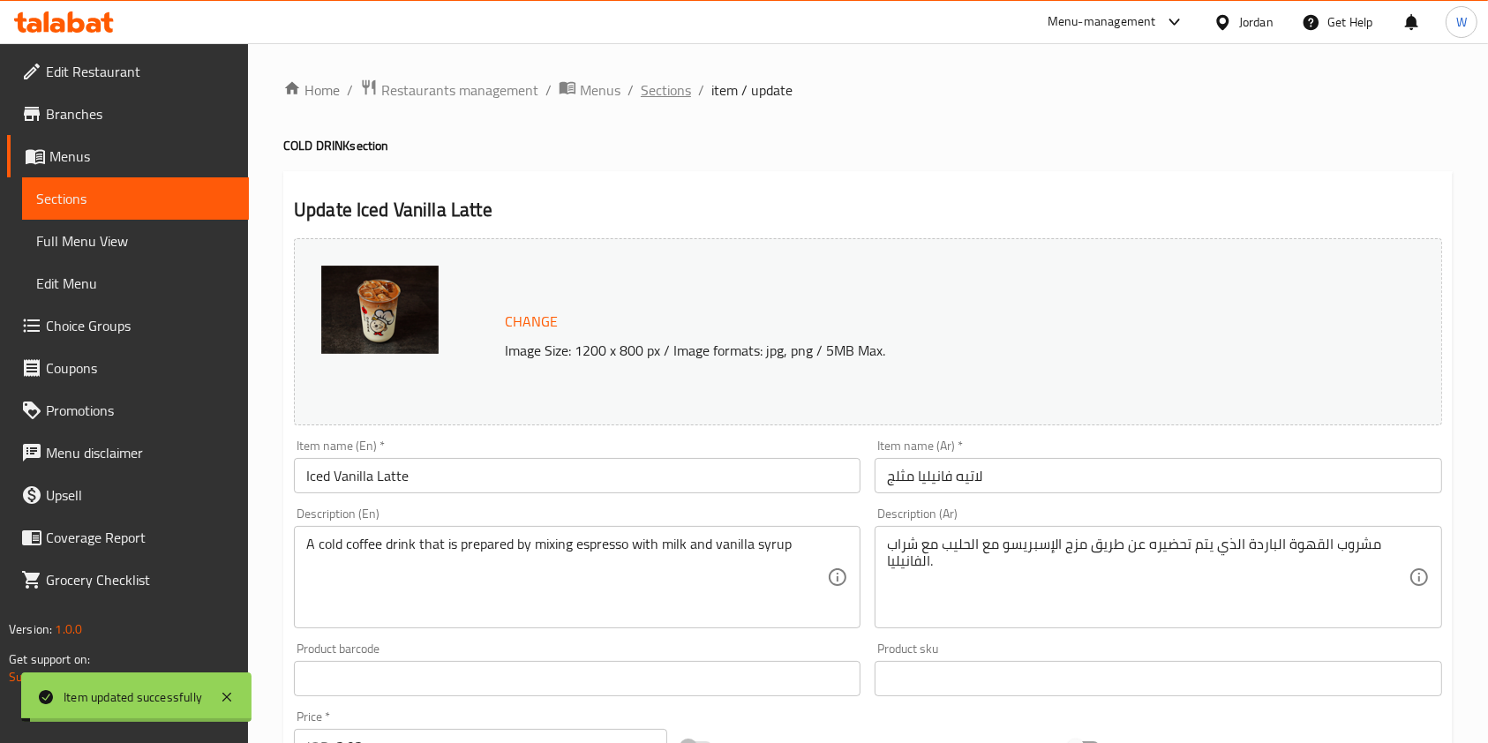
click at [665, 84] on span "Sections" at bounding box center [666, 89] width 50 height 21
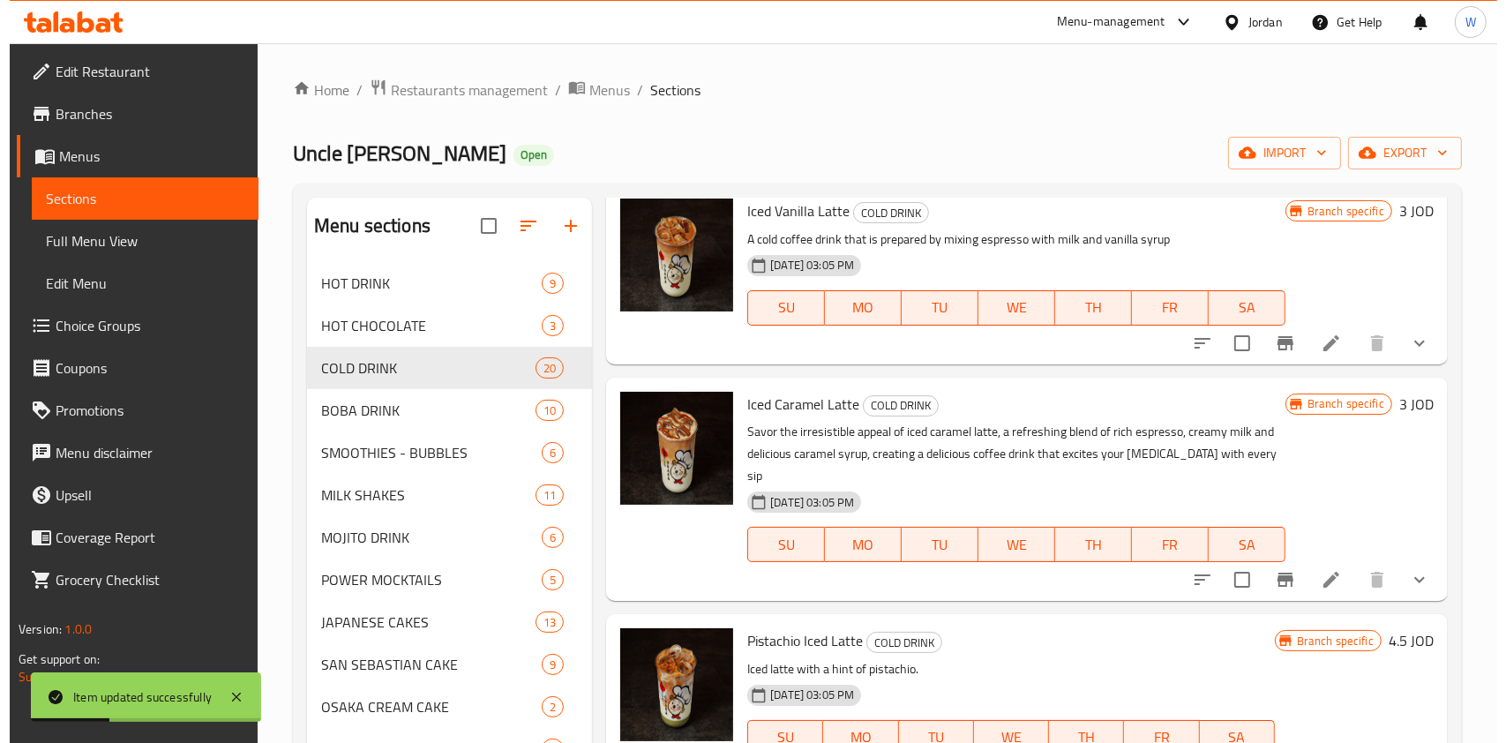
scroll to position [1176, 0]
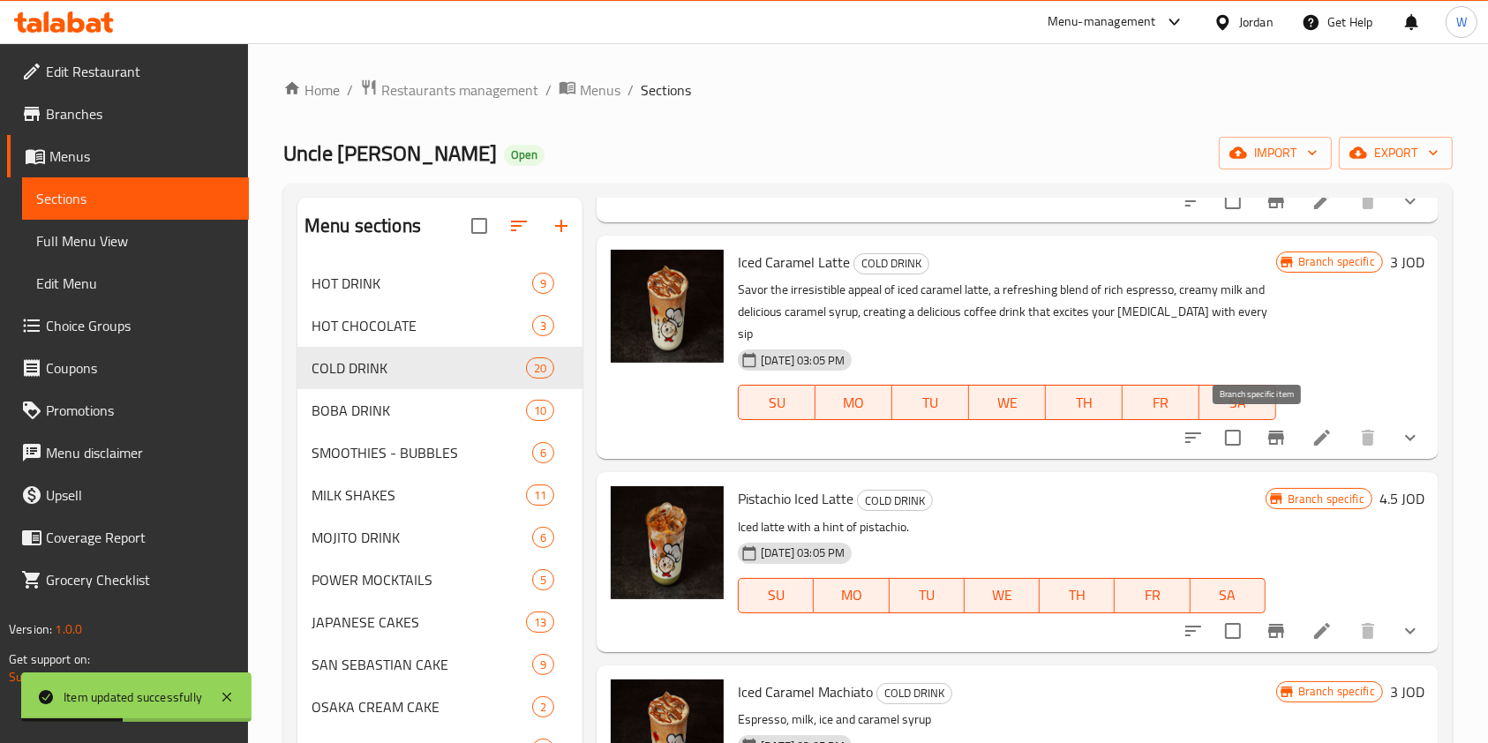
click at [1270, 432] on button "Branch-specific-item" at bounding box center [1276, 438] width 42 height 42
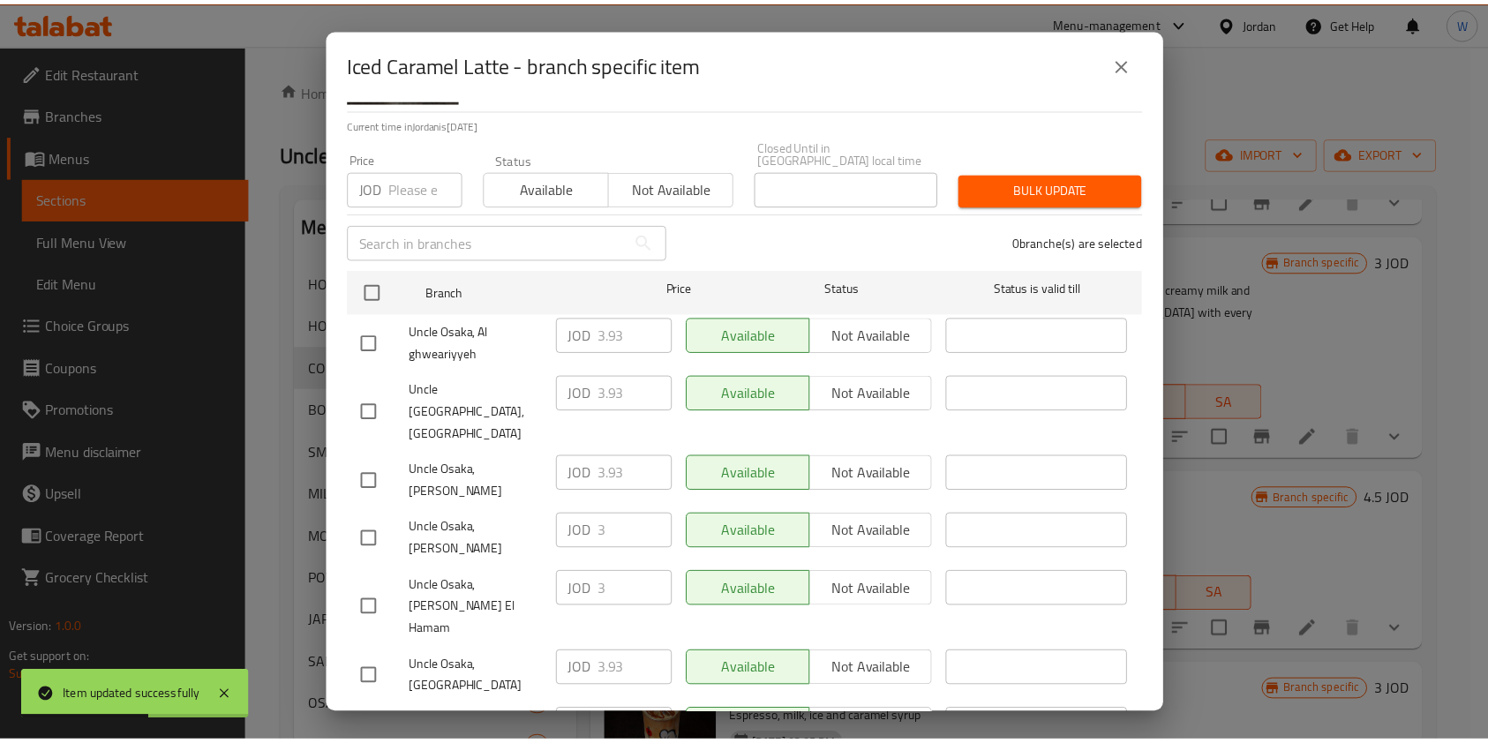
scroll to position [131, 0]
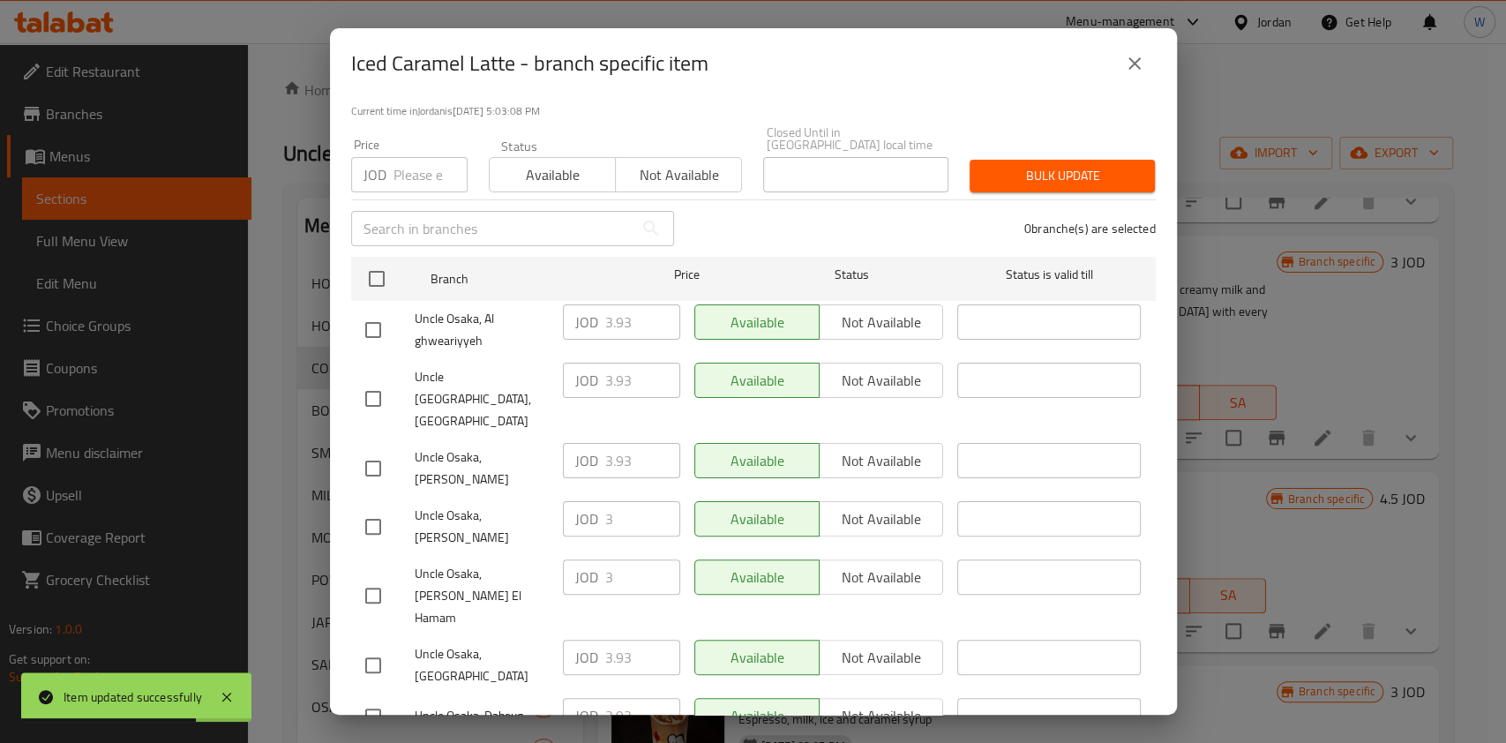
drag, startPoint x: 370, startPoint y: 596, endPoint x: 426, endPoint y: 589, distance: 56.9
click at [371, 647] on input "checkbox" at bounding box center [373, 665] width 37 height 37
checkbox input "true"
click at [596, 640] on div "JOD 3.93 ​" at bounding box center [621, 657] width 117 height 35
click at [598, 640] on div "JOD 3.93 ​" at bounding box center [621, 657] width 117 height 35
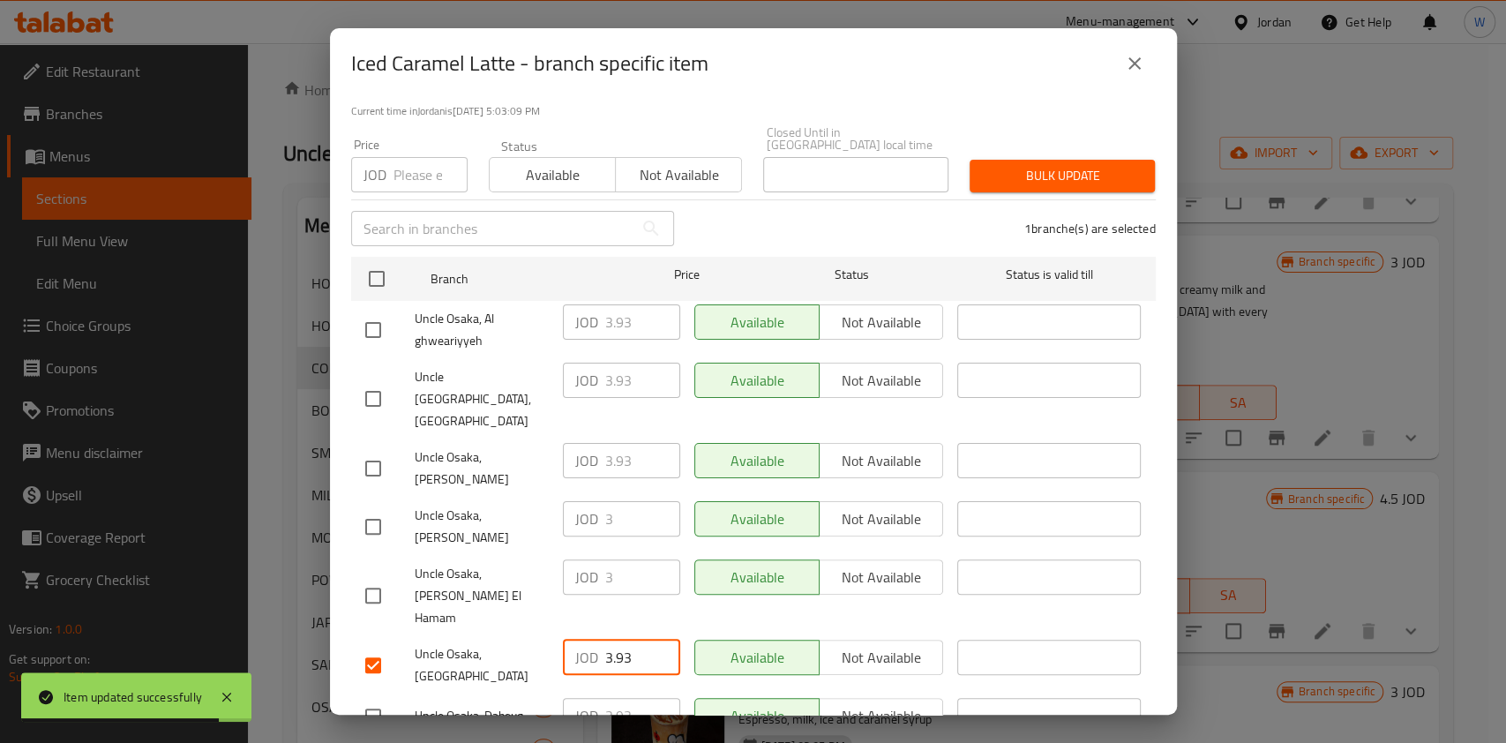
click at [599, 640] on div "JOD 3.93 ​" at bounding box center [621, 657] width 117 height 35
click at [617, 640] on input "3.93" at bounding box center [642, 657] width 75 height 35
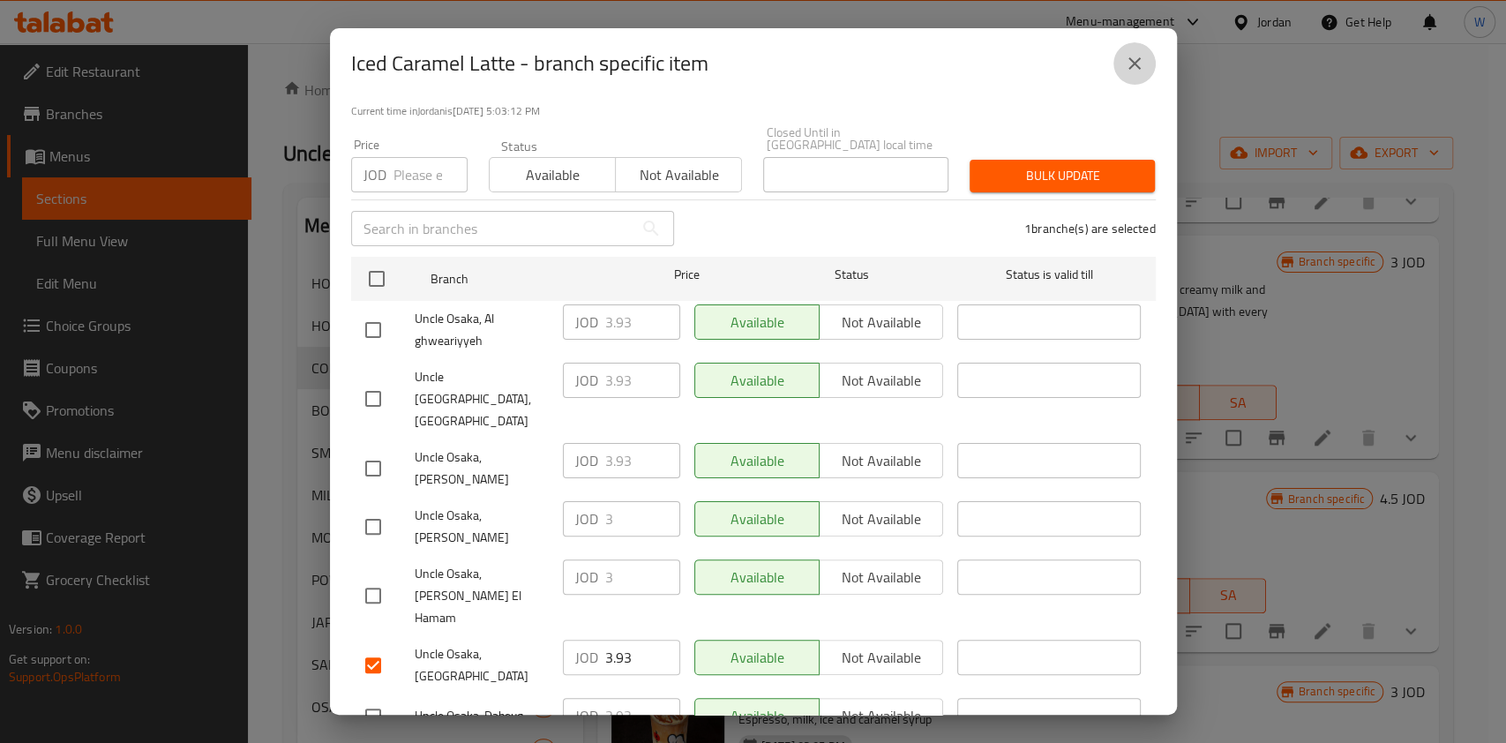
click at [1126, 59] on icon "close" at bounding box center [1134, 63] width 21 height 21
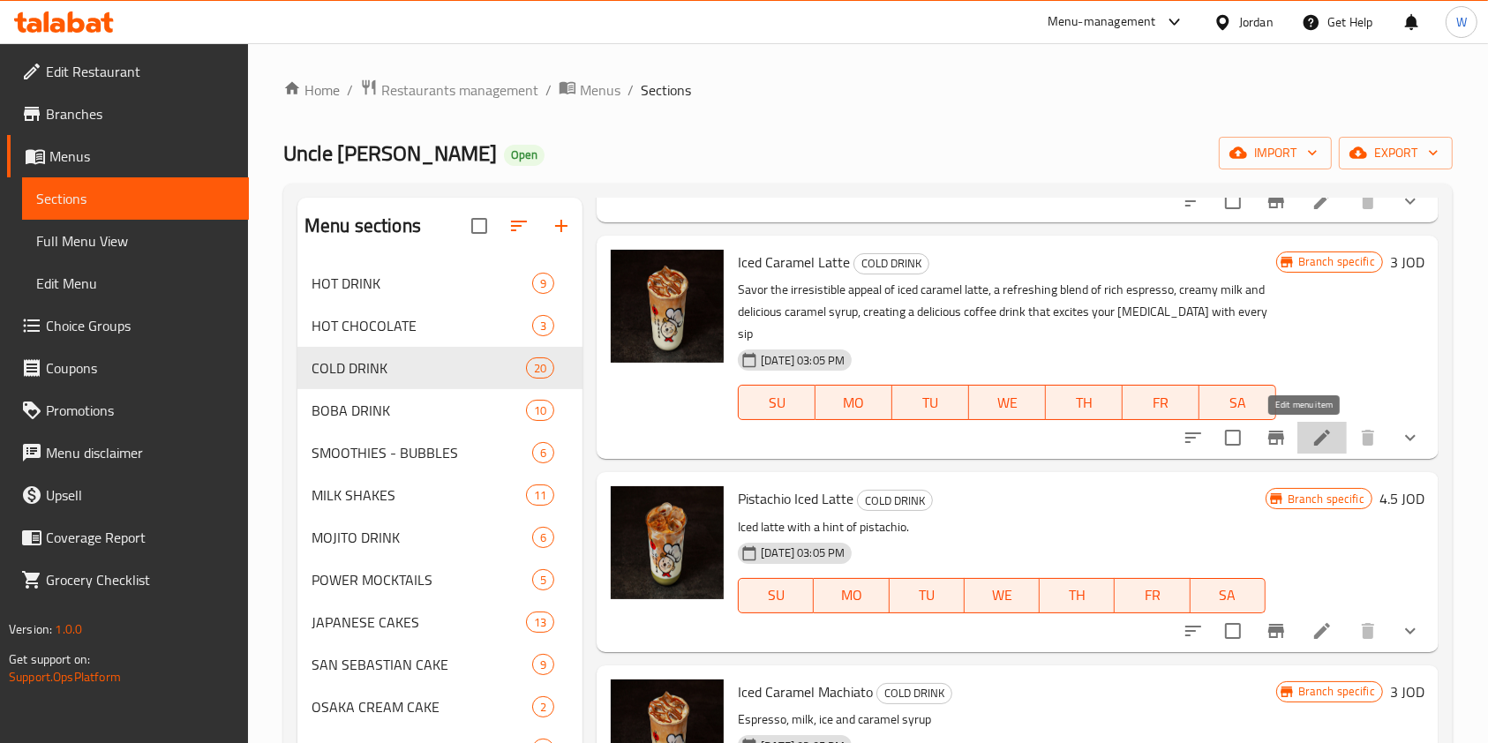
click at [1311, 429] on icon at bounding box center [1321, 437] width 21 height 21
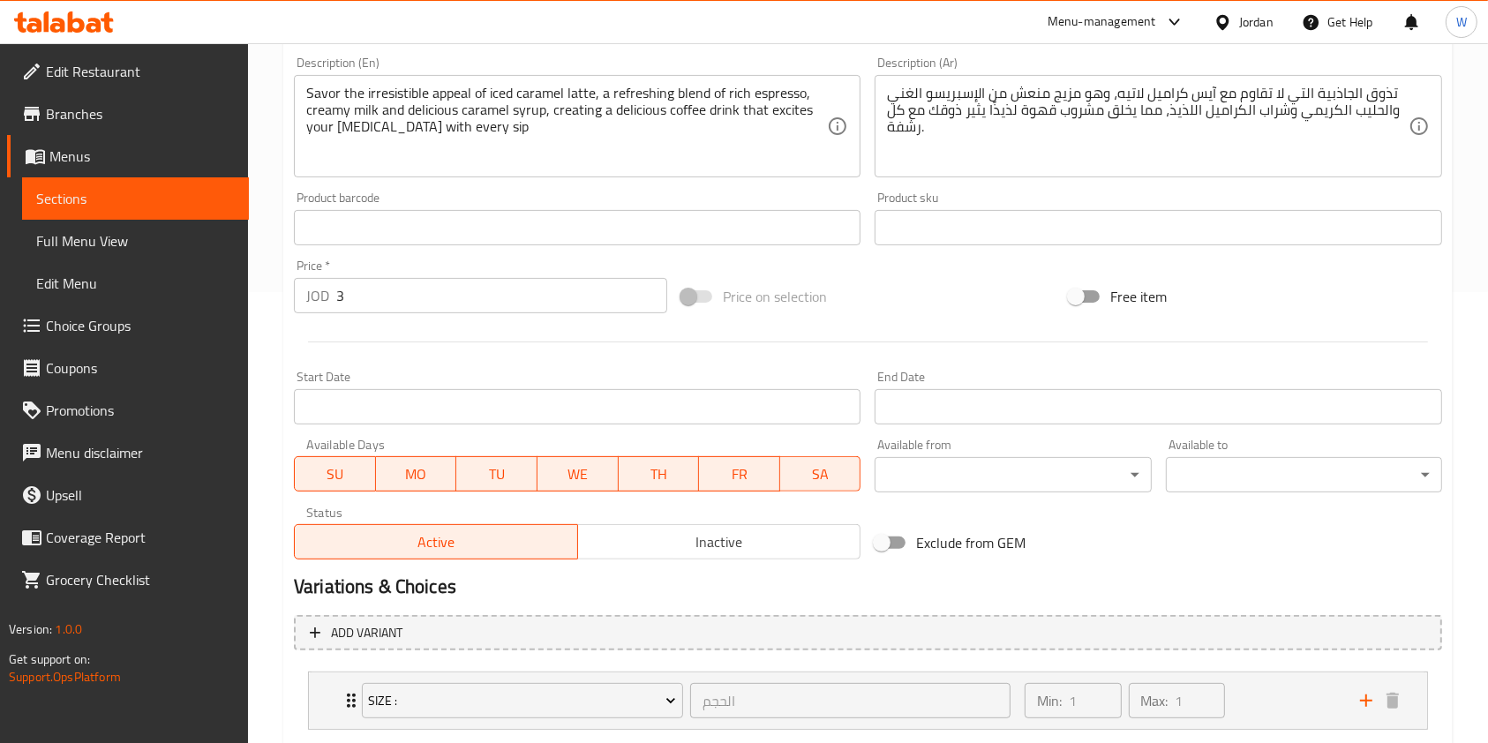
scroll to position [470, 0]
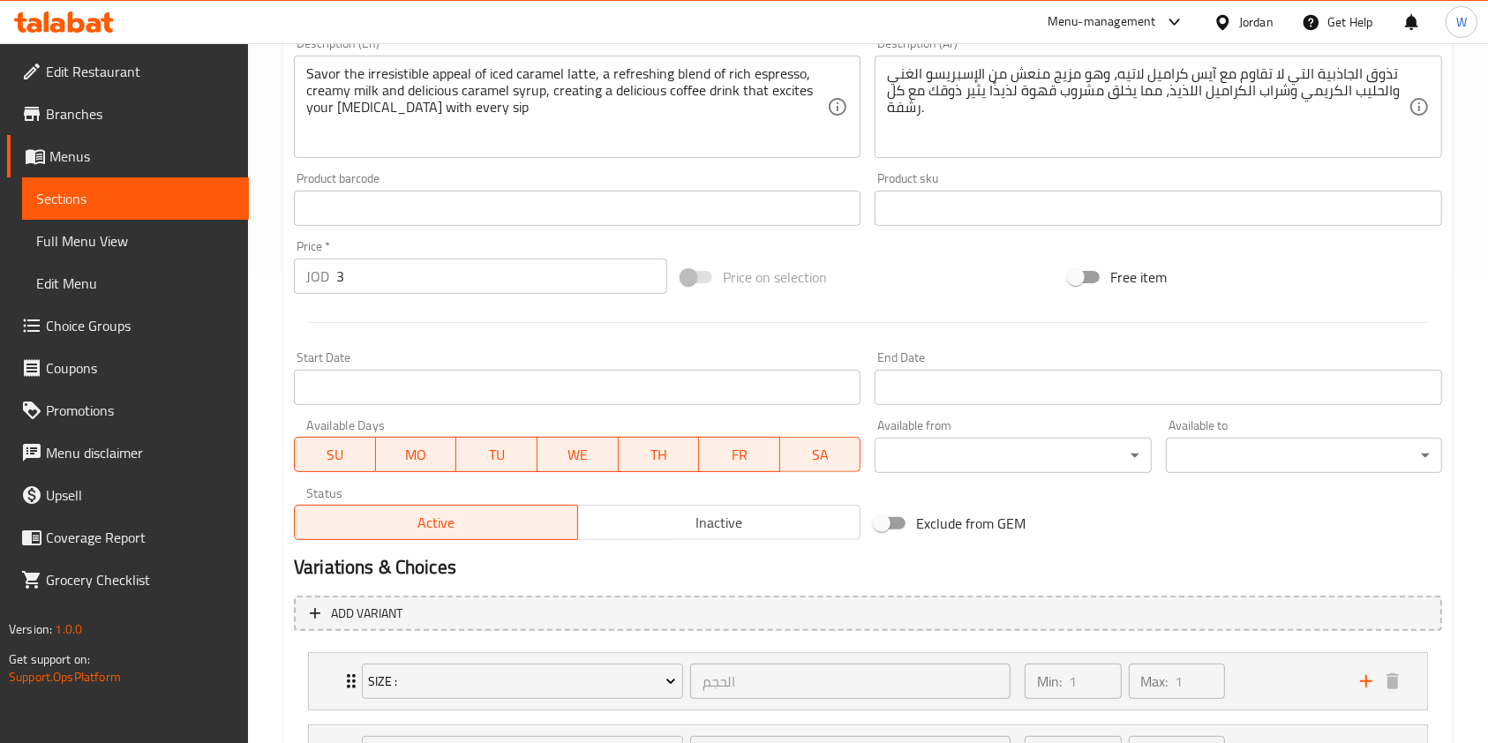
click at [381, 278] on input "3" at bounding box center [501, 276] width 331 height 35
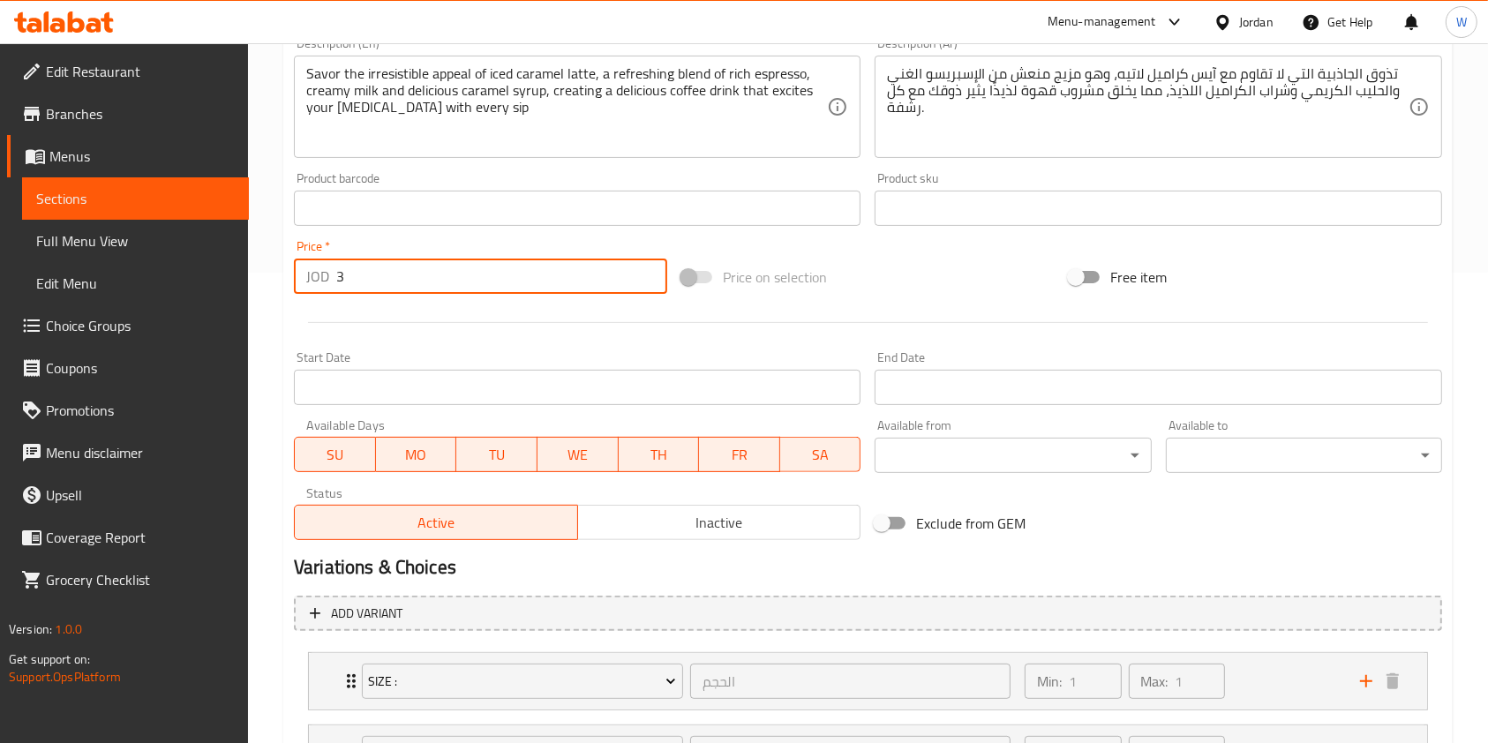
click at [381, 278] on input "3" at bounding box center [501, 276] width 331 height 35
paste input ".93"
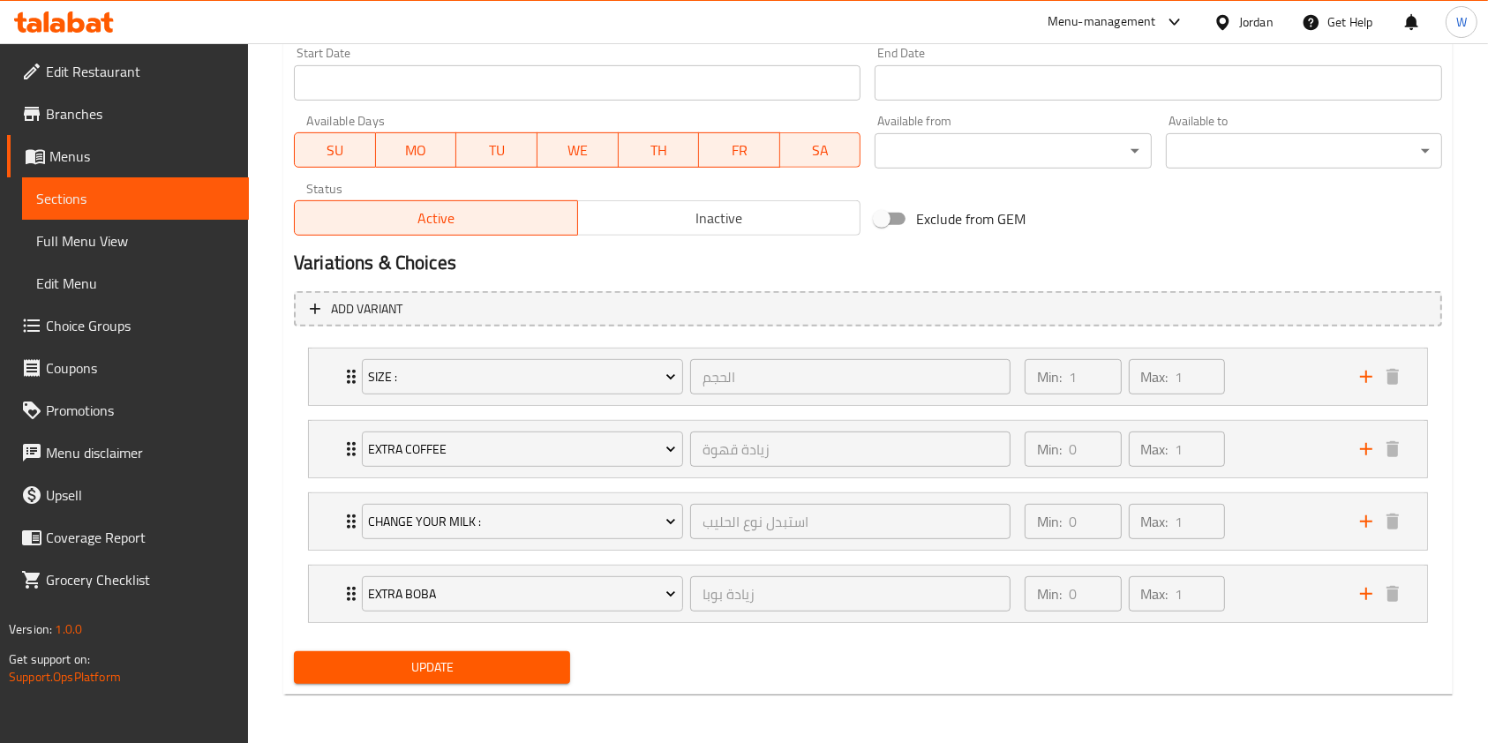
type input "3.93"
click at [445, 667] on span "Update" at bounding box center [432, 668] width 248 height 22
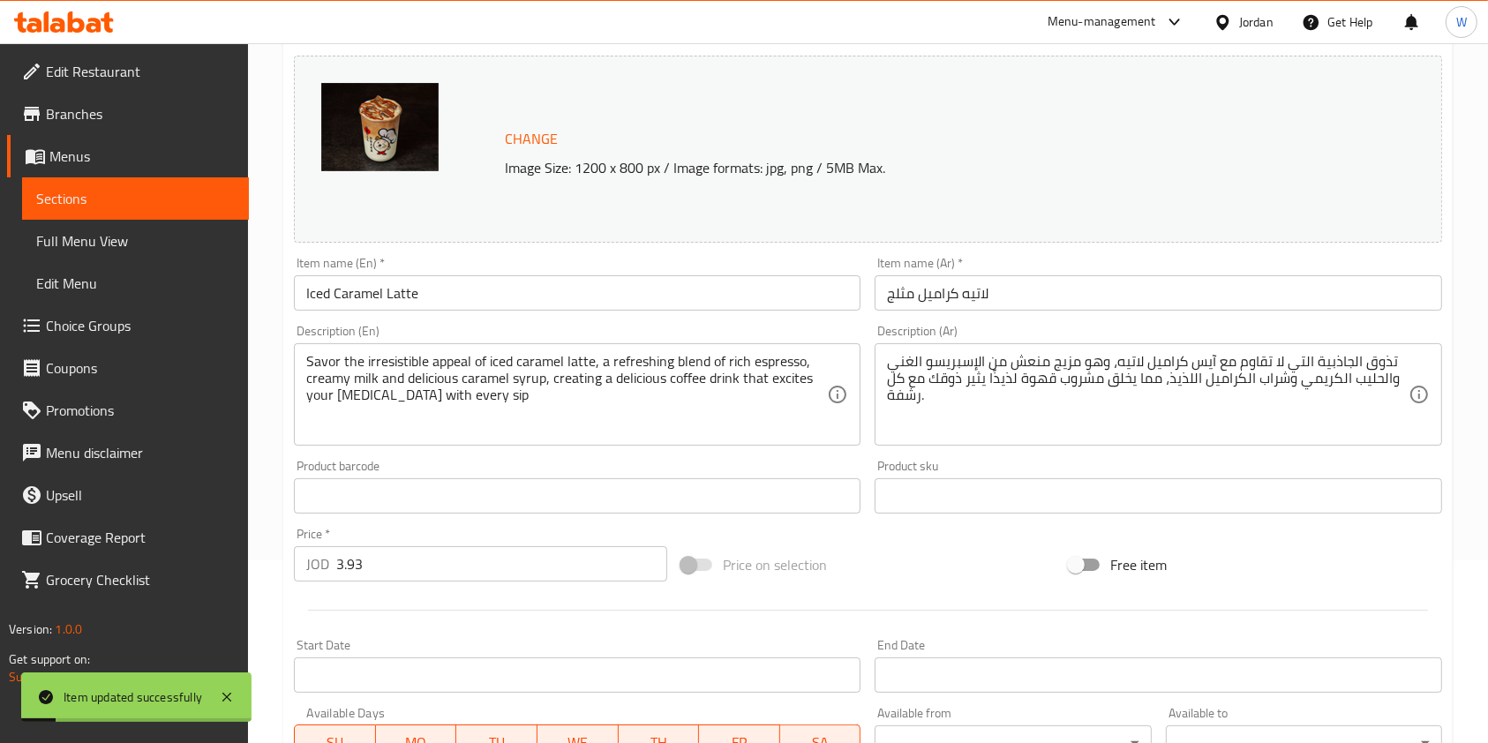
scroll to position [0, 0]
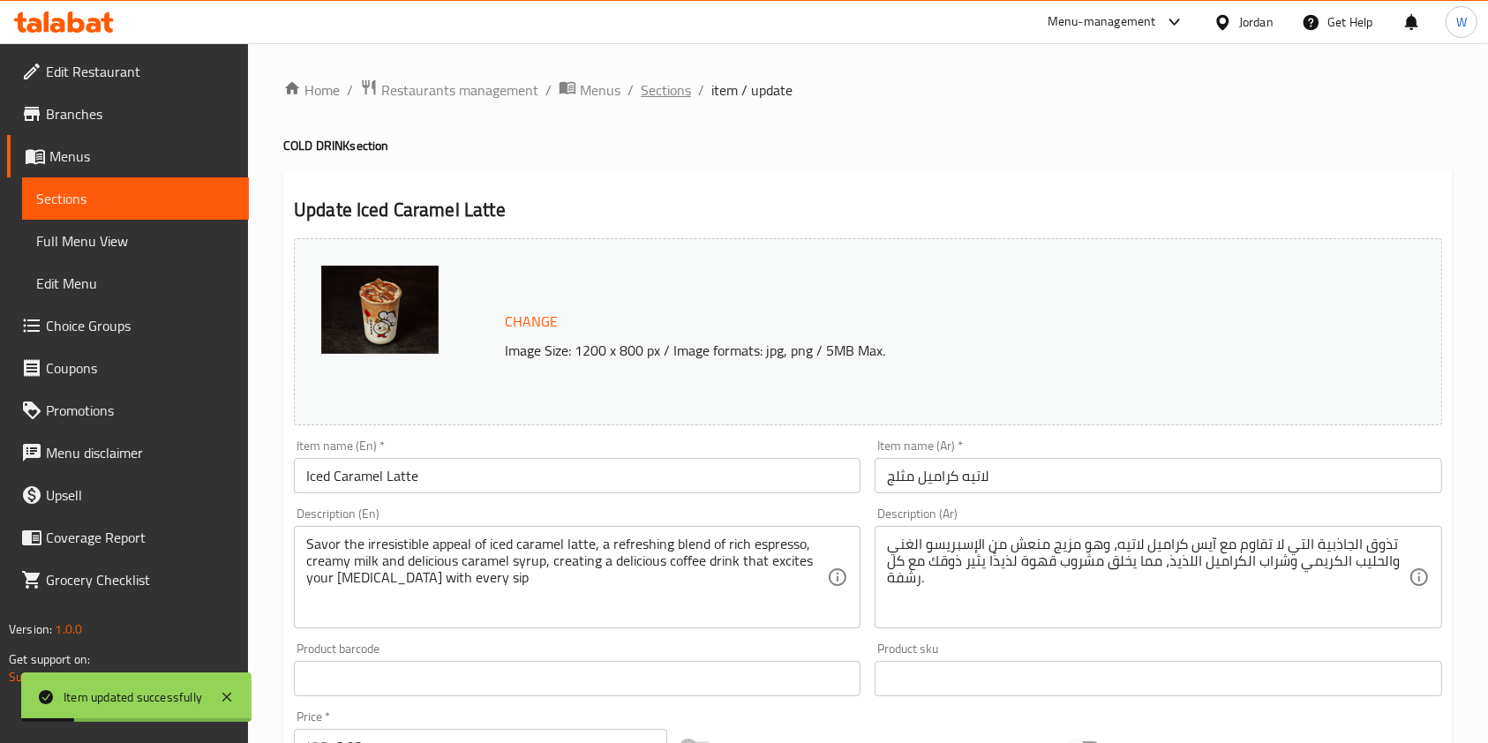
click at [657, 85] on span "Sections" at bounding box center [666, 89] width 50 height 21
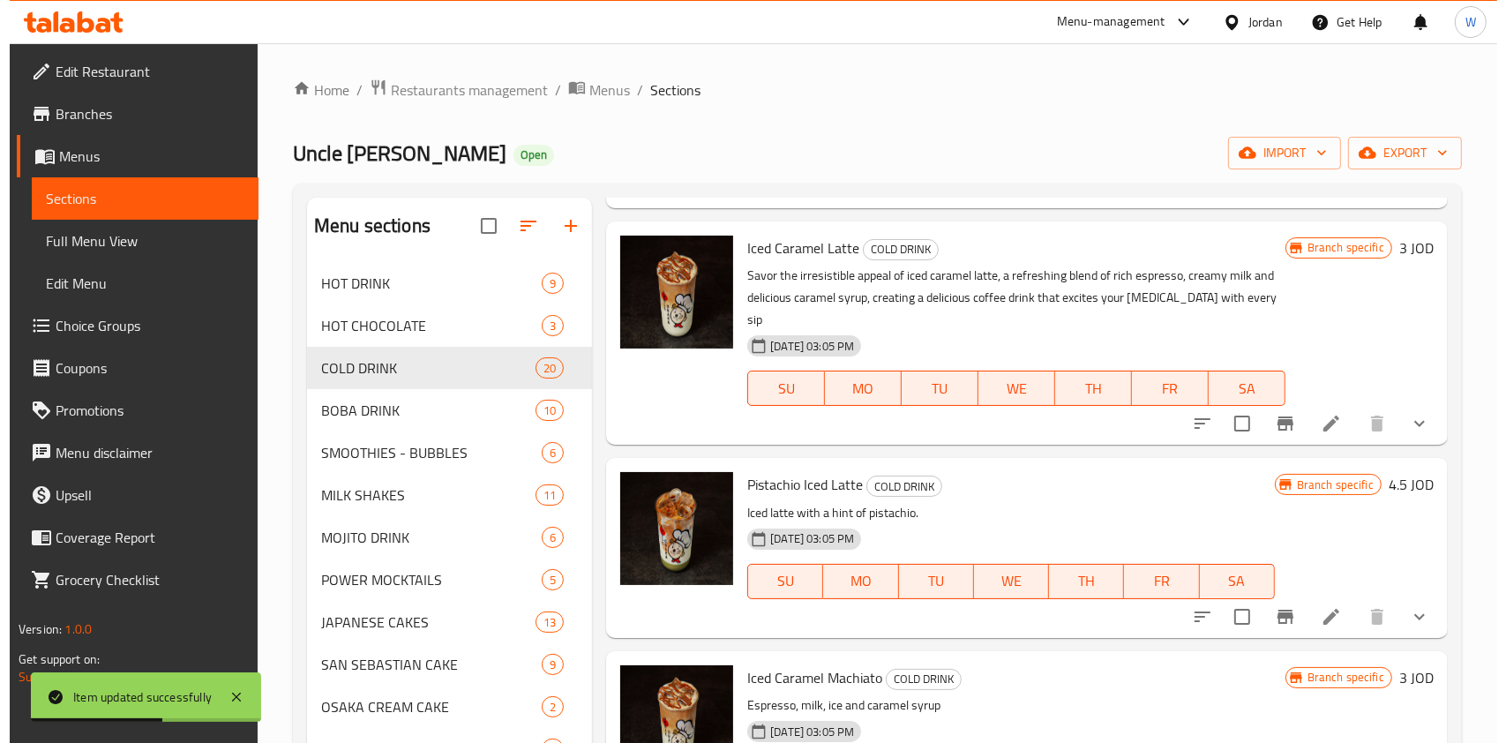
scroll to position [1294, 0]
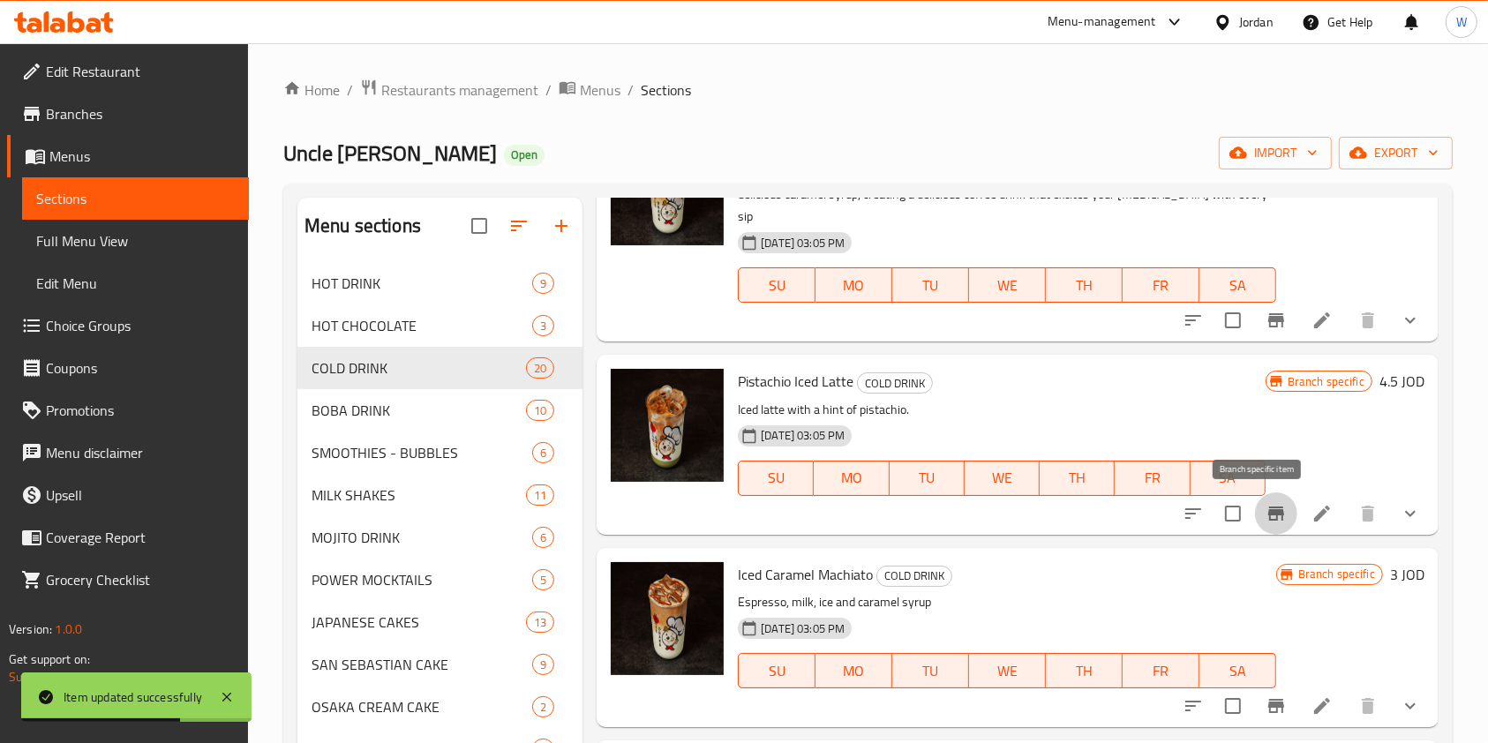
click at [1268, 513] on icon "Branch-specific-item" at bounding box center [1276, 514] width 16 height 14
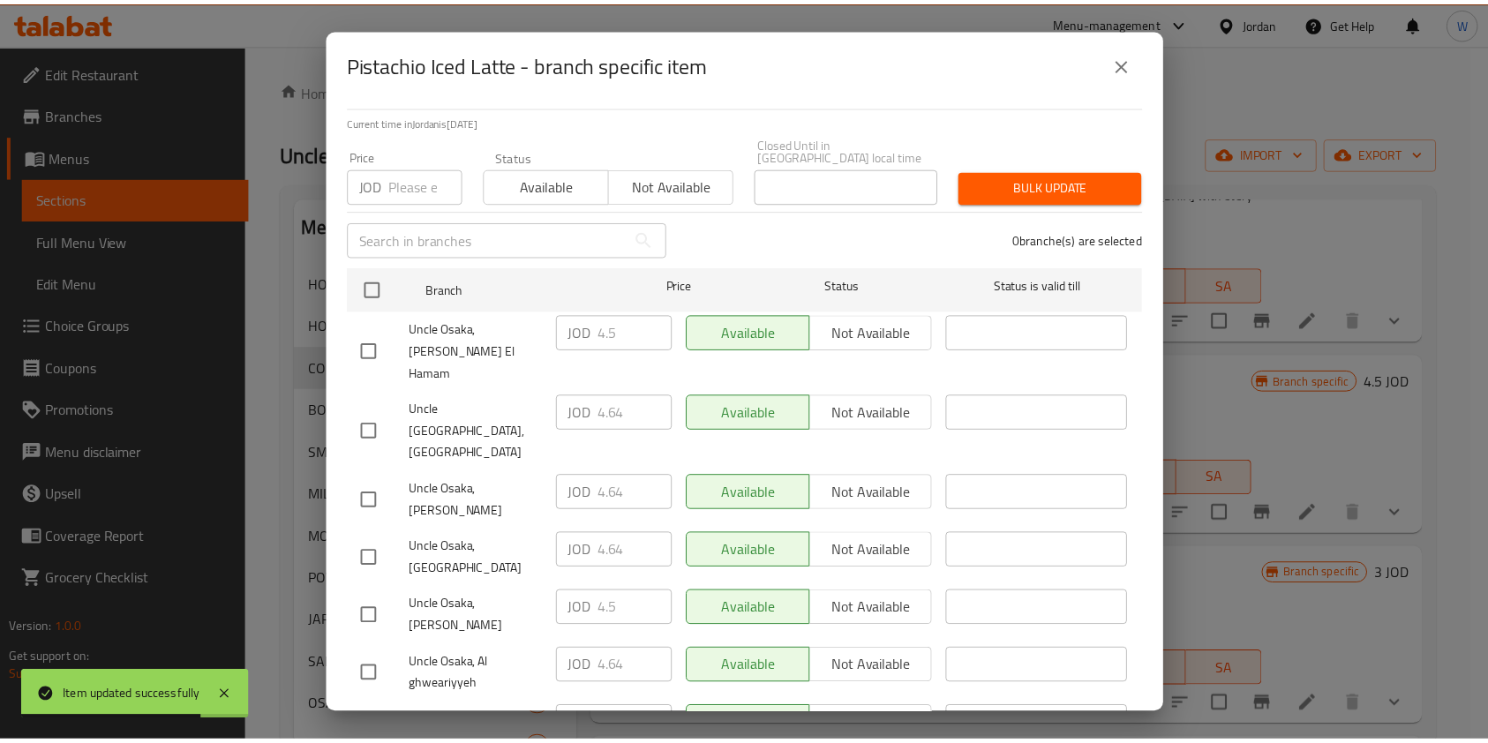
scroll to position [131, 0]
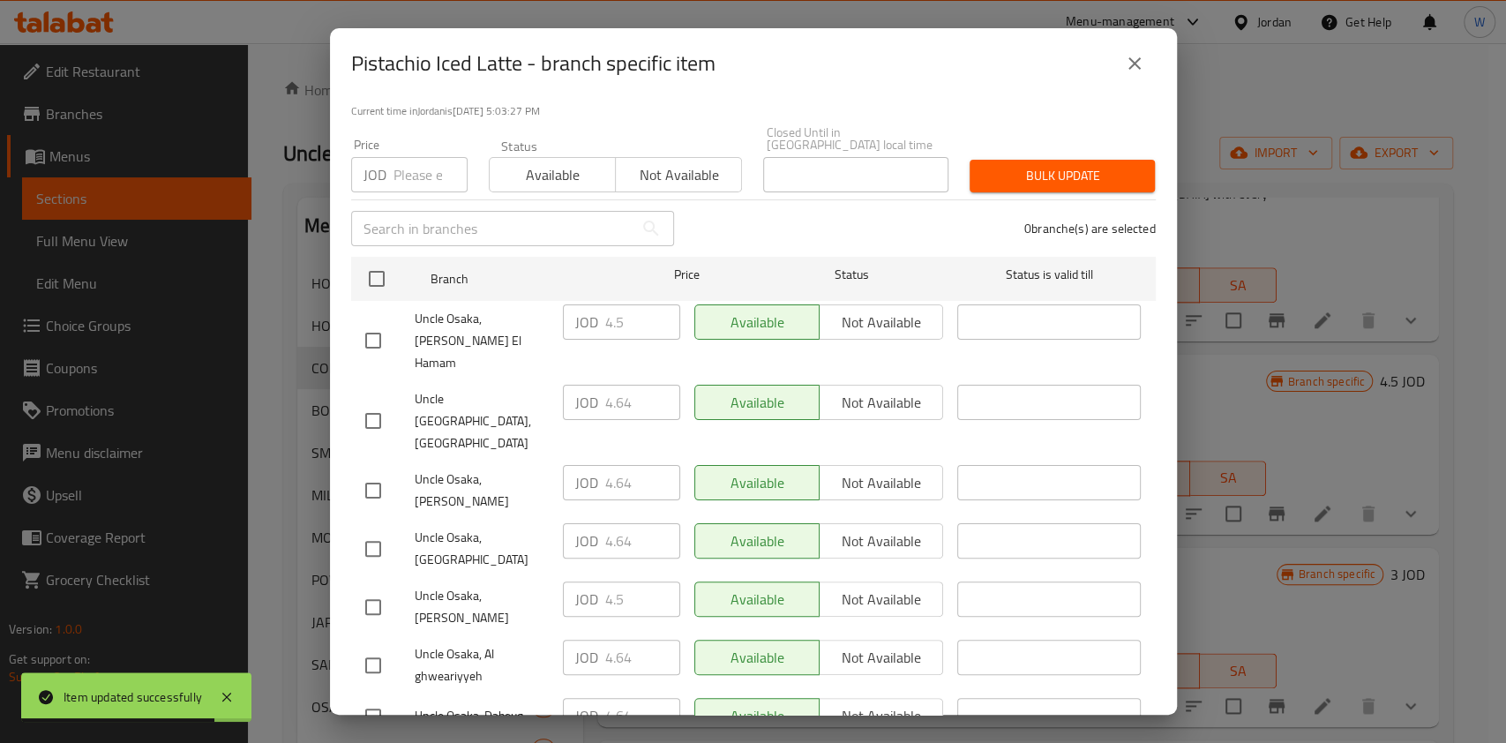
click at [380, 530] on input "checkbox" at bounding box center [373, 548] width 37 height 37
checkbox input "true"
click at [625, 523] on input "4.64" at bounding box center [642, 540] width 75 height 35
click at [621, 523] on input "4.64" at bounding box center [642, 540] width 75 height 35
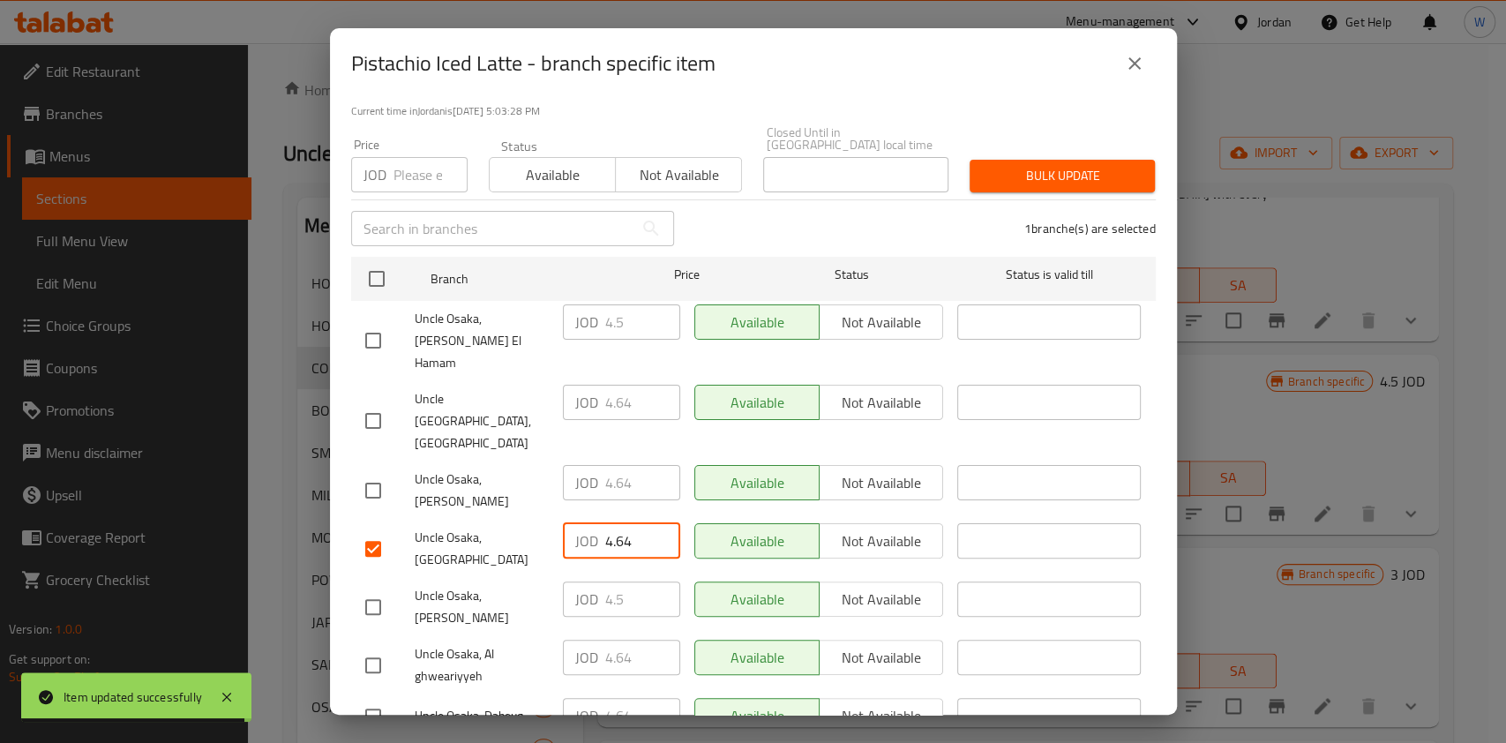
click at [621, 523] on input "4.64" at bounding box center [642, 540] width 75 height 35
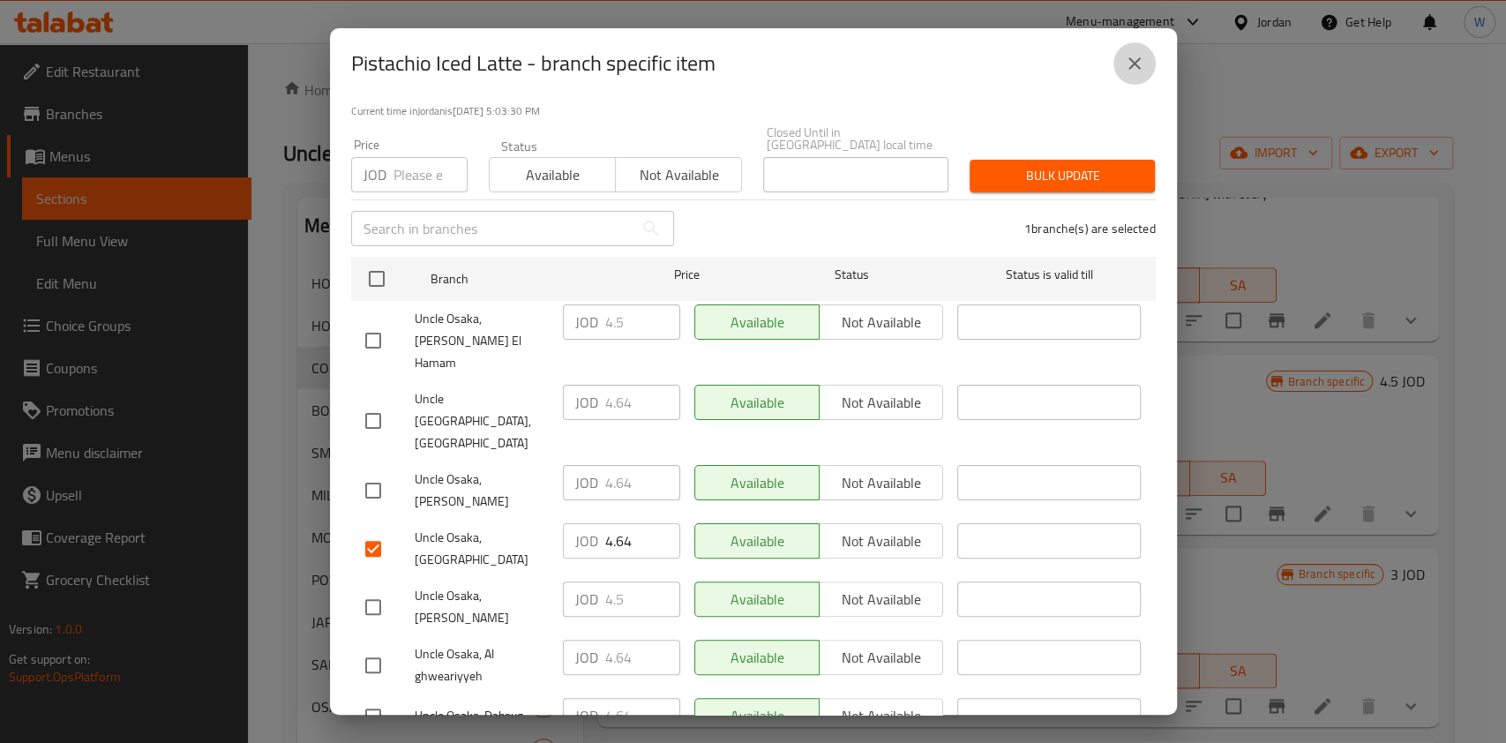
click at [1145, 71] on button "close" at bounding box center [1135, 63] width 42 height 42
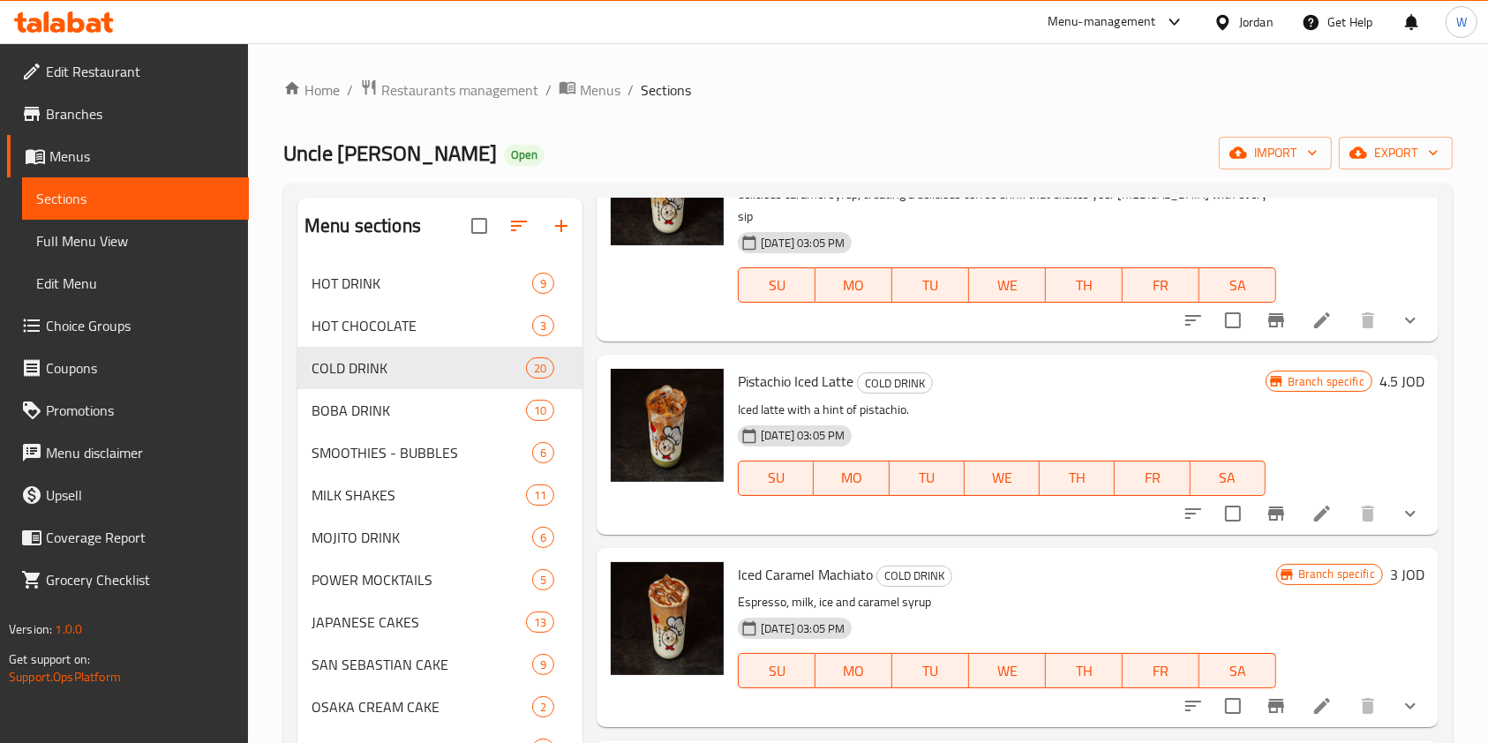
click at [1311, 515] on icon at bounding box center [1321, 513] width 21 height 21
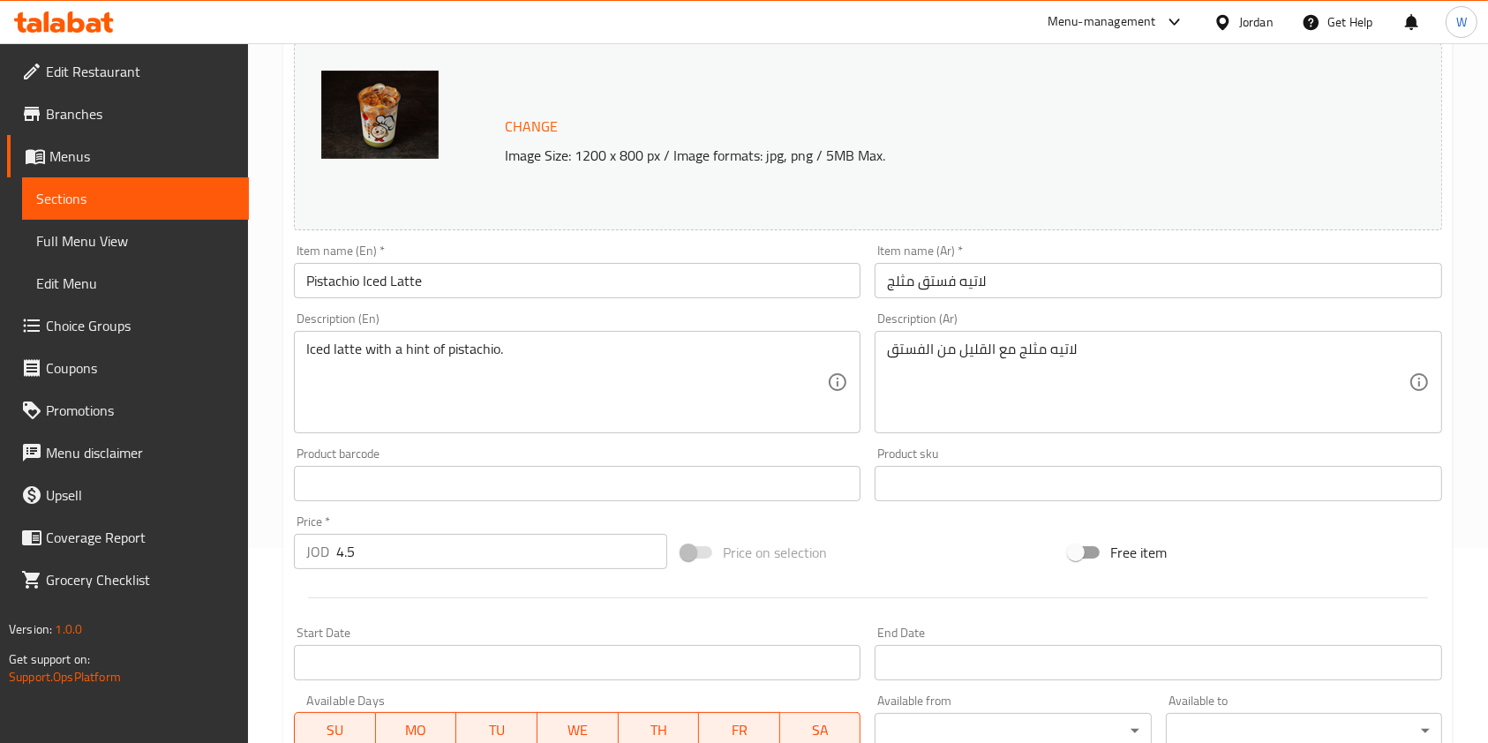
scroll to position [353, 0]
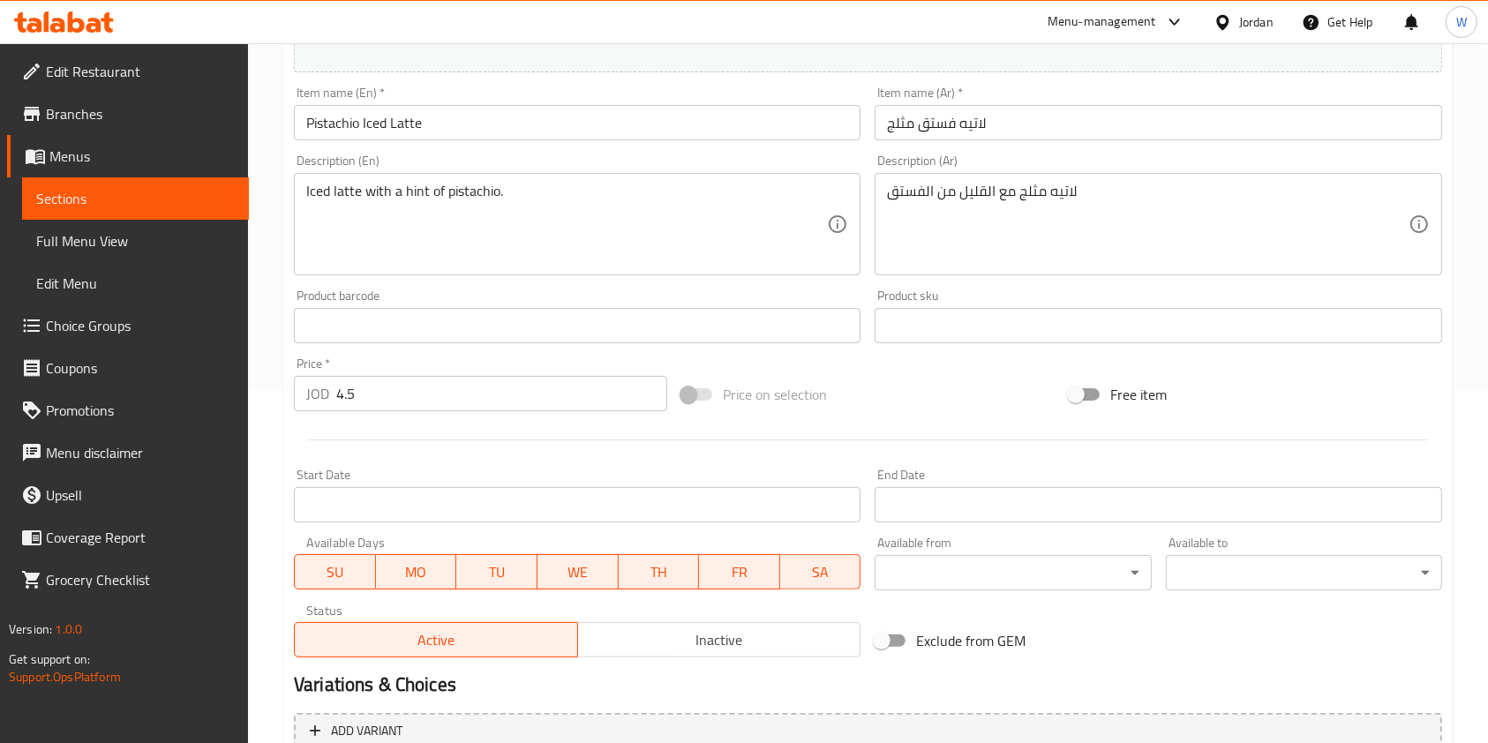
click at [395, 381] on input "4.5" at bounding box center [501, 393] width 331 height 35
paste input "64"
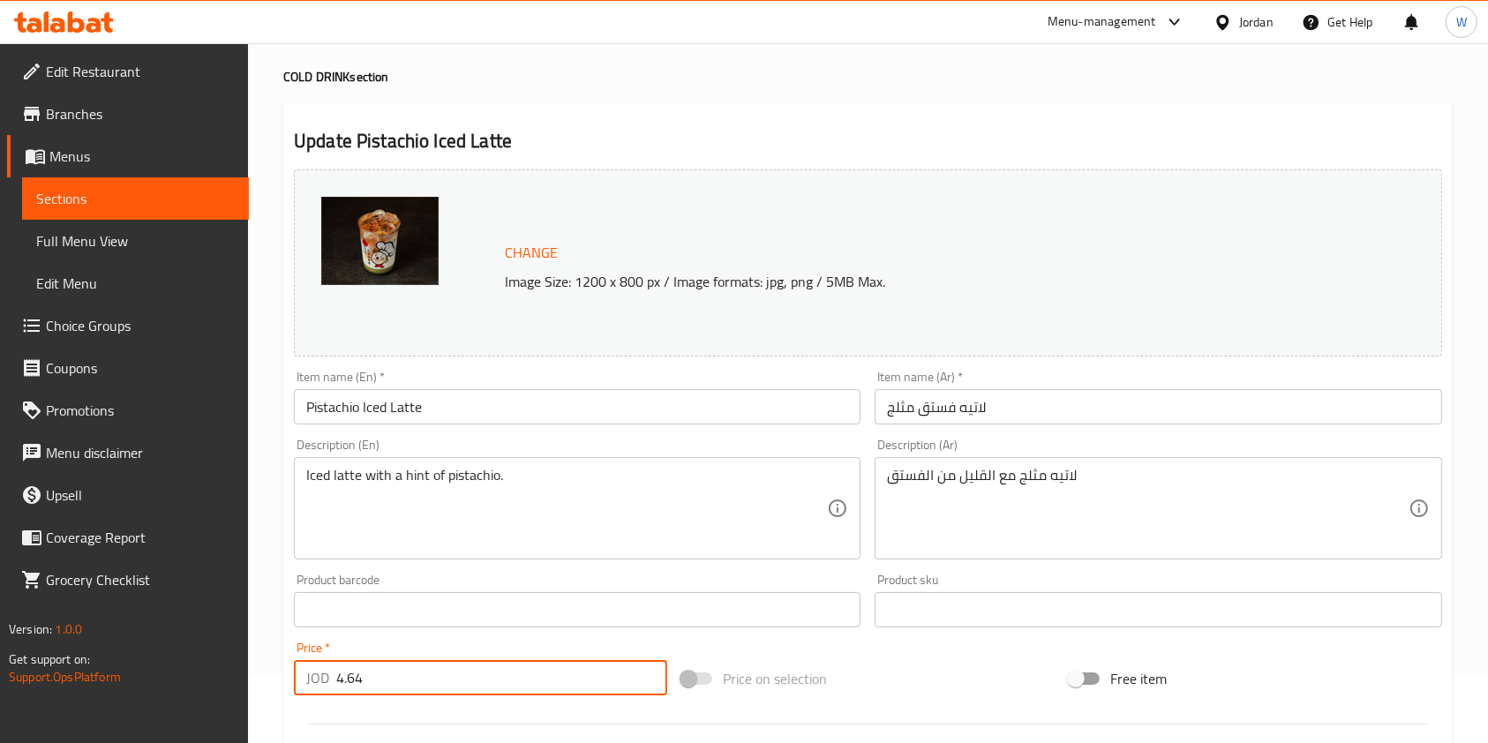
scroll to position [0, 0]
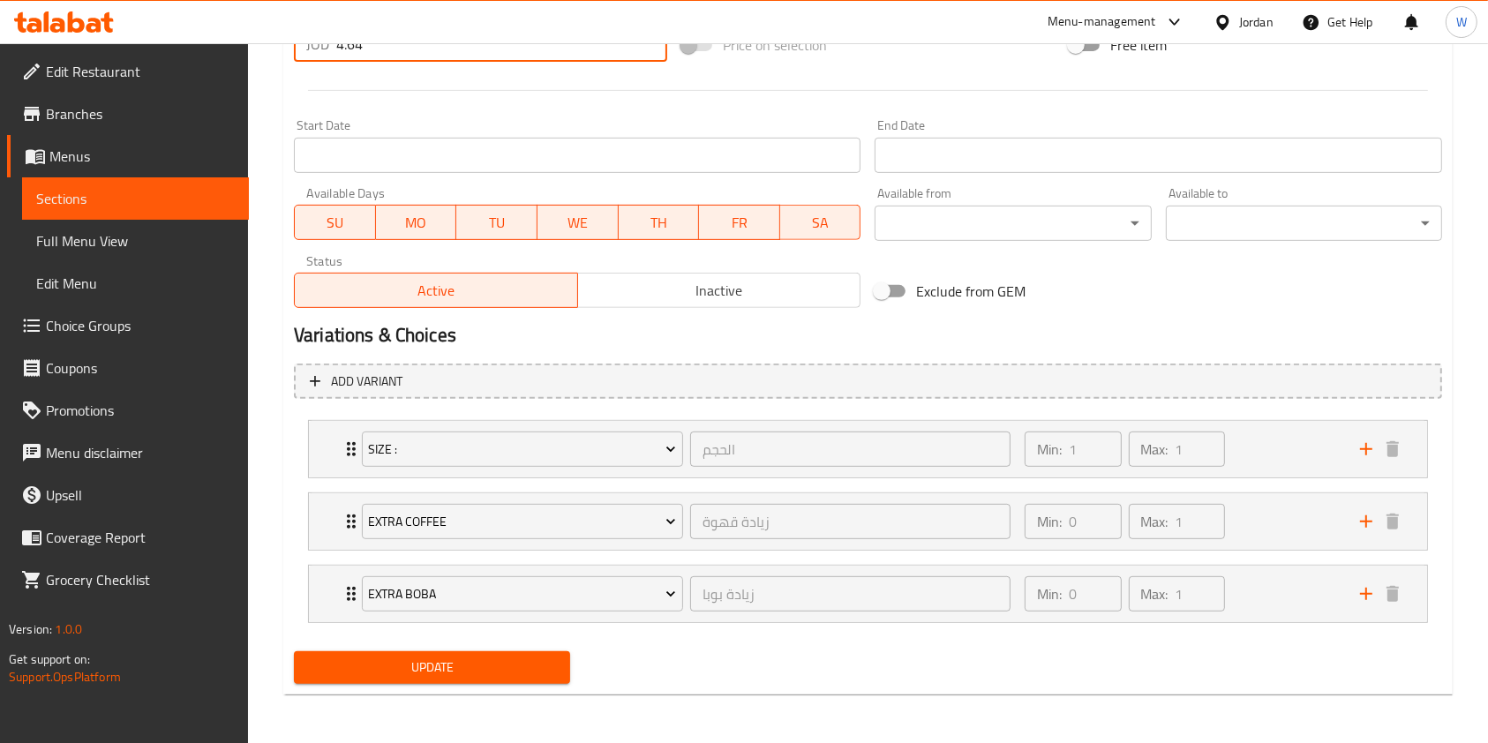
type input "4.64"
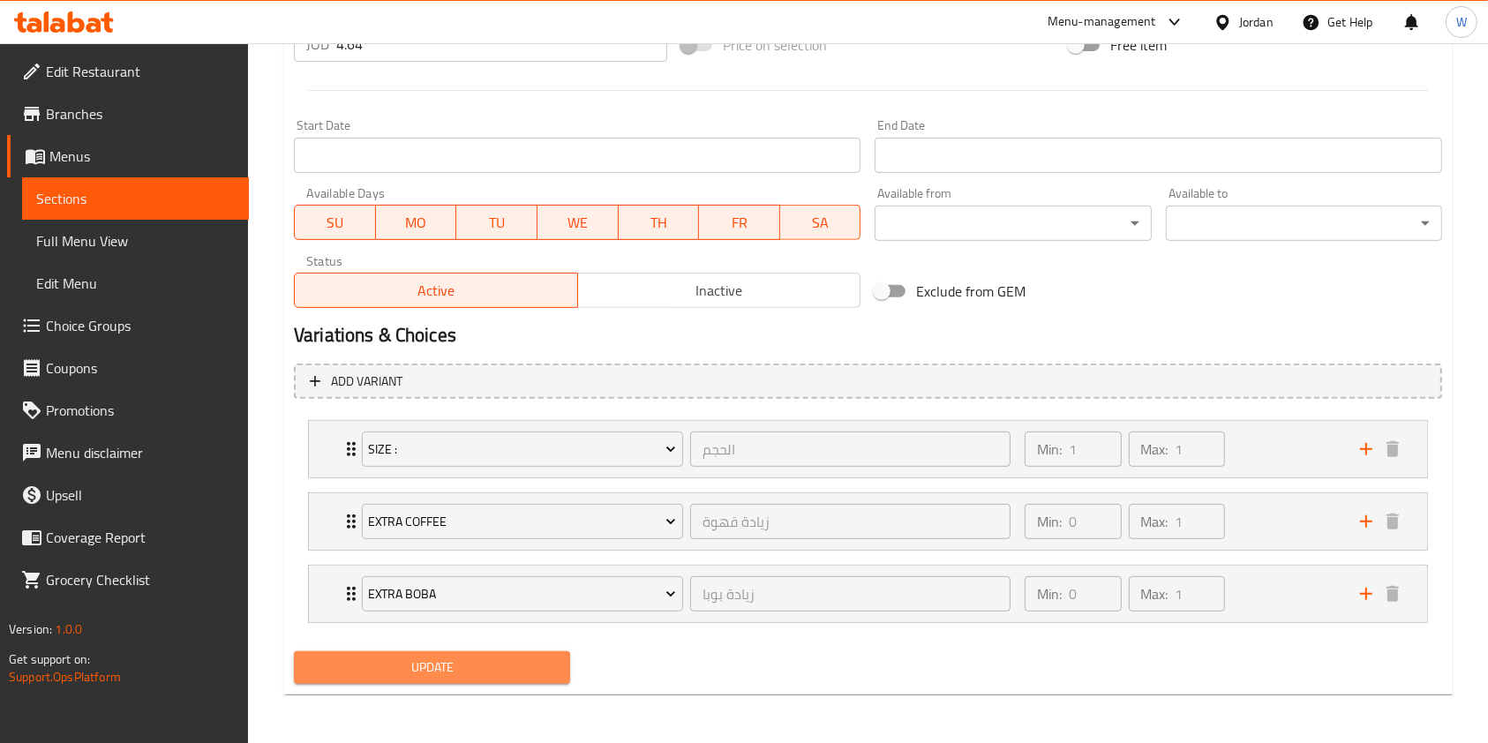
click at [453, 668] on span "Update" at bounding box center [432, 668] width 248 height 22
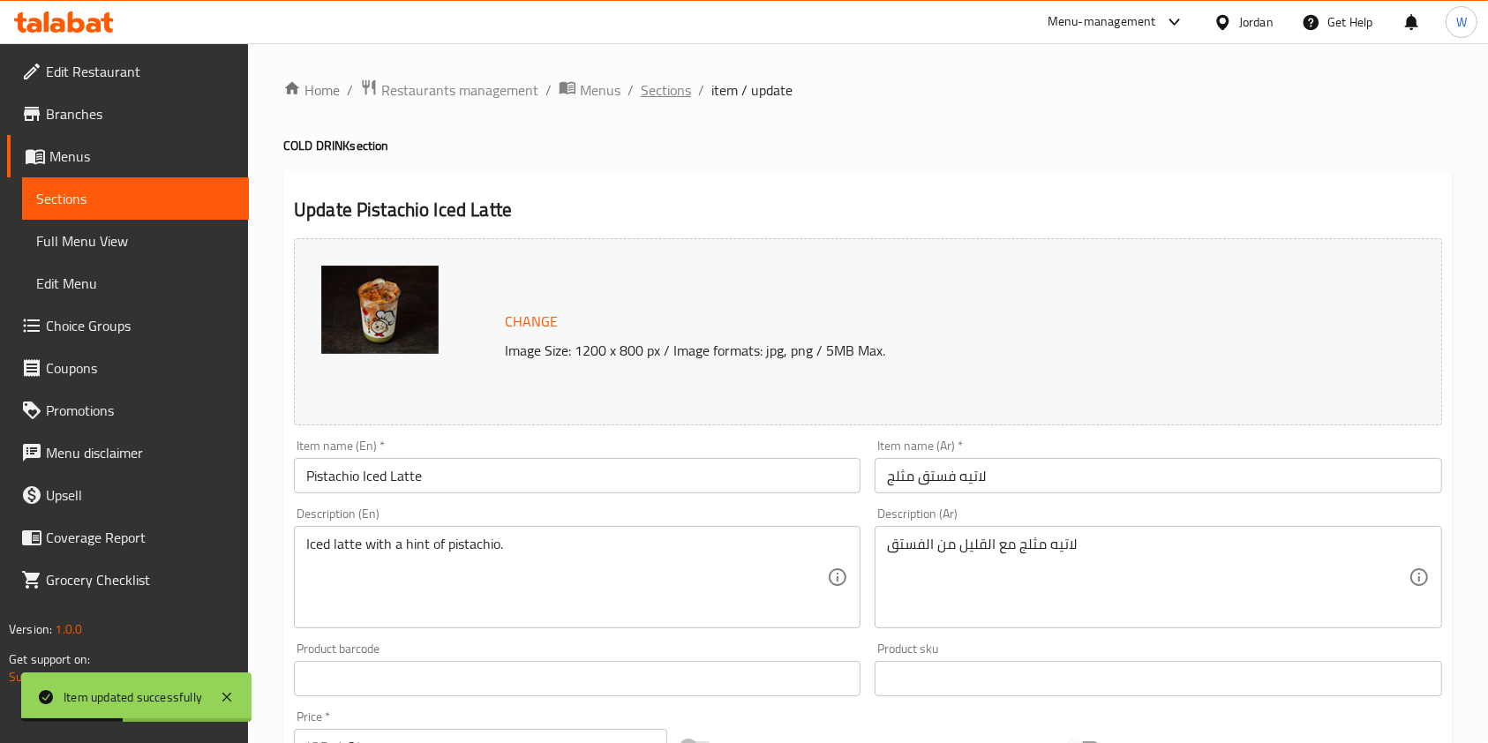
click at [653, 79] on span "Sections" at bounding box center [666, 89] width 50 height 21
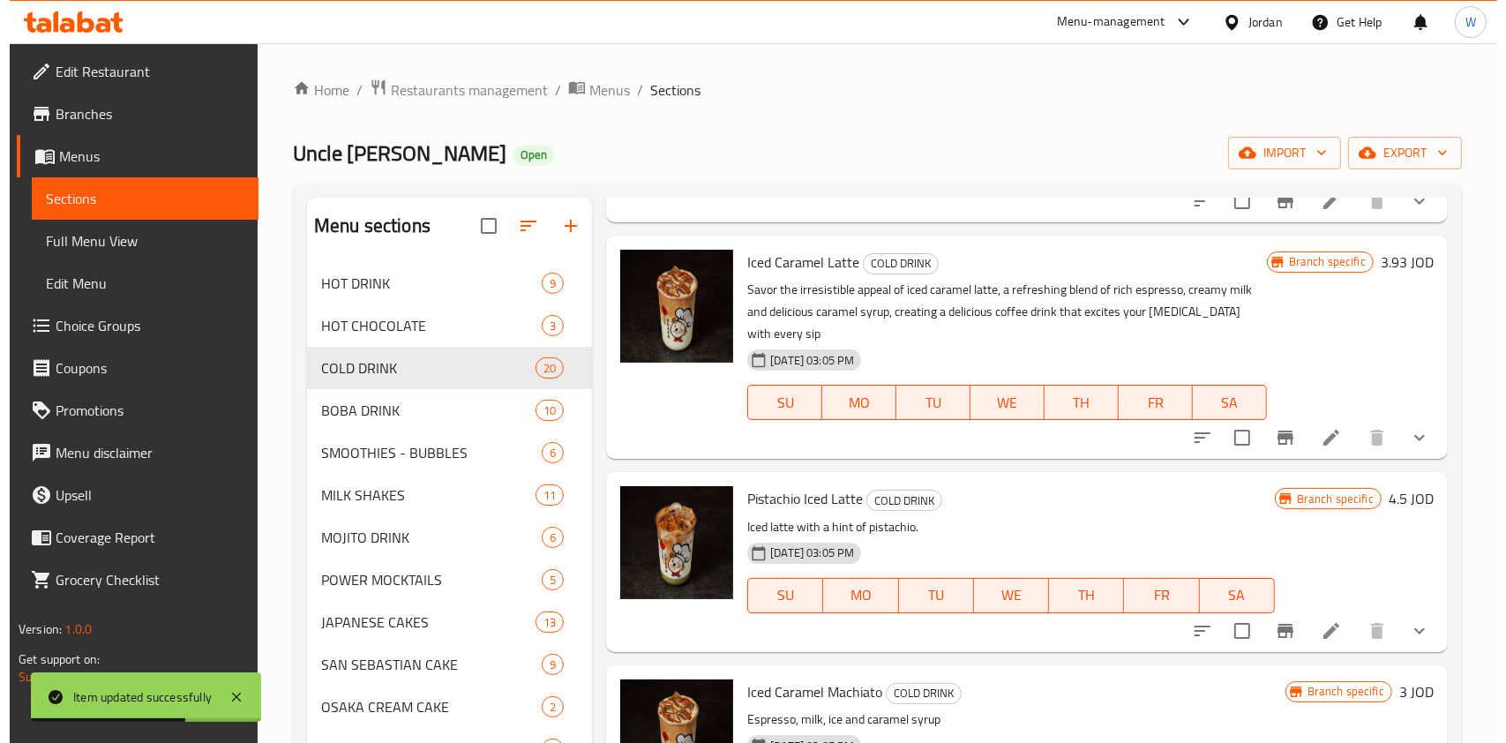
scroll to position [1412, 0]
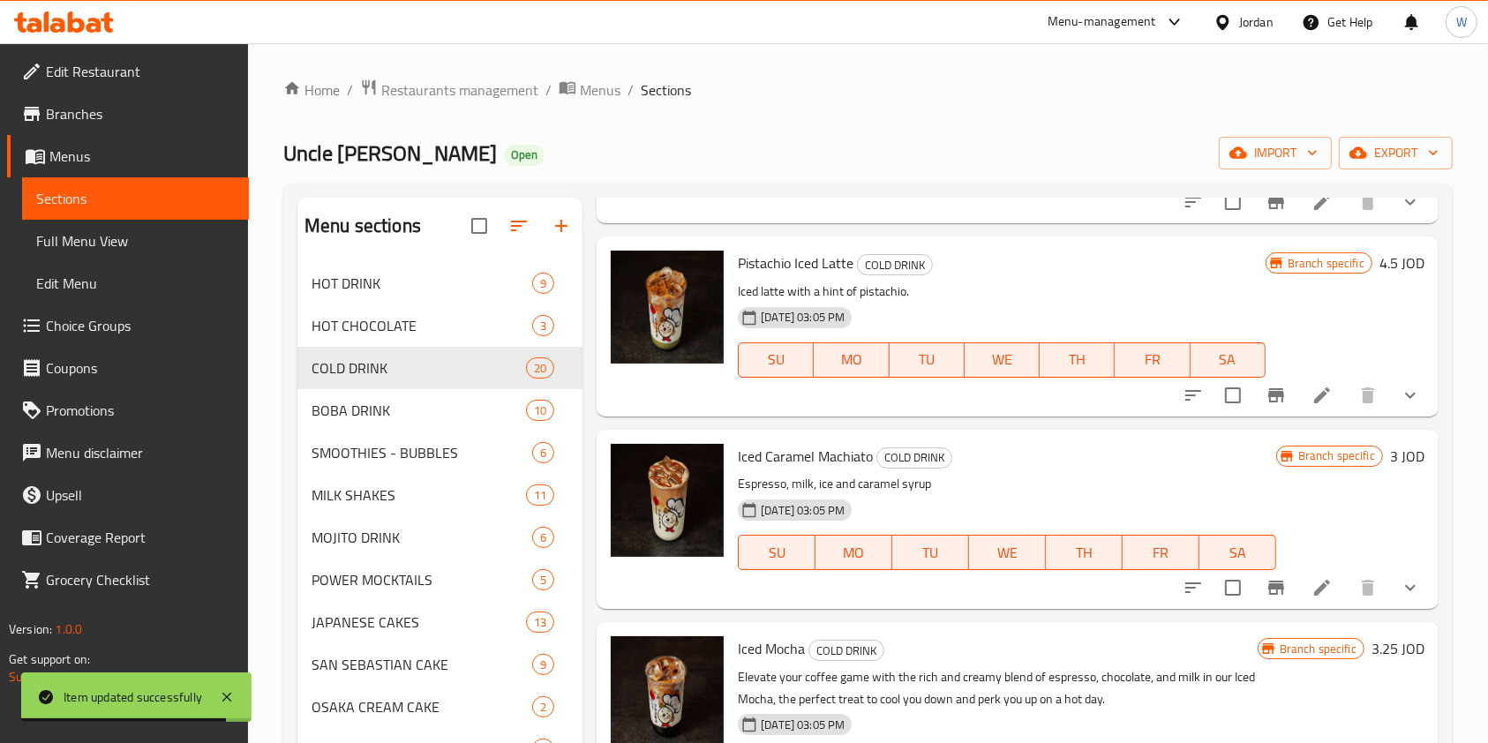
click at [1266, 403] on icon "Branch-specific-item" at bounding box center [1276, 395] width 21 height 21
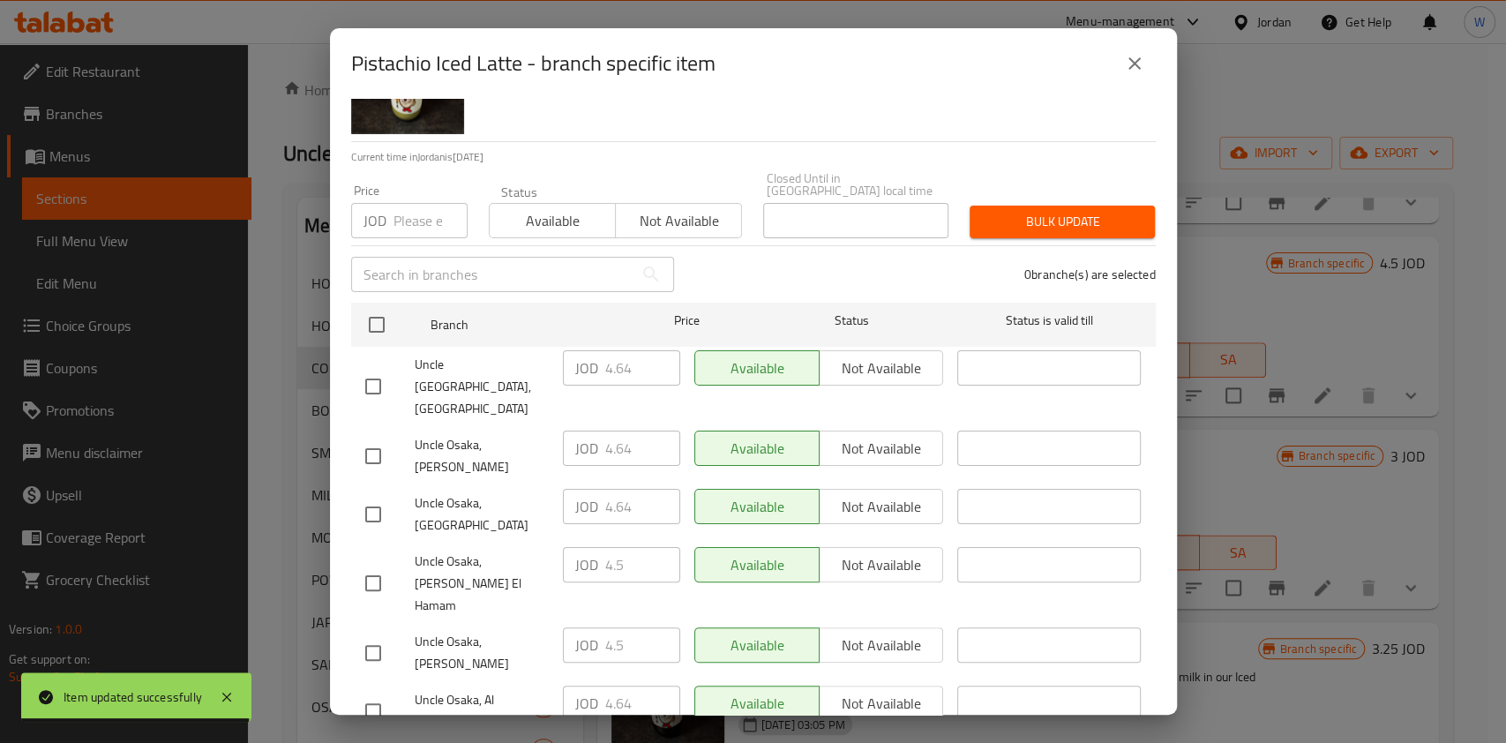
scroll to position [131, 0]
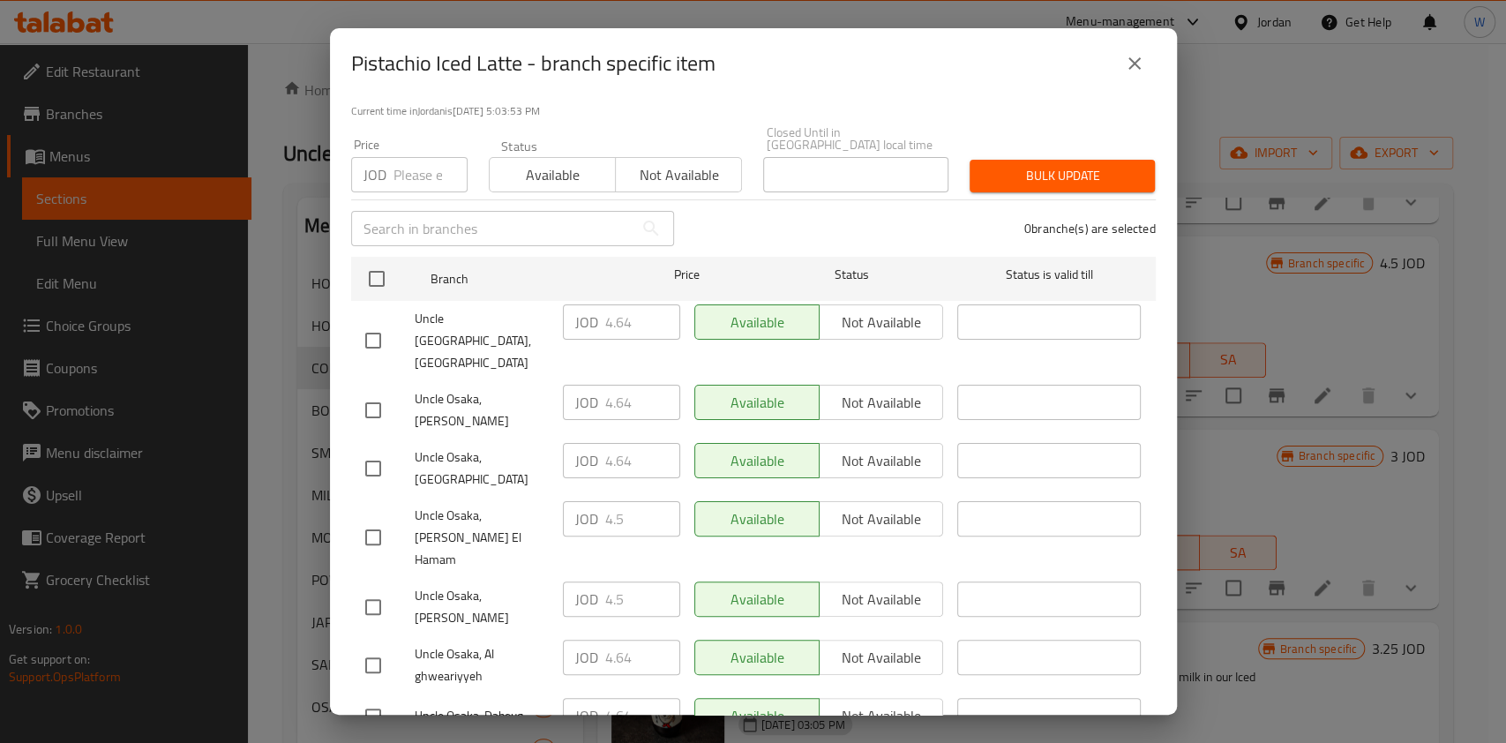
drag, startPoint x: 377, startPoint y: 421, endPoint x: 593, endPoint y: 405, distance: 216.8
click at [378, 450] on input "checkbox" at bounding box center [373, 468] width 37 height 37
checkbox input "true"
click at [605, 443] on input "4.64" at bounding box center [642, 460] width 75 height 35
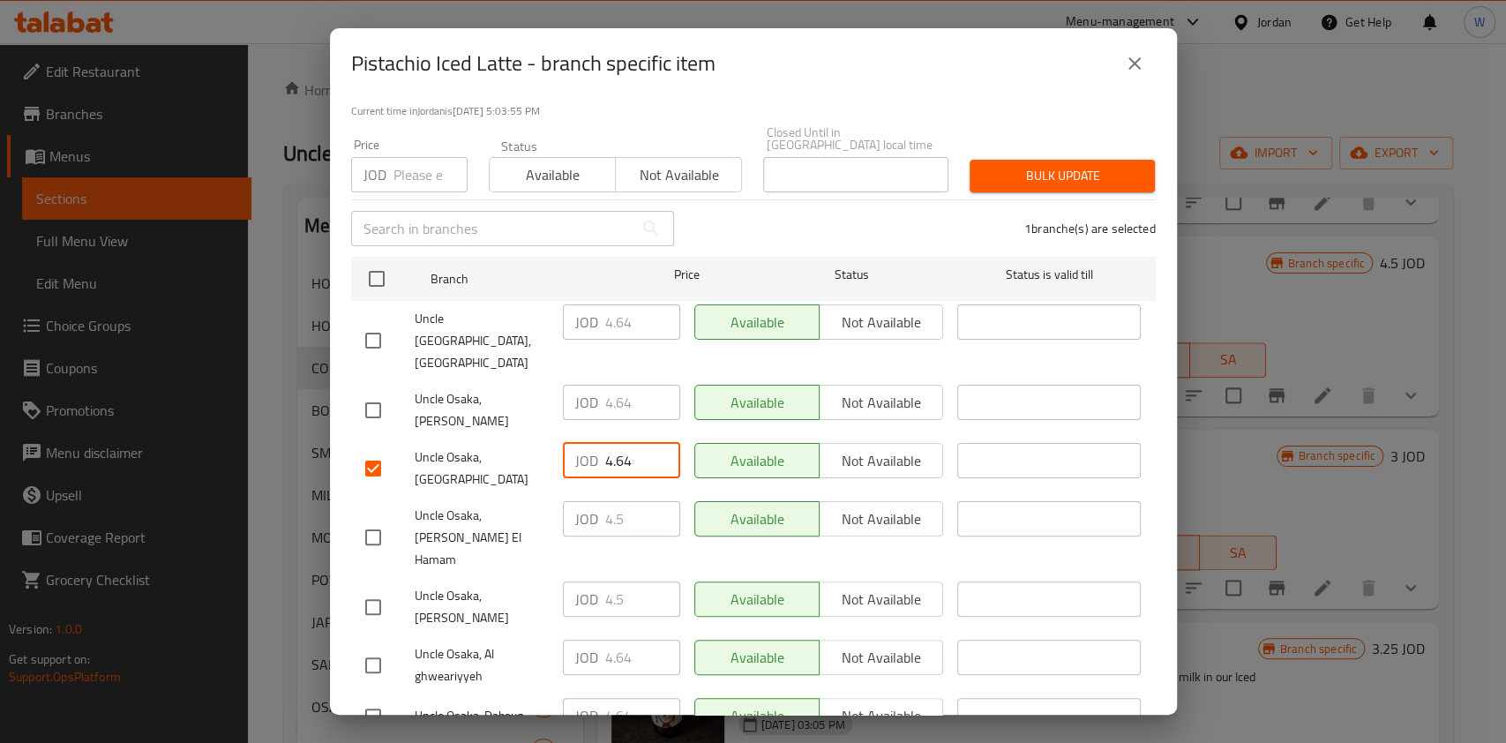
click at [1142, 61] on icon "close" at bounding box center [1134, 63] width 21 height 21
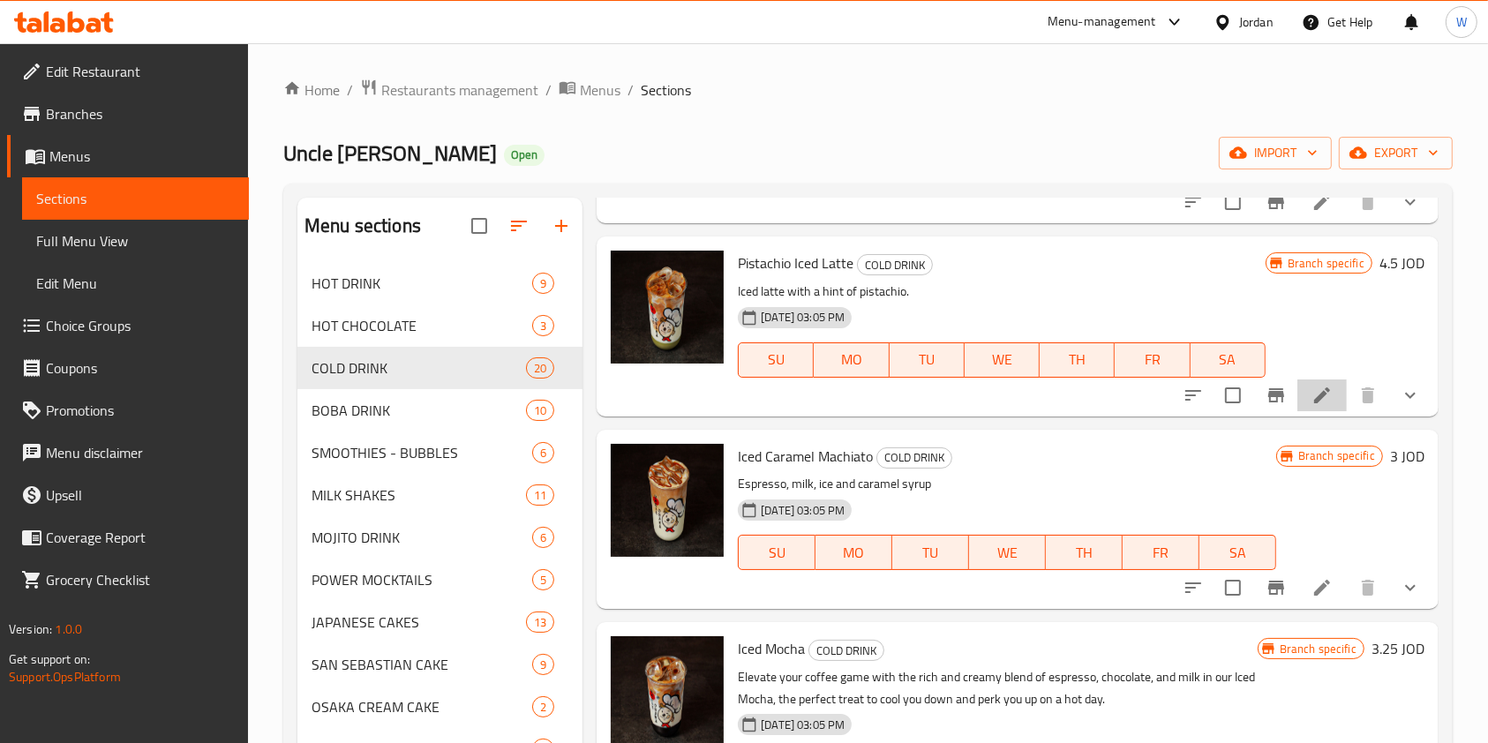
click at [1297, 406] on li at bounding box center [1321, 395] width 49 height 32
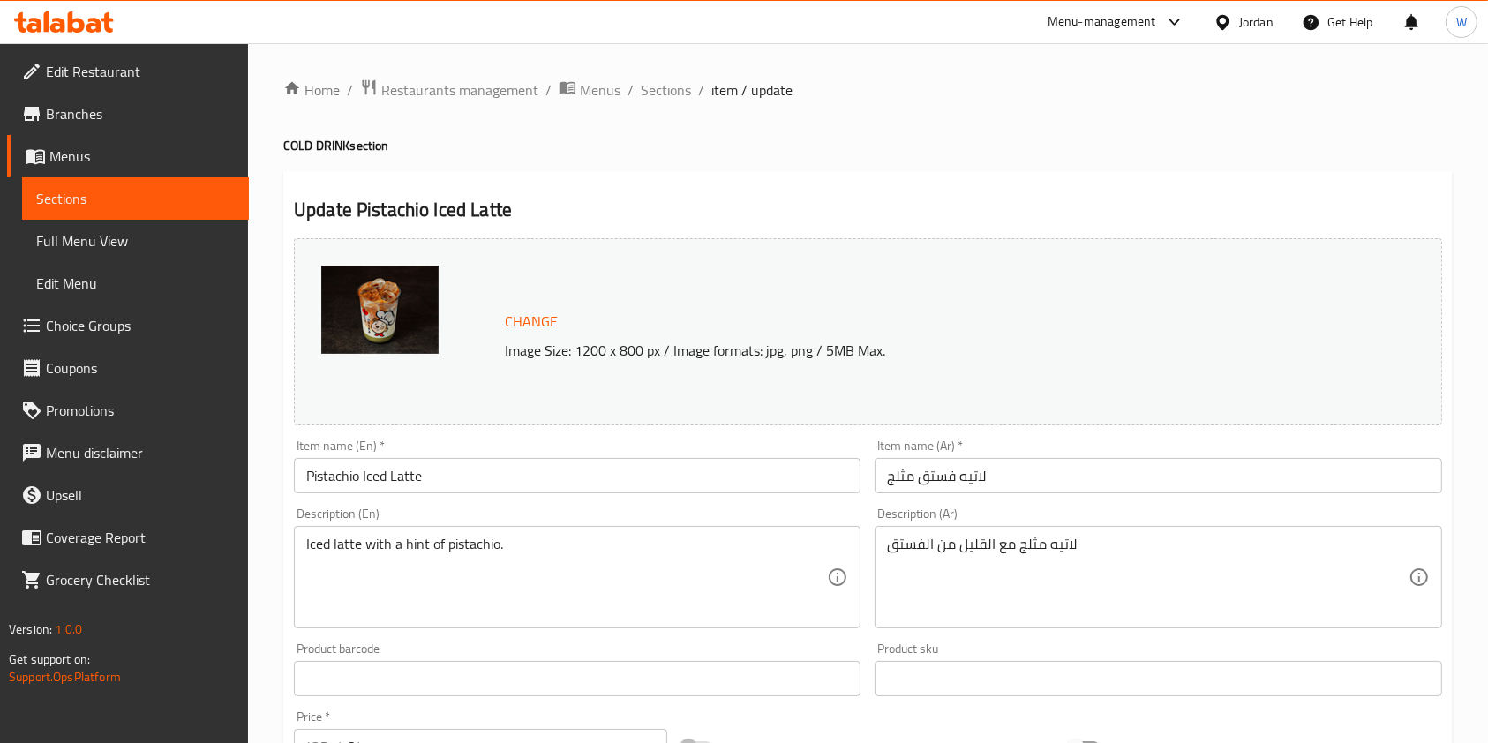
click at [665, 74] on div "Home / Restaurants management / Menus / Sections / item / update COLD DRINK sec…" at bounding box center [868, 744] width 1240 height 1403
click at [655, 81] on span "Sections" at bounding box center [666, 89] width 50 height 21
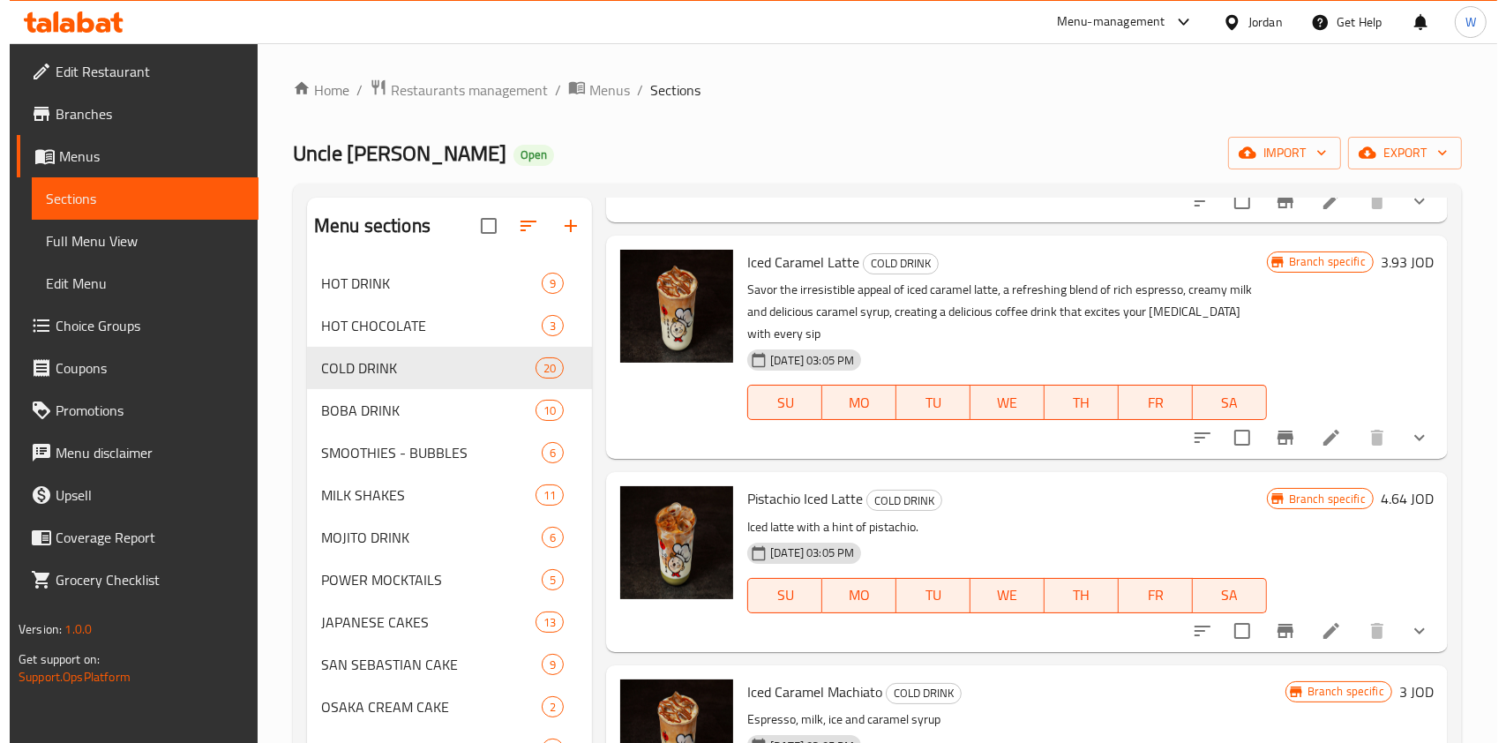
scroll to position [1529, 0]
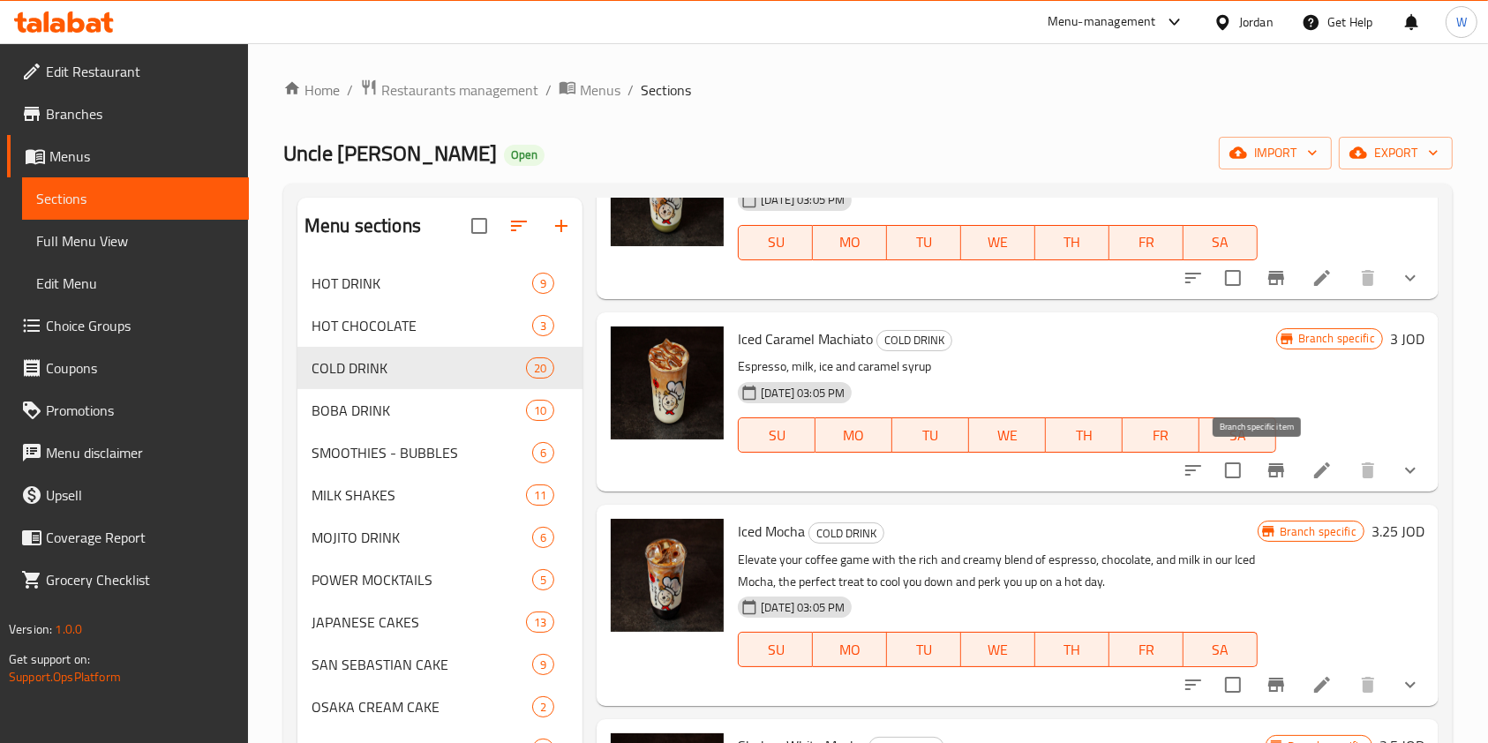
click at [1268, 467] on icon "Branch-specific-item" at bounding box center [1276, 470] width 16 height 14
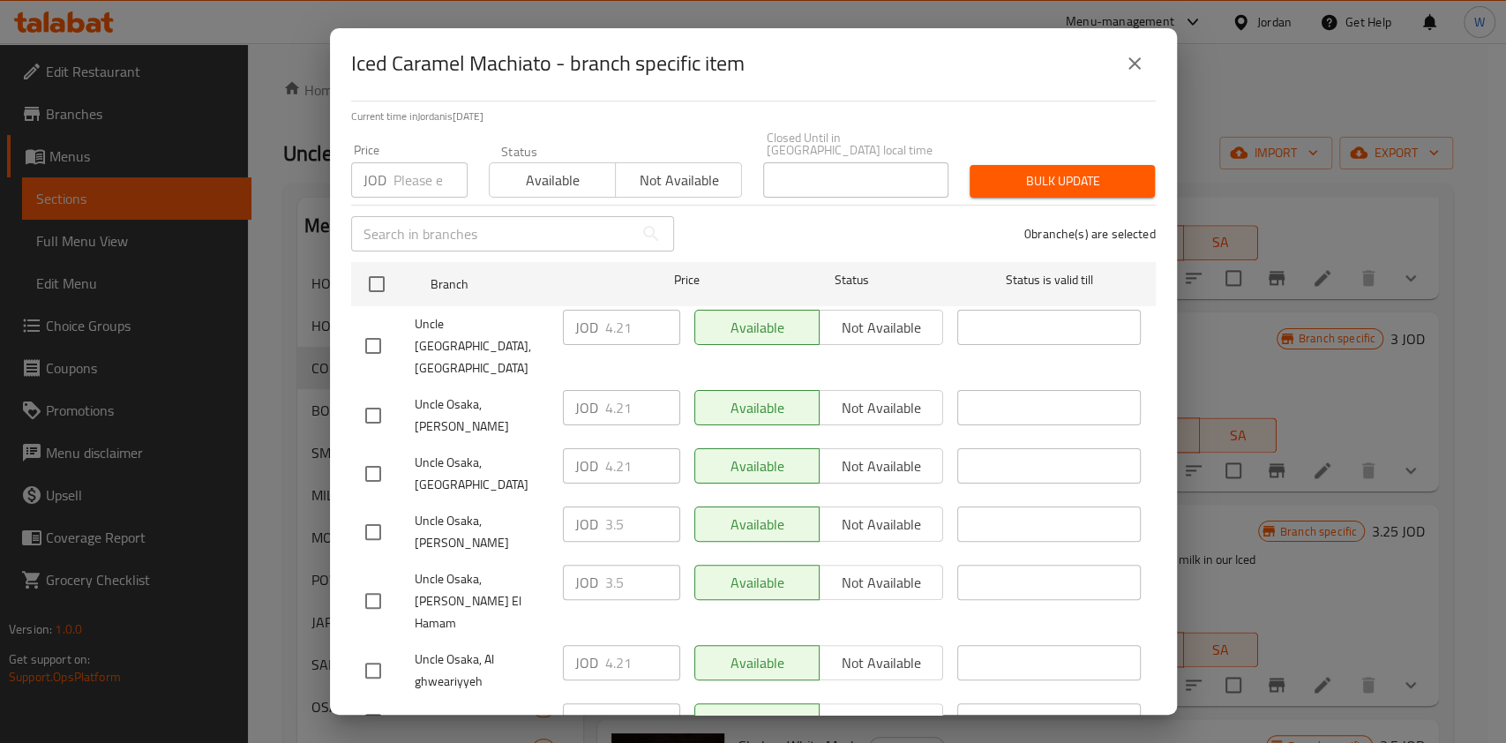
scroll to position [131, 0]
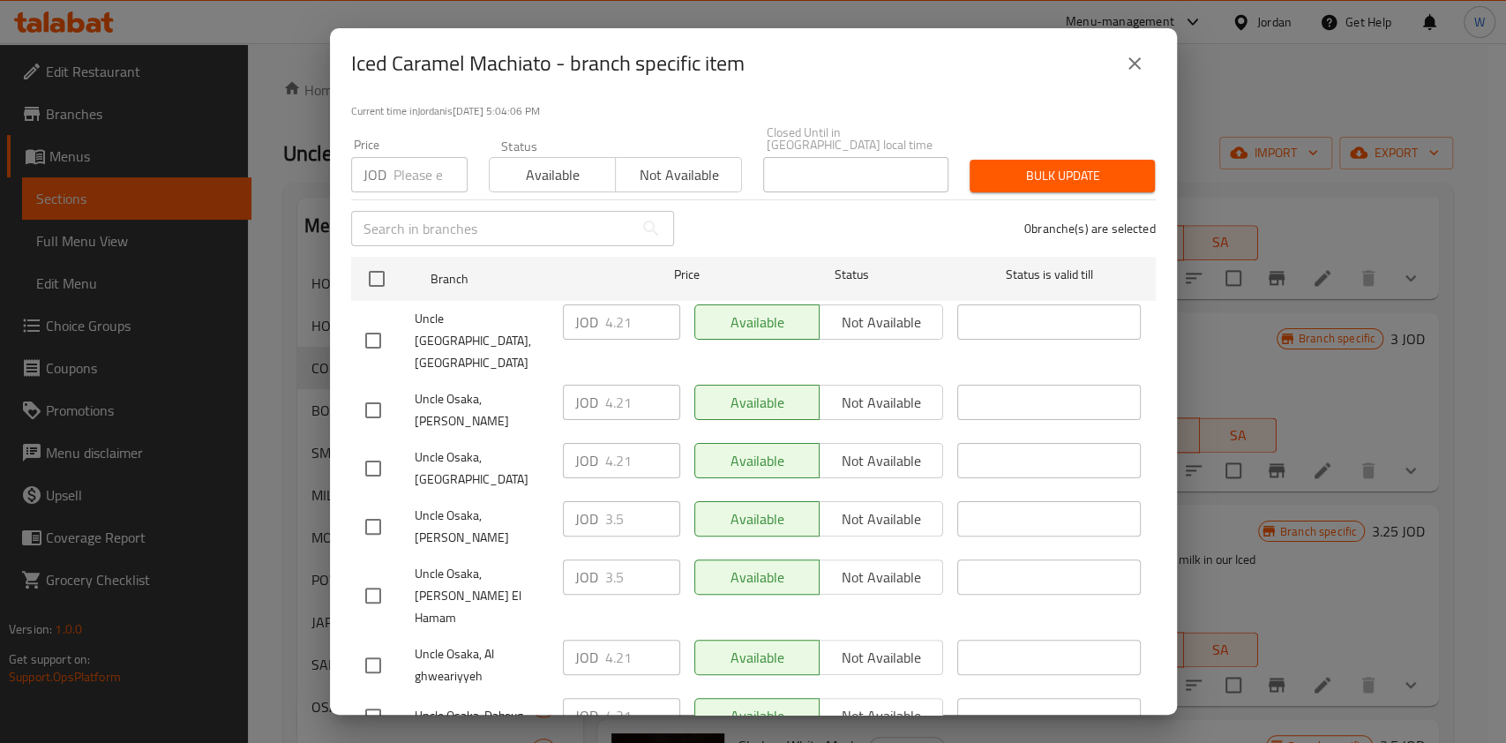
drag, startPoint x: 384, startPoint y: 417, endPoint x: 494, endPoint y: 408, distance: 110.7
click at [386, 450] on input "checkbox" at bounding box center [373, 468] width 37 height 37
checkbox input "true"
click at [612, 443] on input "4.21" at bounding box center [642, 460] width 75 height 35
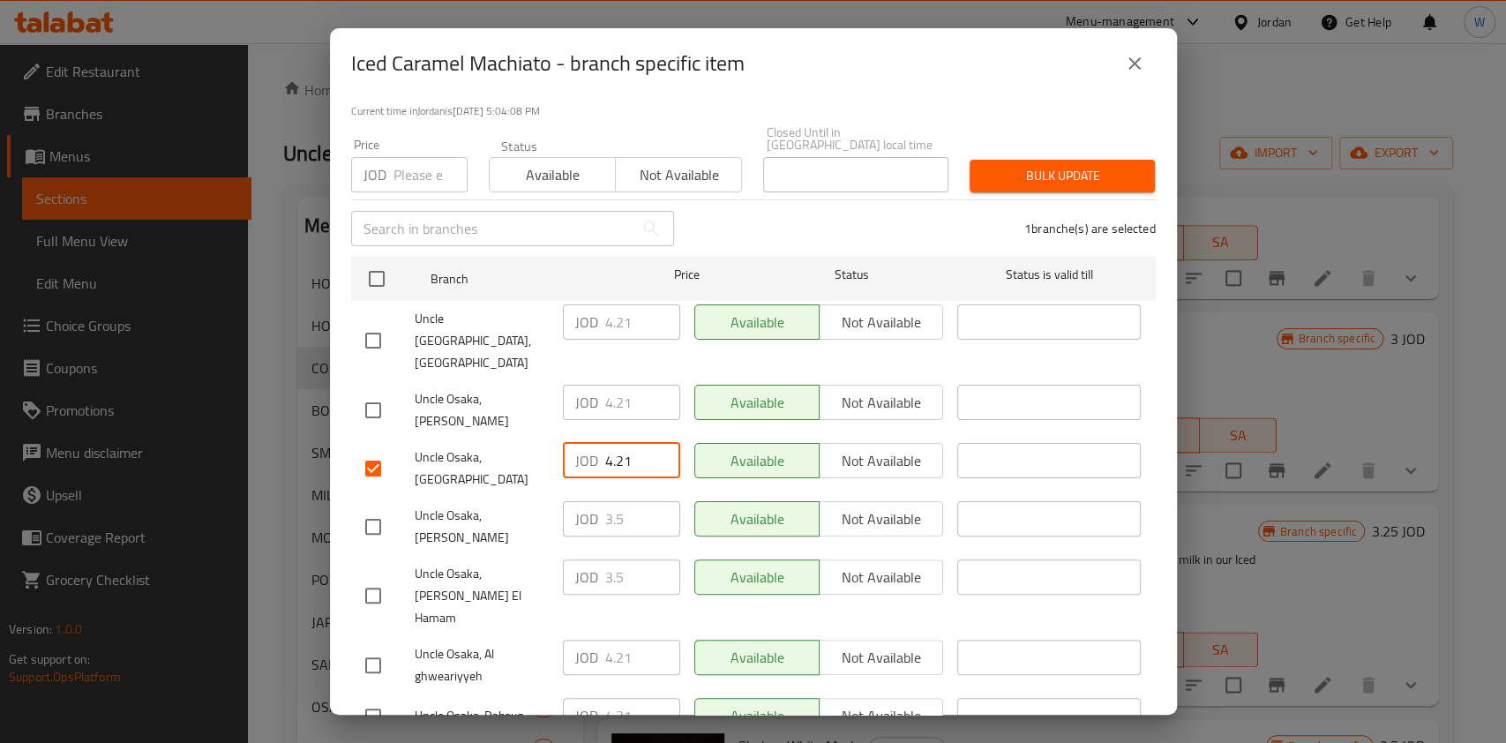
click at [612, 443] on input "4.21" at bounding box center [642, 460] width 75 height 35
click at [1145, 54] on button "close" at bounding box center [1135, 63] width 42 height 42
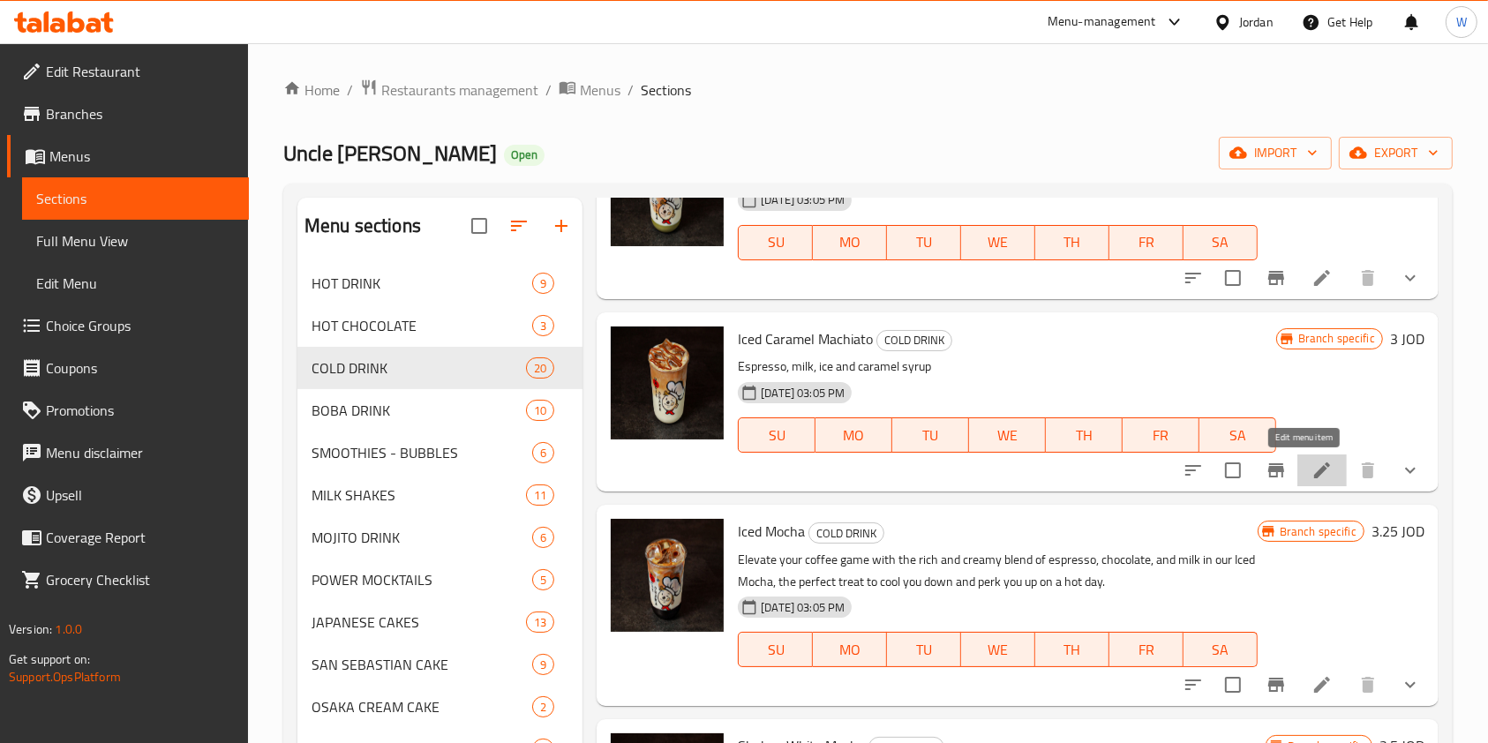
click at [1311, 471] on icon at bounding box center [1321, 470] width 21 height 21
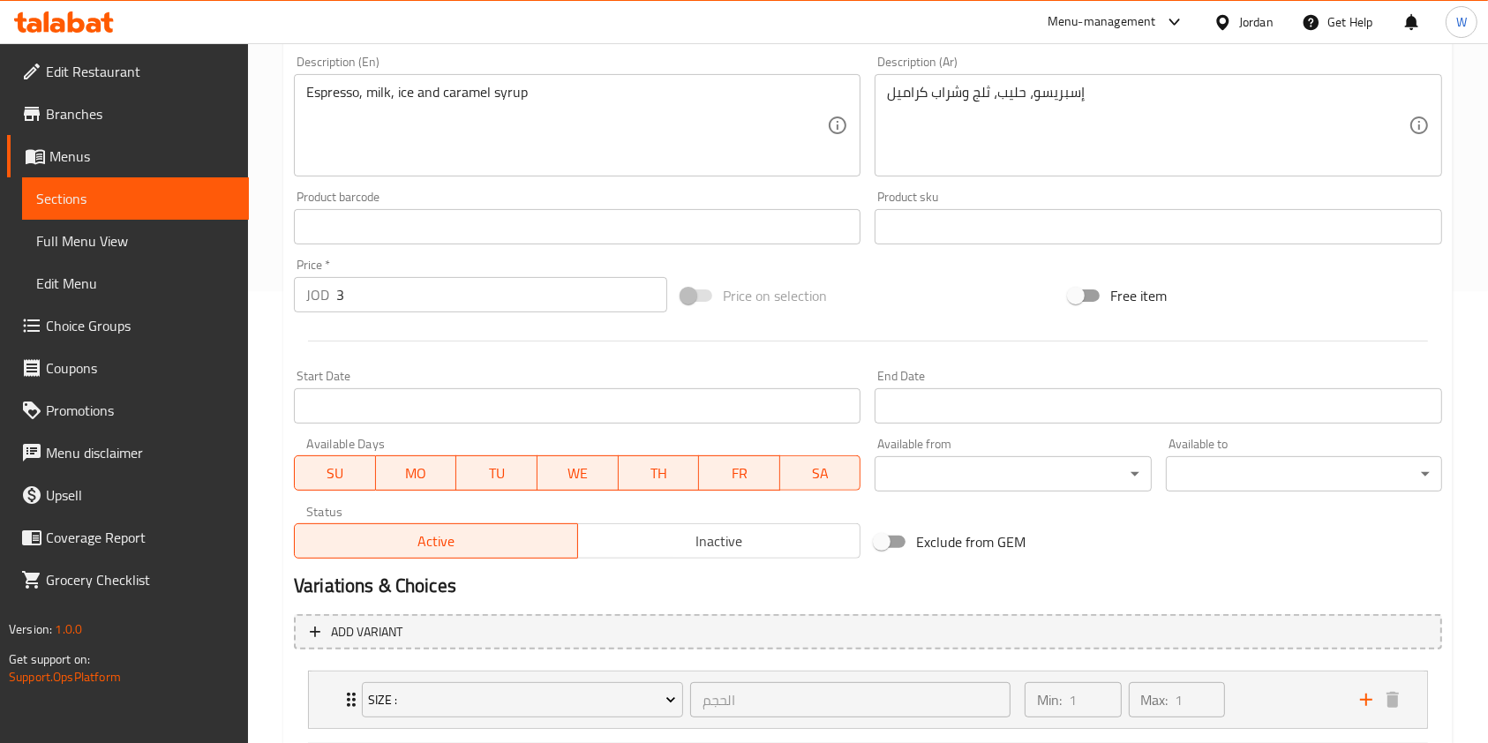
scroll to position [470, 0]
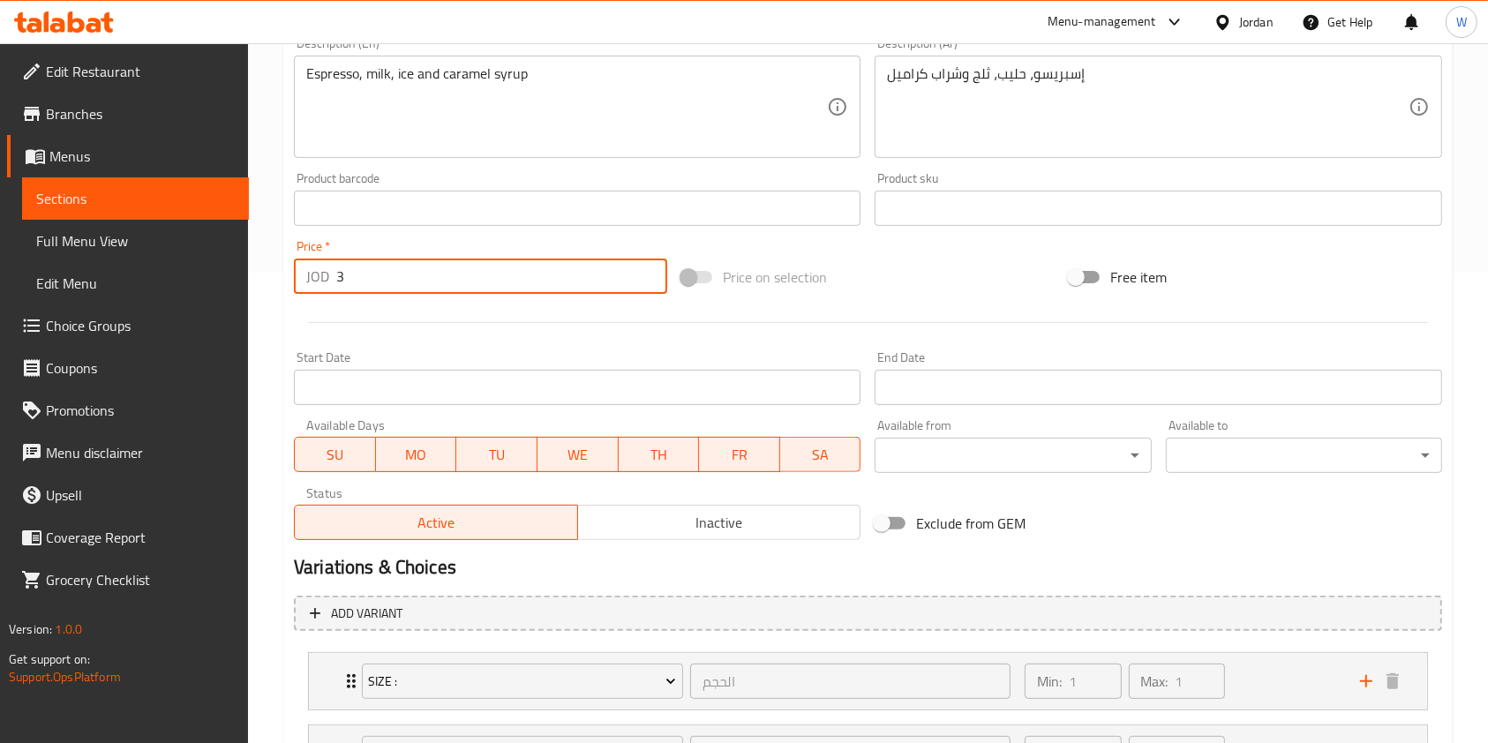
click at [390, 274] on input "3" at bounding box center [501, 276] width 331 height 35
paste input "4.21"
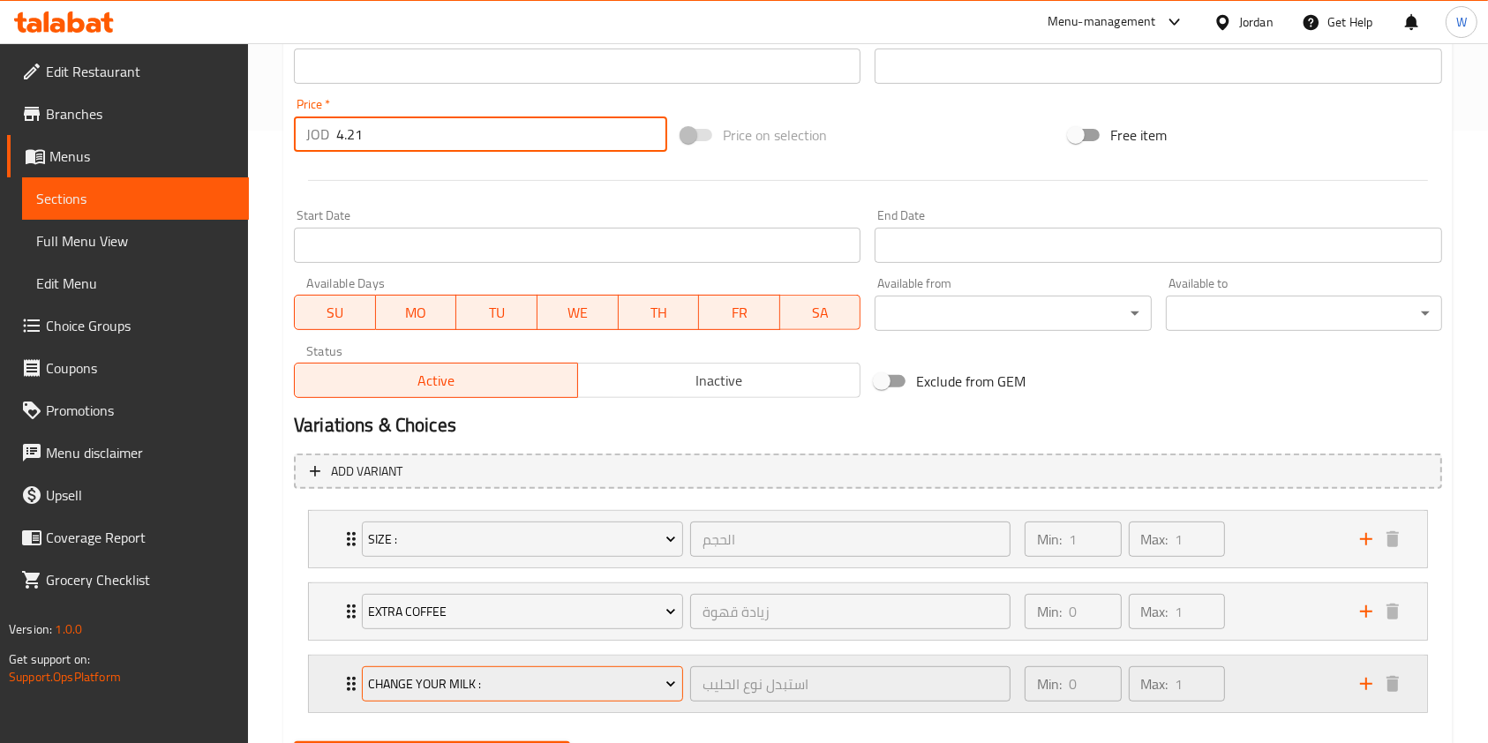
scroll to position [702, 0]
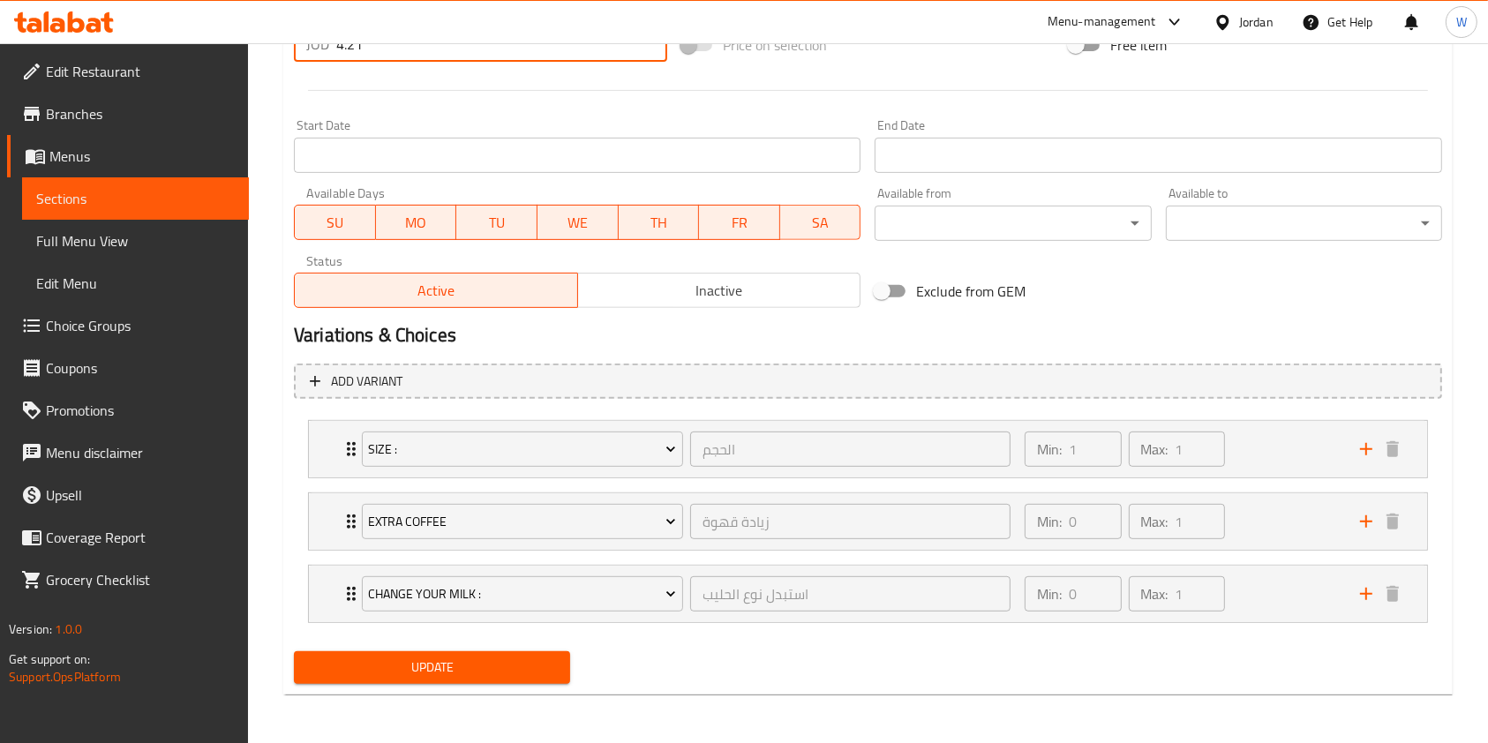
type input "4.21"
click at [456, 660] on span "Update" at bounding box center [432, 668] width 248 height 22
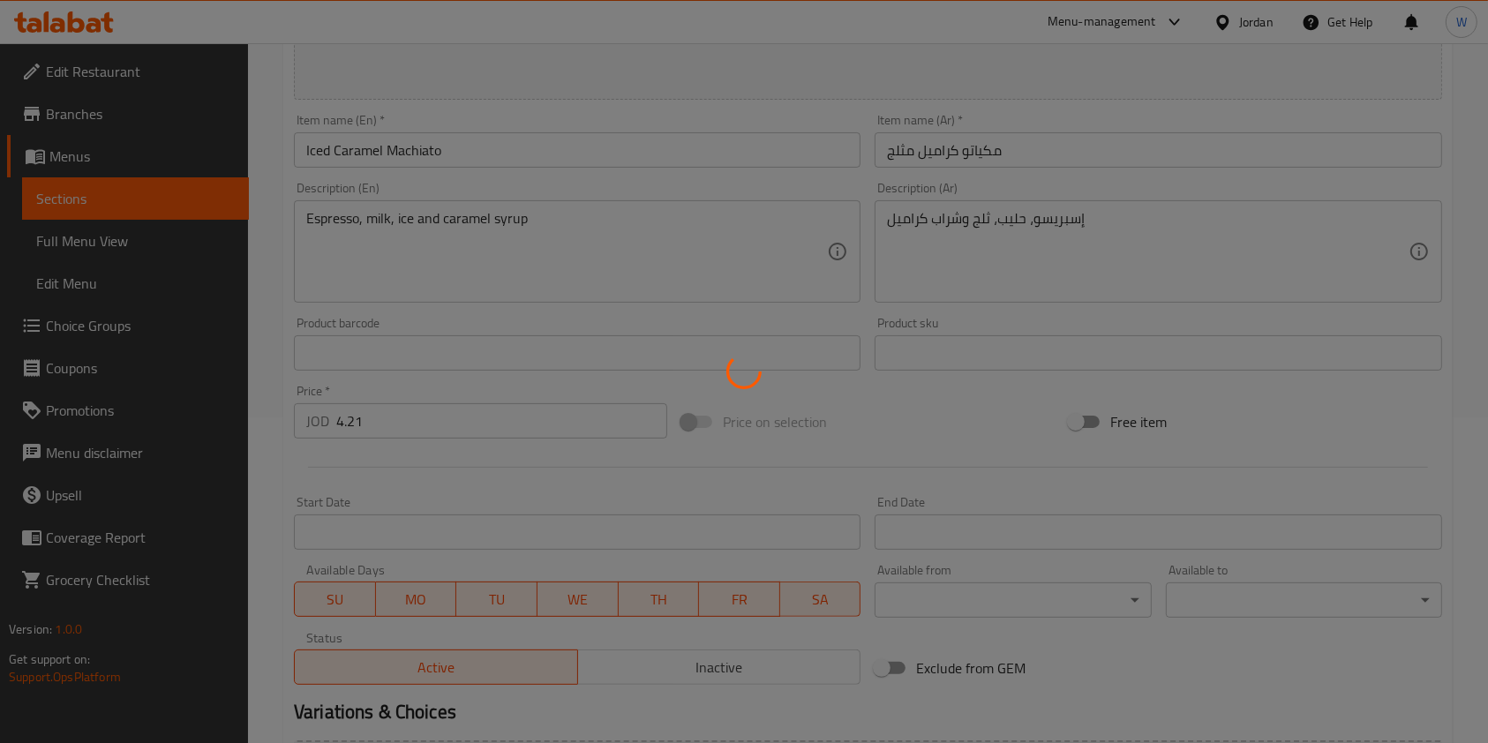
scroll to position [0, 0]
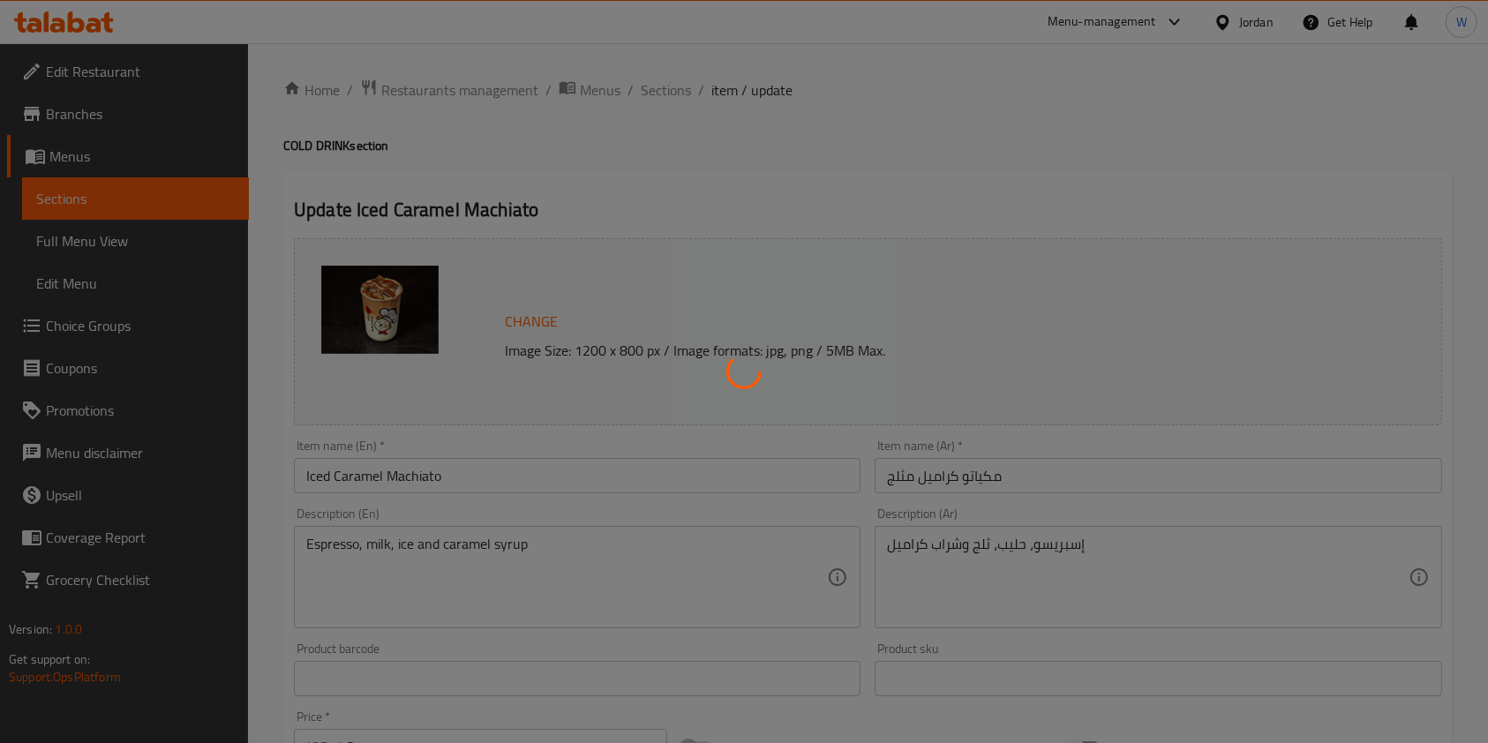
click at [657, 85] on div at bounding box center [744, 371] width 1488 height 743
click at [653, 101] on div "Home / Restaurants management / Menus / Sections / item / update COLD DRINK sec…" at bounding box center [867, 745] width 1169 height 1333
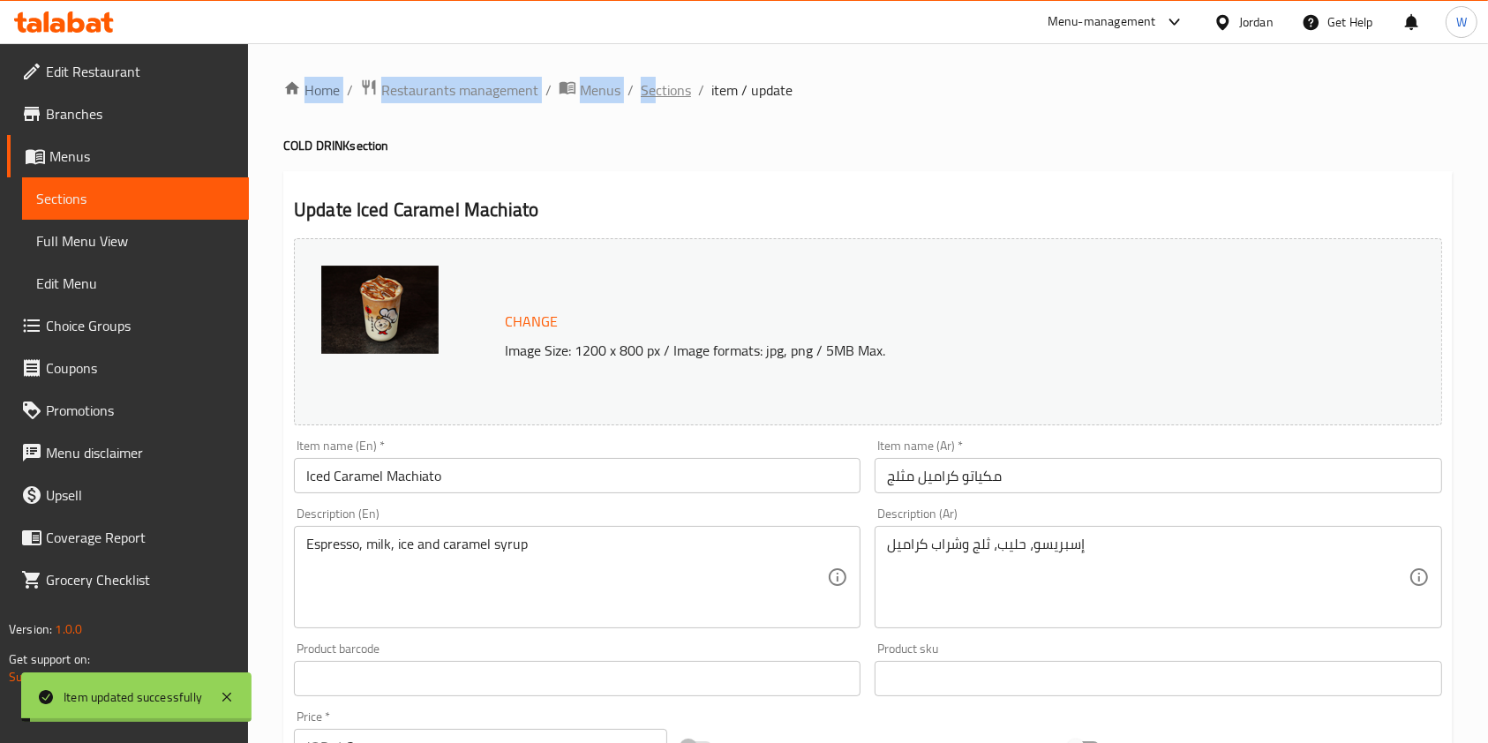
click at [664, 82] on span "Sections" at bounding box center [666, 89] width 50 height 21
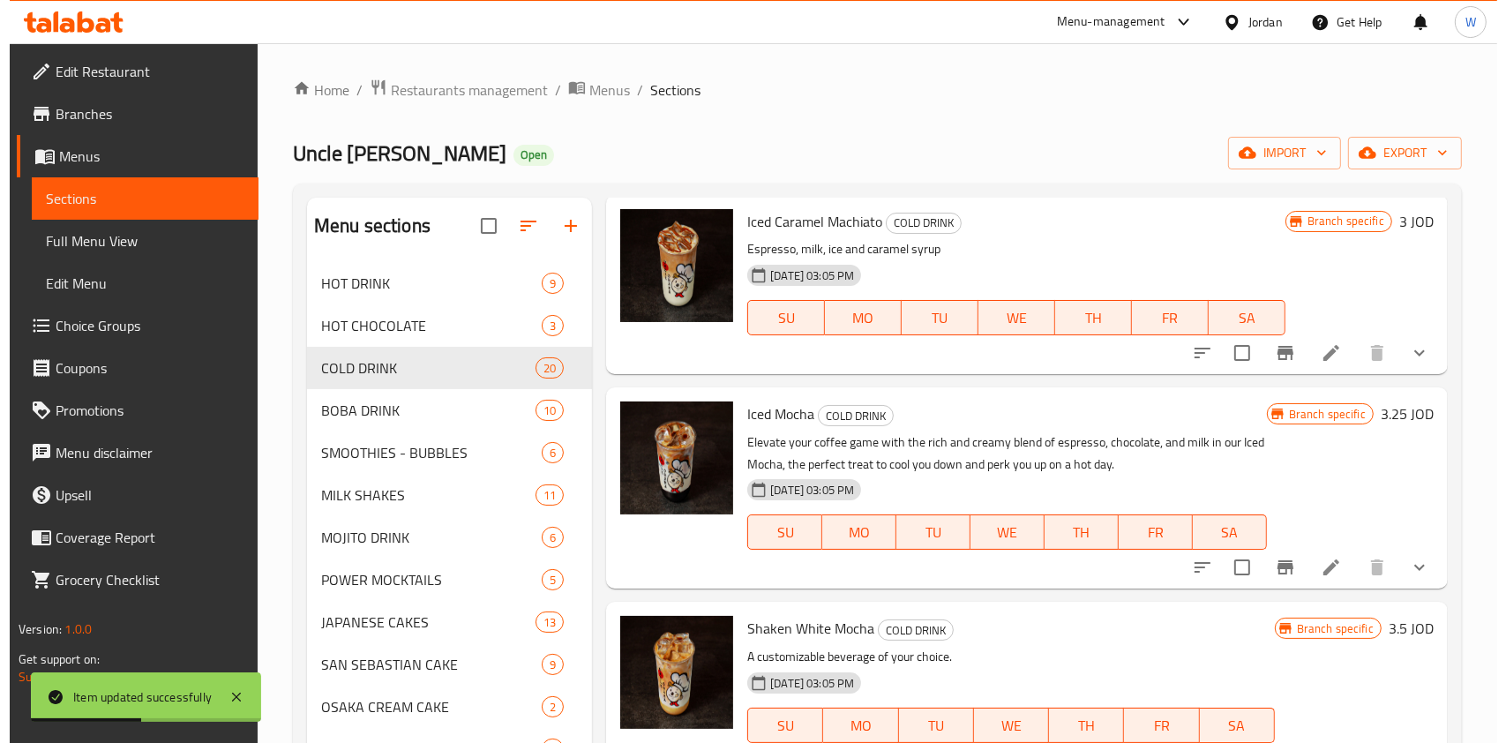
scroll to position [1765, 0]
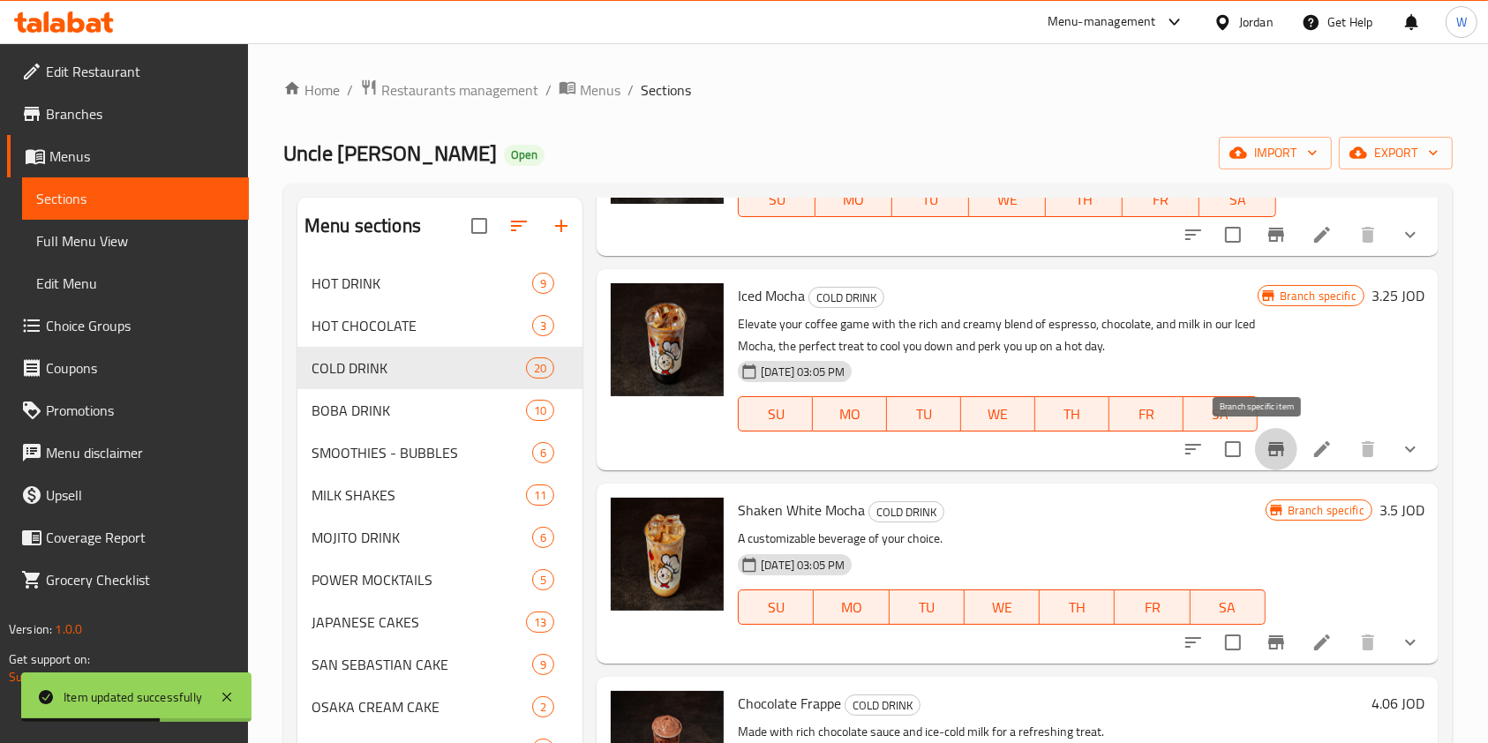
click at [1266, 451] on icon "Branch-specific-item" at bounding box center [1276, 449] width 21 height 21
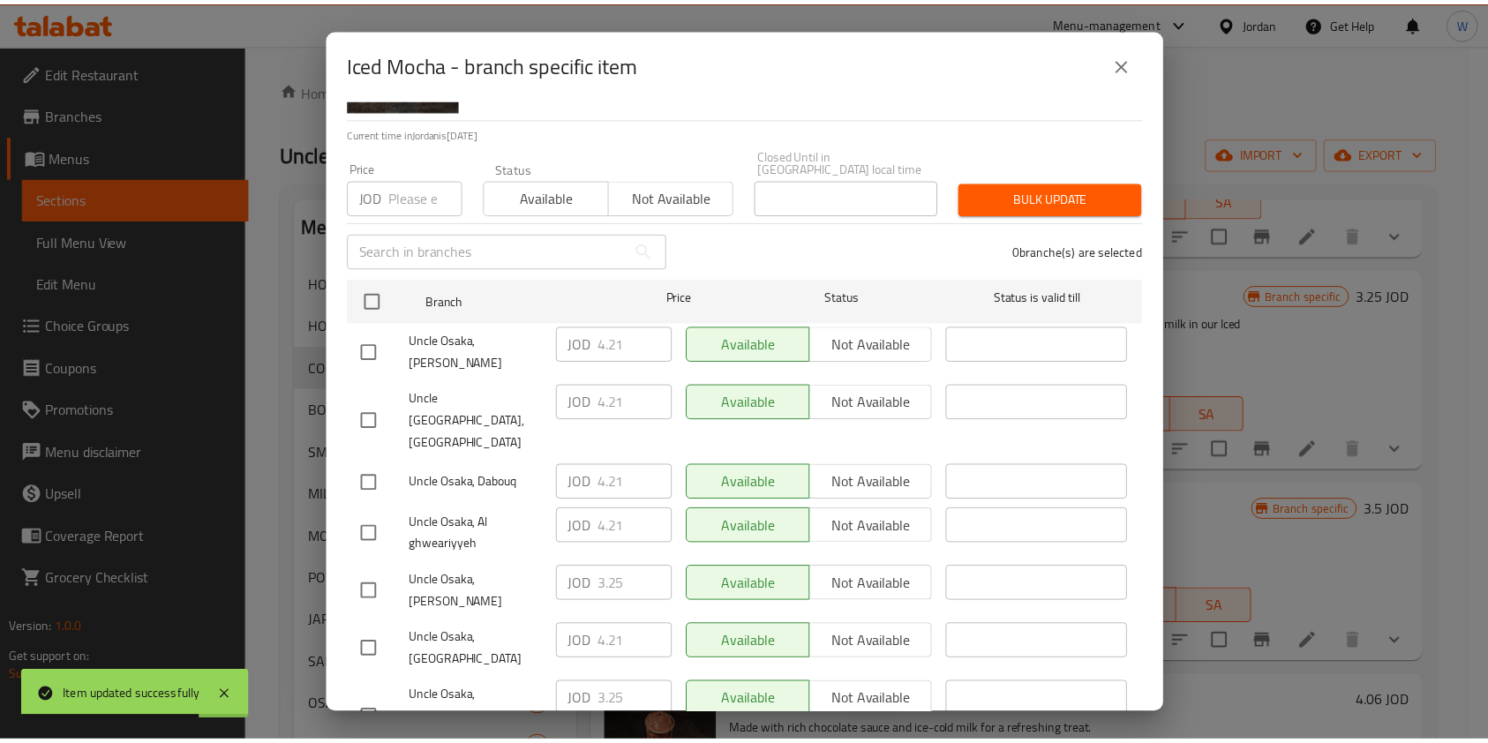
scroll to position [131, 0]
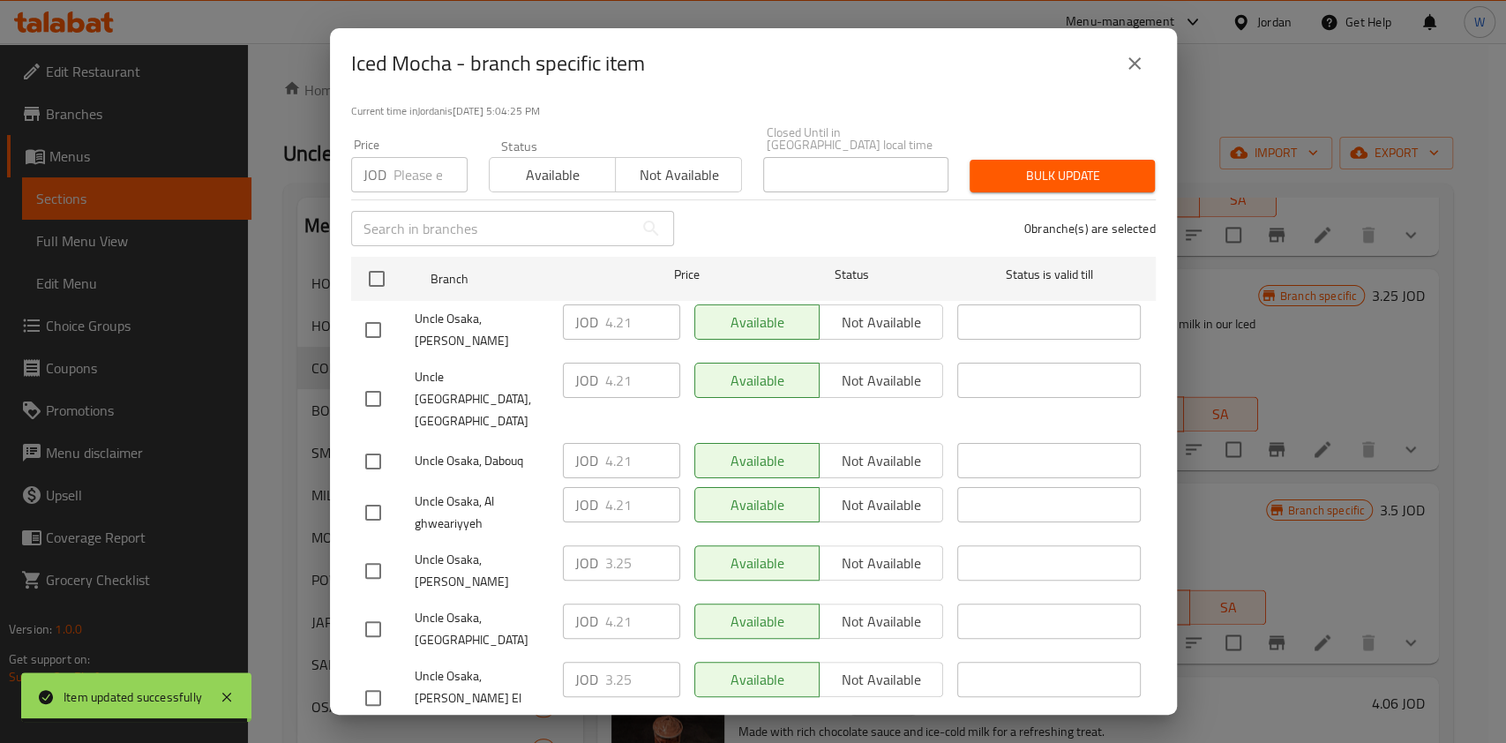
click at [364, 597] on div "Uncle Osaka, [GEOGRAPHIC_DATA]" at bounding box center [457, 629] width 198 height 65
drag, startPoint x: 368, startPoint y: 578, endPoint x: 722, endPoint y: 582, distance: 353.9
click at [370, 611] on input "checkbox" at bounding box center [373, 629] width 37 height 37
checkbox input "true"
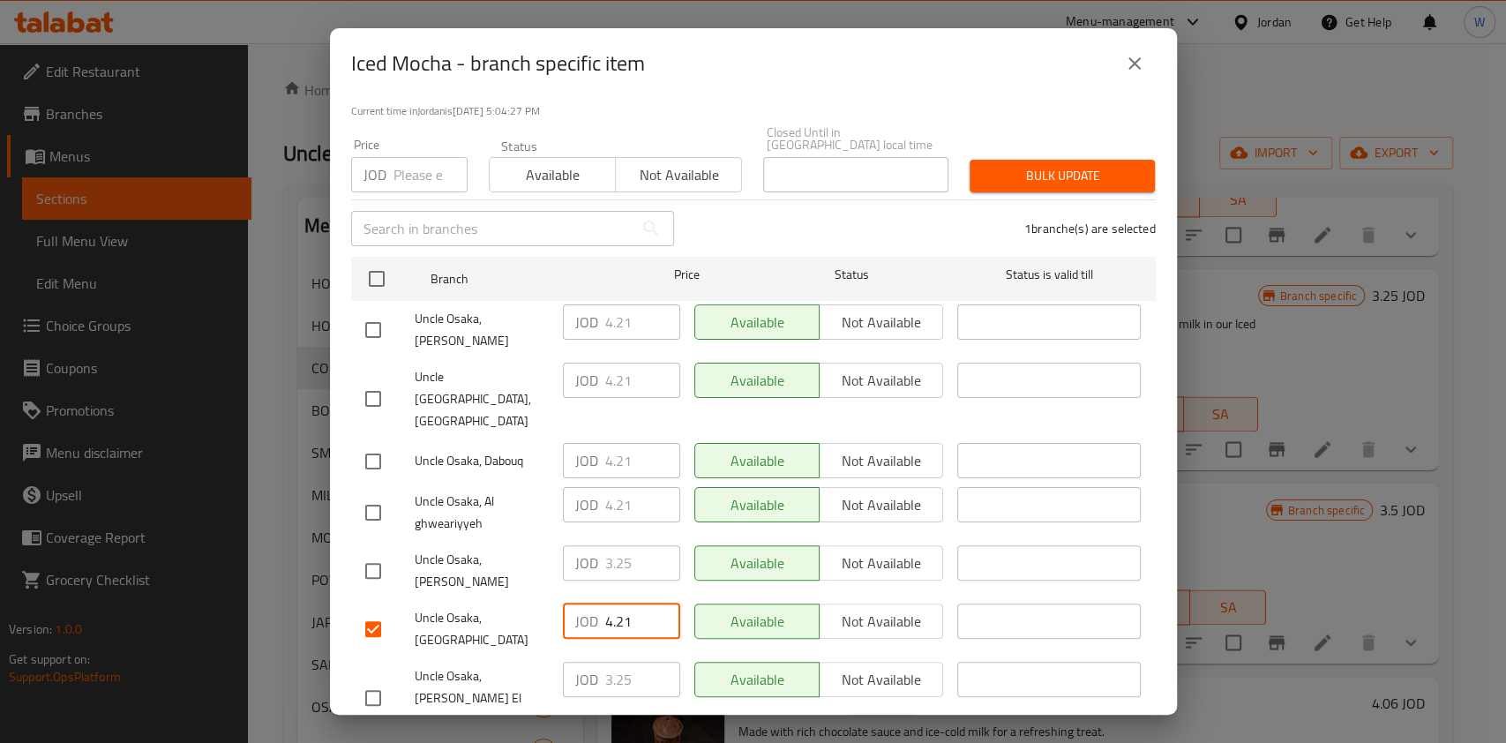
click at [616, 604] on input "4.21" at bounding box center [642, 621] width 75 height 35
click at [1130, 71] on icon "close" at bounding box center [1134, 63] width 21 height 21
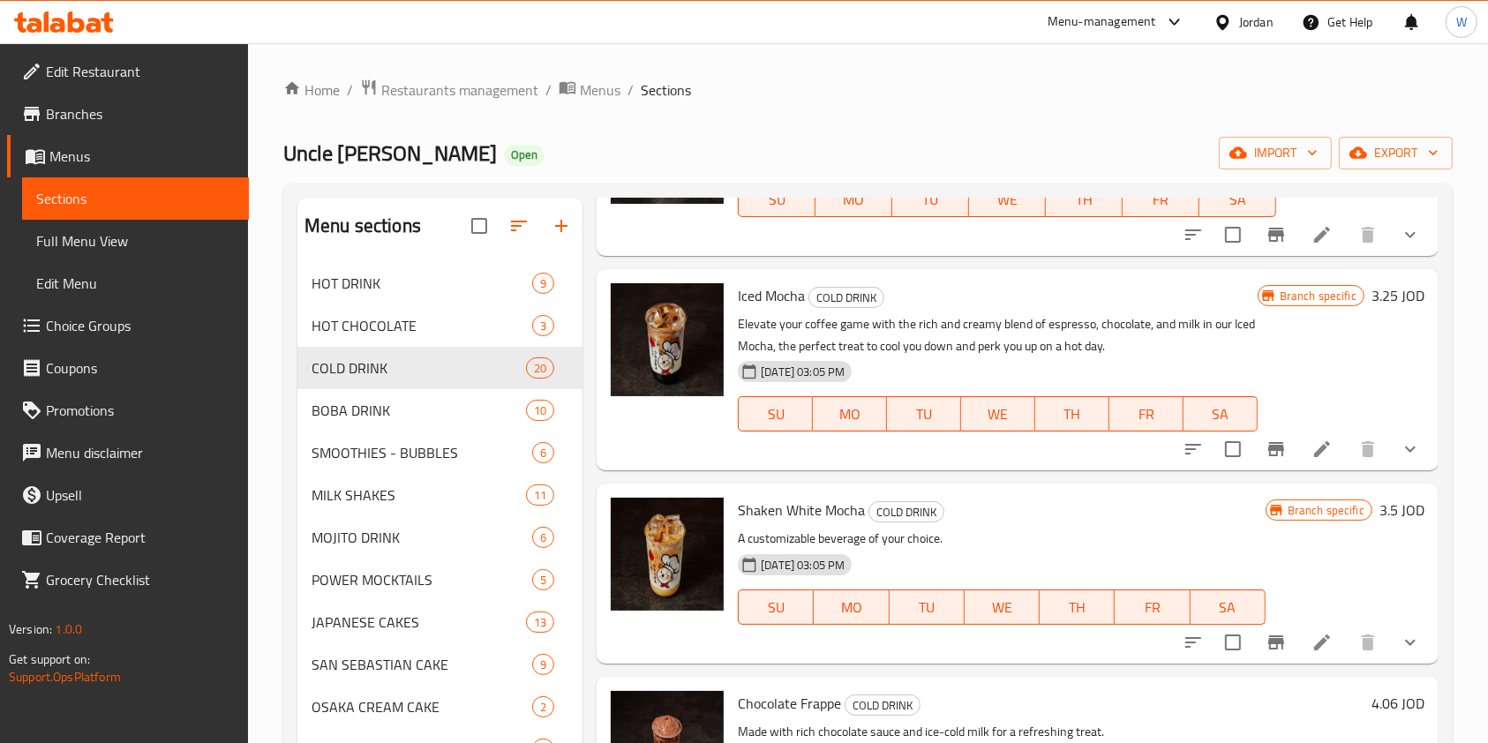
click at [1311, 455] on icon at bounding box center [1321, 449] width 21 height 21
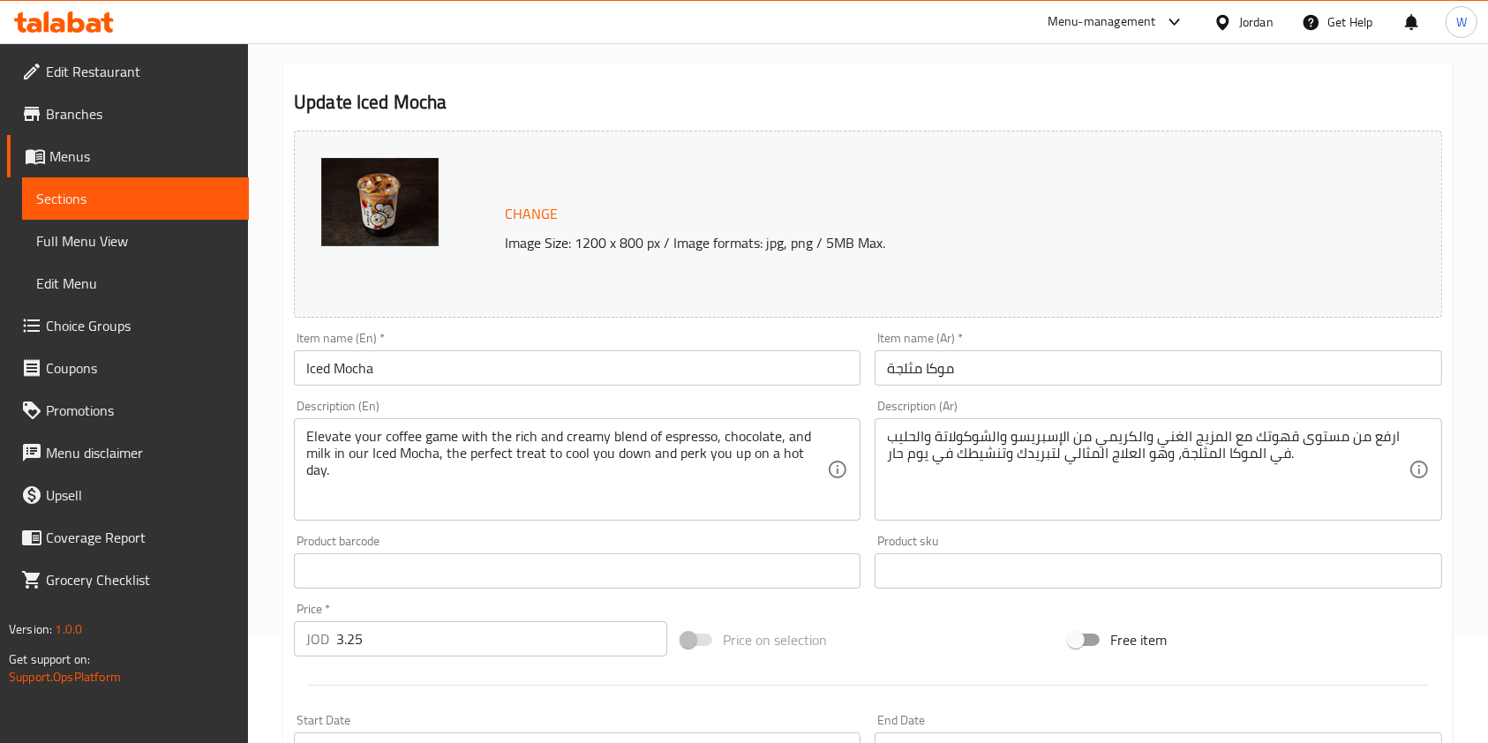
scroll to position [353, 0]
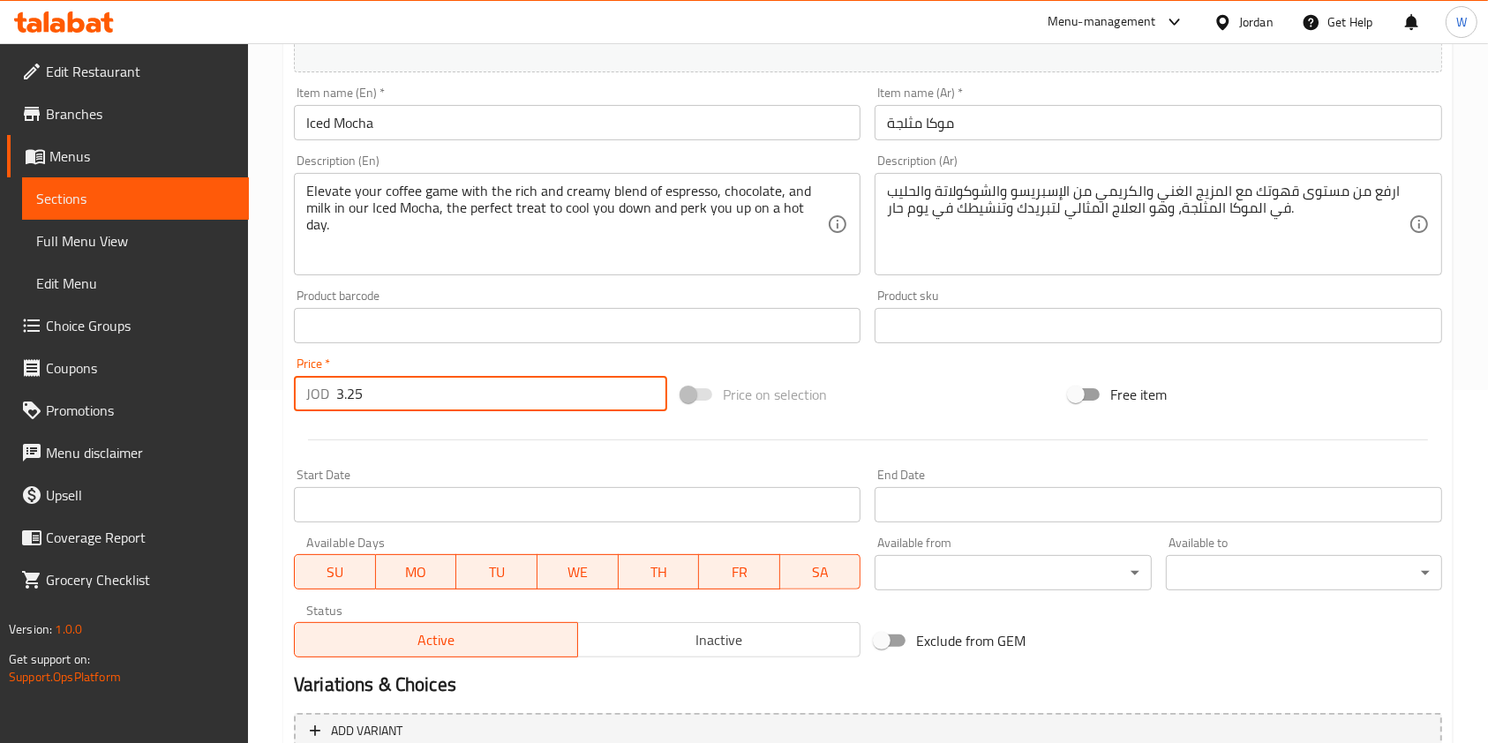
click at [404, 388] on input "3.25" at bounding box center [501, 393] width 331 height 35
paste input "4.21"
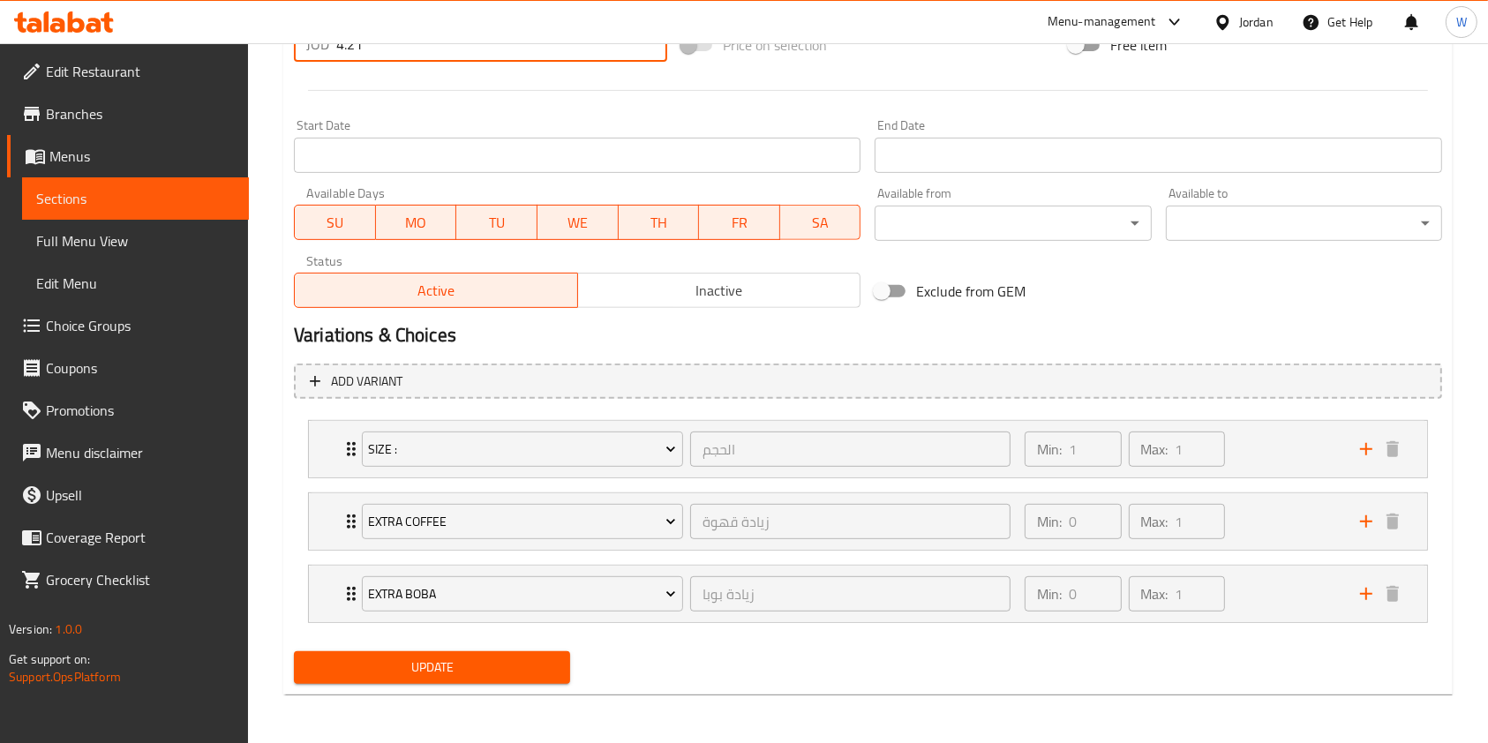
type input "4.21"
click at [445, 663] on span "Update" at bounding box center [432, 668] width 248 height 22
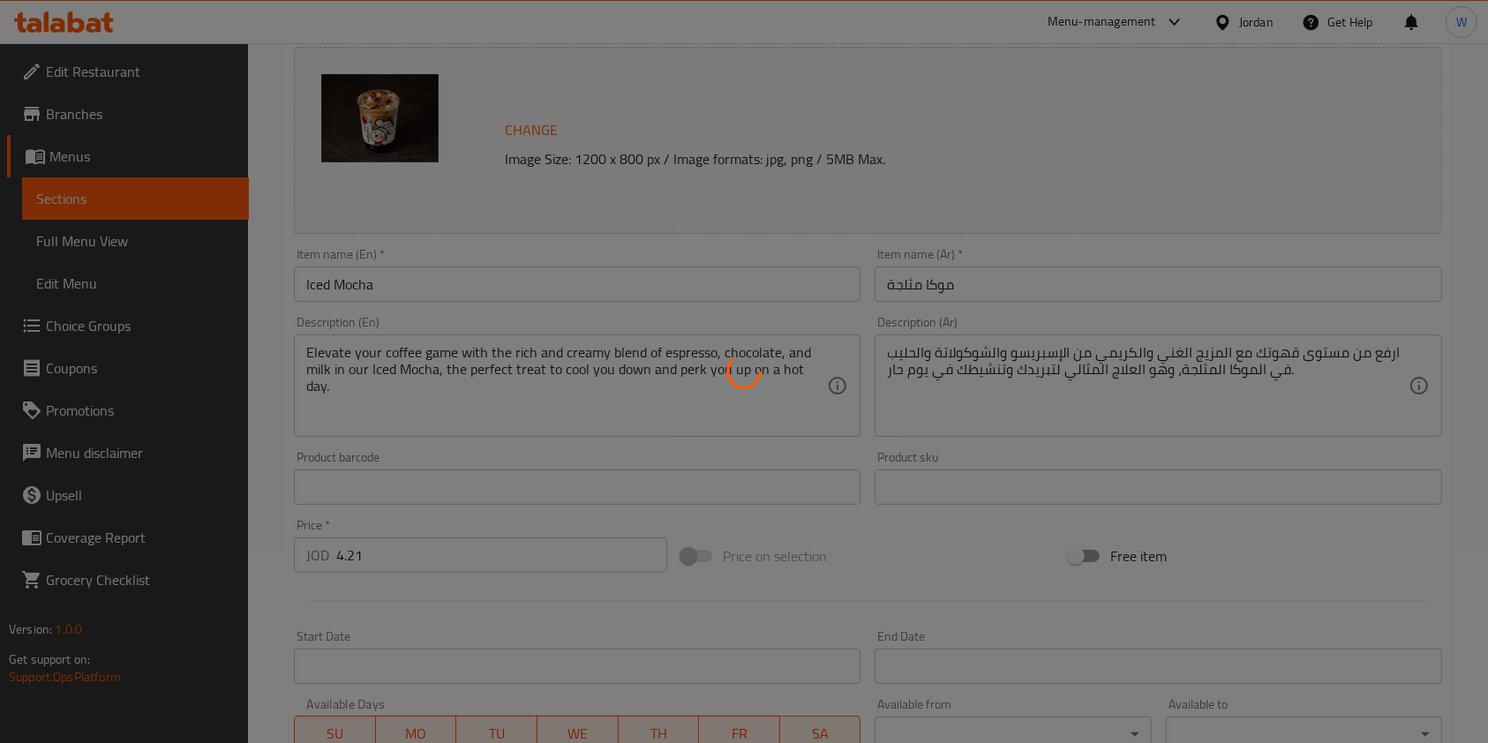
scroll to position [0, 0]
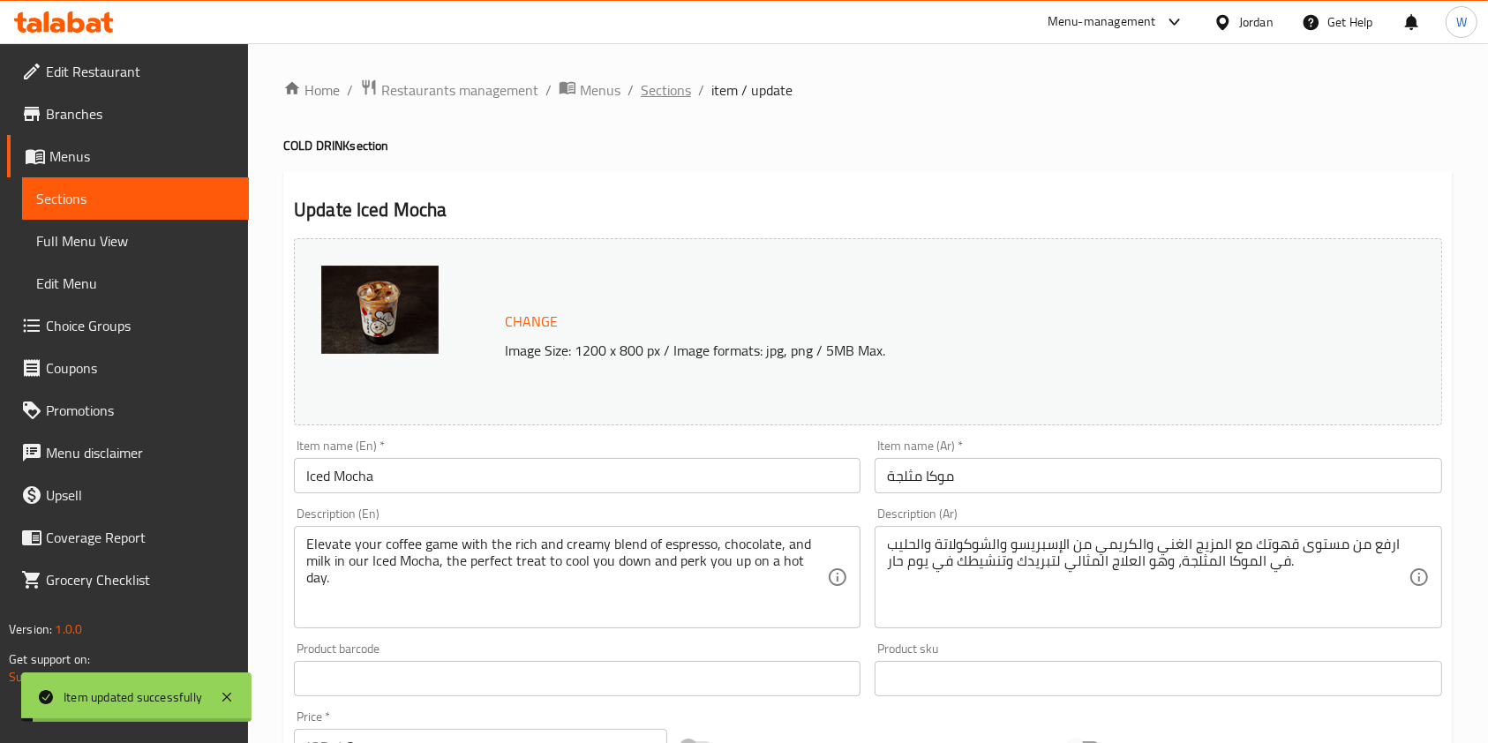
click at [661, 79] on span "Sections" at bounding box center [666, 89] width 50 height 21
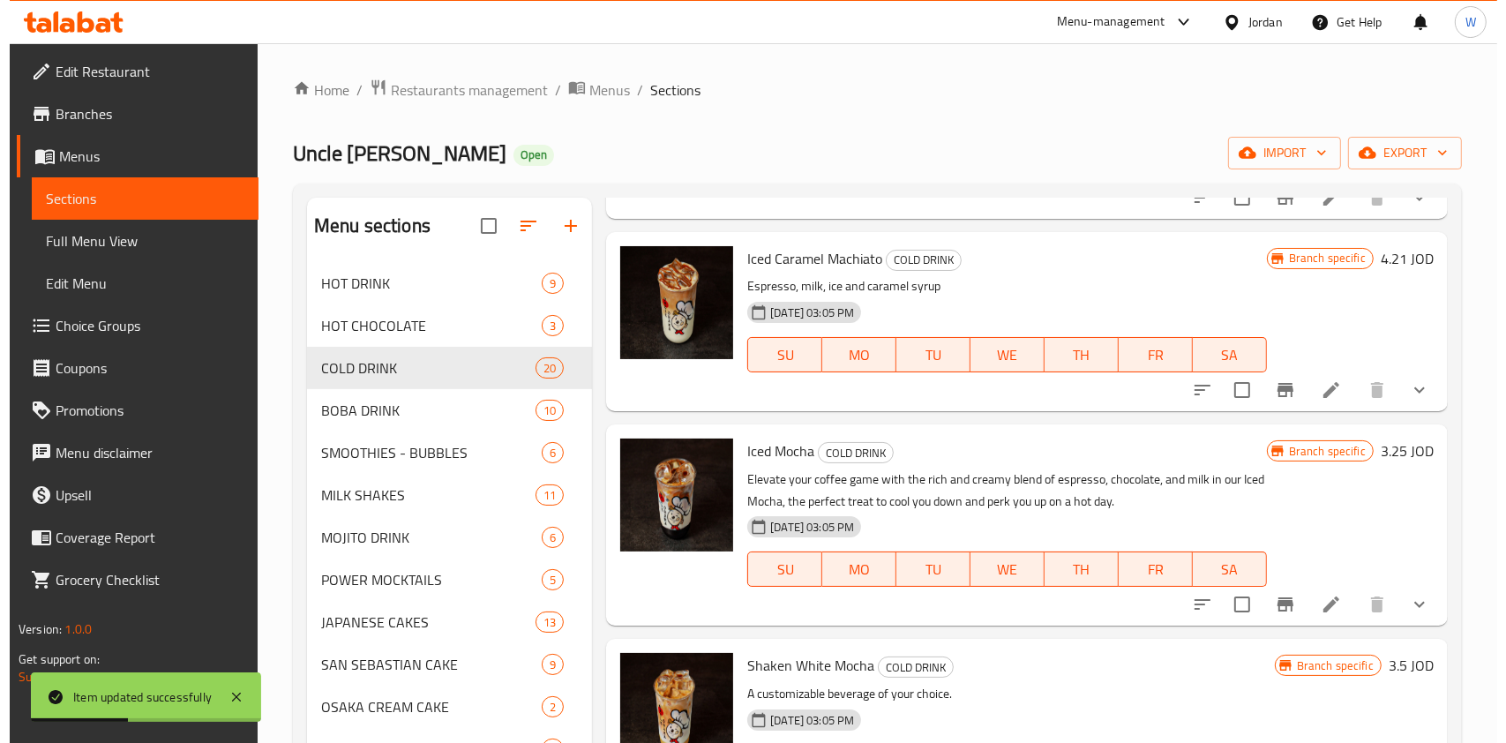
scroll to position [1647, 0]
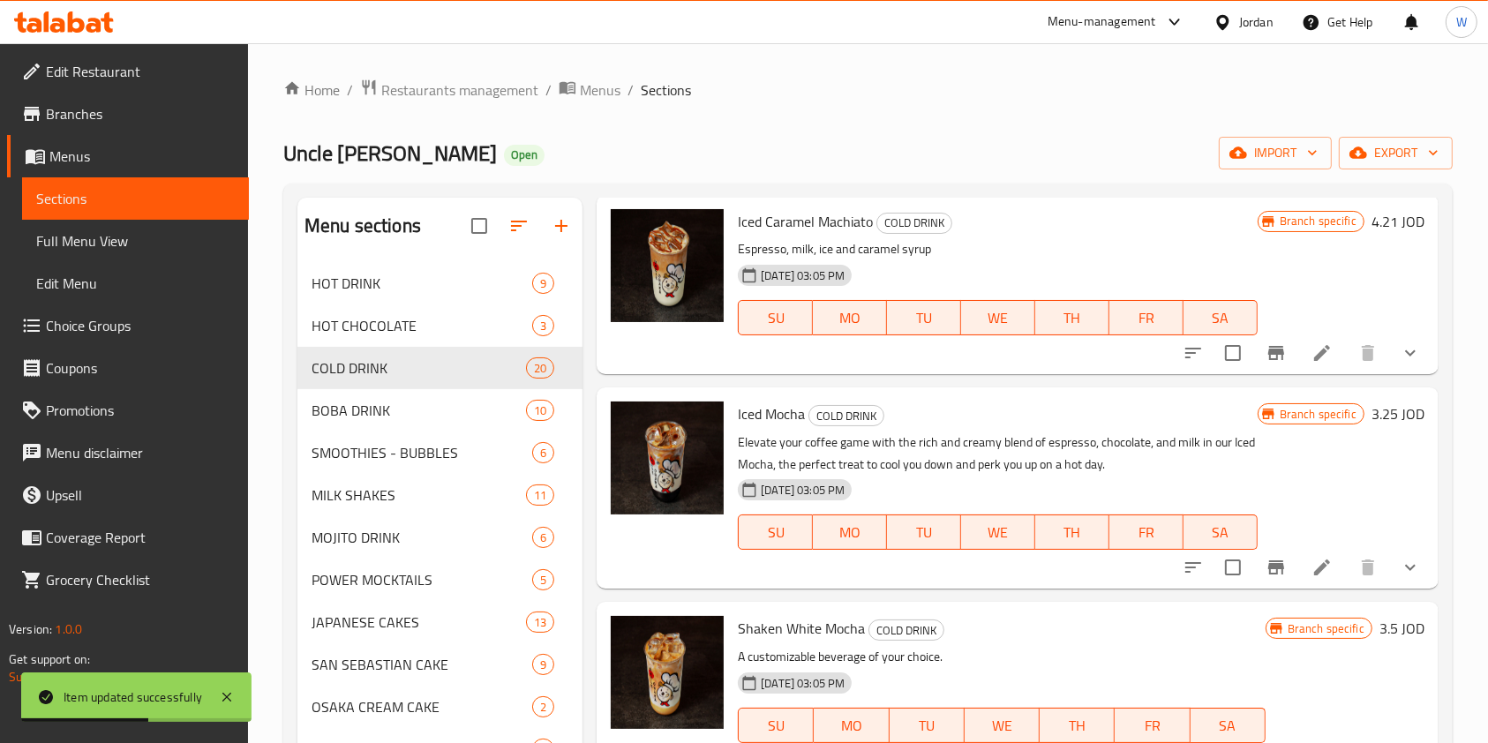
click at [1236, 568] on div at bounding box center [1301, 567] width 259 height 42
click at [1255, 573] on button "Branch-specific-item" at bounding box center [1276, 567] width 42 height 42
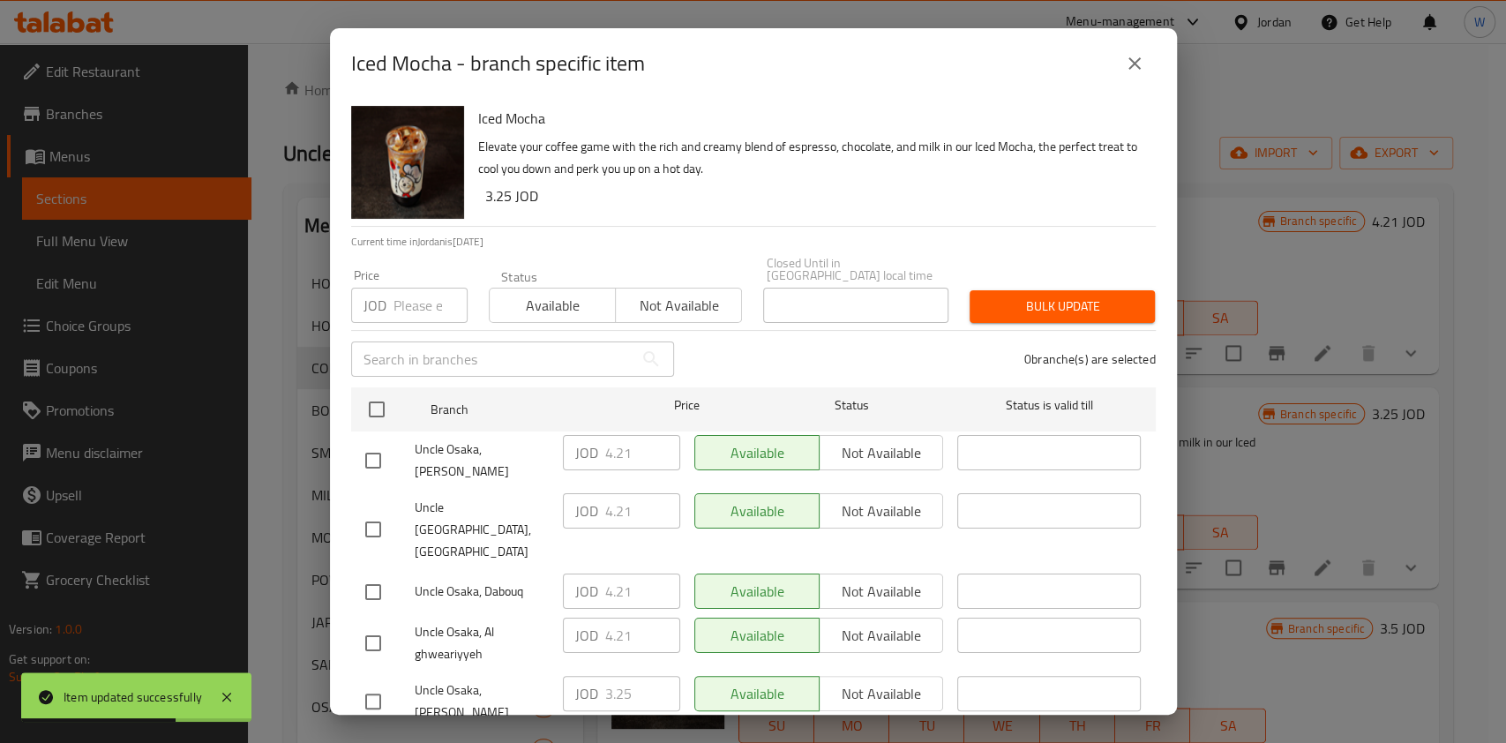
scroll to position [131, 0]
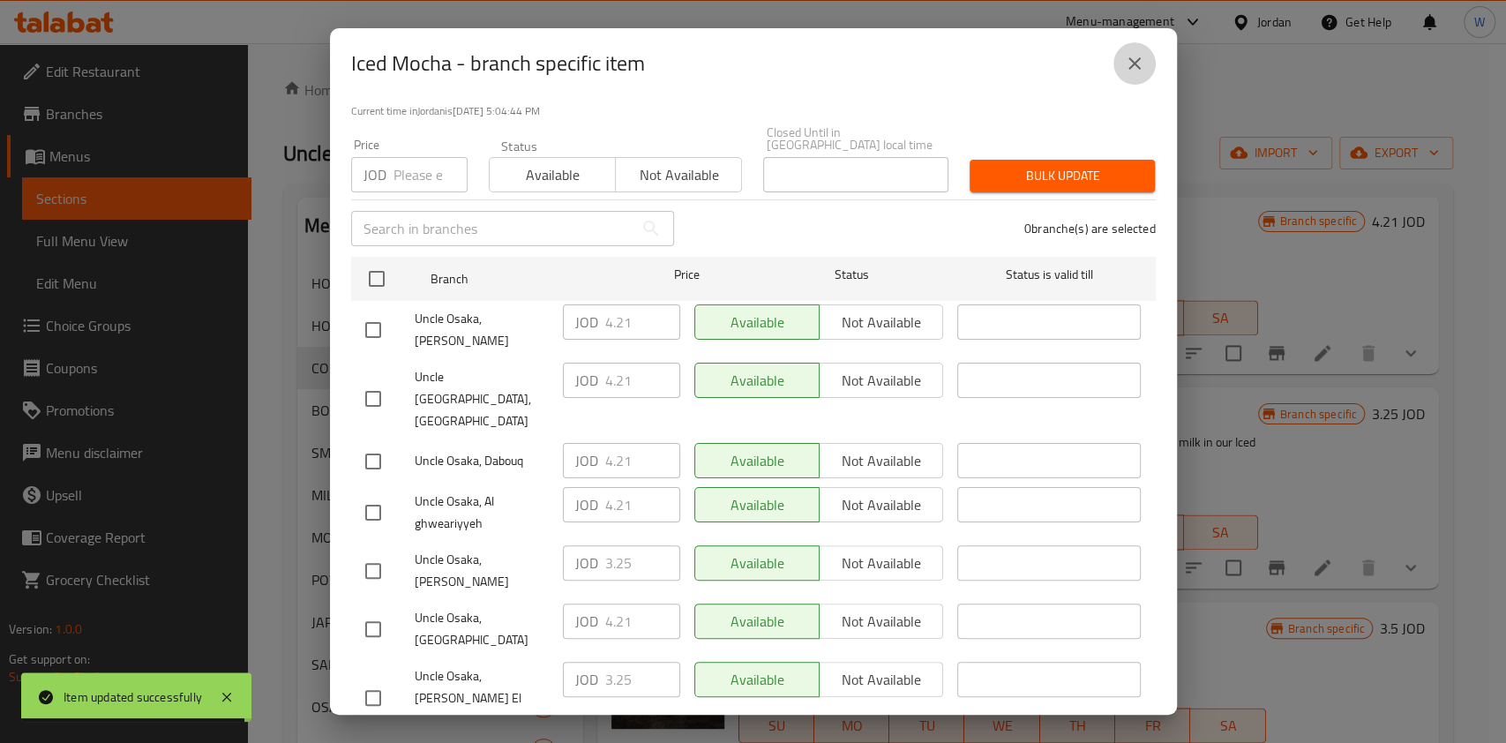
click at [1124, 60] on icon "close" at bounding box center [1134, 63] width 21 height 21
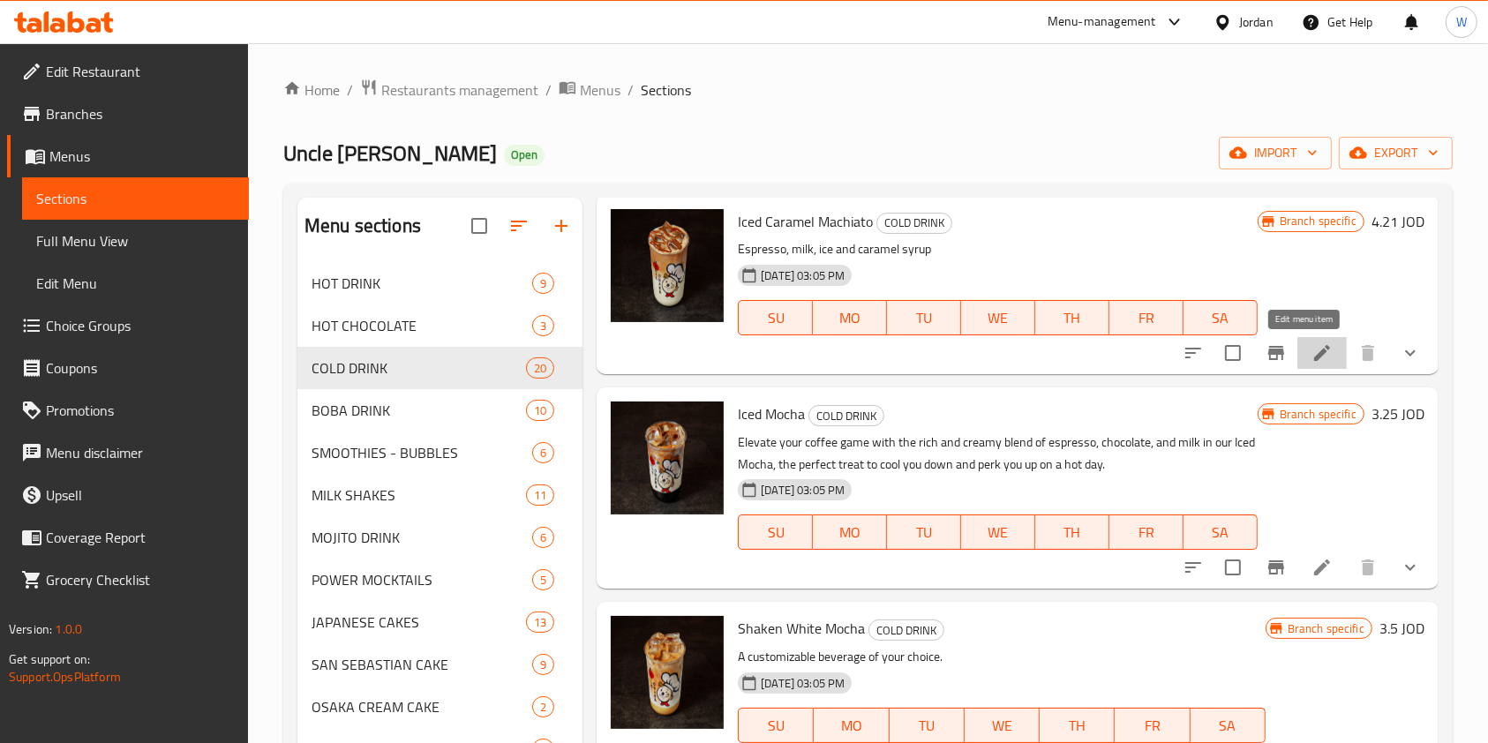
click at [1311, 348] on icon at bounding box center [1321, 352] width 21 height 21
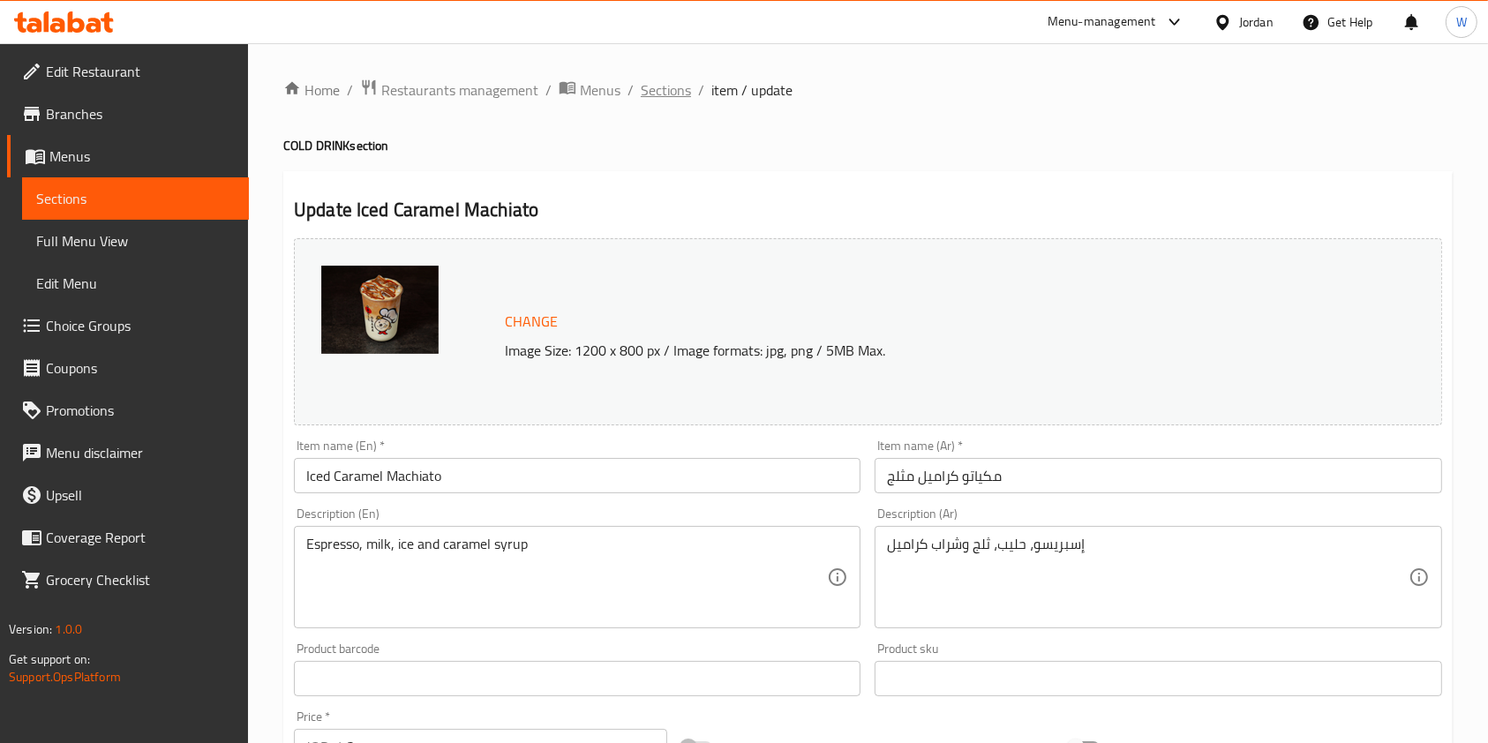
click at [654, 90] on span "Sections" at bounding box center [666, 89] width 50 height 21
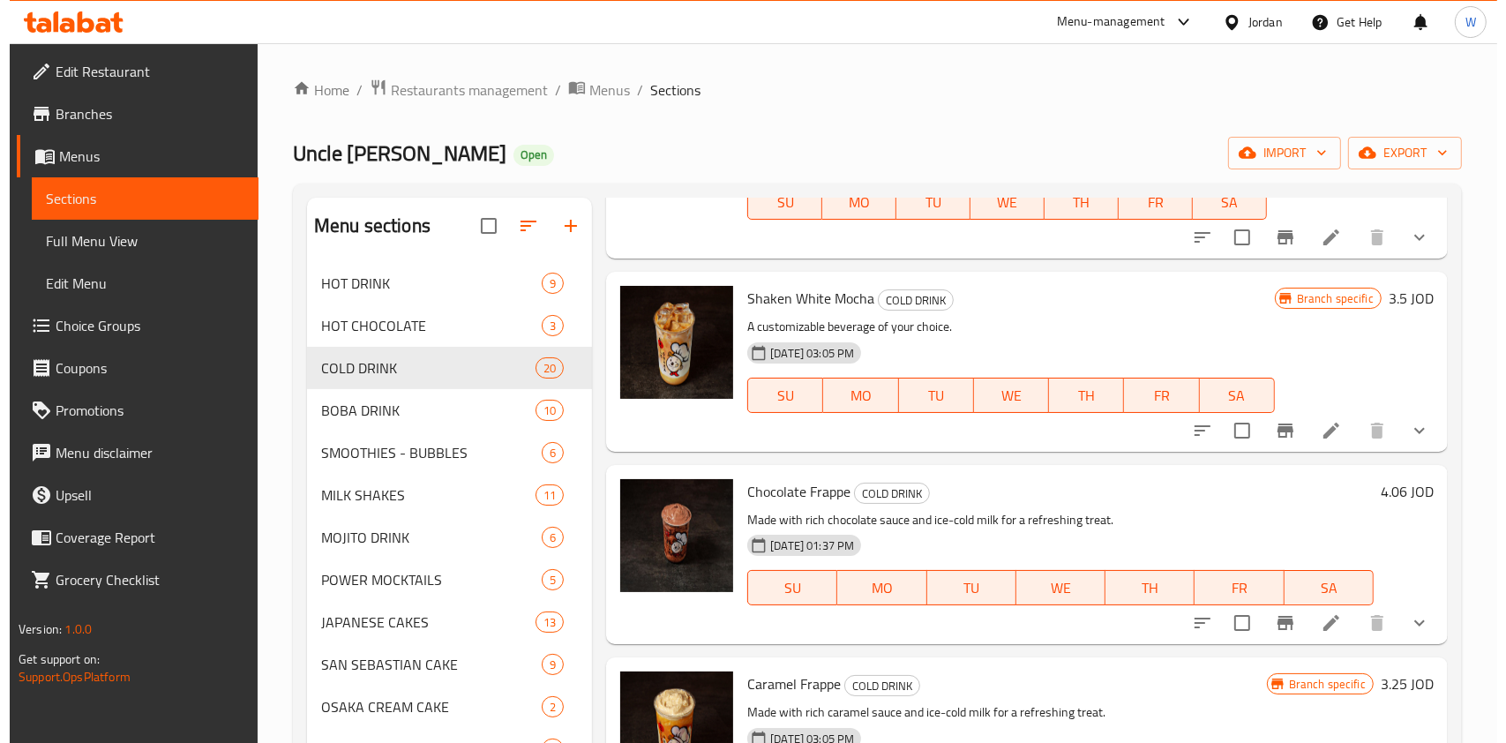
scroll to position [1999, 0]
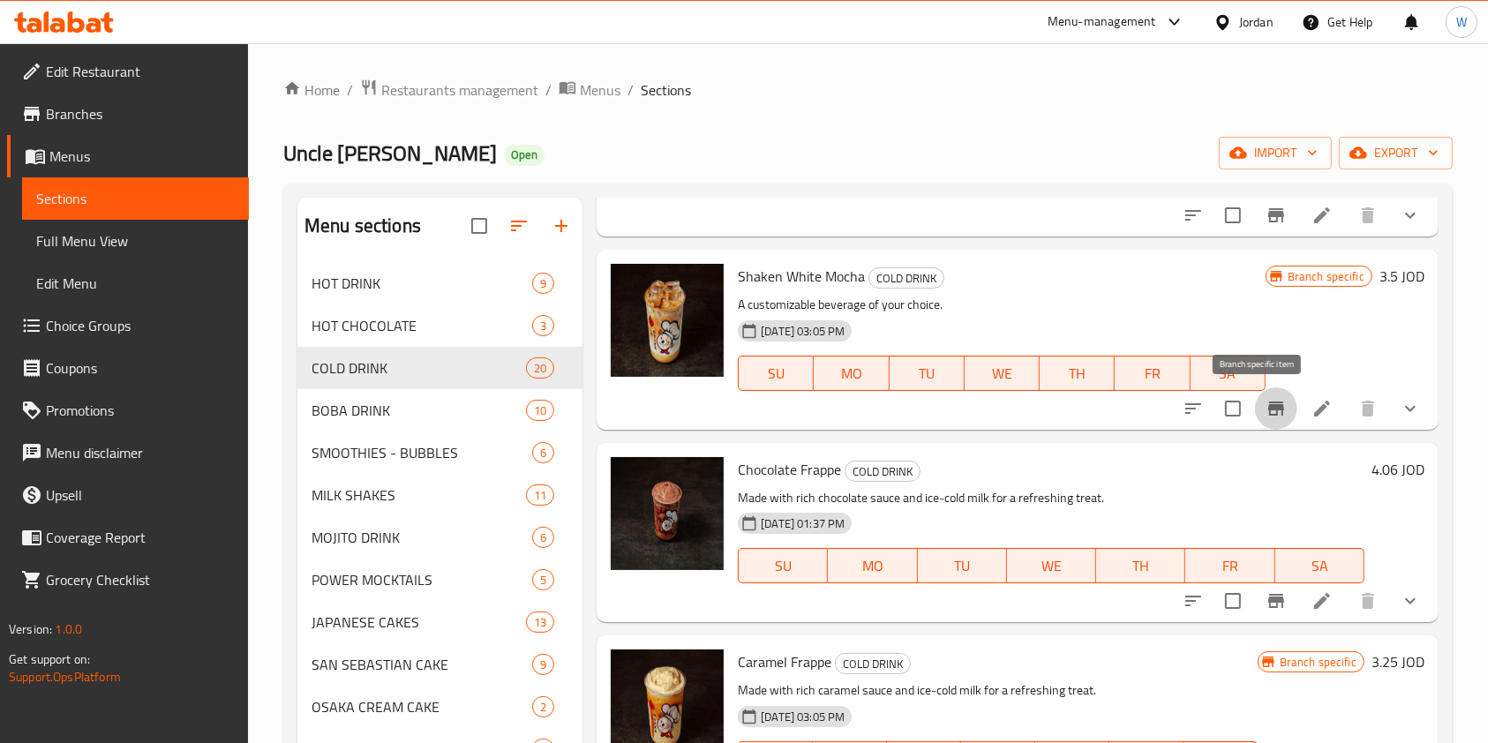
click at [1268, 407] on icon "Branch-specific-item" at bounding box center [1276, 409] width 16 height 14
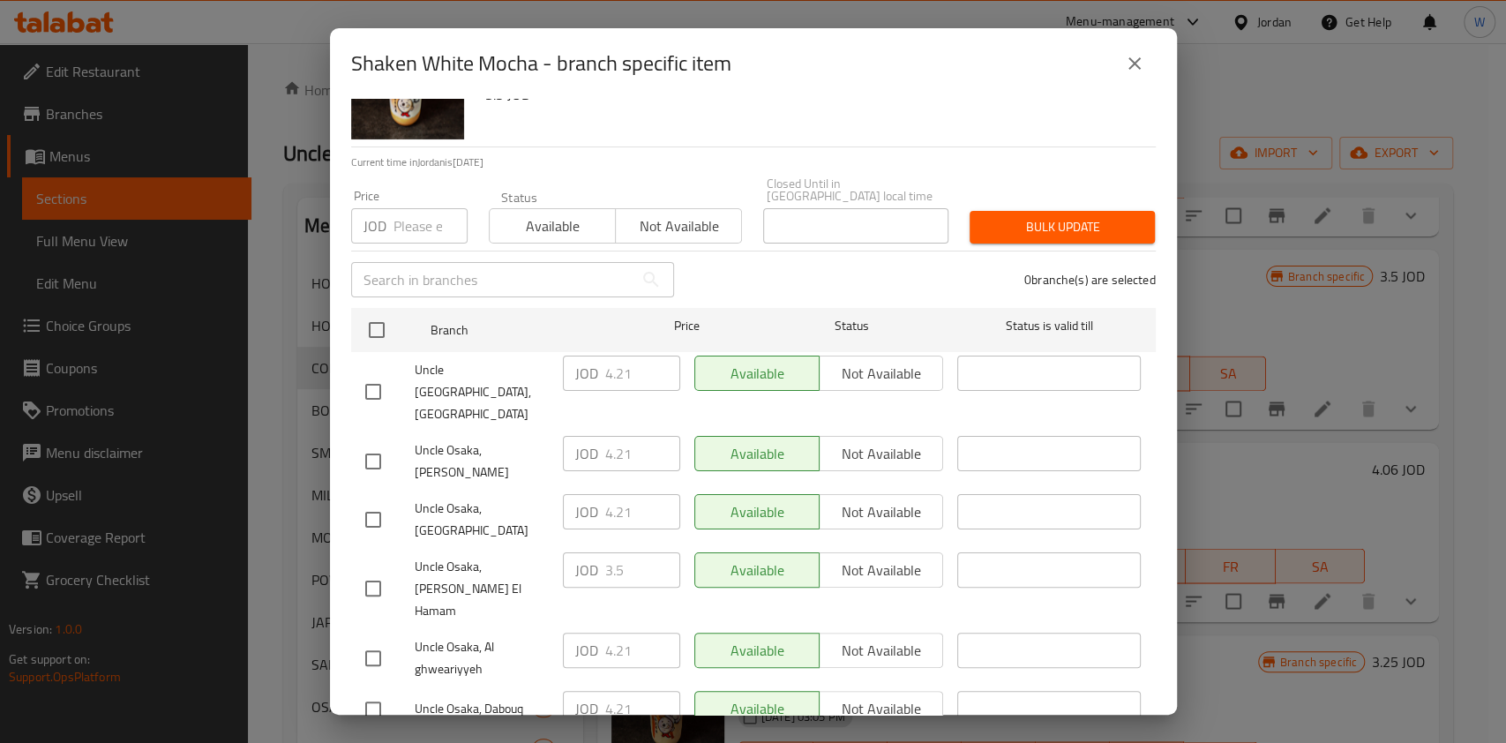
scroll to position [131, 0]
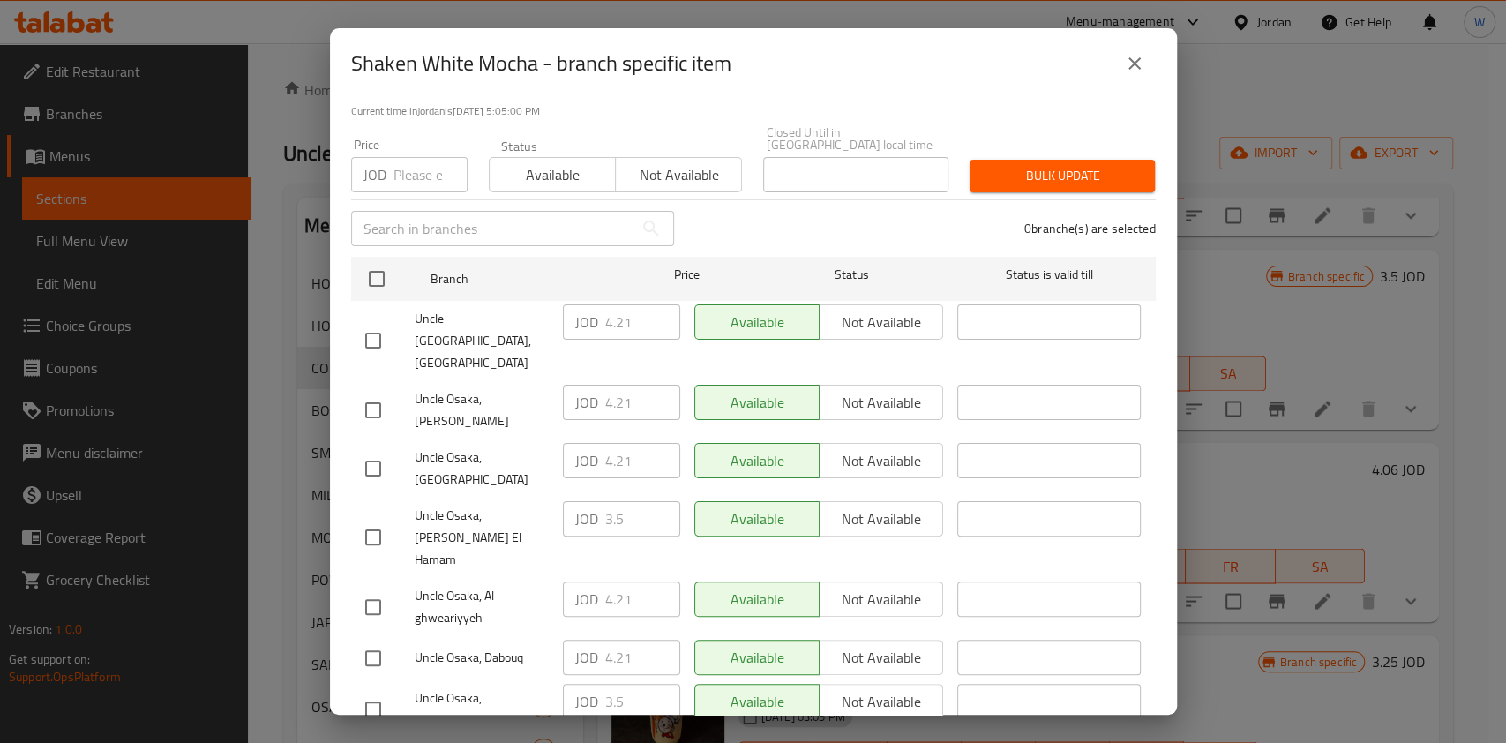
click at [381, 450] on input "checkbox" at bounding box center [373, 468] width 37 height 37
checkbox input "true"
click at [608, 443] on input "4.21" at bounding box center [642, 460] width 75 height 35
click at [1136, 69] on icon "close" at bounding box center [1134, 63] width 21 height 21
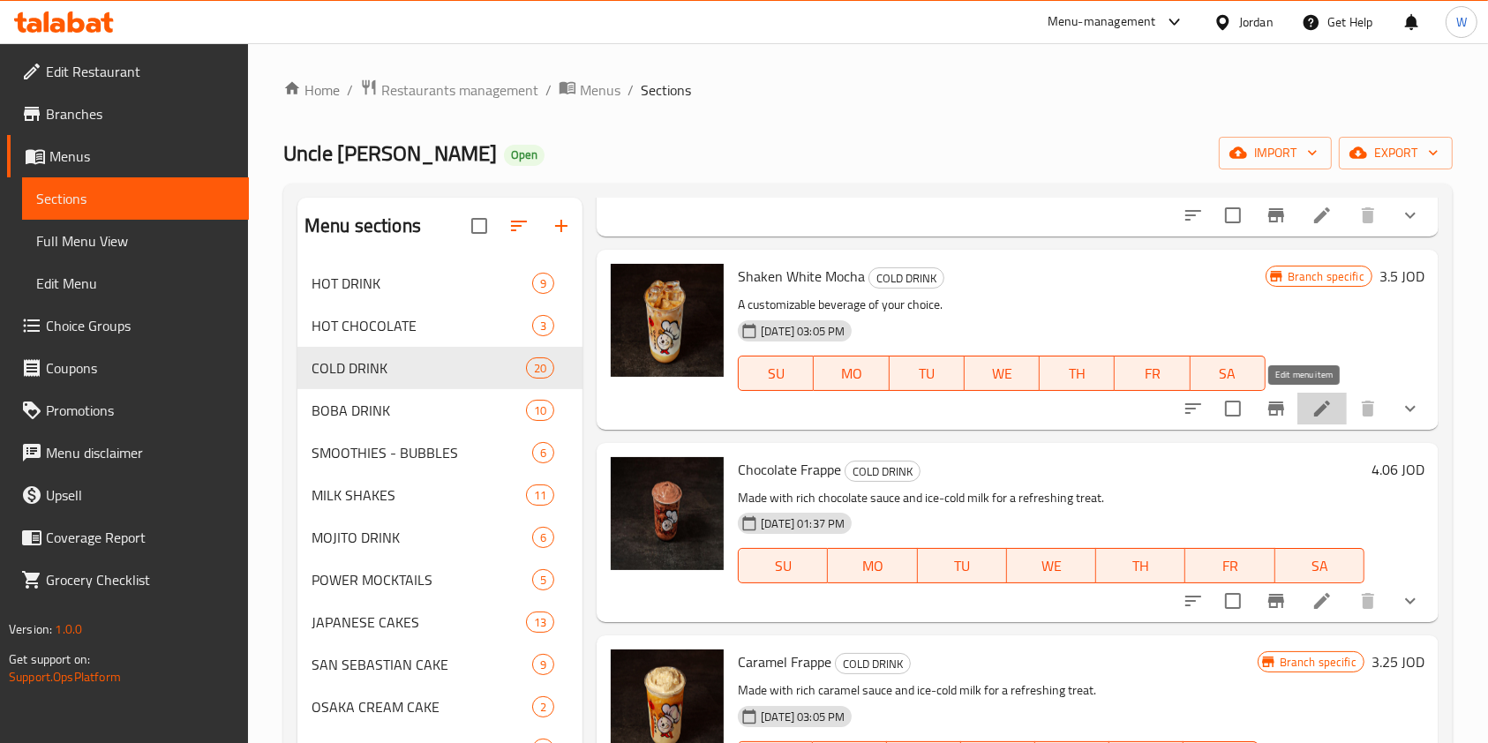
click at [1311, 407] on icon at bounding box center [1321, 408] width 21 height 21
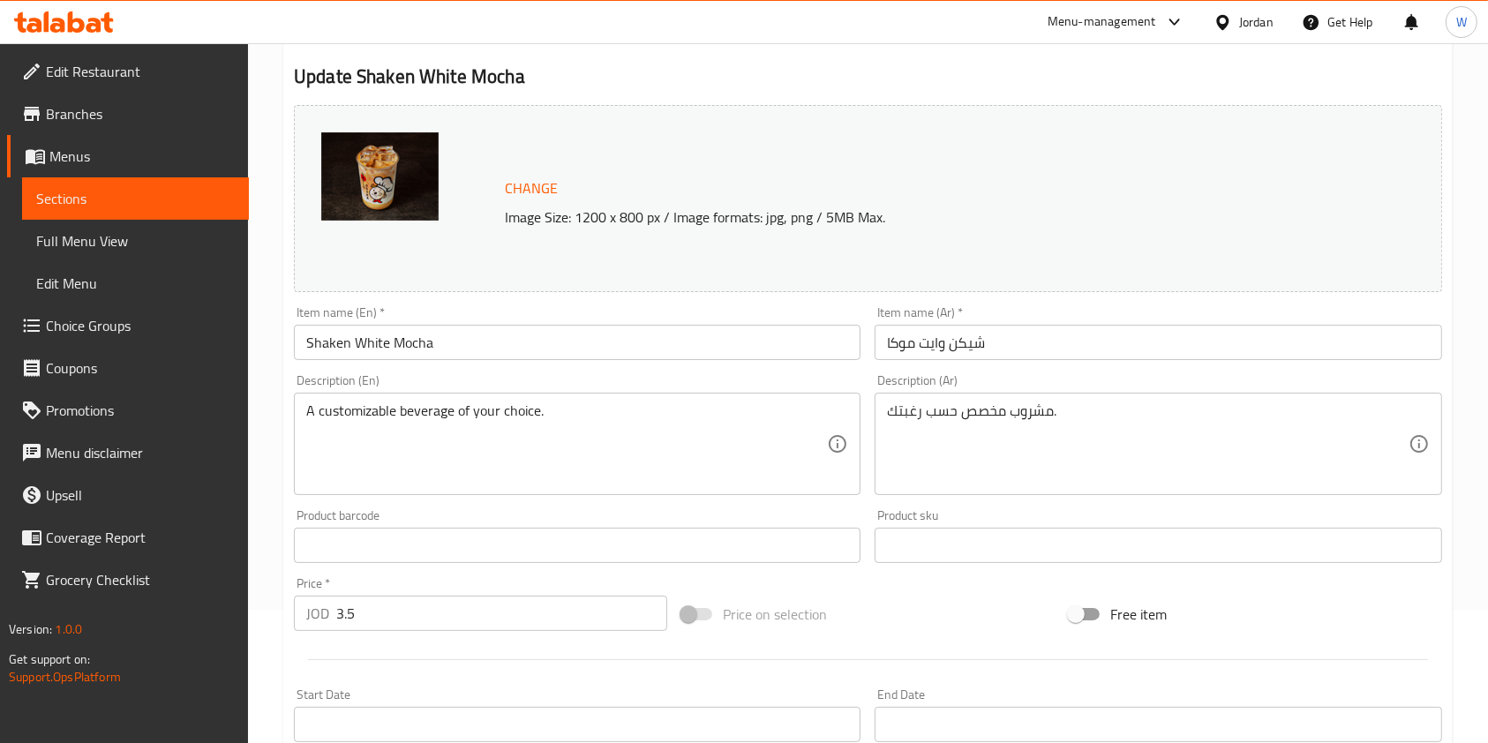
scroll to position [353, 0]
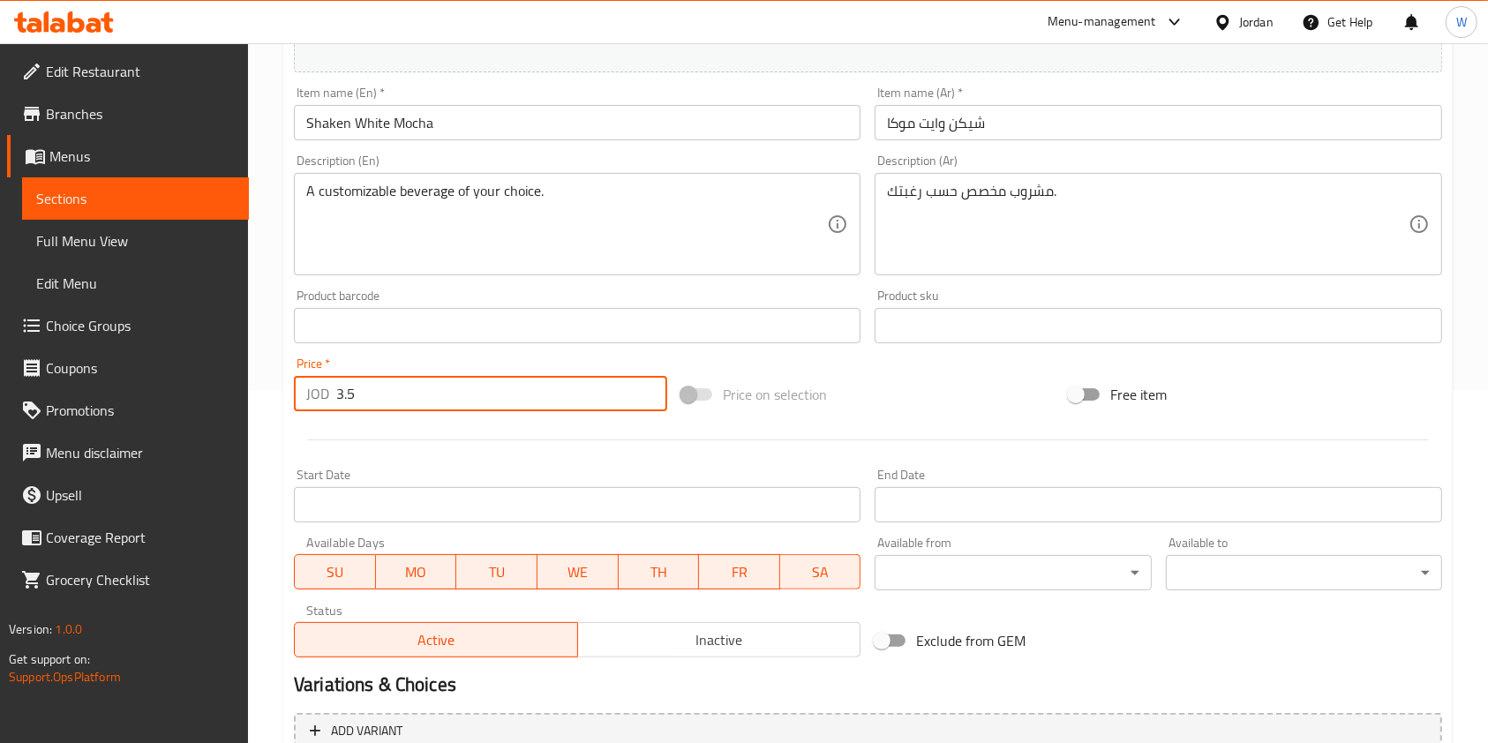
click at [445, 404] on input "3.5" at bounding box center [501, 393] width 331 height 35
paste input "4.21"
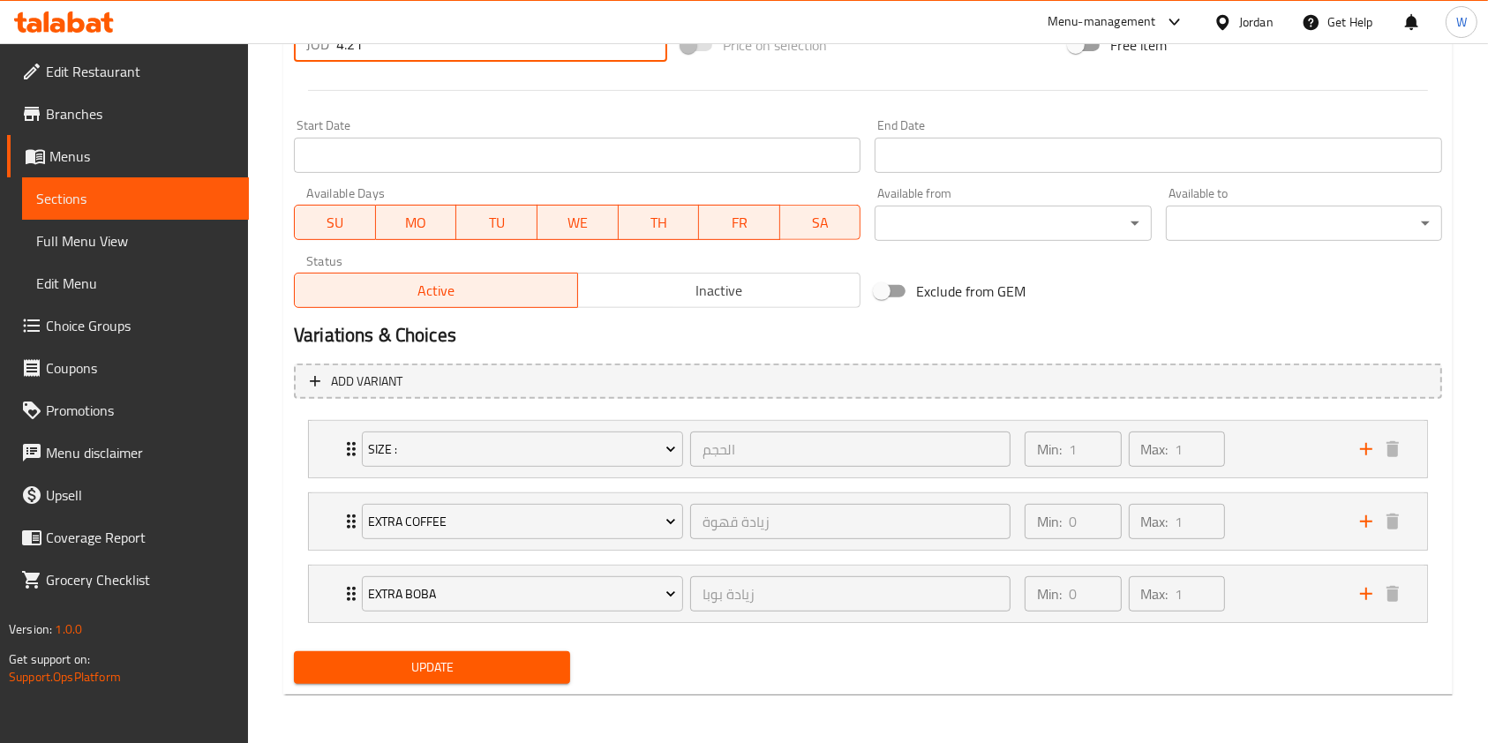
type input "4.21"
click at [427, 669] on span "Update" at bounding box center [432, 668] width 248 height 22
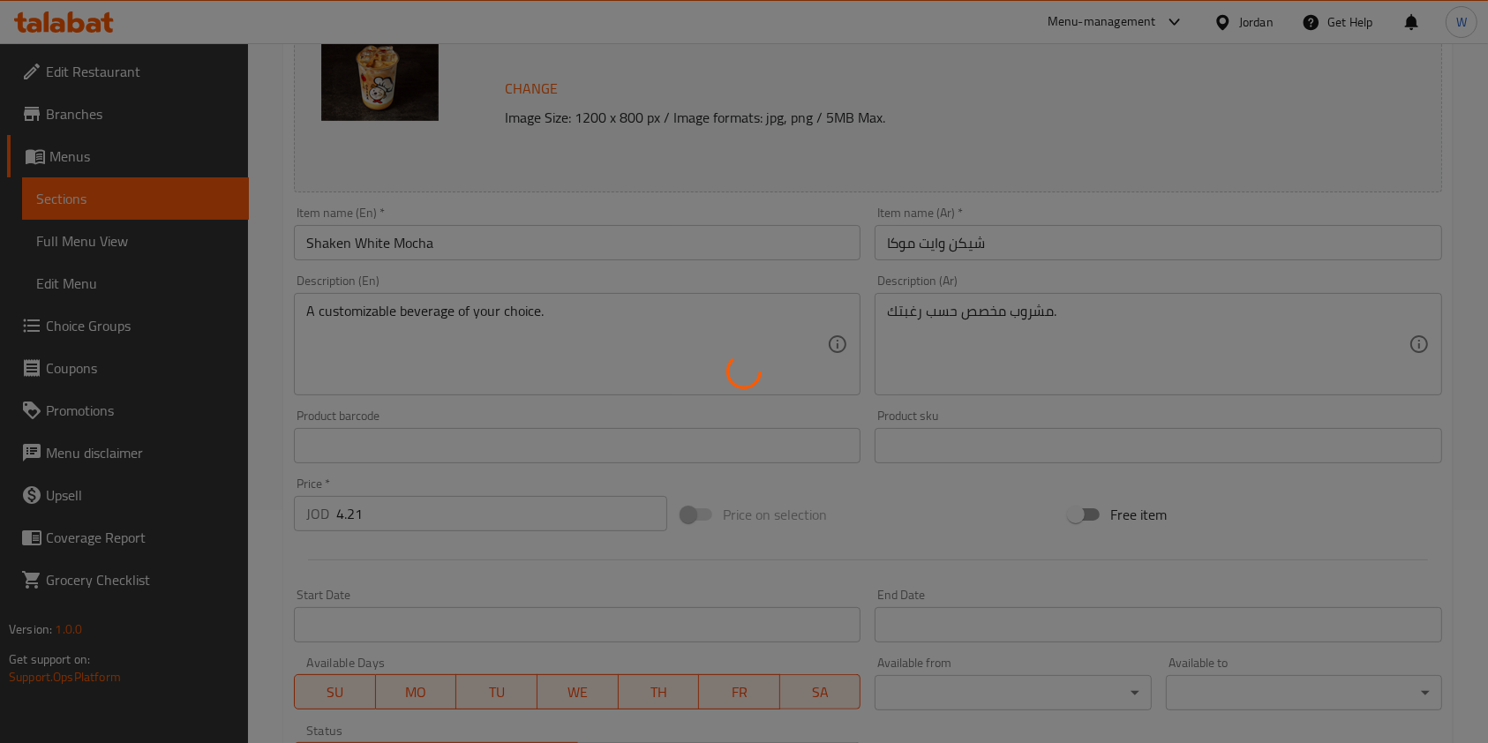
scroll to position [0, 0]
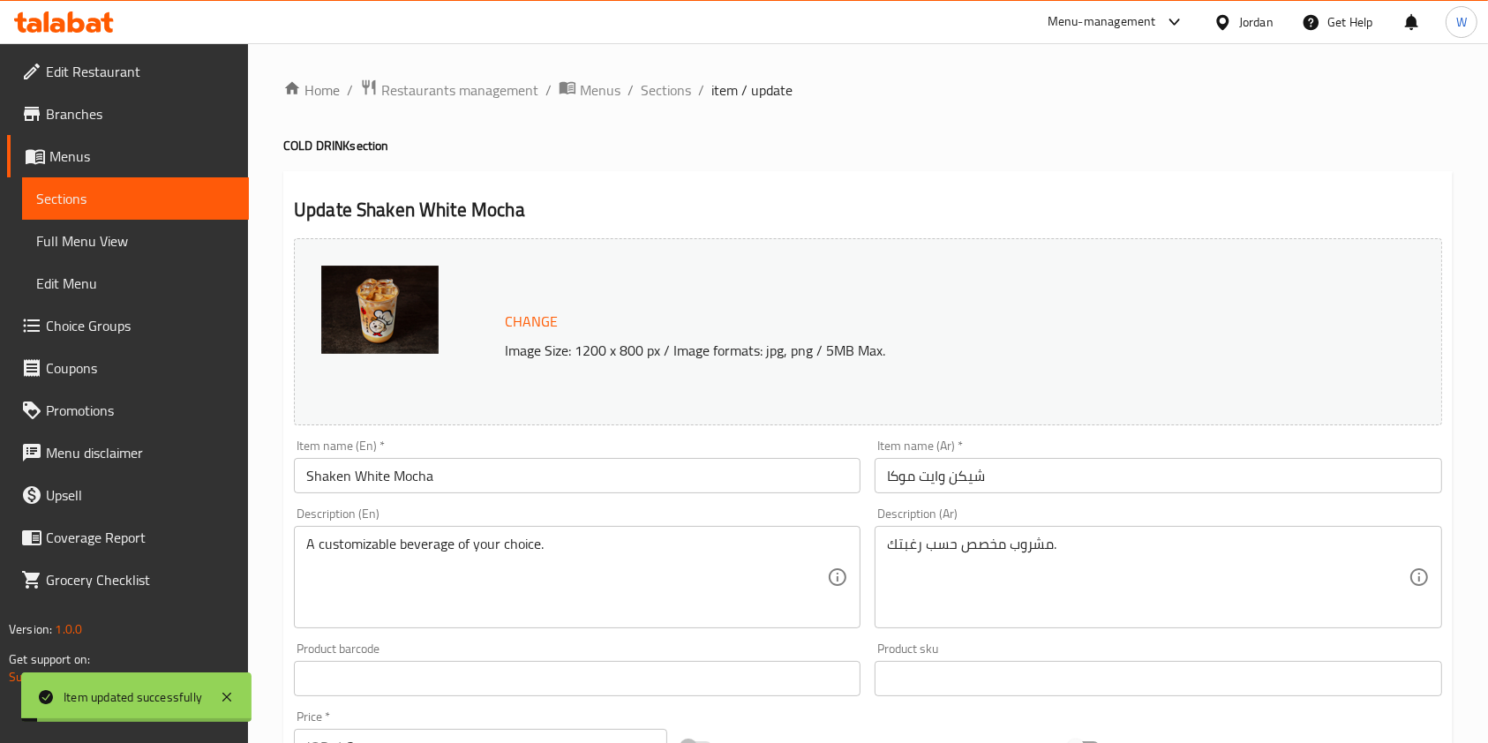
click at [671, 73] on div "Home / Restaurants management / Menus / Sections / item / update COLD DRINK sec…" at bounding box center [868, 744] width 1240 height 1403
drag, startPoint x: 660, startPoint y: 94, endPoint x: 682, endPoint y: 124, distance: 36.5
click at [659, 96] on span "Sections" at bounding box center [666, 89] width 50 height 21
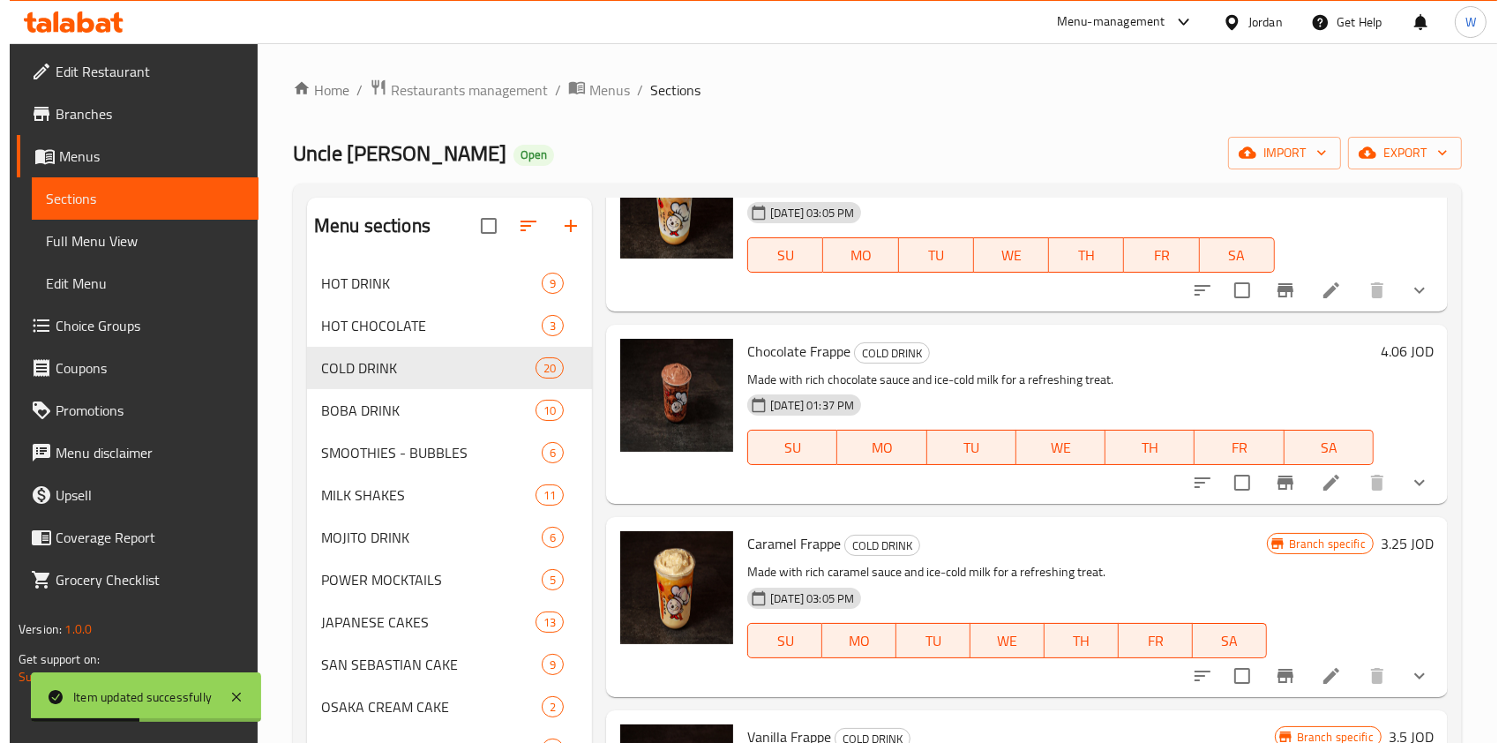
scroll to position [2000, 0]
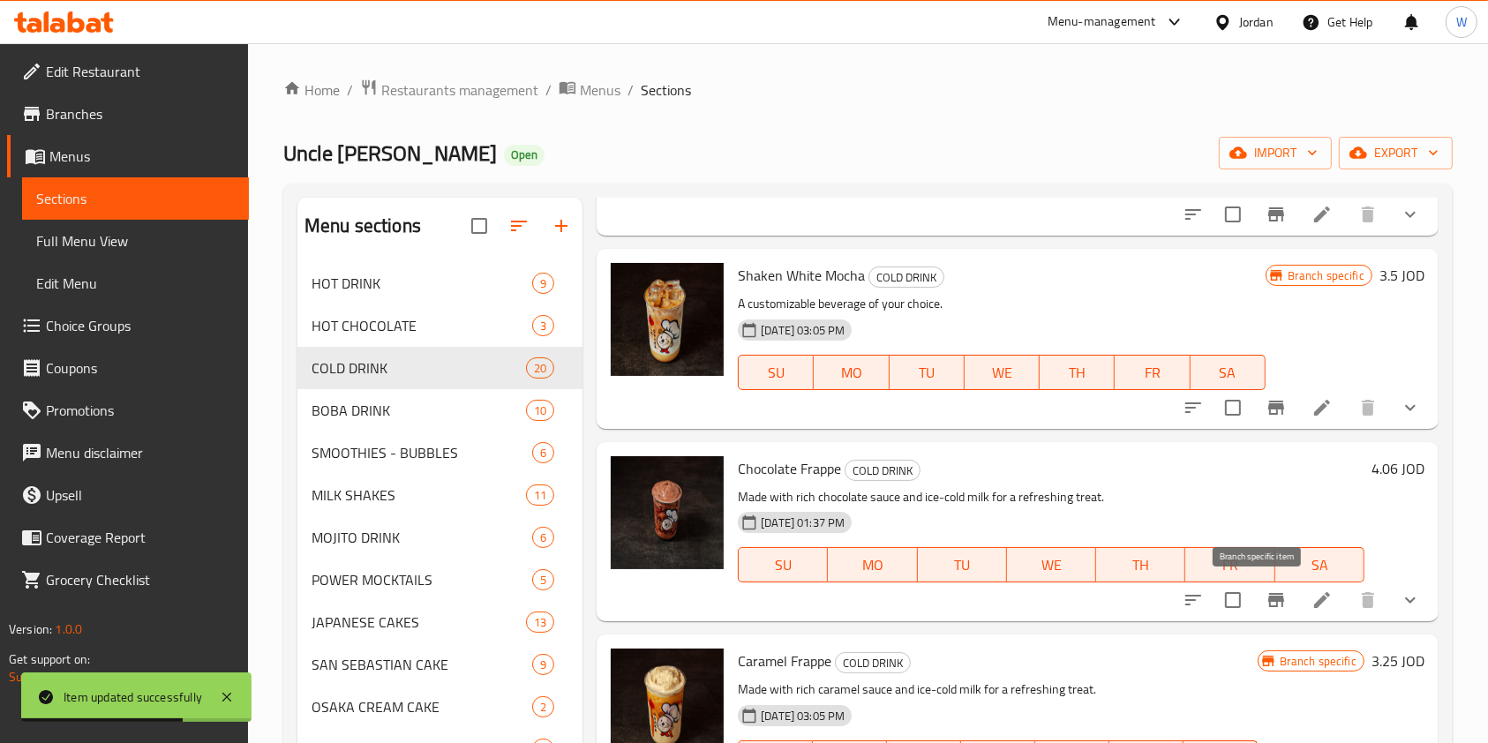
click at [1267, 594] on icon "Branch-specific-item" at bounding box center [1276, 600] width 21 height 21
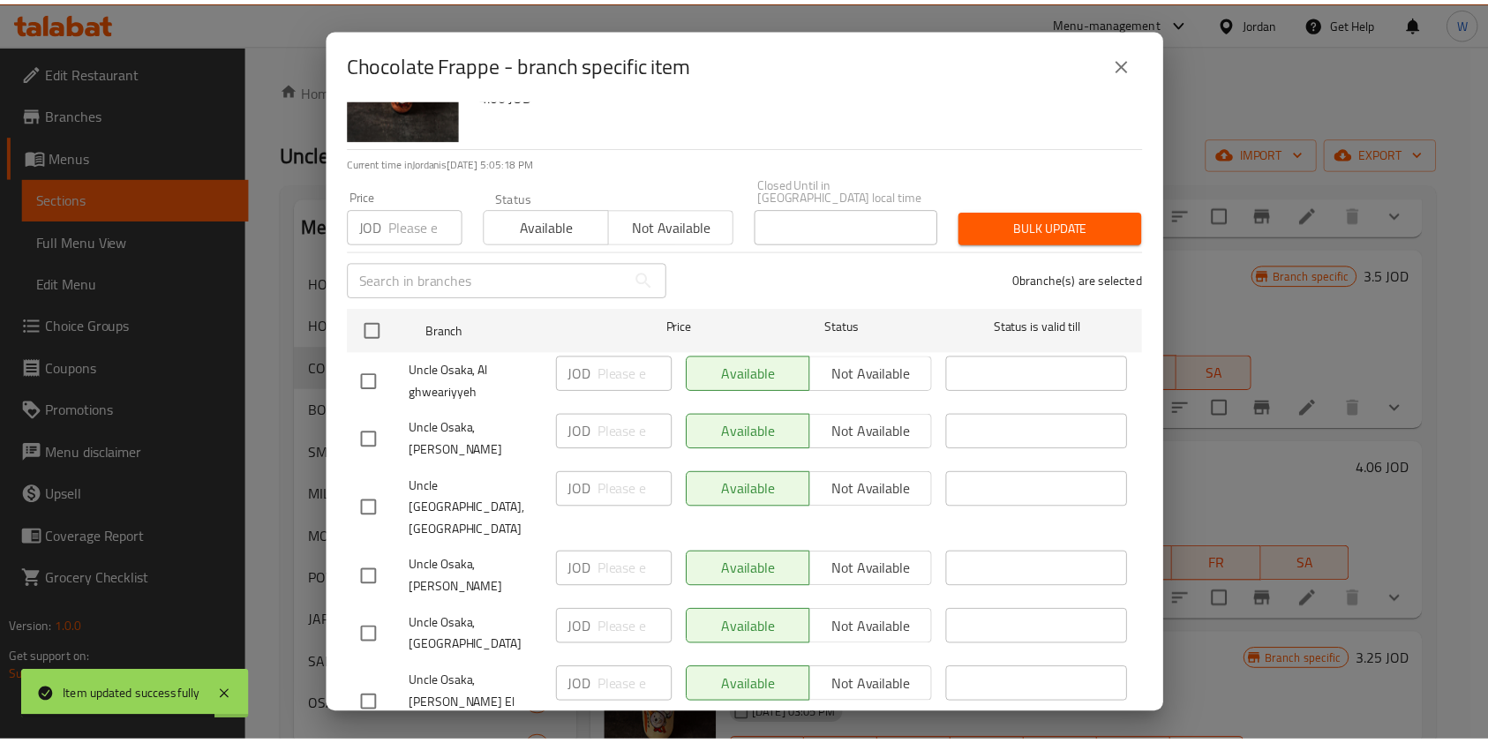
scroll to position [131, 0]
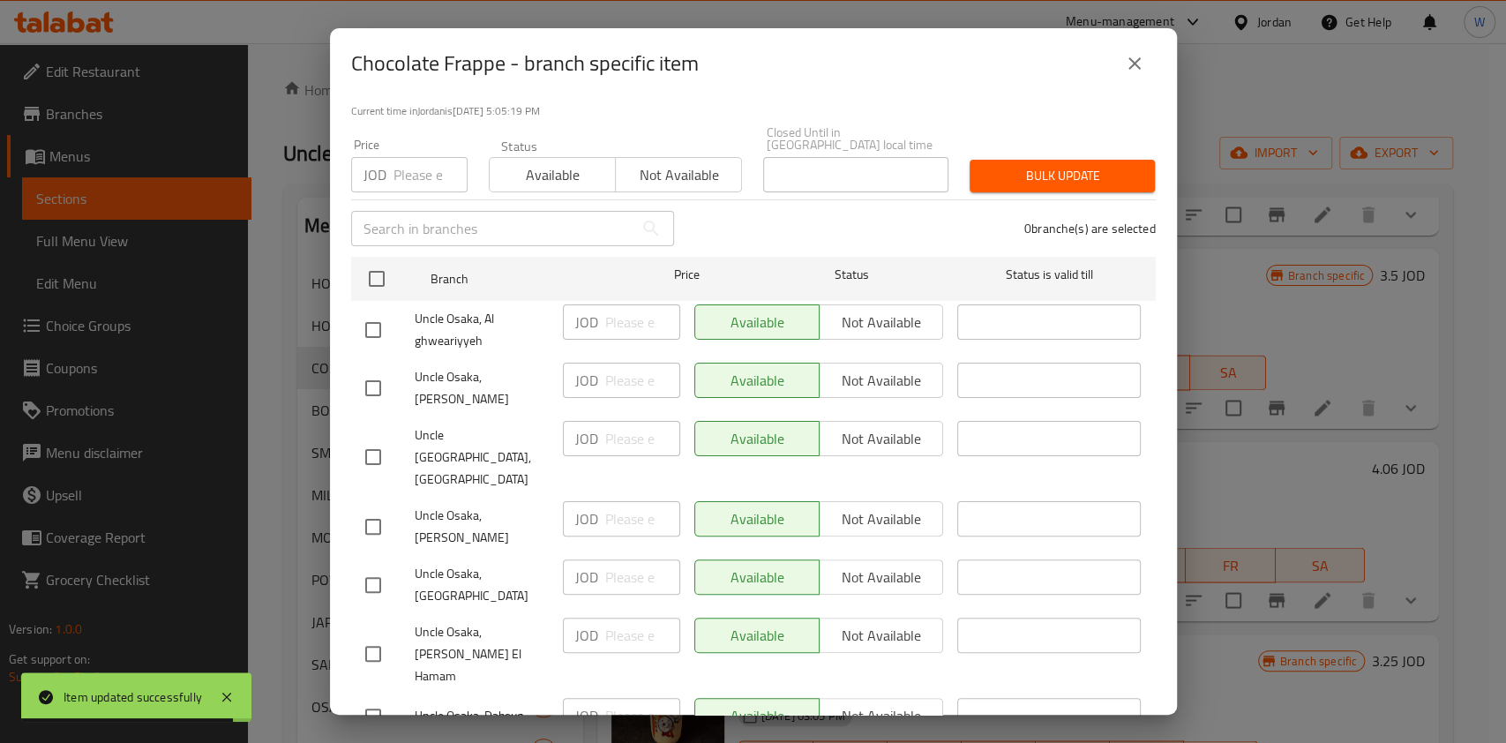
click at [1148, 77] on button "close" at bounding box center [1135, 63] width 42 height 42
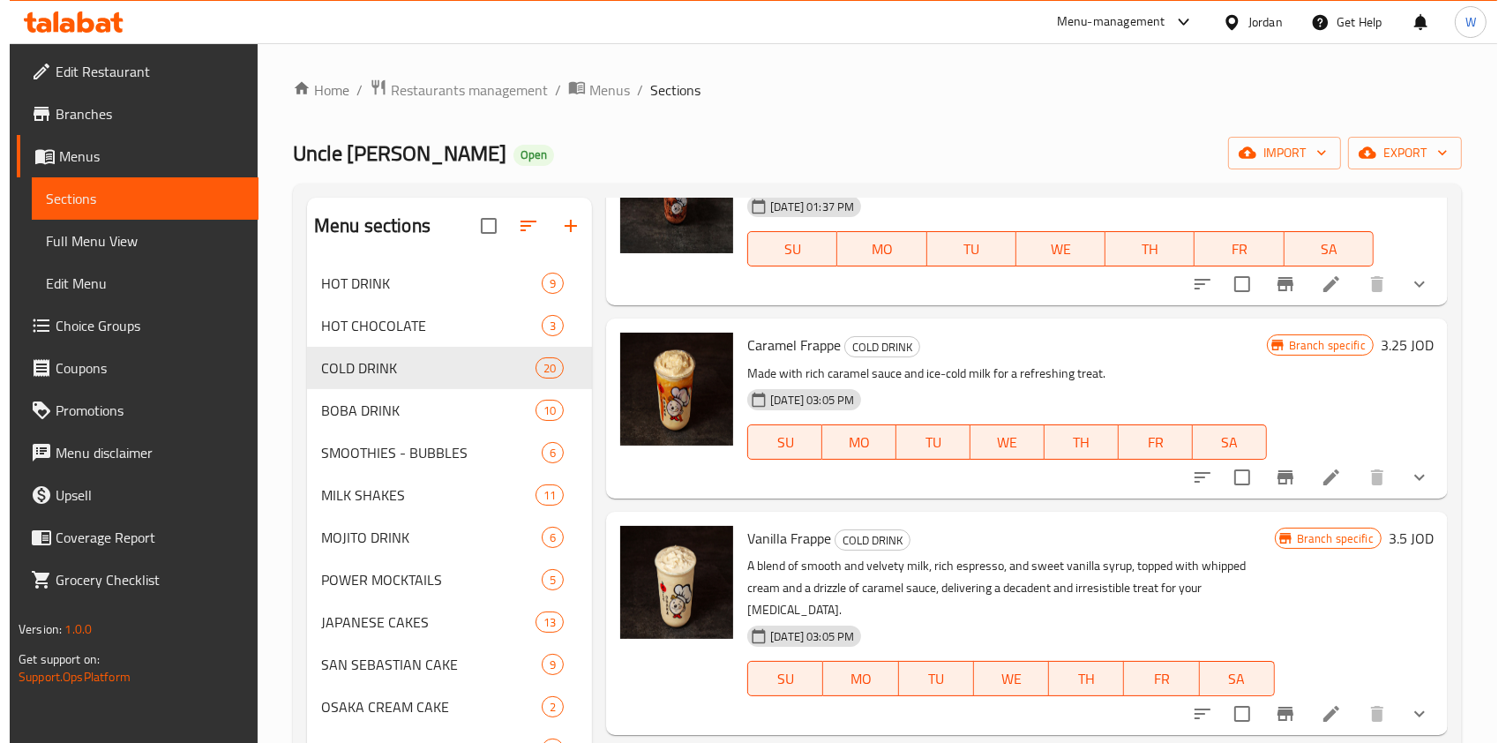
scroll to position [2353, 0]
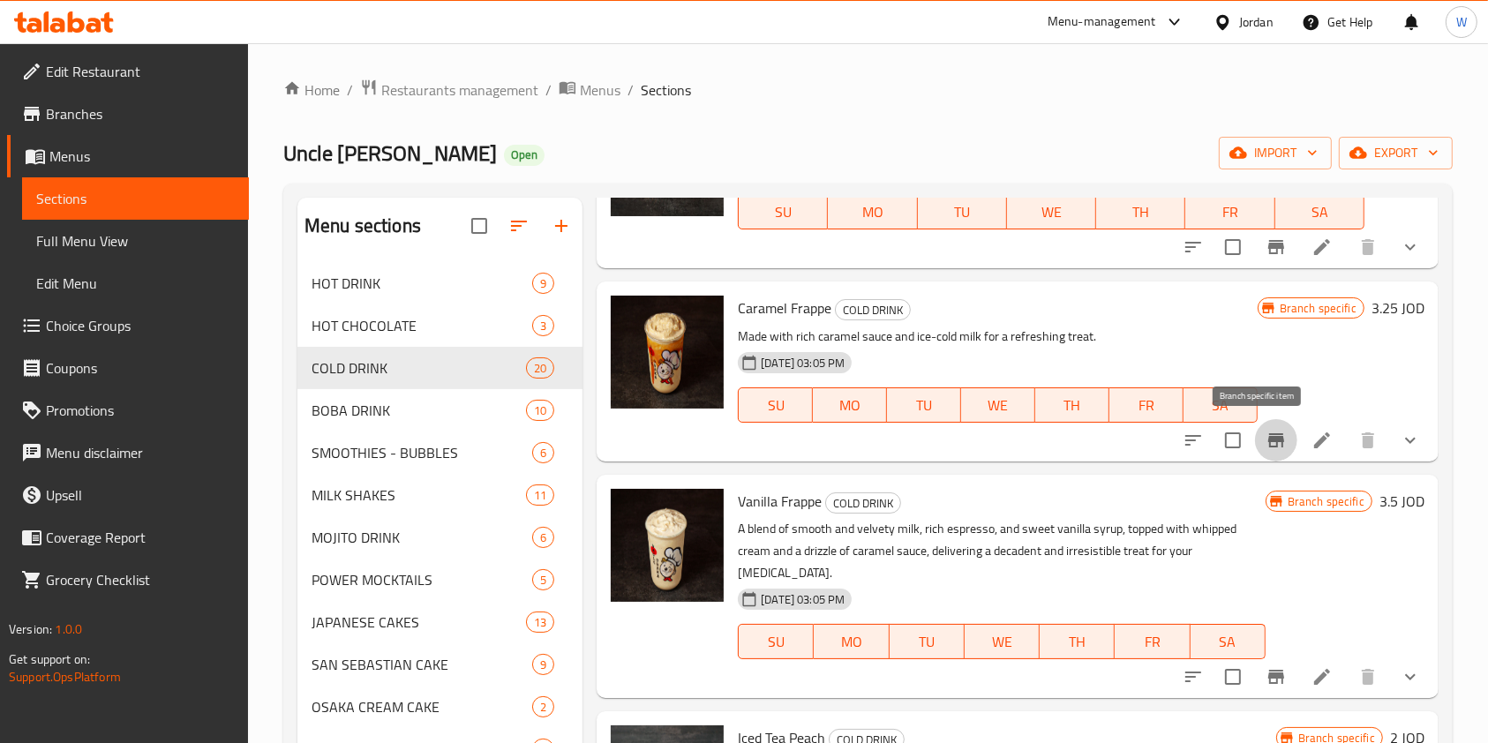
click at [1268, 441] on icon "Branch-specific-item" at bounding box center [1276, 440] width 16 height 14
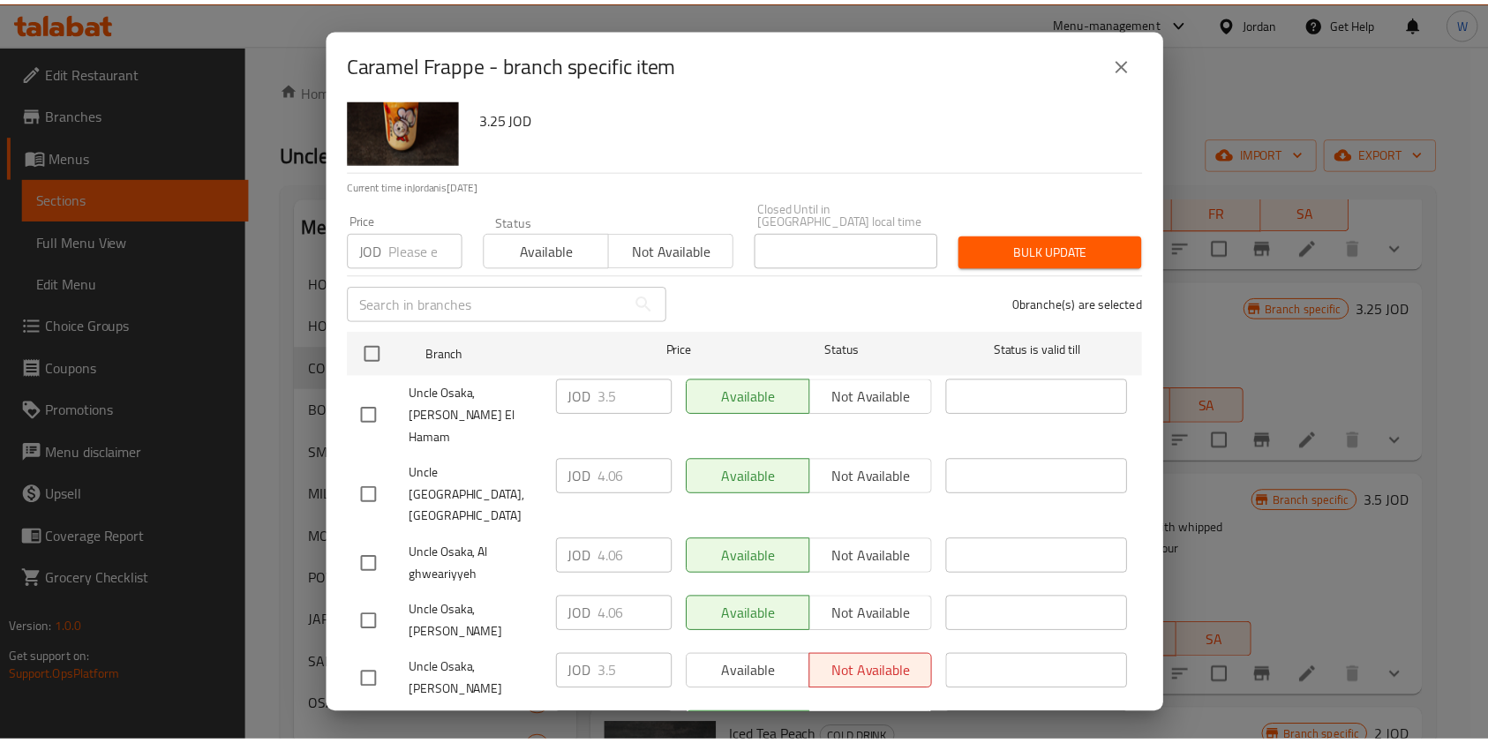
scroll to position [131, 0]
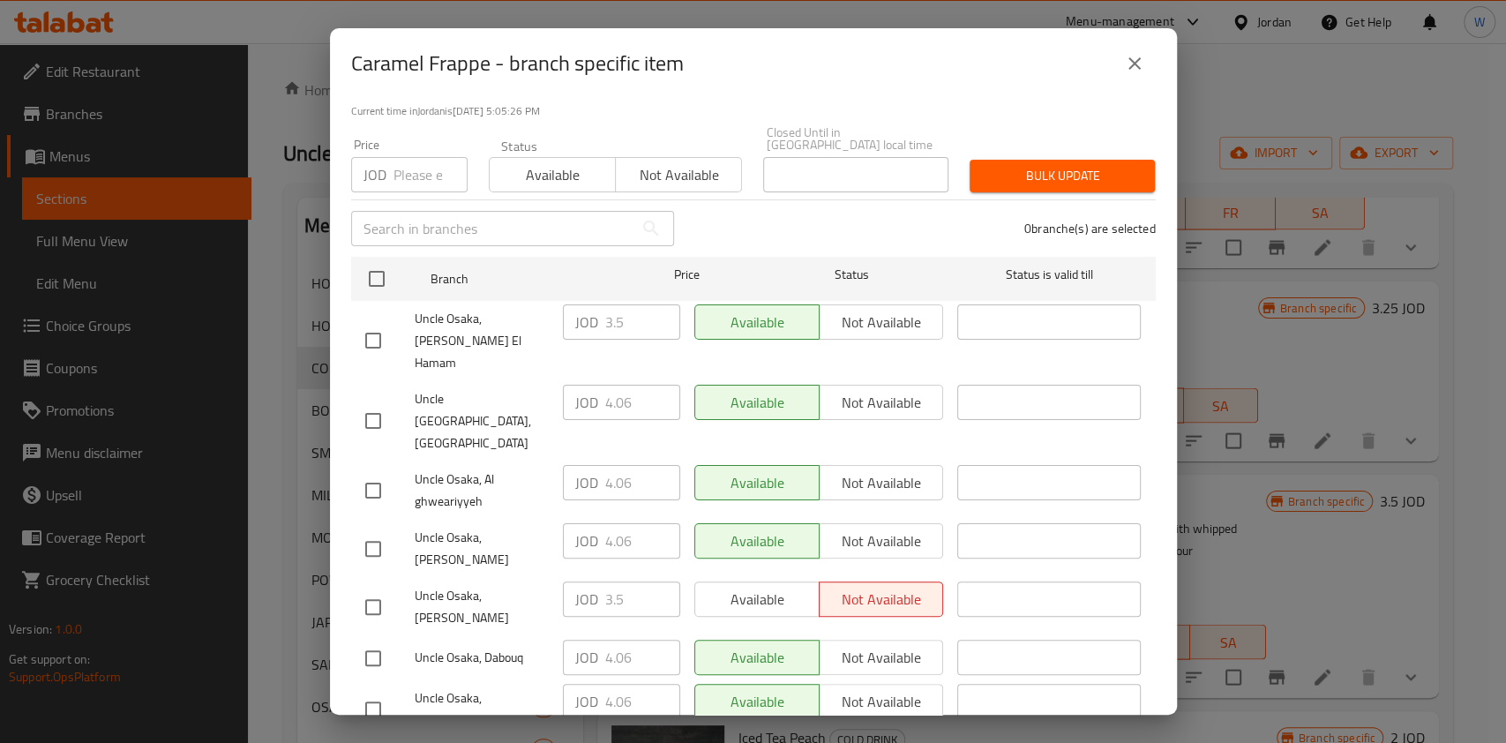
click at [362, 691] on input "checkbox" at bounding box center [373, 709] width 37 height 37
checkbox input "true"
click at [620, 684] on input "4.06" at bounding box center [642, 701] width 75 height 35
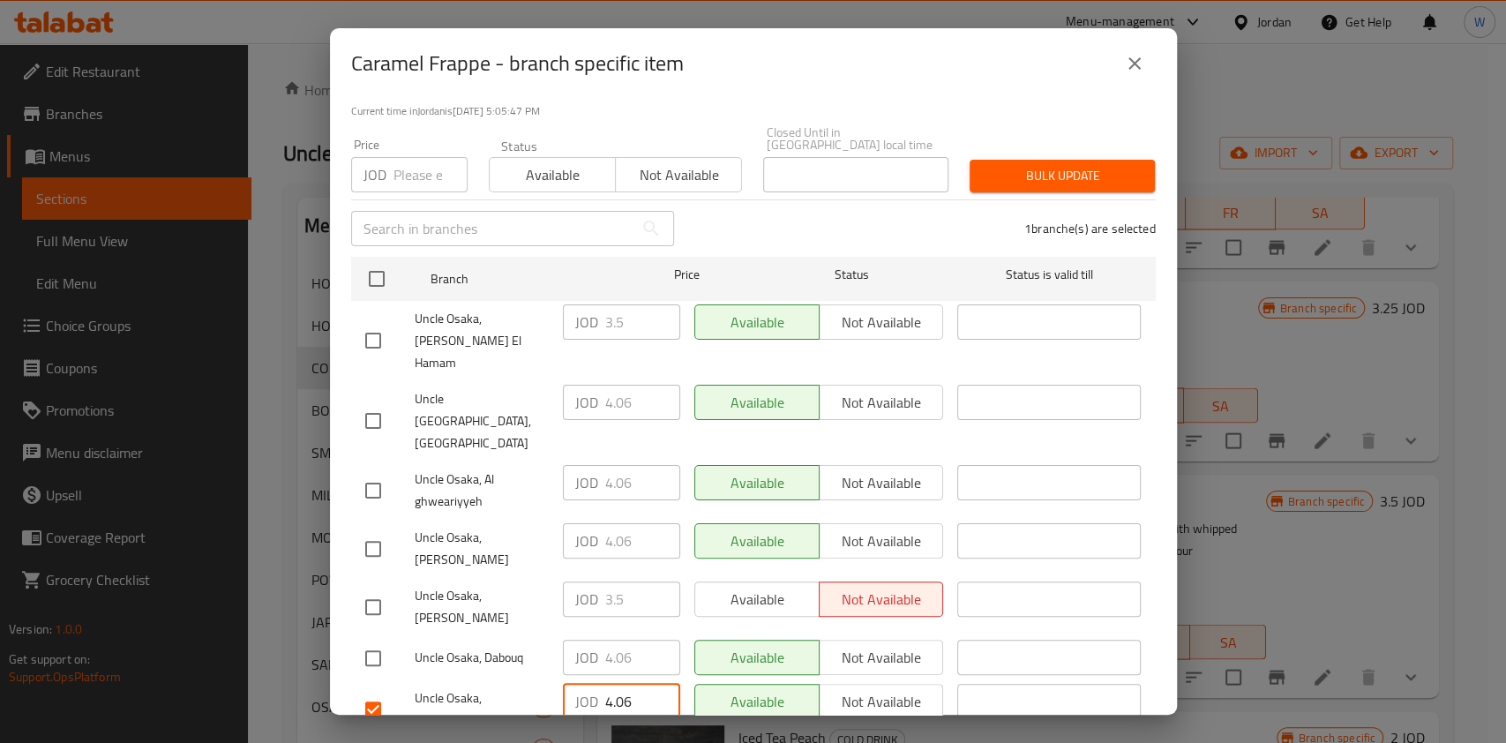
click at [1135, 58] on icon "close" at bounding box center [1134, 63] width 21 height 21
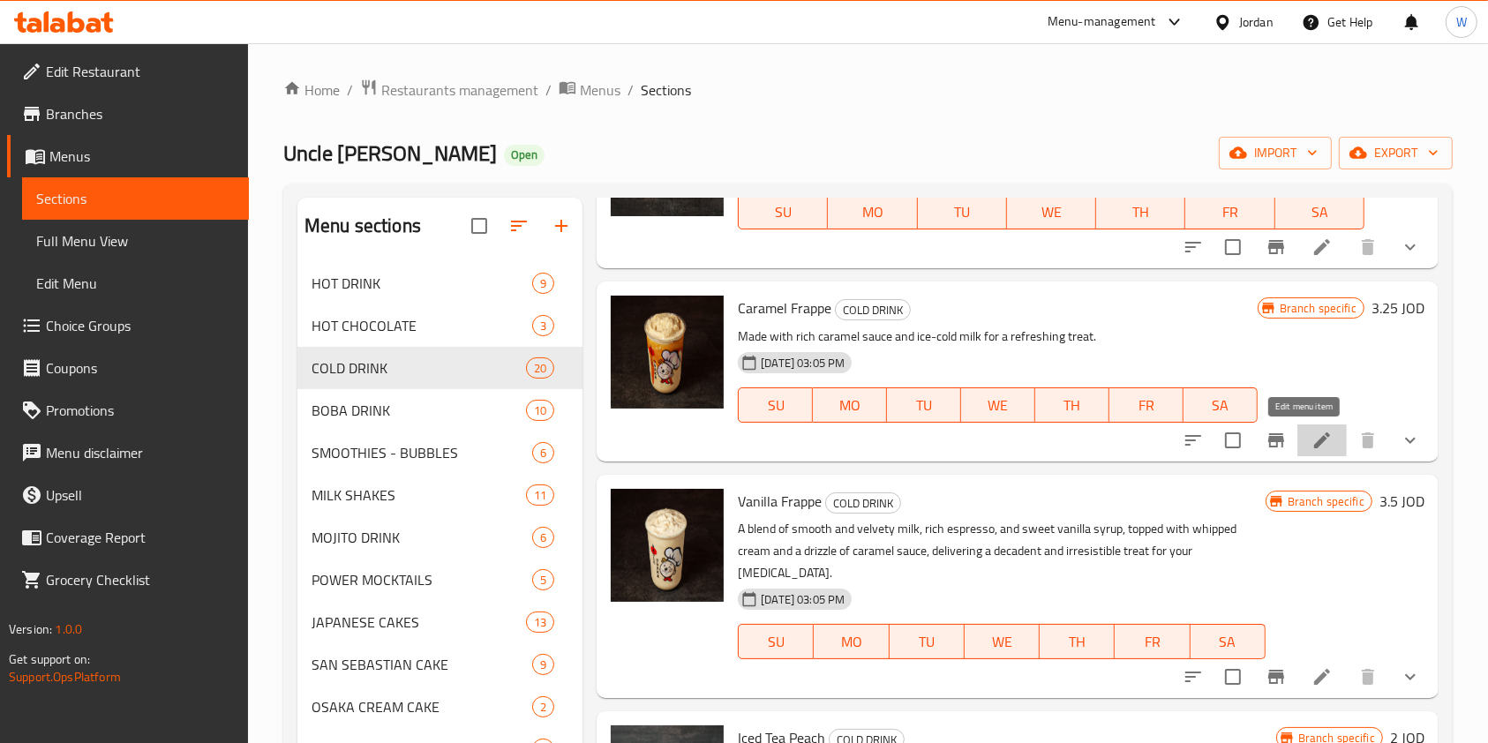
click at [1312, 440] on icon at bounding box center [1321, 440] width 21 height 21
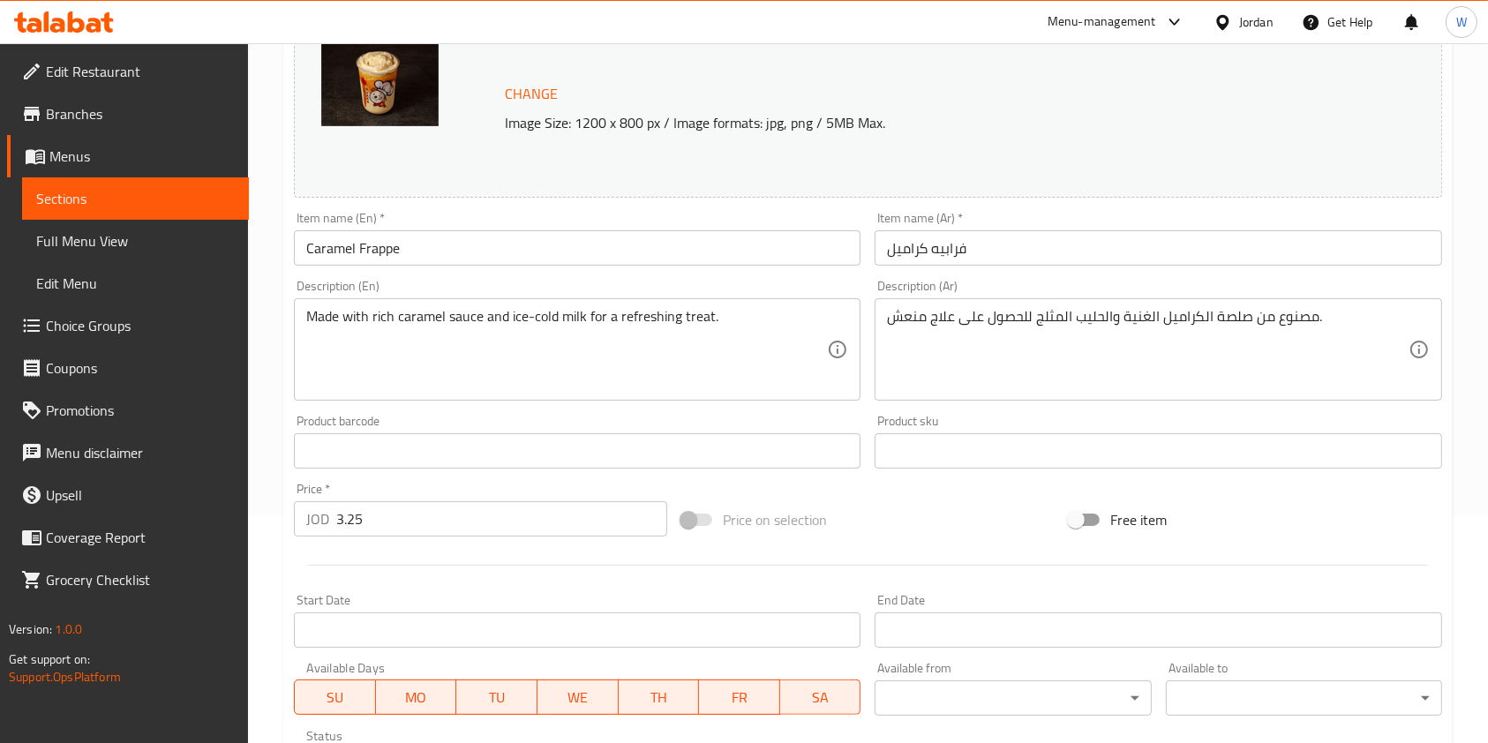
scroll to position [235, 0]
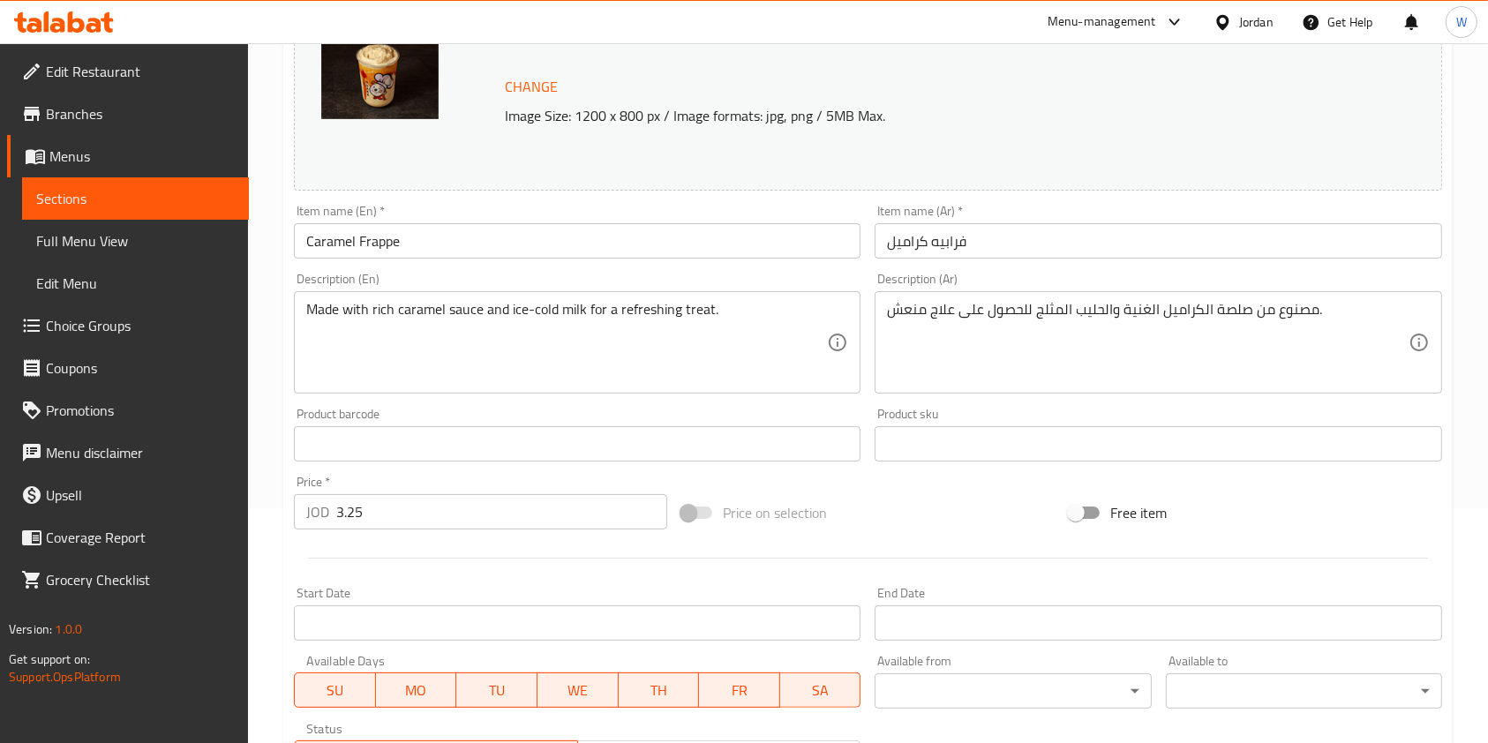
click at [430, 520] on input "3.25" at bounding box center [501, 511] width 331 height 35
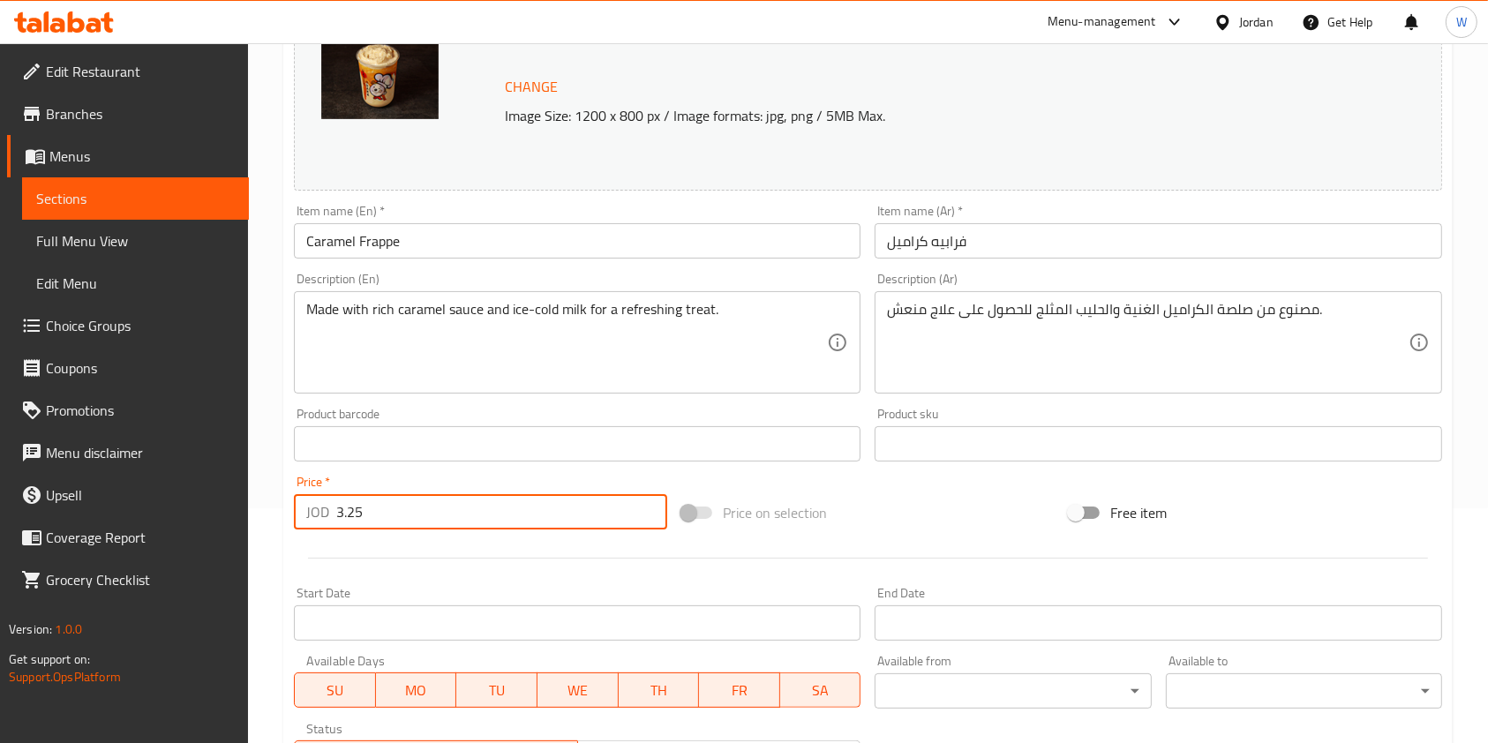
click at [430, 520] on input "3.25" at bounding box center [501, 511] width 331 height 35
paste input "4.06"
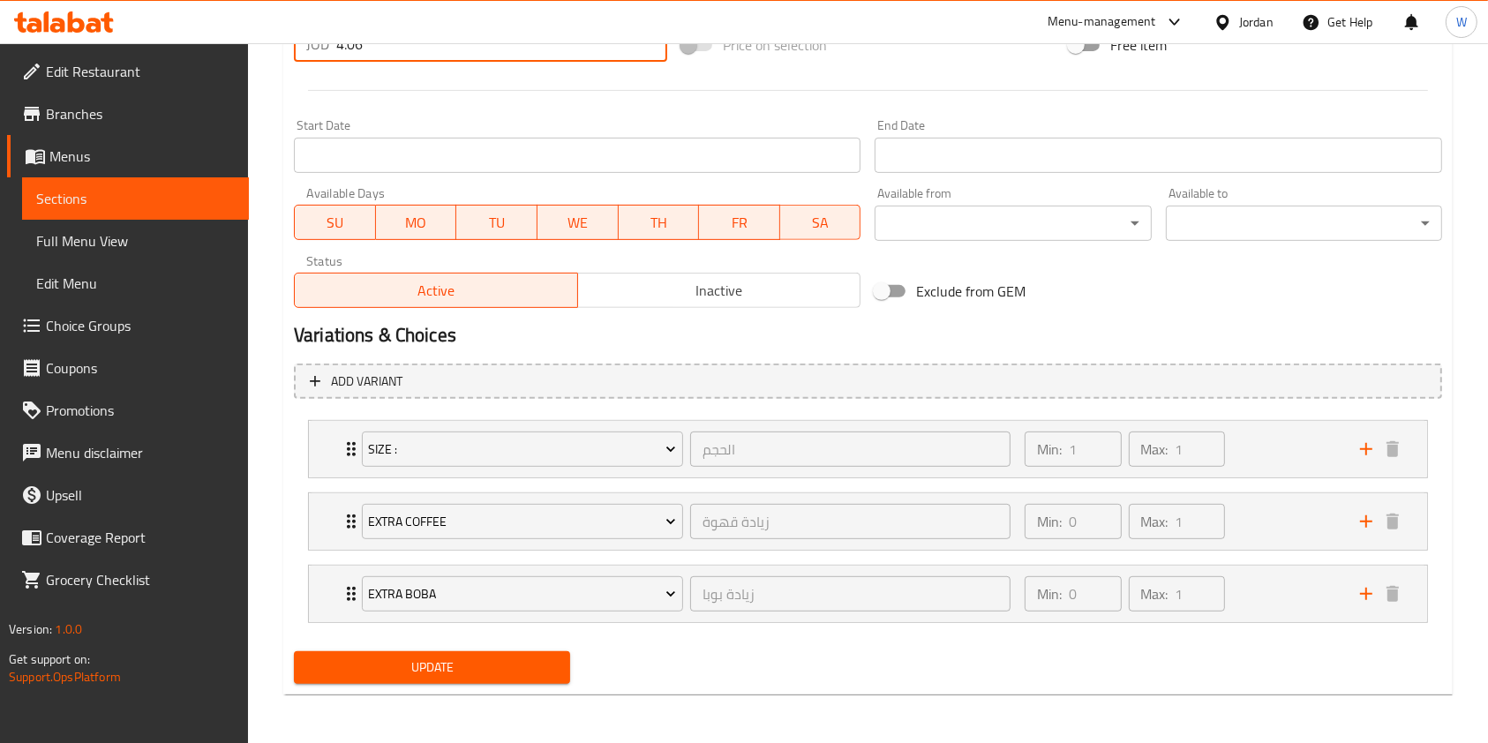
type input "4.06"
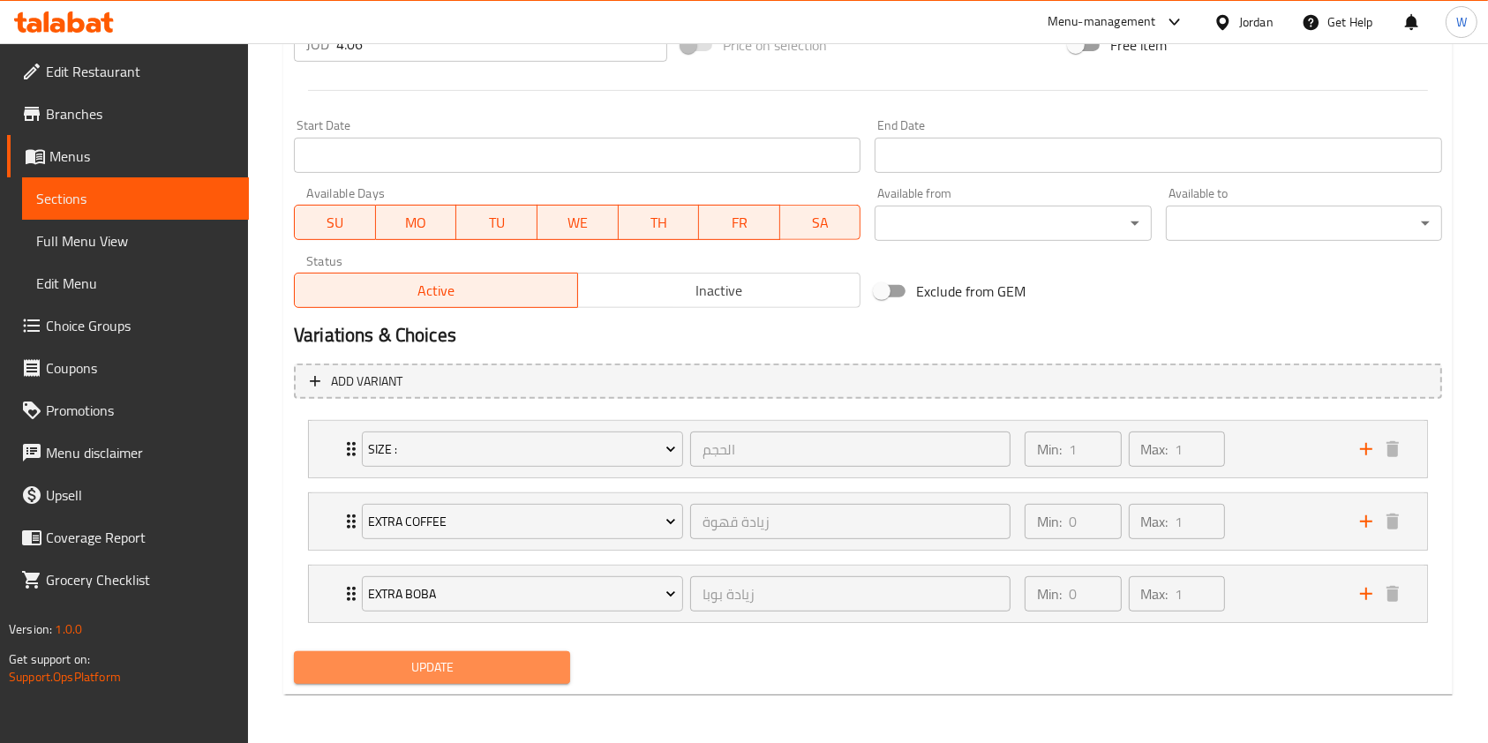
drag, startPoint x: 438, startPoint y: 670, endPoint x: 542, endPoint y: 580, distance: 137.7
click at [437, 669] on span "Update" at bounding box center [432, 668] width 248 height 22
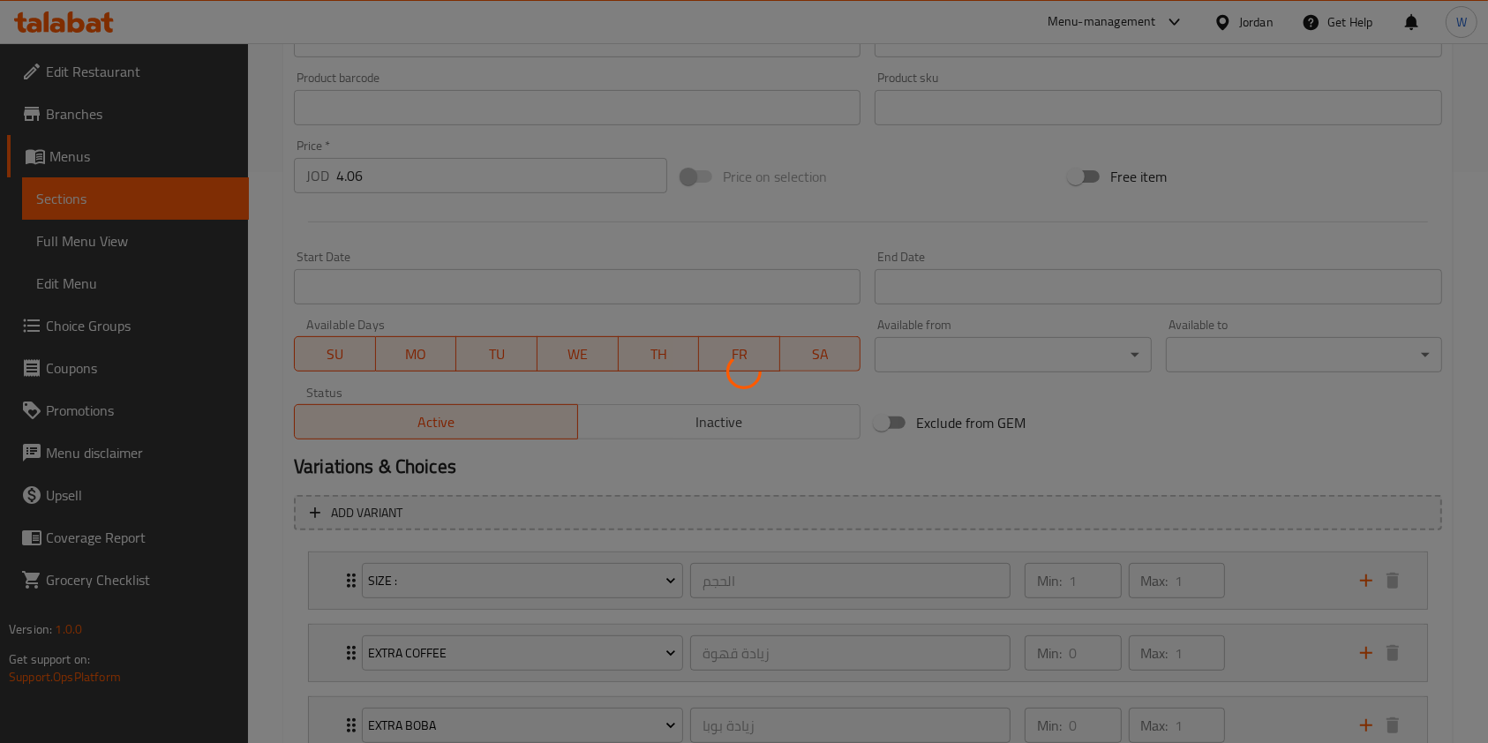
scroll to position [0, 0]
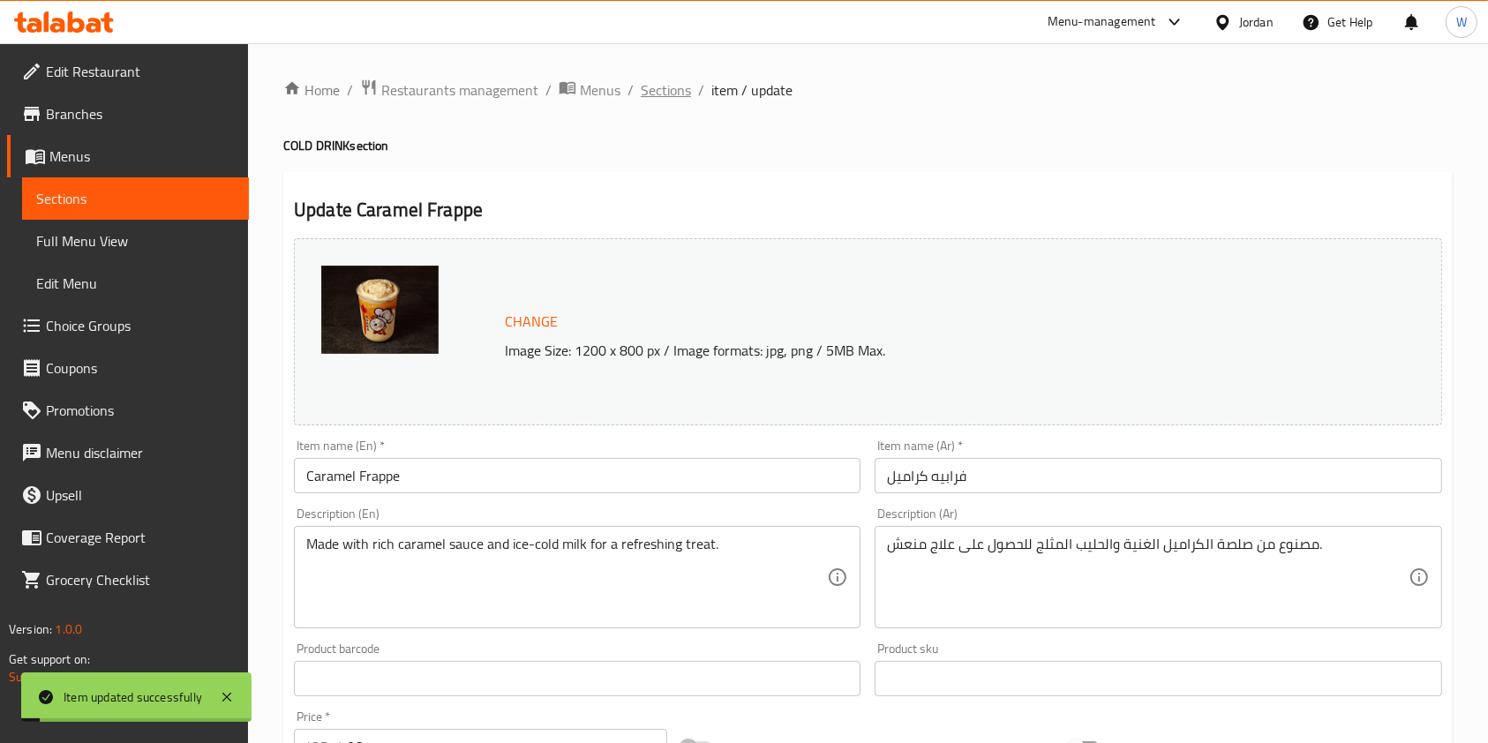
click at [667, 89] on span "Sections" at bounding box center [666, 89] width 50 height 21
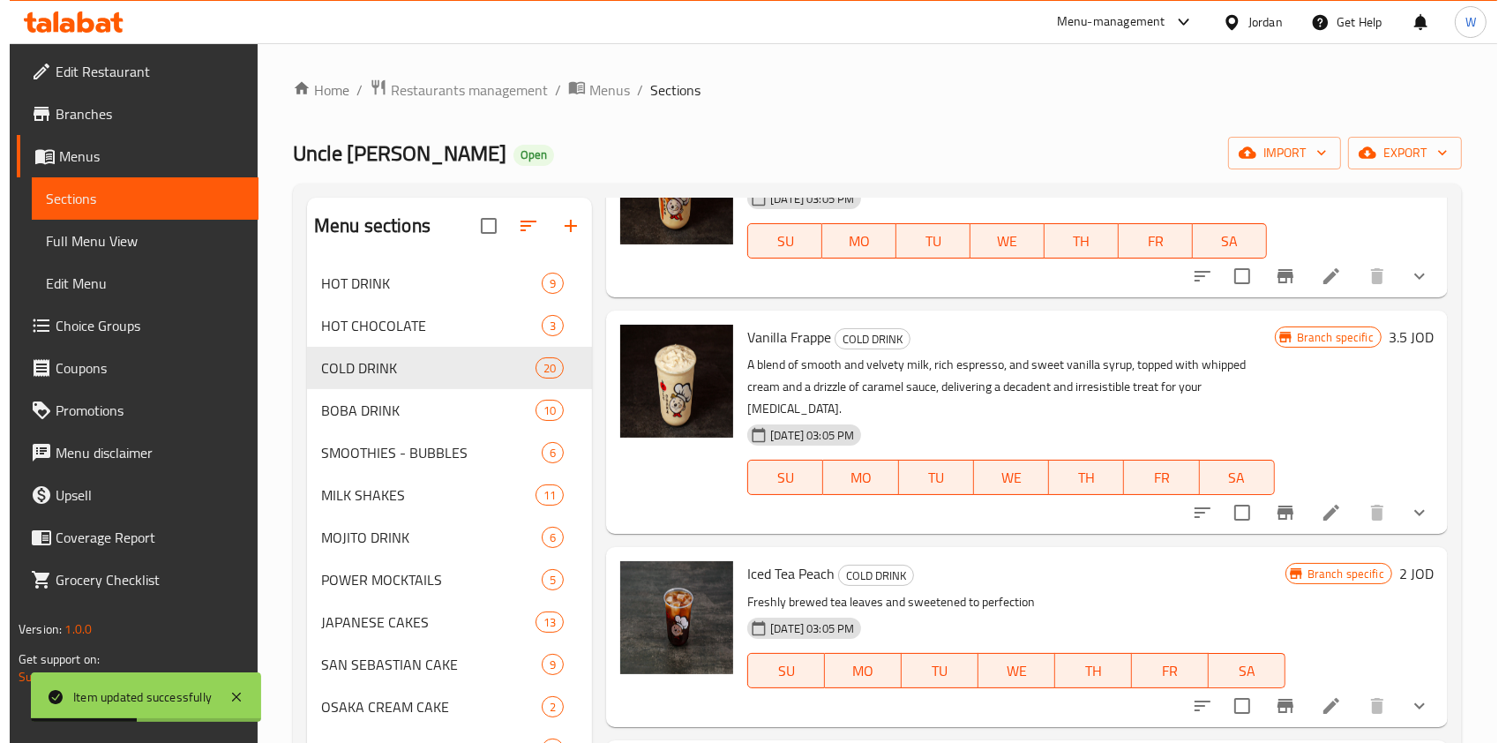
scroll to position [2588, 0]
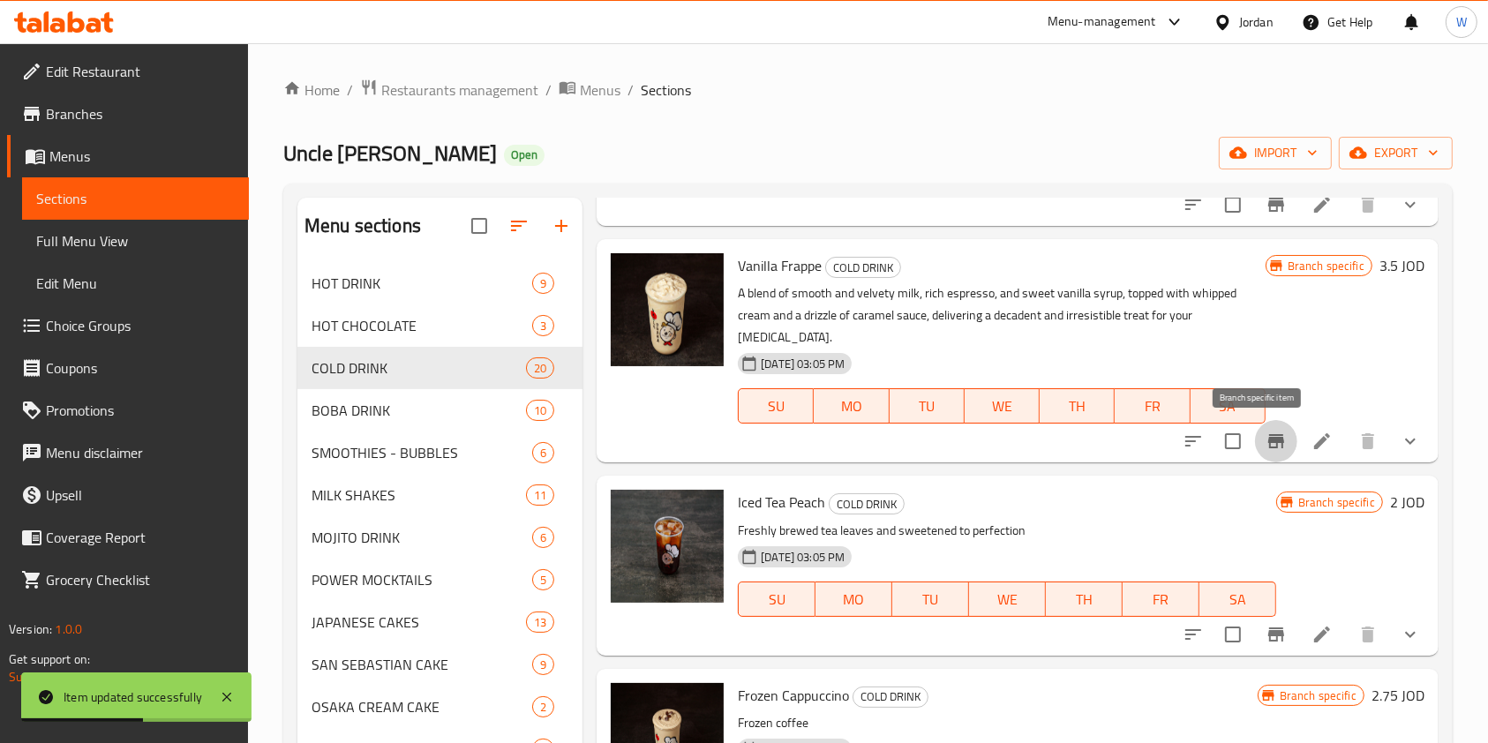
click at [1268, 447] on icon "Branch-specific-item" at bounding box center [1276, 441] width 16 height 14
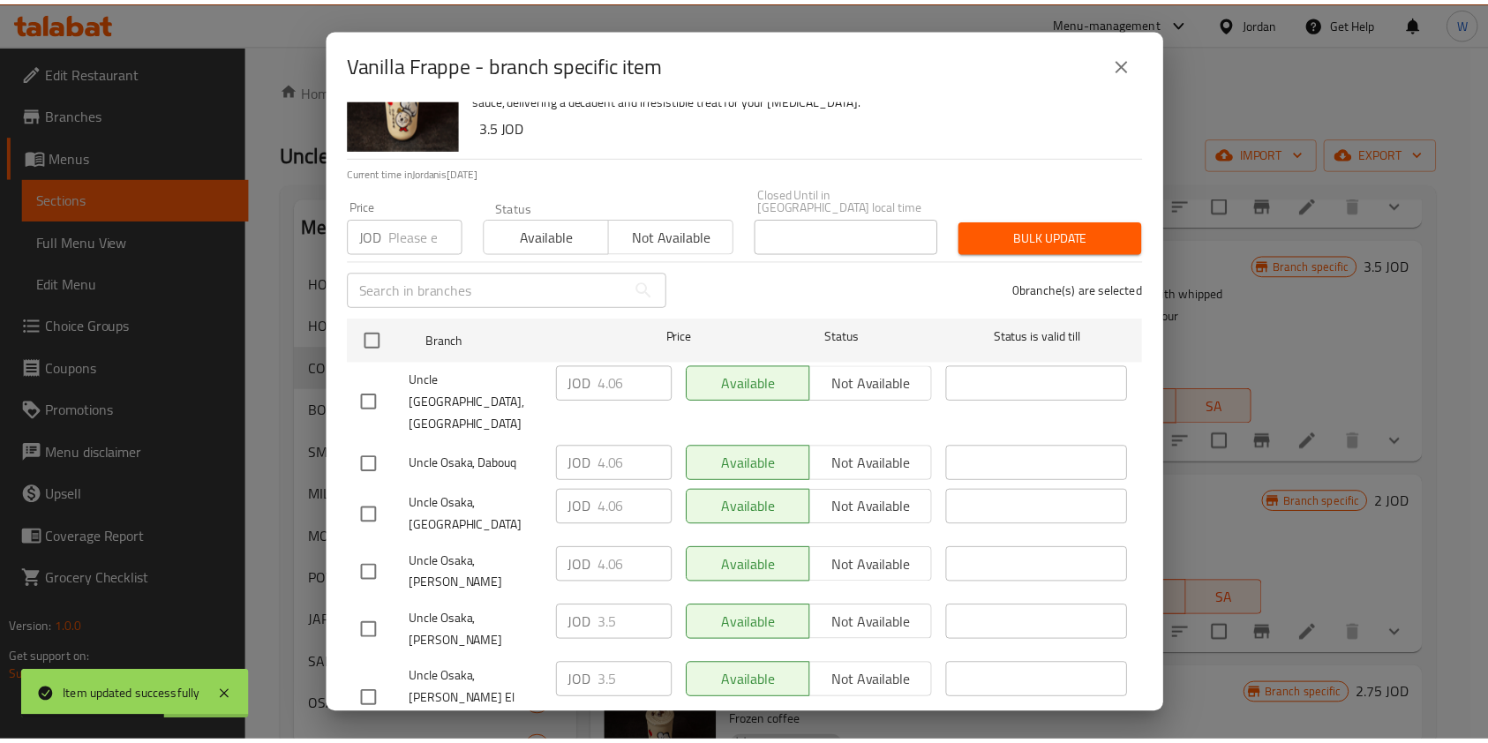
scroll to position [131, 0]
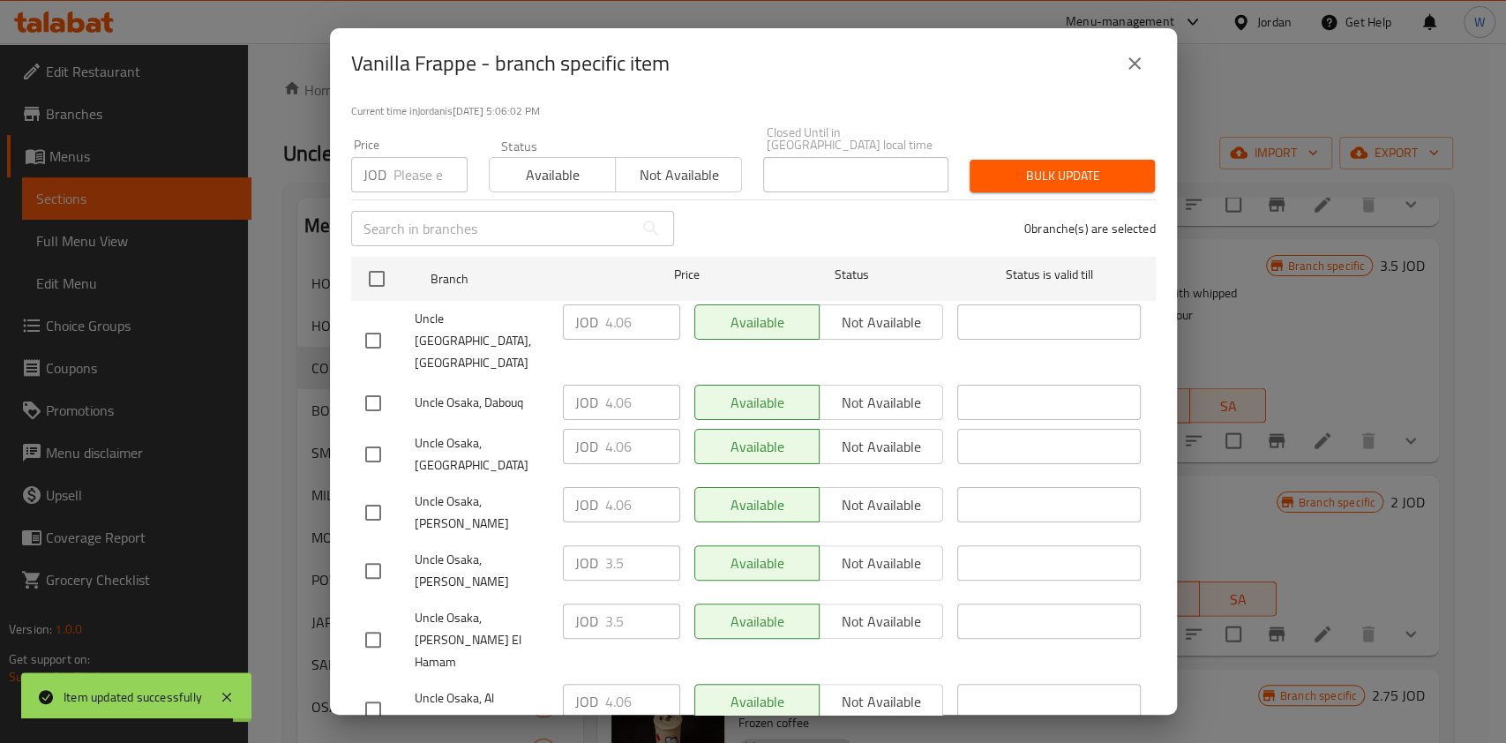
click at [369, 436] on input "checkbox" at bounding box center [373, 454] width 37 height 37
checkbox input "true"
click at [614, 429] on input "4.06" at bounding box center [642, 446] width 75 height 35
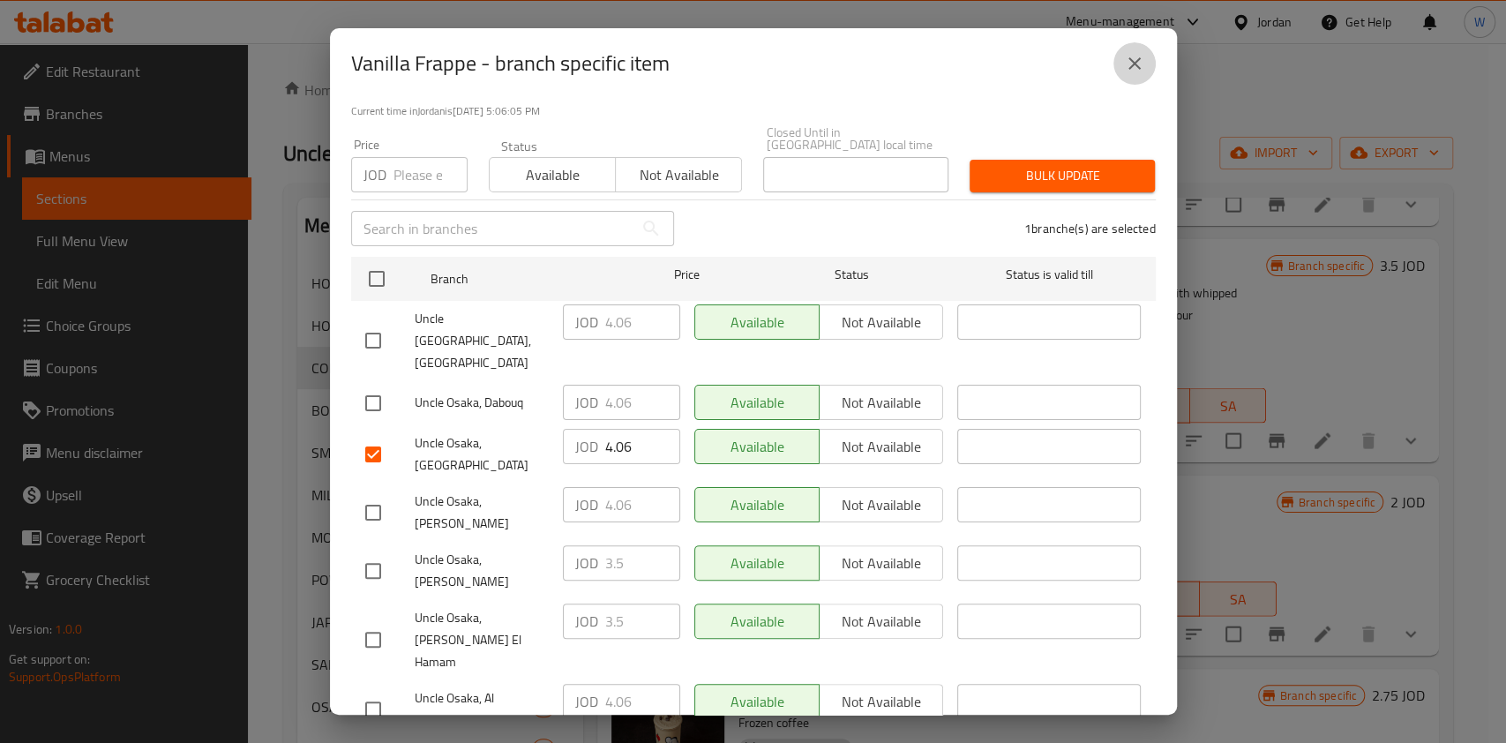
click at [1127, 69] on icon "close" at bounding box center [1134, 63] width 21 height 21
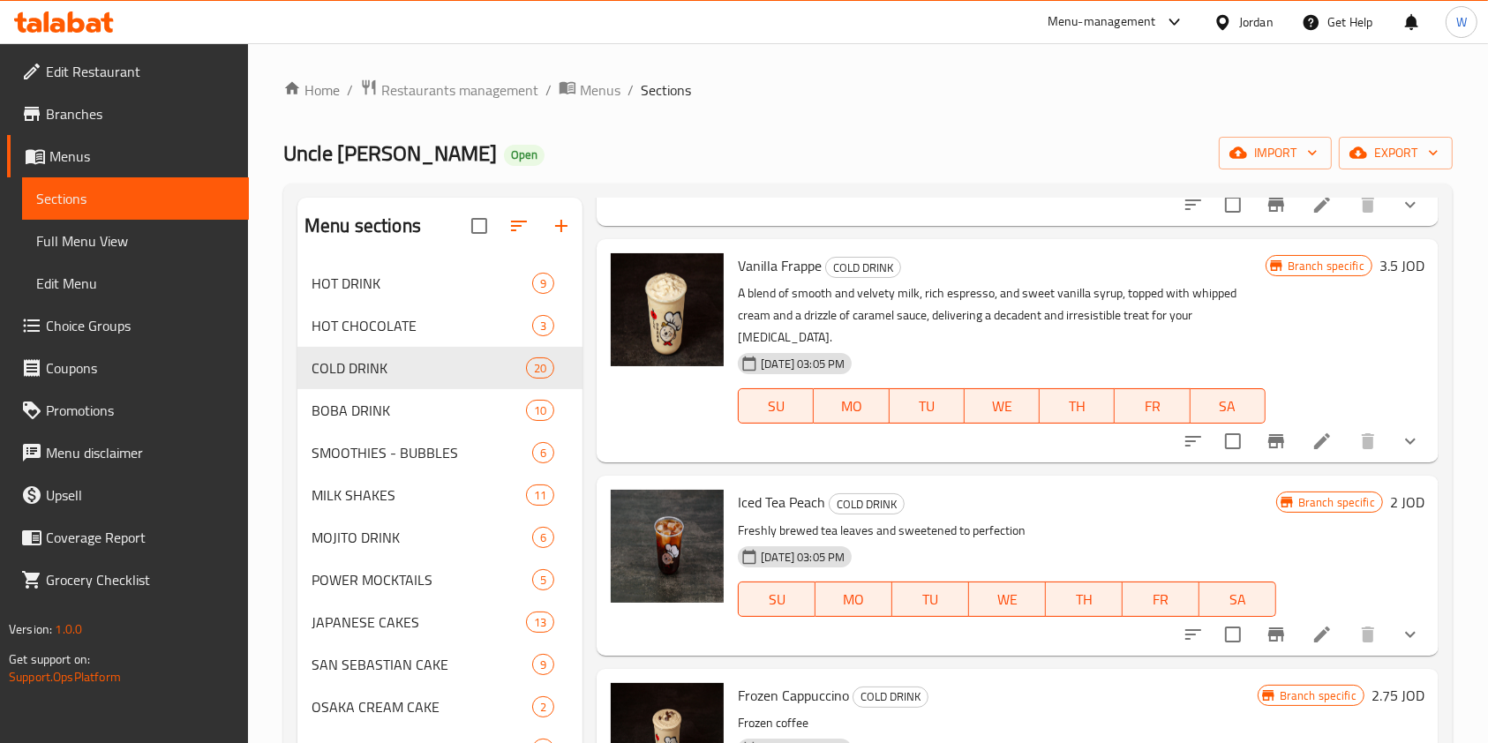
click at [1311, 443] on icon at bounding box center [1321, 441] width 21 height 21
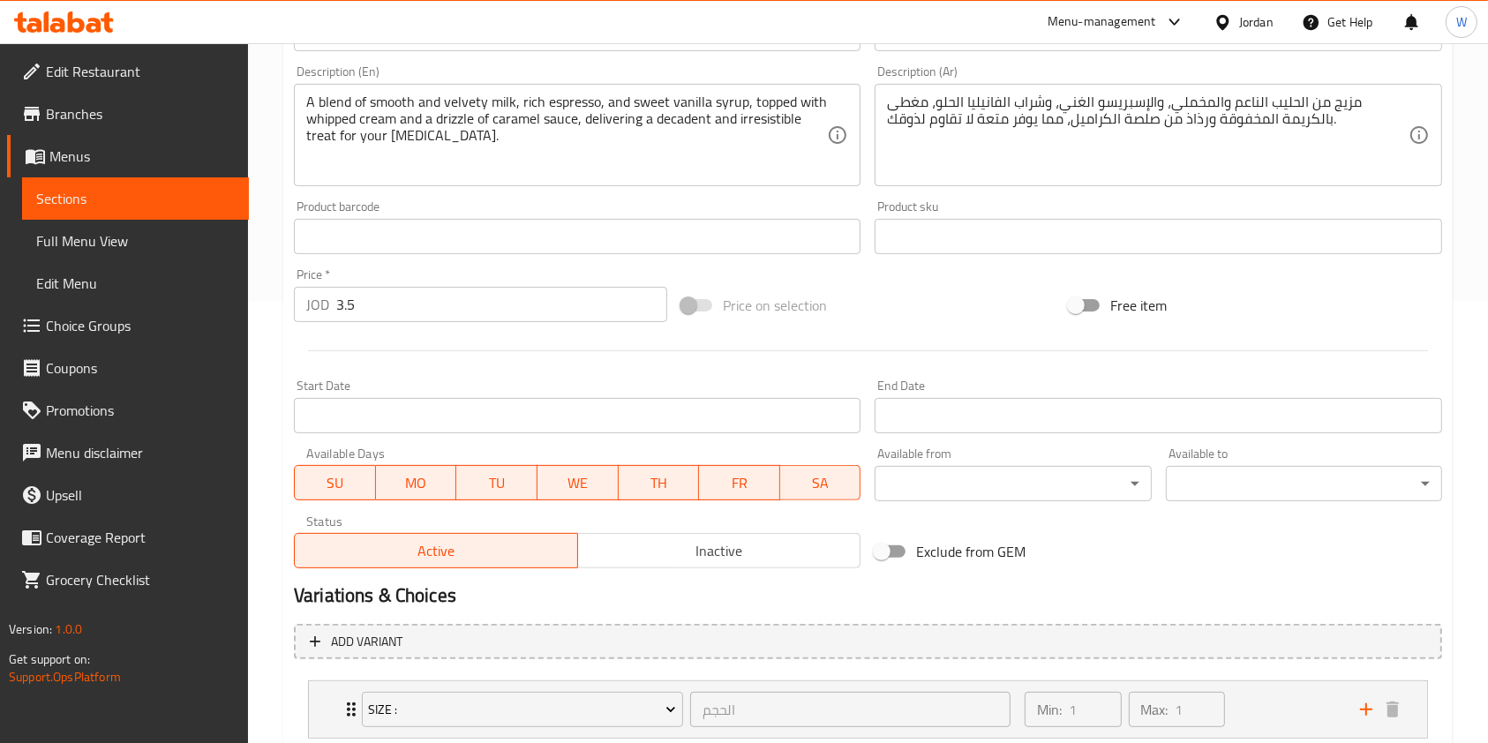
scroll to position [470, 0]
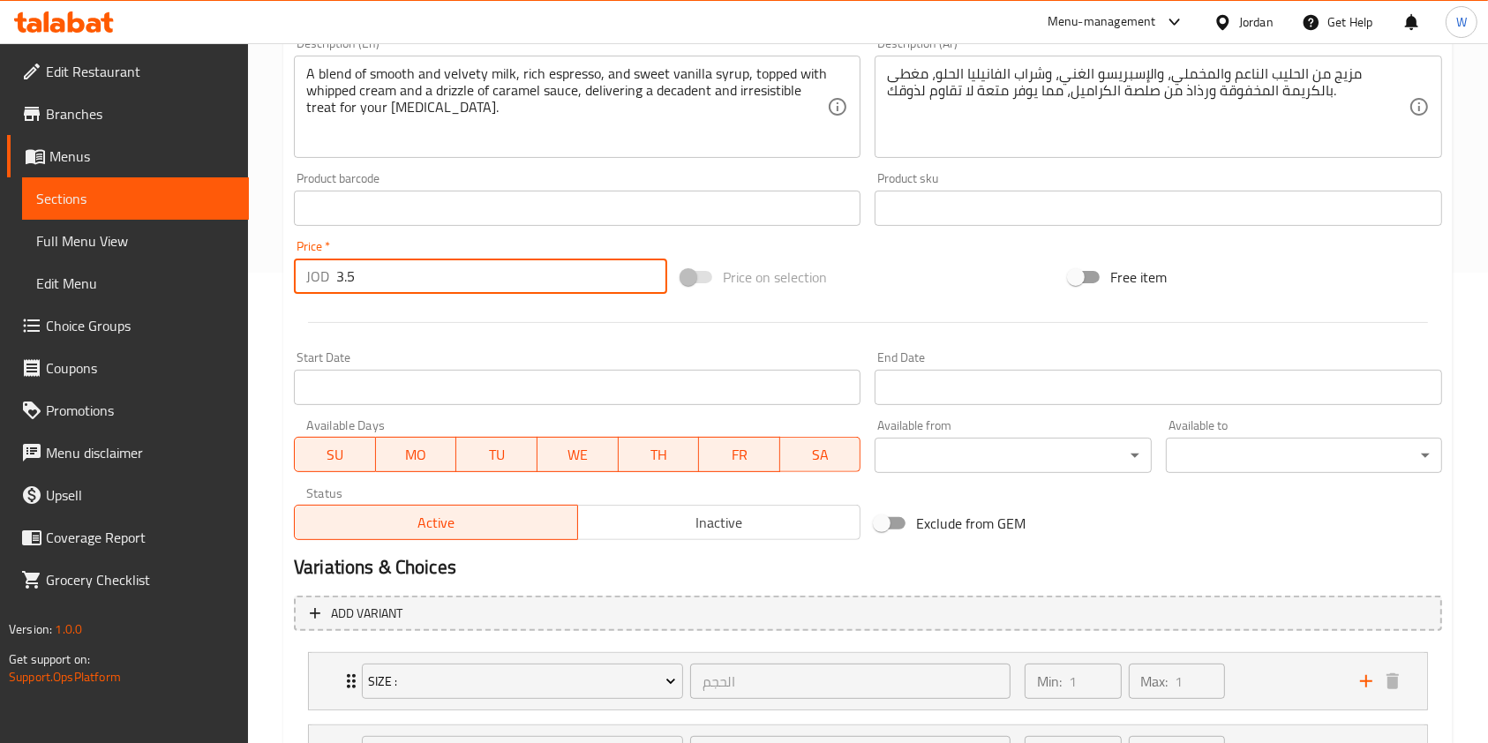
click at [434, 289] on input "3.5" at bounding box center [501, 276] width 331 height 35
paste input "4.06"
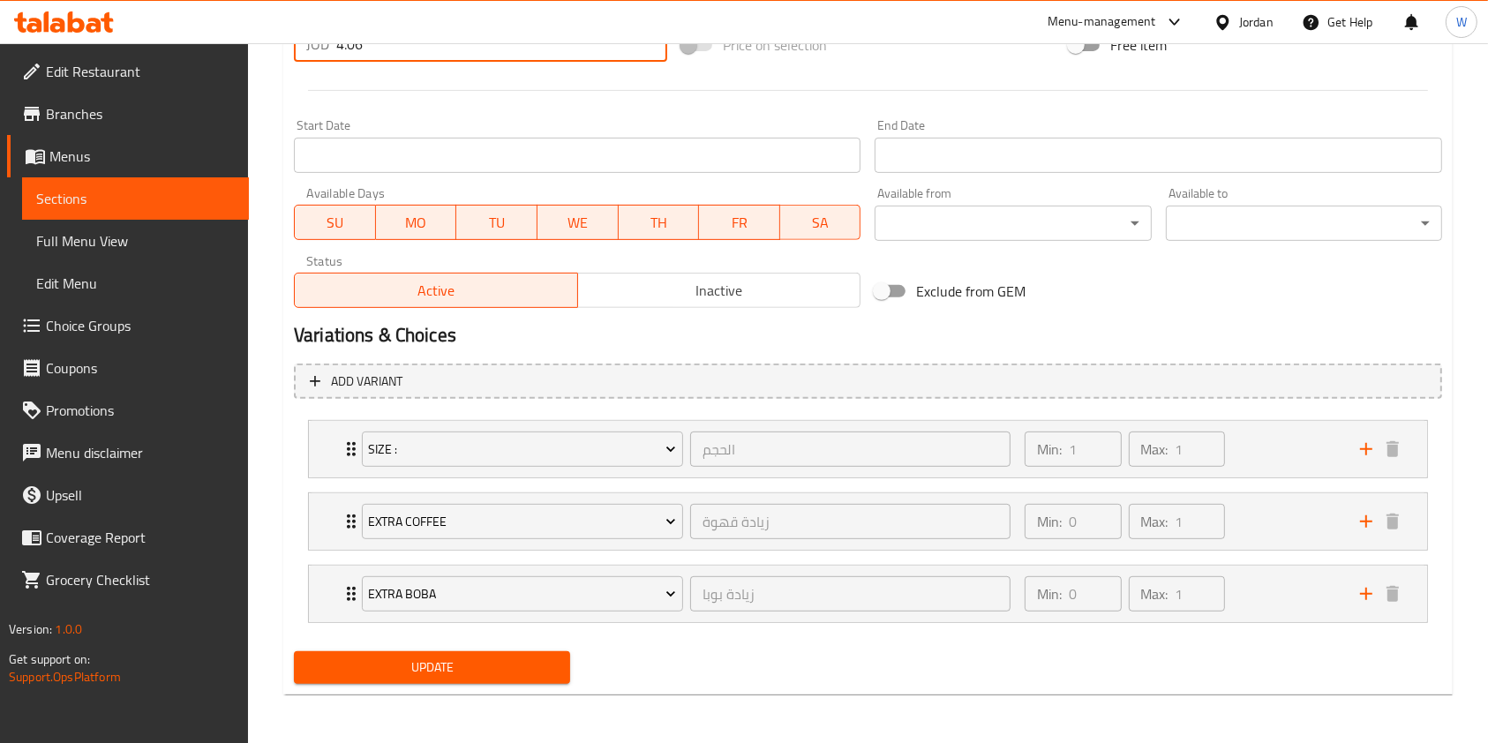
type input "4.06"
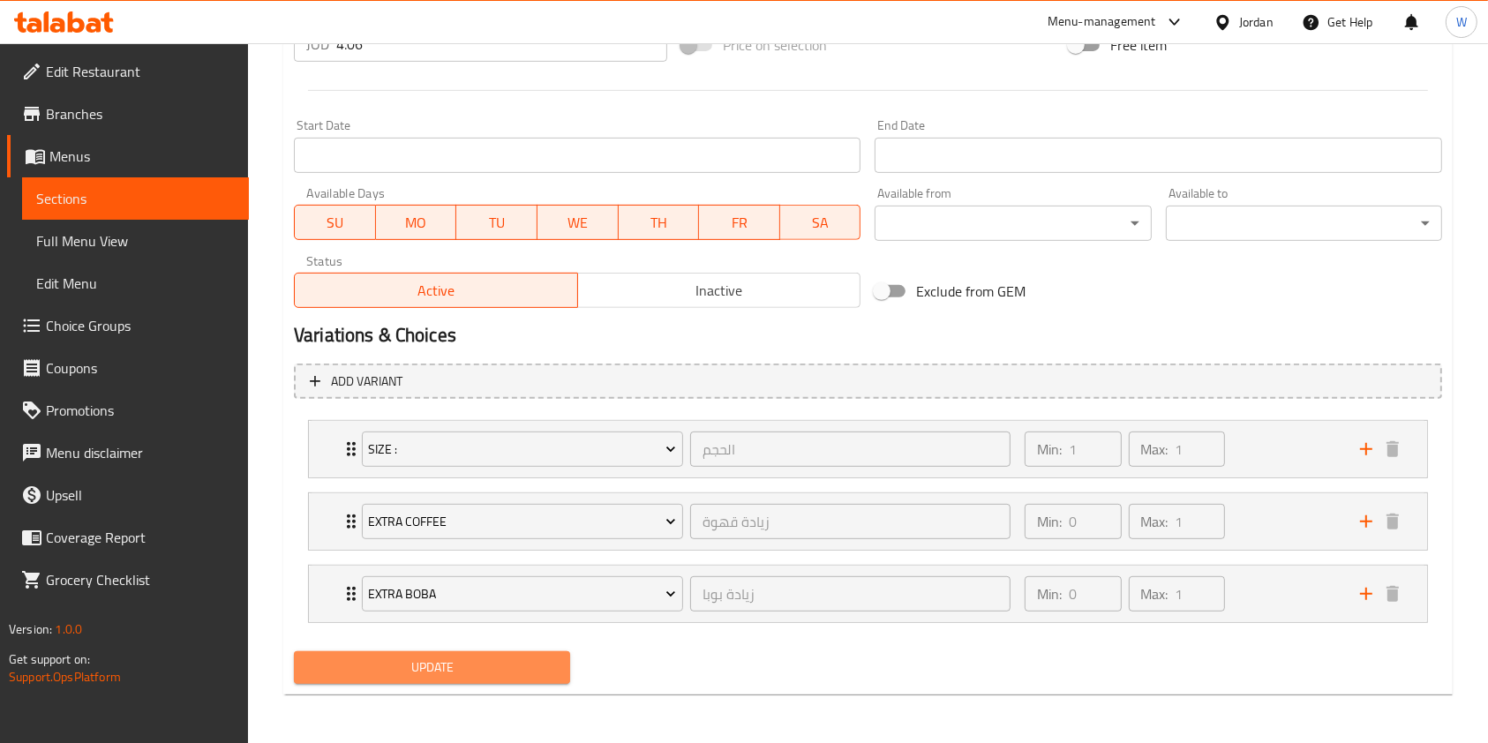
click at [432, 659] on span "Update" at bounding box center [432, 668] width 248 height 22
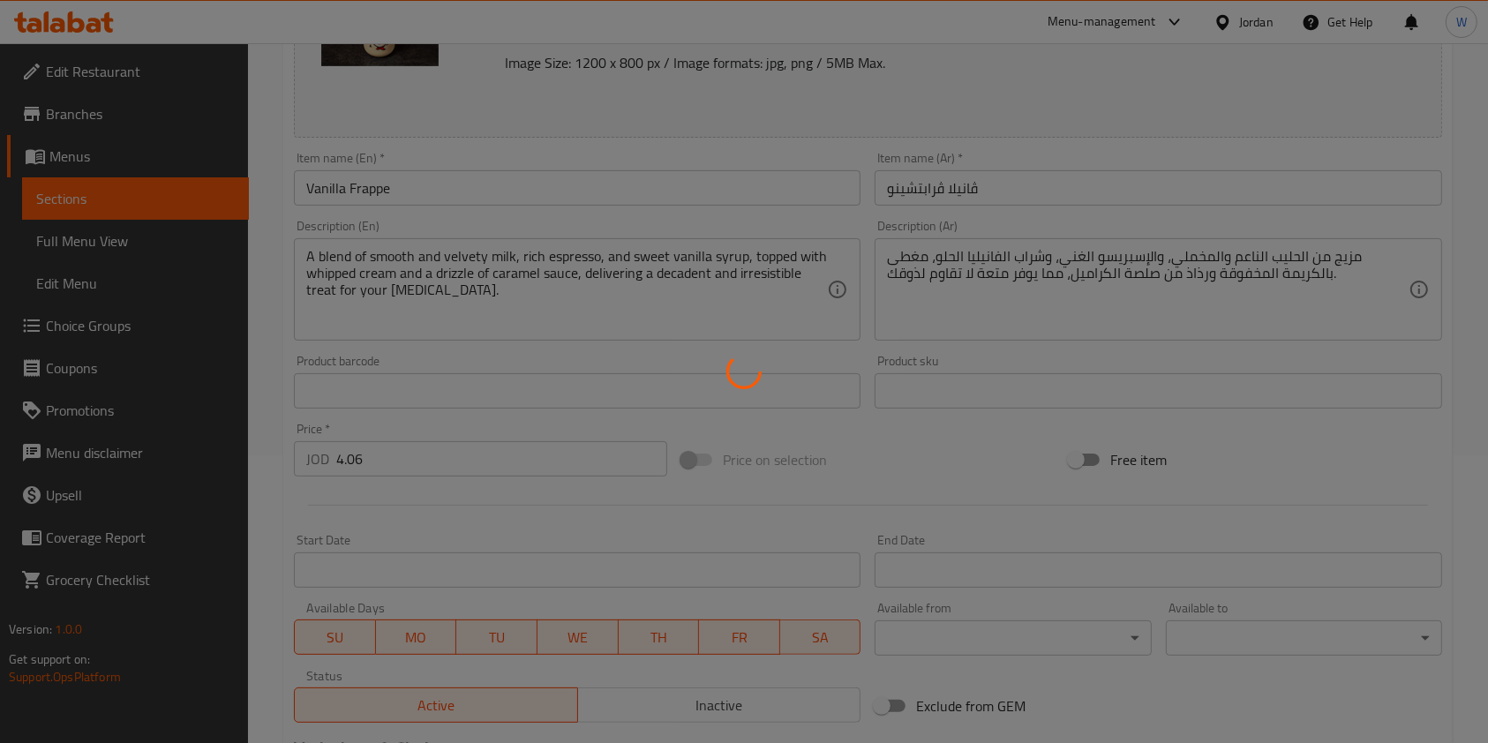
scroll to position [0, 0]
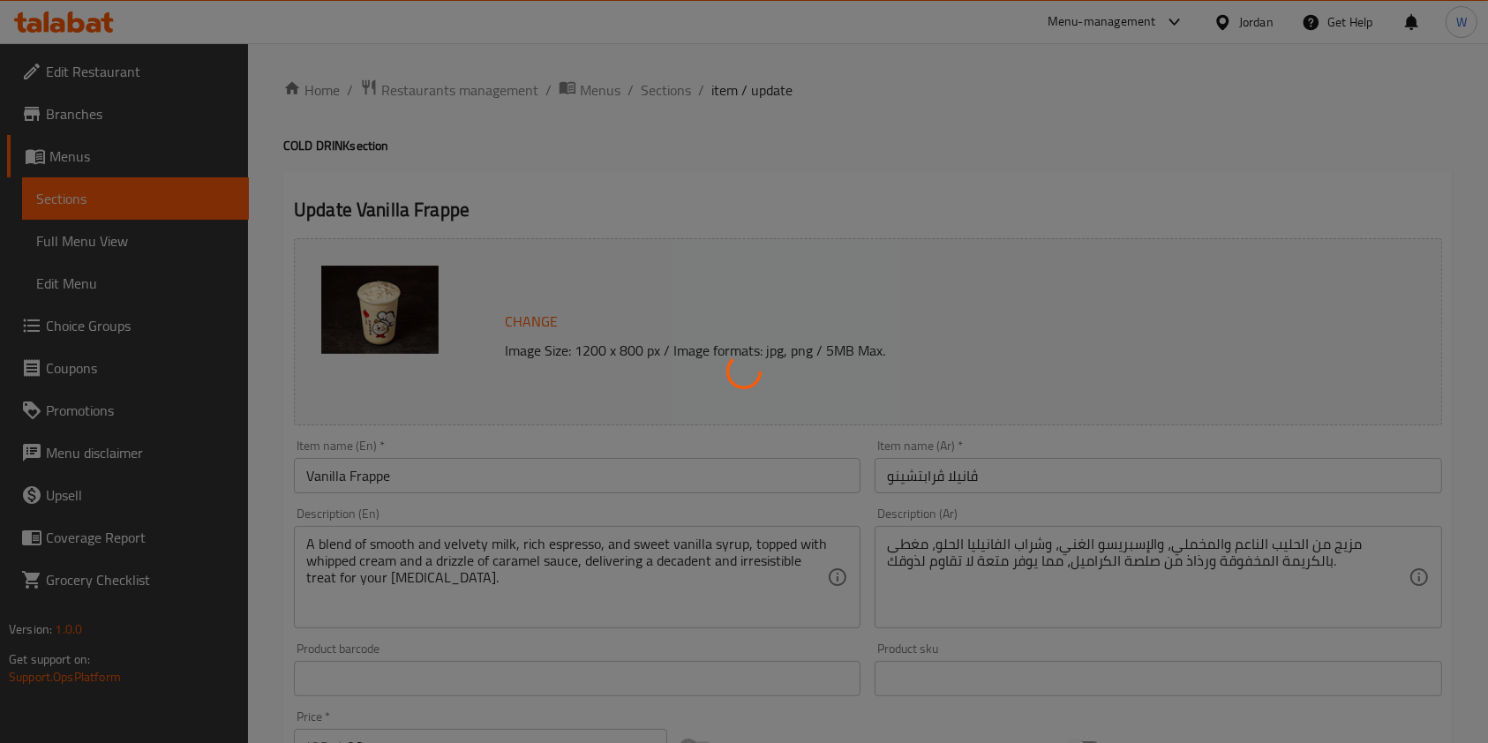
click at [644, 97] on div at bounding box center [744, 371] width 1488 height 743
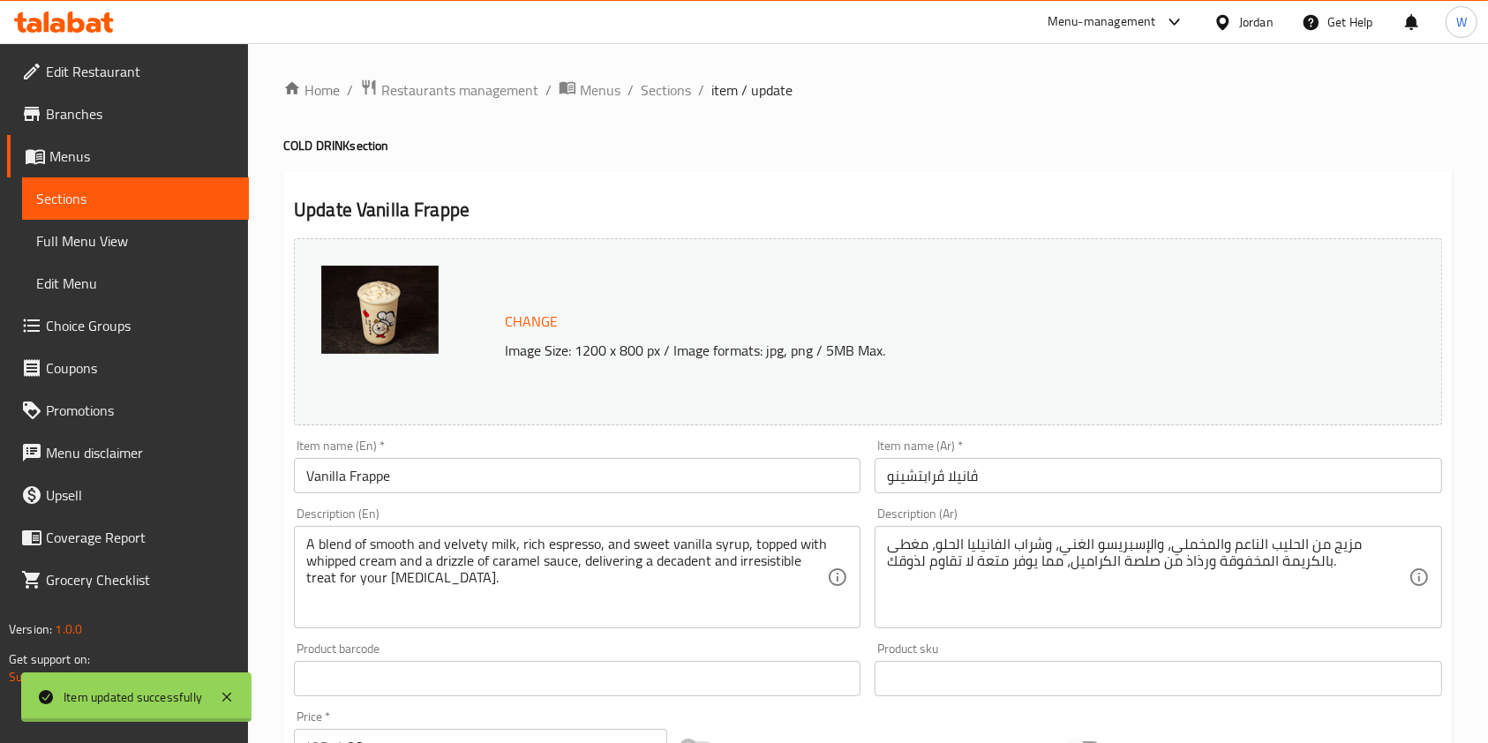
click at [651, 90] on div at bounding box center [744, 371] width 1488 height 743
click at [658, 79] on span "Sections" at bounding box center [666, 89] width 50 height 21
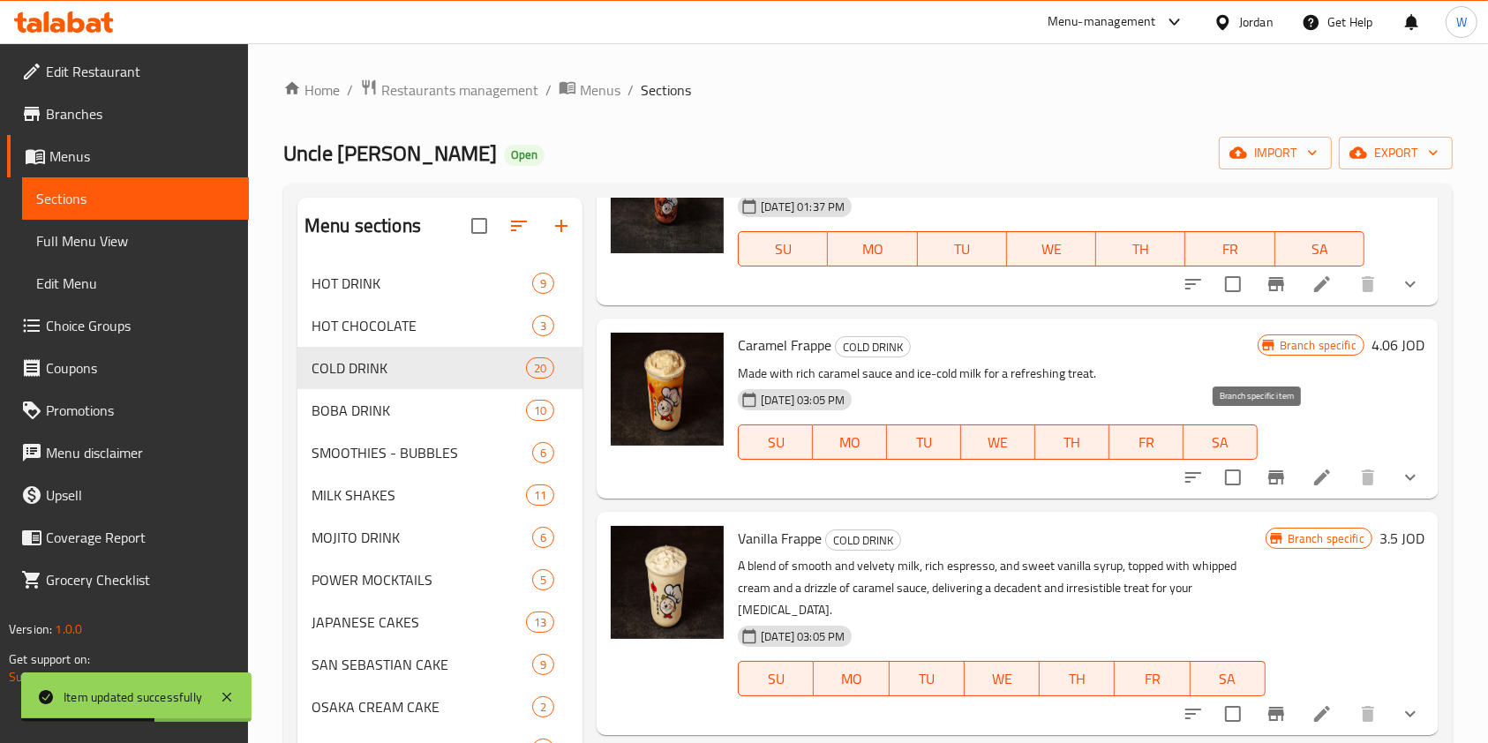
scroll to position [2353, 0]
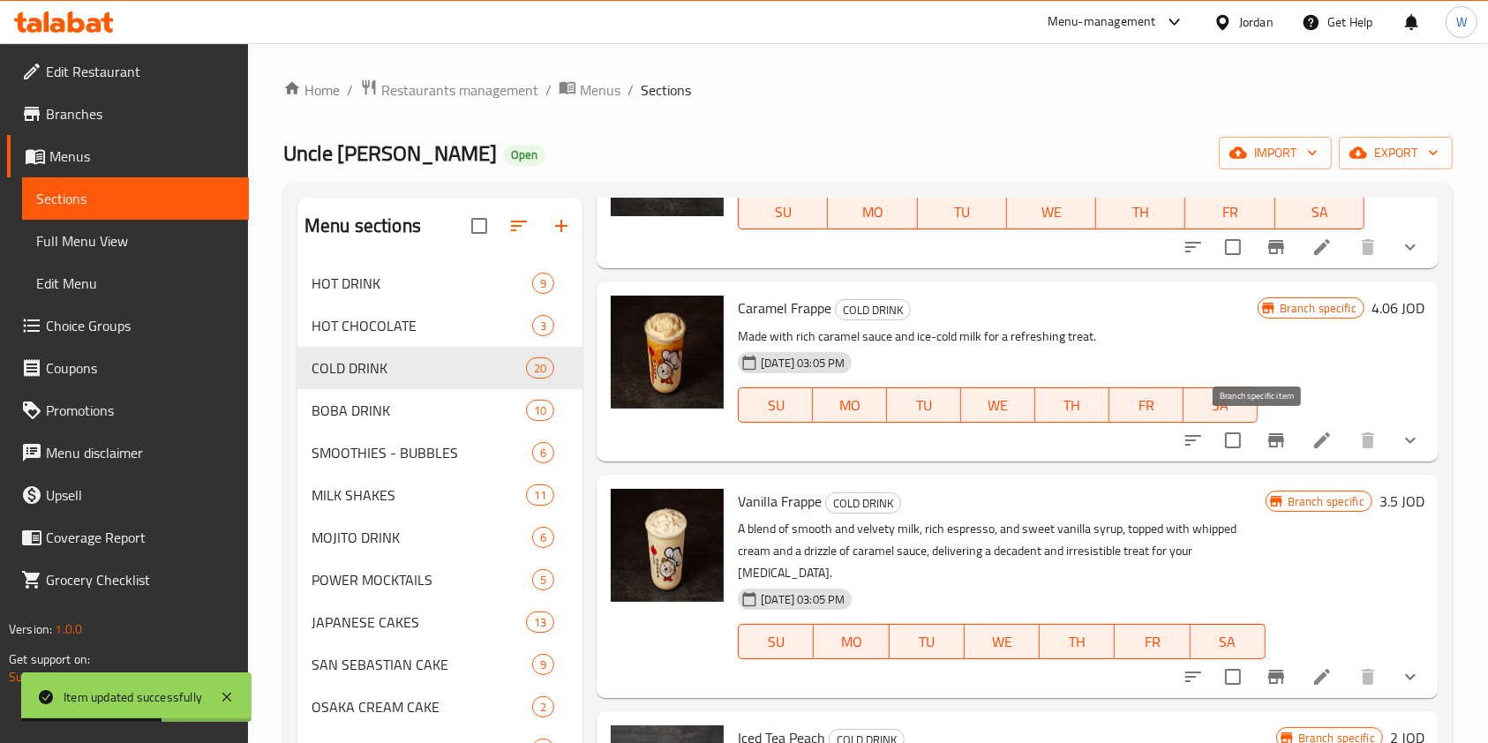
click at [1266, 448] on icon "Branch-specific-item" at bounding box center [1276, 440] width 21 height 21
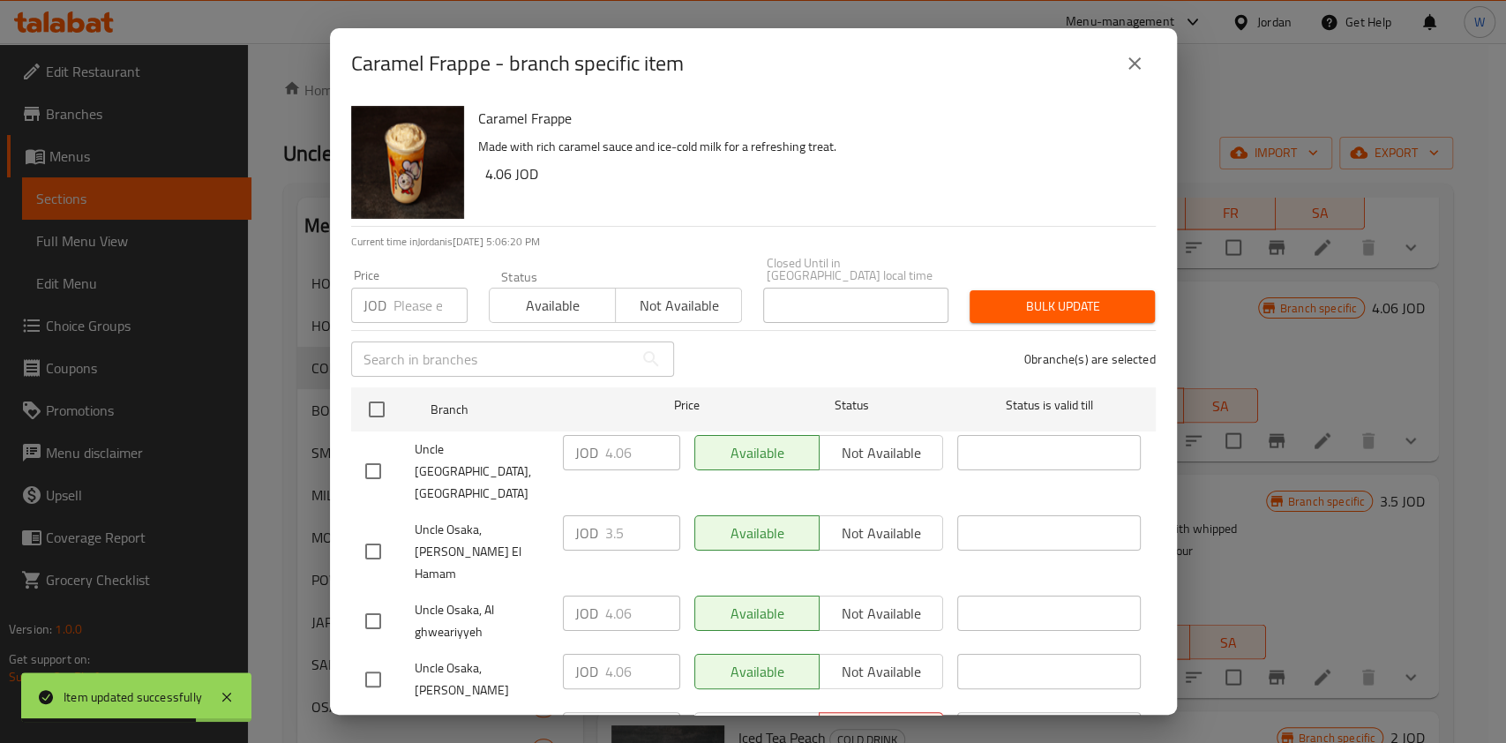
click at [1119, 64] on button "close" at bounding box center [1135, 63] width 42 height 42
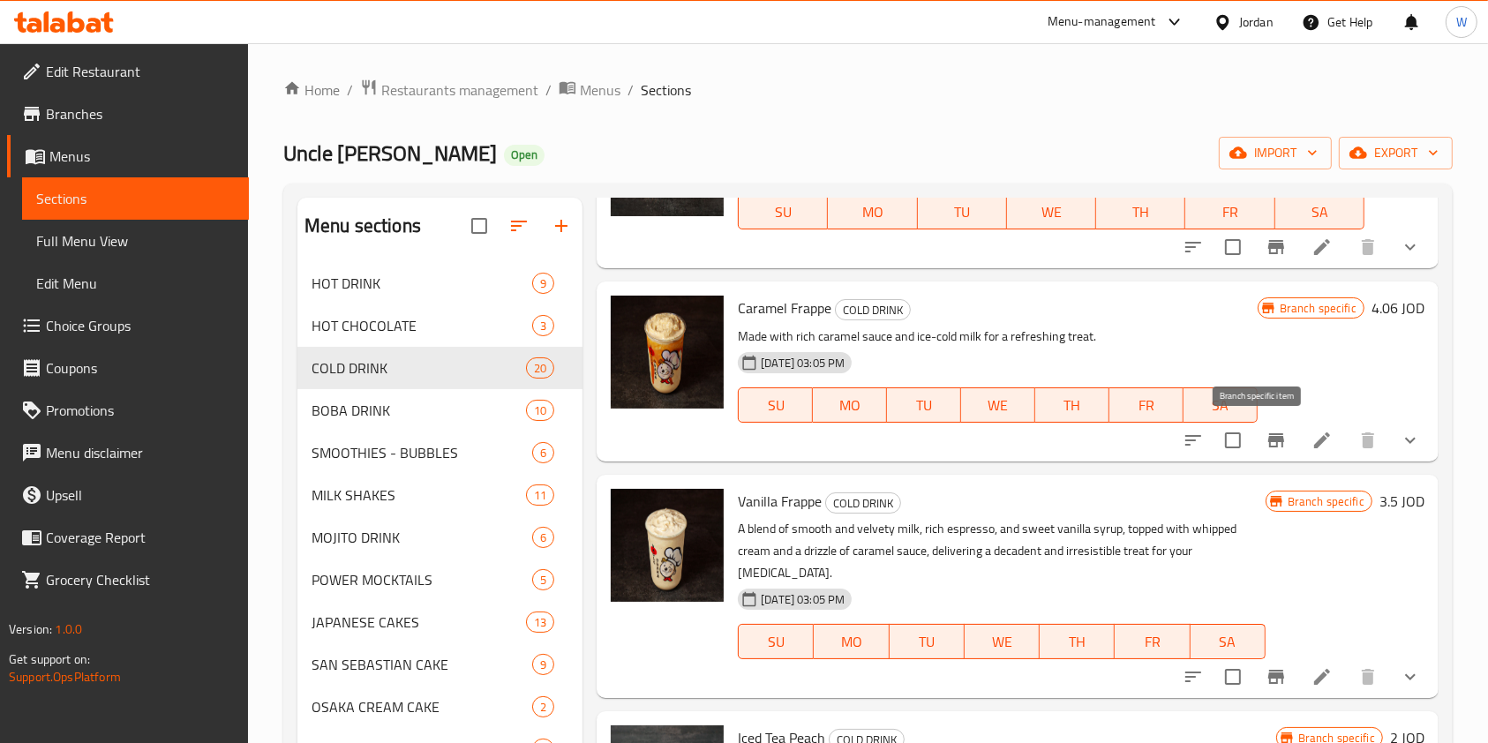
click at [1268, 438] on icon "Branch-specific-item" at bounding box center [1276, 440] width 16 height 14
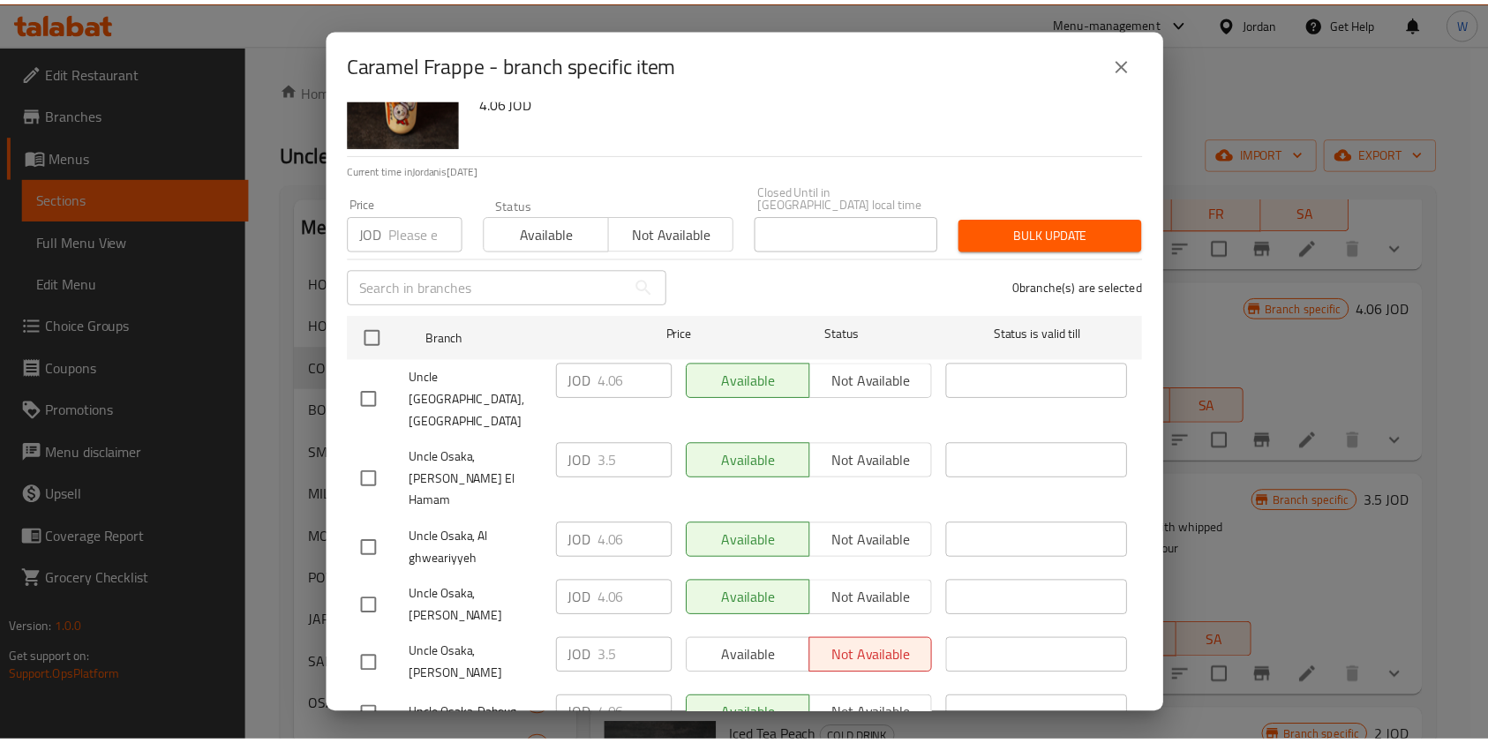
scroll to position [131, 0]
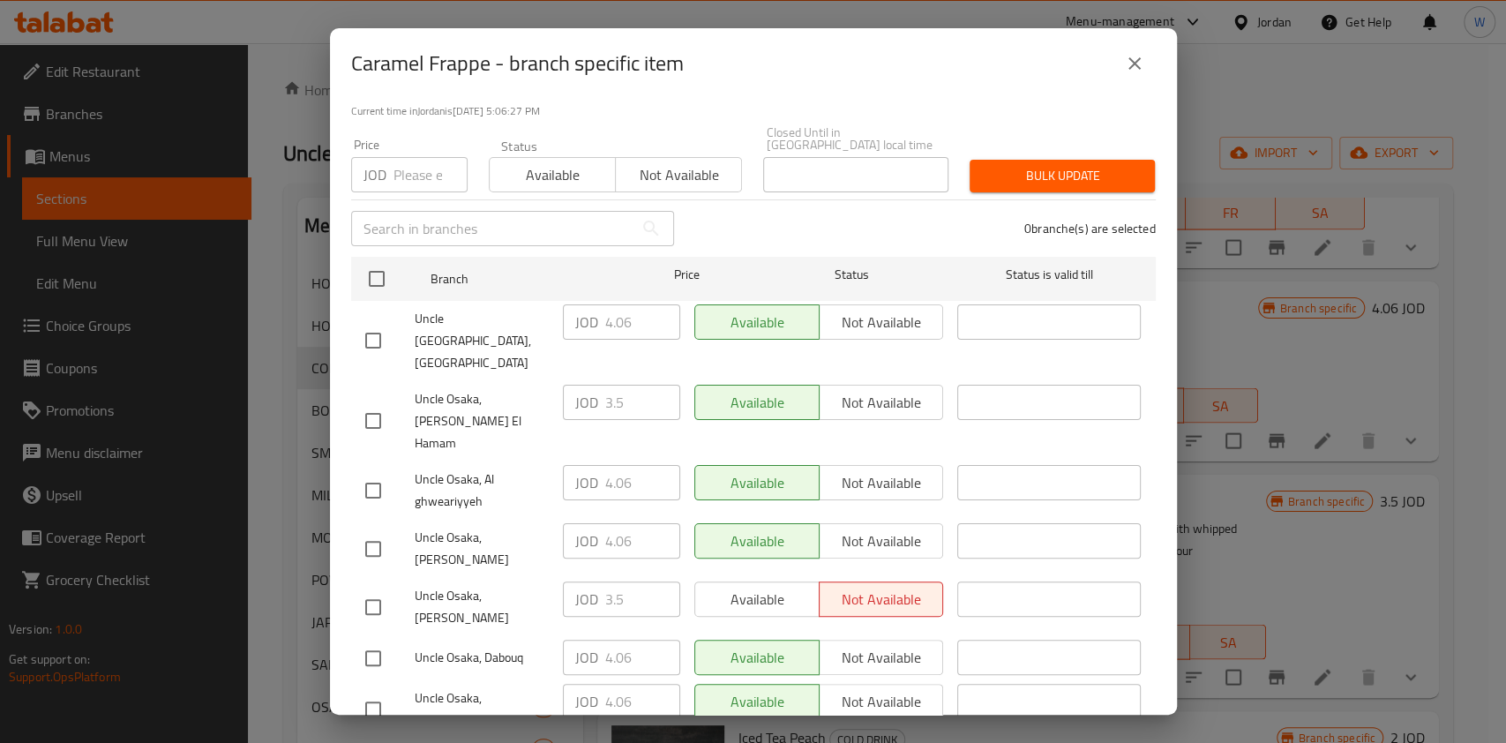
click at [1124, 67] on icon "close" at bounding box center [1134, 63] width 21 height 21
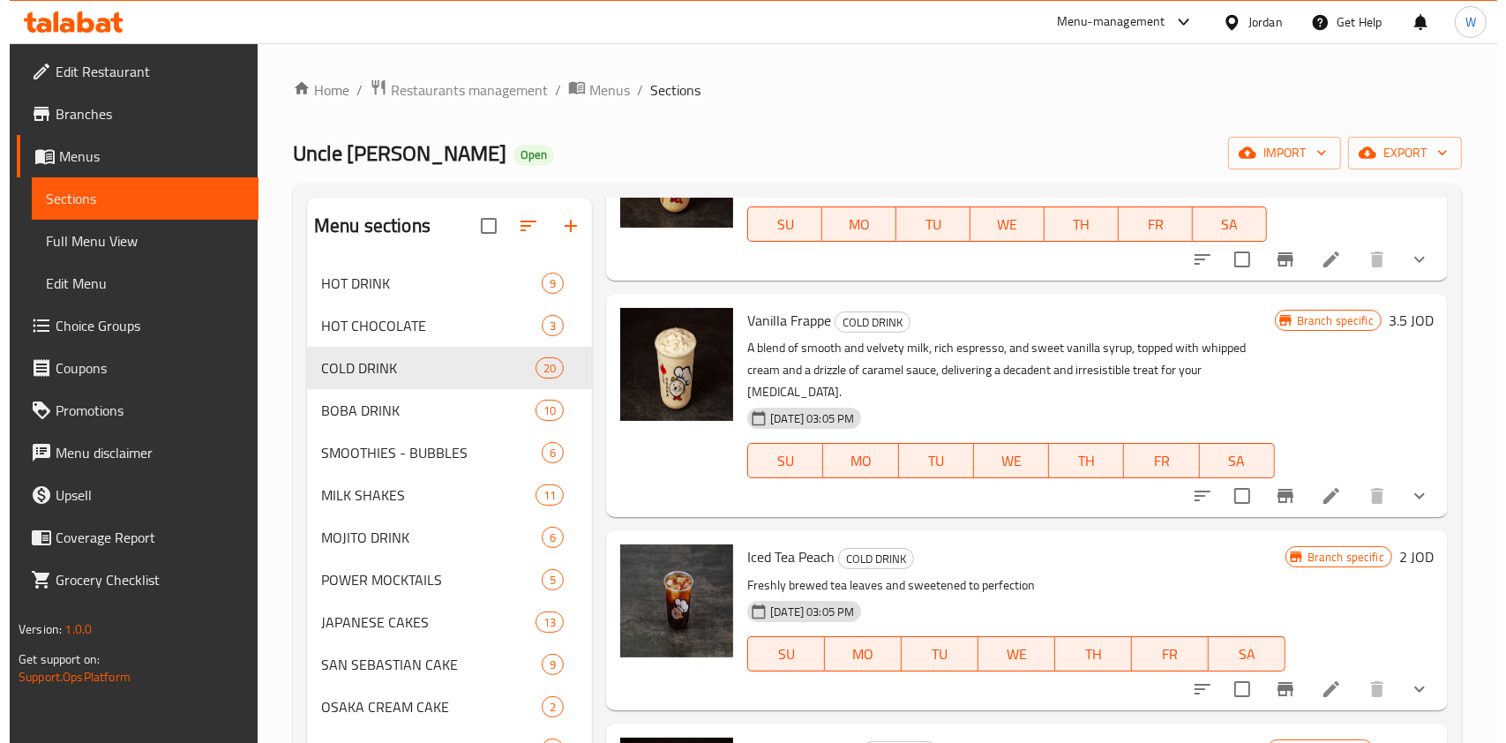
scroll to position [2588, 0]
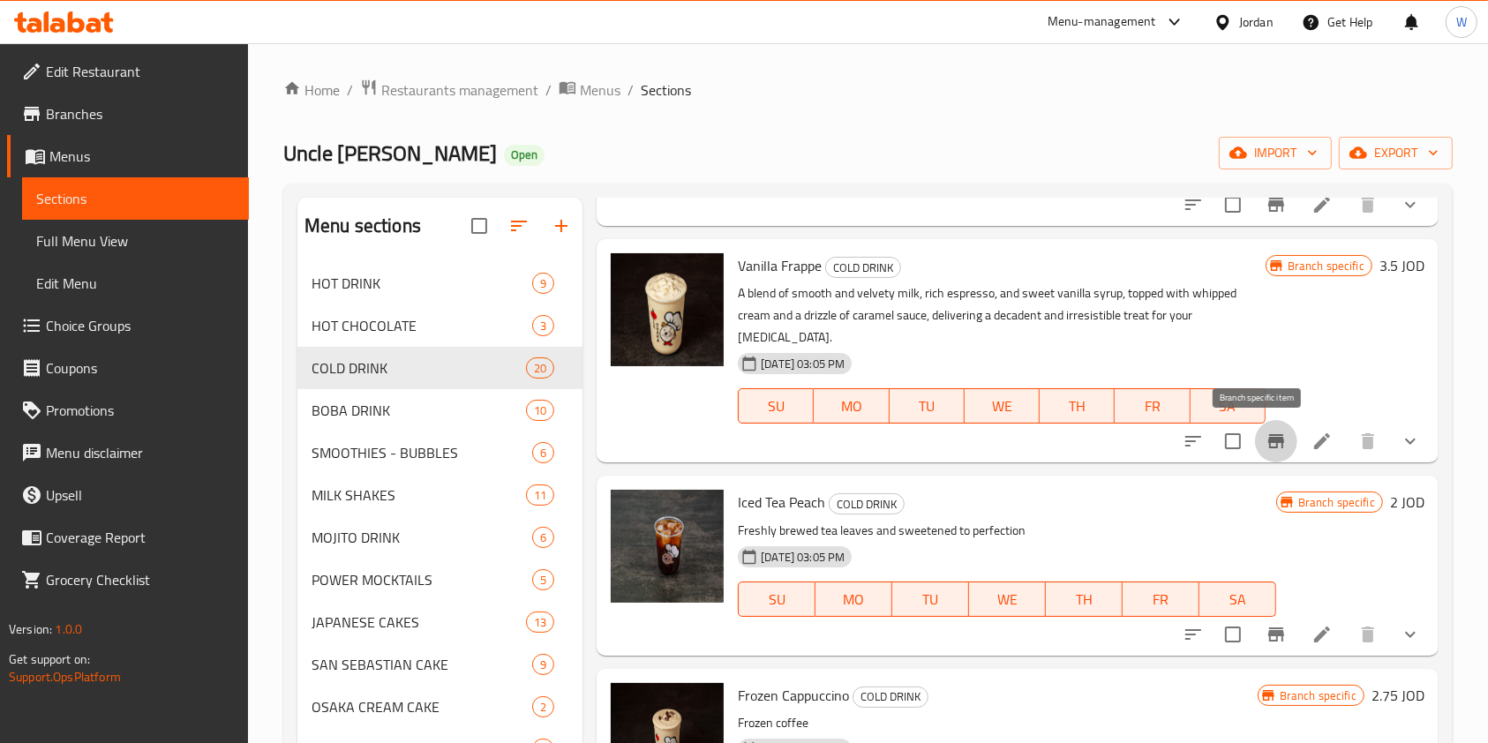
click at [1268, 441] on icon "Branch-specific-item" at bounding box center [1276, 441] width 16 height 14
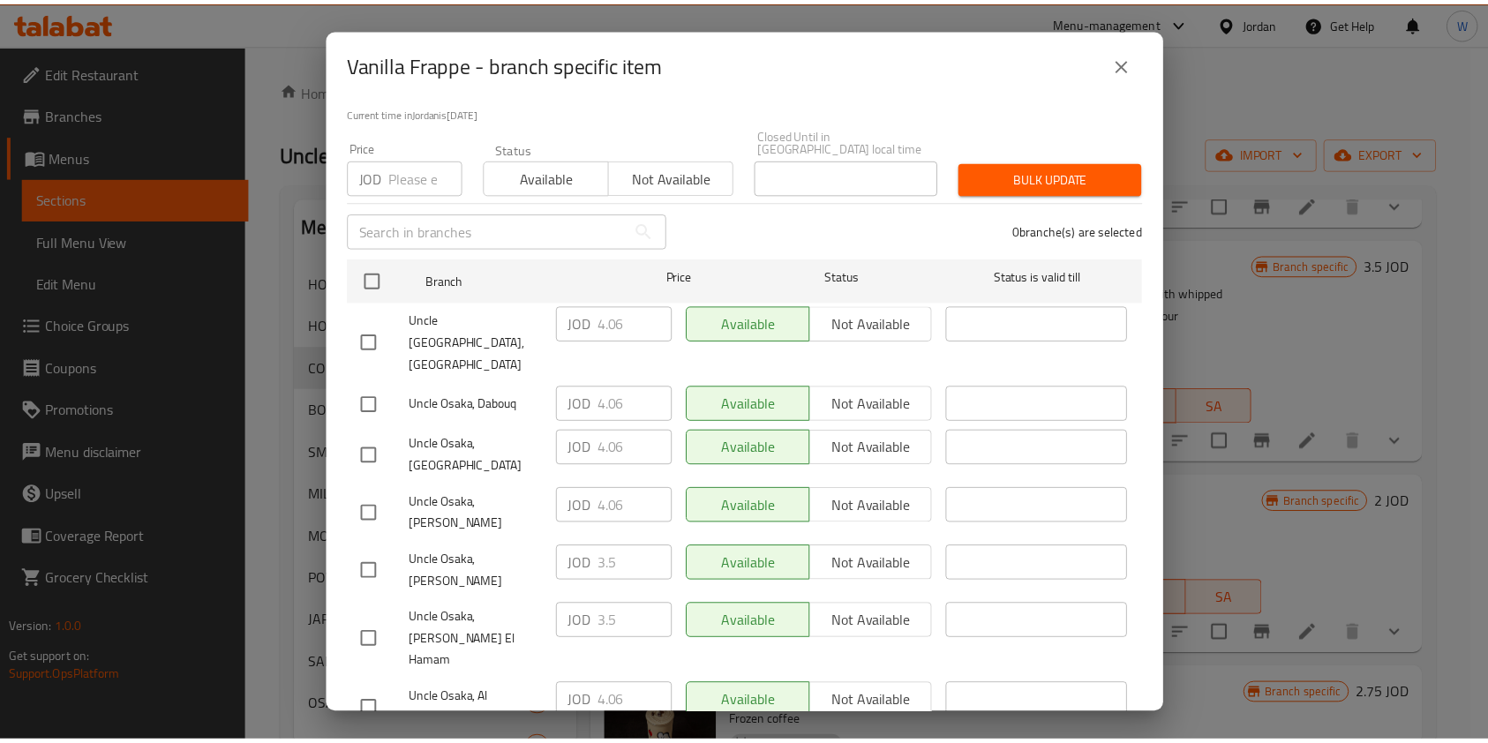
scroll to position [131, 0]
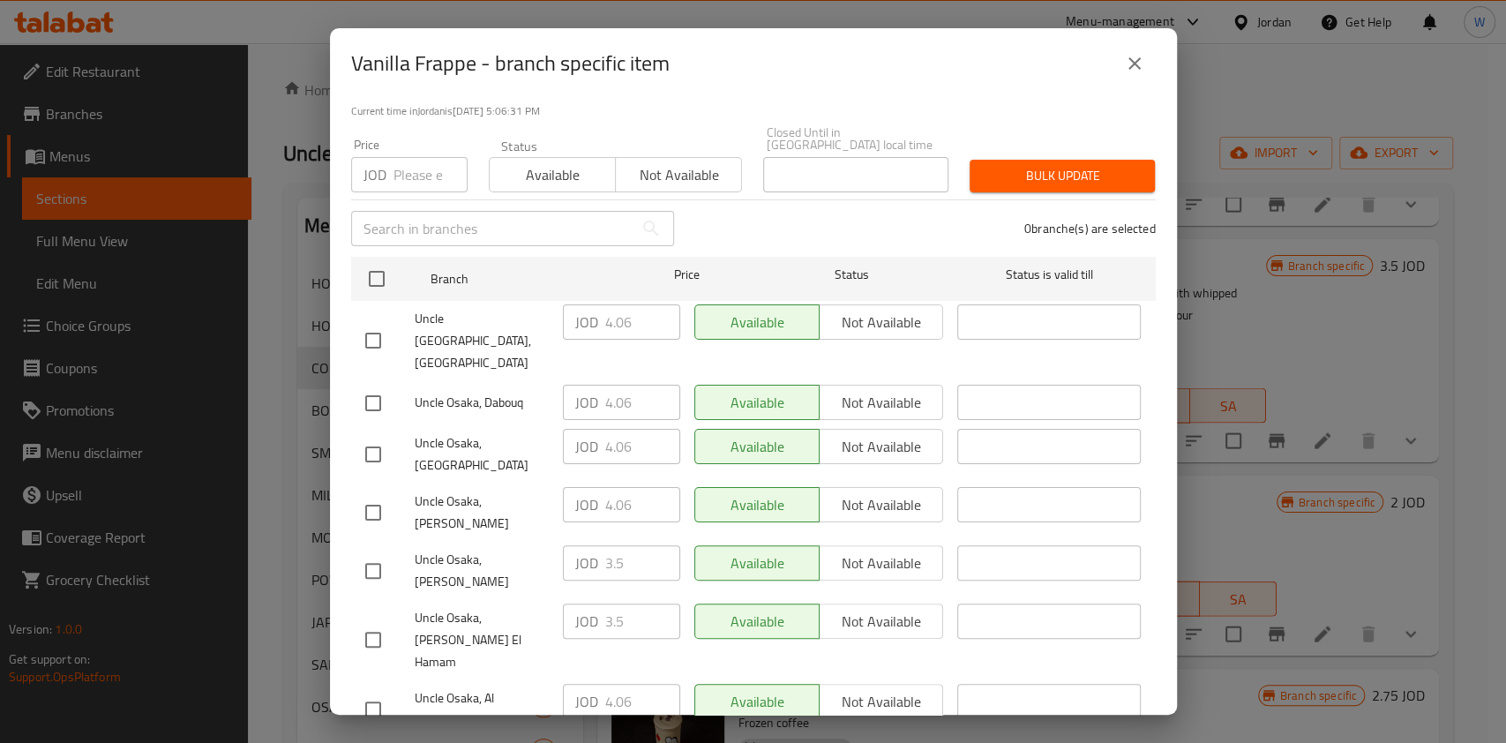
click at [378, 436] on input "checkbox" at bounding box center [373, 454] width 37 height 37
checkbox input "true"
click at [607, 429] on input "4.06" at bounding box center [642, 446] width 75 height 35
click at [1124, 65] on icon "close" at bounding box center [1134, 63] width 21 height 21
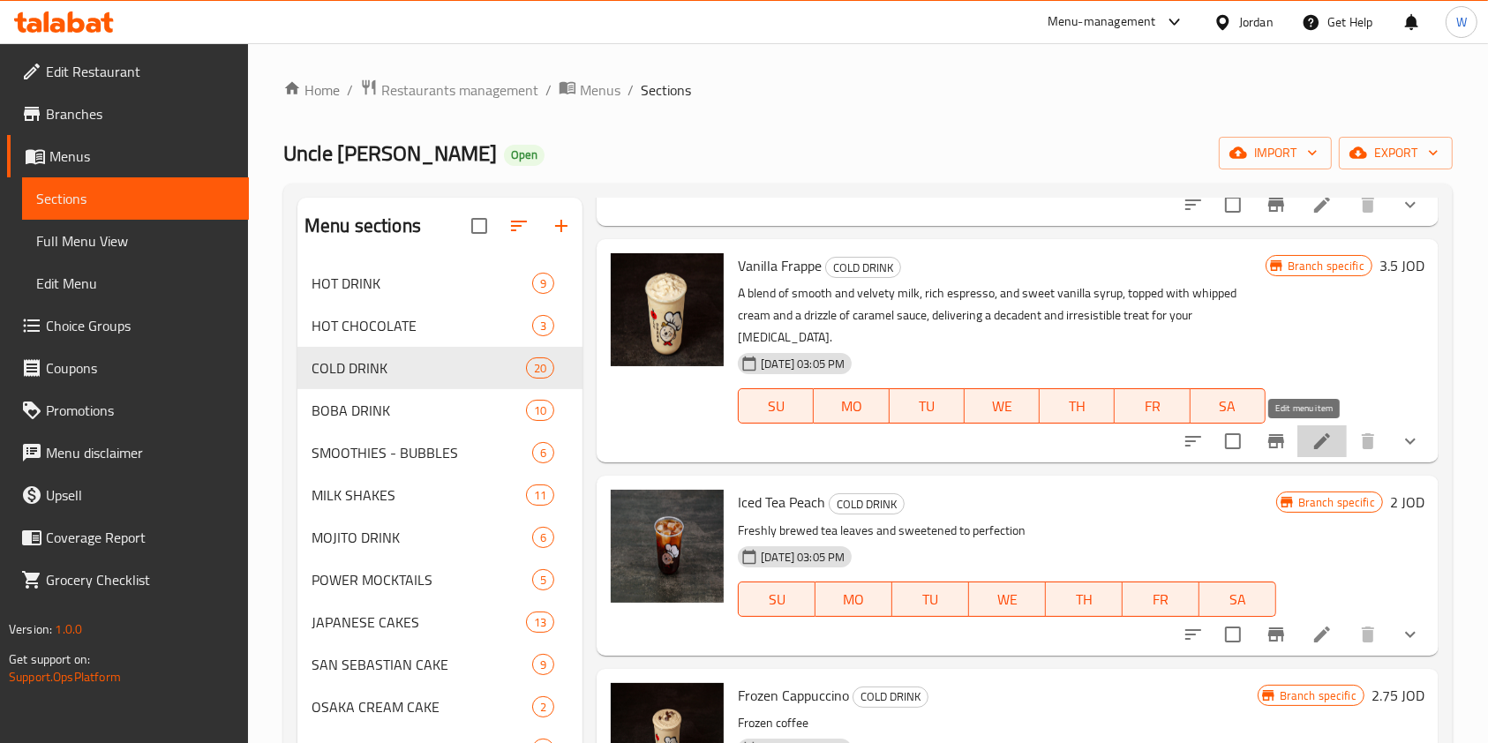
click at [1311, 434] on icon at bounding box center [1321, 441] width 21 height 21
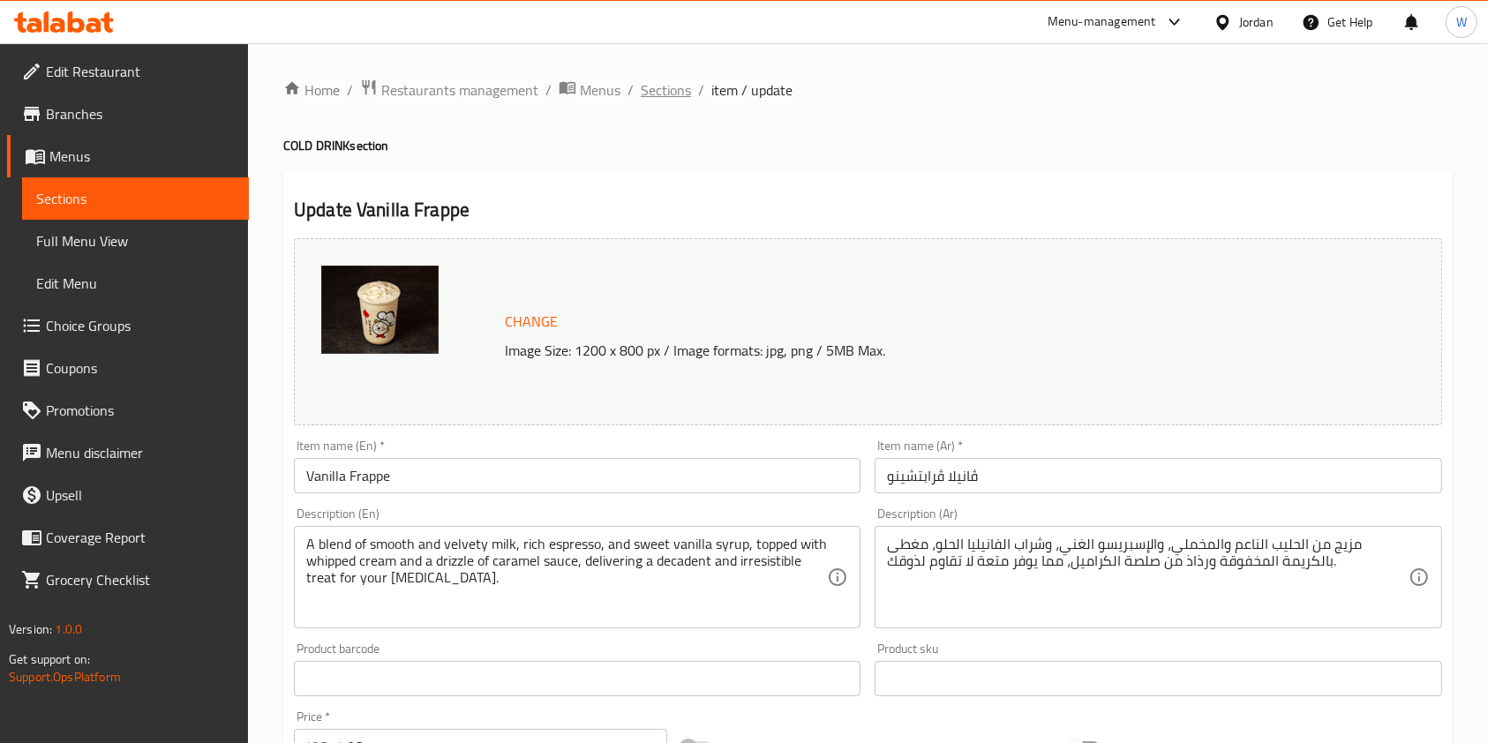
click at [658, 80] on span "Sections" at bounding box center [666, 89] width 50 height 21
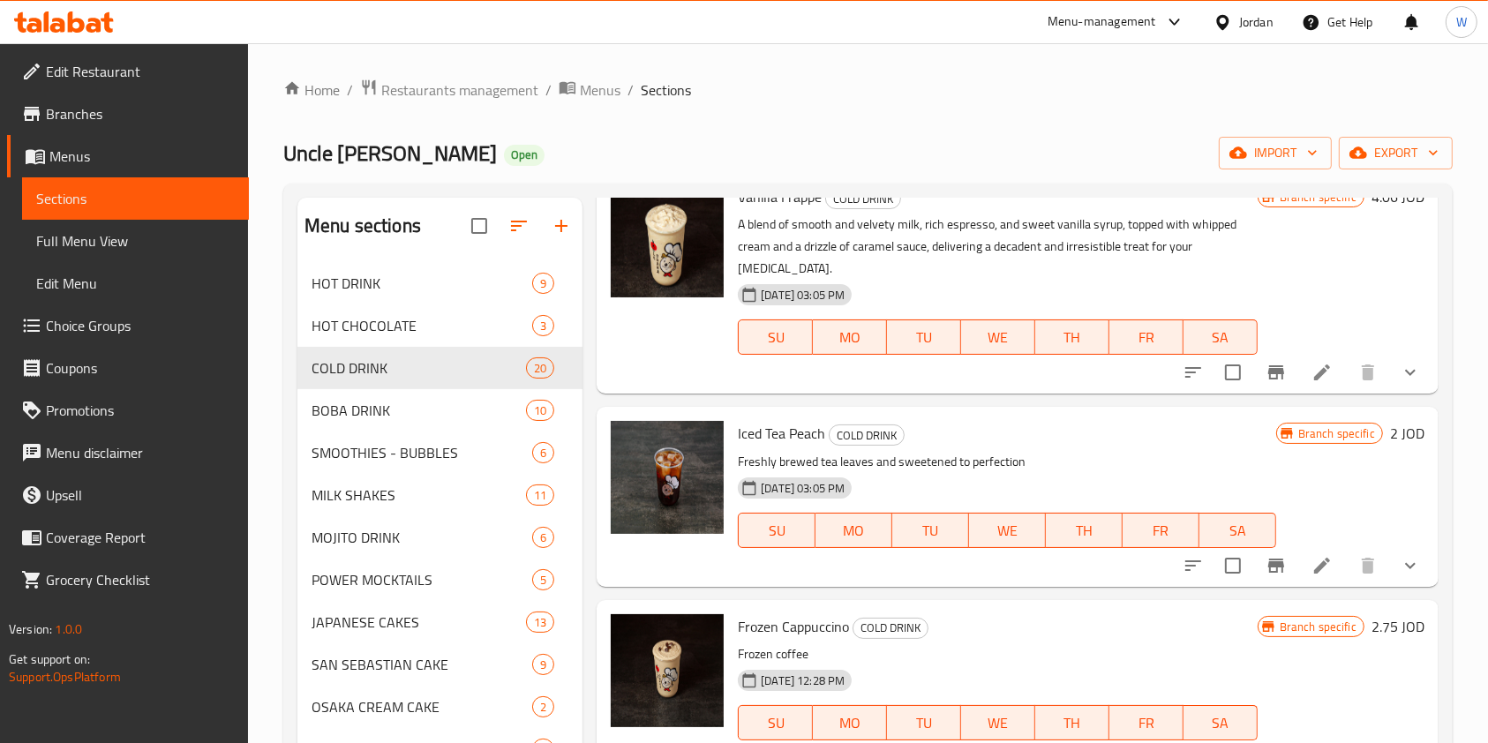
scroll to position [2706, 0]
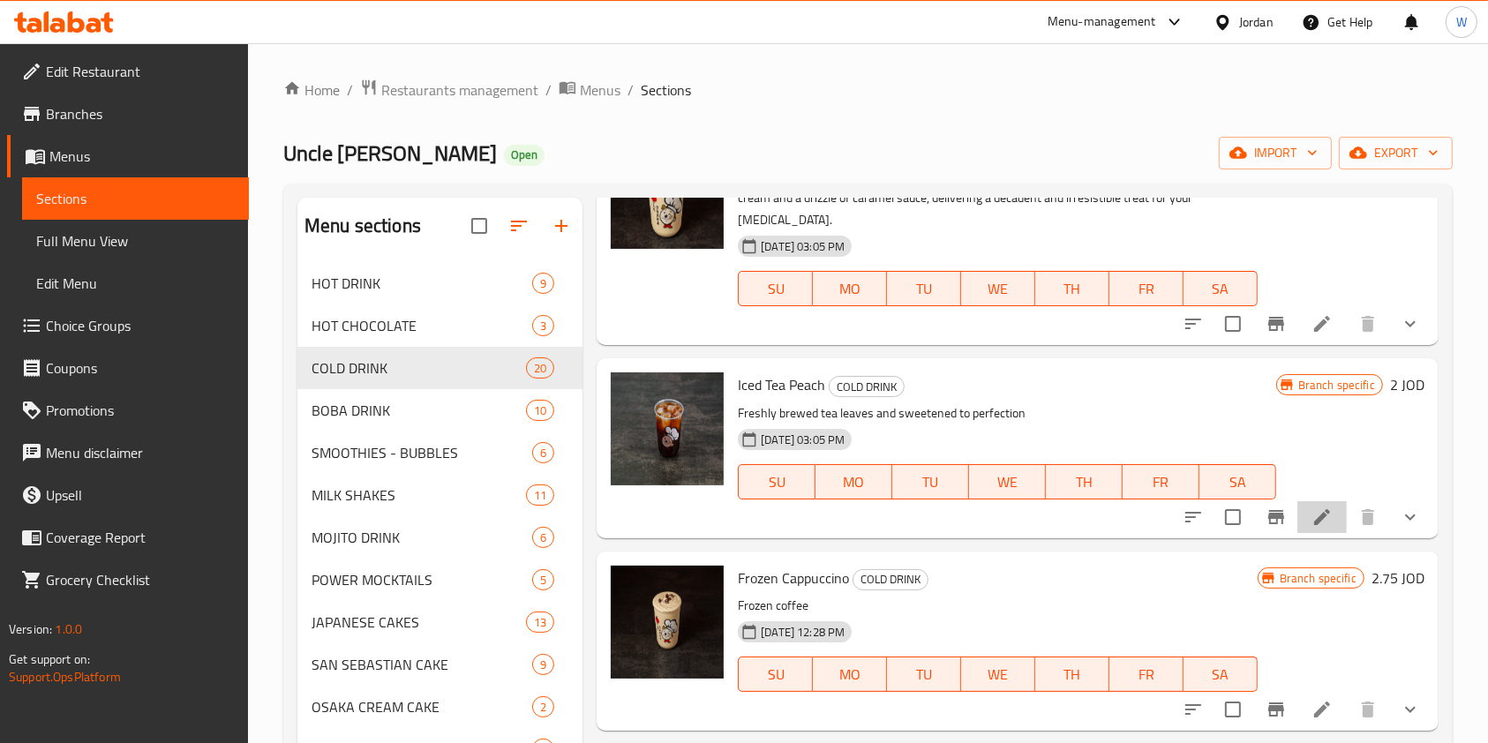
click at [1317, 521] on li at bounding box center [1321, 517] width 49 height 32
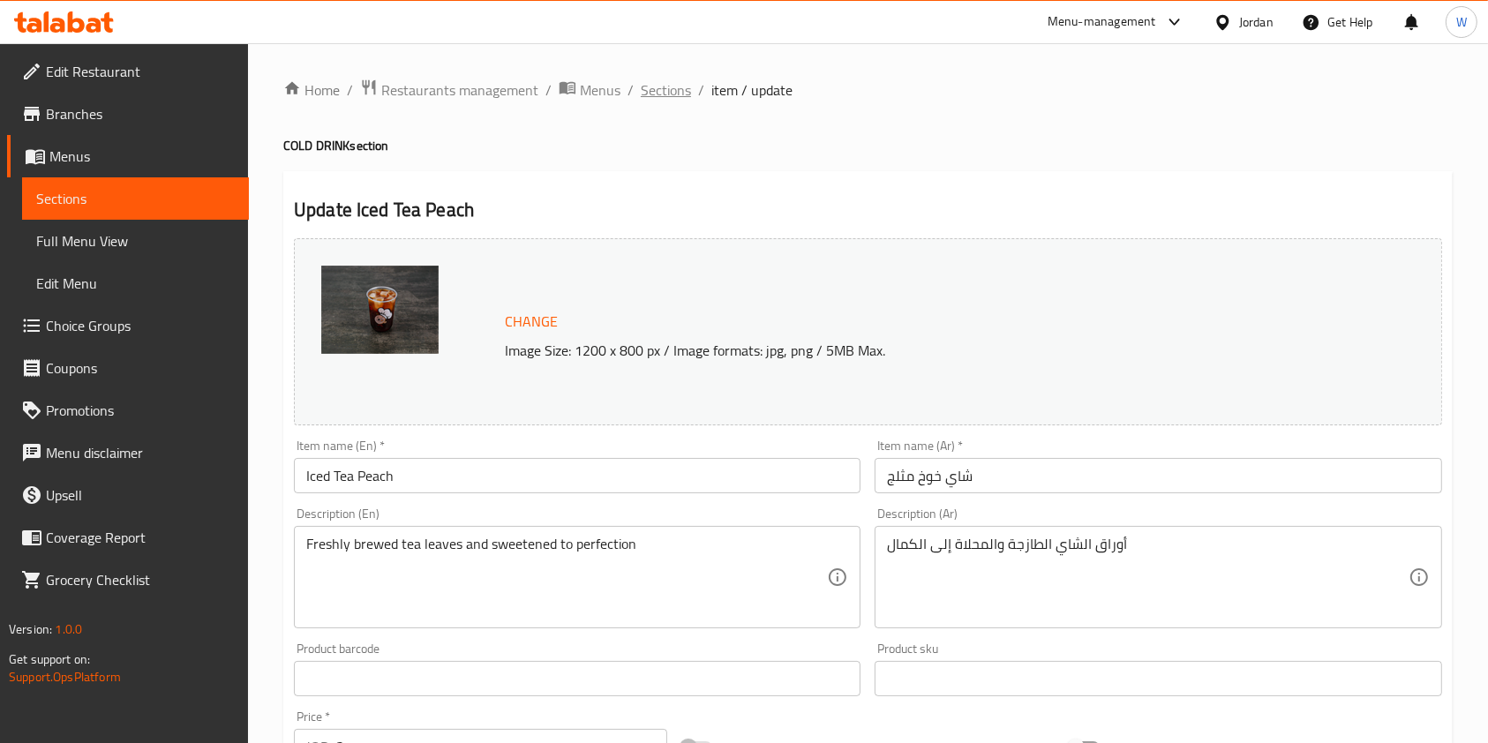
click at [652, 89] on span "Sections" at bounding box center [666, 89] width 50 height 21
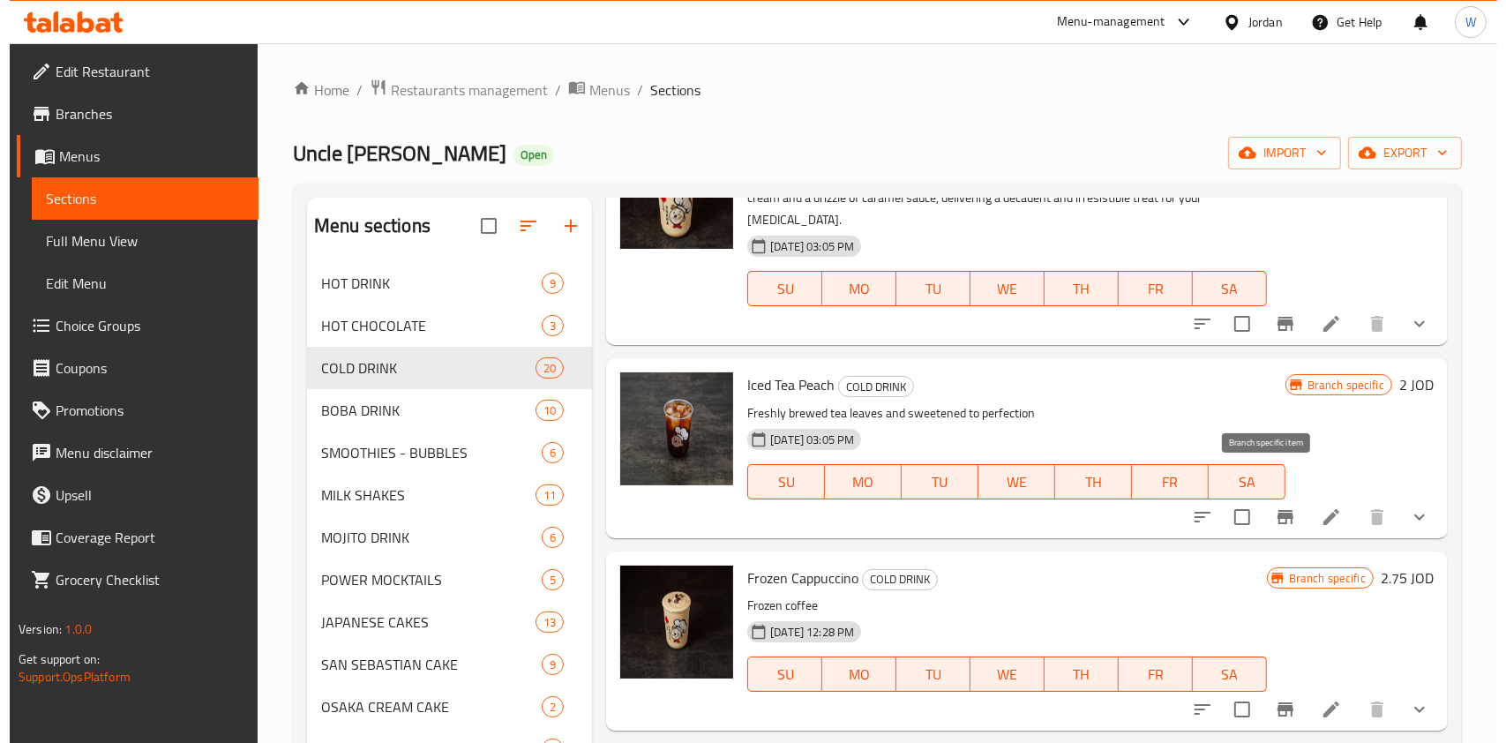
scroll to position [2824, 0]
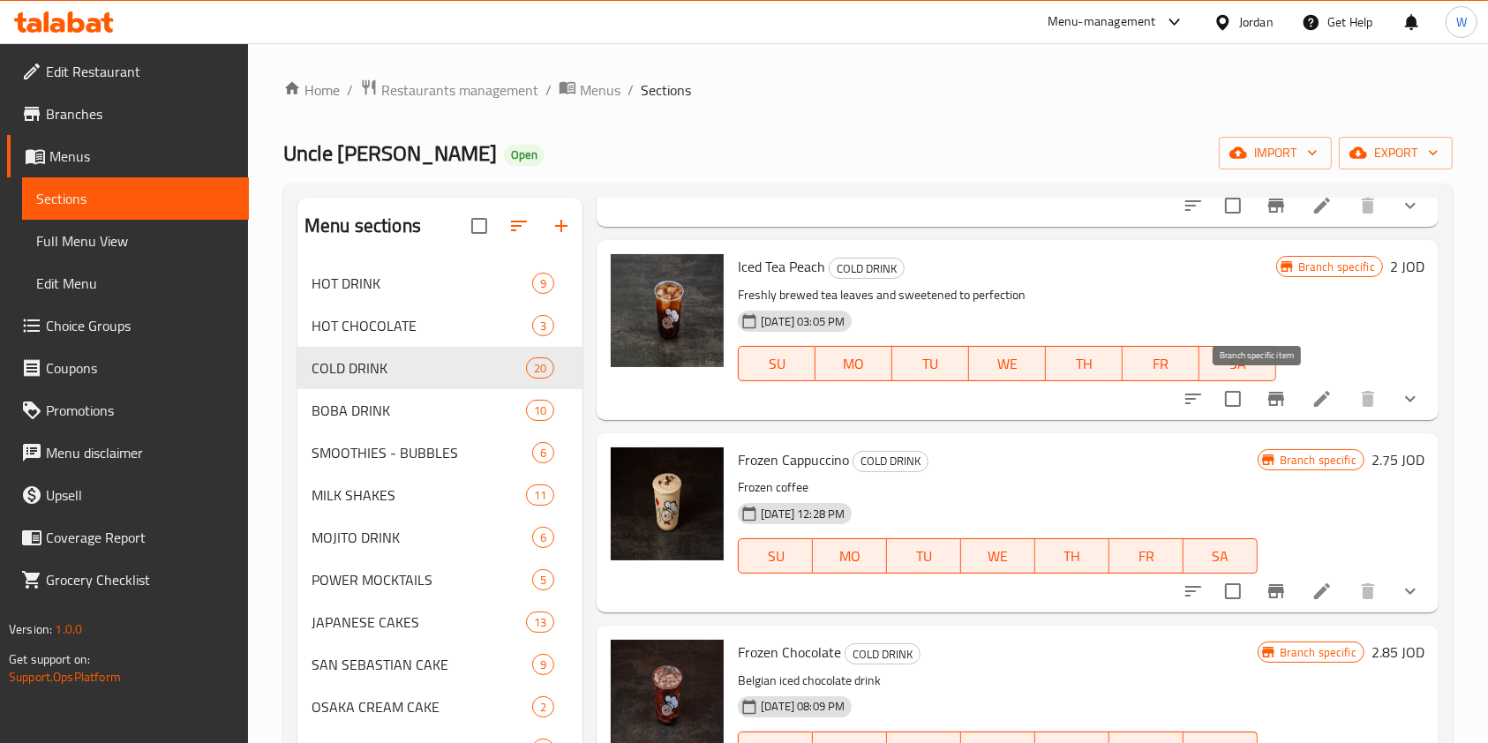
click at [1266, 394] on icon "Branch-specific-item" at bounding box center [1276, 398] width 21 height 21
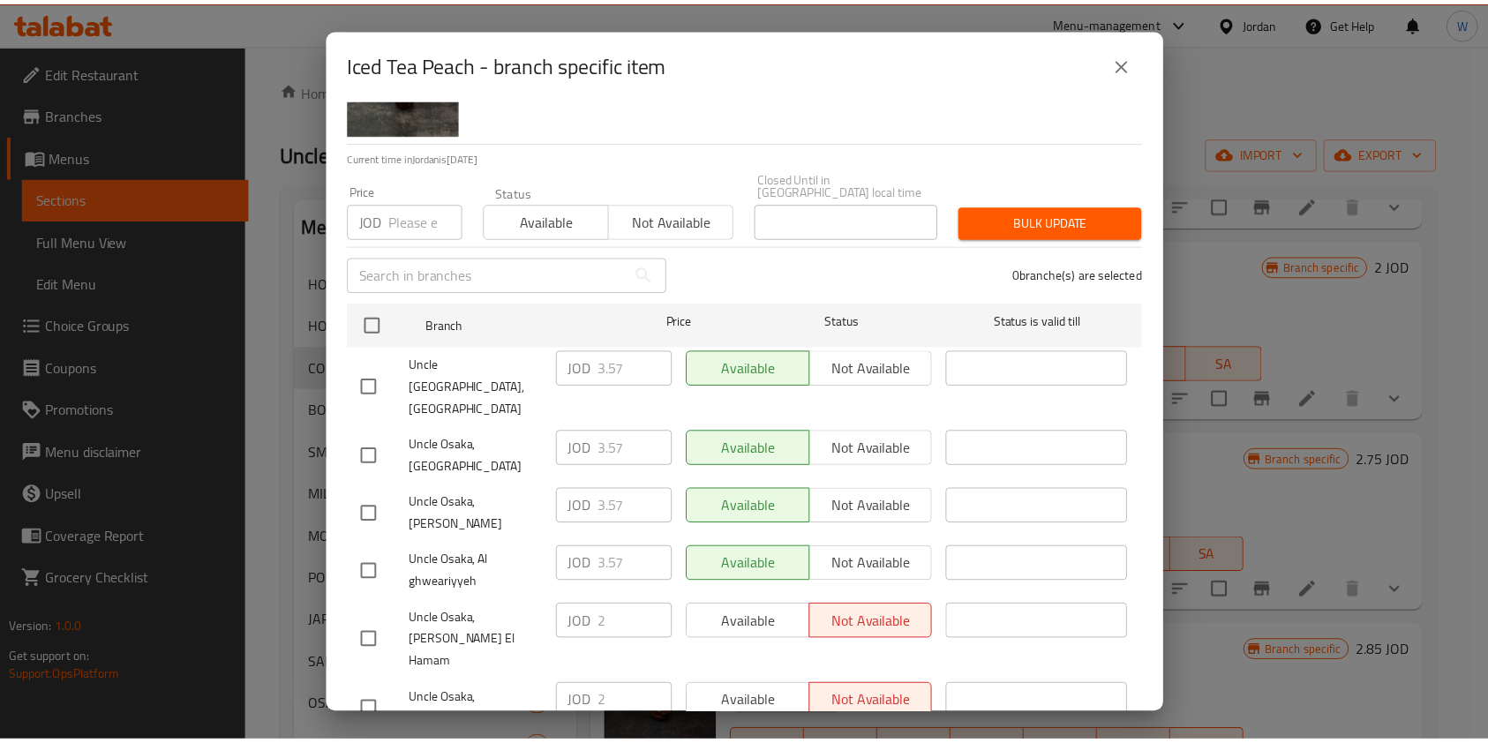
scroll to position [117, 0]
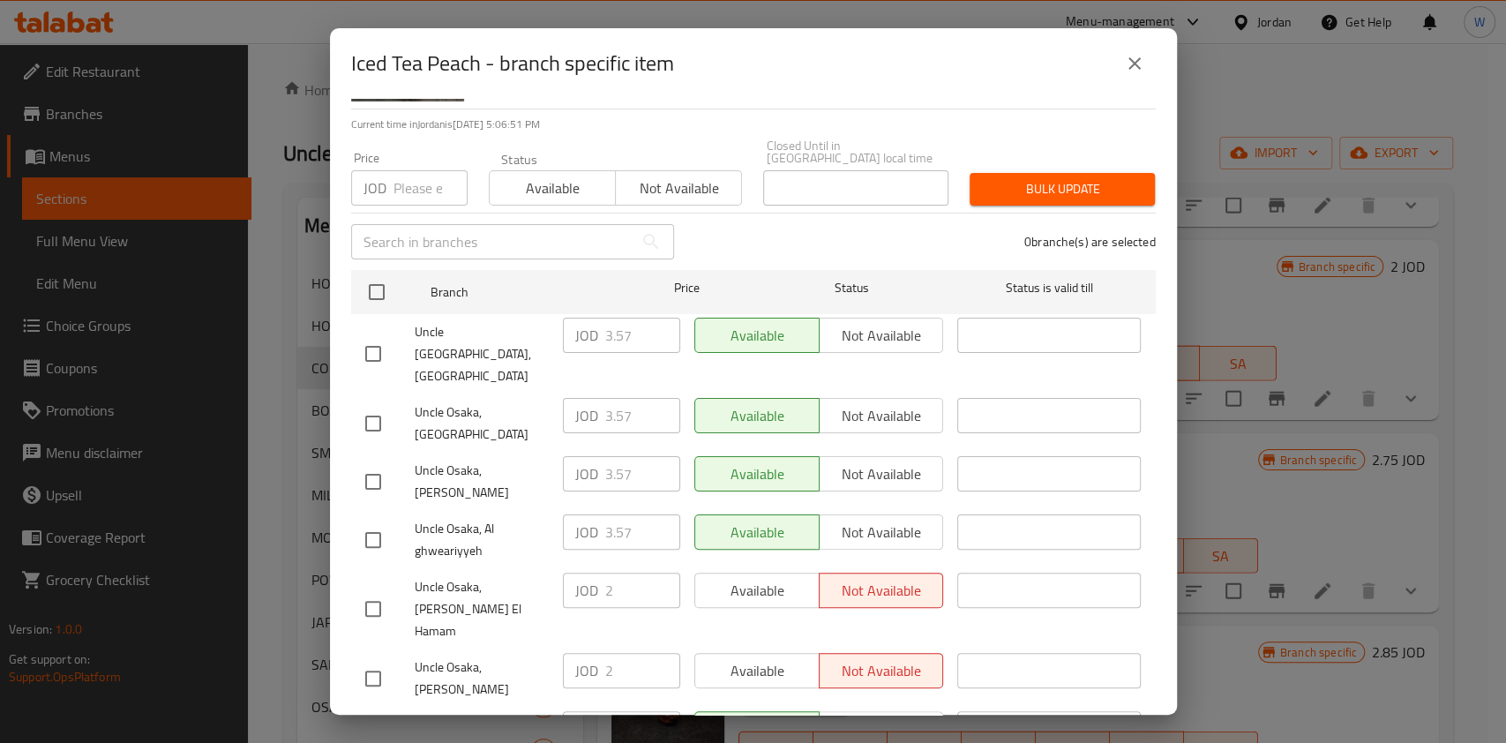
drag, startPoint x: 367, startPoint y: 375, endPoint x: 606, endPoint y: 373, distance: 239.2
click at [368, 405] on input "checkbox" at bounding box center [373, 423] width 37 height 37
checkbox input "true"
click at [624, 398] on input "3.57" at bounding box center [642, 415] width 75 height 35
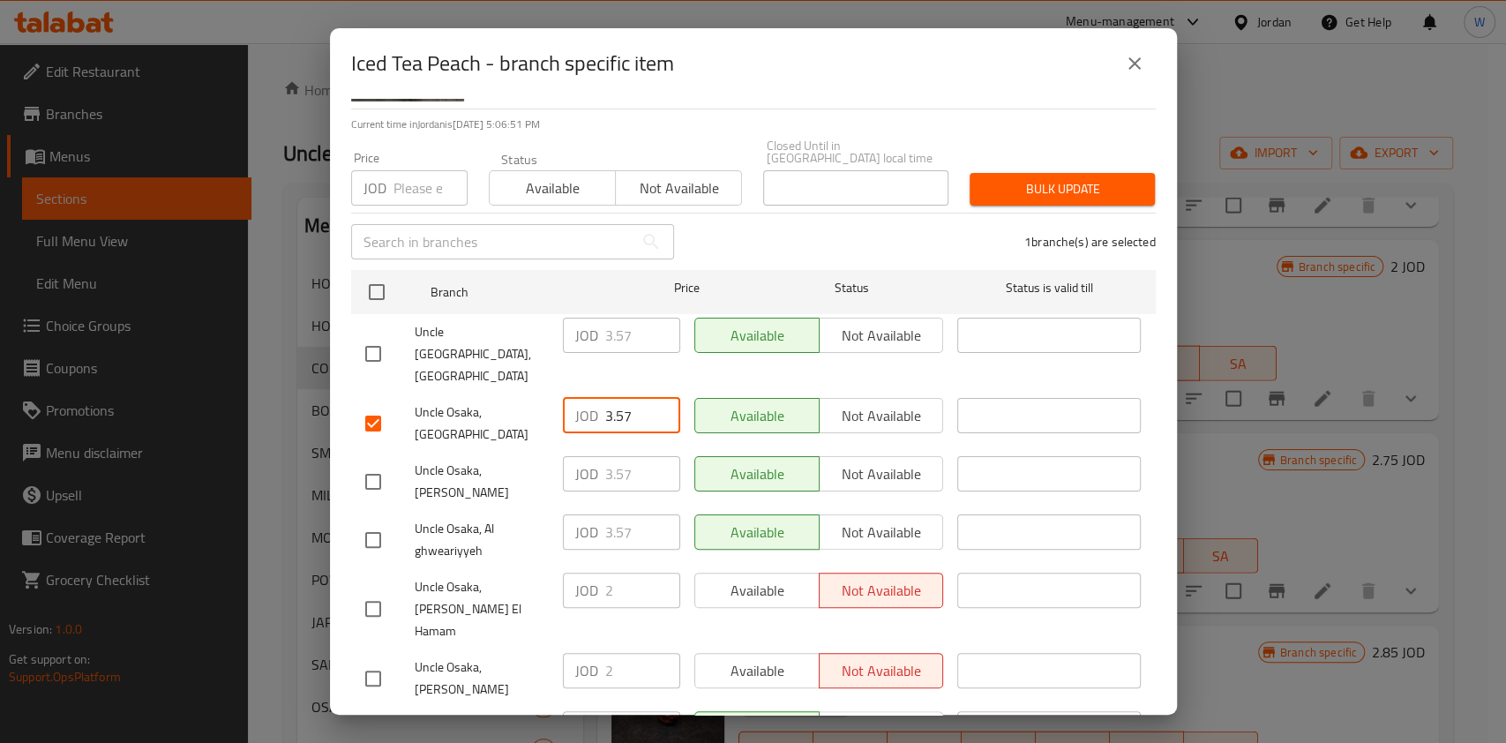
click at [624, 398] on input "3.57" at bounding box center [642, 415] width 75 height 35
click at [1137, 61] on icon "close" at bounding box center [1135, 63] width 12 height 12
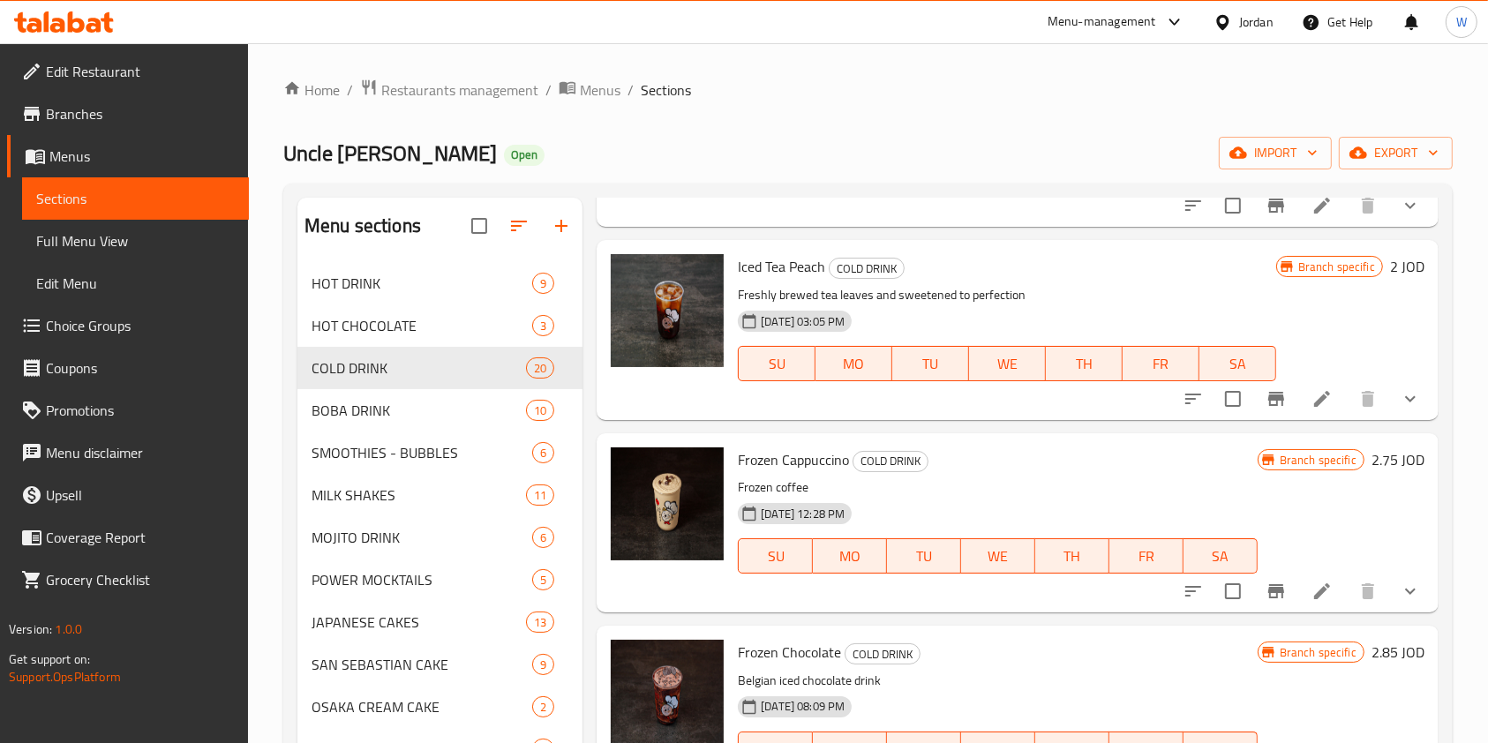
click at [1311, 392] on icon at bounding box center [1321, 398] width 21 height 21
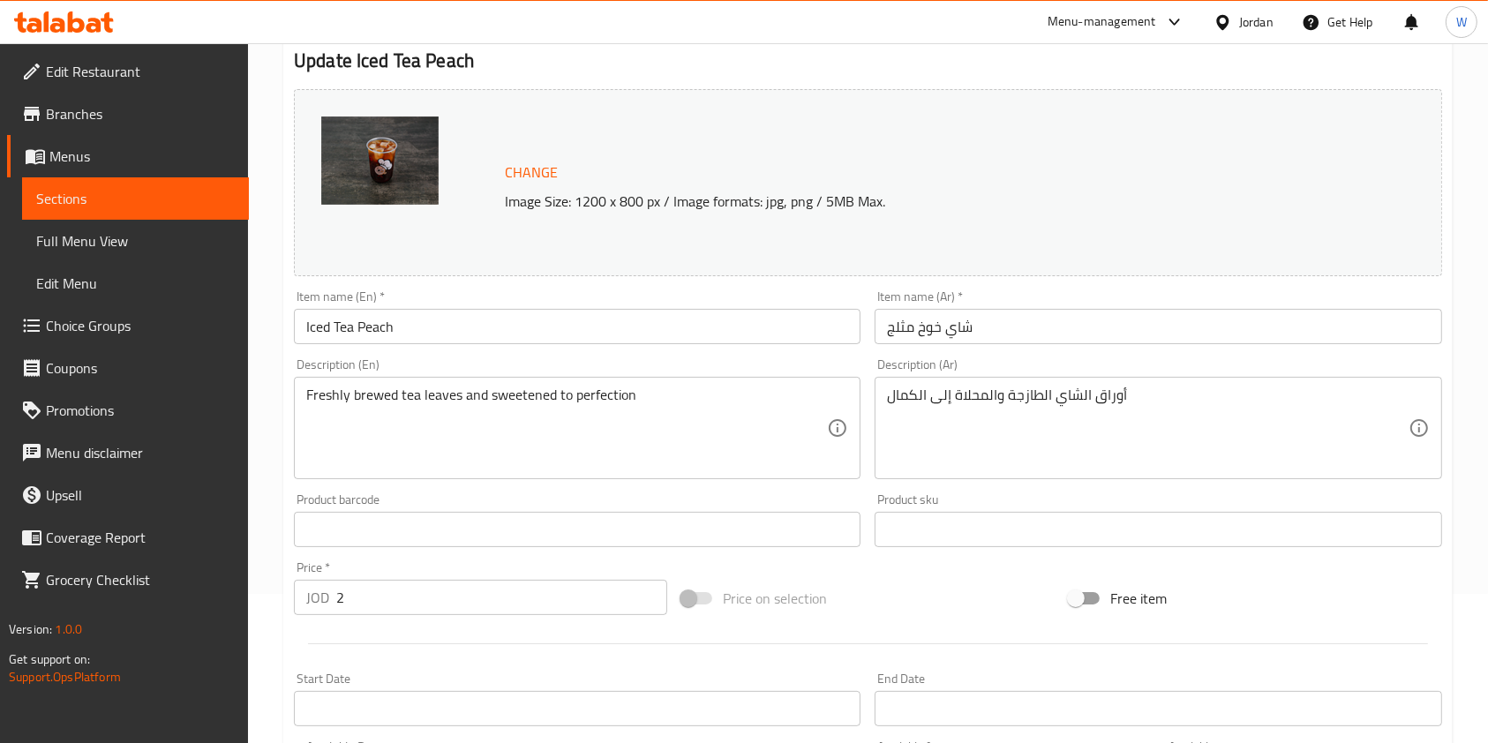
scroll to position [235, 0]
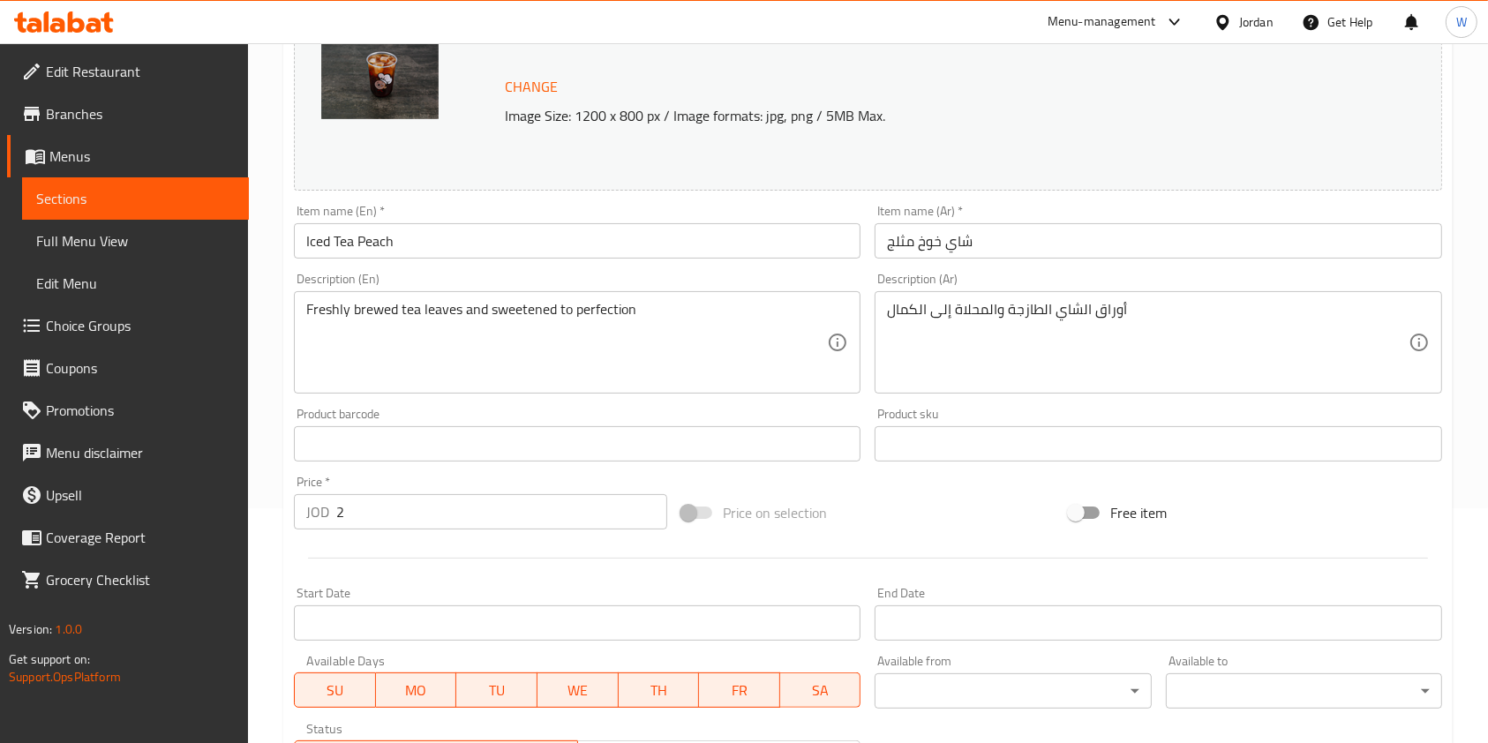
drag, startPoint x: 455, startPoint y: 540, endPoint x: 454, endPoint y: 524, distance: 16.0
click at [454, 540] on div at bounding box center [868, 558] width 1162 height 43
click at [454, 518] on input "2" at bounding box center [501, 511] width 331 height 35
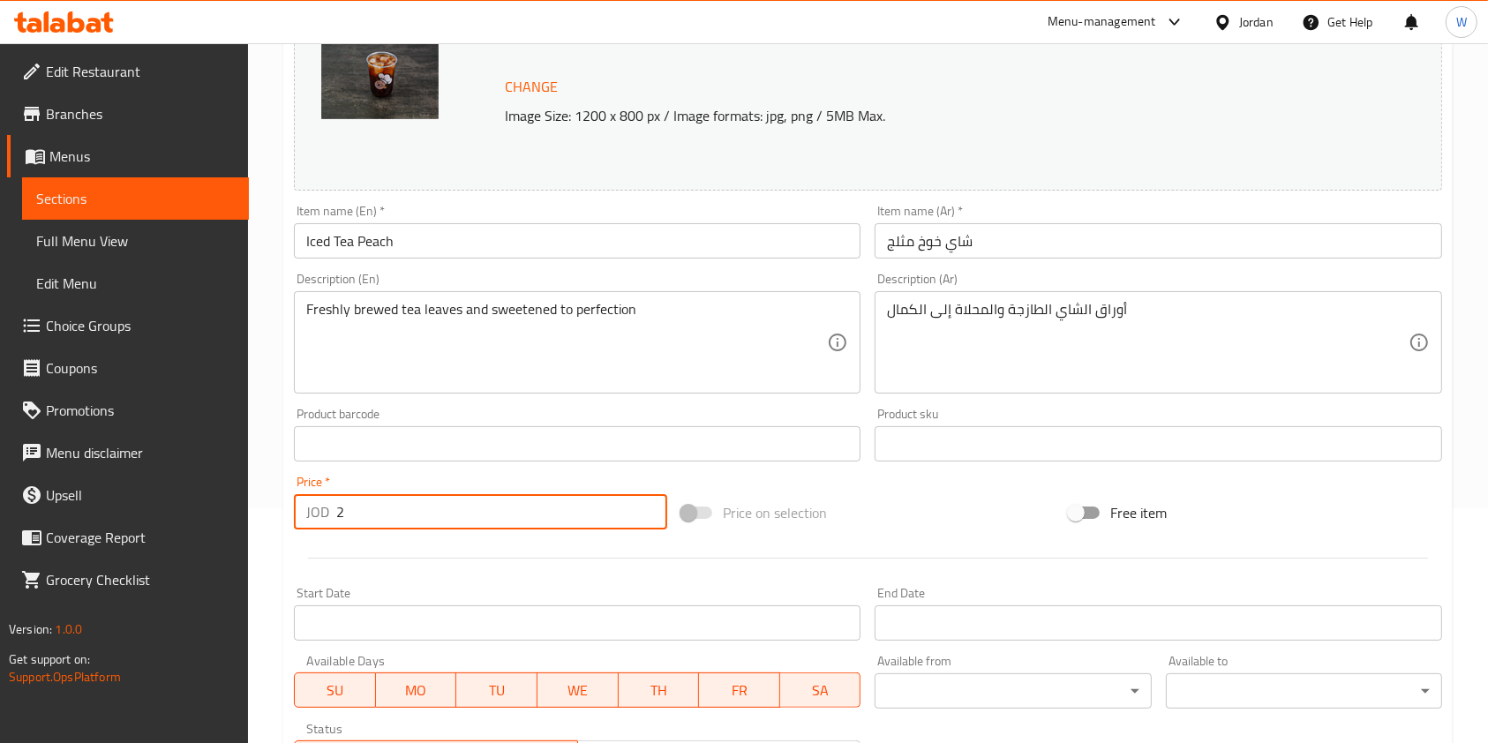
click at [454, 518] on input "2" at bounding box center [501, 511] width 331 height 35
paste input "3.57"
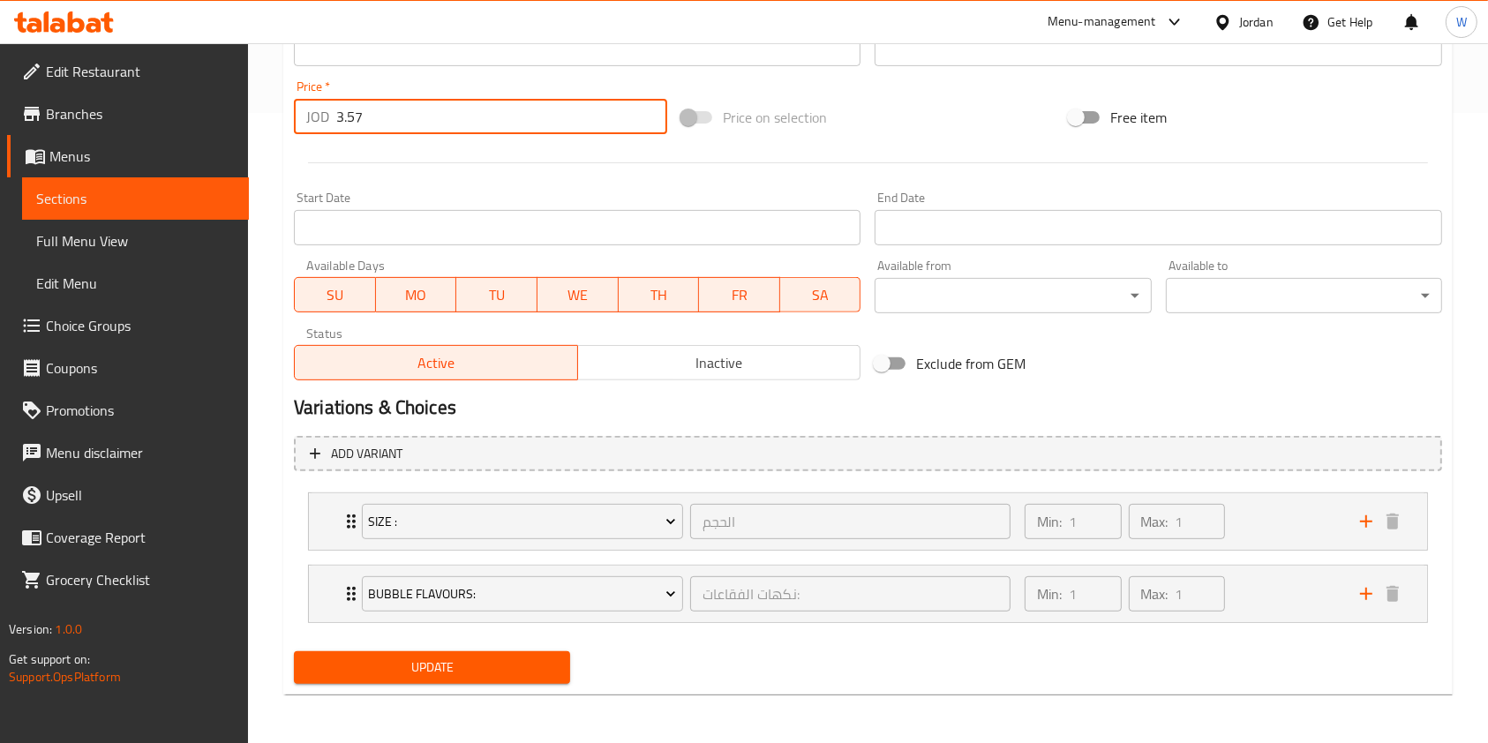
type input "3.57"
click at [462, 657] on span "Update" at bounding box center [432, 668] width 248 height 22
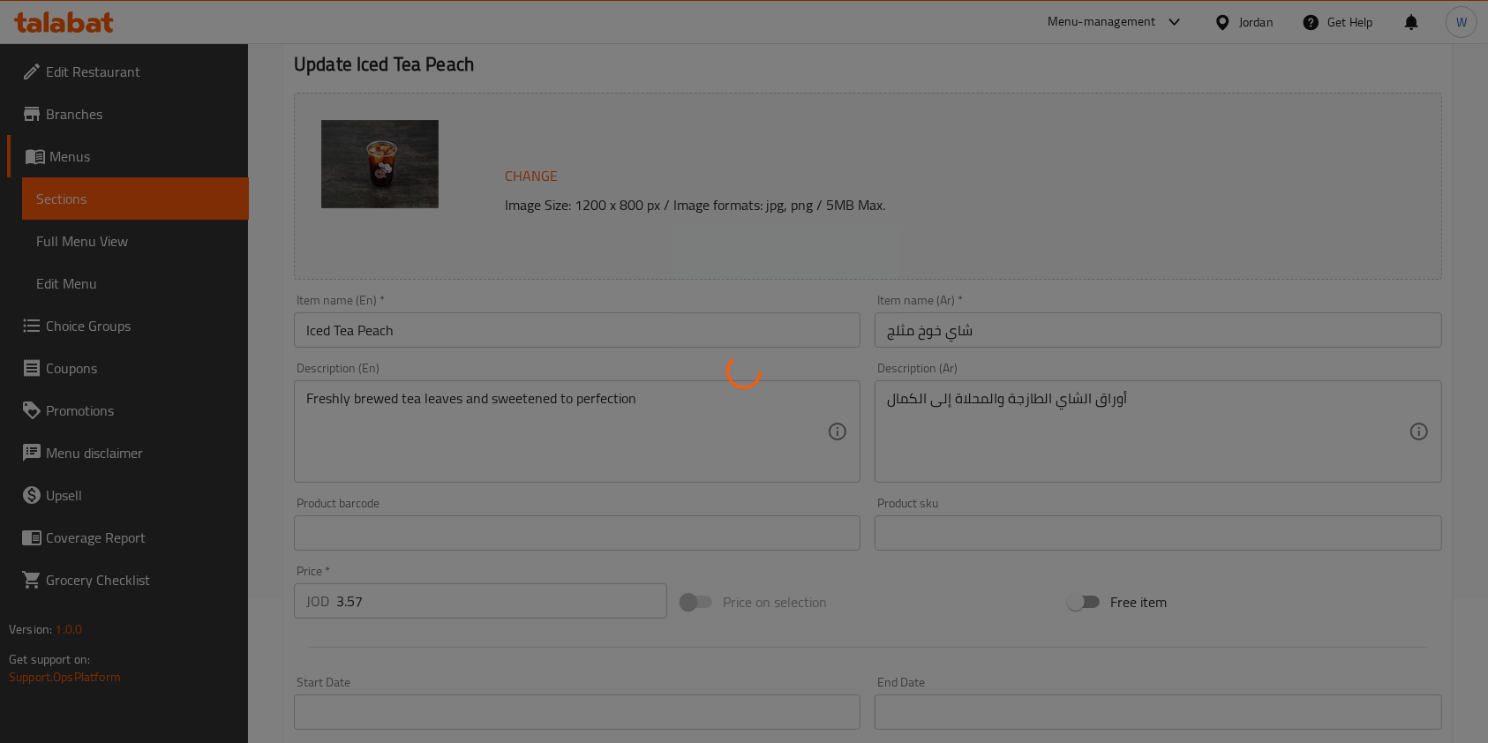
scroll to position [0, 0]
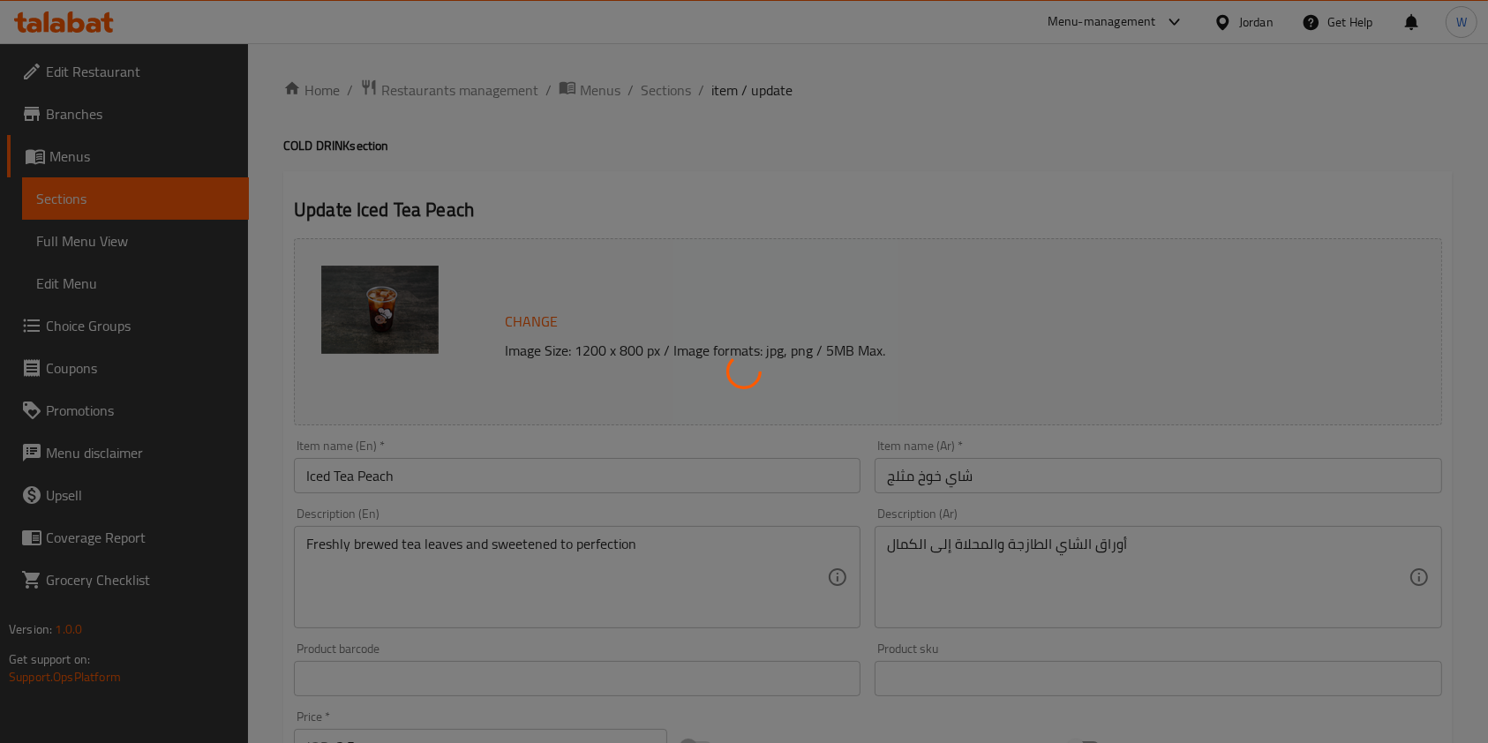
click at [675, 101] on div at bounding box center [744, 371] width 1488 height 743
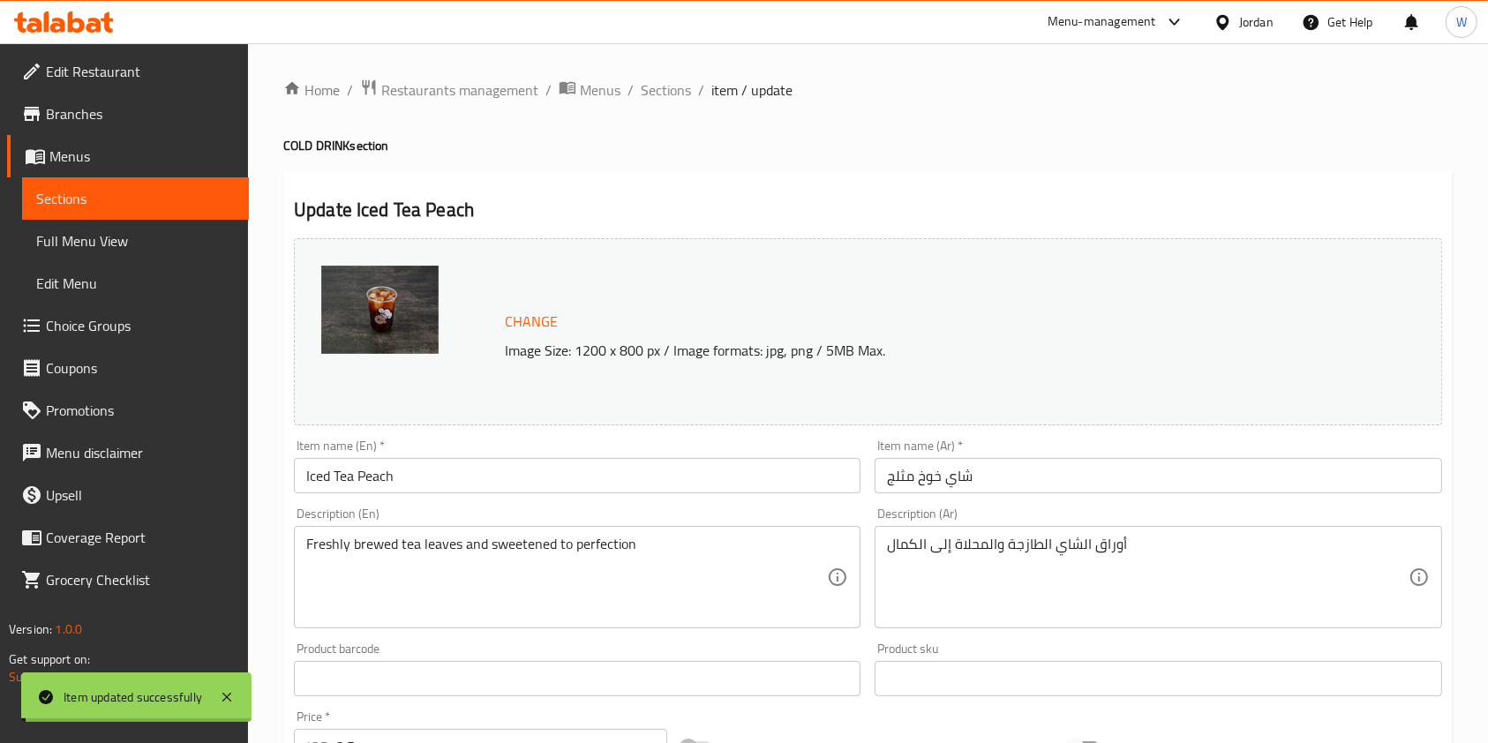
click at [671, 88] on span "Sections" at bounding box center [666, 89] width 50 height 21
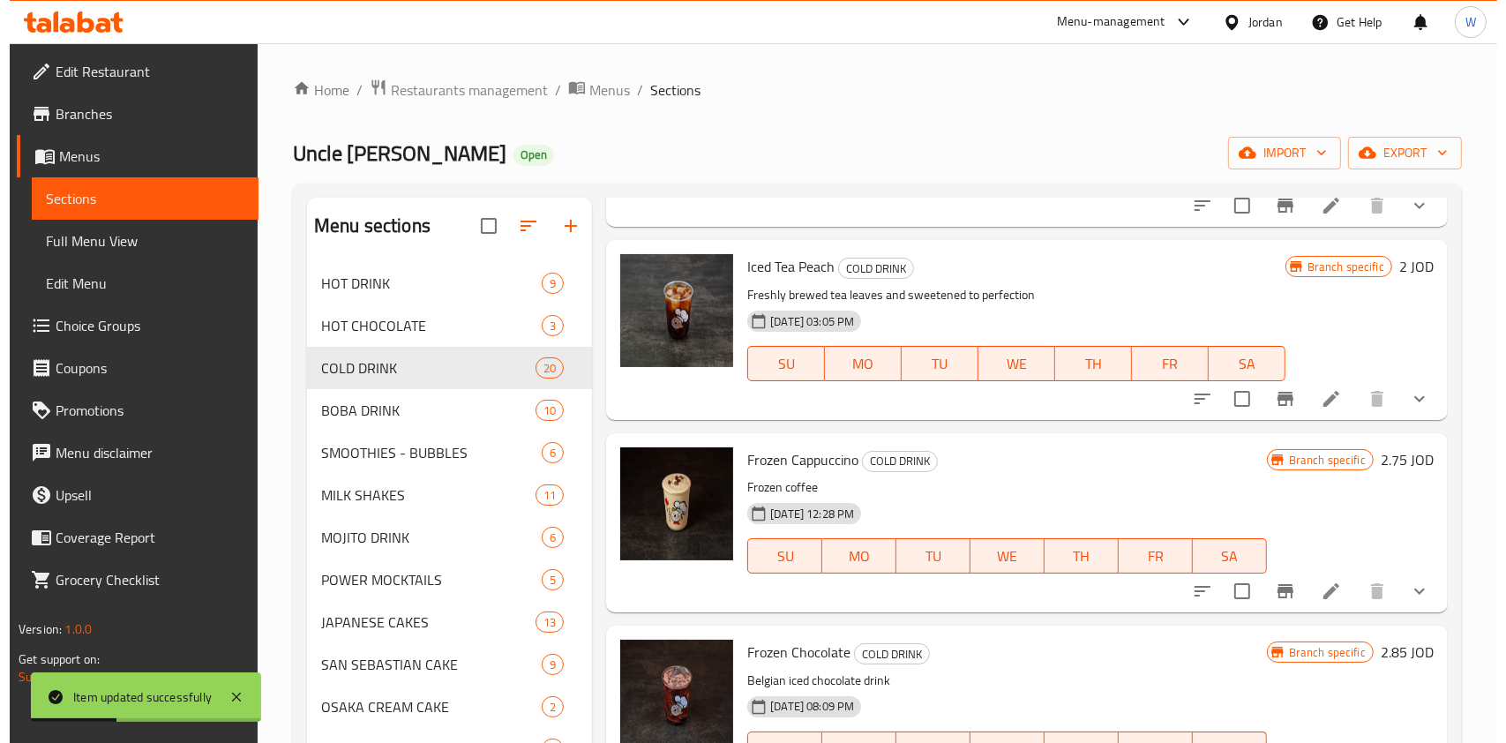
scroll to position [2941, 0]
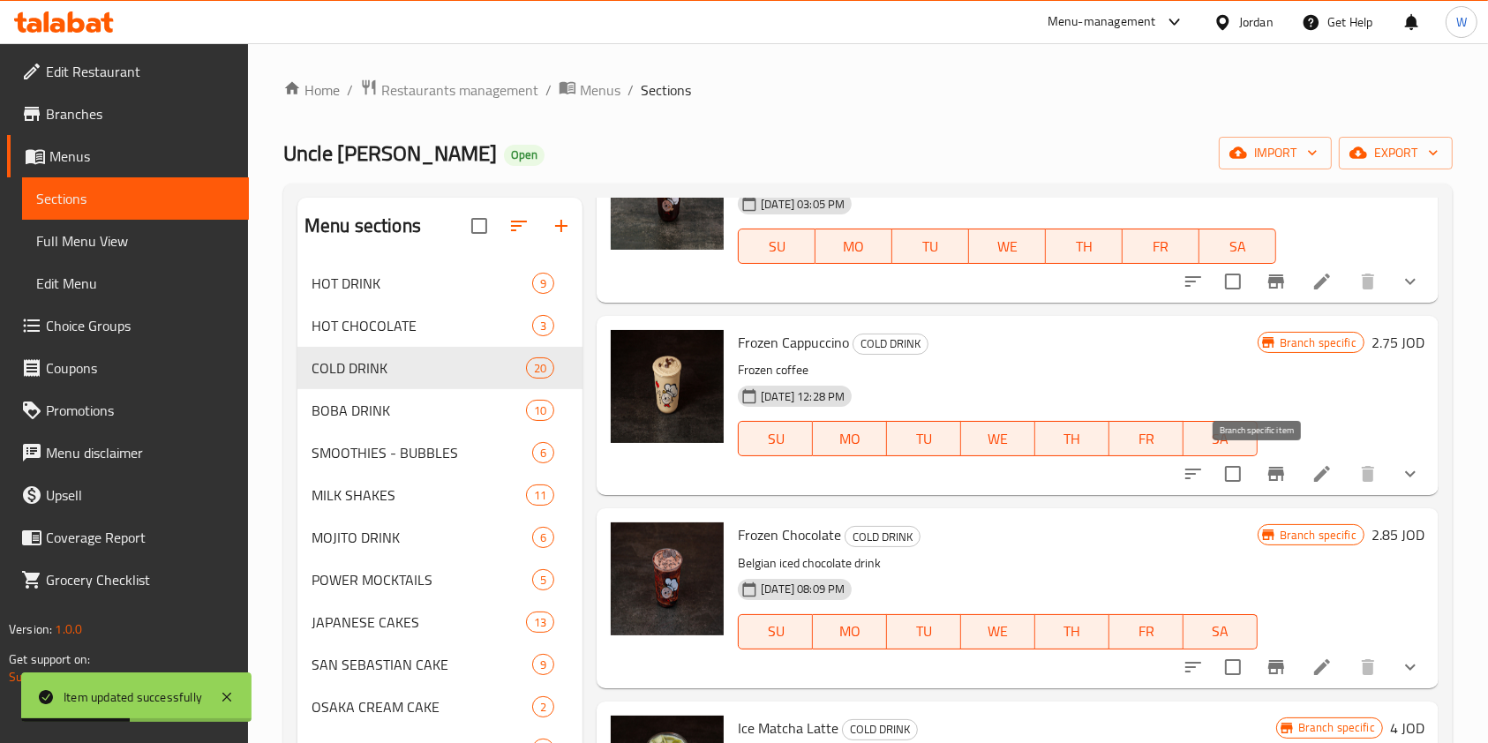
click at [1268, 477] on icon "Branch-specific-item" at bounding box center [1276, 474] width 16 height 14
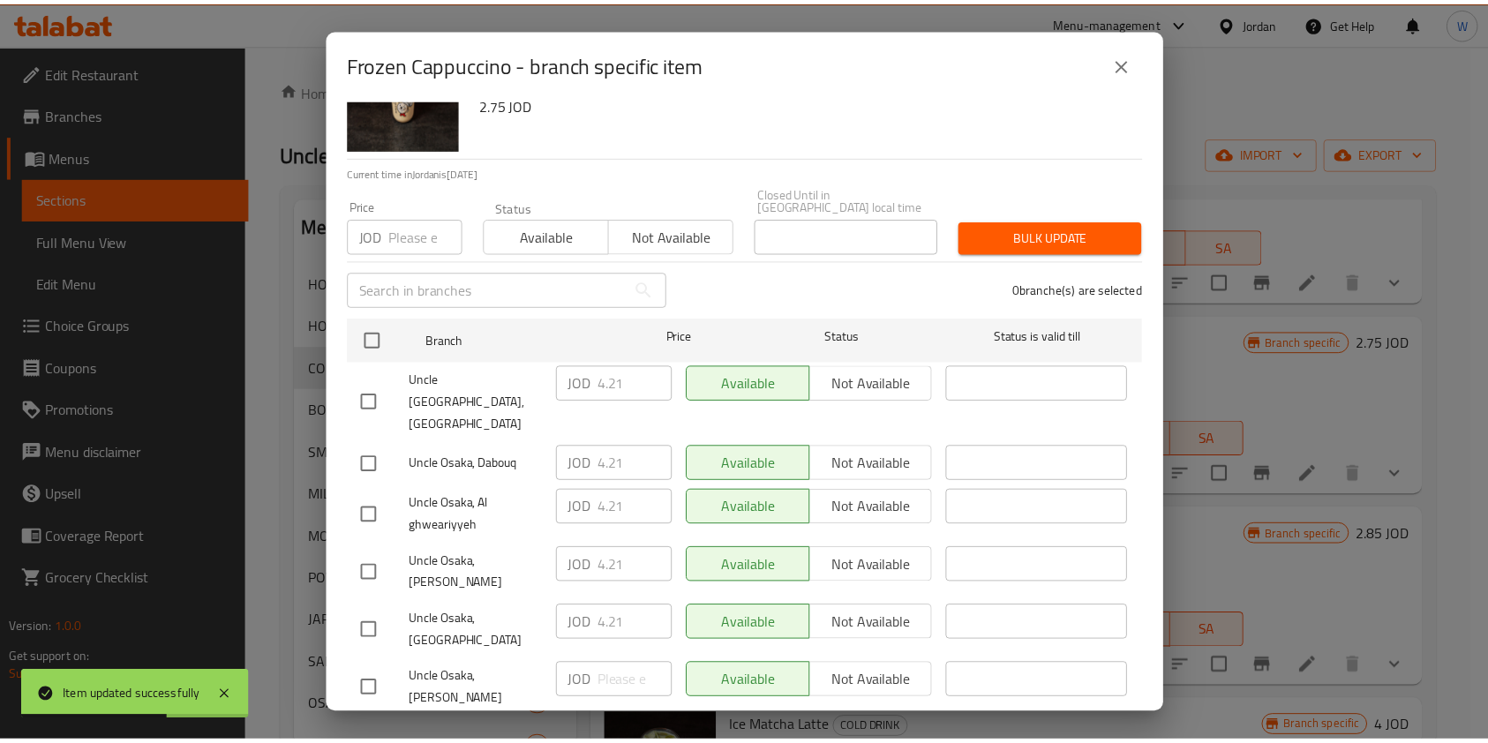
scroll to position [131, 0]
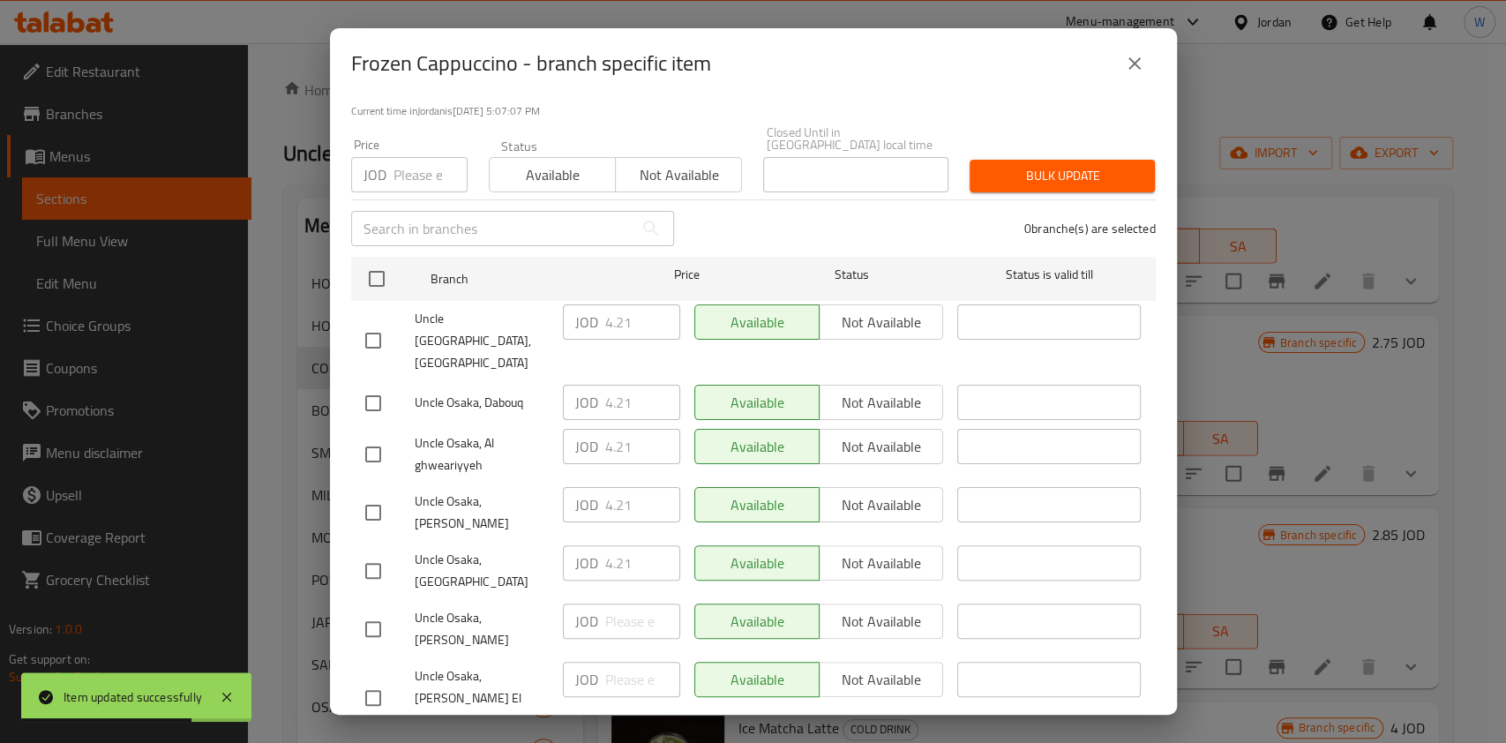
drag, startPoint x: 370, startPoint y: 515, endPoint x: 582, endPoint y: 515, distance: 212.7
click at [372, 552] on input "checkbox" at bounding box center [373, 570] width 37 height 37
checkbox input "true"
click at [607, 545] on input "4.21" at bounding box center [642, 562] width 75 height 35
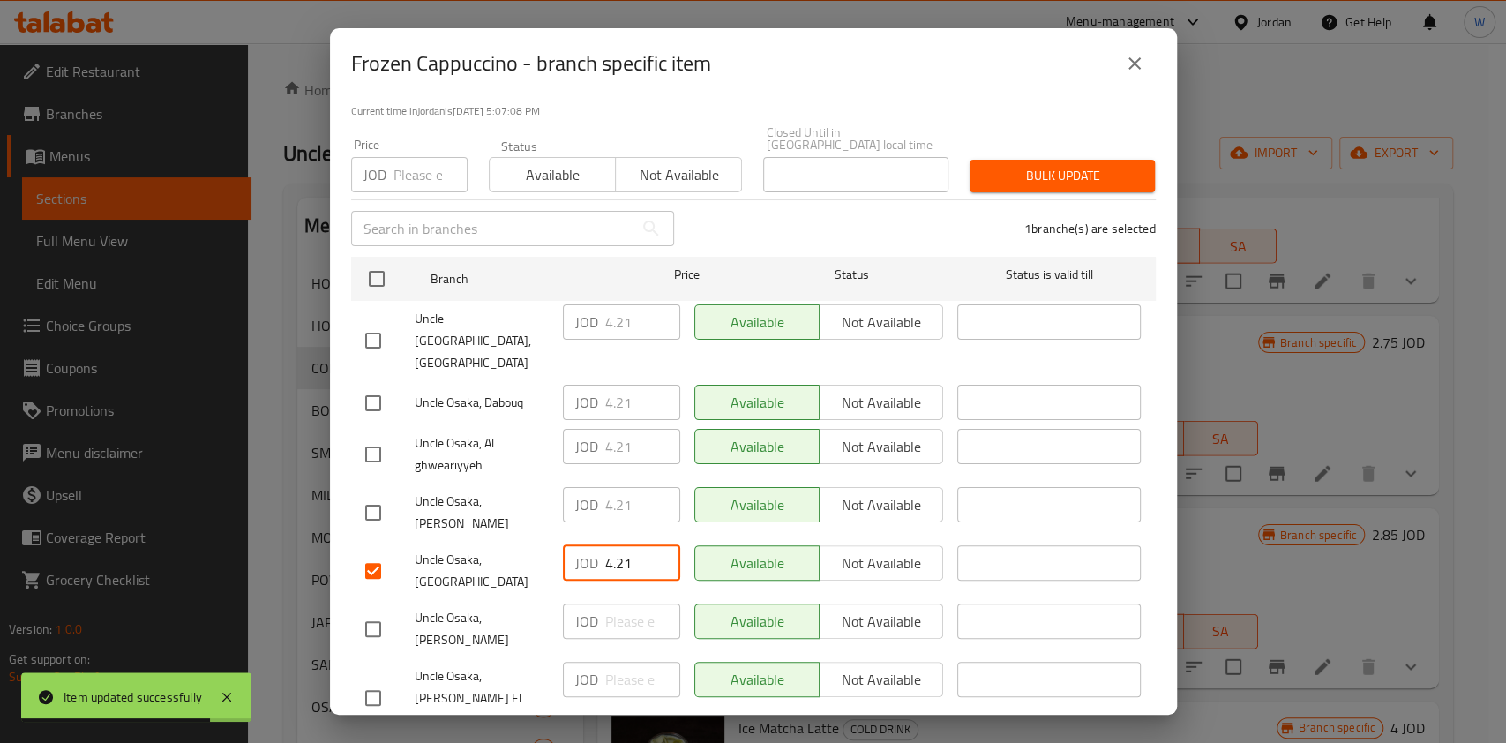
click at [607, 545] on input "4.21" at bounding box center [642, 562] width 75 height 35
click at [1139, 71] on icon "close" at bounding box center [1134, 63] width 21 height 21
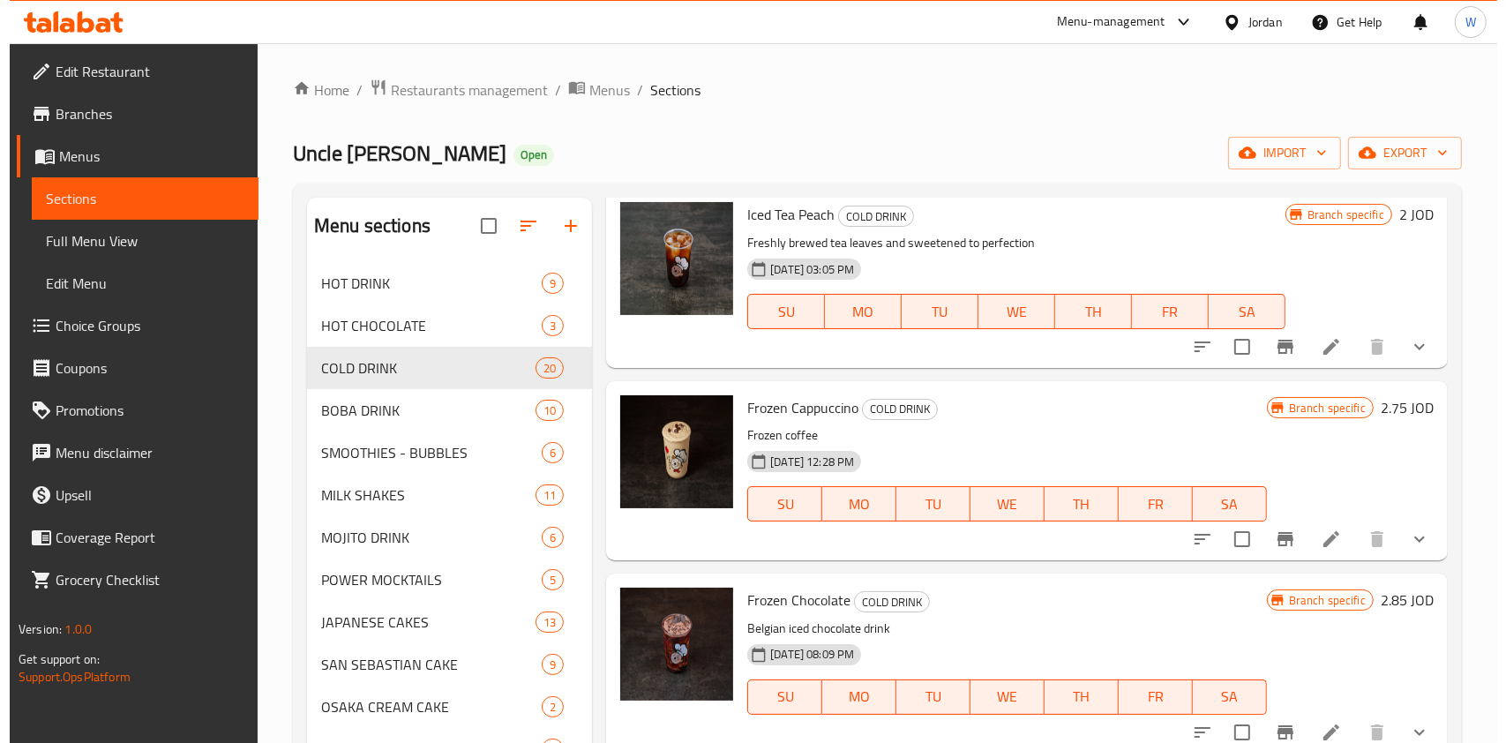
scroll to position [2941, 0]
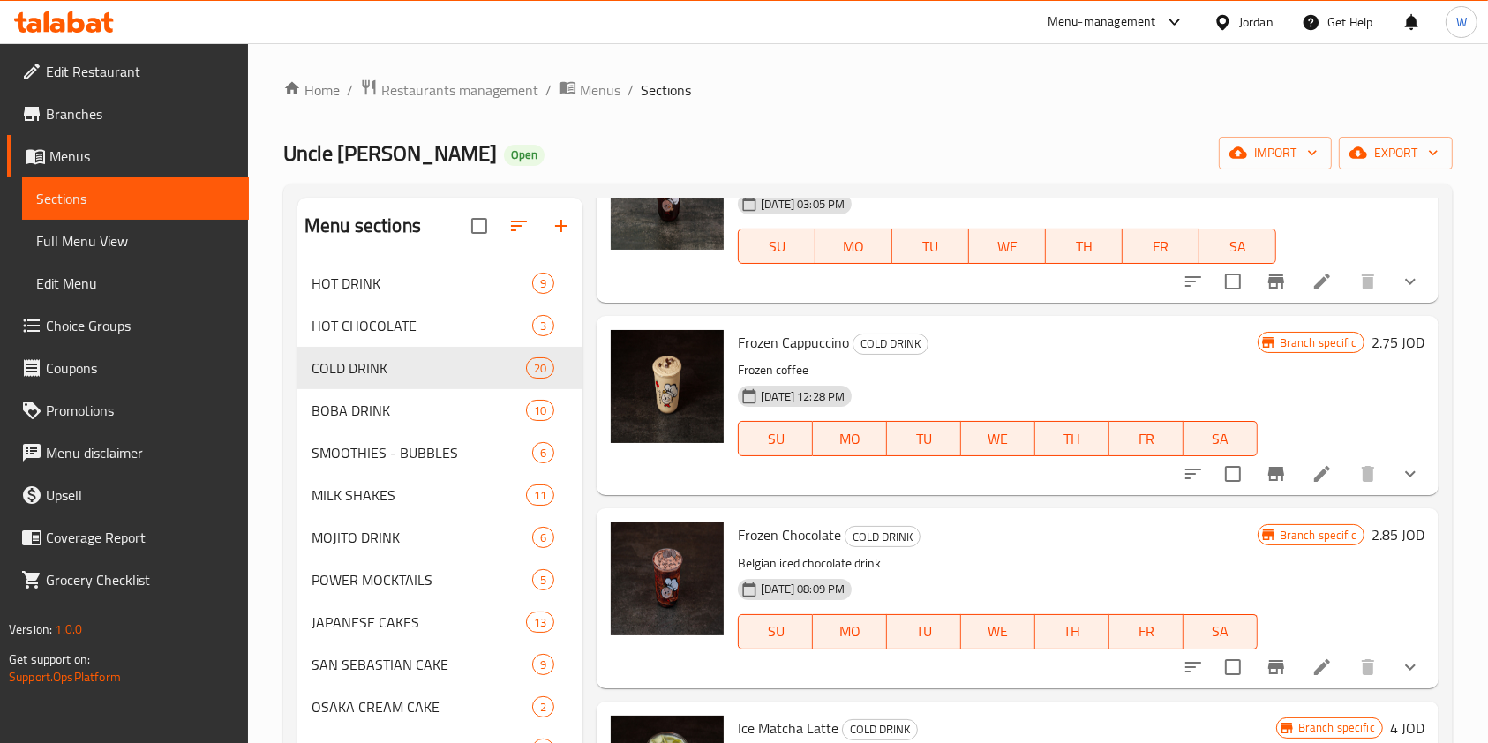
click at [1319, 480] on li at bounding box center [1321, 474] width 49 height 32
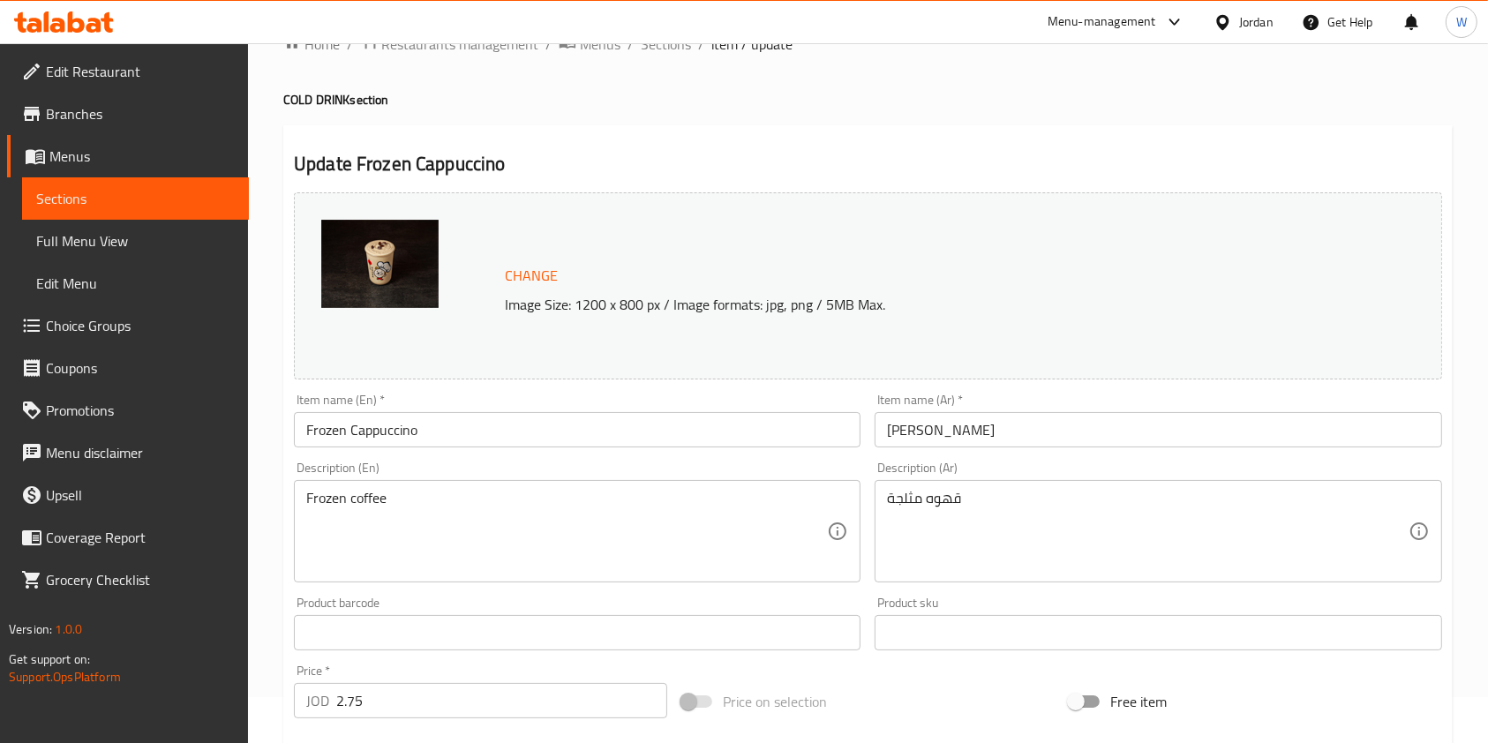
scroll to position [117, 0]
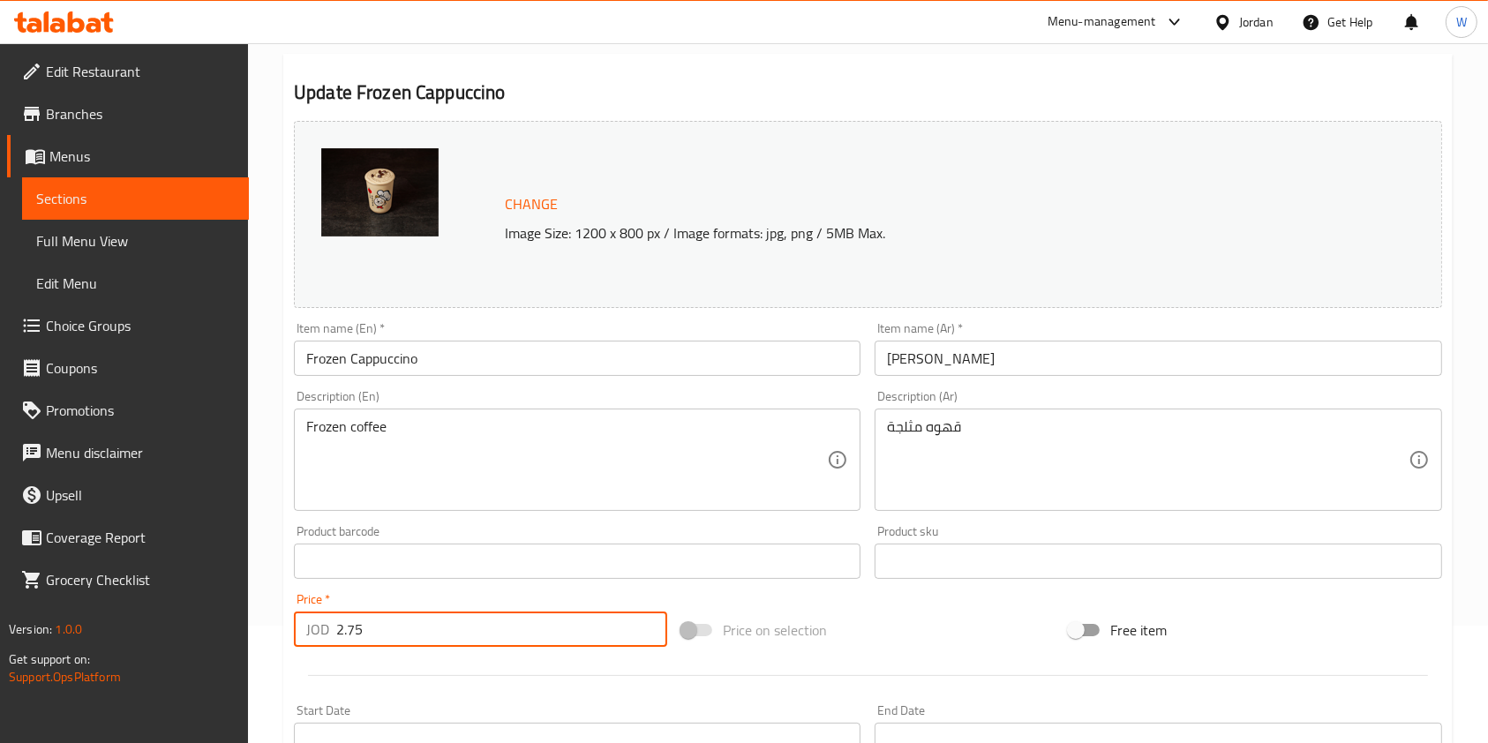
click at [430, 618] on input "2.75" at bounding box center [501, 629] width 331 height 35
click at [429, 618] on input "2.75" at bounding box center [501, 629] width 331 height 35
paste input "4.21"
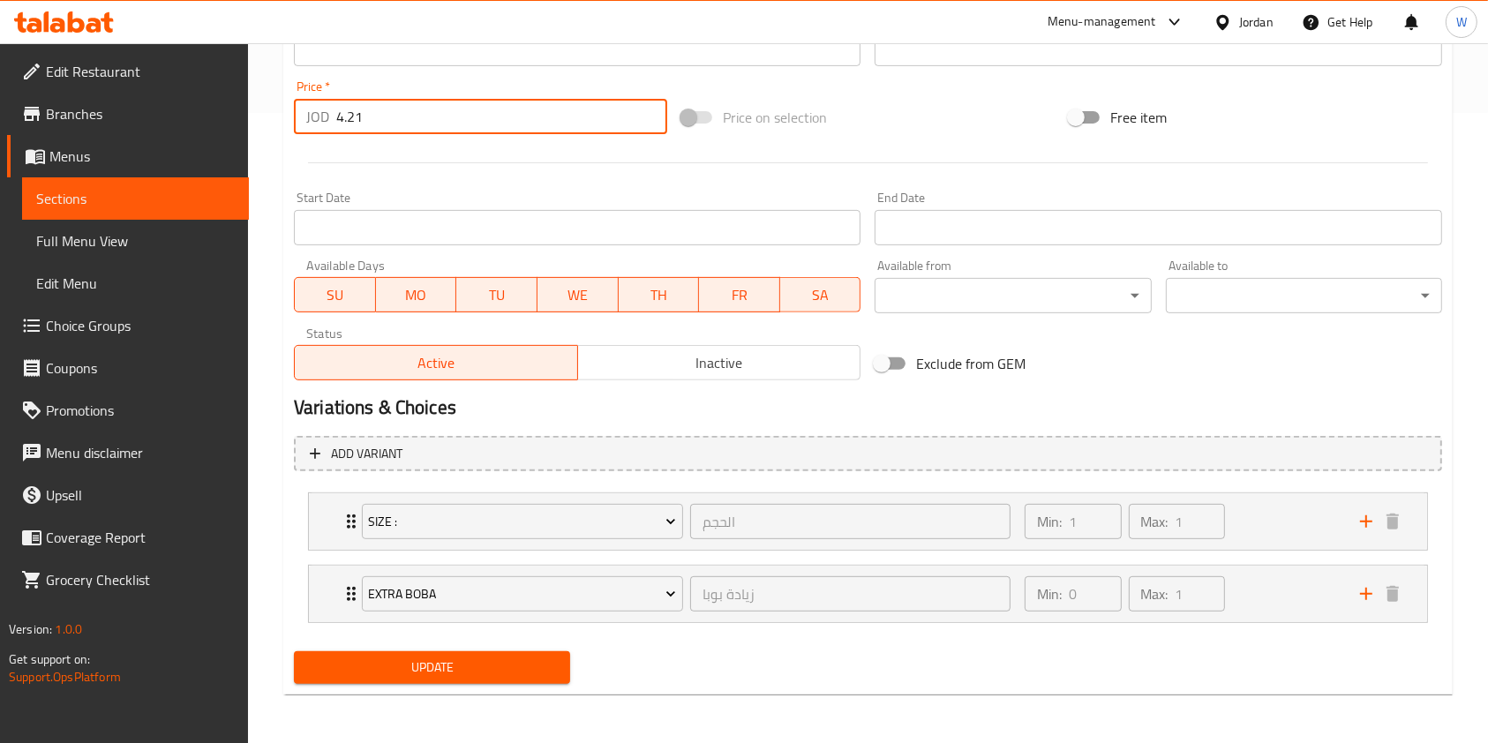
type input "4.21"
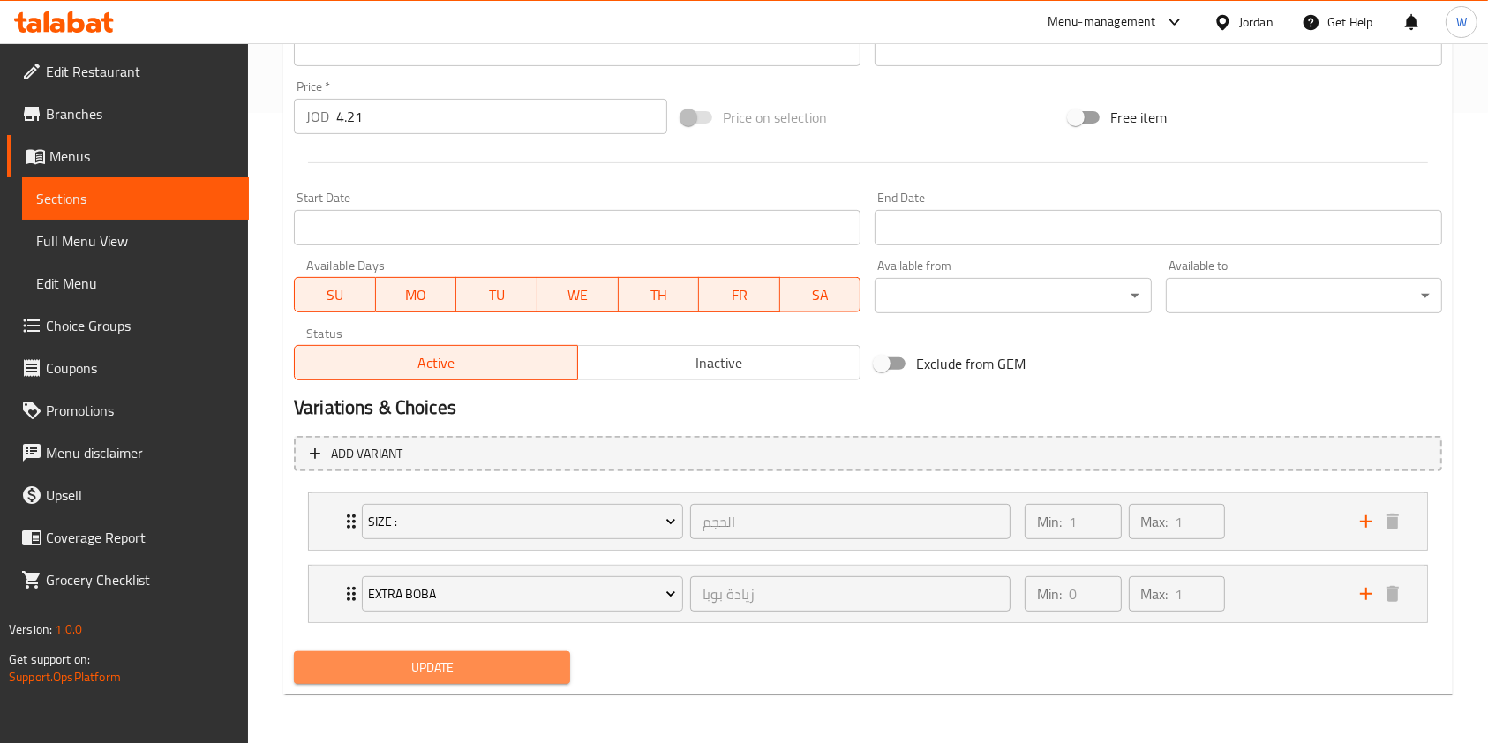
click at [424, 667] on span "Update" at bounding box center [432, 668] width 248 height 22
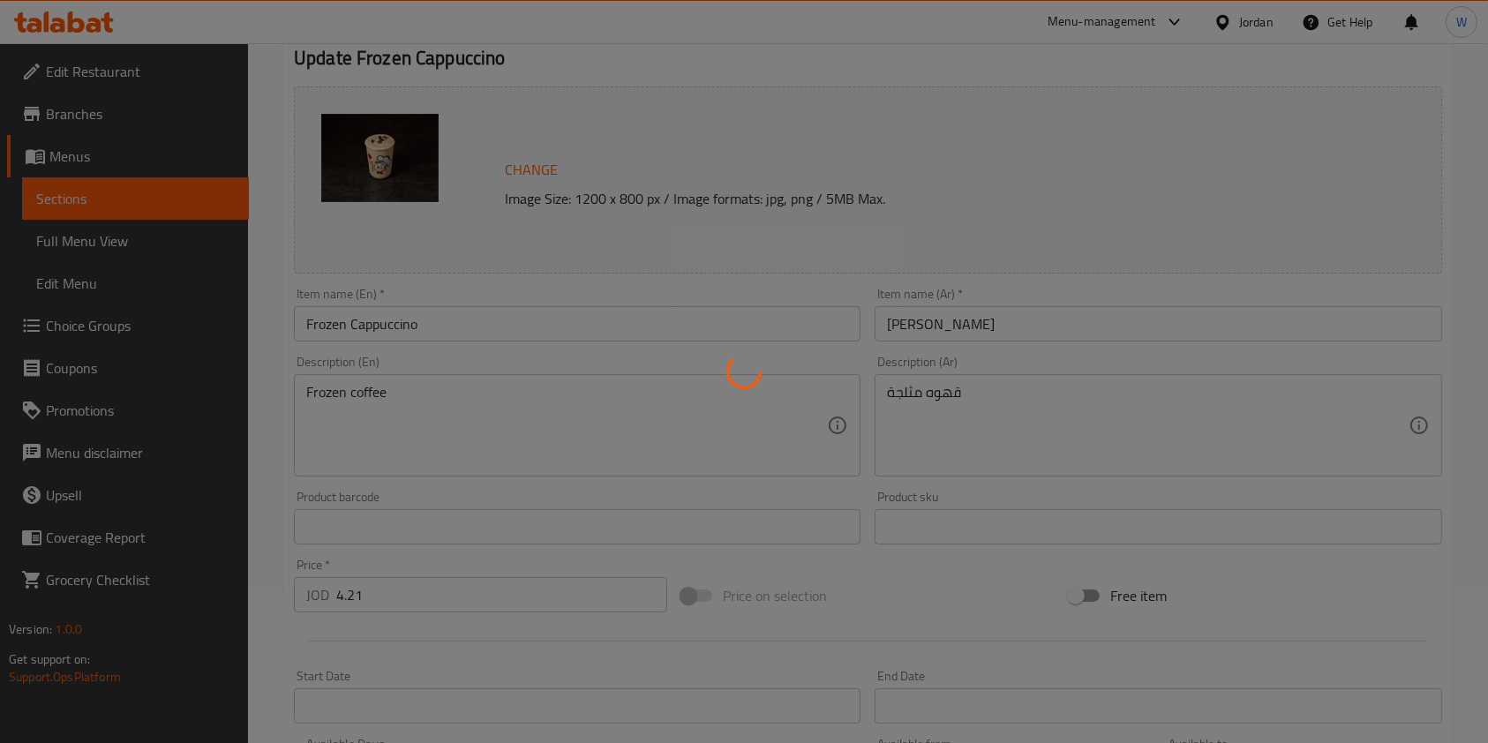
scroll to position [0, 0]
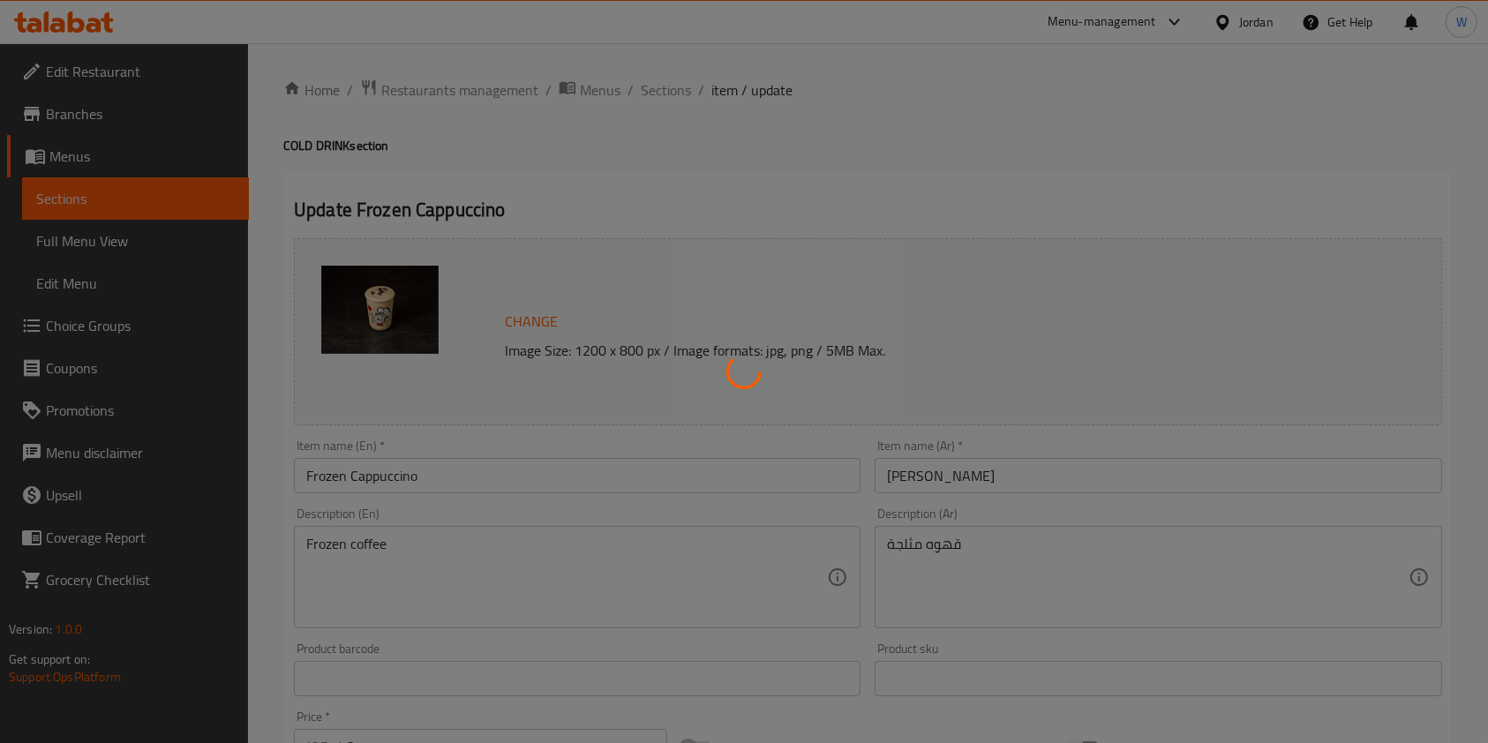
click at [674, 87] on div at bounding box center [744, 371] width 1488 height 743
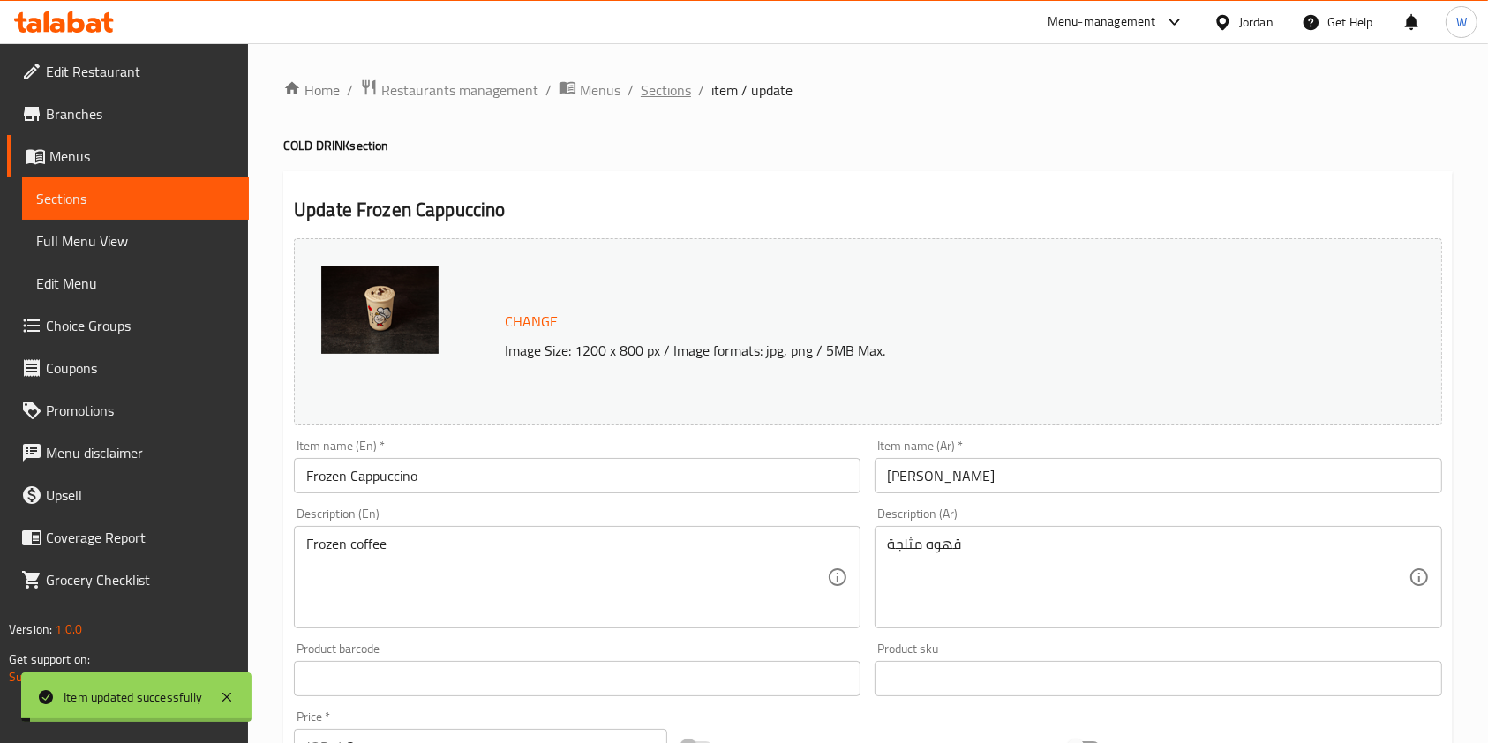
click at [659, 91] on span "Sections" at bounding box center [666, 89] width 50 height 21
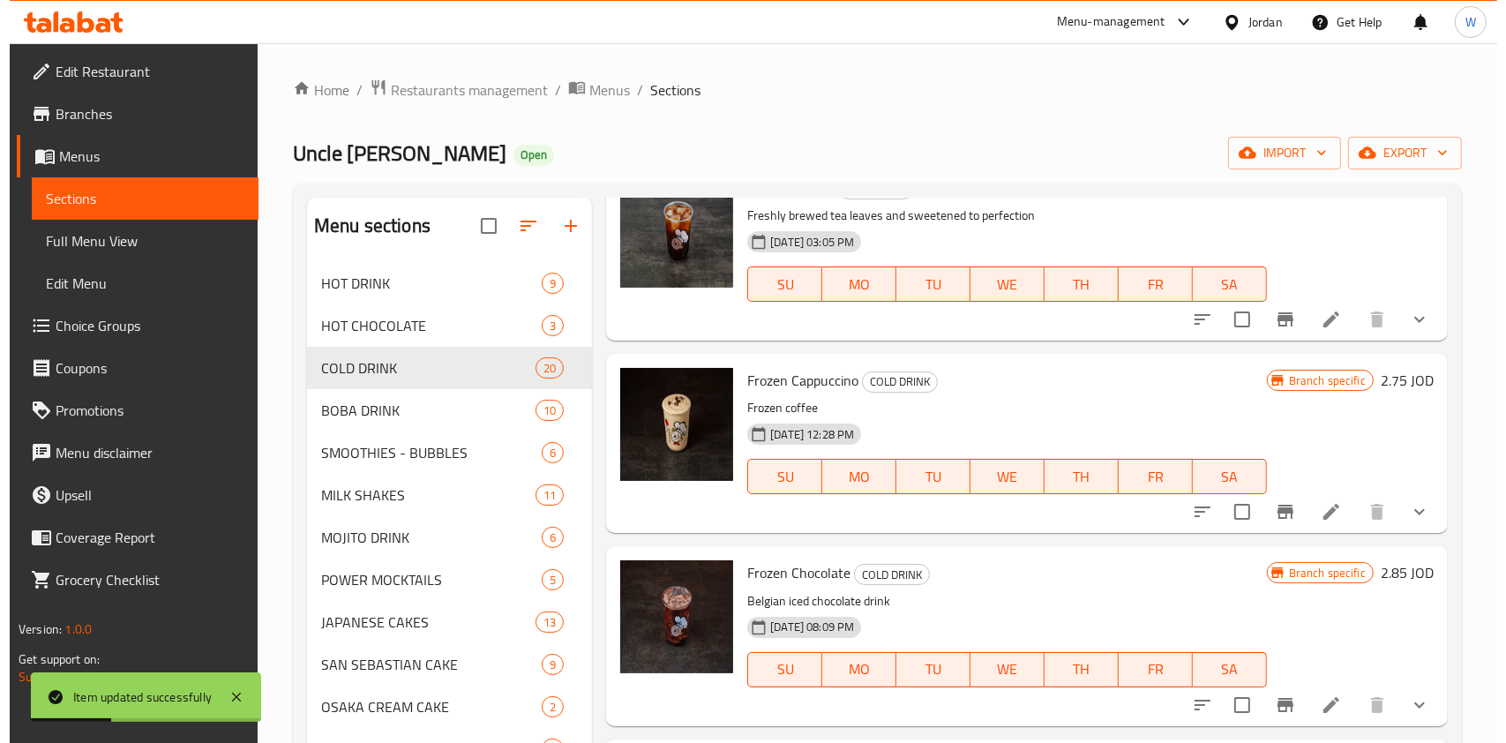
scroll to position [2941, 0]
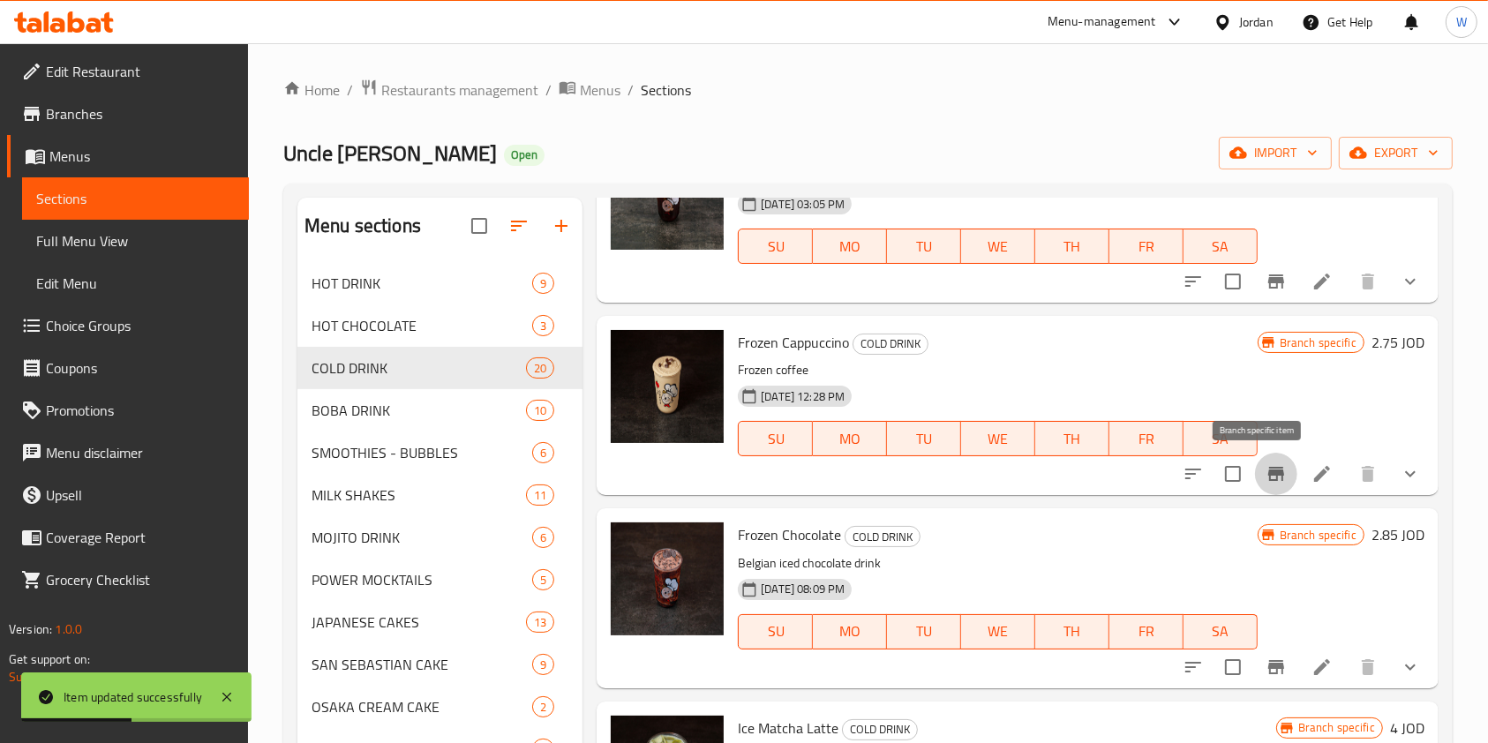
click at [1268, 474] on icon "Branch-specific-item" at bounding box center [1276, 474] width 16 height 14
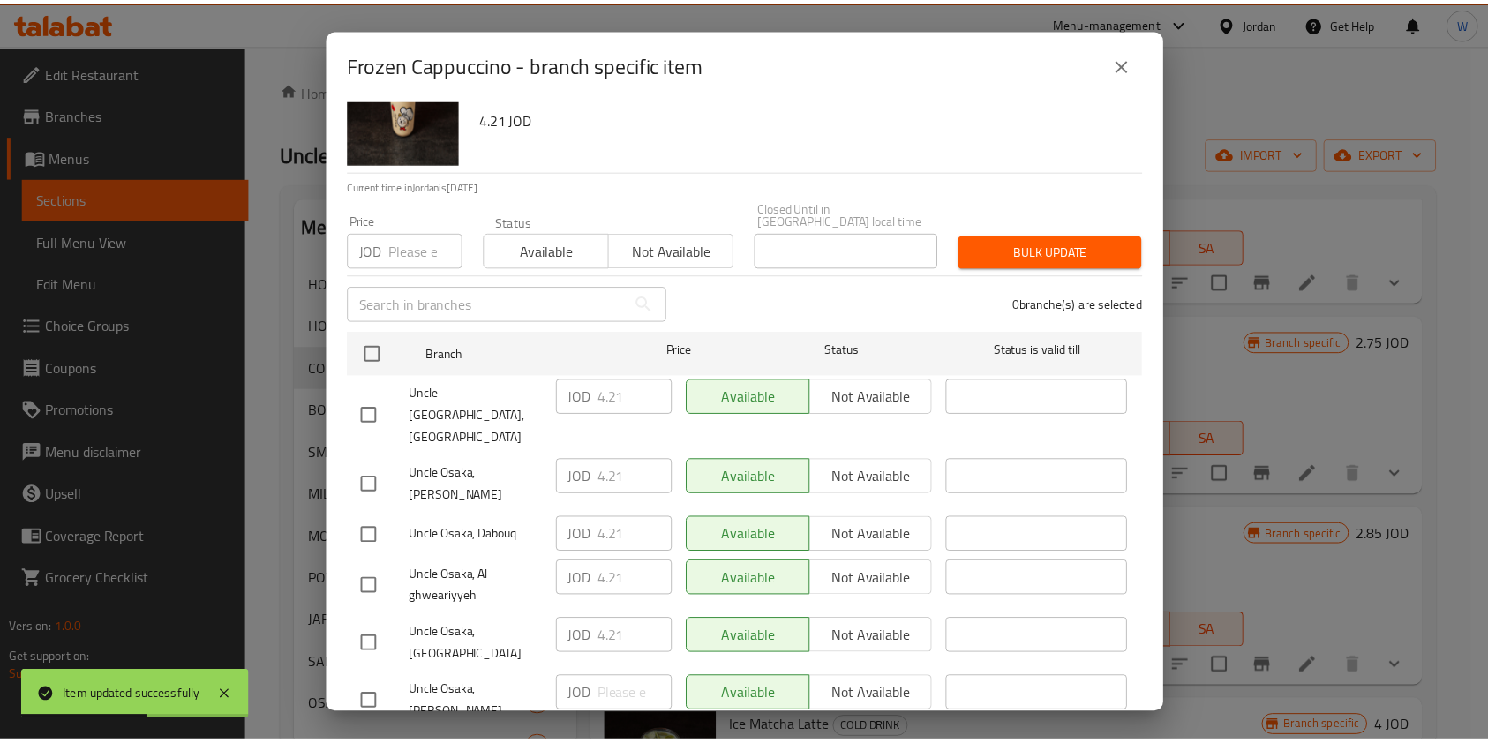
scroll to position [131, 0]
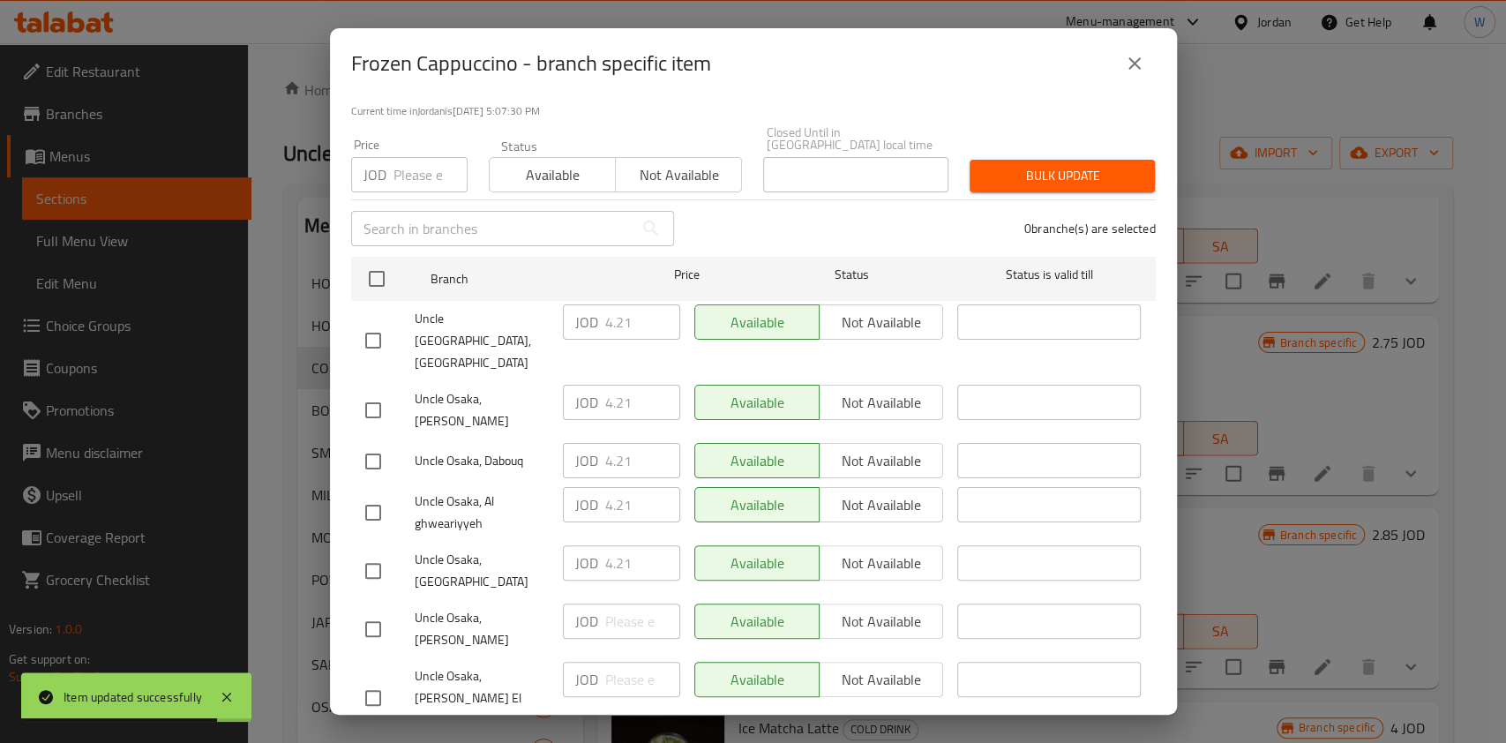
click at [1139, 56] on icon "close" at bounding box center [1134, 63] width 21 height 21
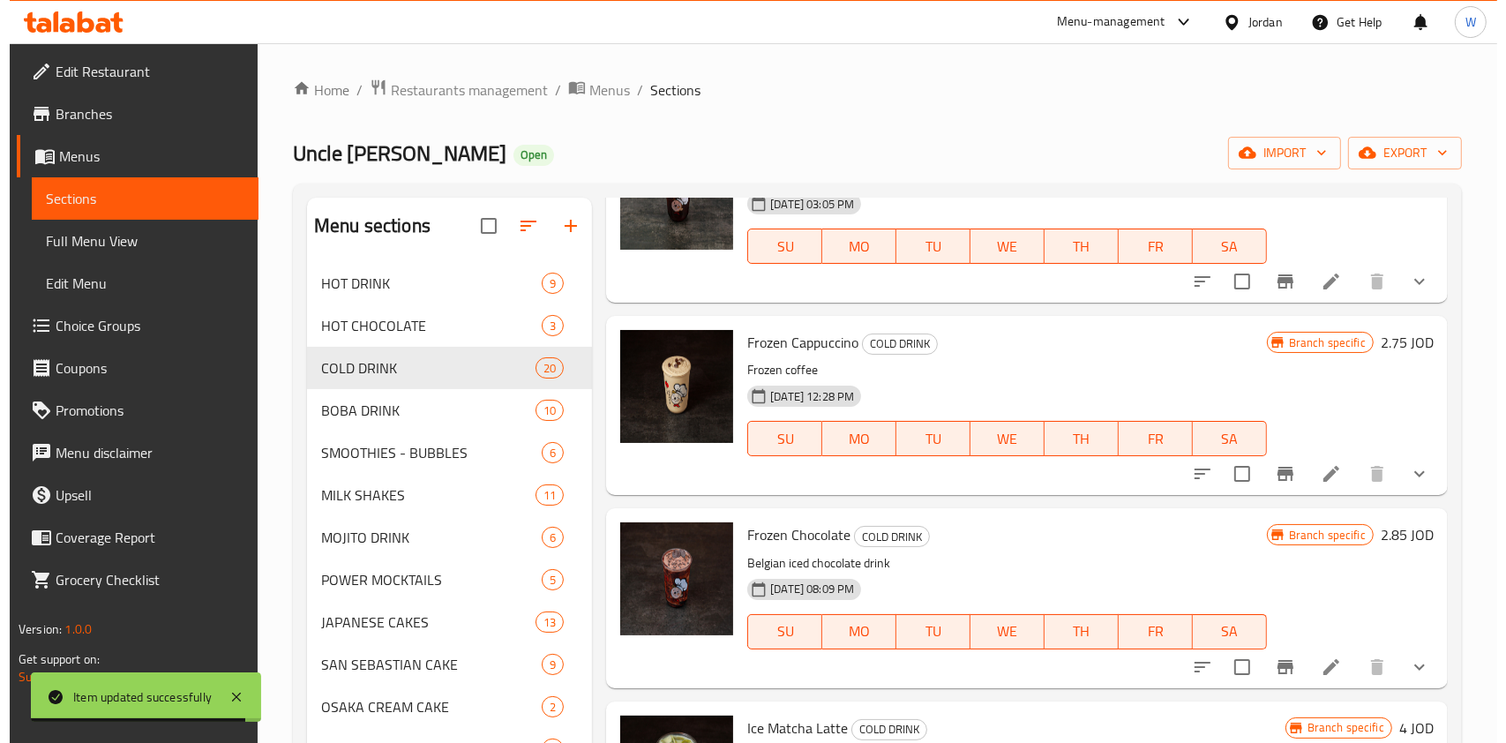
scroll to position [3176, 0]
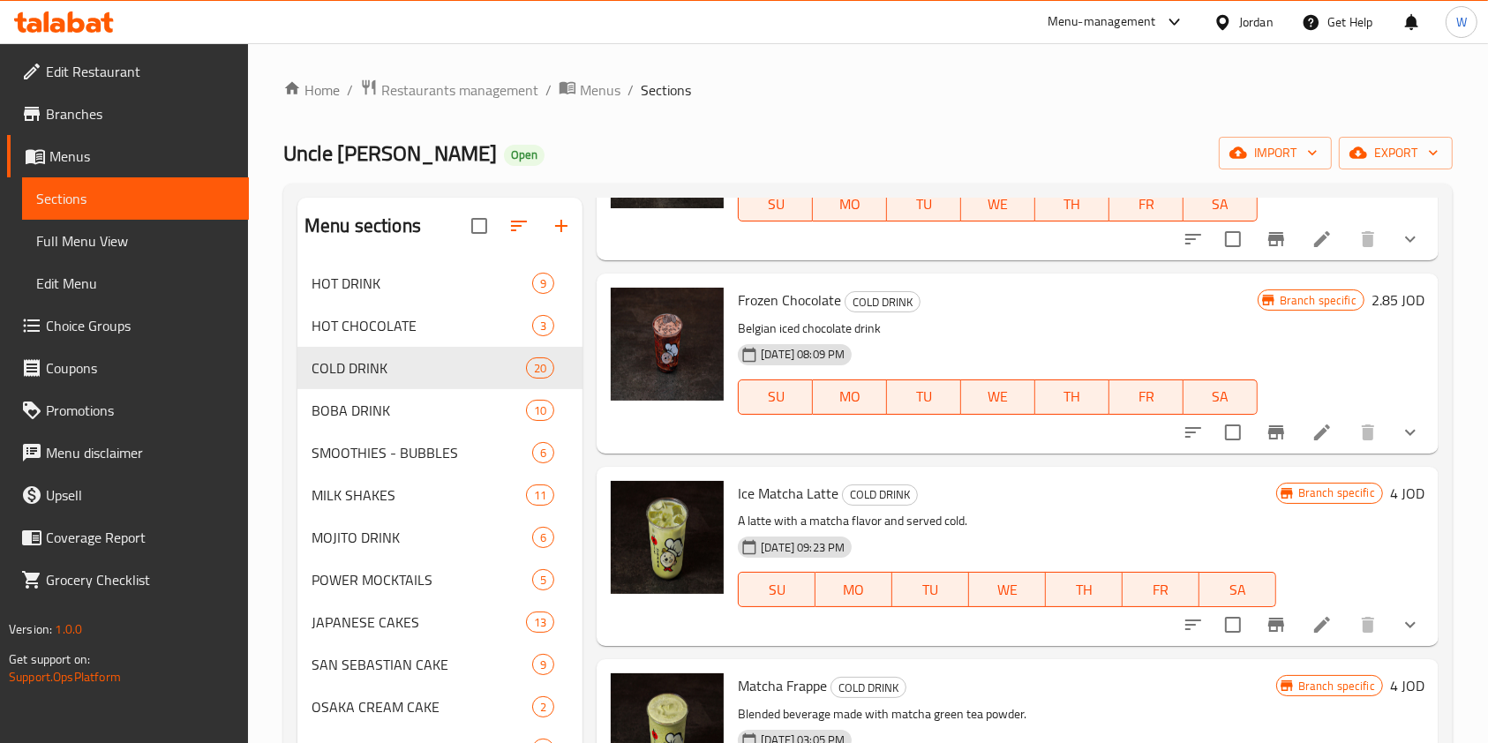
click at [1268, 433] on icon "Branch-specific-item" at bounding box center [1276, 432] width 16 height 14
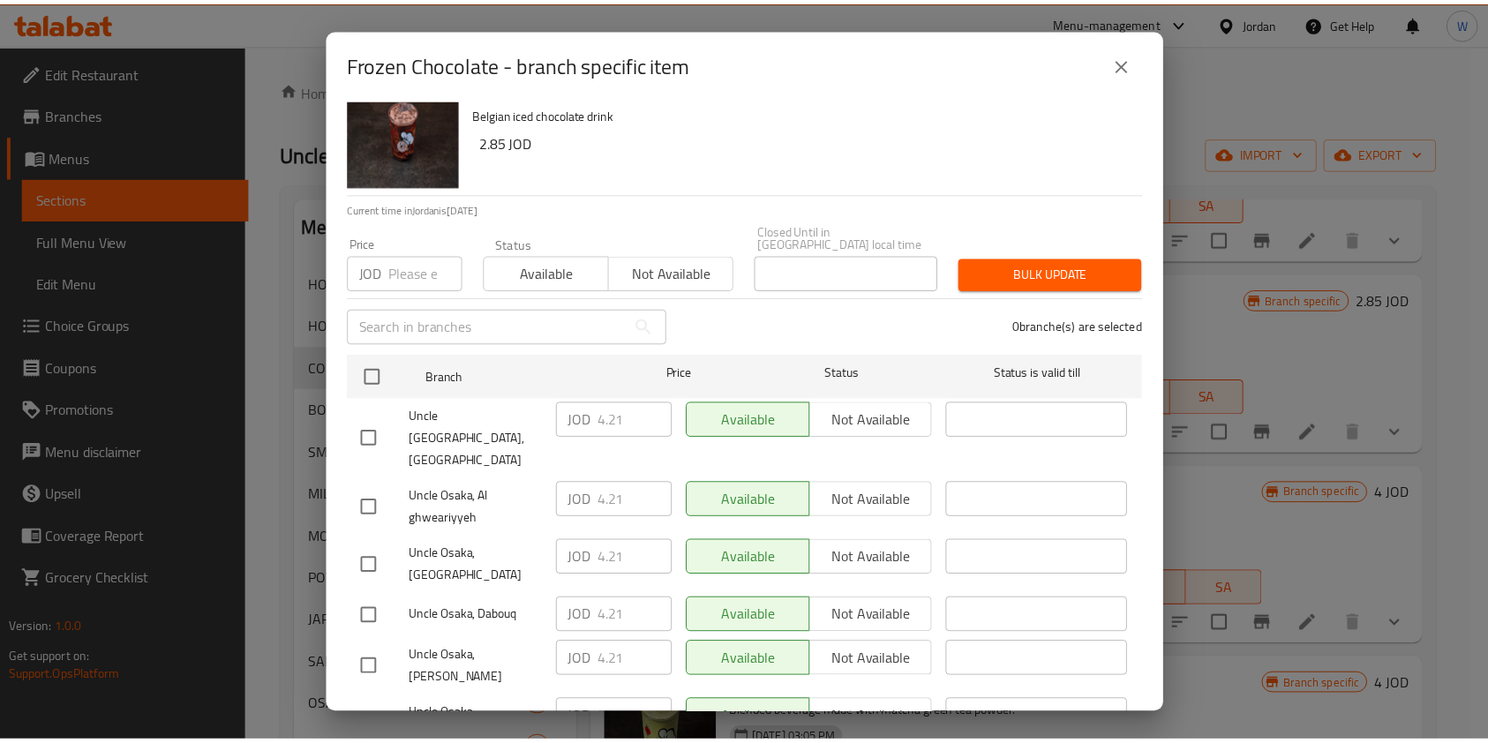
scroll to position [117, 0]
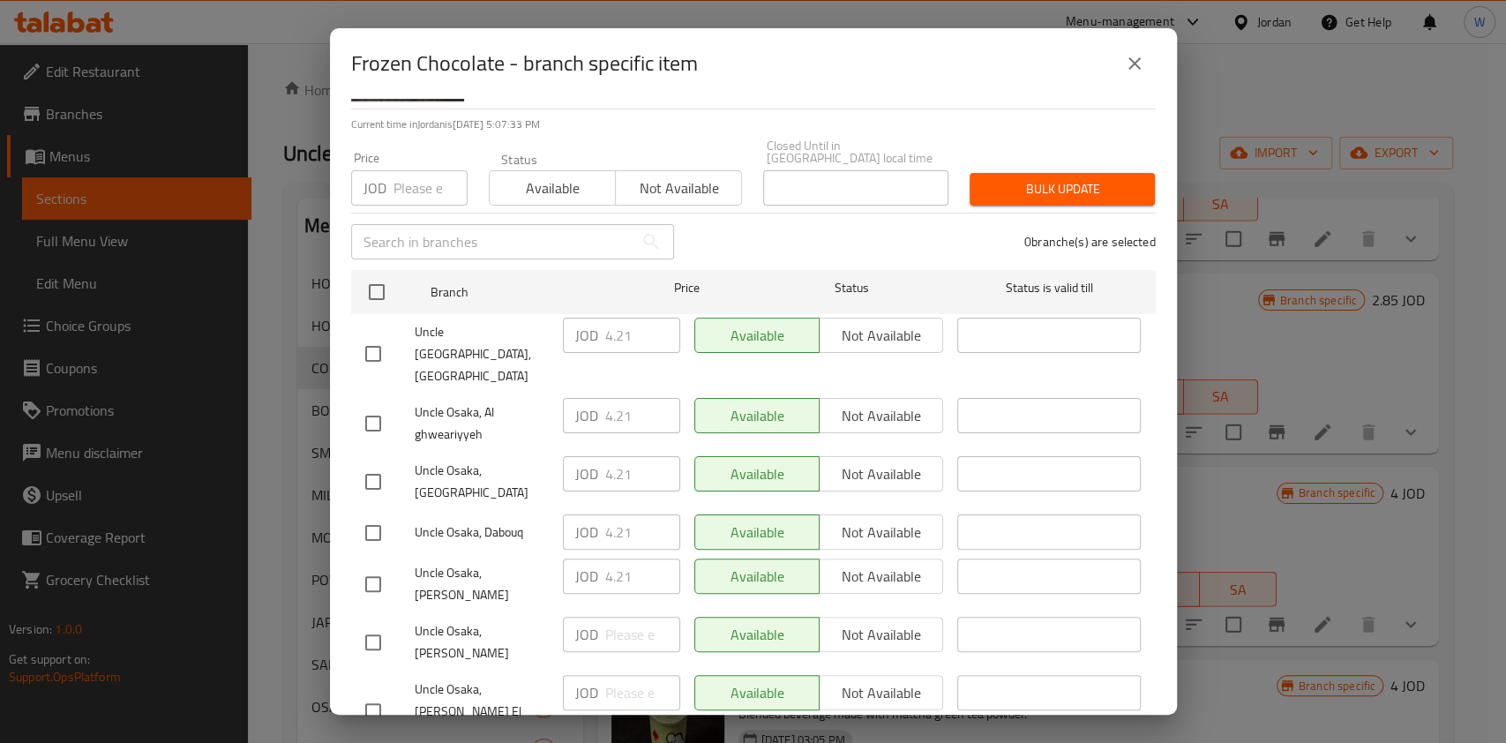
drag, startPoint x: 392, startPoint y: 451, endPoint x: 417, endPoint y: 448, distance: 24.9
click at [393, 463] on div at bounding box center [389, 481] width 49 height 37
drag, startPoint x: 368, startPoint y: 448, endPoint x: 508, endPoint y: 456, distance: 140.5
click at [369, 463] on input "checkbox" at bounding box center [373, 481] width 37 height 37
checkbox input "true"
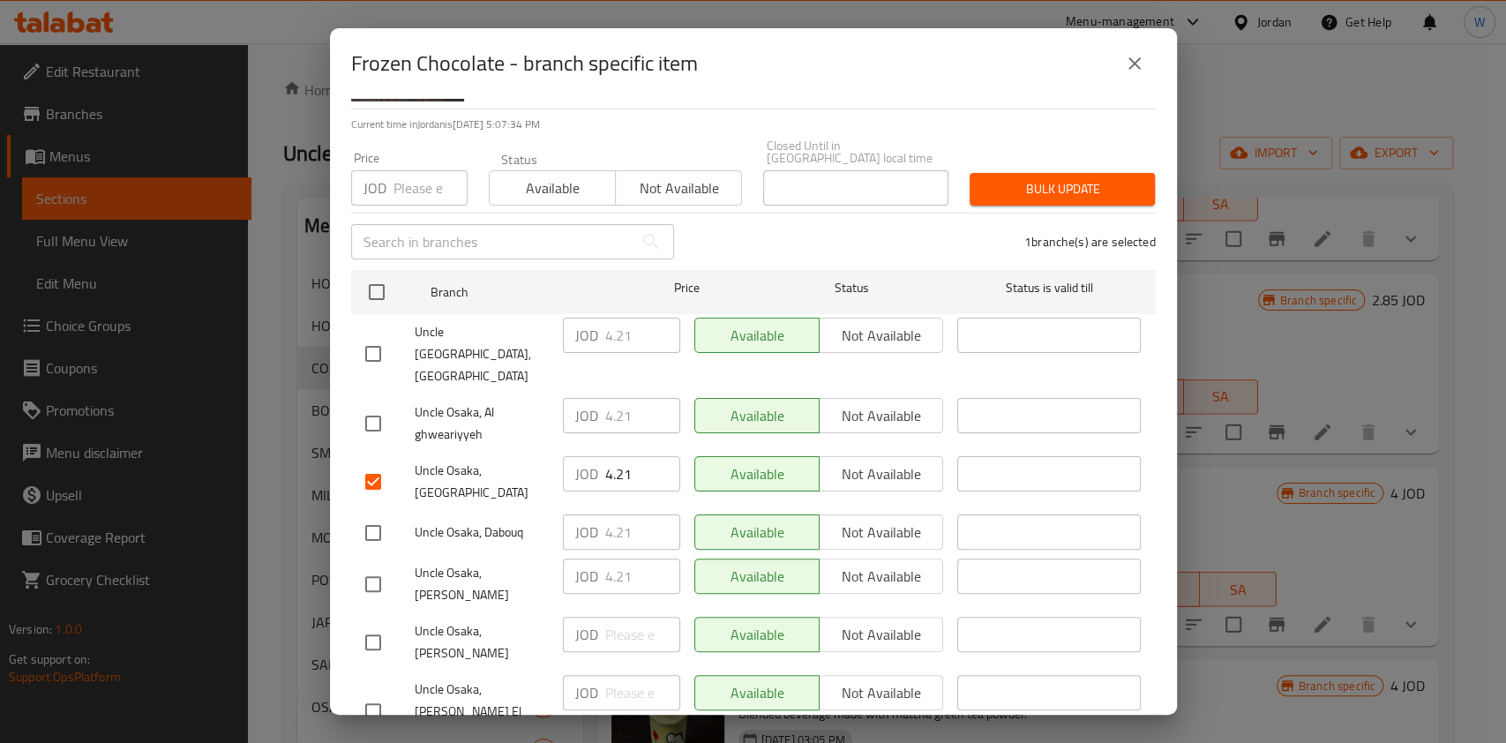
click at [617, 456] on input "4.21" at bounding box center [642, 473] width 75 height 35
click at [1131, 57] on icon "close" at bounding box center [1134, 63] width 21 height 21
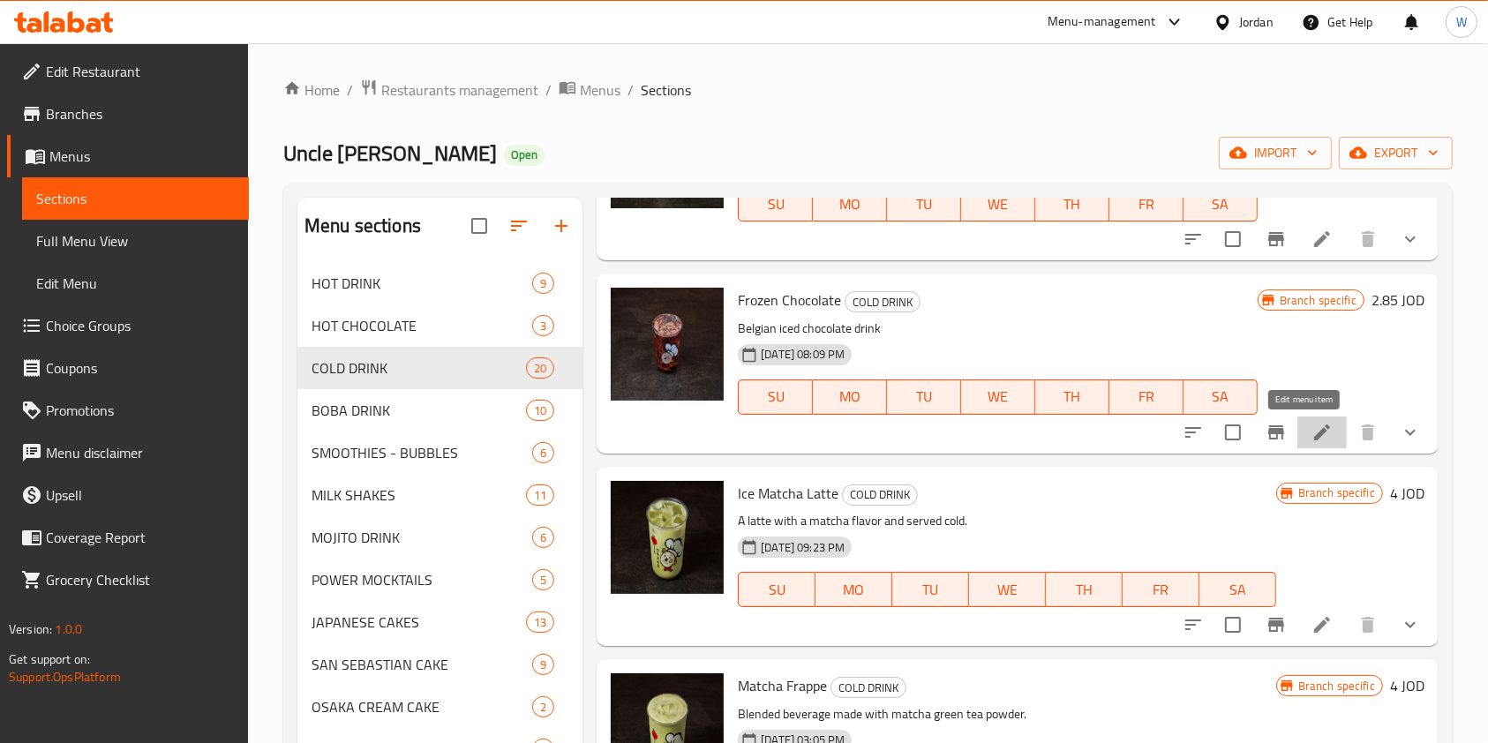
click at [1311, 435] on icon at bounding box center [1321, 432] width 21 height 21
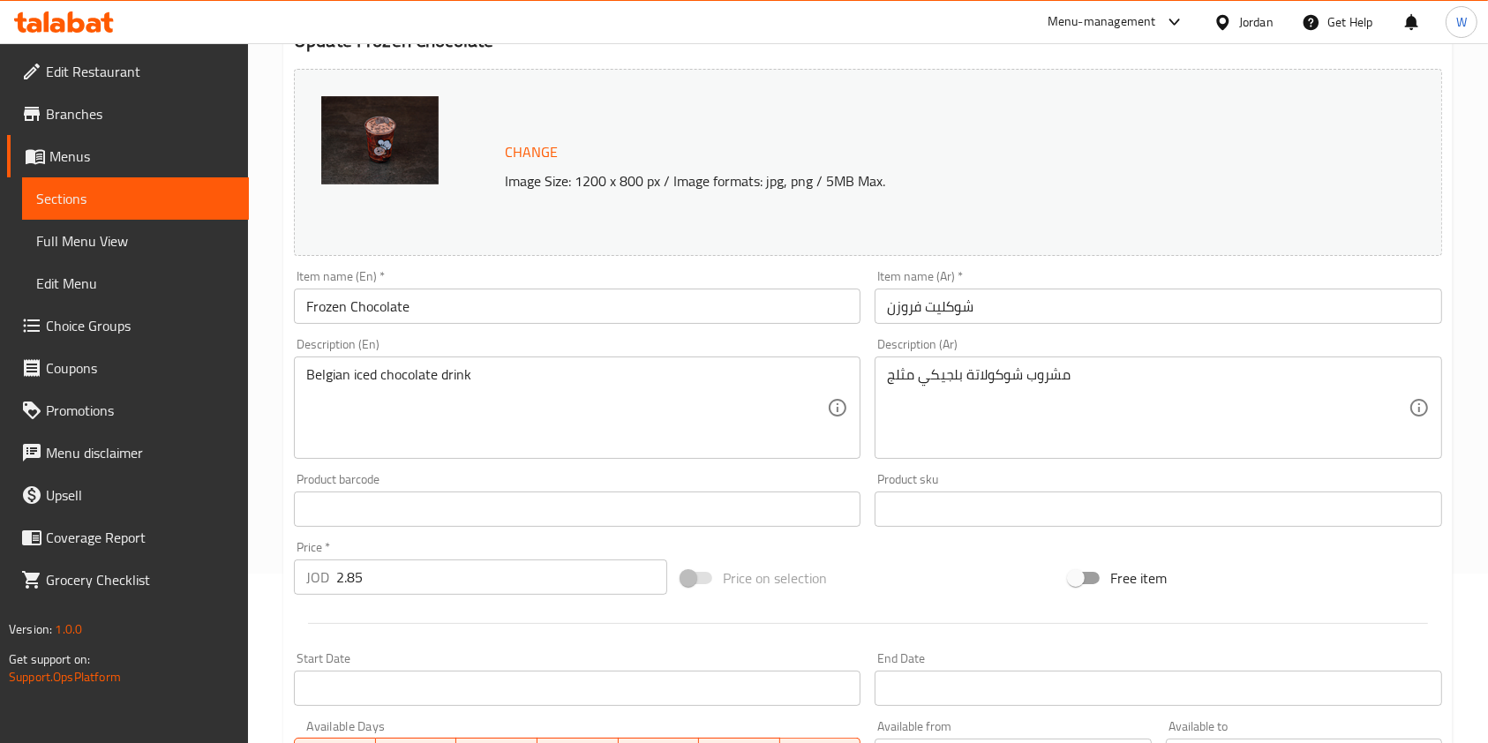
scroll to position [353, 0]
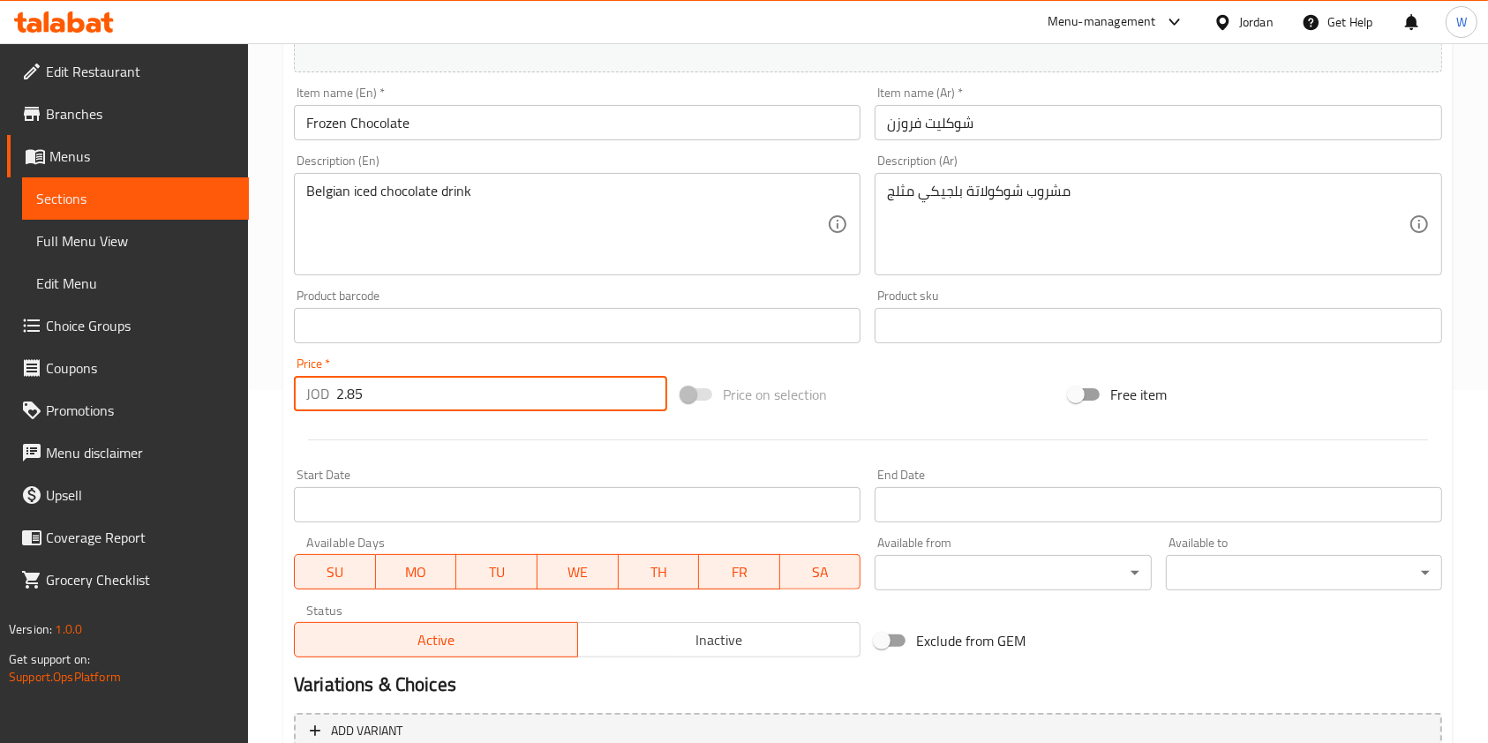
click at [436, 400] on input "2.85" at bounding box center [501, 393] width 331 height 35
paste input "4.21"
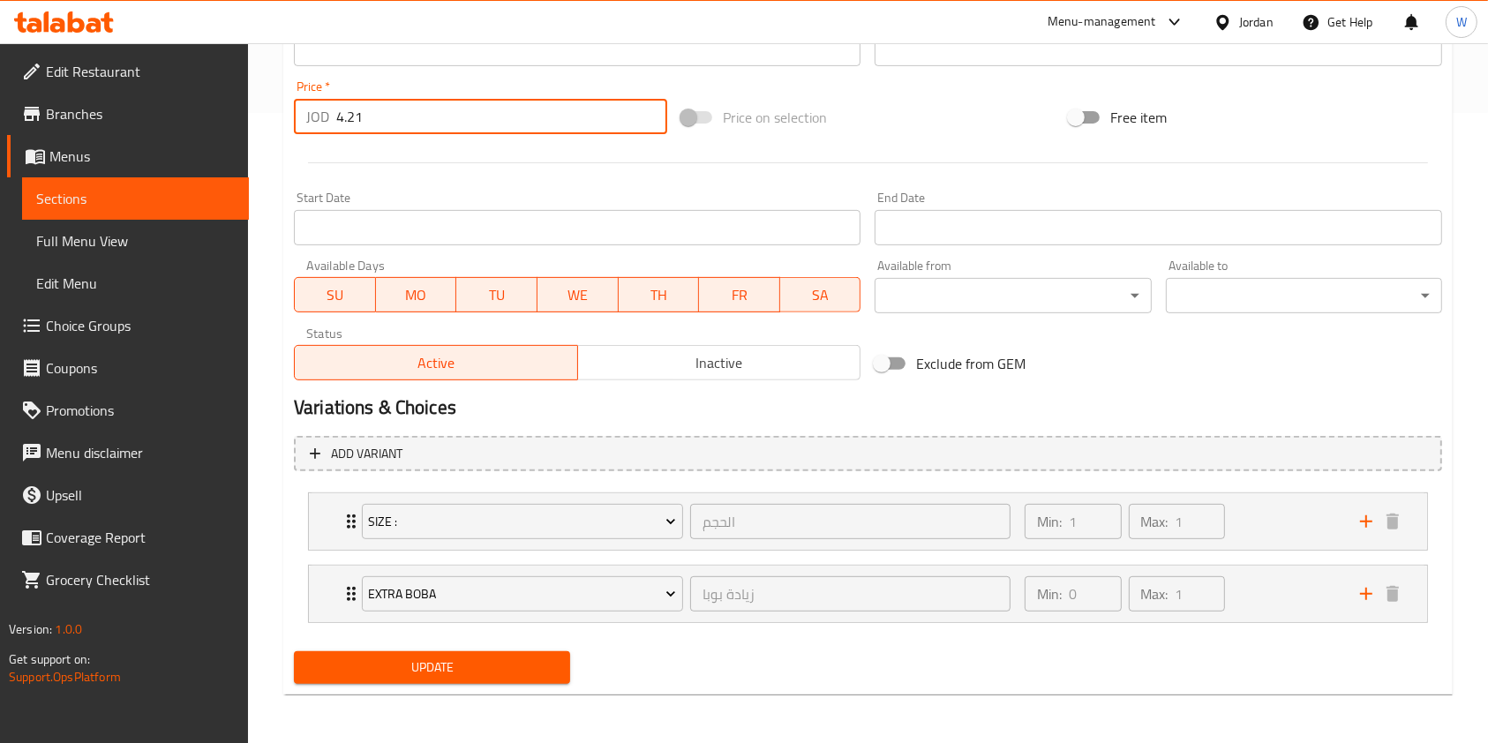
type input "4.21"
click at [466, 668] on span "Update" at bounding box center [432, 668] width 248 height 22
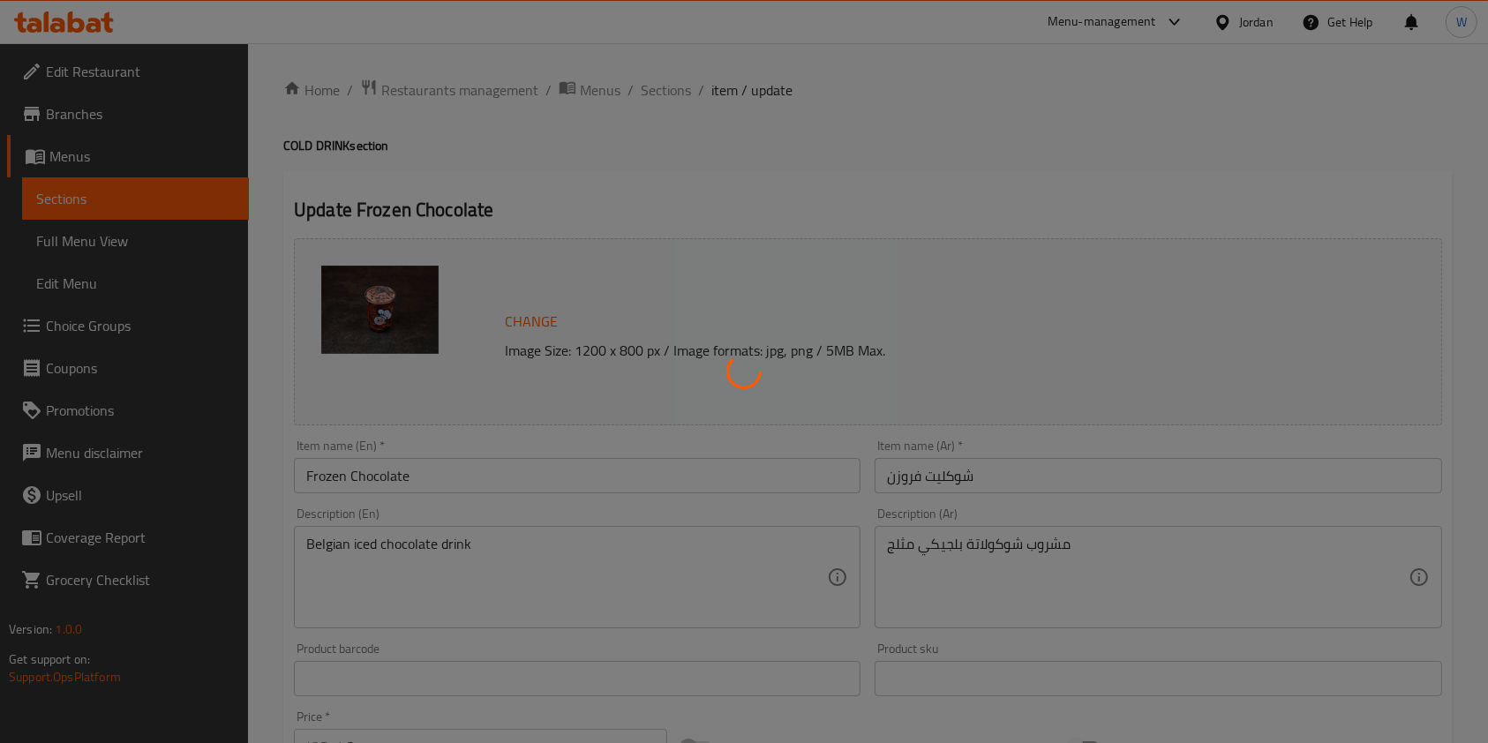
scroll to position [0, 0]
click at [648, 104] on div at bounding box center [744, 371] width 1488 height 743
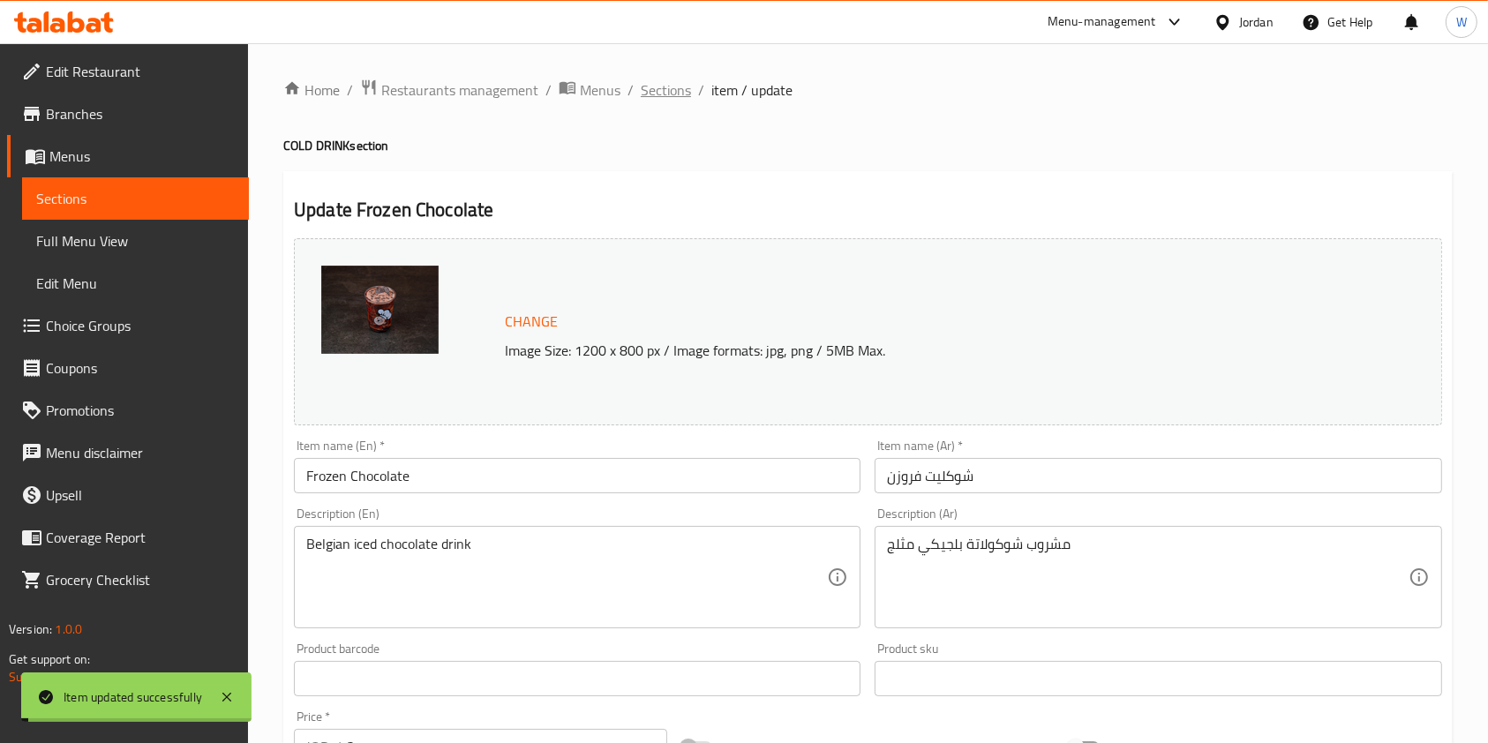
click at [661, 88] on span "Sections" at bounding box center [666, 89] width 50 height 21
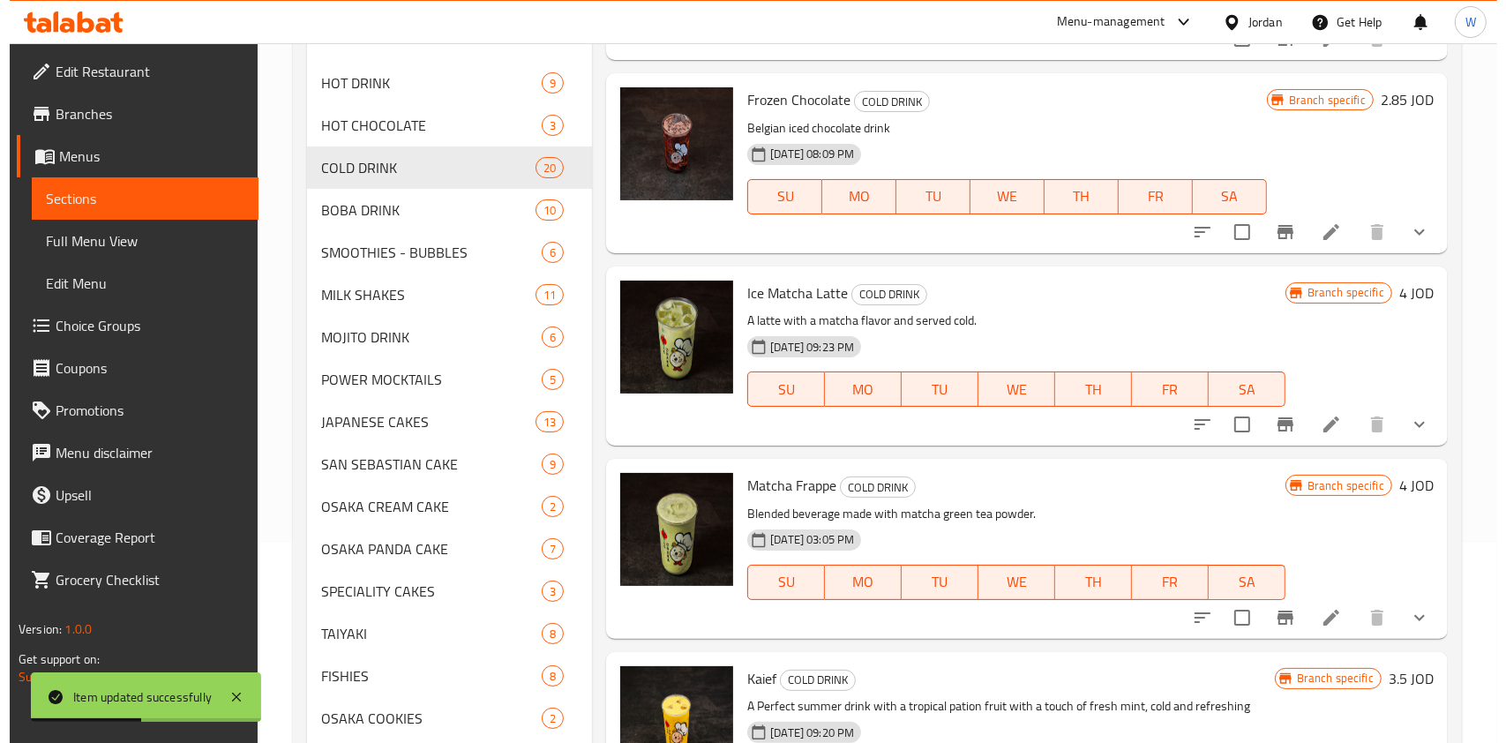
scroll to position [338, 0]
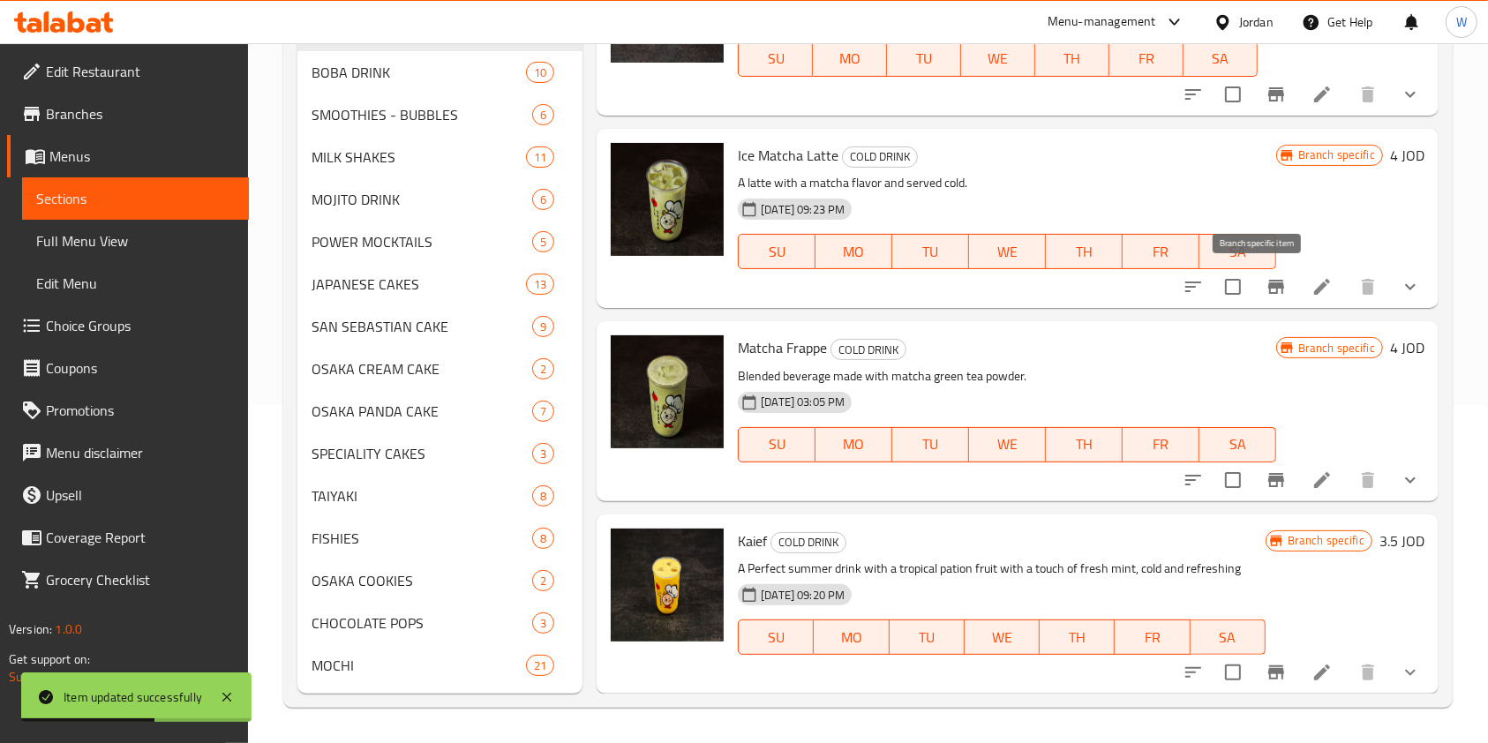
click at [1268, 293] on icon "Branch-specific-item" at bounding box center [1276, 286] width 21 height 21
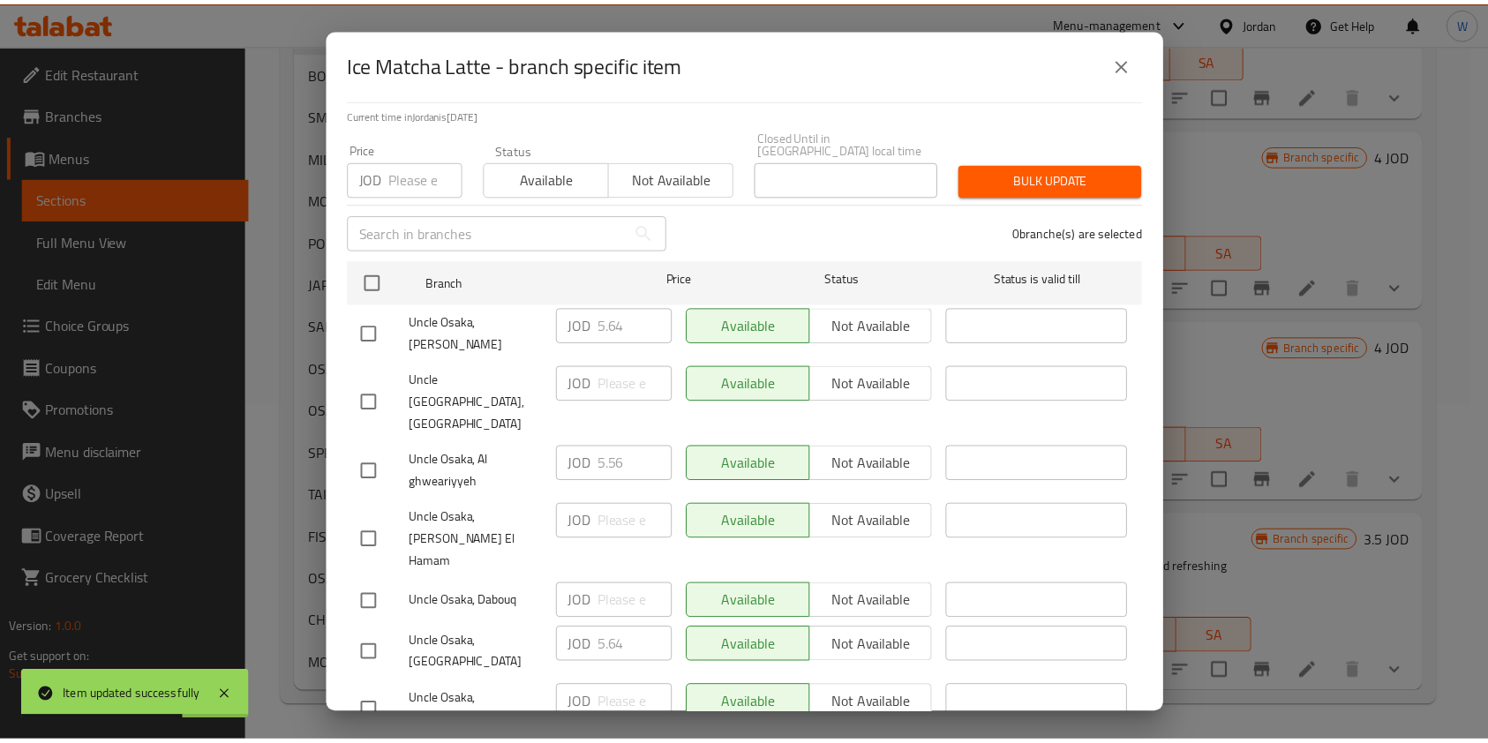
scroll to position [131, 0]
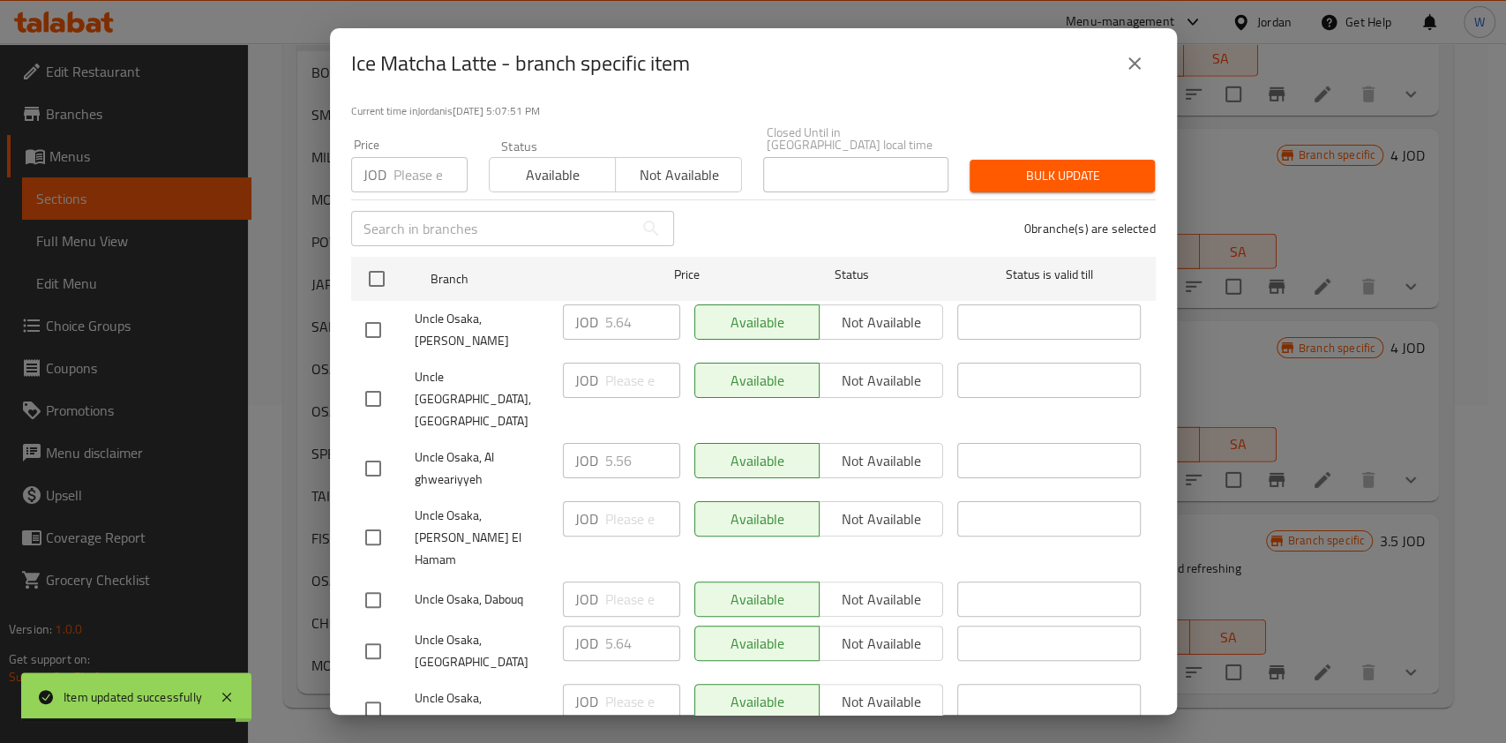
click at [375, 633] on input "checkbox" at bounding box center [373, 651] width 37 height 37
checkbox input "true"
click at [611, 626] on input "5.64" at bounding box center [642, 643] width 75 height 35
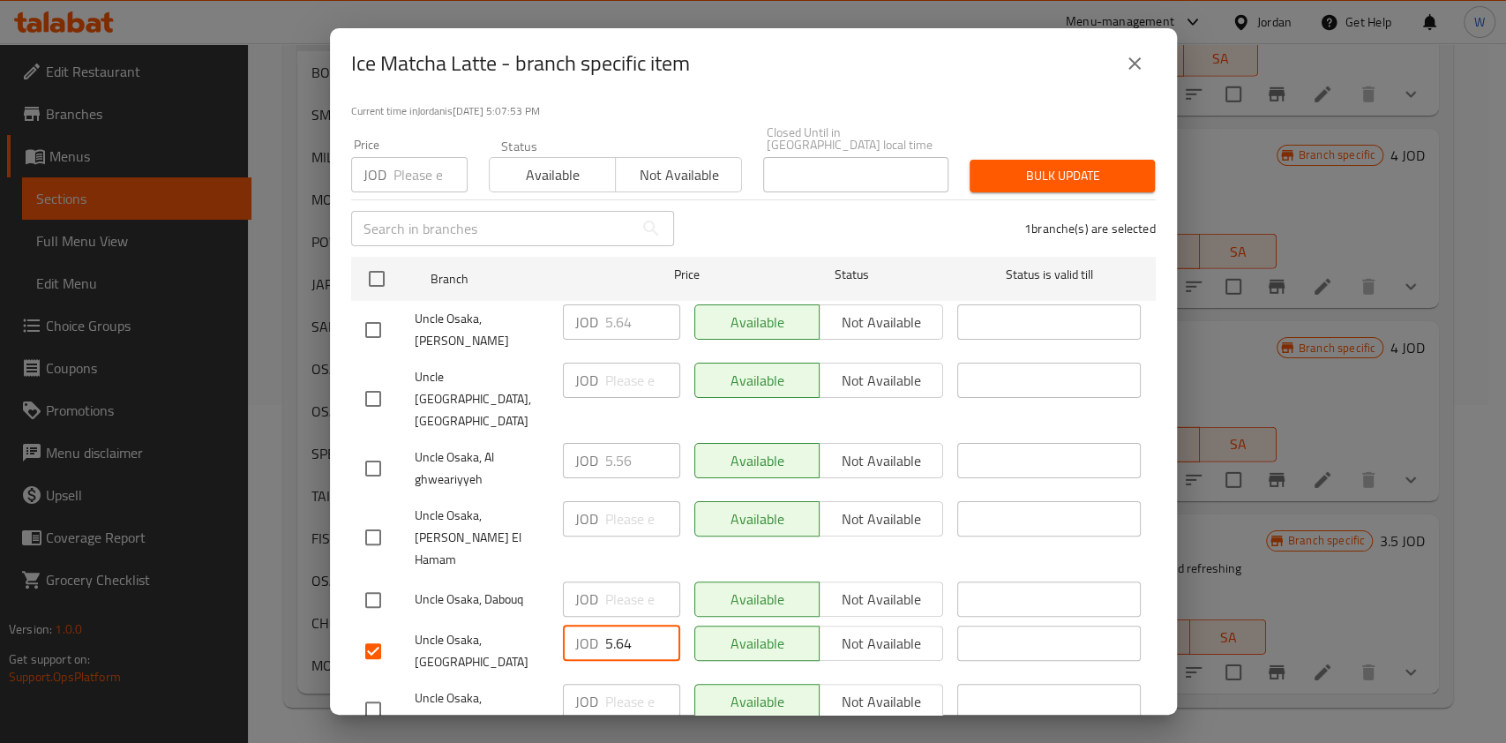
click at [1127, 66] on icon "close" at bounding box center [1134, 63] width 21 height 21
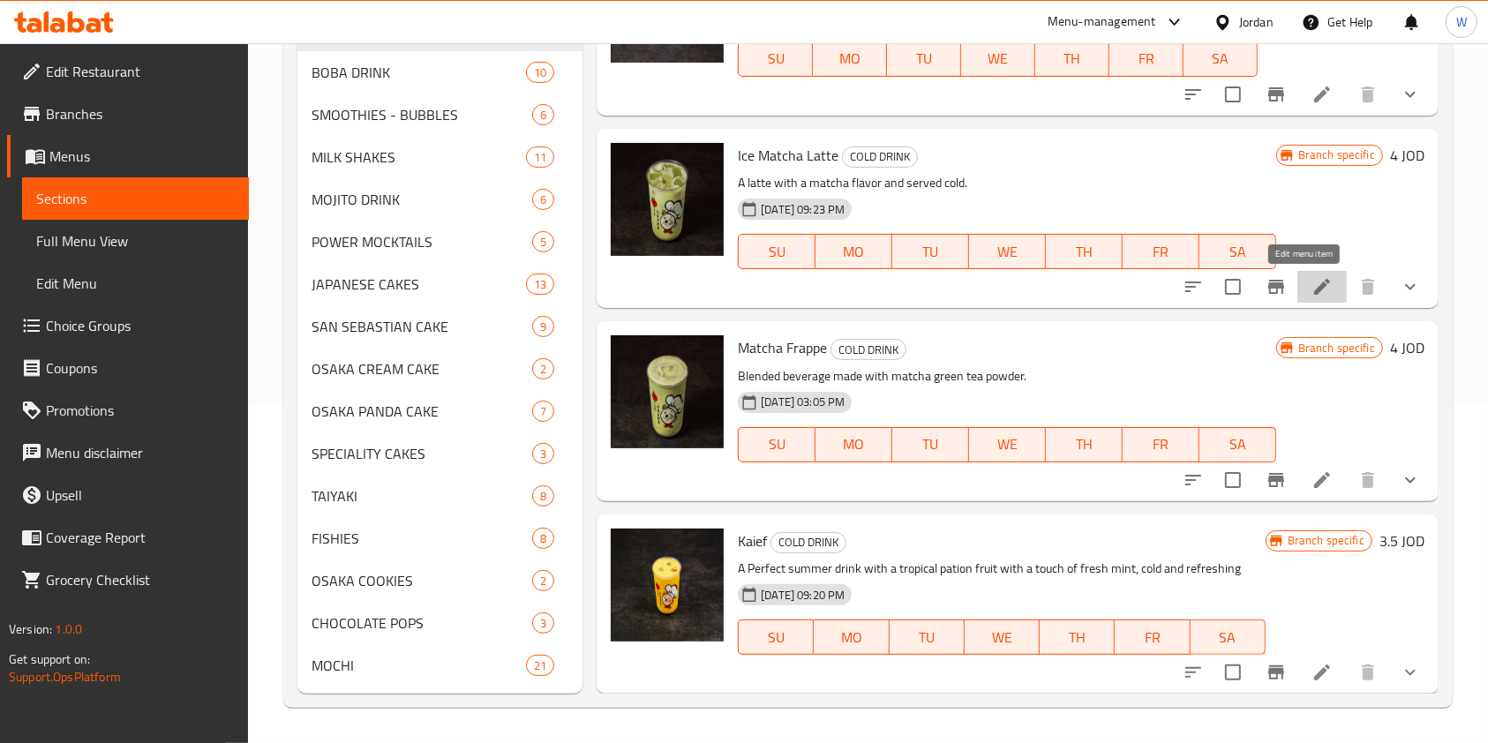
click at [1311, 296] on icon at bounding box center [1321, 286] width 21 height 21
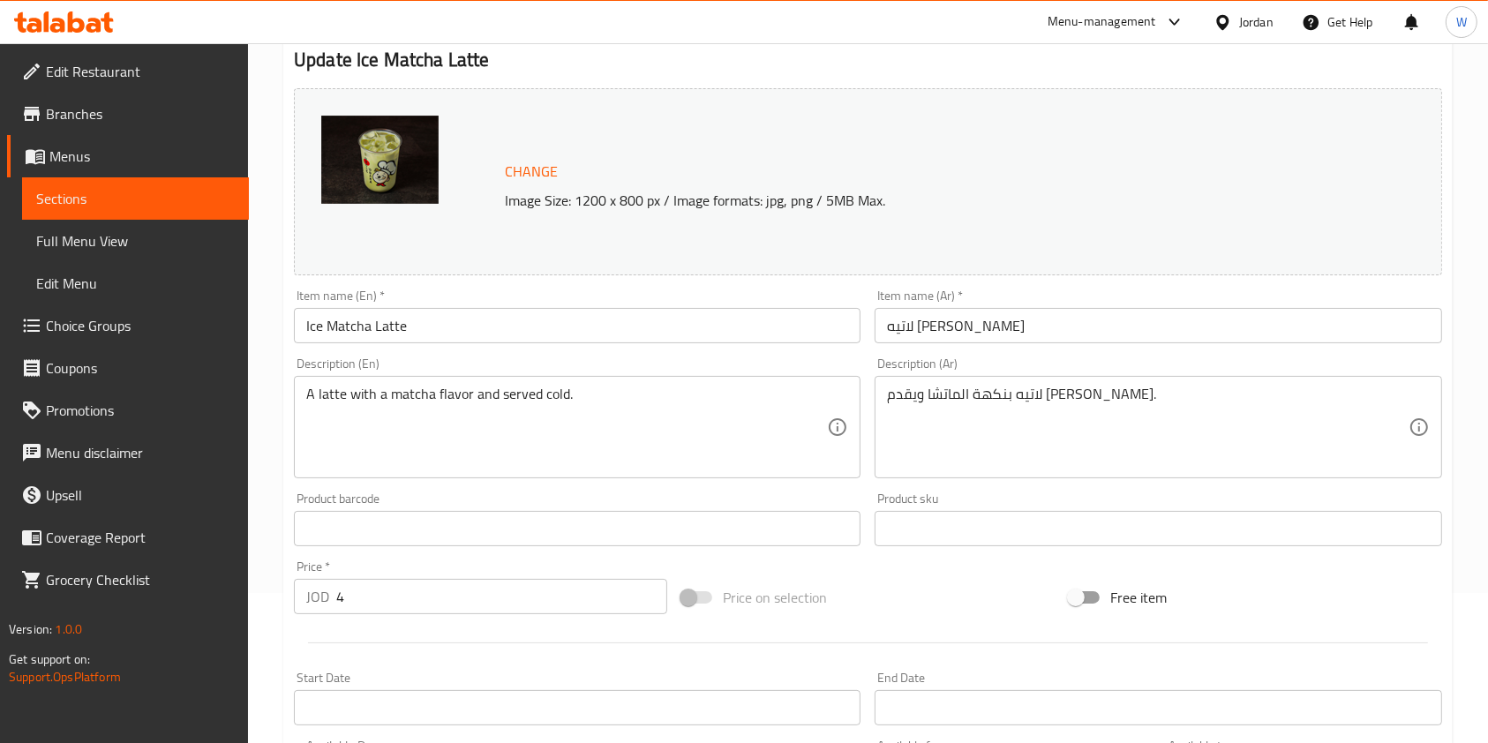
scroll to position [235, 0]
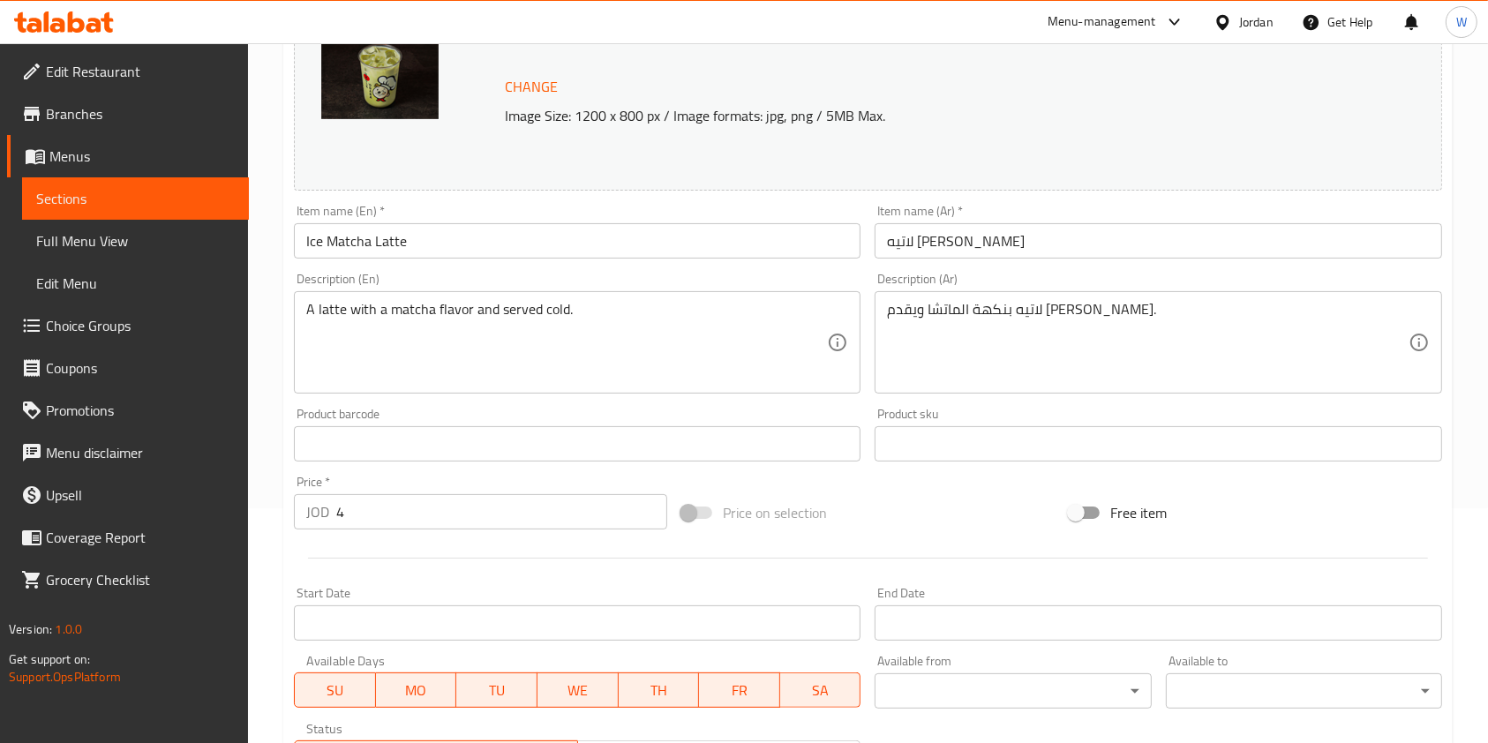
click at [409, 515] on input "4" at bounding box center [501, 511] width 331 height 35
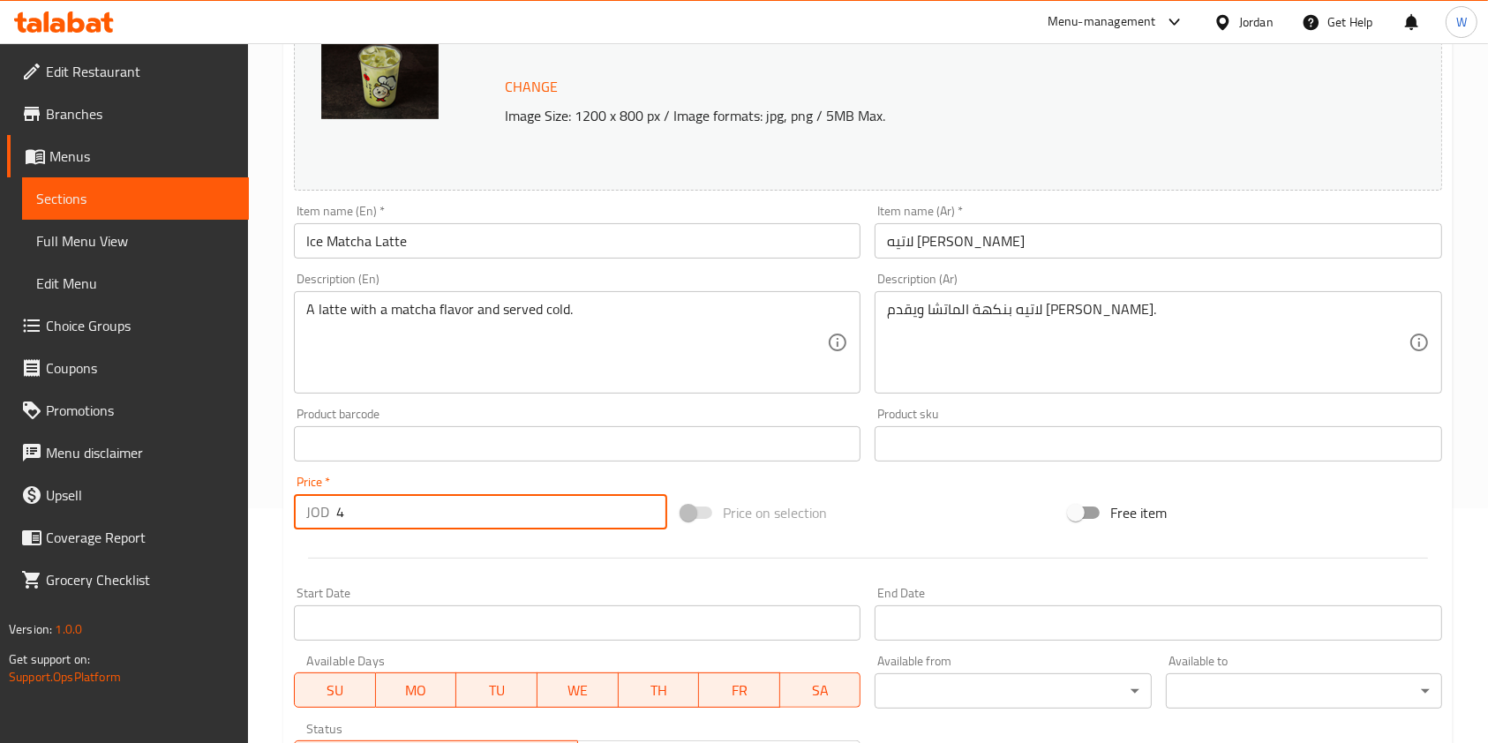
click at [409, 515] on input "4" at bounding box center [501, 511] width 331 height 35
paste input "5.6"
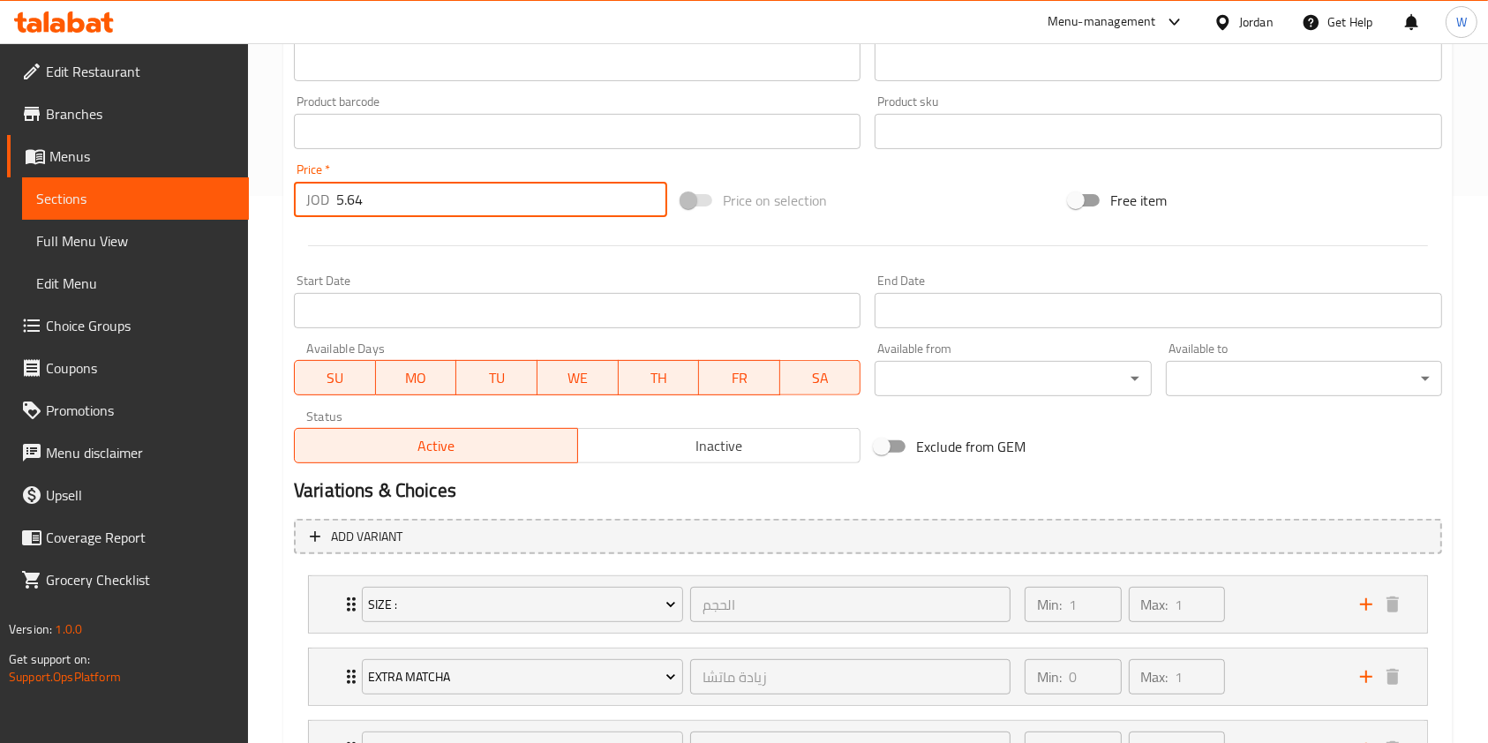
scroll to position [706, 0]
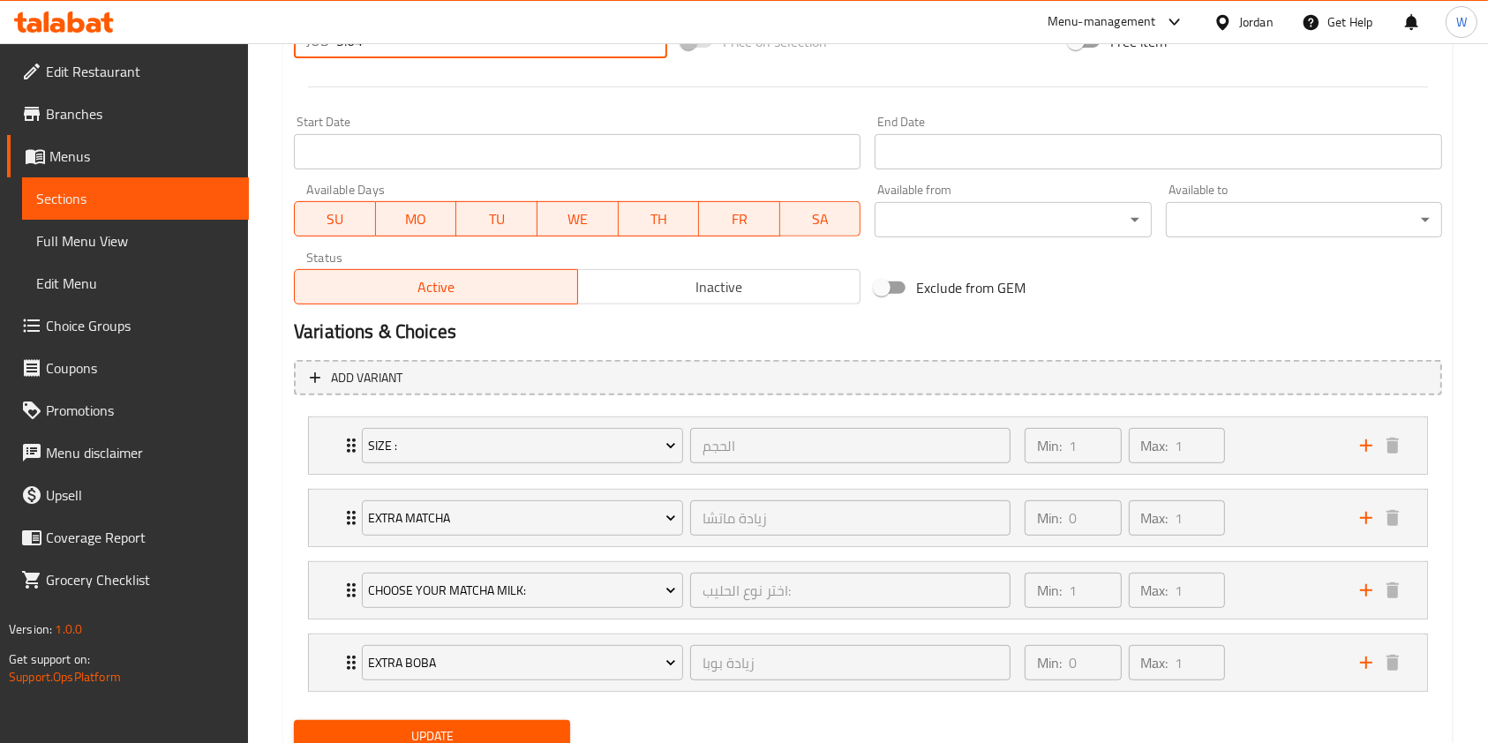
type input "5.64"
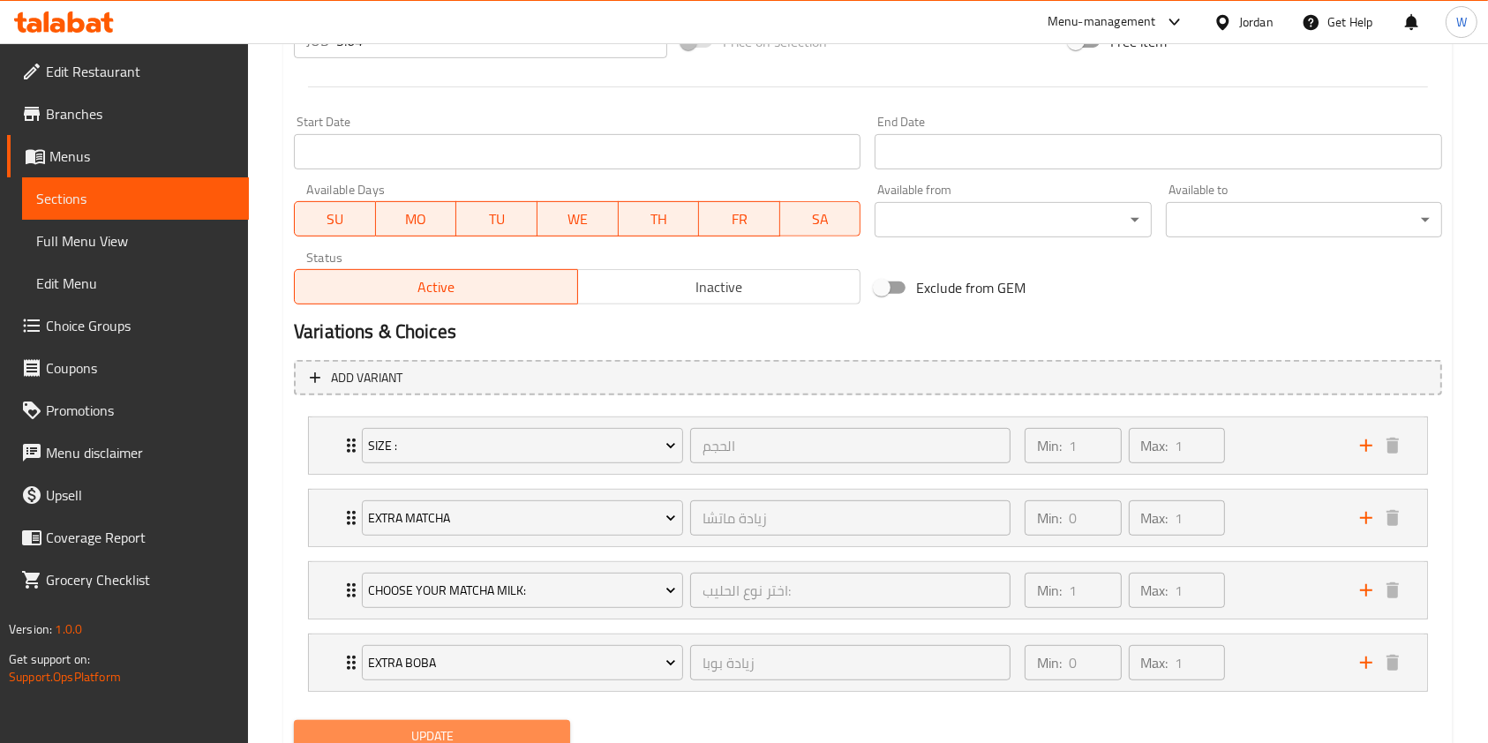
click at [442, 695] on span "Update" at bounding box center [432, 736] width 248 height 22
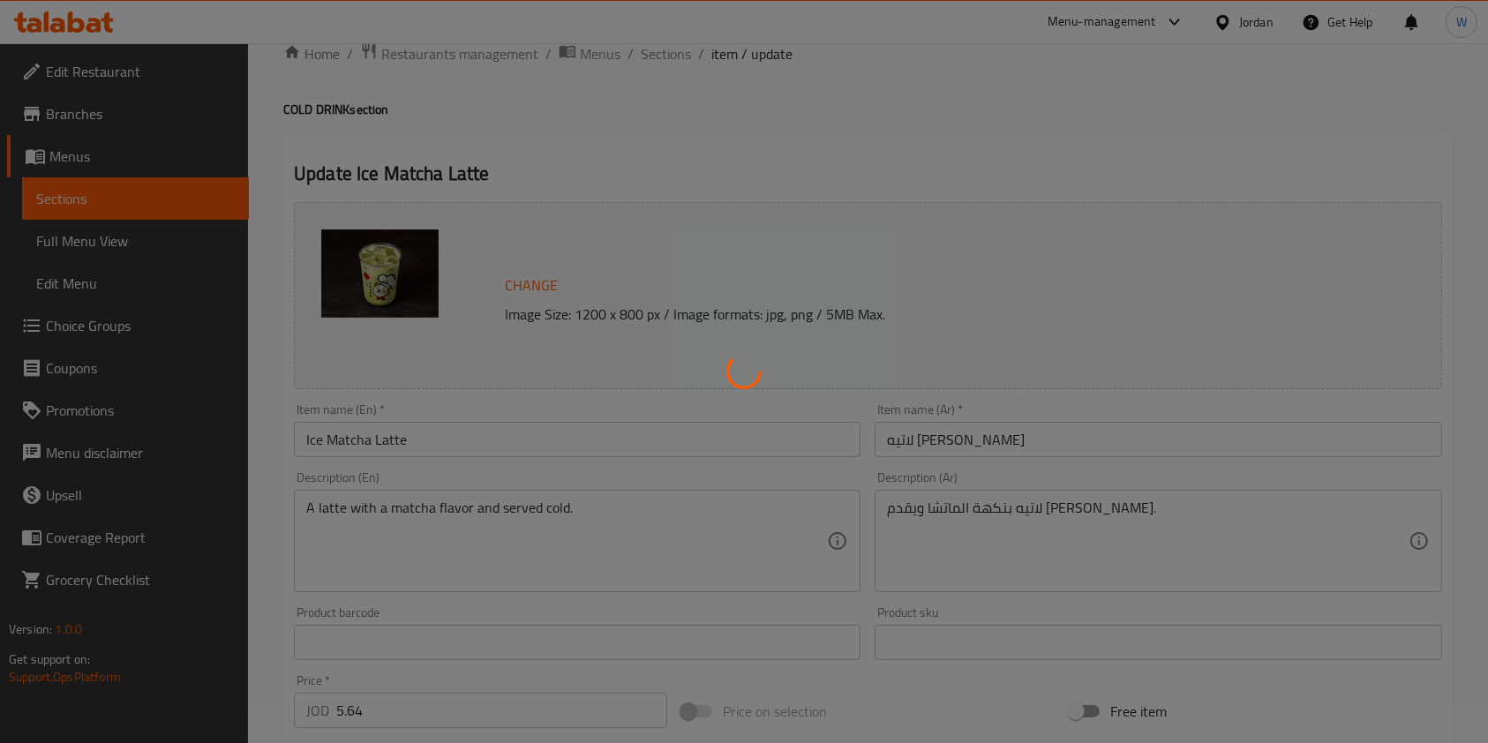
scroll to position [0, 0]
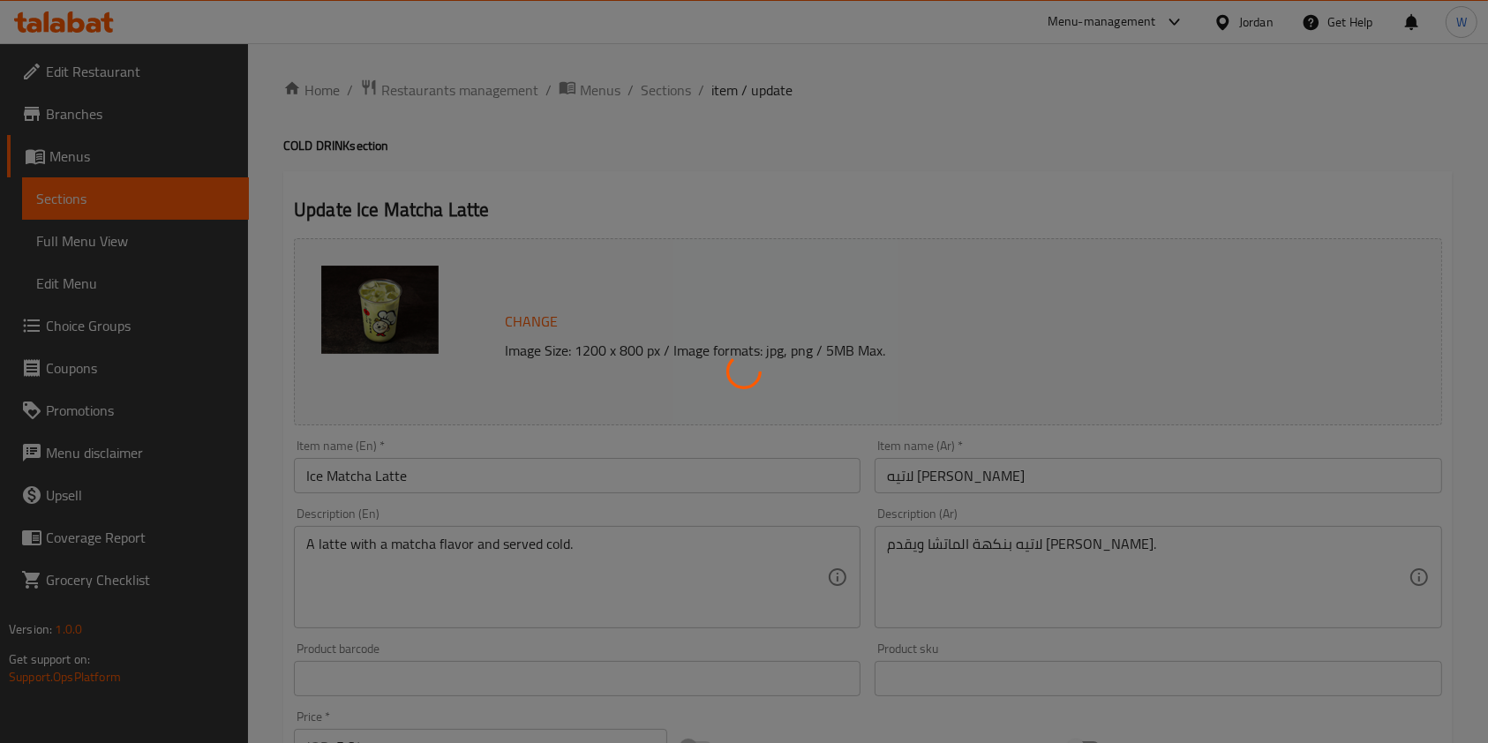
click at [657, 94] on div at bounding box center [744, 371] width 1488 height 743
click at [661, 81] on div at bounding box center [744, 371] width 1488 height 743
click at [657, 92] on div at bounding box center [744, 371] width 1488 height 743
click at [702, 145] on div at bounding box center [744, 371] width 1488 height 743
click at [642, 120] on div at bounding box center [744, 371] width 1488 height 743
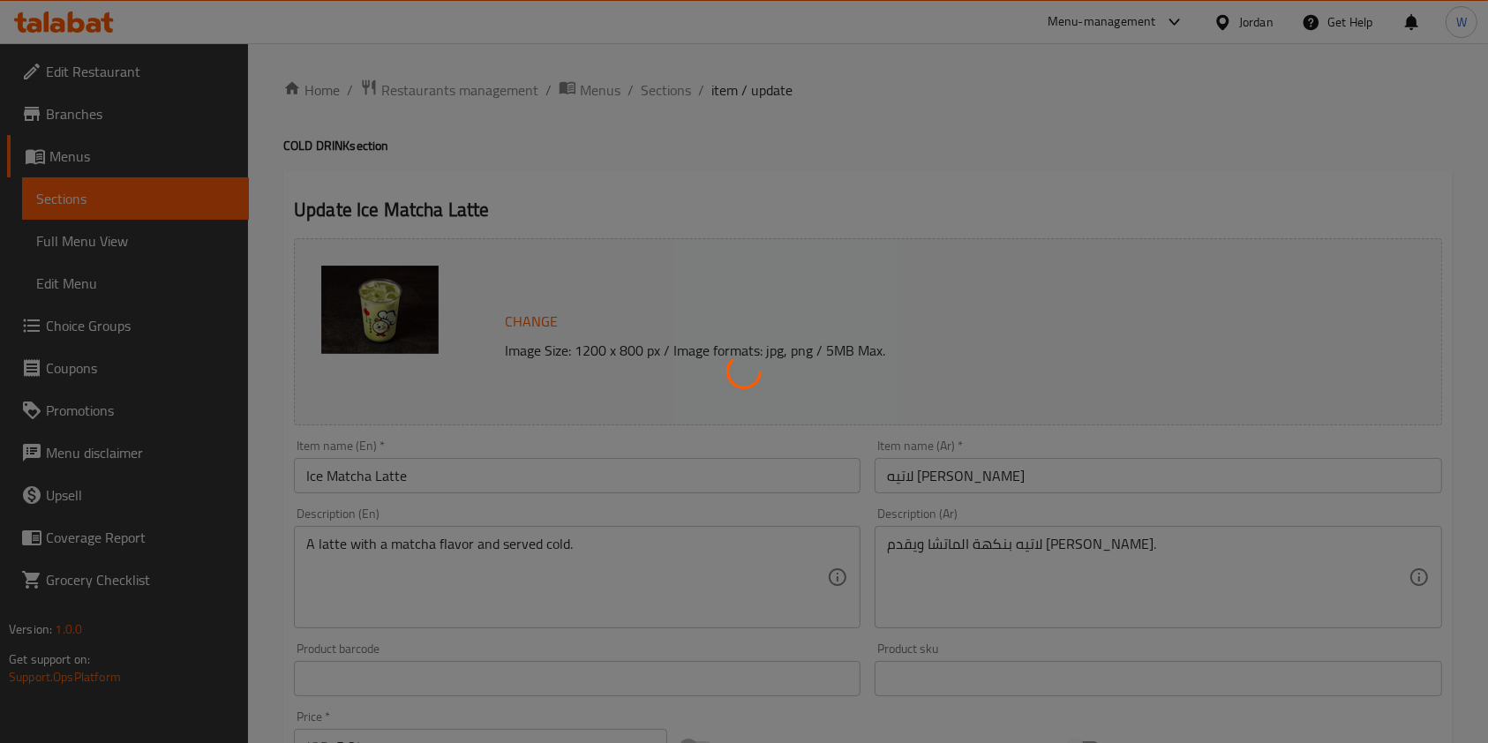
click at [665, 32] on div at bounding box center [744, 371] width 1488 height 743
click at [650, 173] on div at bounding box center [744, 371] width 1488 height 743
click at [666, 55] on div at bounding box center [744, 371] width 1488 height 743
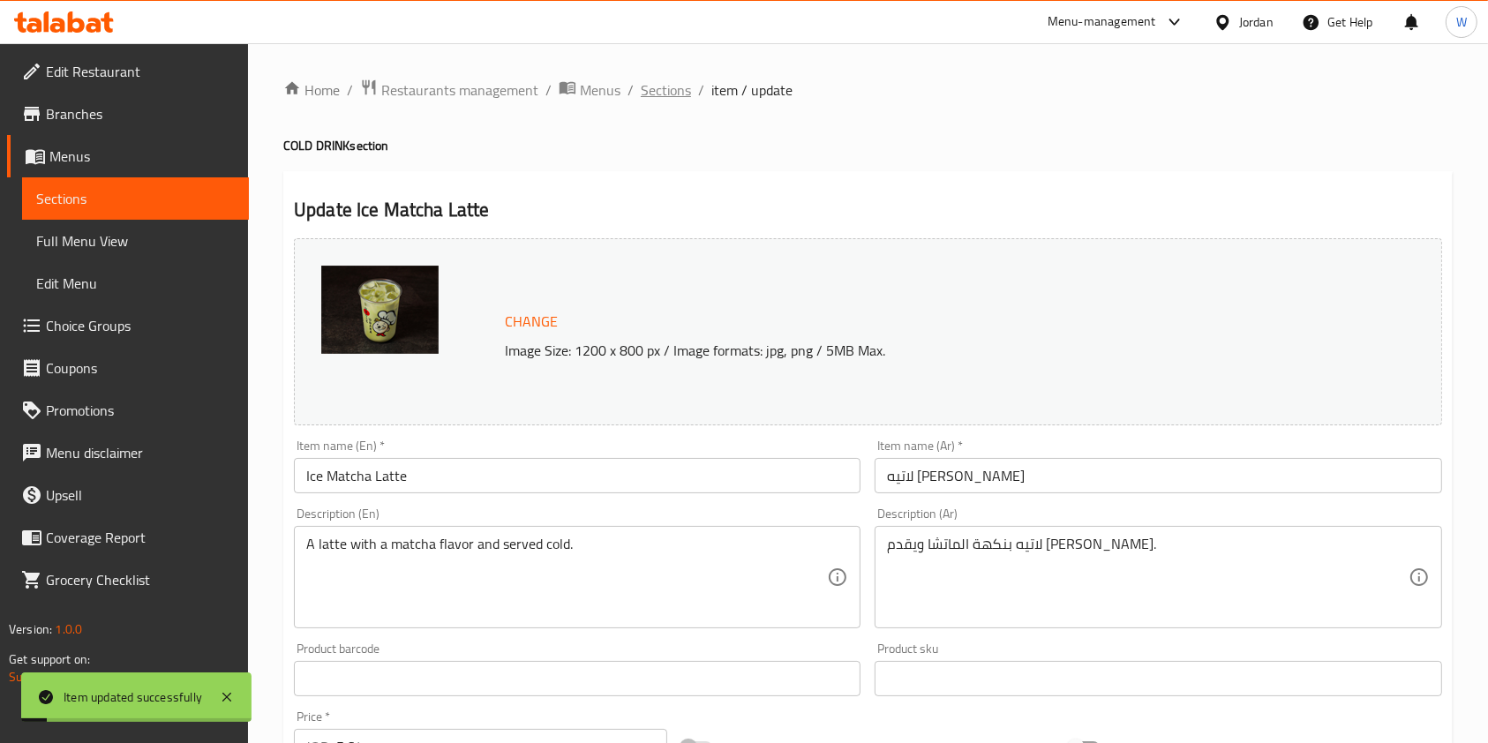
click at [657, 92] on span "Sections" at bounding box center [666, 89] width 50 height 21
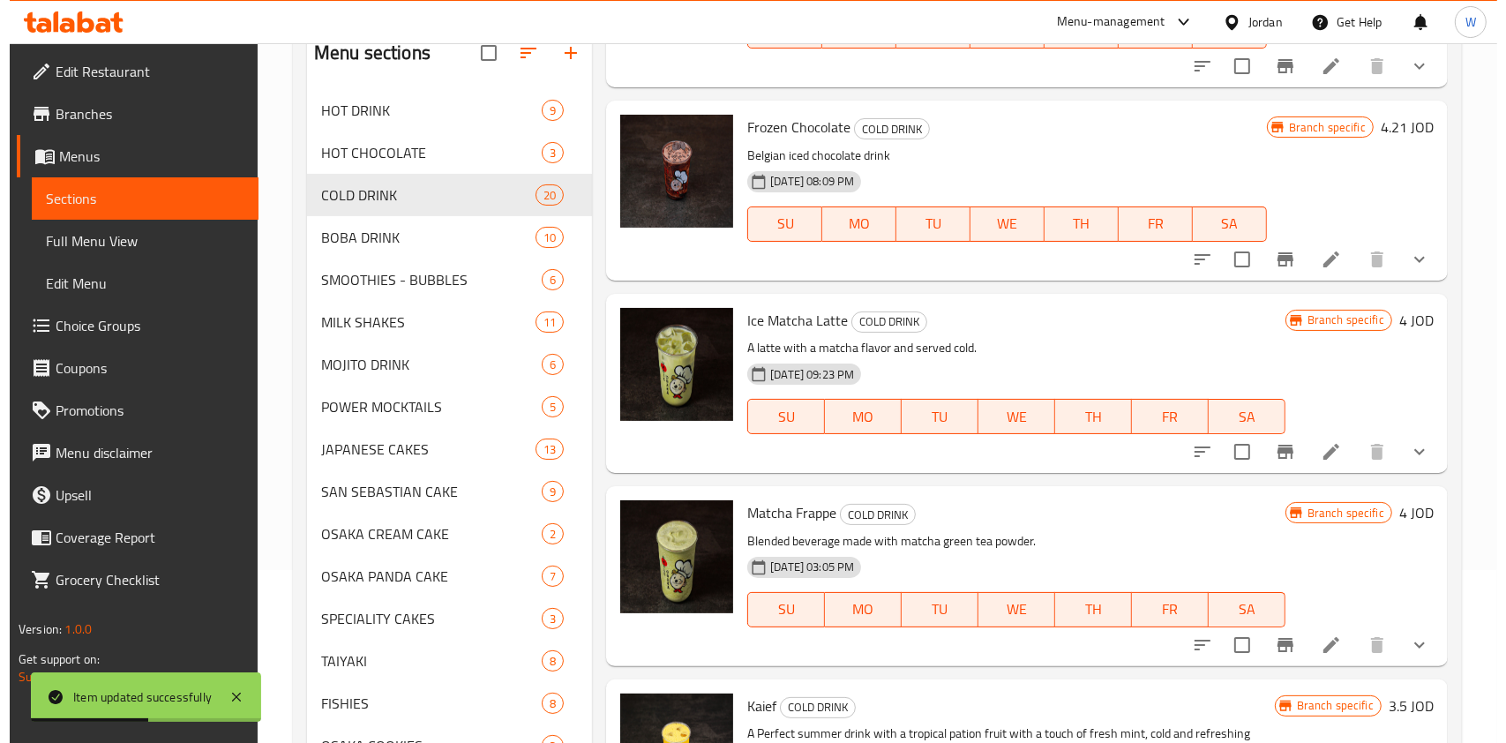
scroll to position [338, 0]
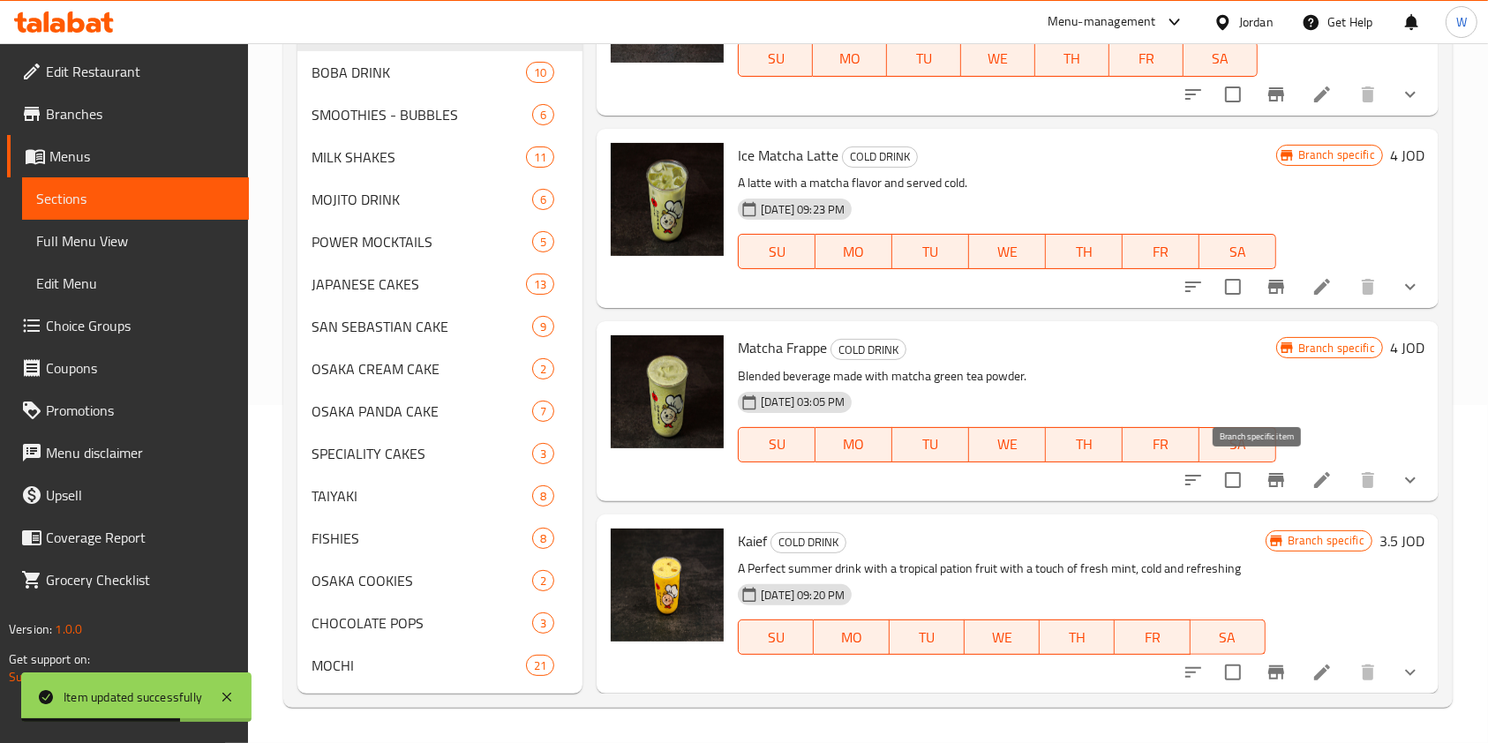
click at [1266, 483] on icon "Branch-specific-item" at bounding box center [1276, 480] width 21 height 21
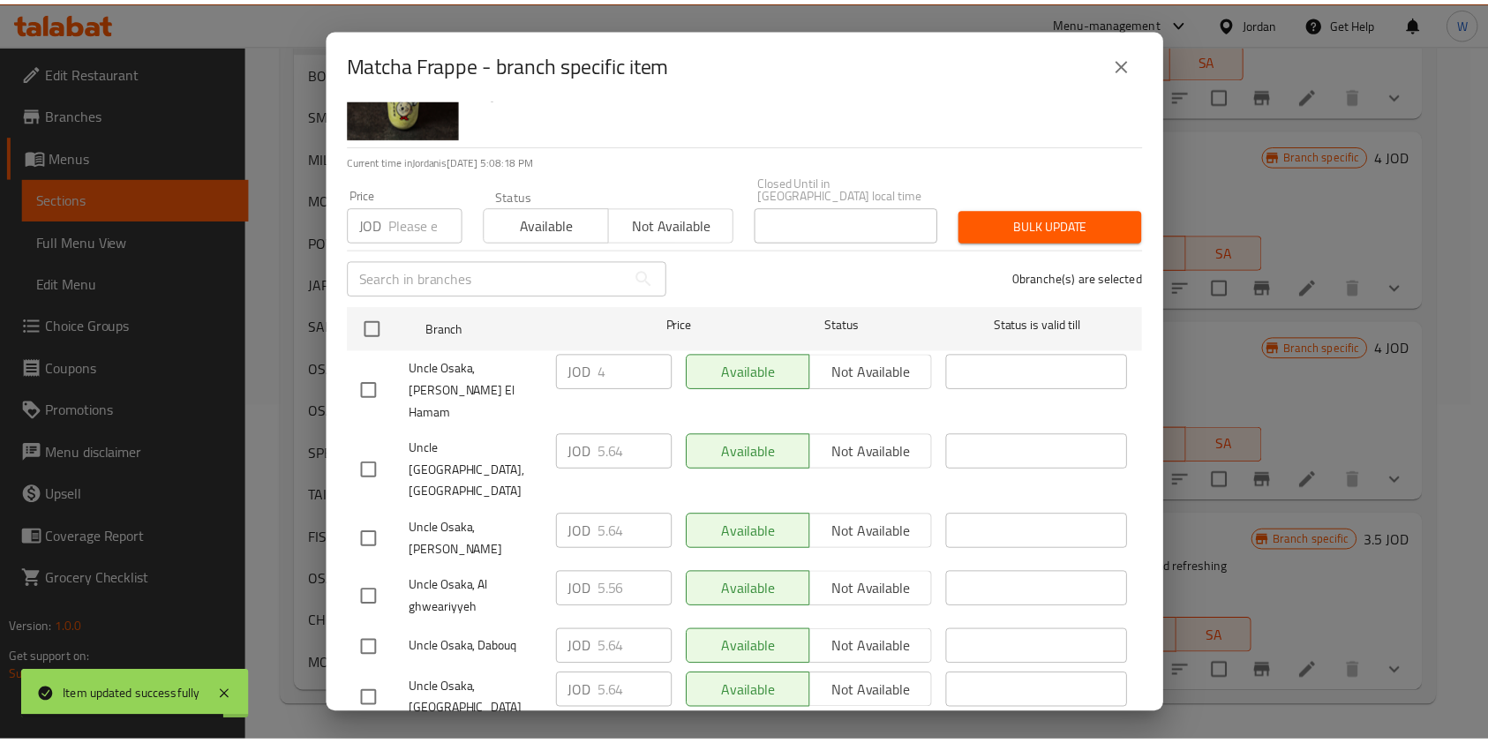
scroll to position [117, 0]
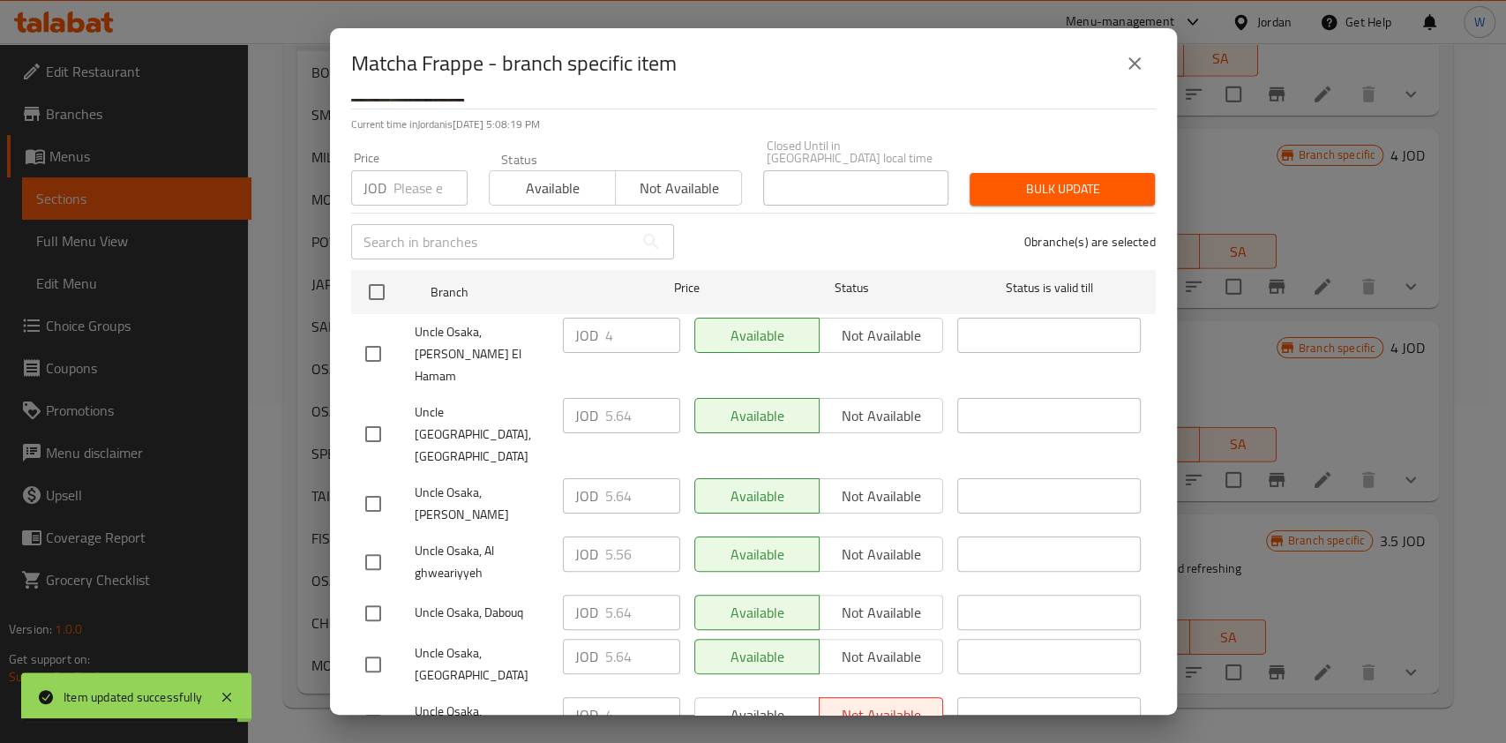
click at [381, 646] on input "checkbox" at bounding box center [373, 664] width 37 height 37
checkbox input "true"
click at [605, 639] on input "5.64" at bounding box center [642, 656] width 75 height 35
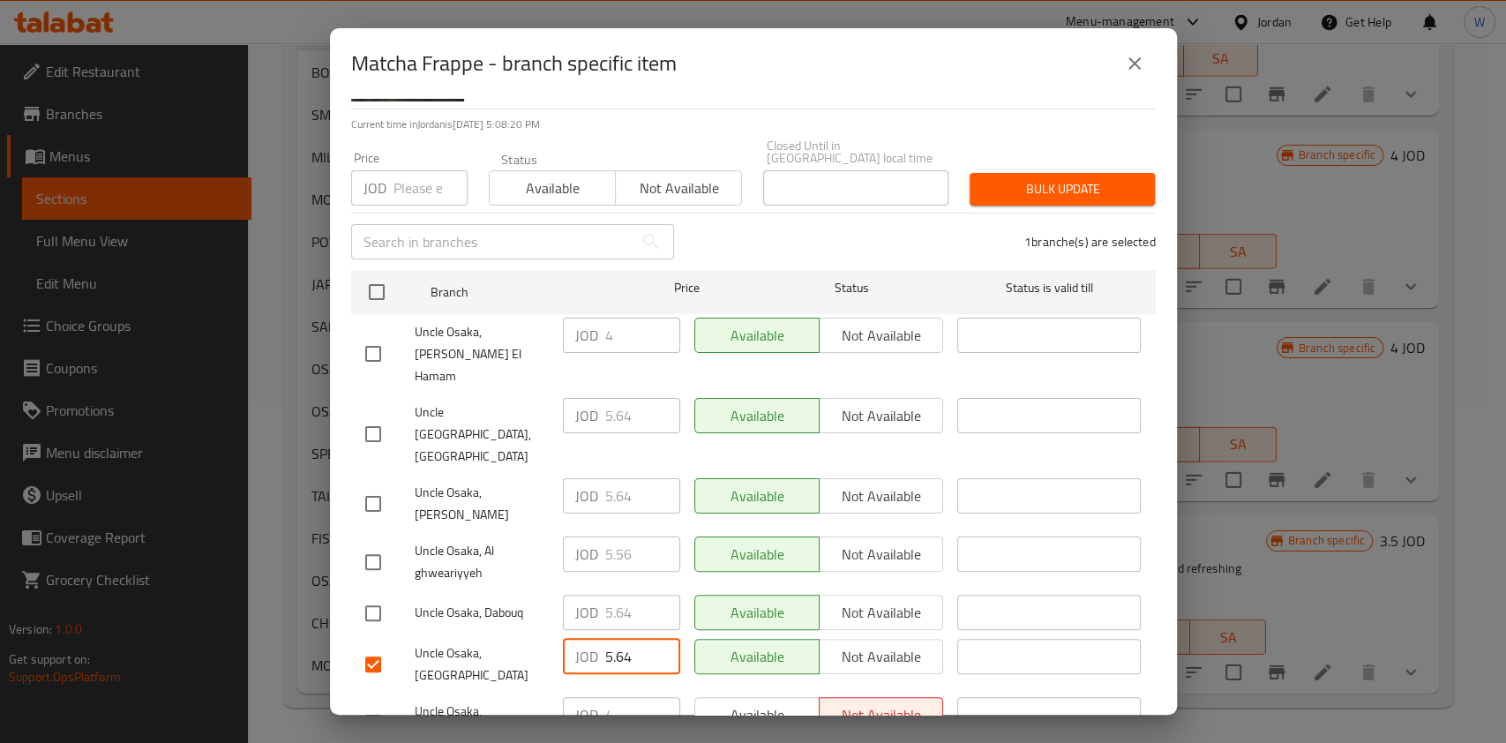
click at [605, 639] on input "5.64" at bounding box center [642, 656] width 75 height 35
drag, startPoint x: 1130, startPoint y: 67, endPoint x: 1153, endPoint y: 148, distance: 84.4
click at [1130, 69] on icon "close" at bounding box center [1135, 63] width 12 height 12
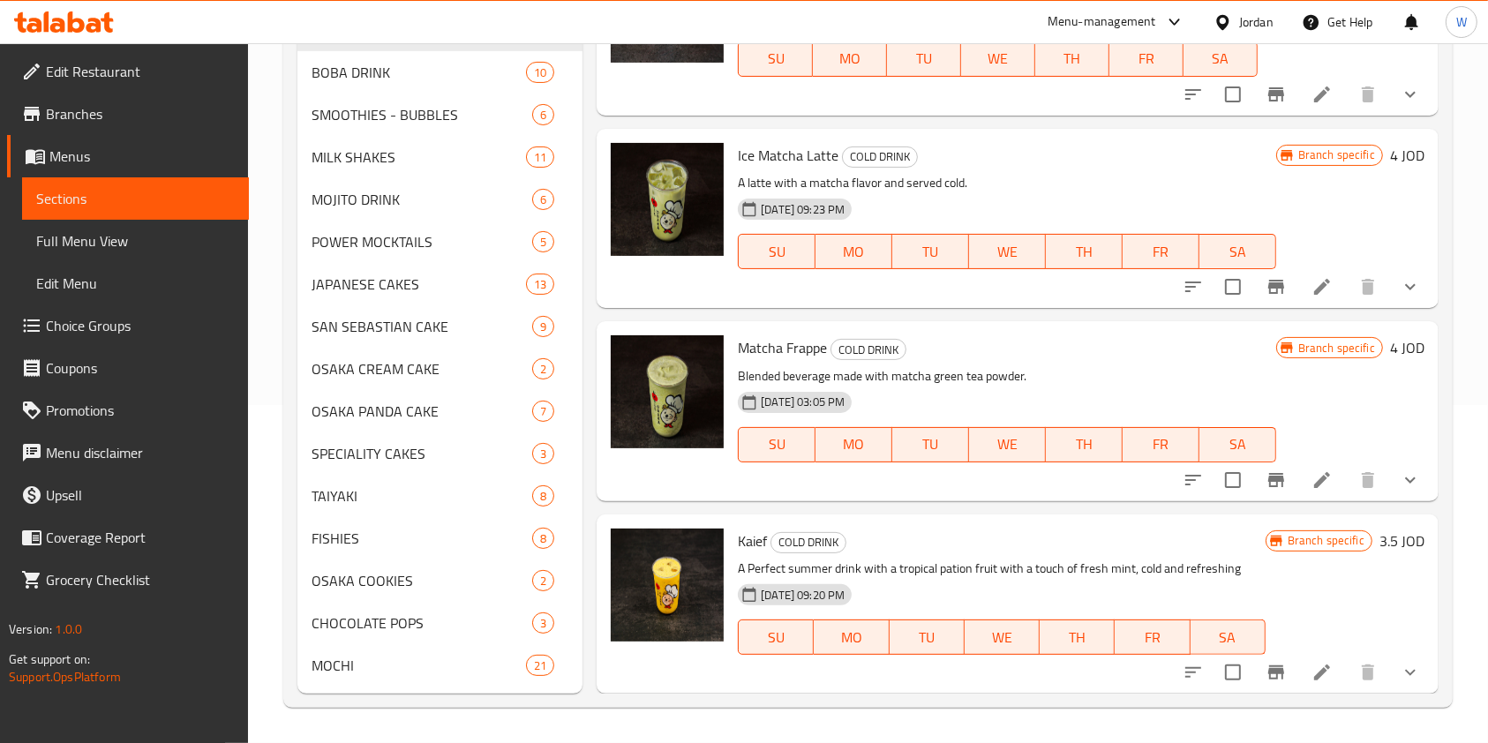
click at [1311, 470] on icon at bounding box center [1321, 480] width 21 height 21
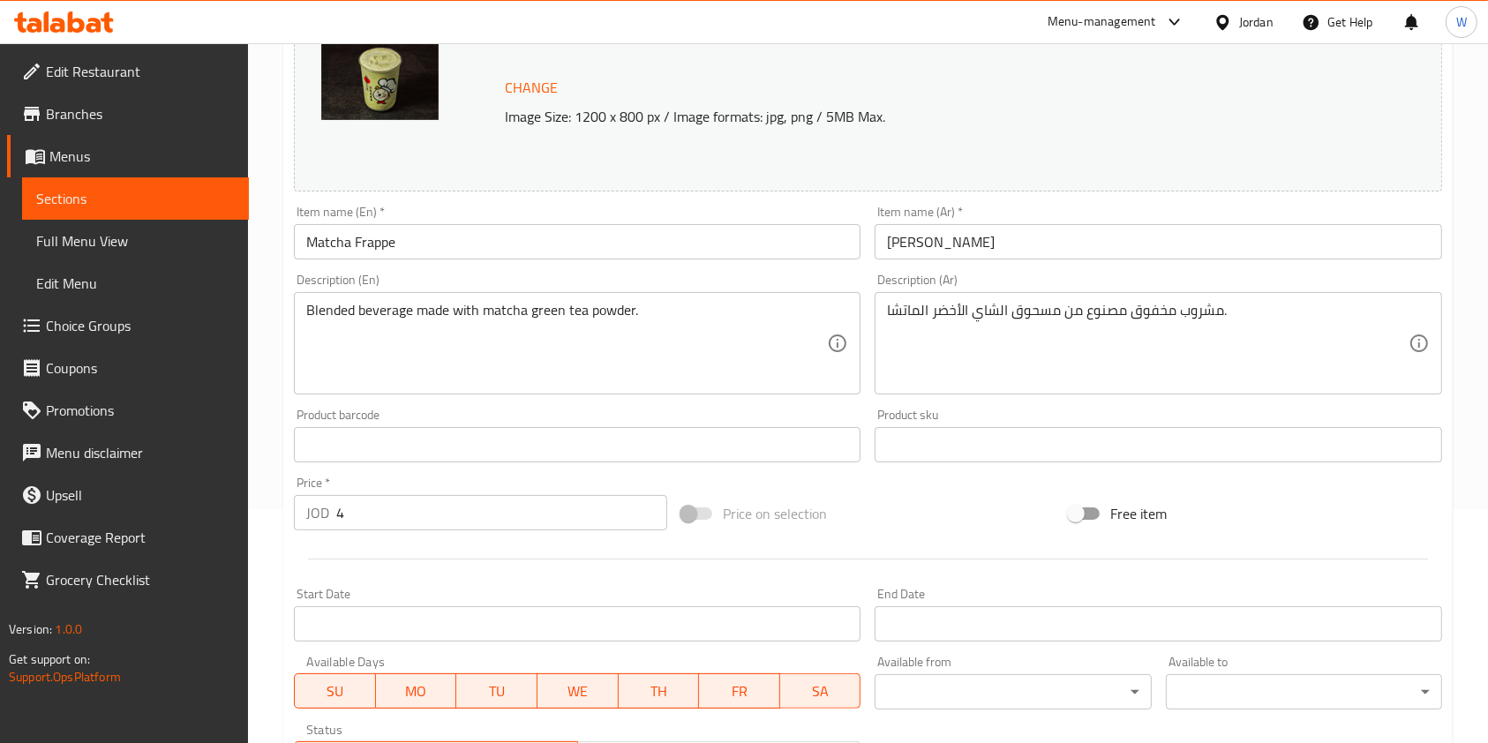
scroll to position [235, 0]
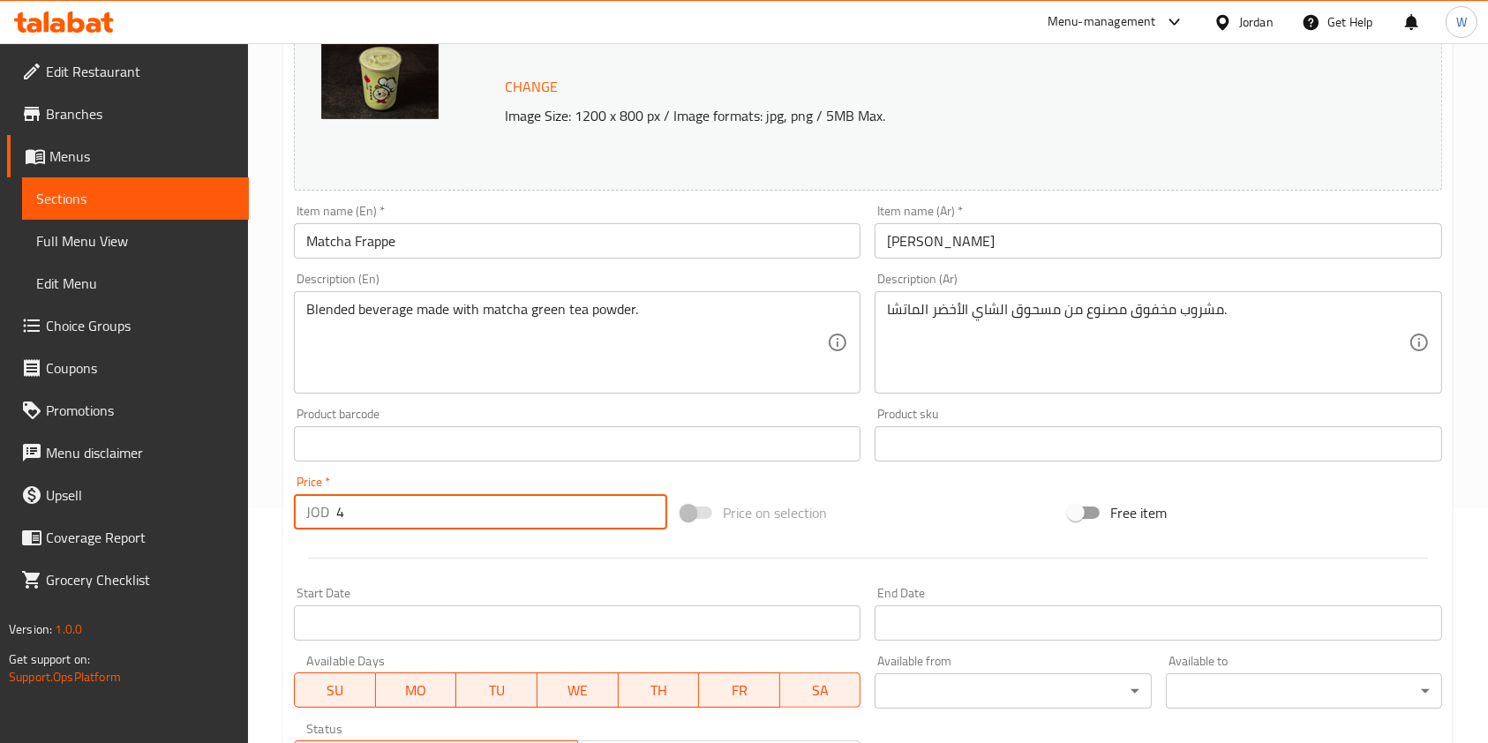
click at [398, 504] on input "4" at bounding box center [501, 511] width 331 height 35
paste input "5.6"
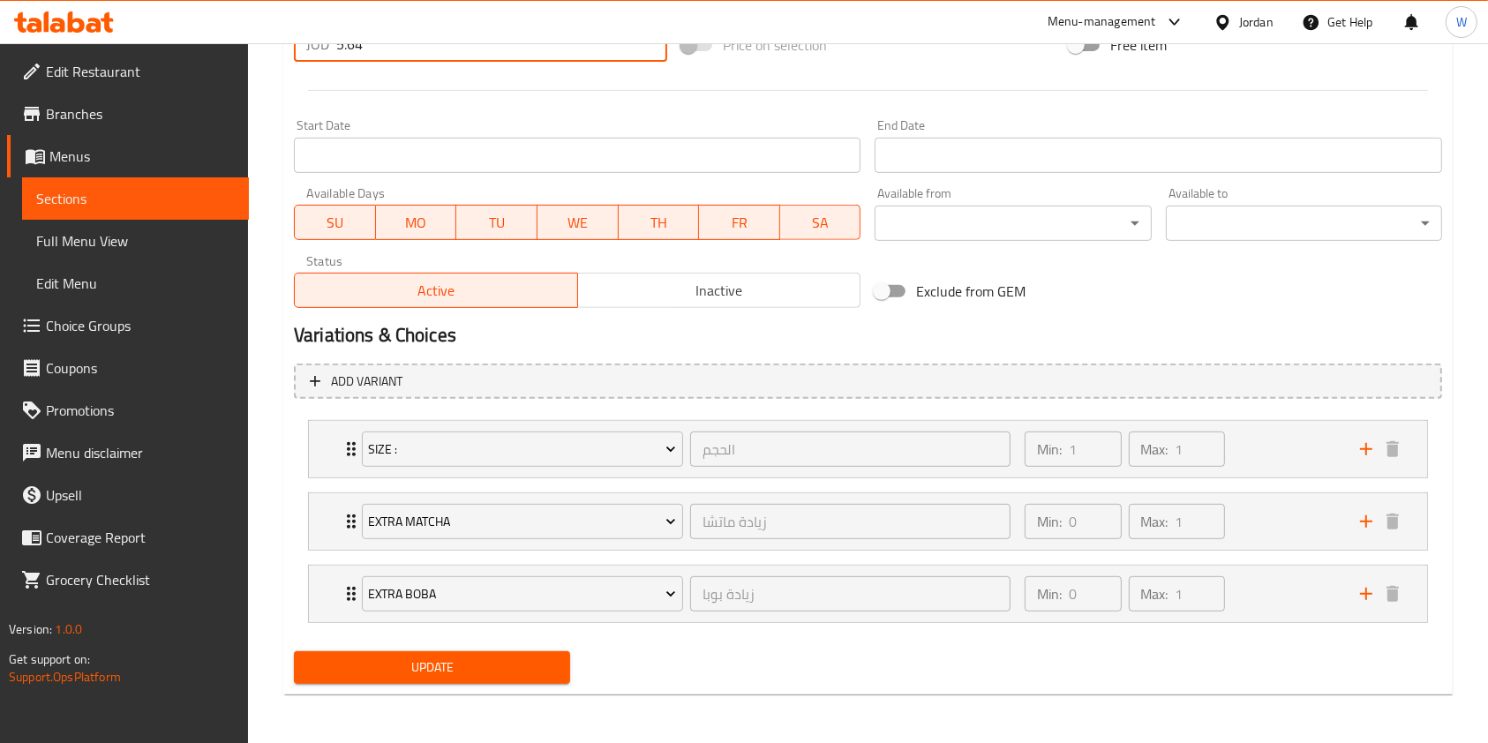
type input "5.64"
click at [436, 667] on span "Update" at bounding box center [432, 668] width 248 height 22
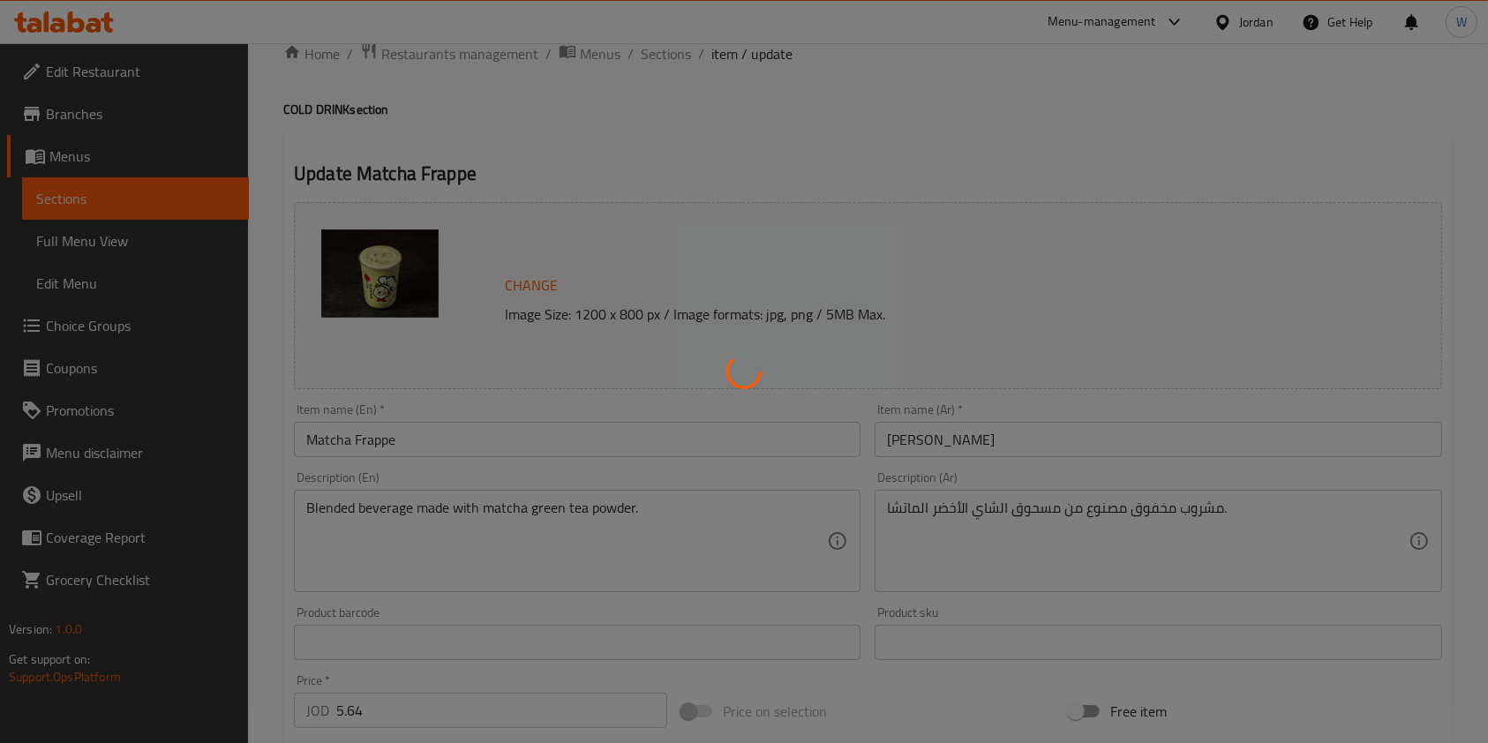
scroll to position [0, 0]
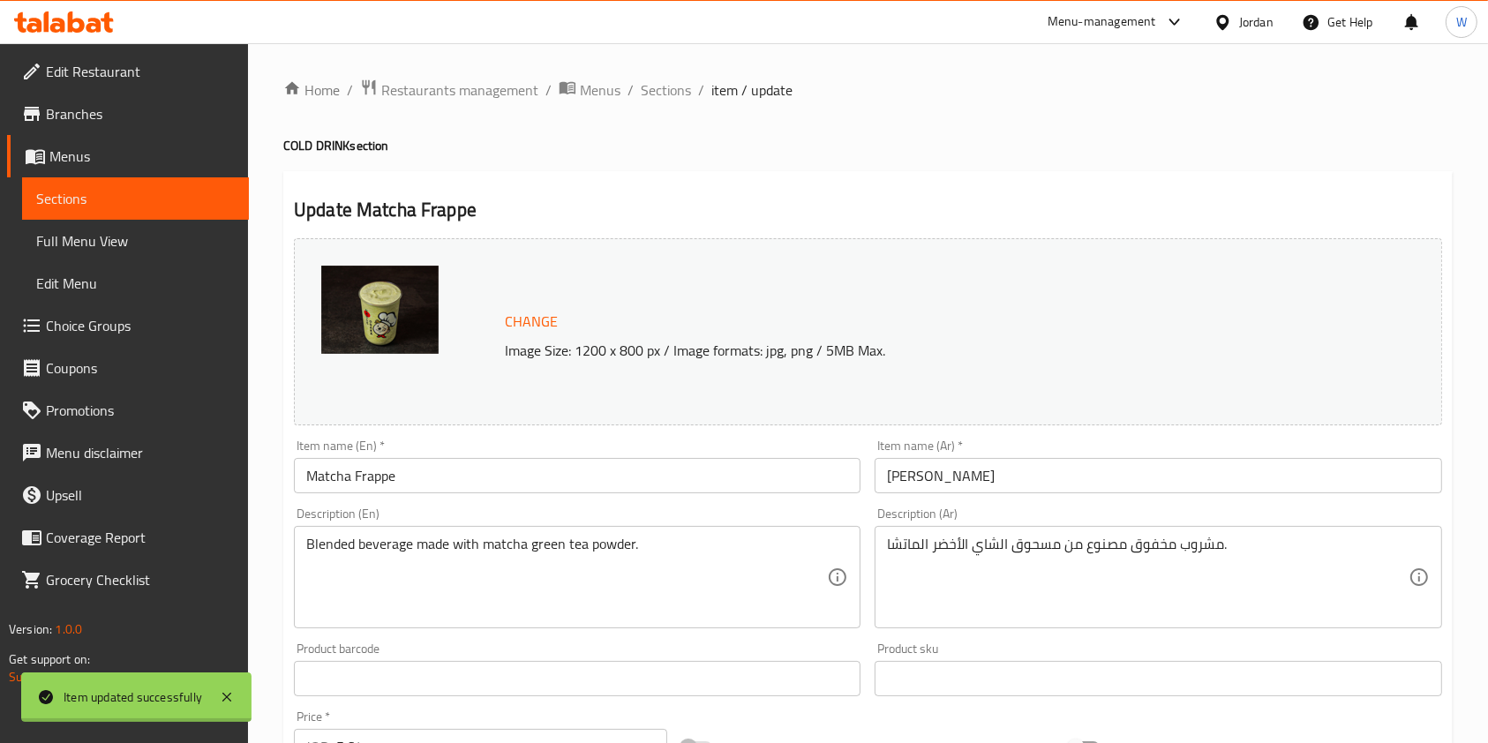
click at [639, 89] on div at bounding box center [744, 371] width 1488 height 743
click at [659, 83] on span "Sections" at bounding box center [666, 89] width 50 height 21
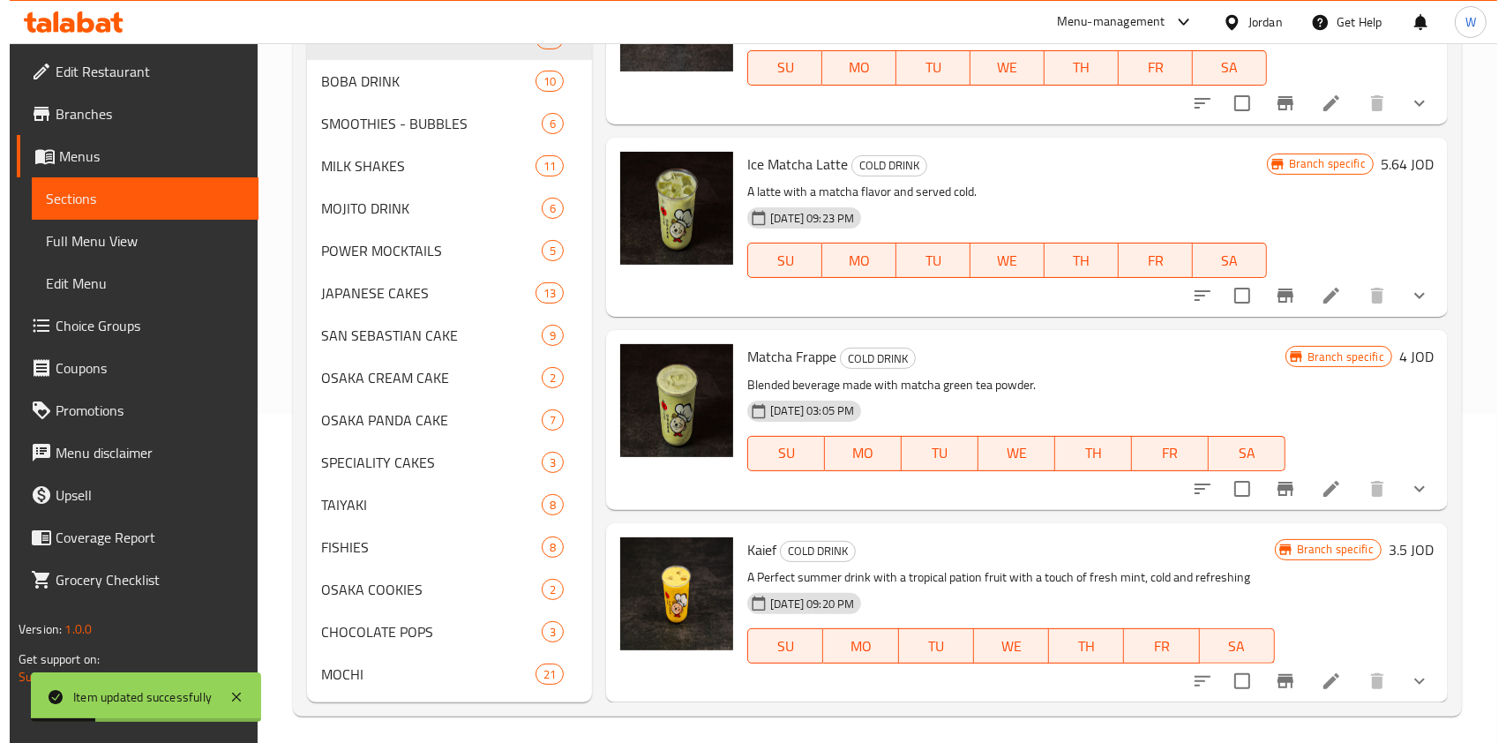
scroll to position [338, 0]
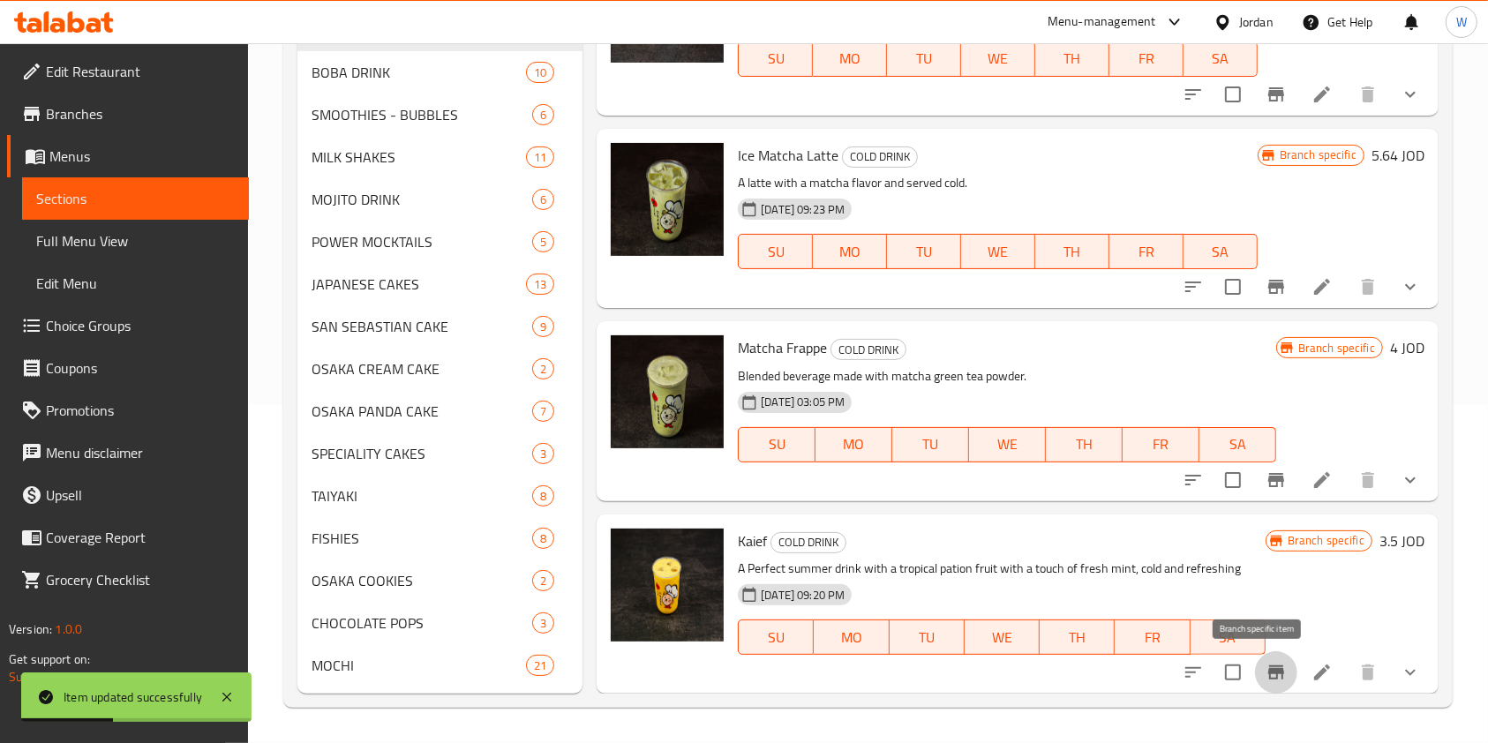
click at [1266, 675] on icon "Branch-specific-item" at bounding box center [1276, 672] width 21 height 21
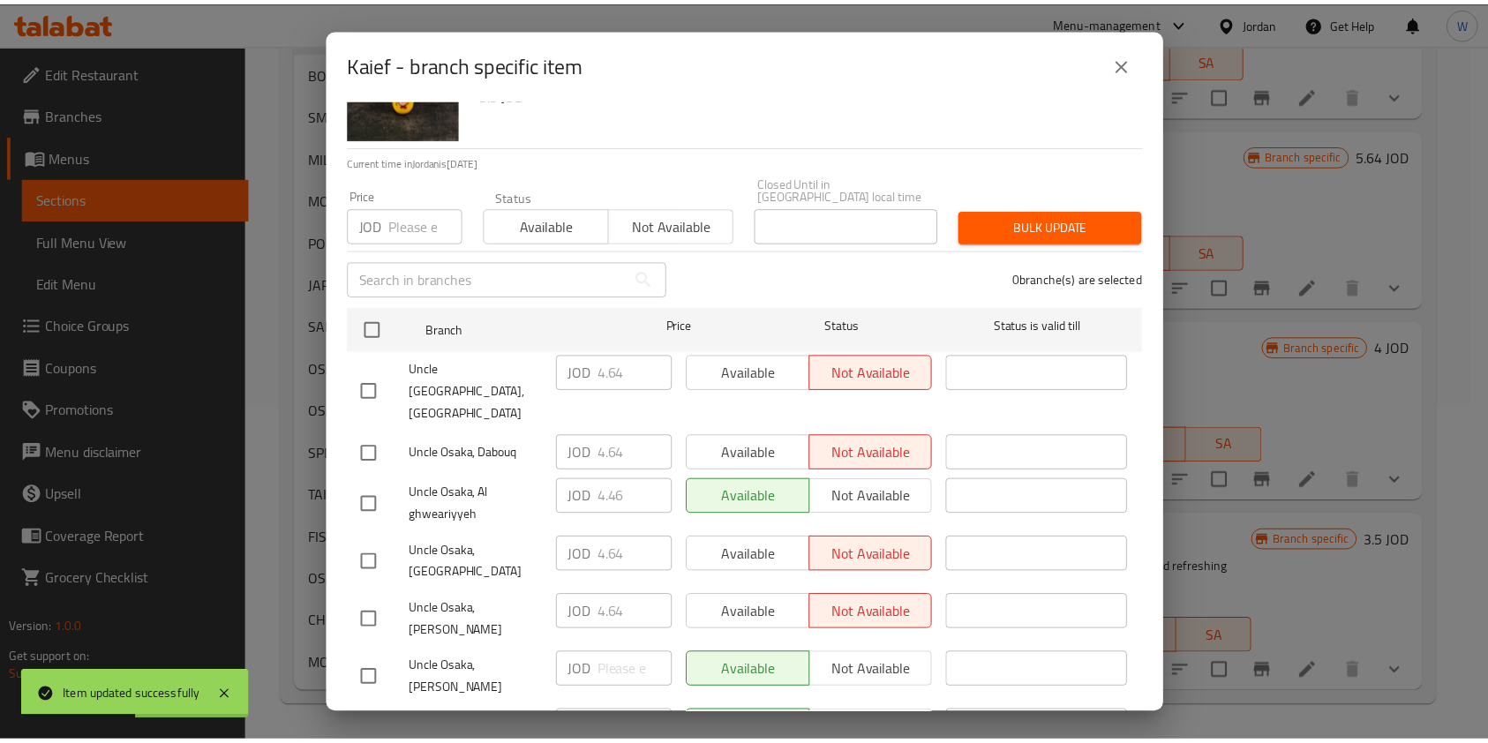
scroll to position [117, 0]
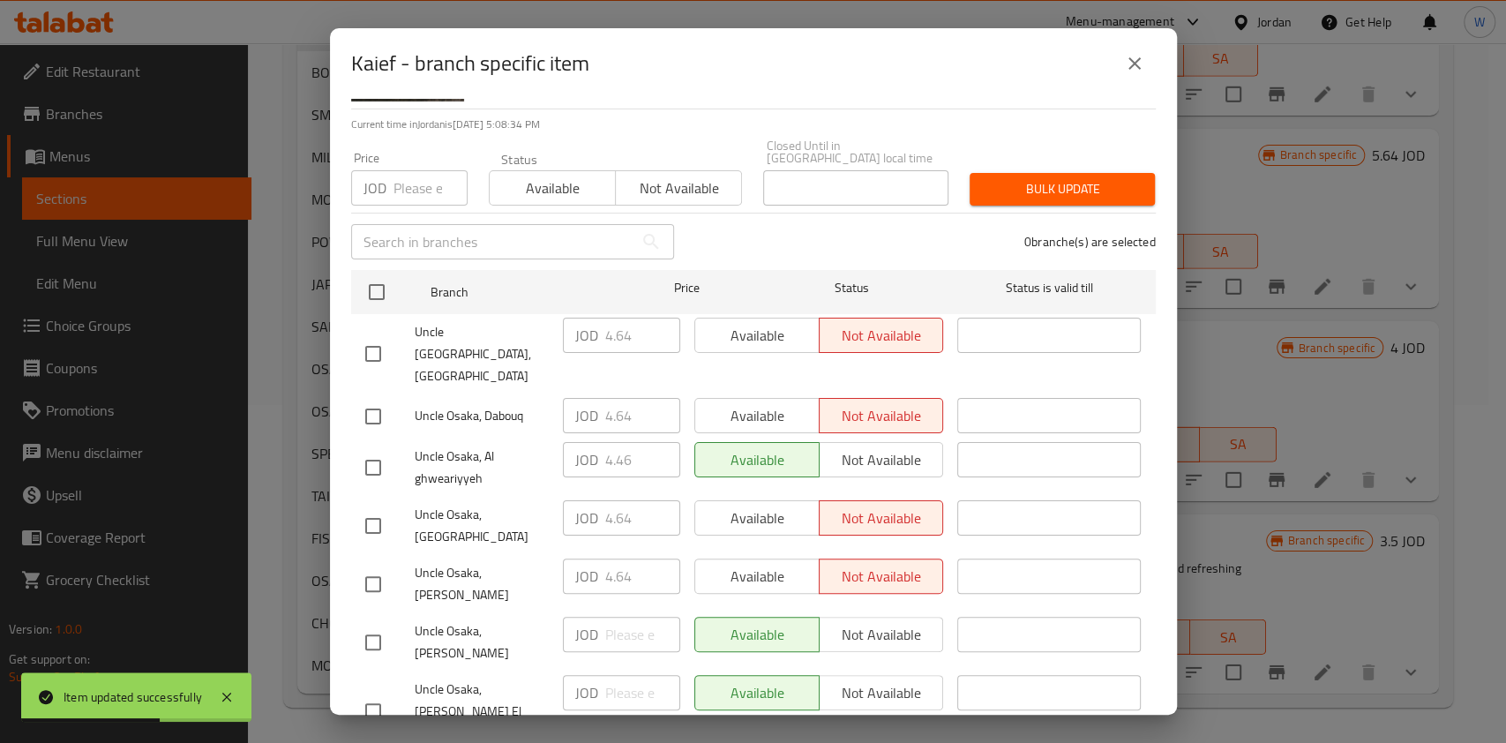
drag, startPoint x: 363, startPoint y: 490, endPoint x: 497, endPoint y: 505, distance: 135.0
click at [363, 507] on input "checkbox" at bounding box center [373, 525] width 37 height 37
checkbox input "true"
click at [624, 500] on input "4.64" at bounding box center [642, 517] width 75 height 35
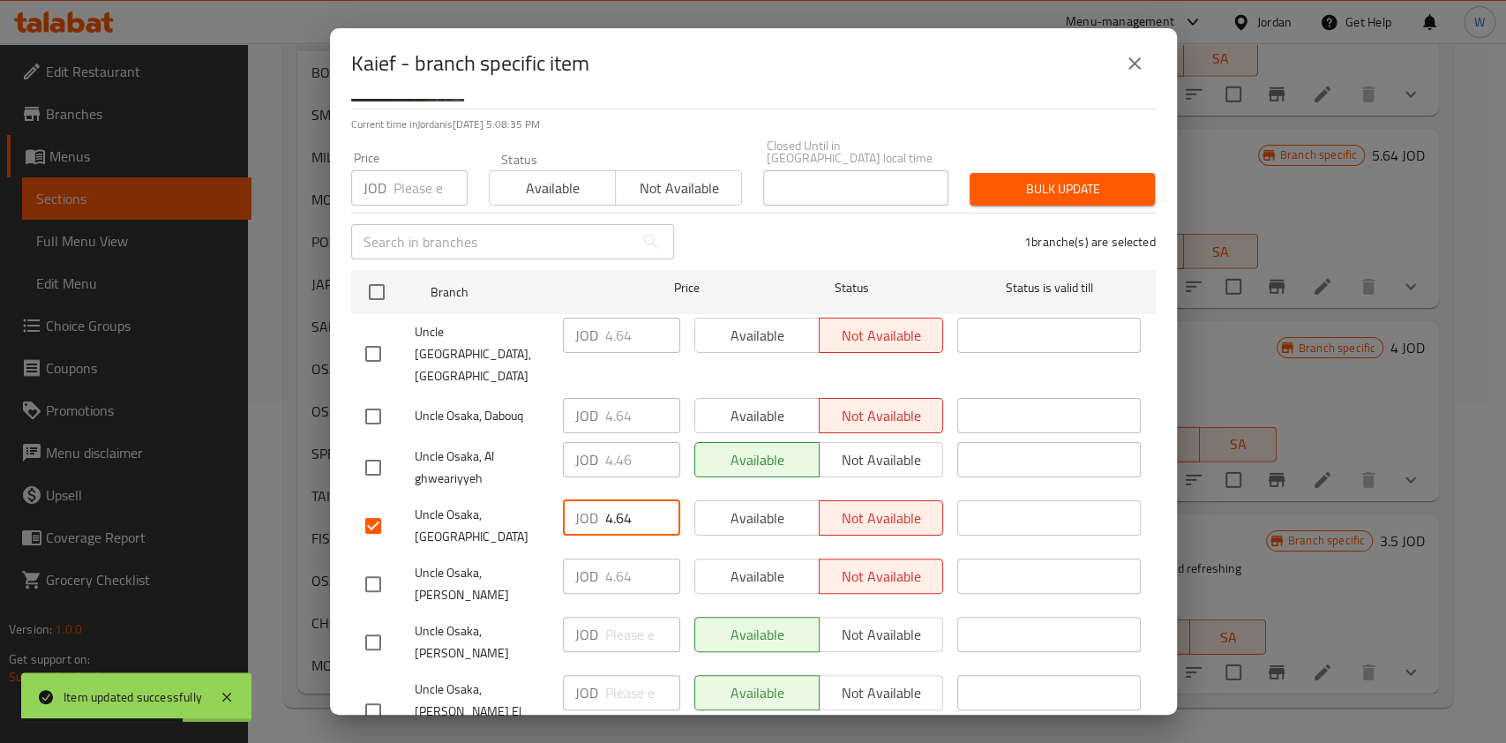
click at [624, 500] on input "4.64" at bounding box center [642, 517] width 75 height 35
drag, startPoint x: 1139, startPoint y: 55, endPoint x: 1296, endPoint y: 300, distance: 291.3
click at [1138, 56] on icon "close" at bounding box center [1134, 63] width 21 height 21
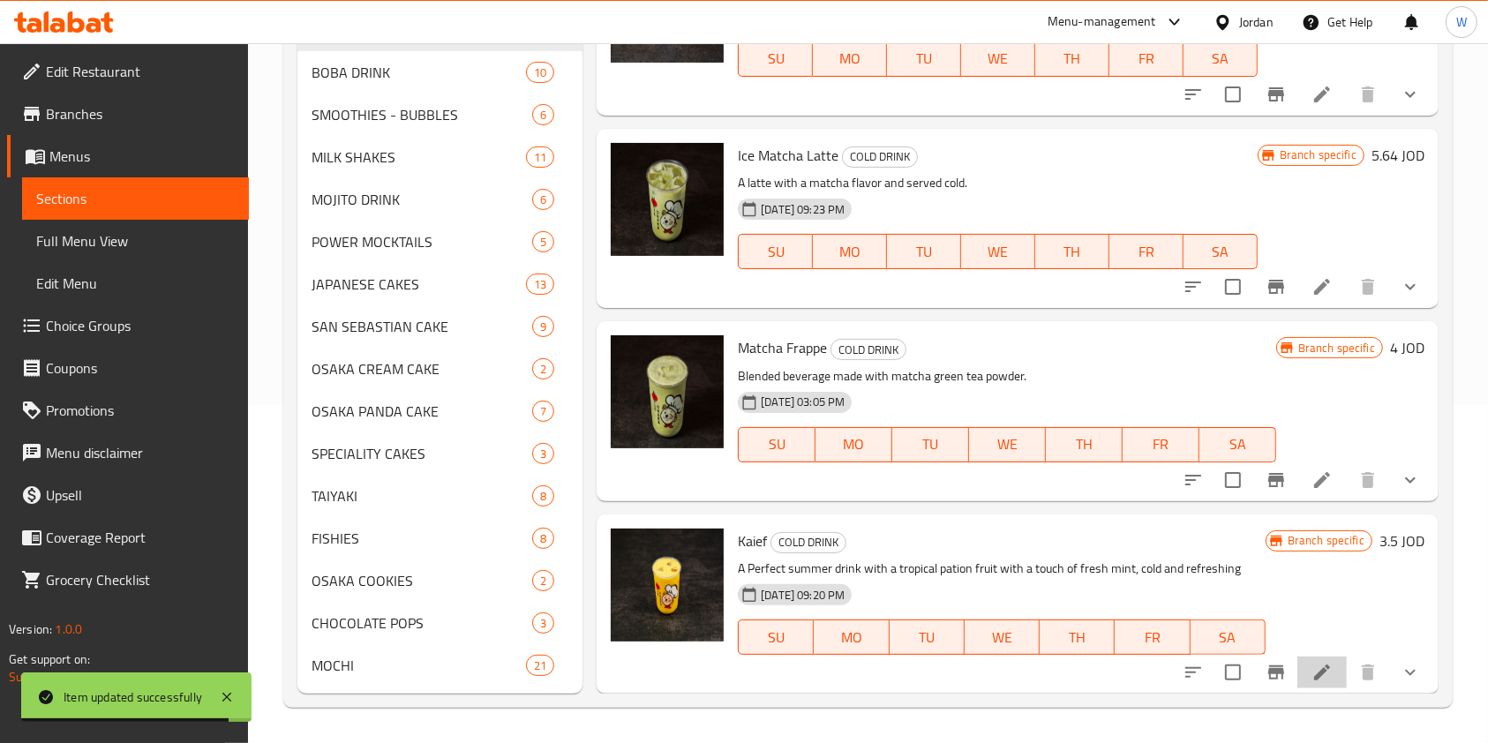
click at [1297, 677] on li at bounding box center [1321, 673] width 49 height 32
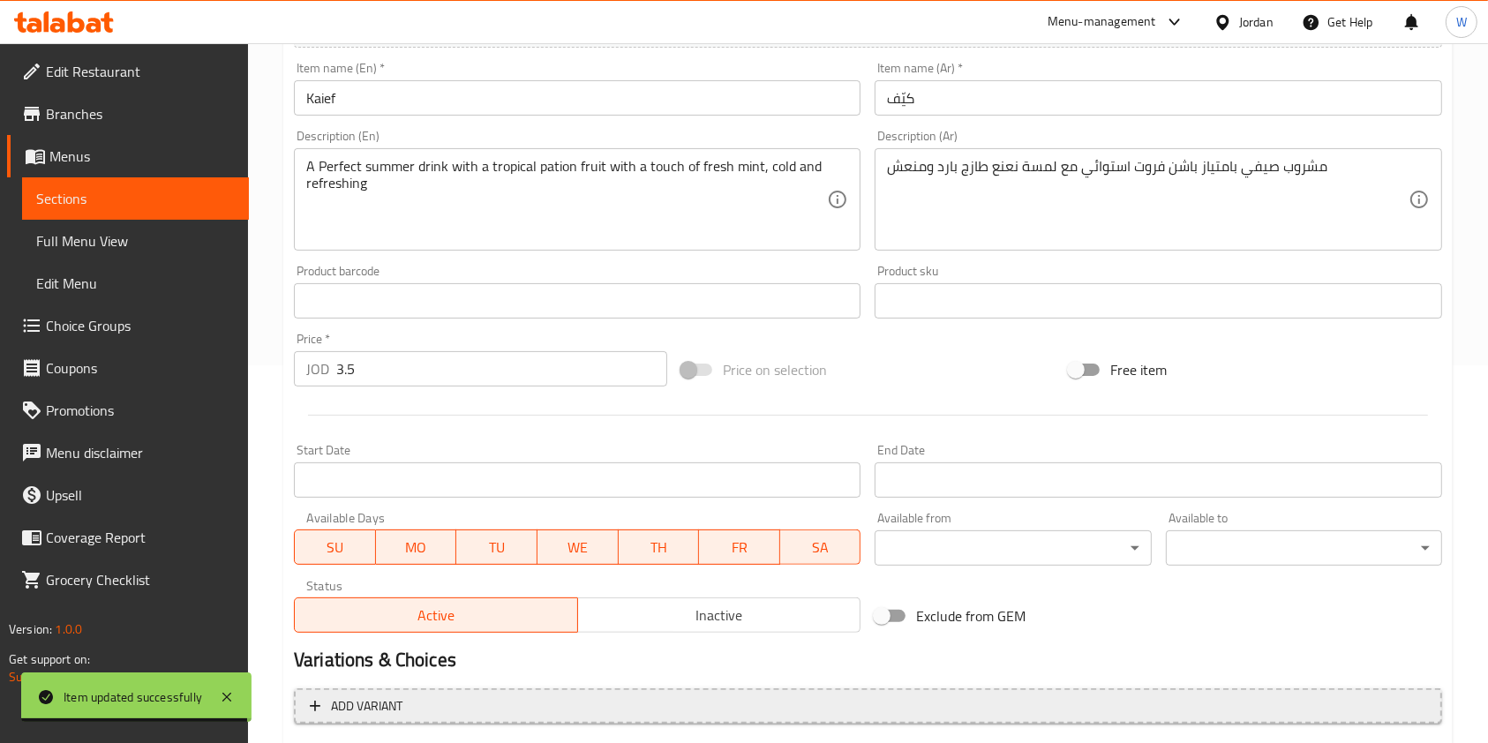
scroll to position [470, 0]
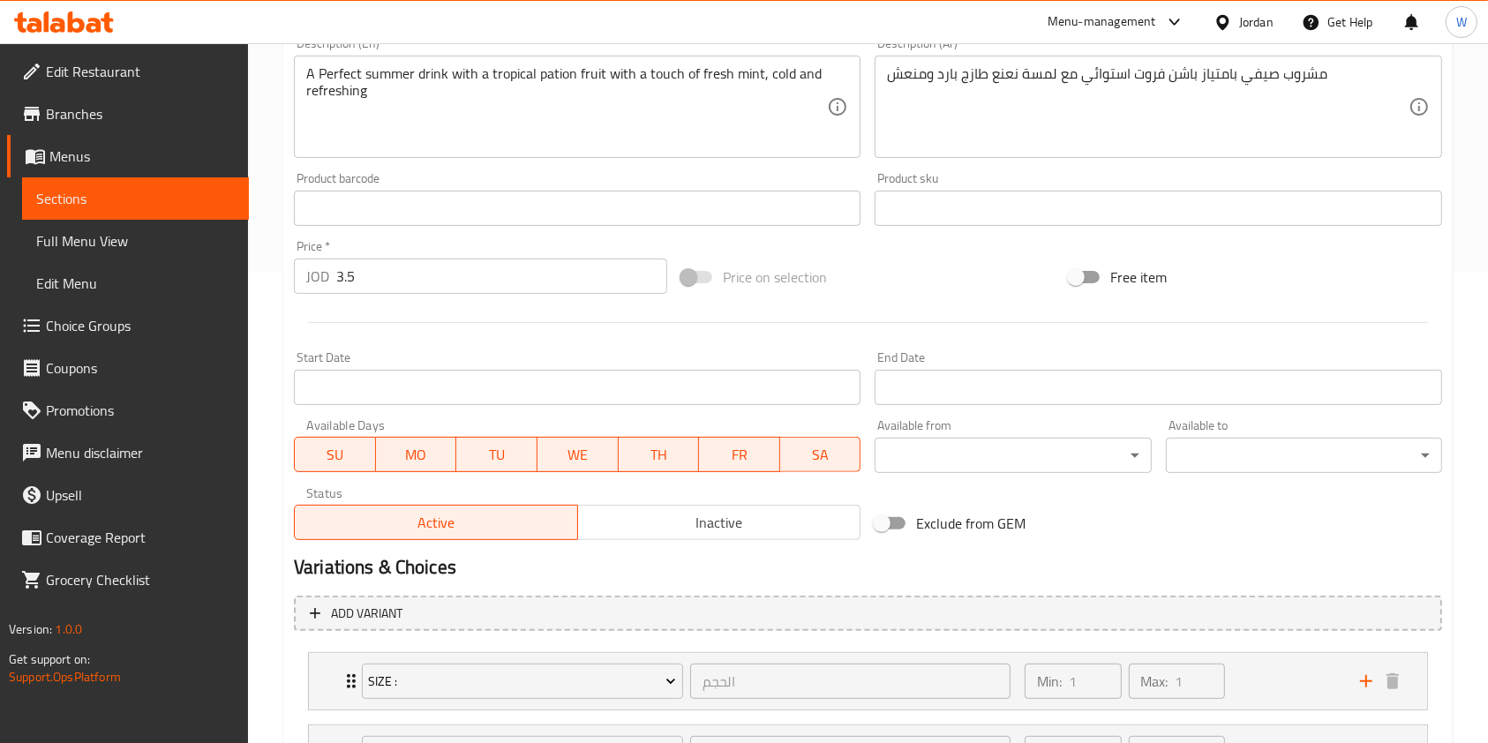
click at [404, 296] on div "Price   * JOD 3.5 Price *" at bounding box center [480, 267] width 387 height 68
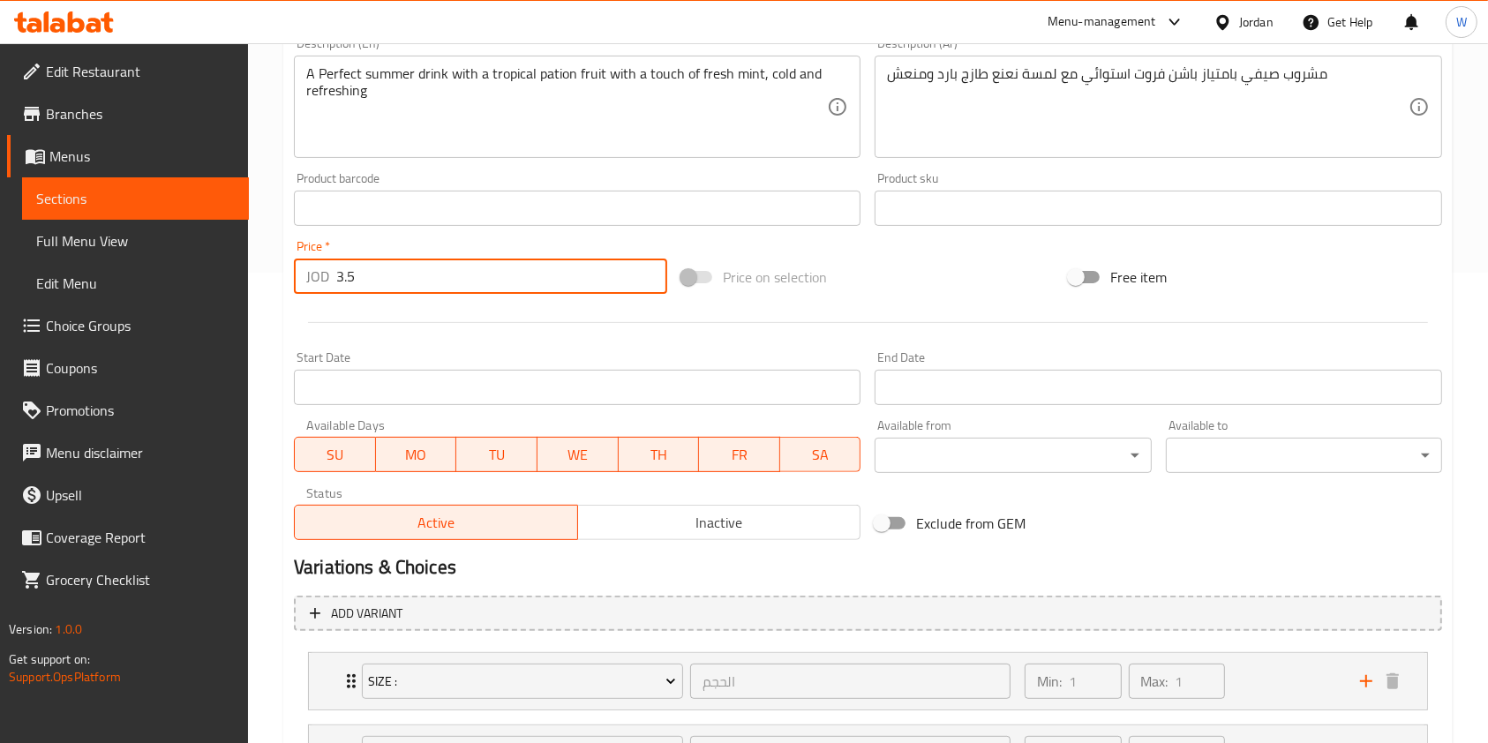
click at [404, 280] on input "3.5" at bounding box center [501, 276] width 331 height 35
paste input "4.64"
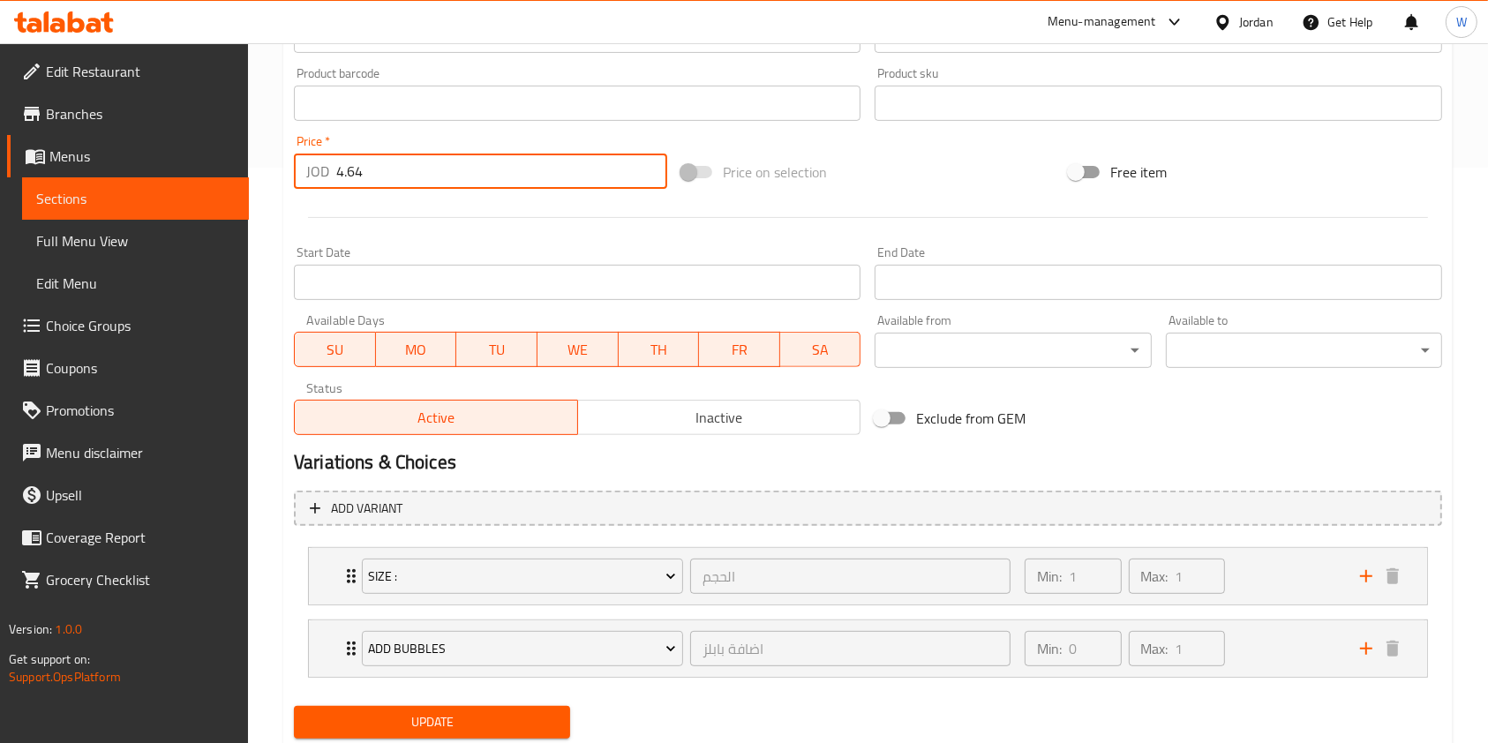
scroll to position [630, 0]
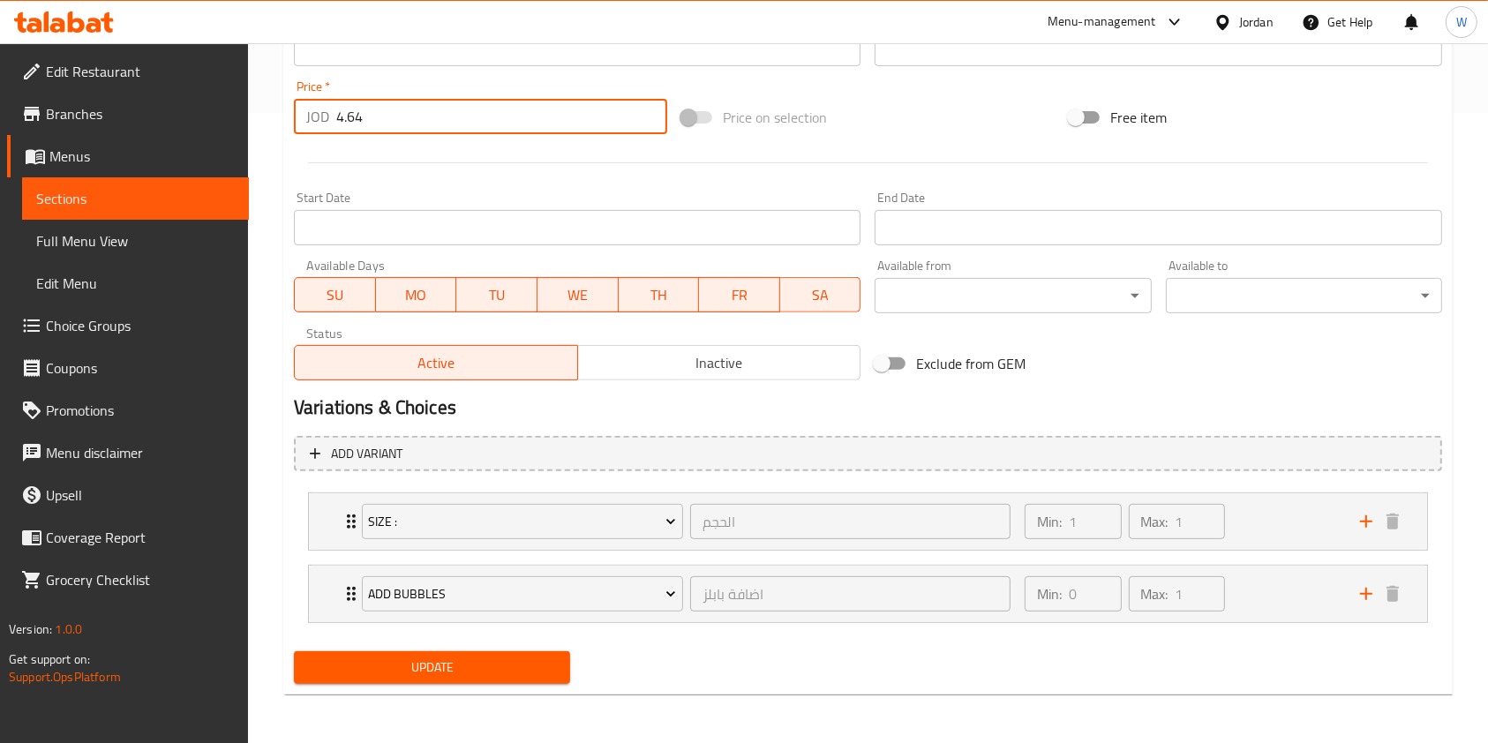
type input "4.64"
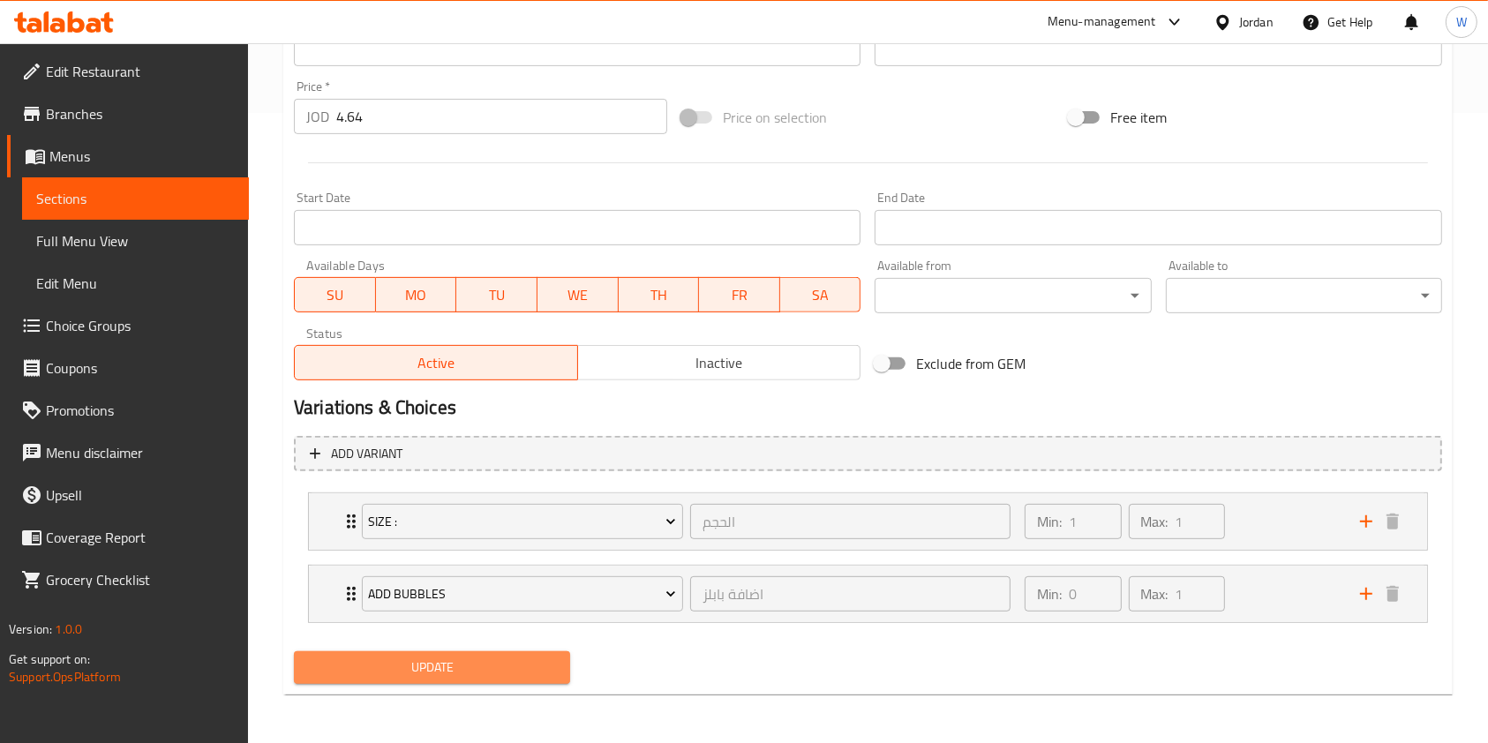
click at [445, 667] on span "Update" at bounding box center [432, 668] width 248 height 22
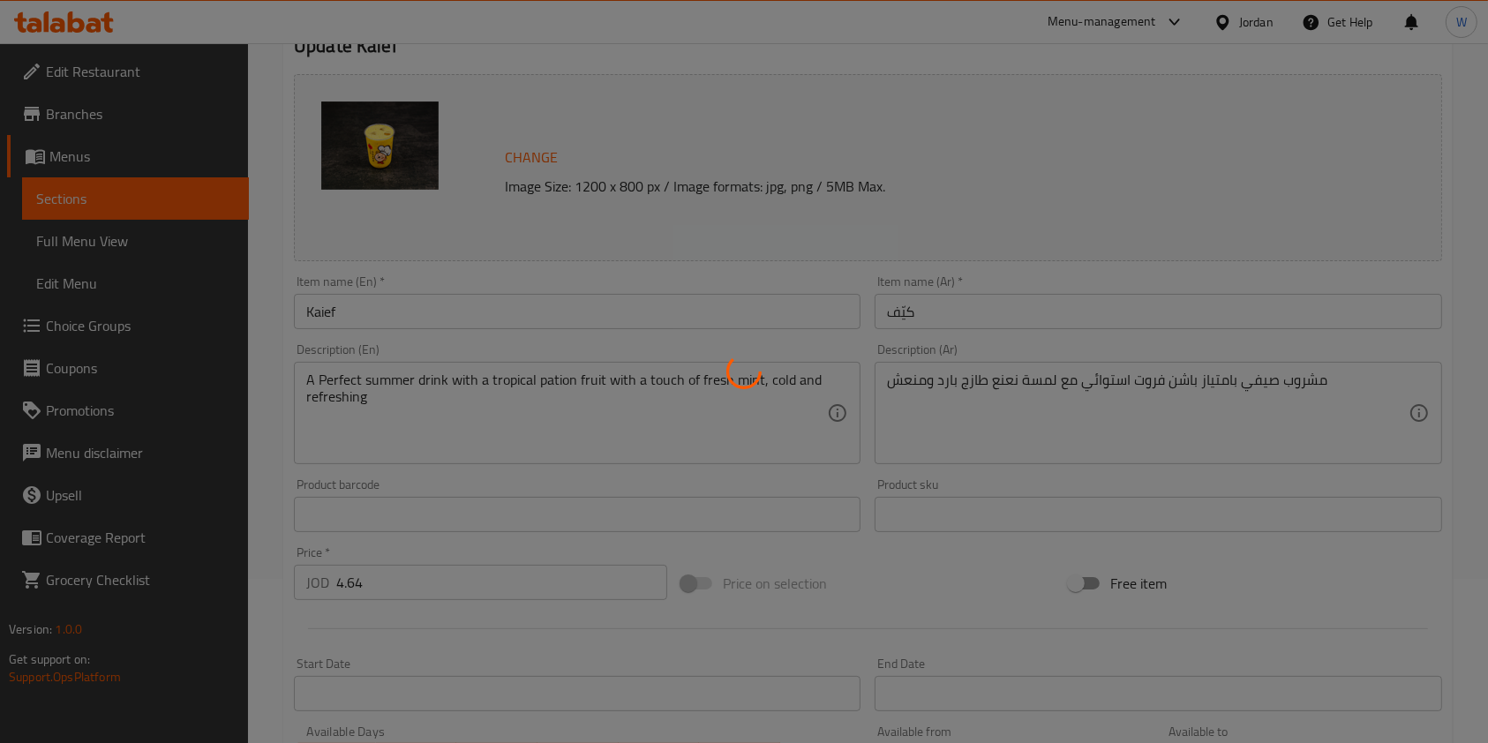
scroll to position [0, 0]
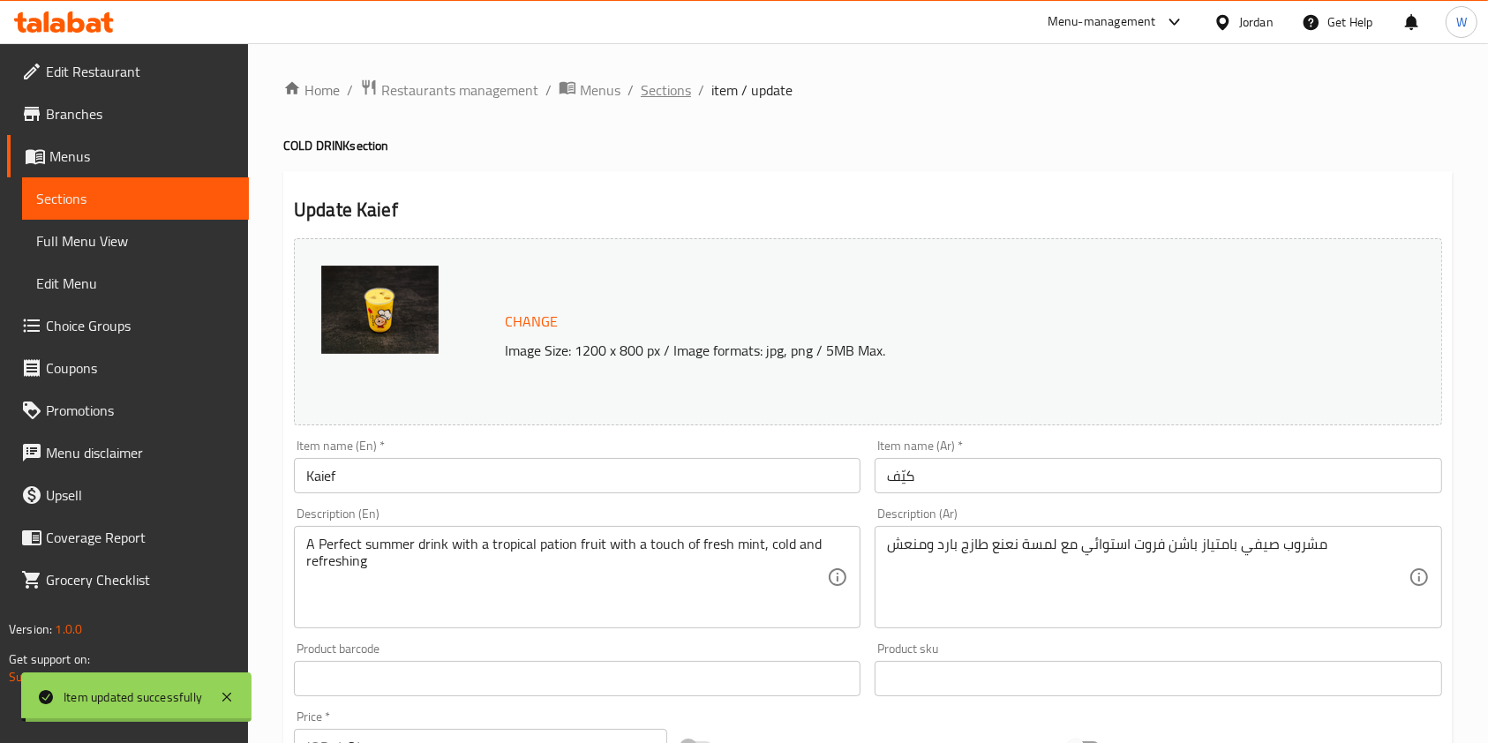
click at [665, 83] on span "Sections" at bounding box center [666, 89] width 50 height 21
